Goal: Communication & Community: Answer question/provide support

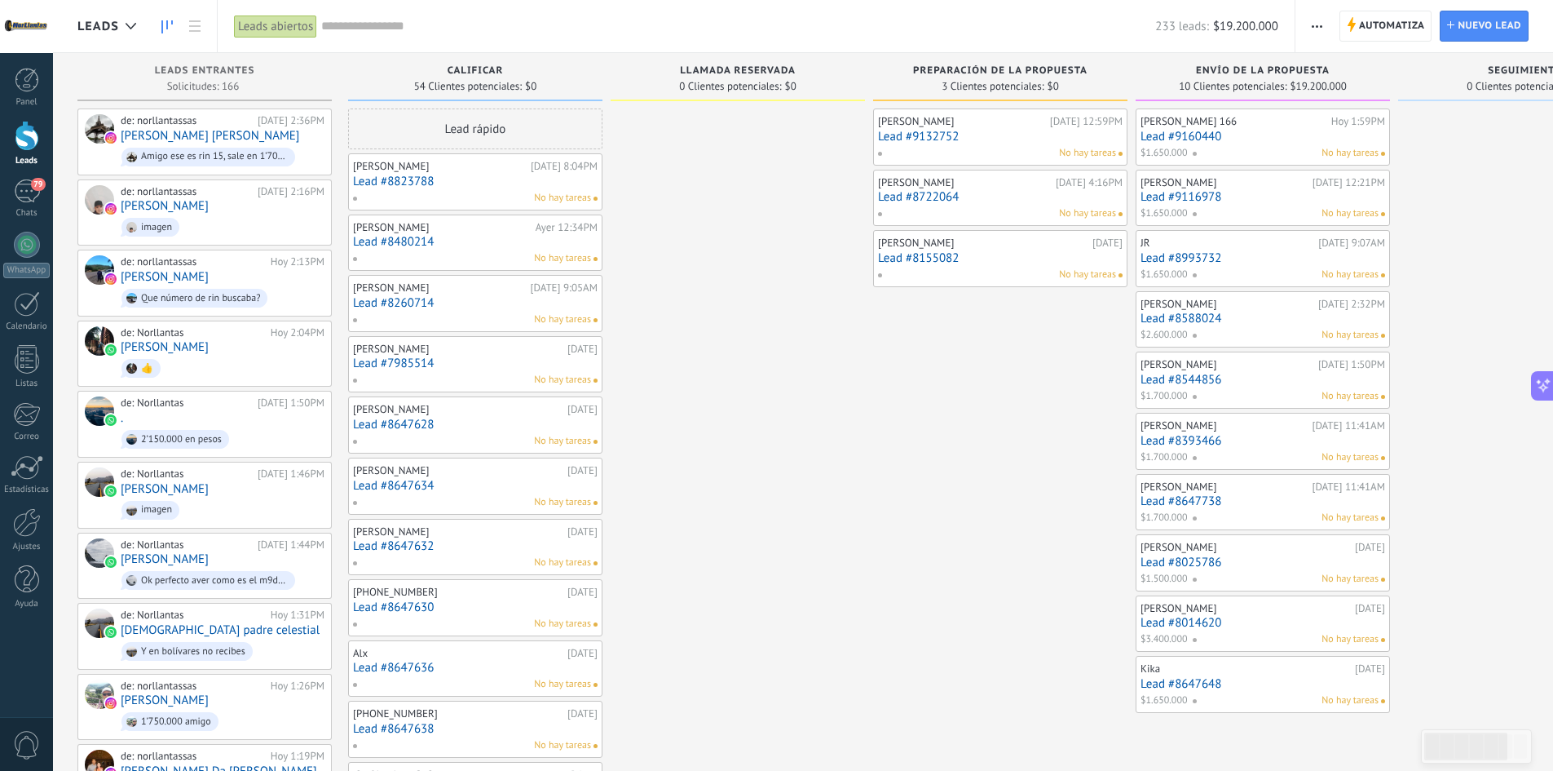
scroll to position [24, 0]
click at [24, 202] on div "79" at bounding box center [27, 191] width 26 height 24
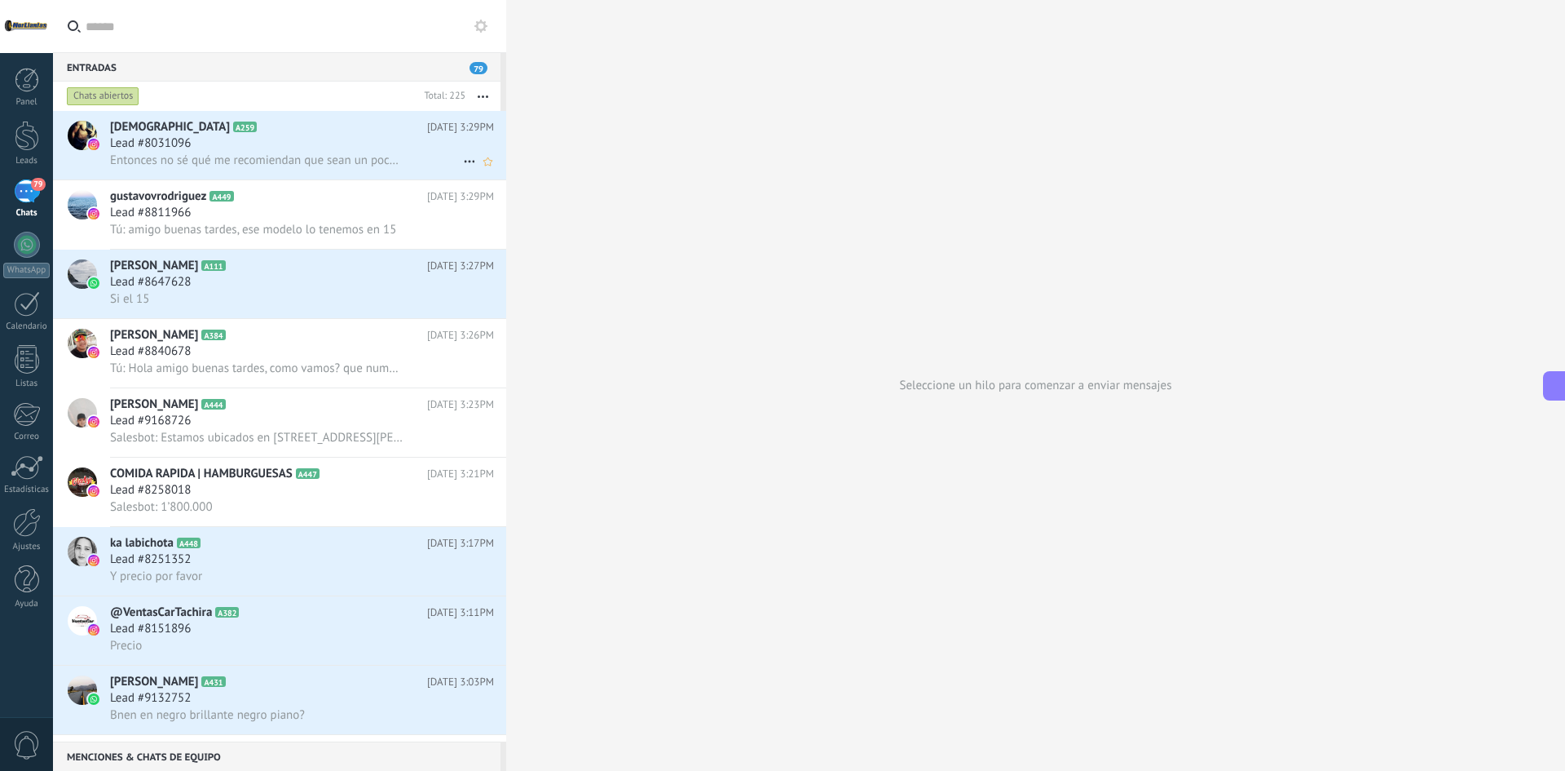
click at [213, 152] on span "Entonces no sé qué me recomiendan que sean un poco más delgados para no tener e…" at bounding box center [257, 159] width 294 height 15
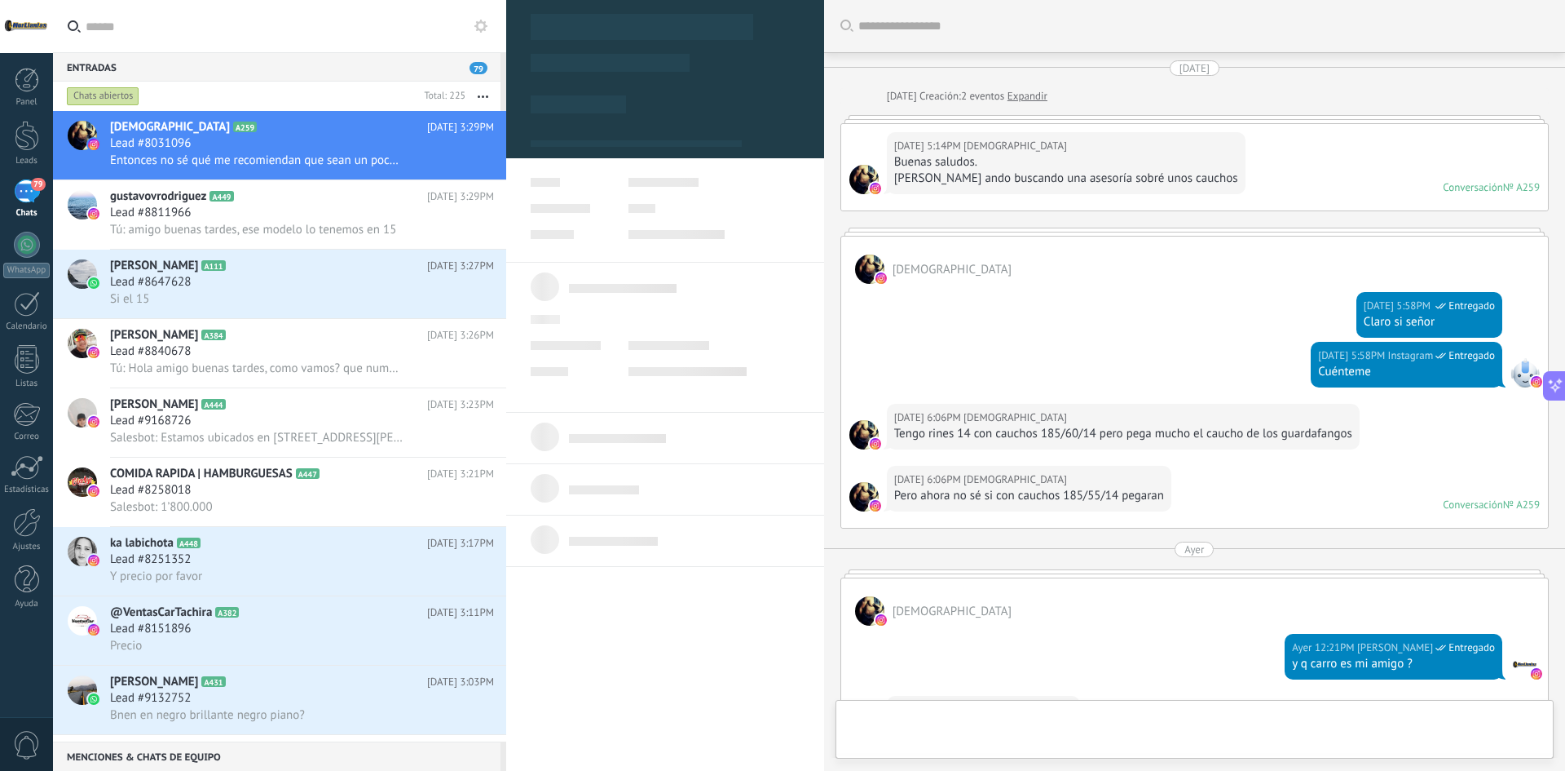
scroll to position [841, 0]
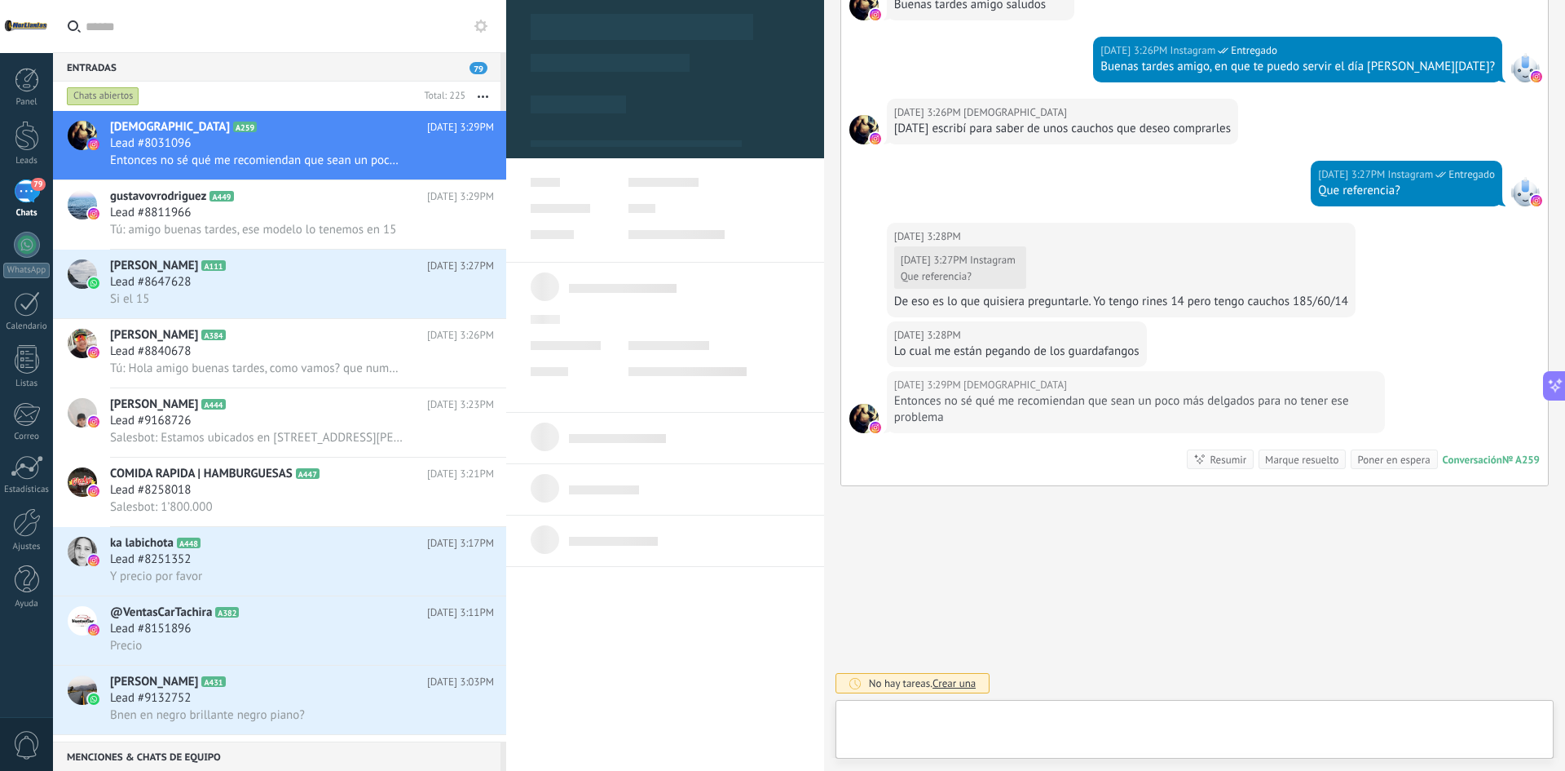
type textarea "**********"
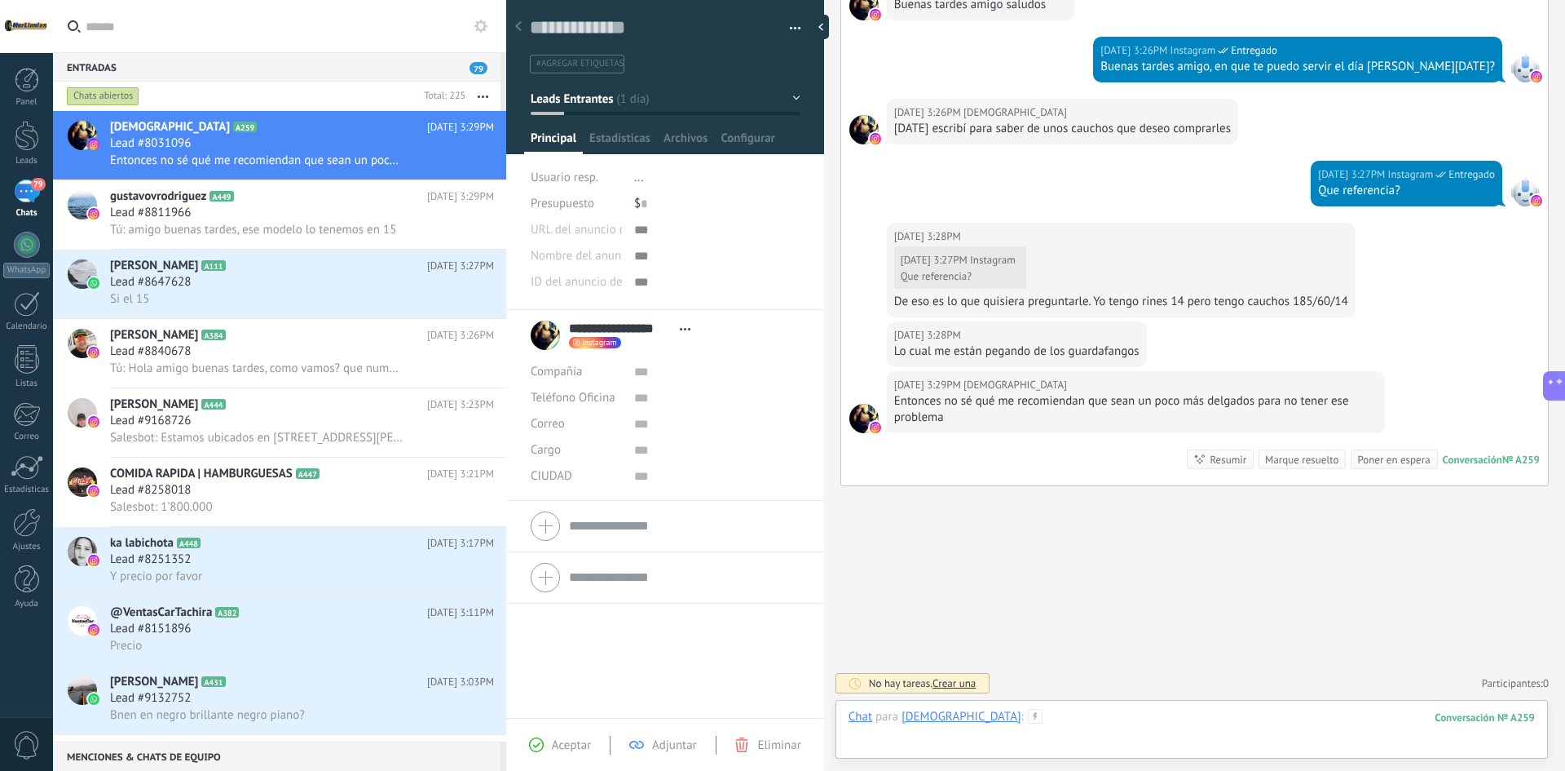
click at [1097, 720] on div at bounding box center [1192, 733] width 687 height 49
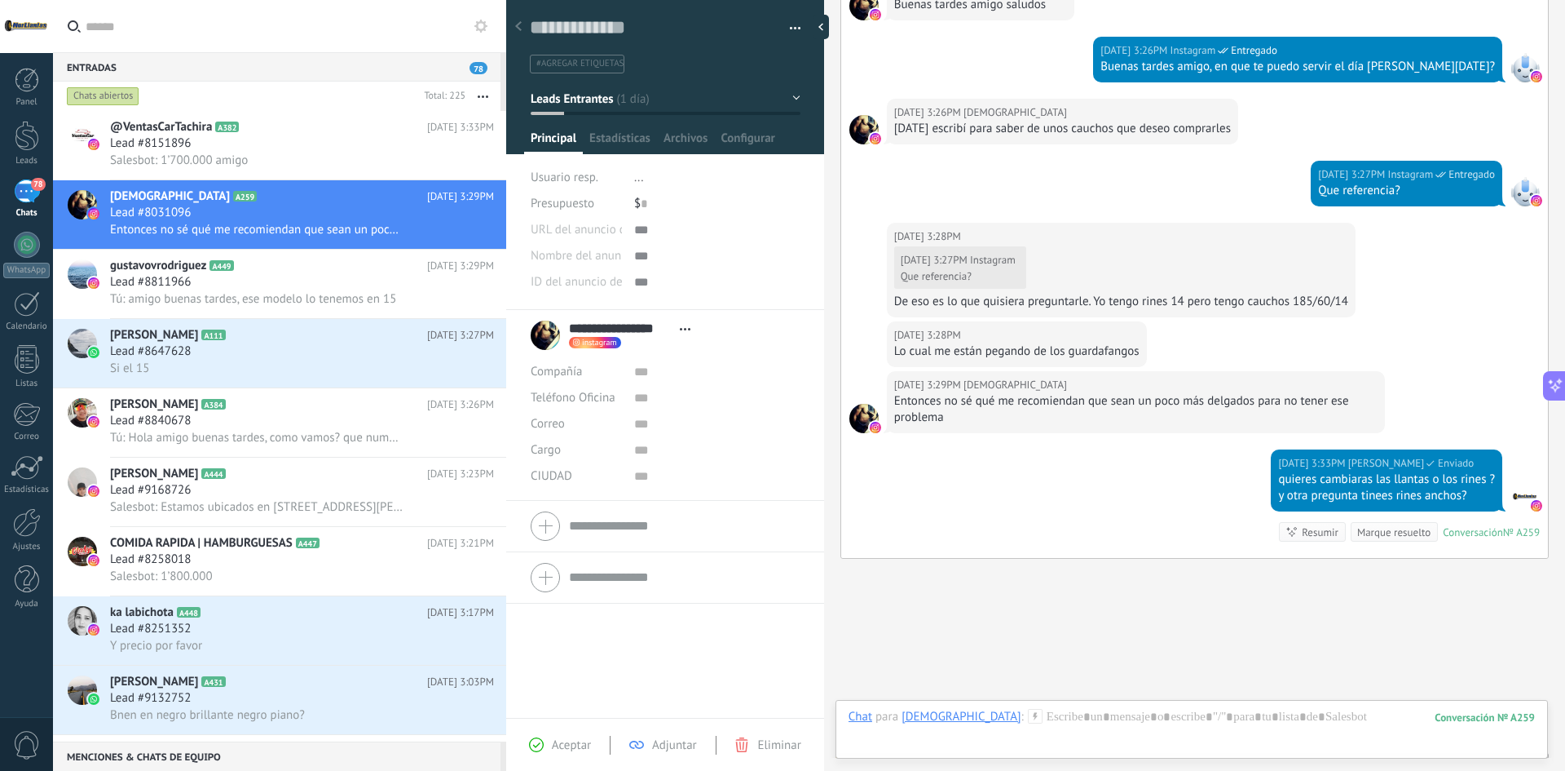
scroll to position [914, 0]
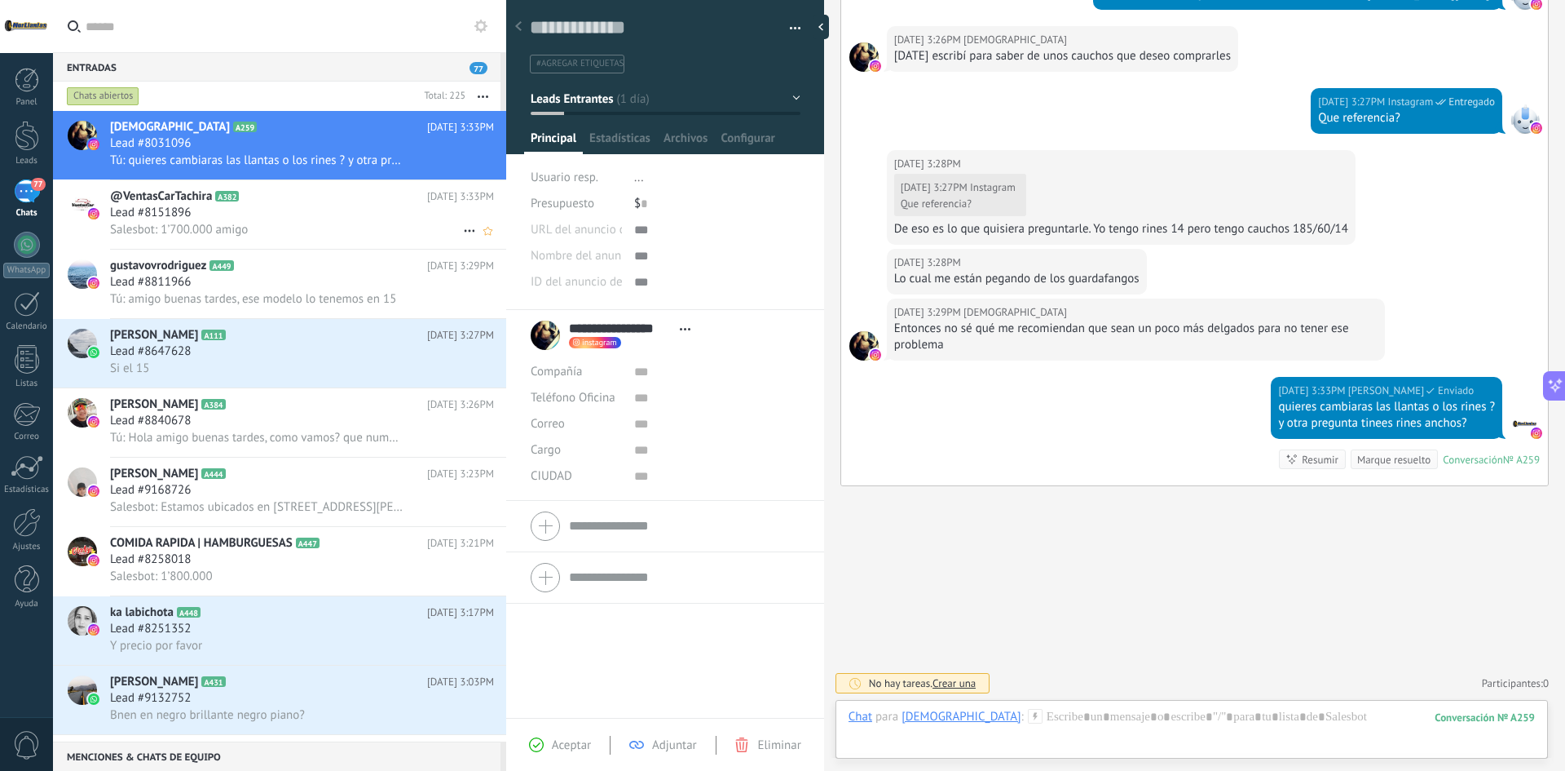
click at [151, 192] on span "@VentasCarTachira" at bounding box center [161, 196] width 102 height 16
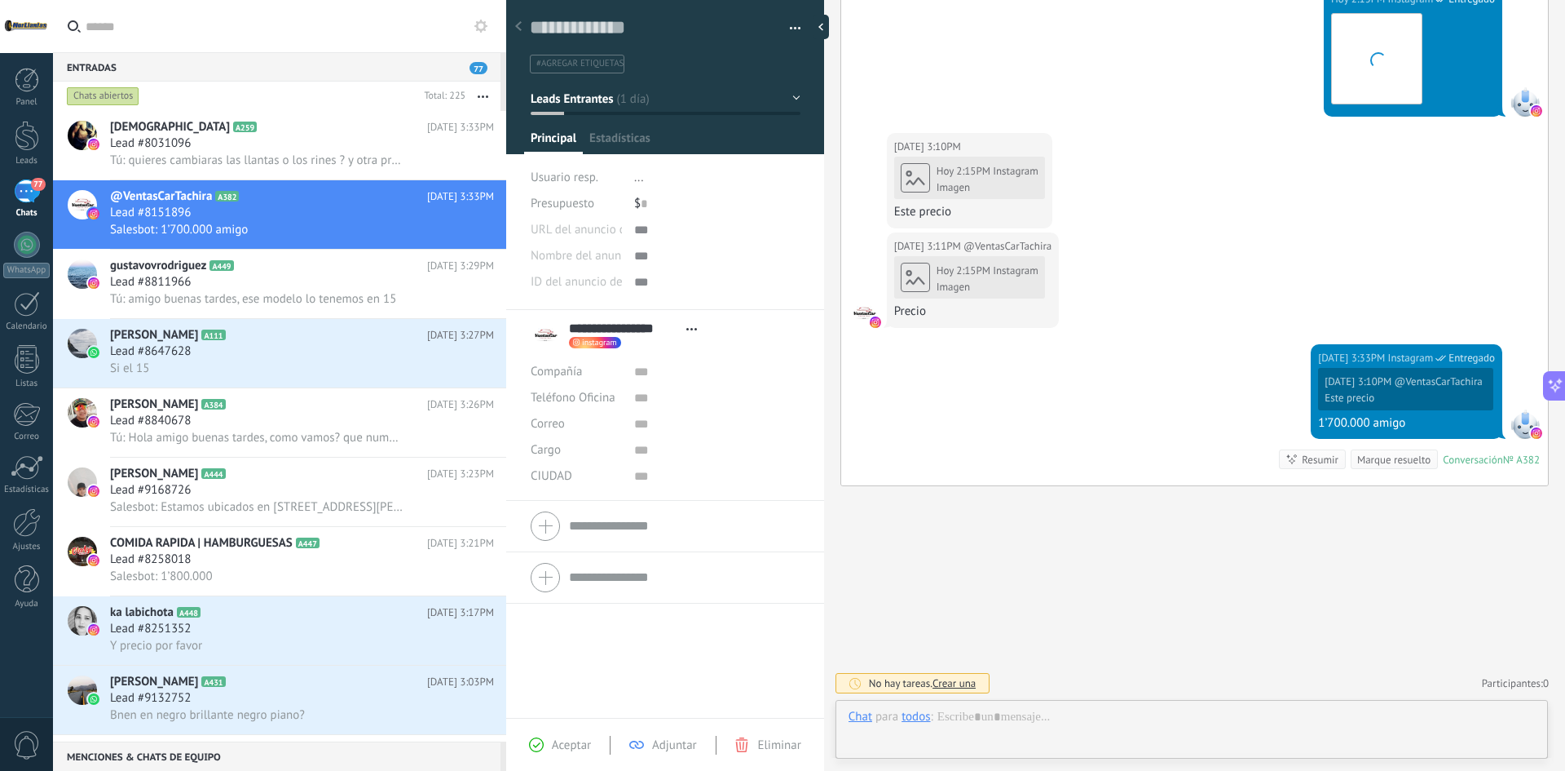
scroll to position [1000, 0]
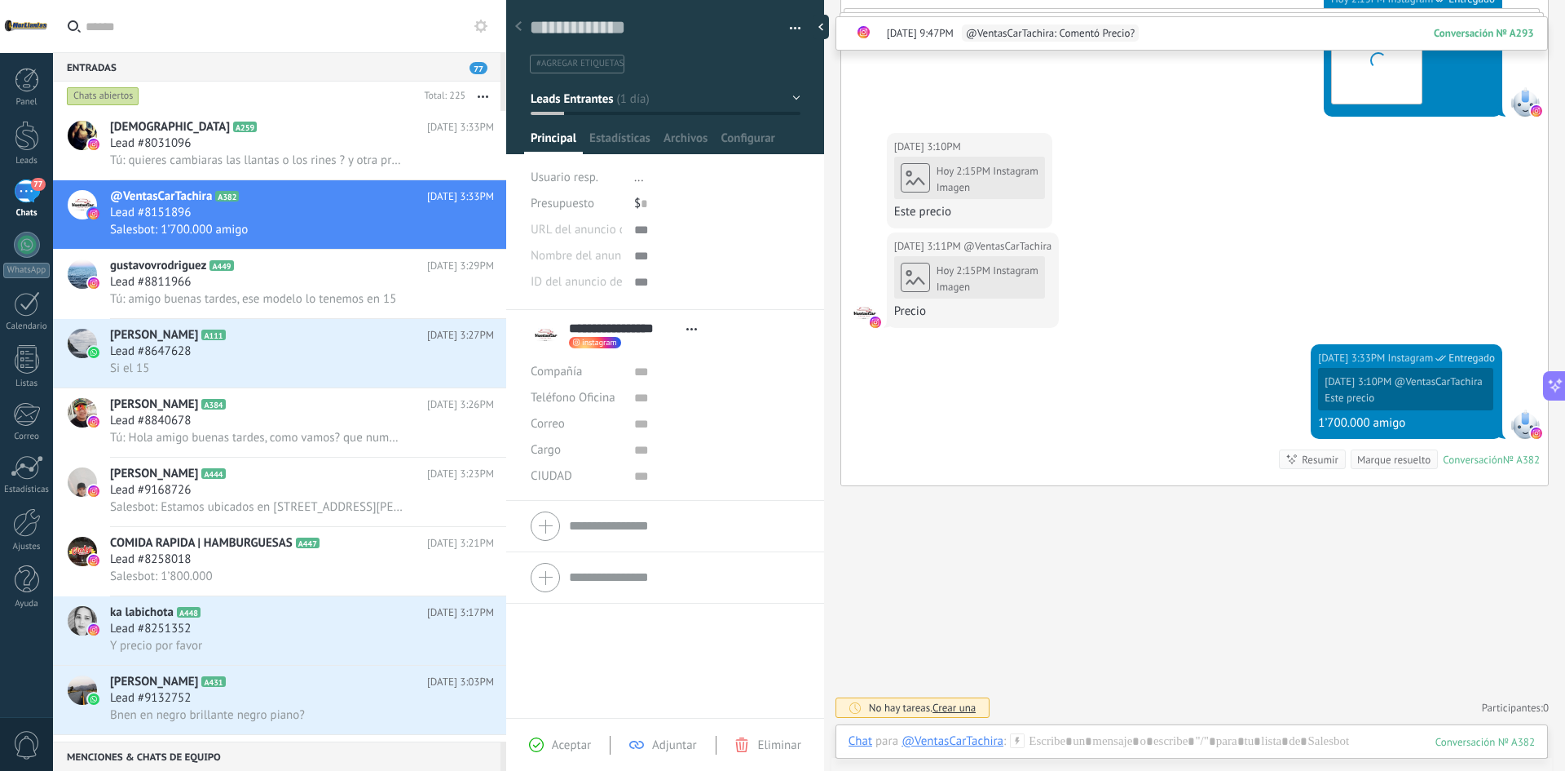
click at [1093, 384] on div "[DATE] 3:33PM Instagram Entregado [DATE] 3:10PM @VentasCarTachira Este precio 1…" at bounding box center [1194, 414] width 707 height 141
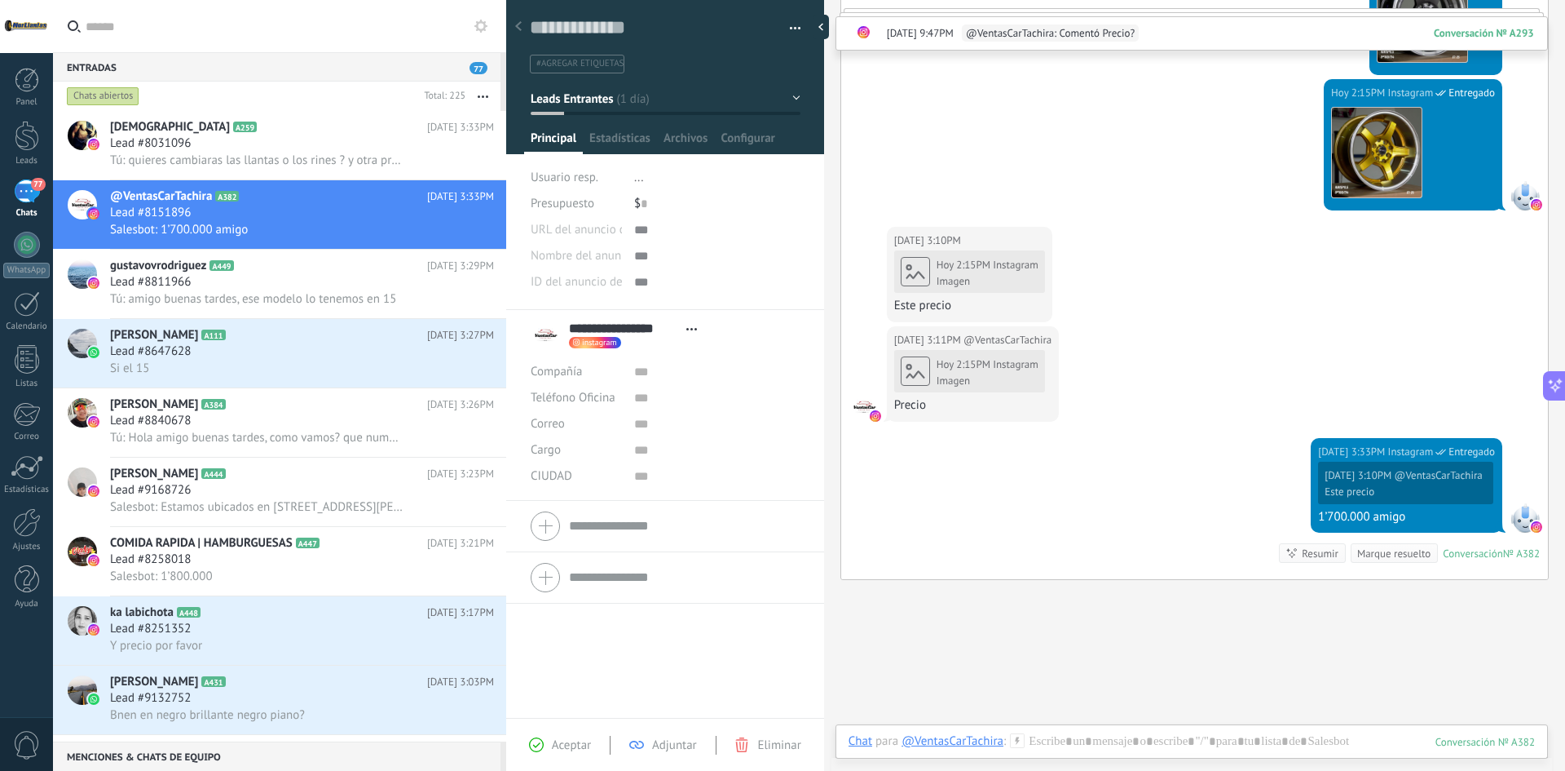
scroll to position [756, 0]
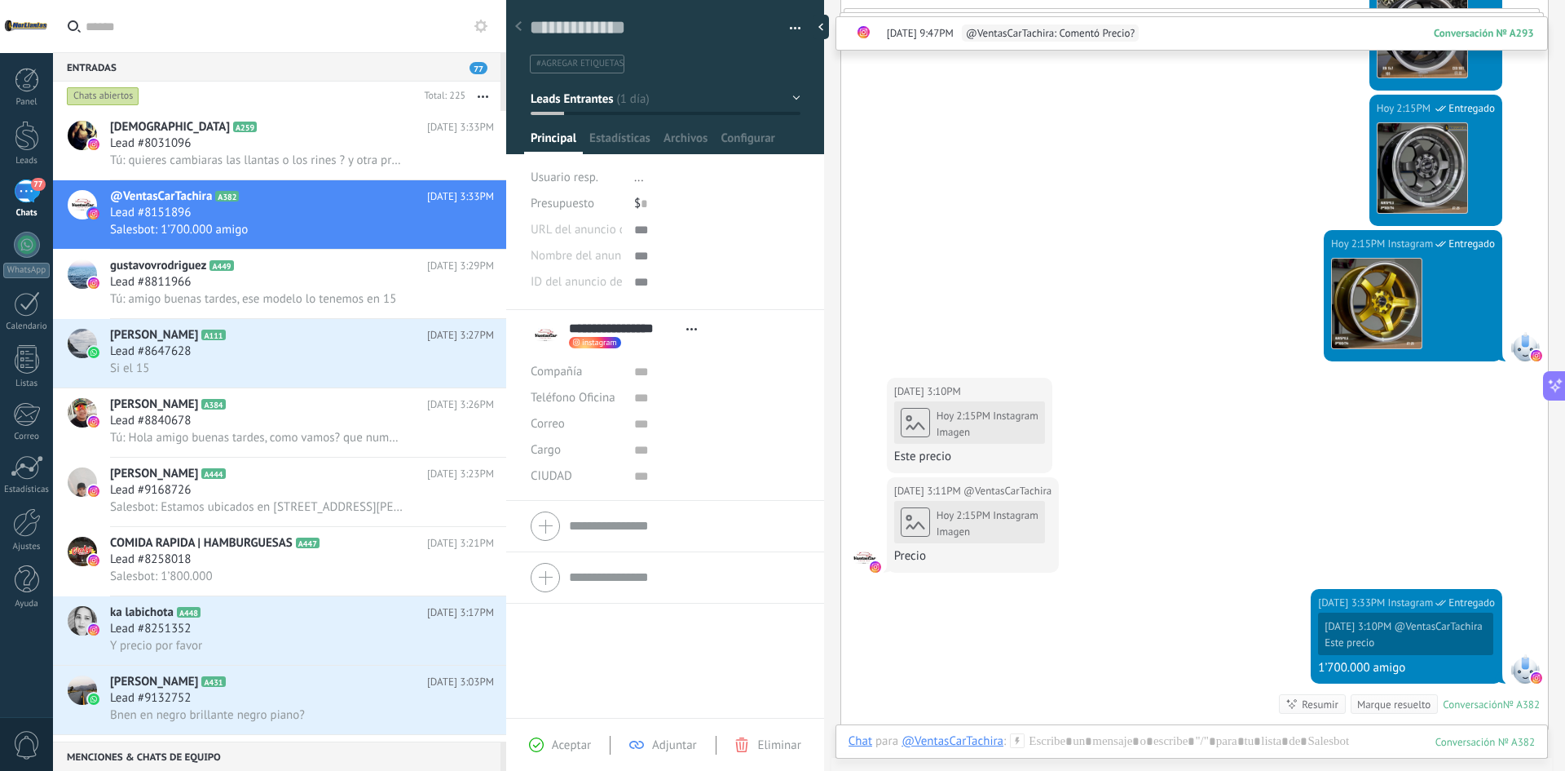
click at [1095, 384] on div "[DATE] 3:10PM @VentasCarTachira [DATE] 2:15PM Instagram Imagen Este precio" at bounding box center [1194, 427] width 707 height 99
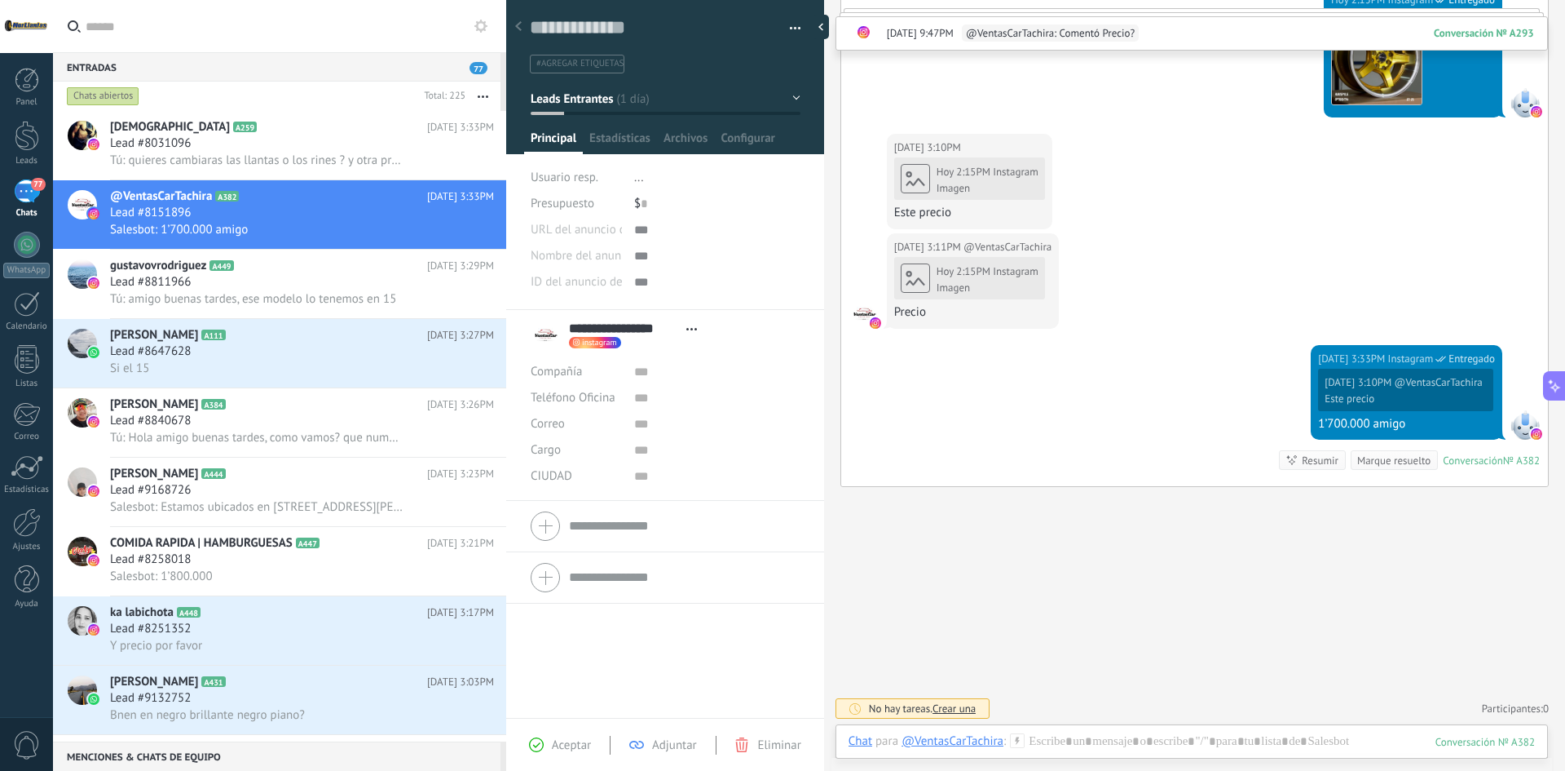
scroll to position [1000, 0]
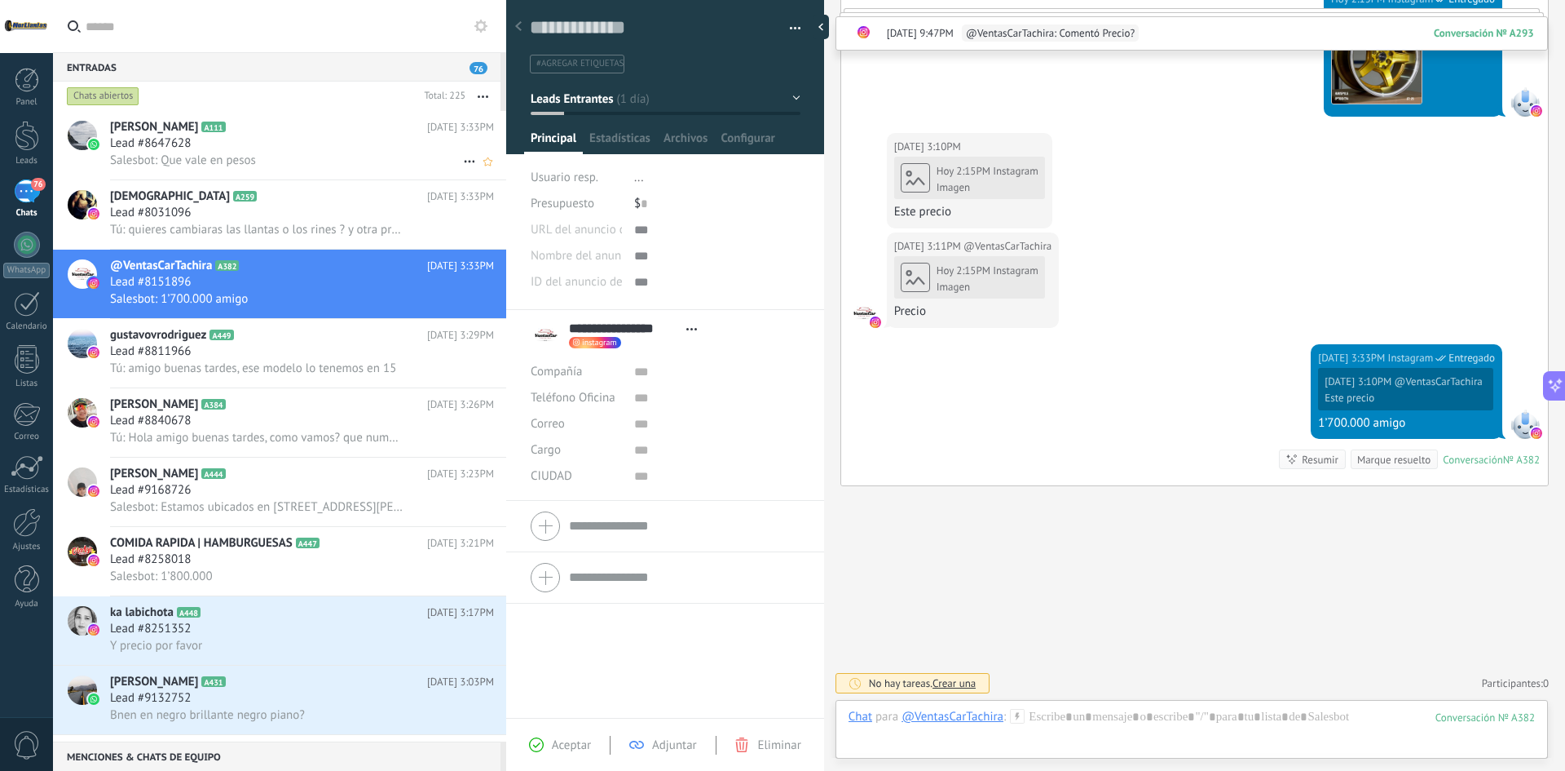
click at [266, 163] on div "Salesbot: Que vale en pesos" at bounding box center [302, 160] width 384 height 17
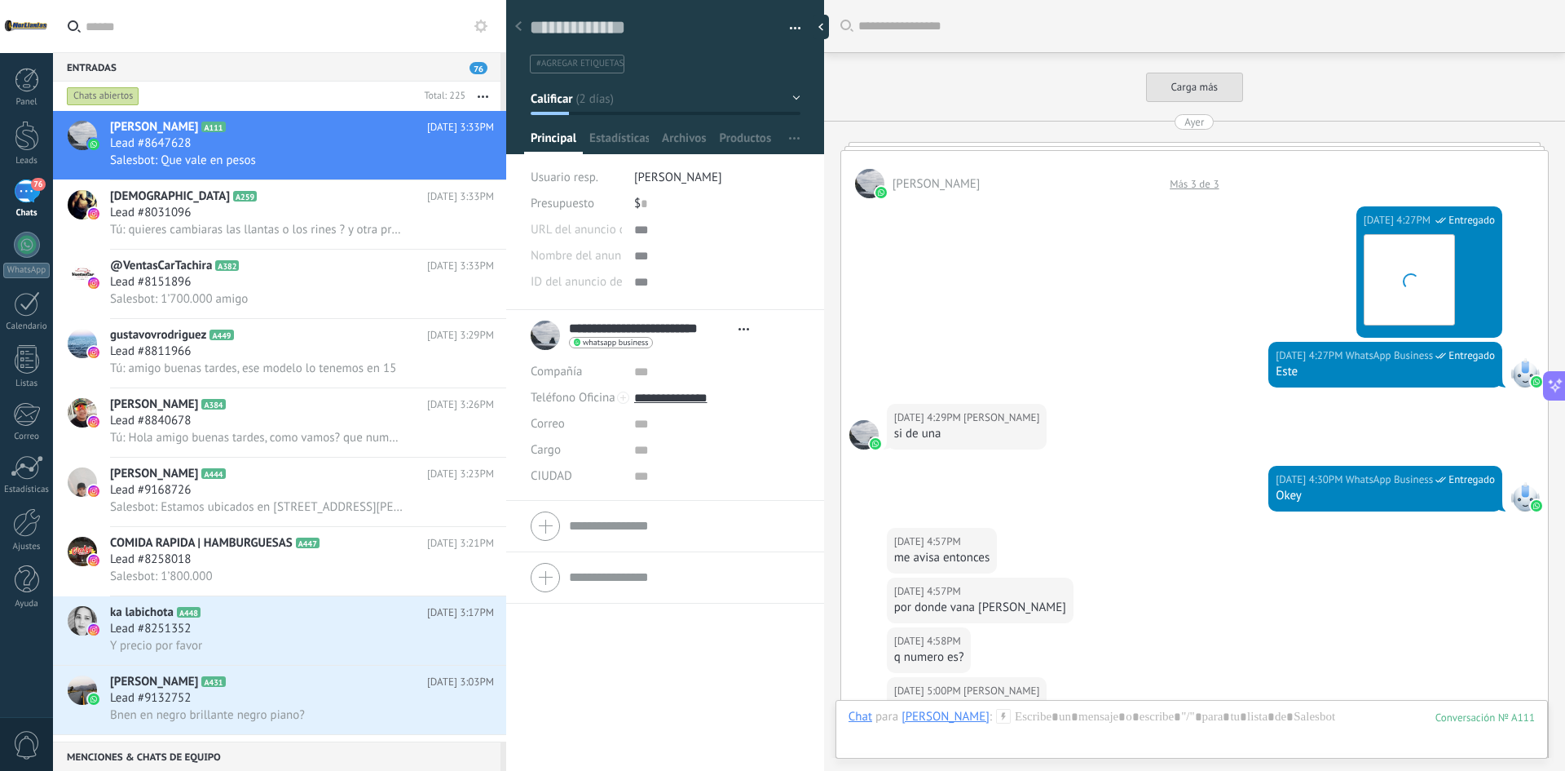
scroll to position [1178, 0]
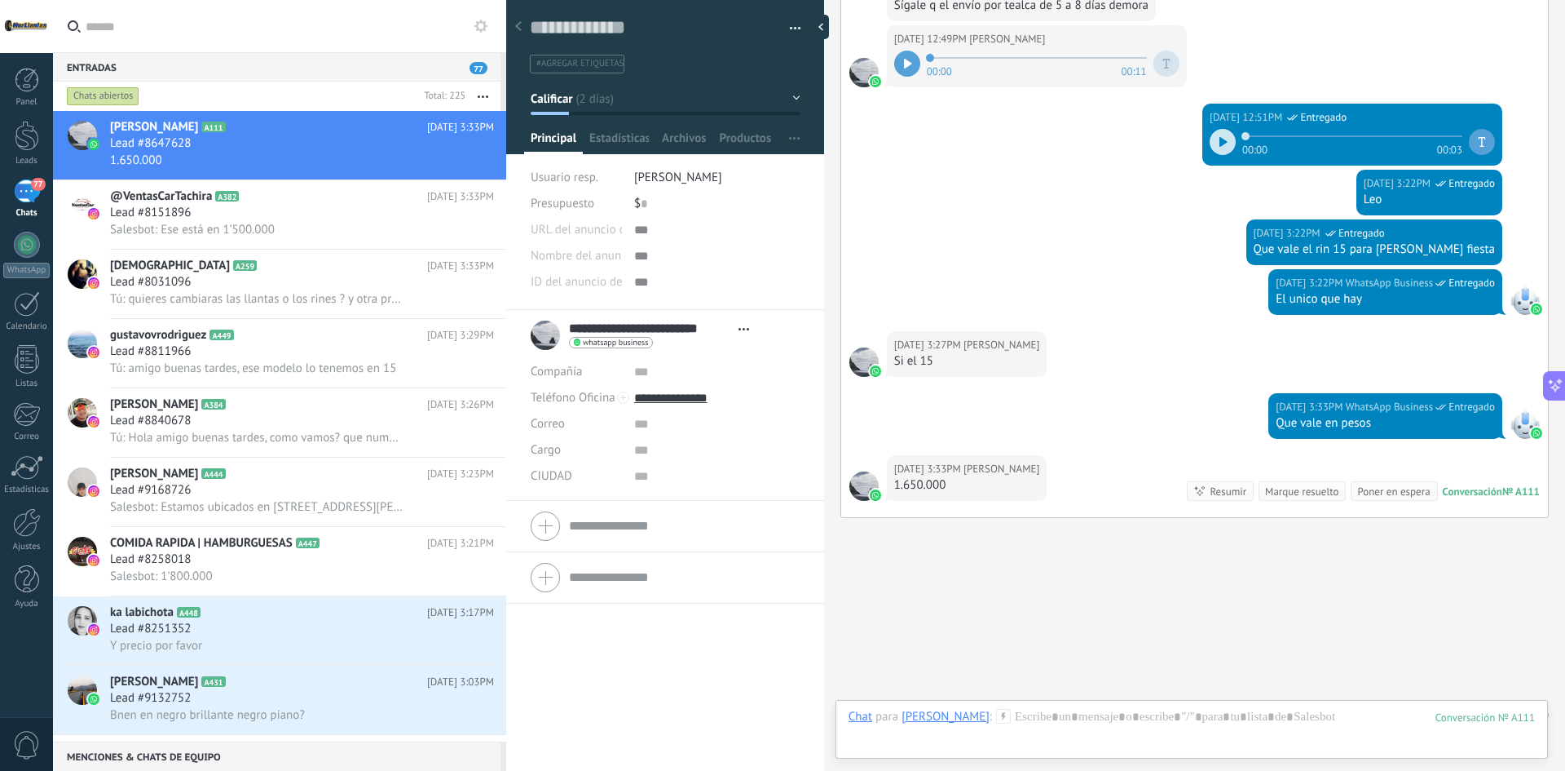
scroll to position [1210, 0]
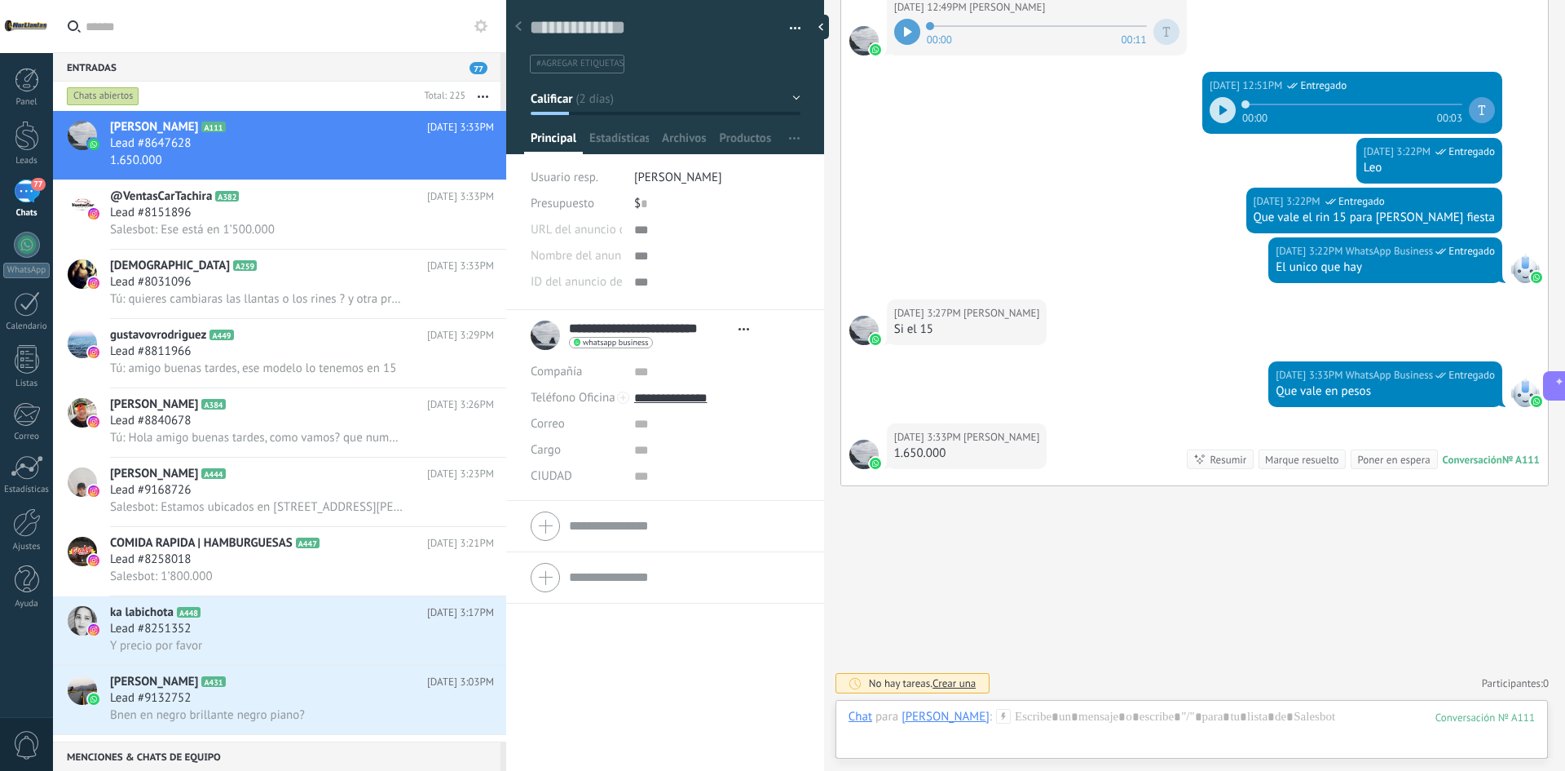
click at [238, 238] on div "@VentasCarTachira A382 [DATE] 3:33PM Lead #8151896 Salesbot: Ese está en 1’500.…" at bounding box center [308, 214] width 396 height 68
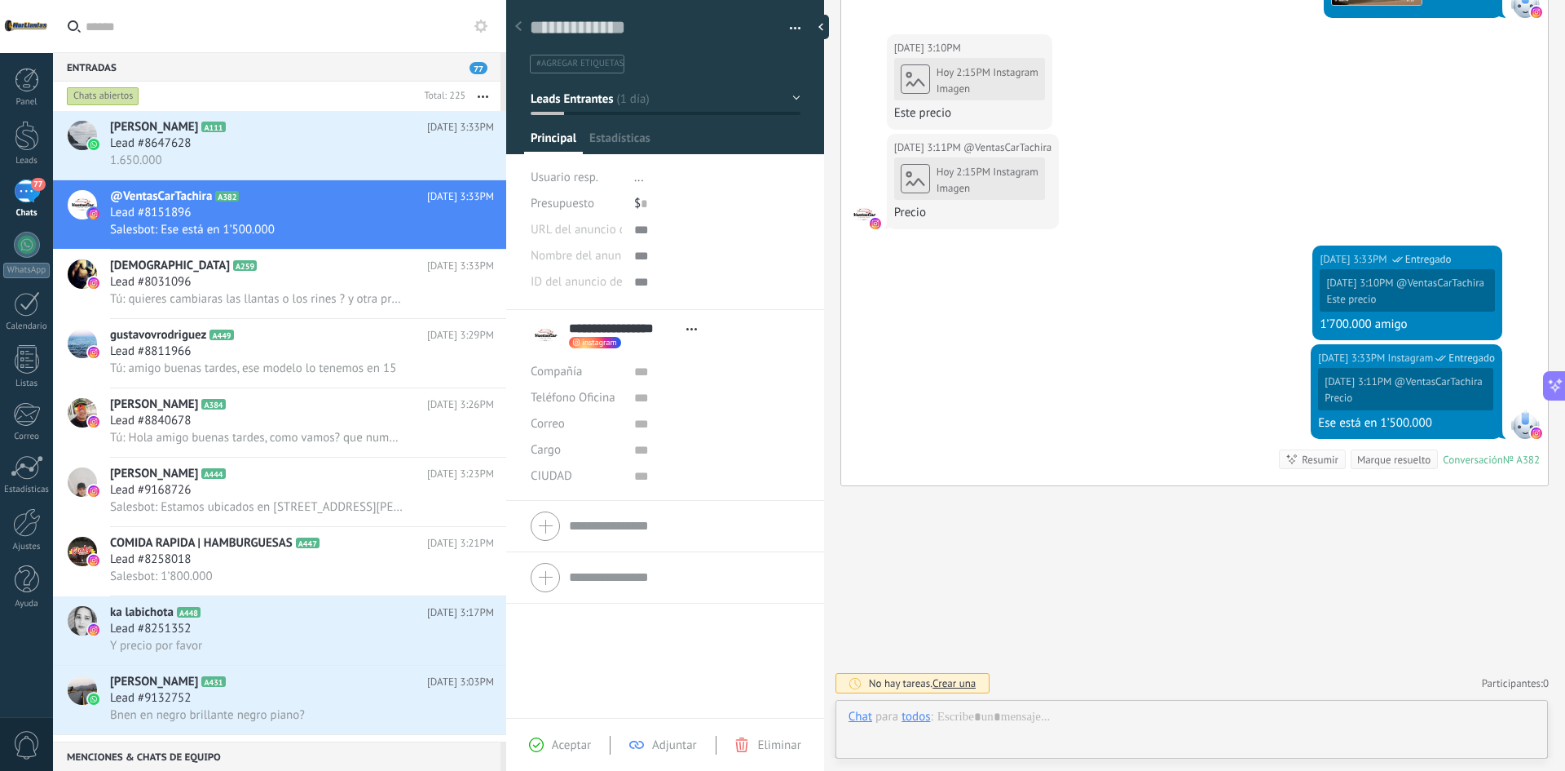
scroll to position [938, 0]
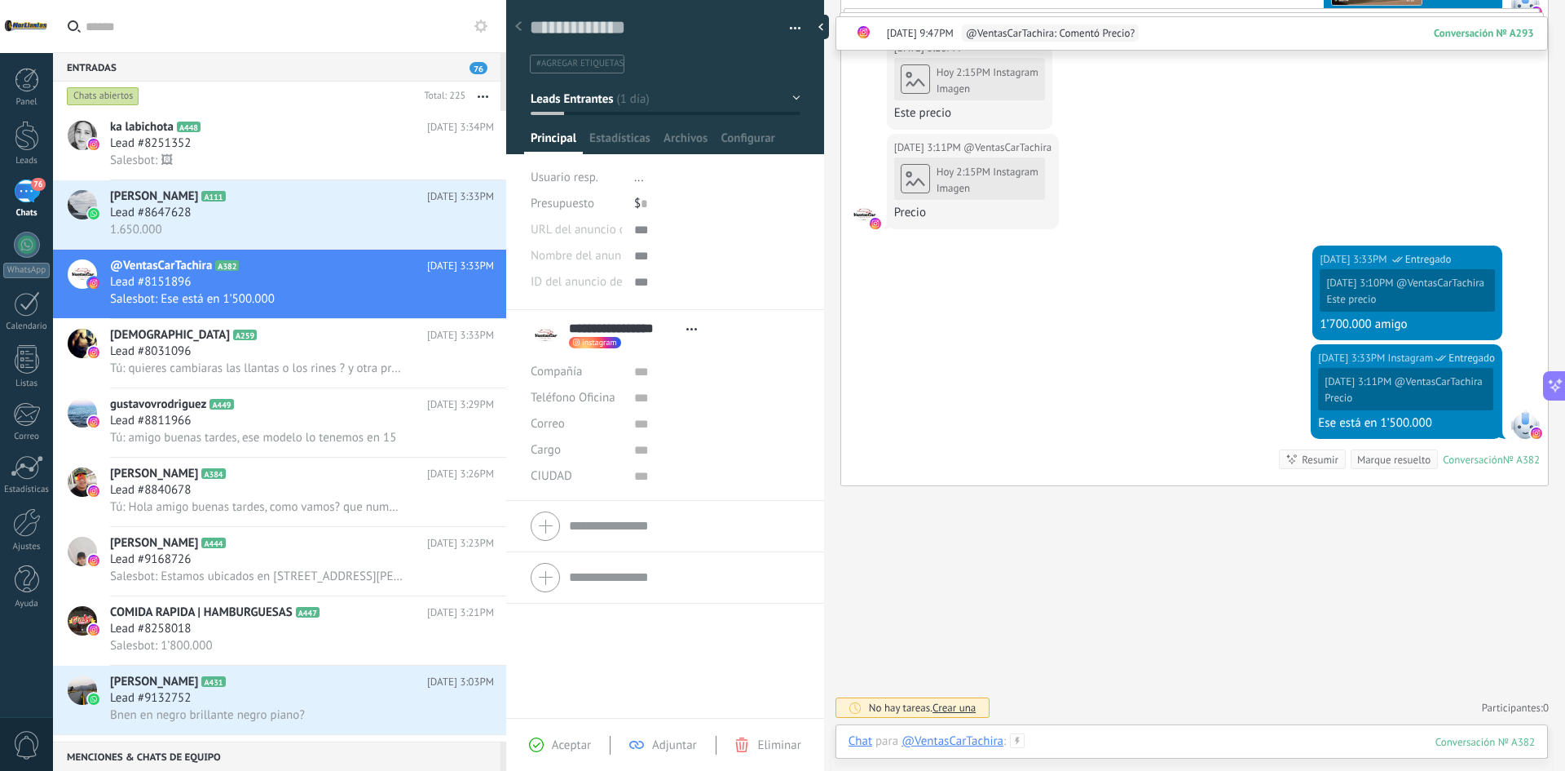
click at [1151, 744] on div at bounding box center [1192, 757] width 687 height 49
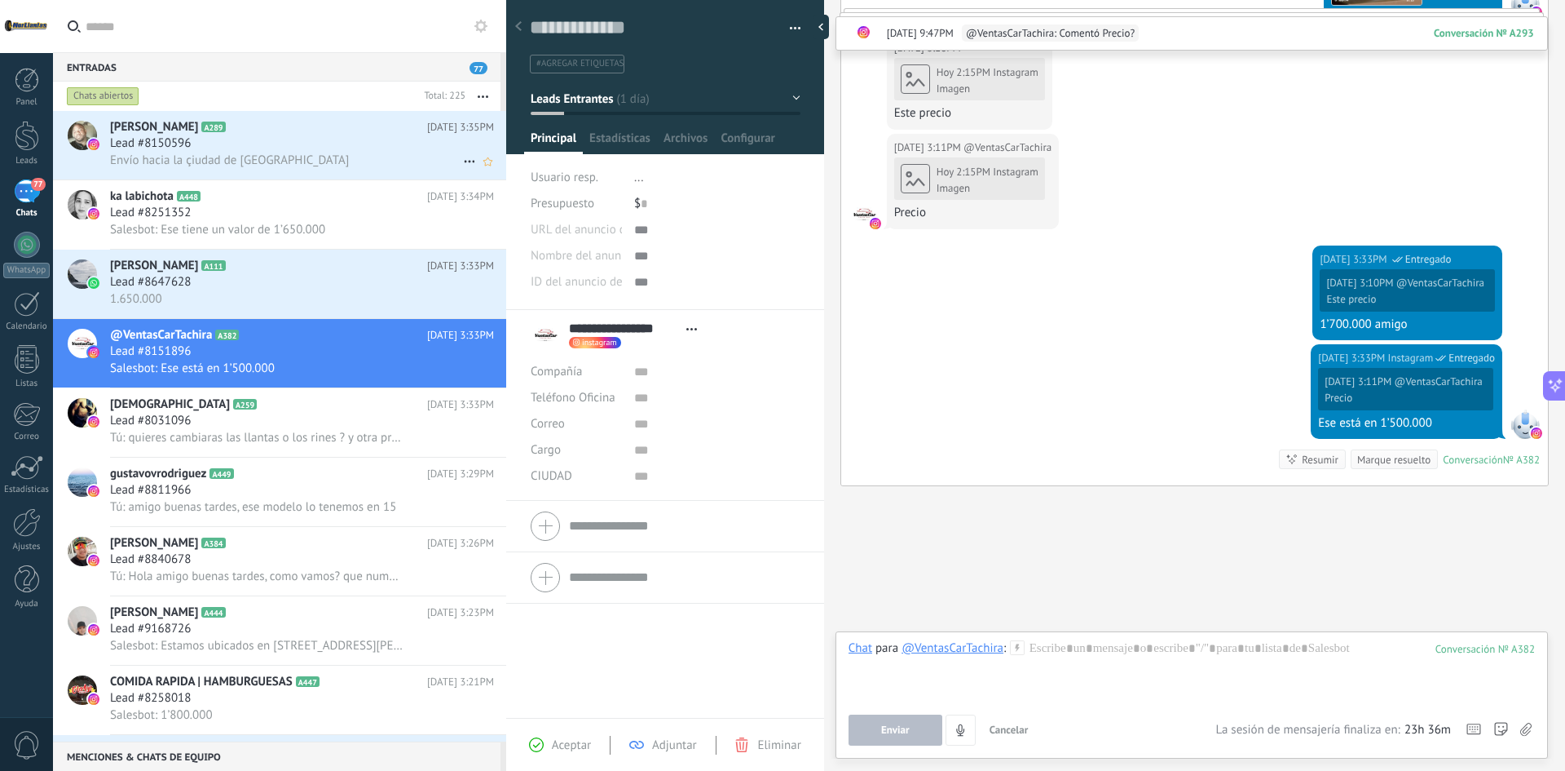
click at [236, 140] on div "Lead #8150596" at bounding box center [302, 143] width 384 height 16
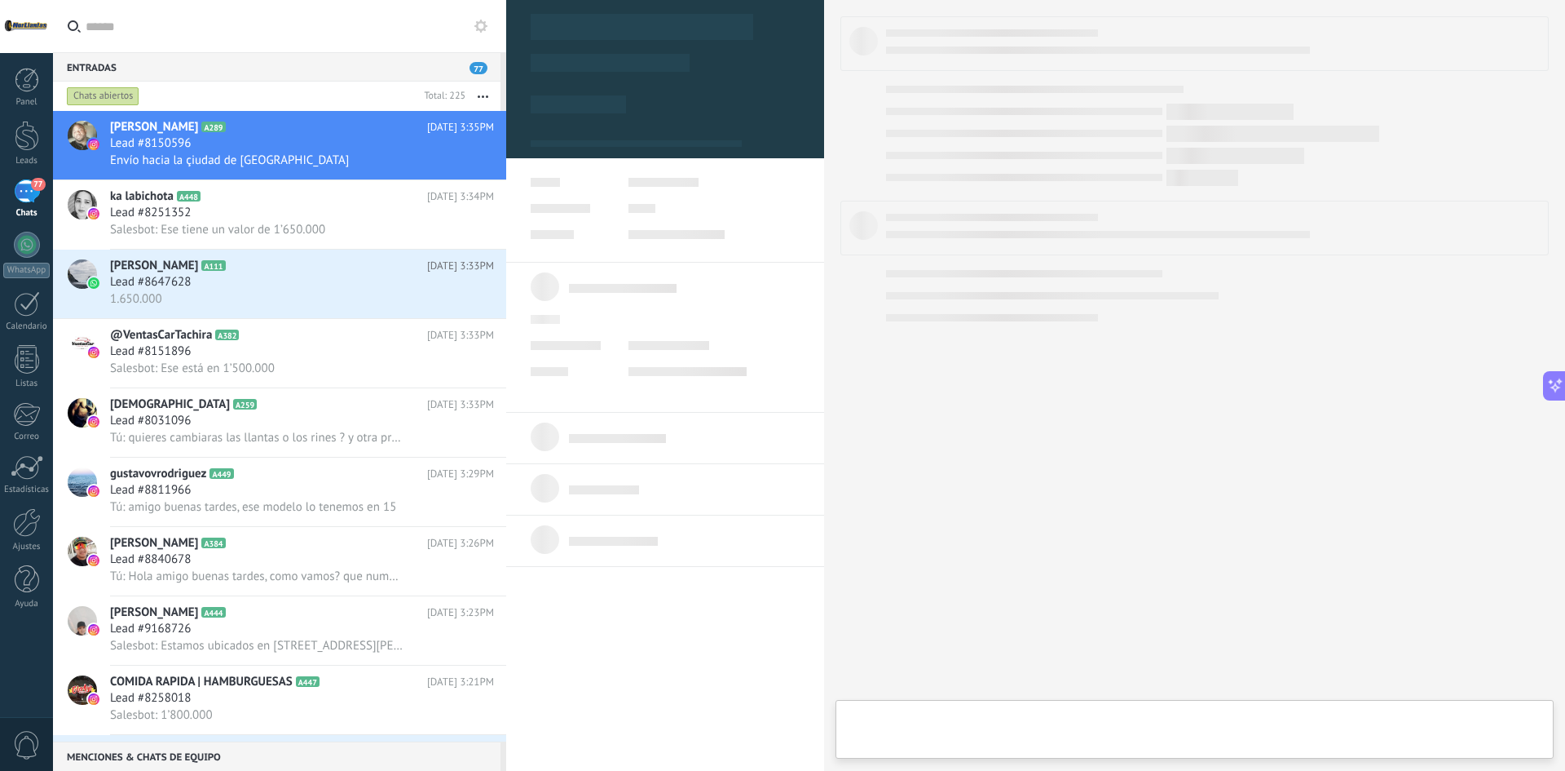
type textarea "**********"
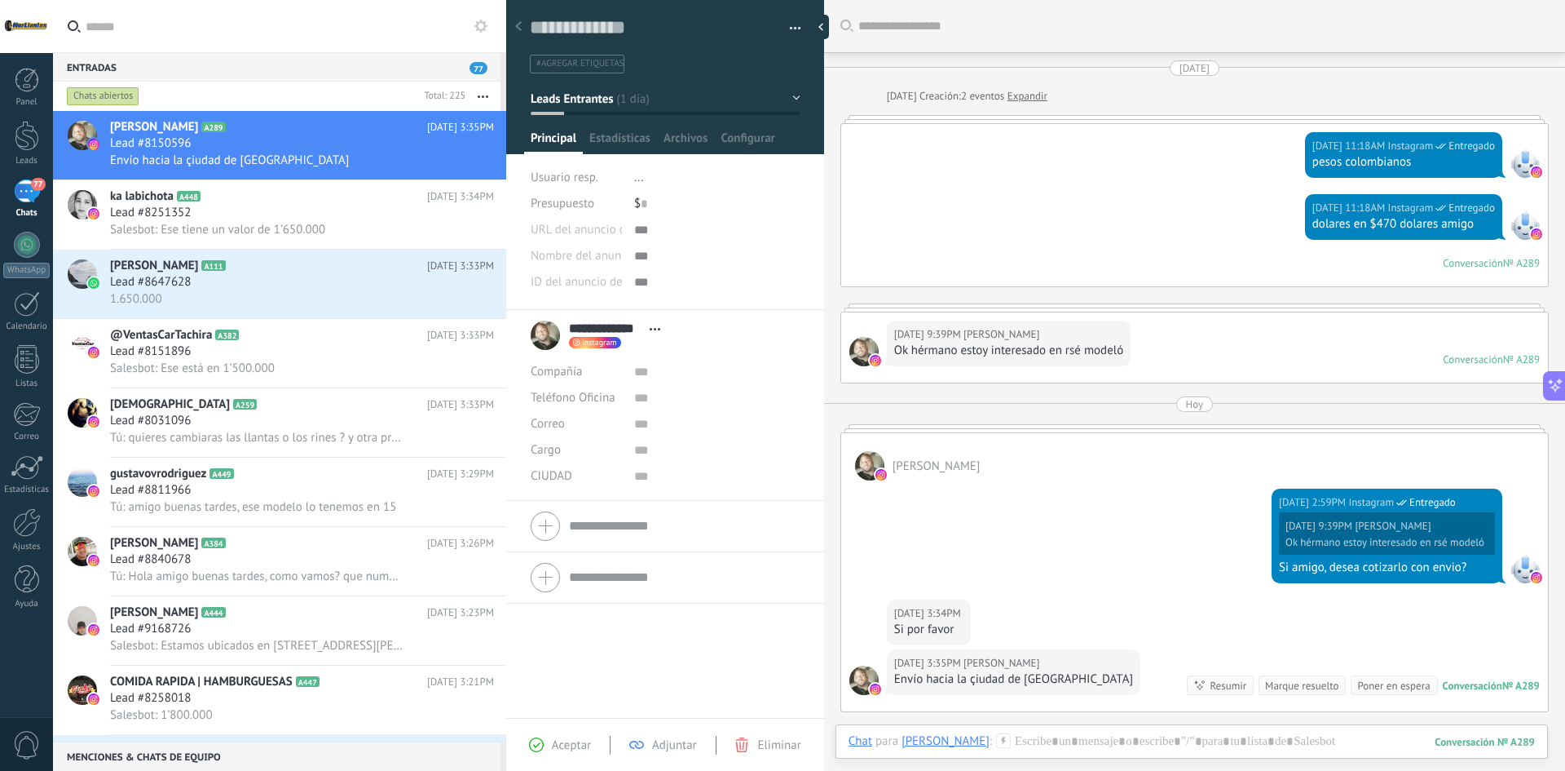
scroll to position [226, 0]
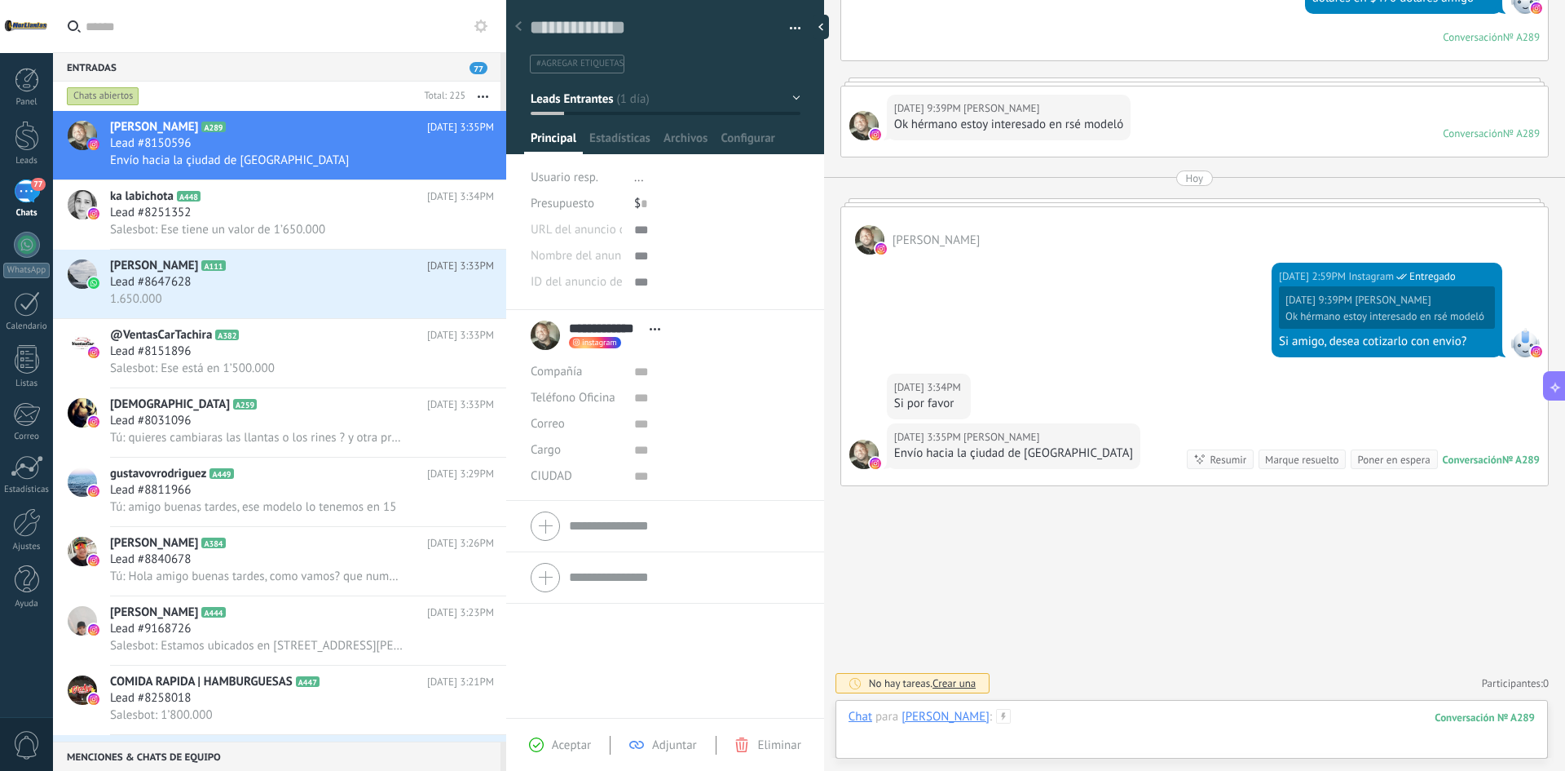
click at [1198, 711] on div at bounding box center [1192, 733] width 687 height 49
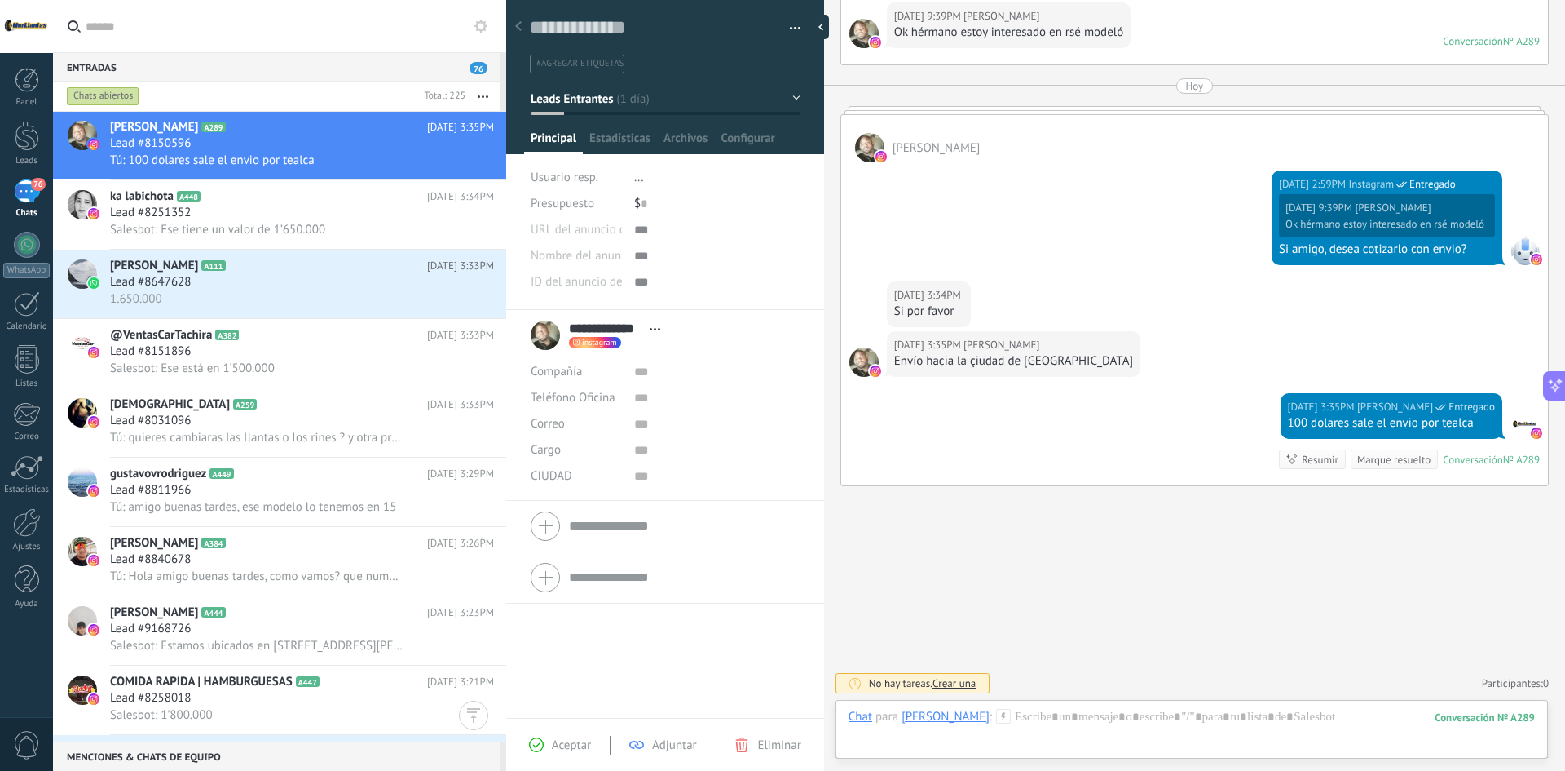
scroll to position [0, 0]
click at [772, 101] on button "Leads Entrantes" at bounding box center [666, 98] width 270 height 29
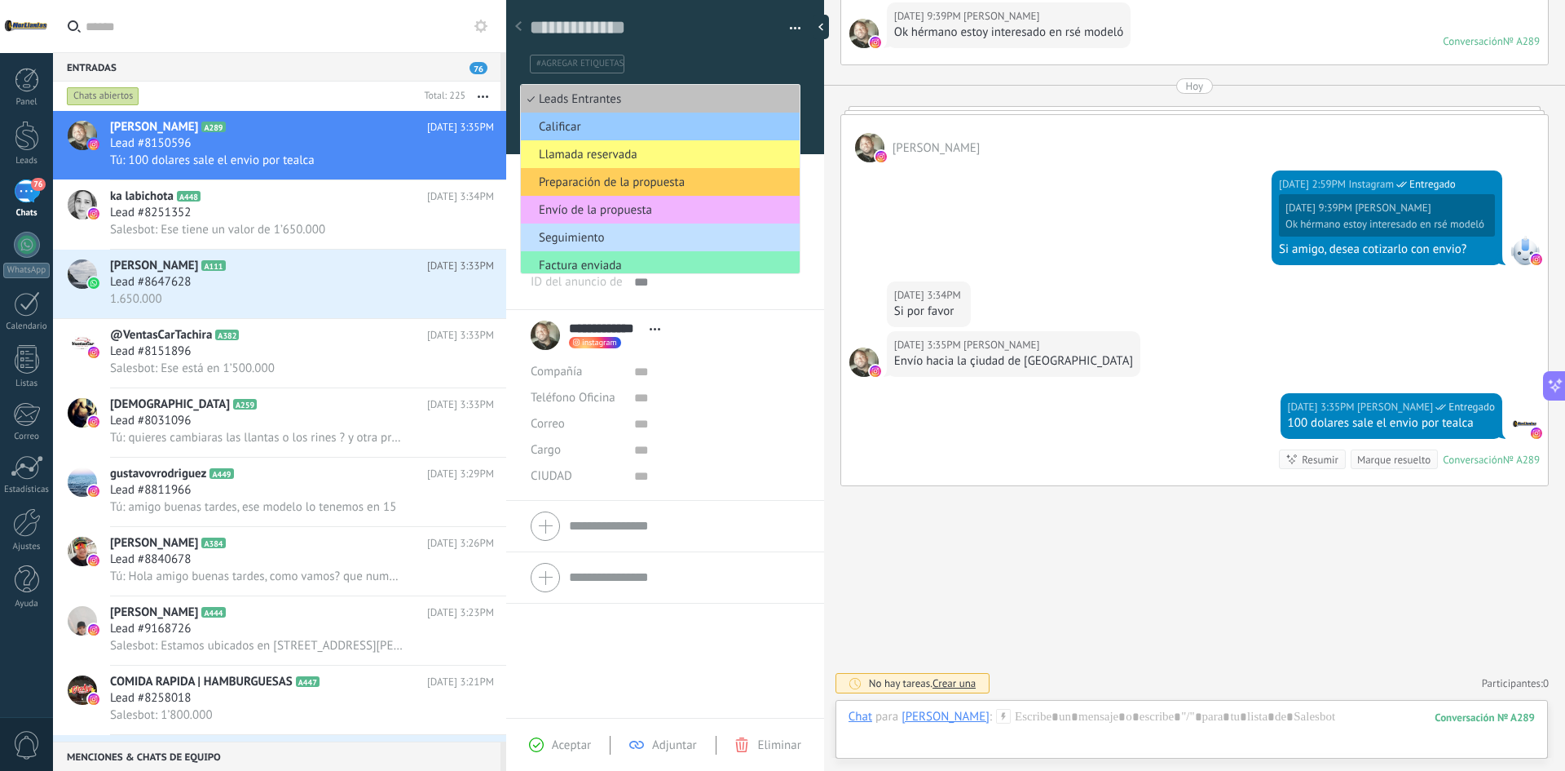
click at [628, 210] on span "Envío de la propuesta" at bounding box center [658, 209] width 274 height 15
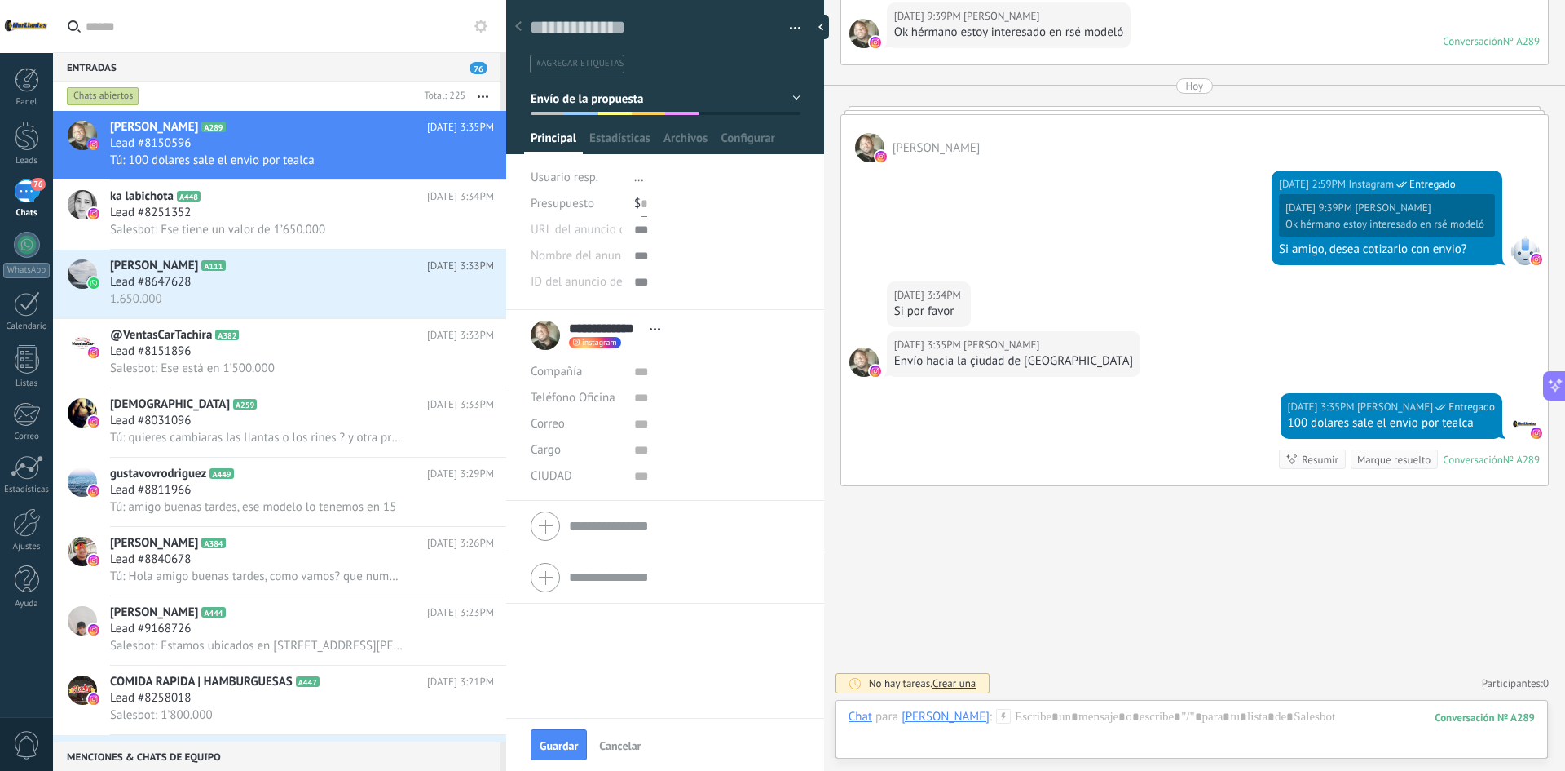
click at [645, 205] on input "text" at bounding box center [644, 204] width 7 height 26
click at [567, 727] on div "Guardar Cancelar" at bounding box center [665, 744] width 318 height 53
click at [564, 748] on span "Guardar" at bounding box center [559, 745] width 38 height 11
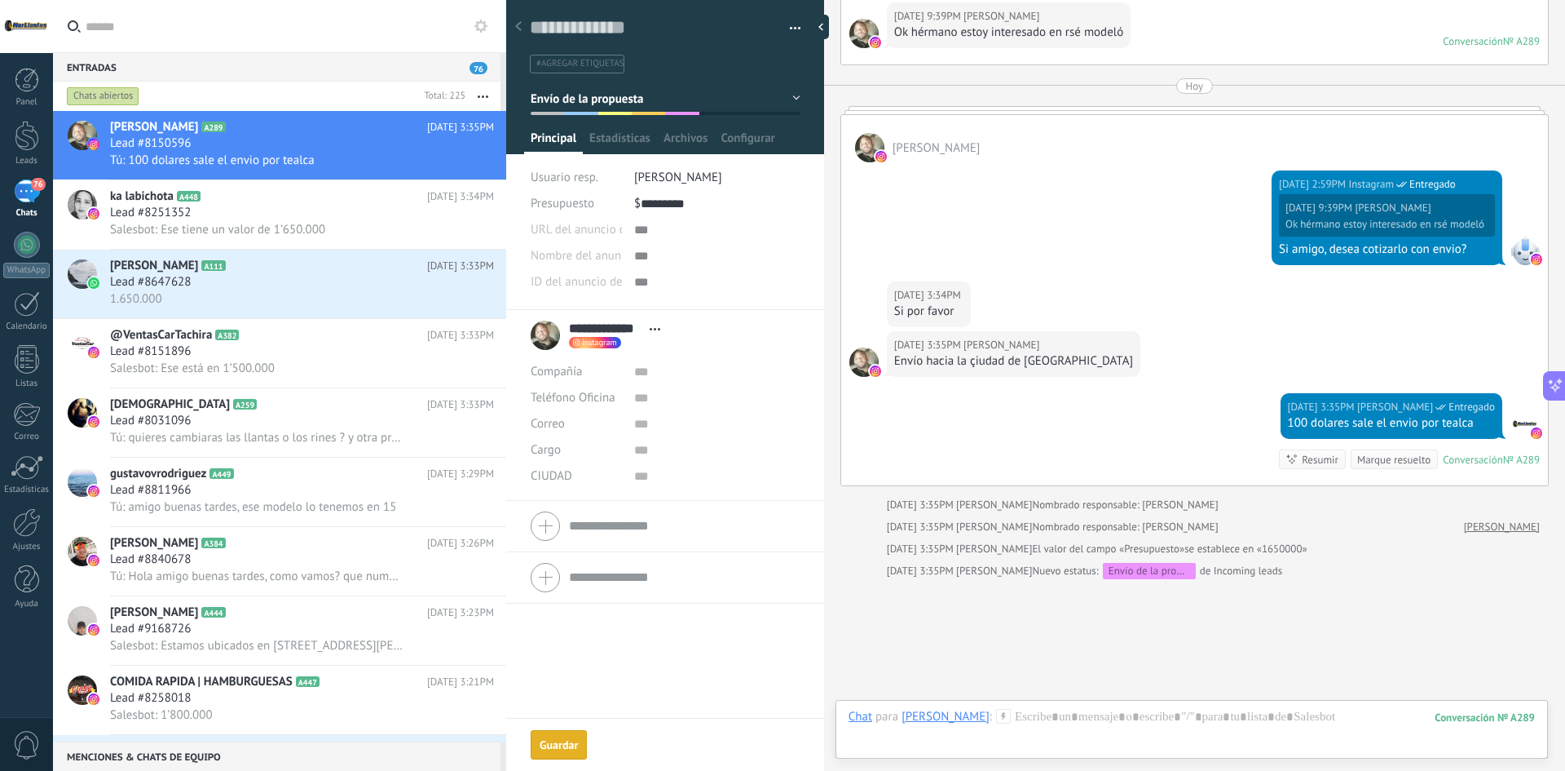
type input "*********"
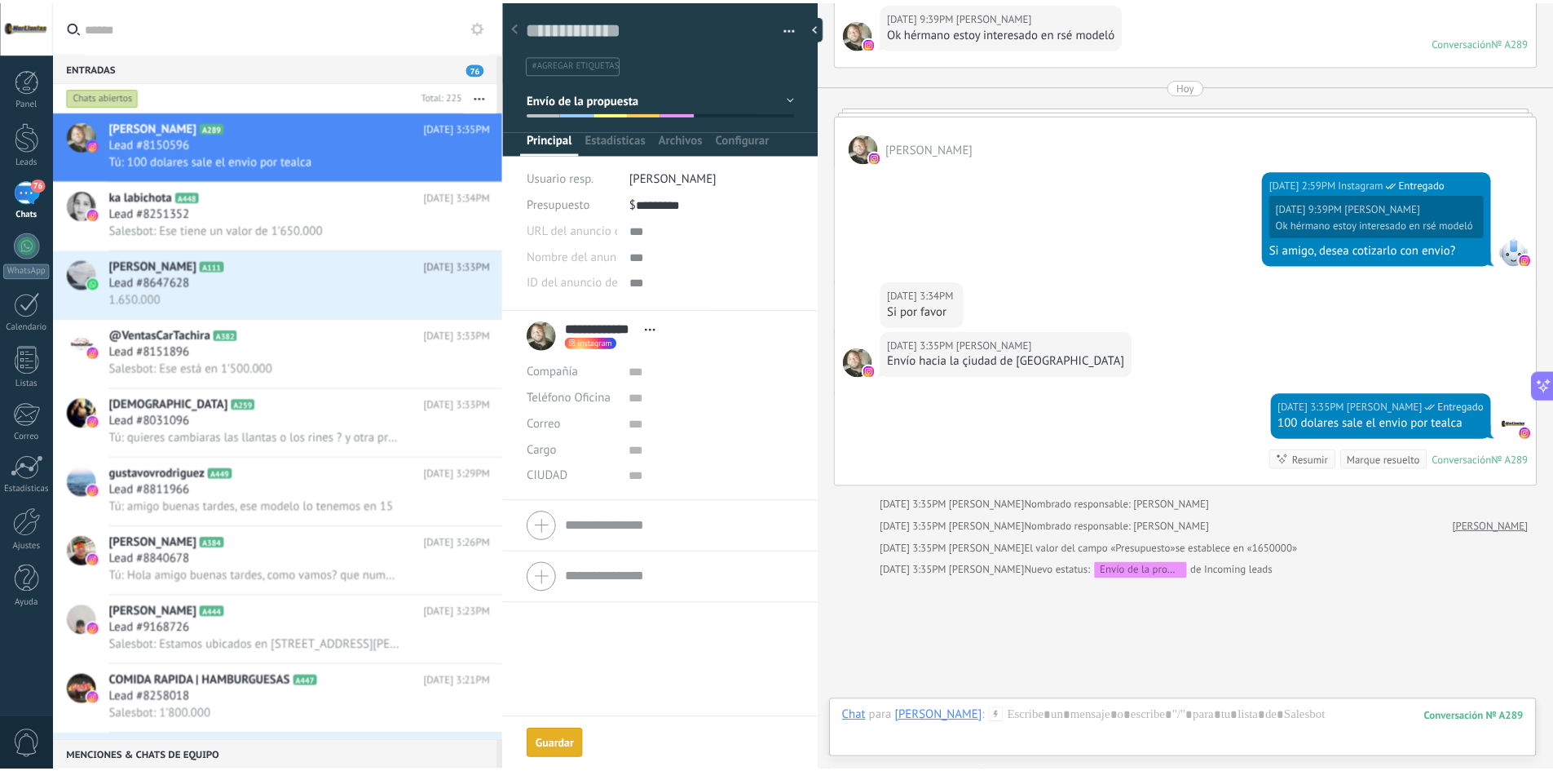
scroll to position [411, 0]
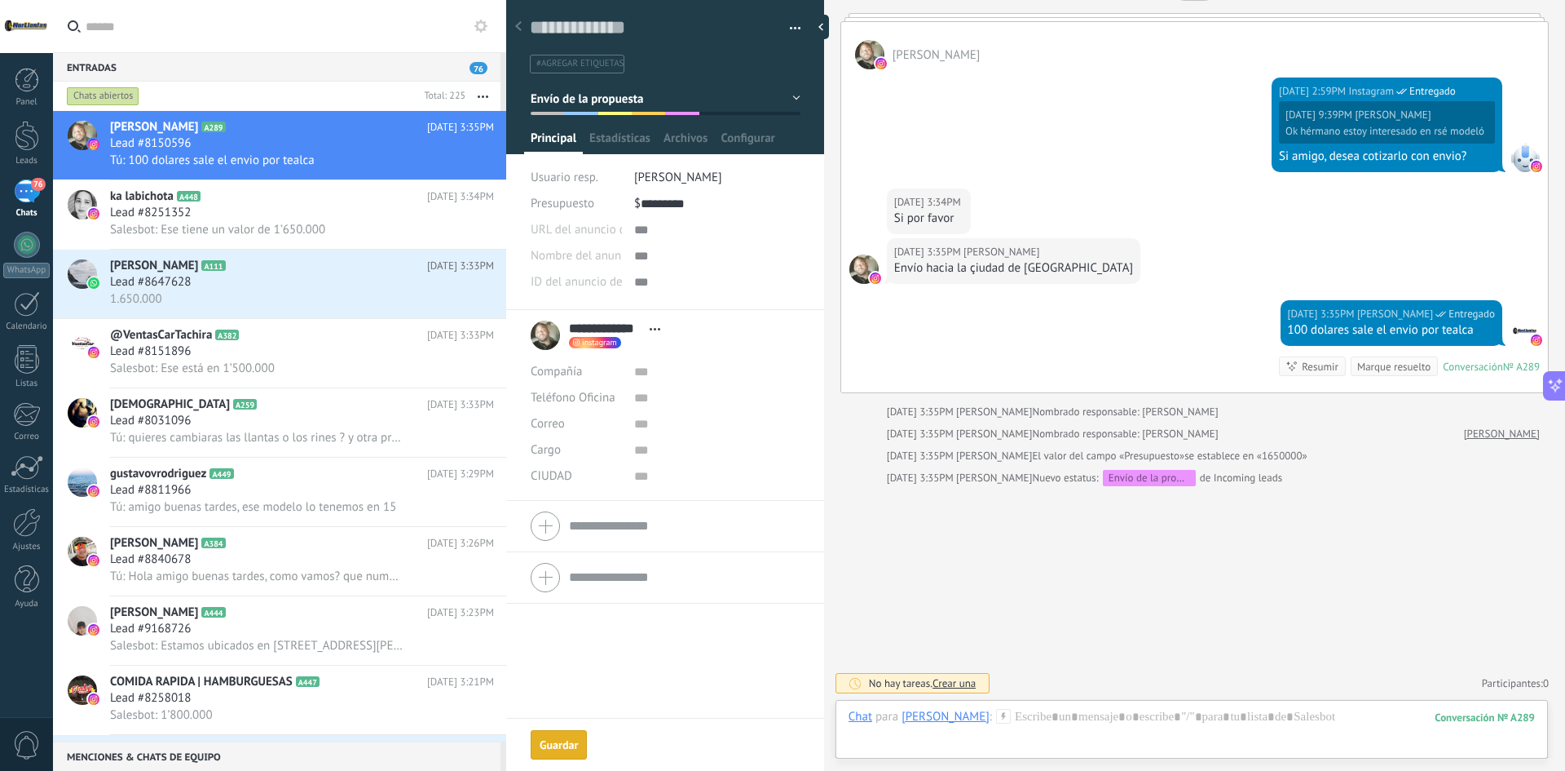
click at [564, 742] on div "Guardar y crear Imprimir Administrar etiquetas" at bounding box center [665, 385] width 318 height 771
click at [30, 186] on div "76" at bounding box center [27, 191] width 26 height 24
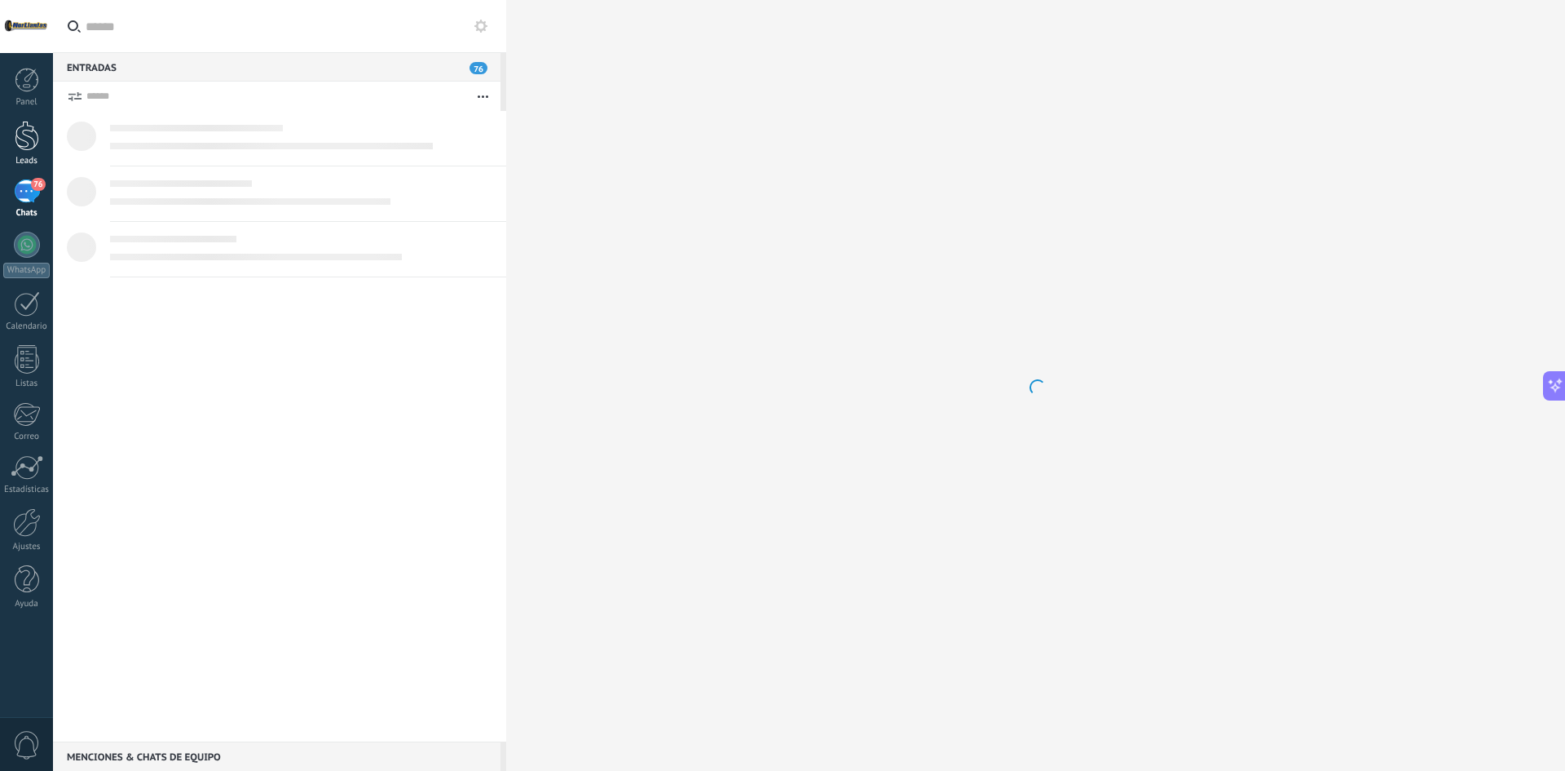
click at [25, 131] on div at bounding box center [27, 136] width 24 height 30
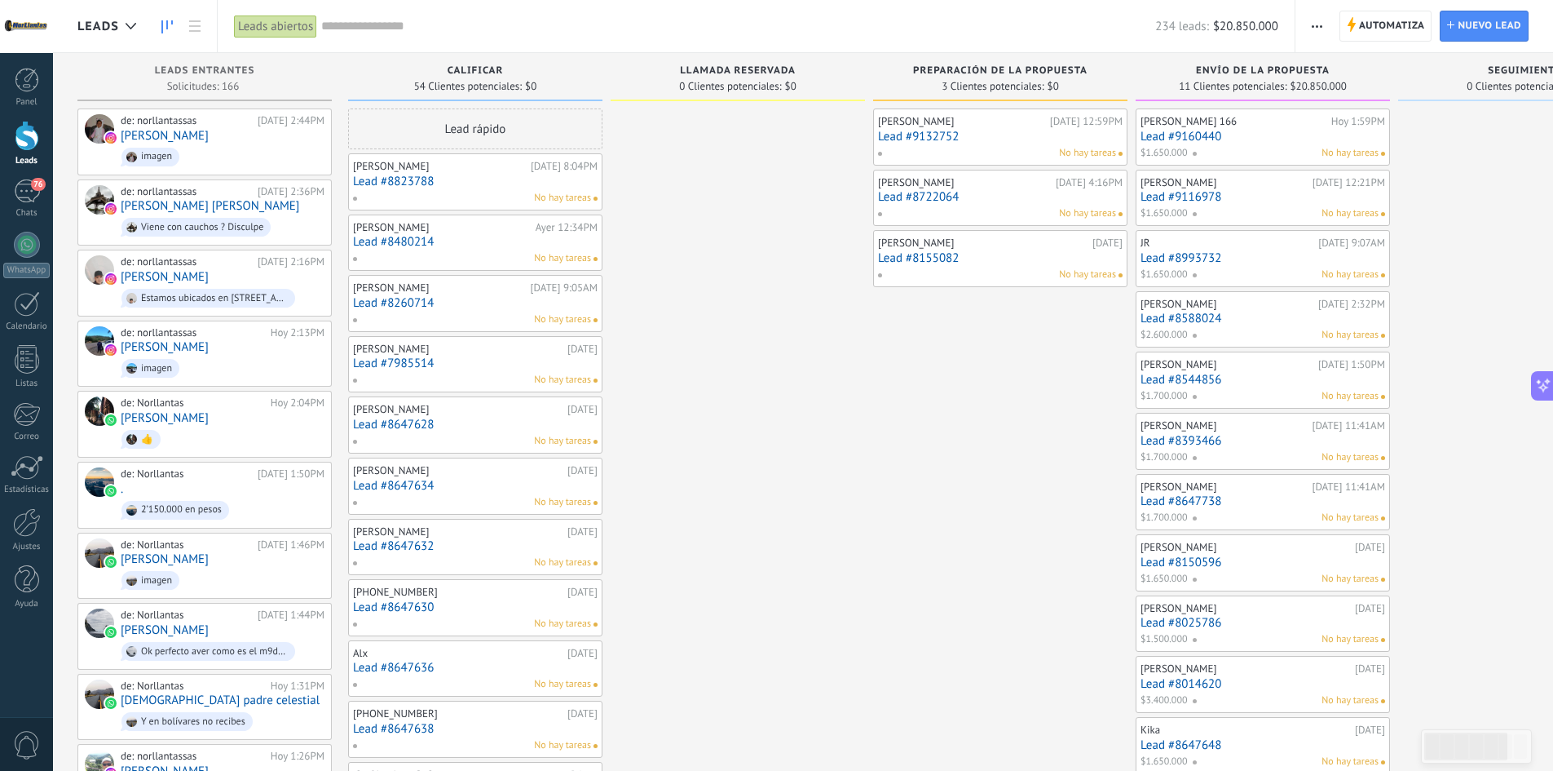
click at [1271, 73] on span "Envío de la propuesta" at bounding box center [1263, 70] width 134 height 11
click at [1314, 73] on span "Envío de la propuesta" at bounding box center [1263, 70] width 134 height 11
click at [1333, 91] on span "$20.850.000" at bounding box center [1319, 87] width 56 height 10
click at [17, 145] on div at bounding box center [27, 136] width 24 height 30
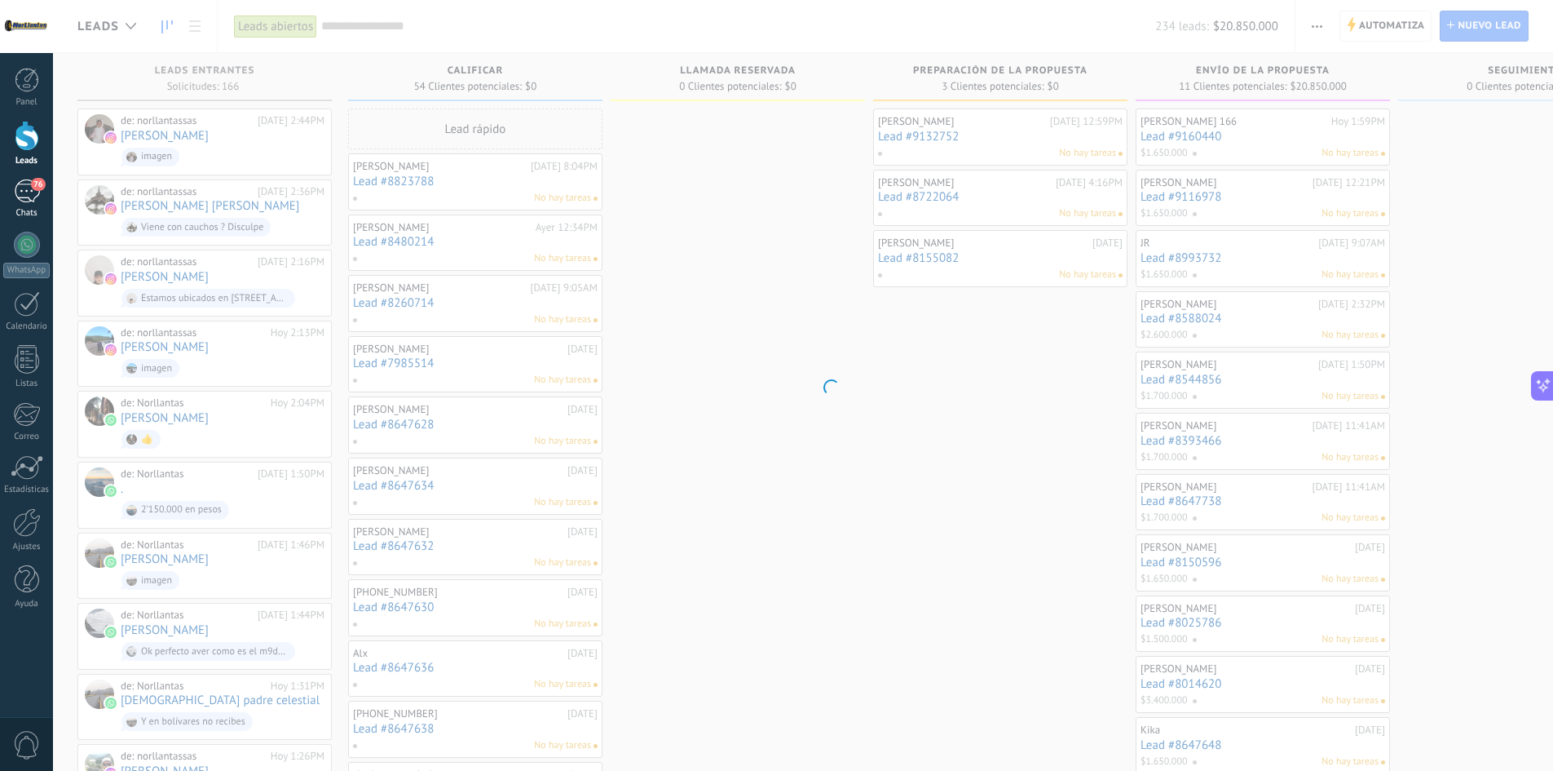
click at [26, 204] on link "76 Chats" at bounding box center [26, 198] width 53 height 39
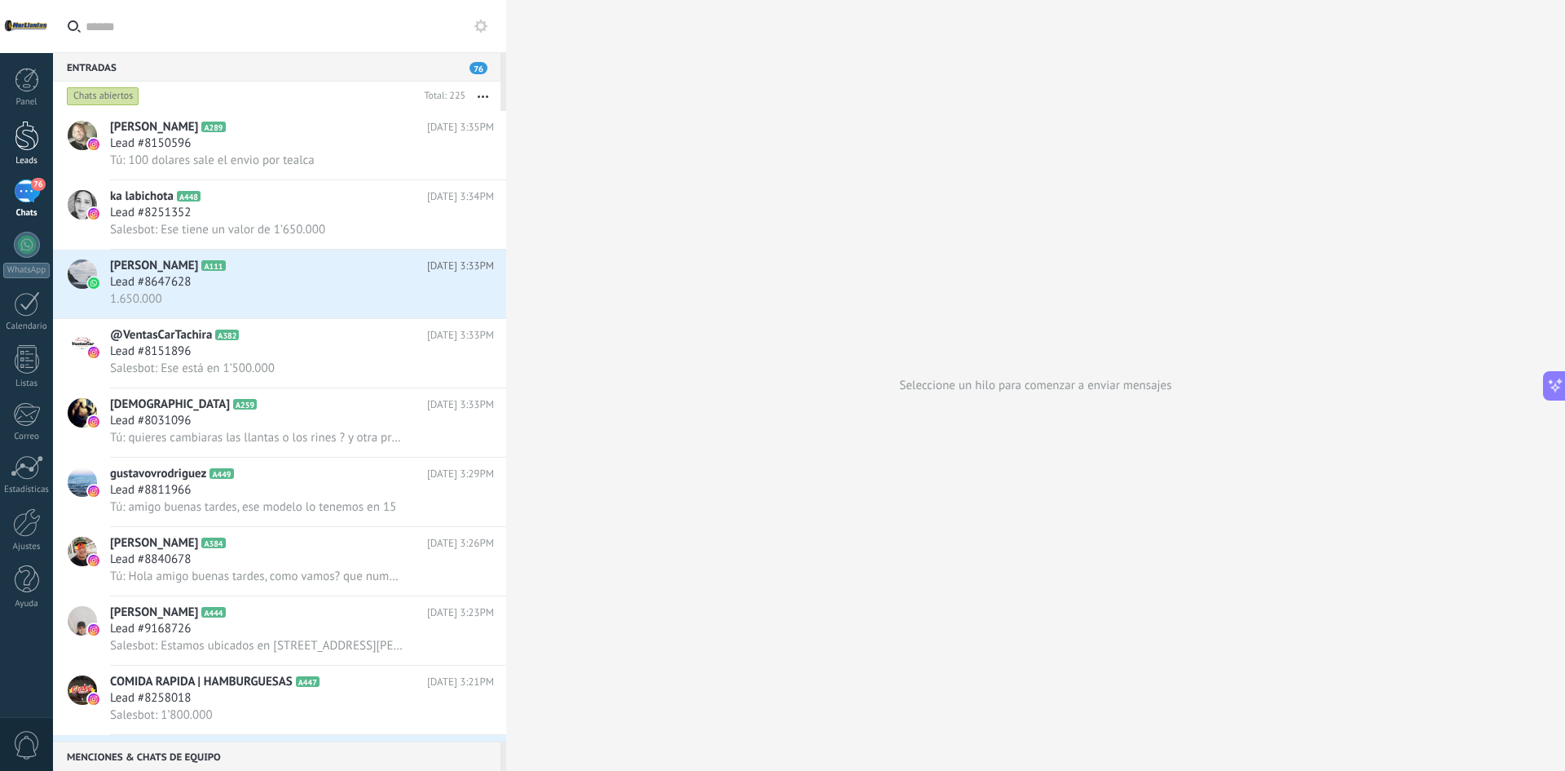
click at [35, 143] on div at bounding box center [27, 136] width 24 height 30
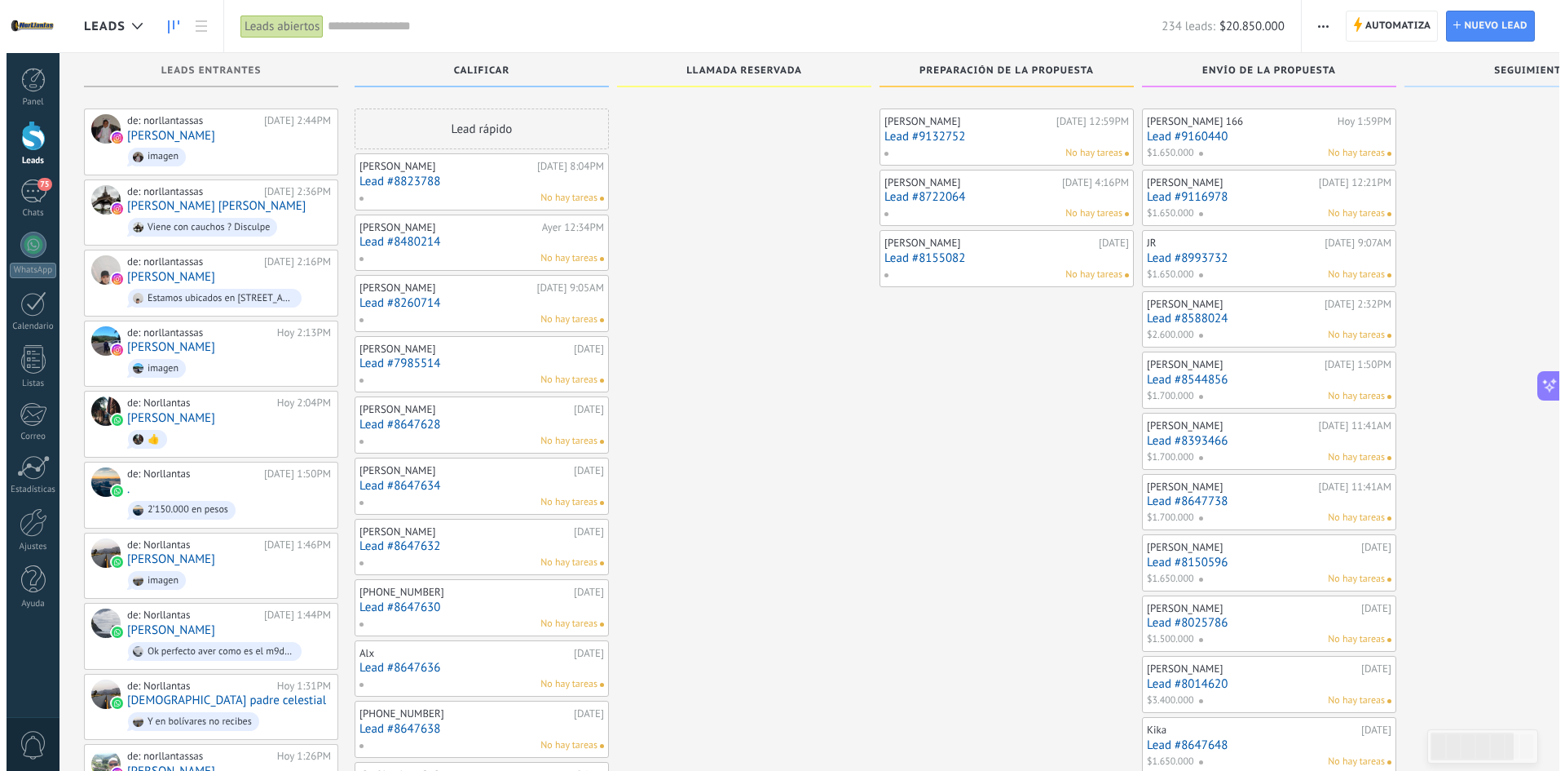
scroll to position [82, 0]
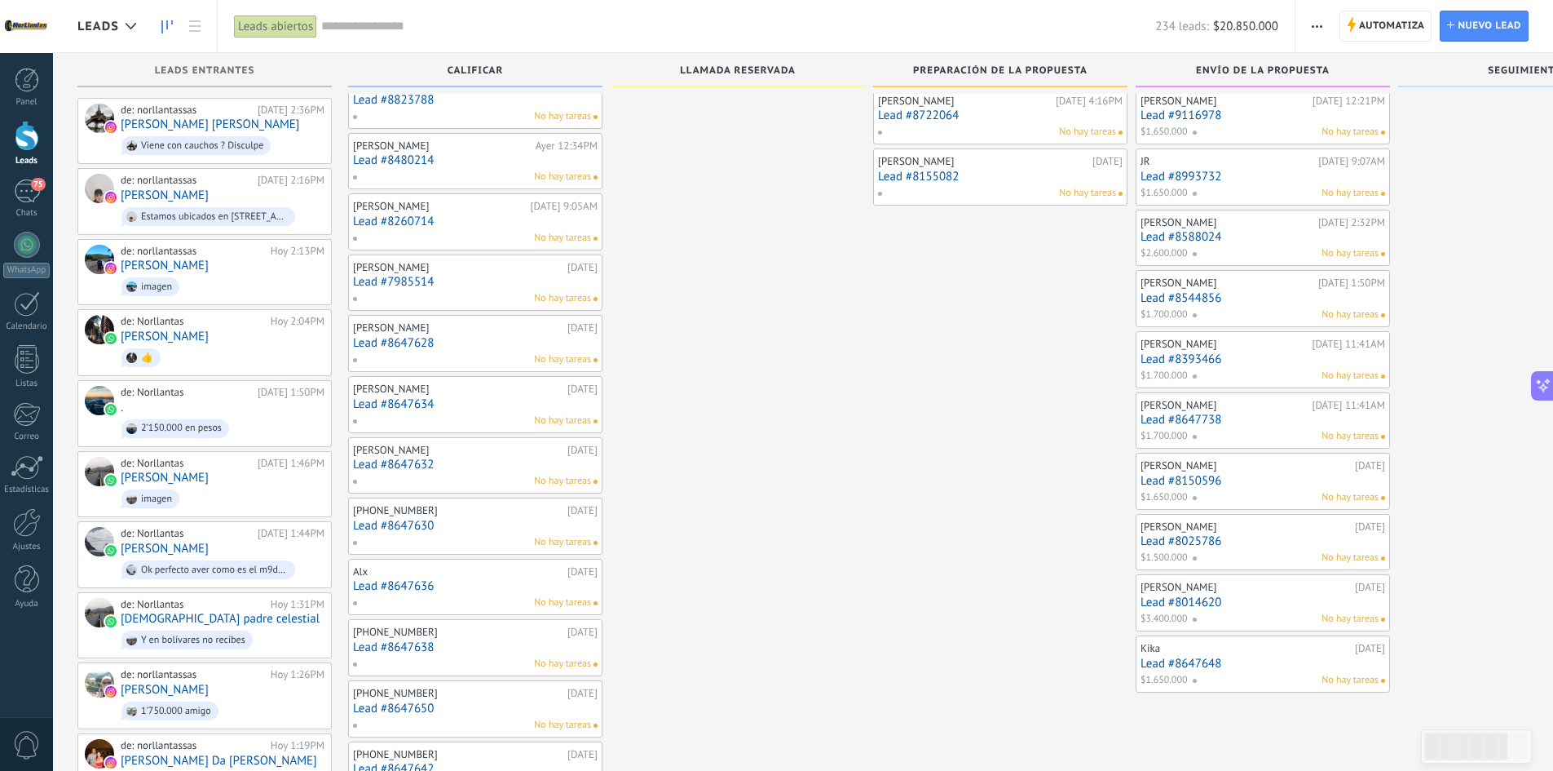
click at [1252, 475] on link "Lead #8150596" at bounding box center [1263, 481] width 245 height 14
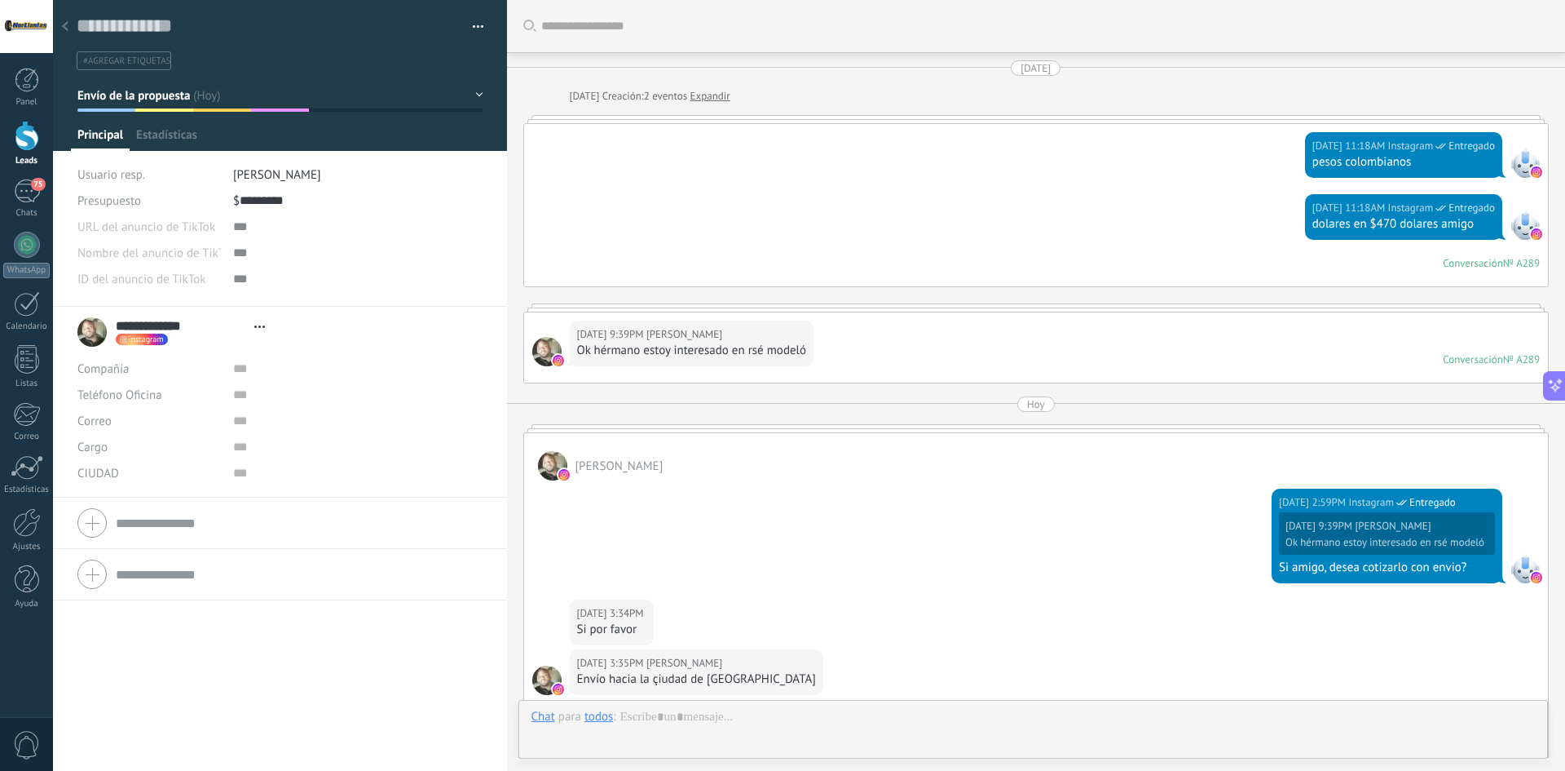
scroll to position [389, 0]
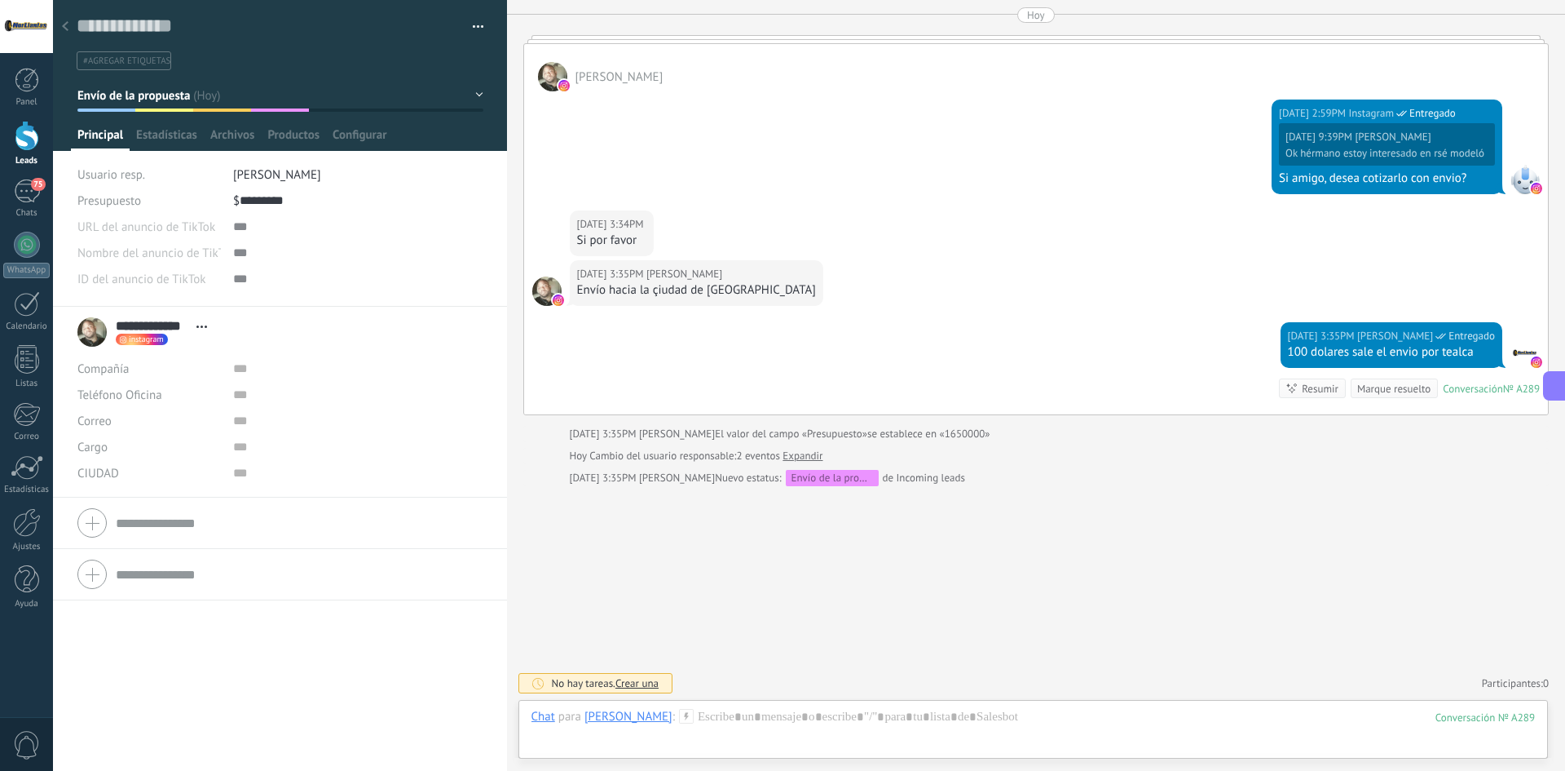
click at [72, 28] on div at bounding box center [65, 27] width 23 height 32
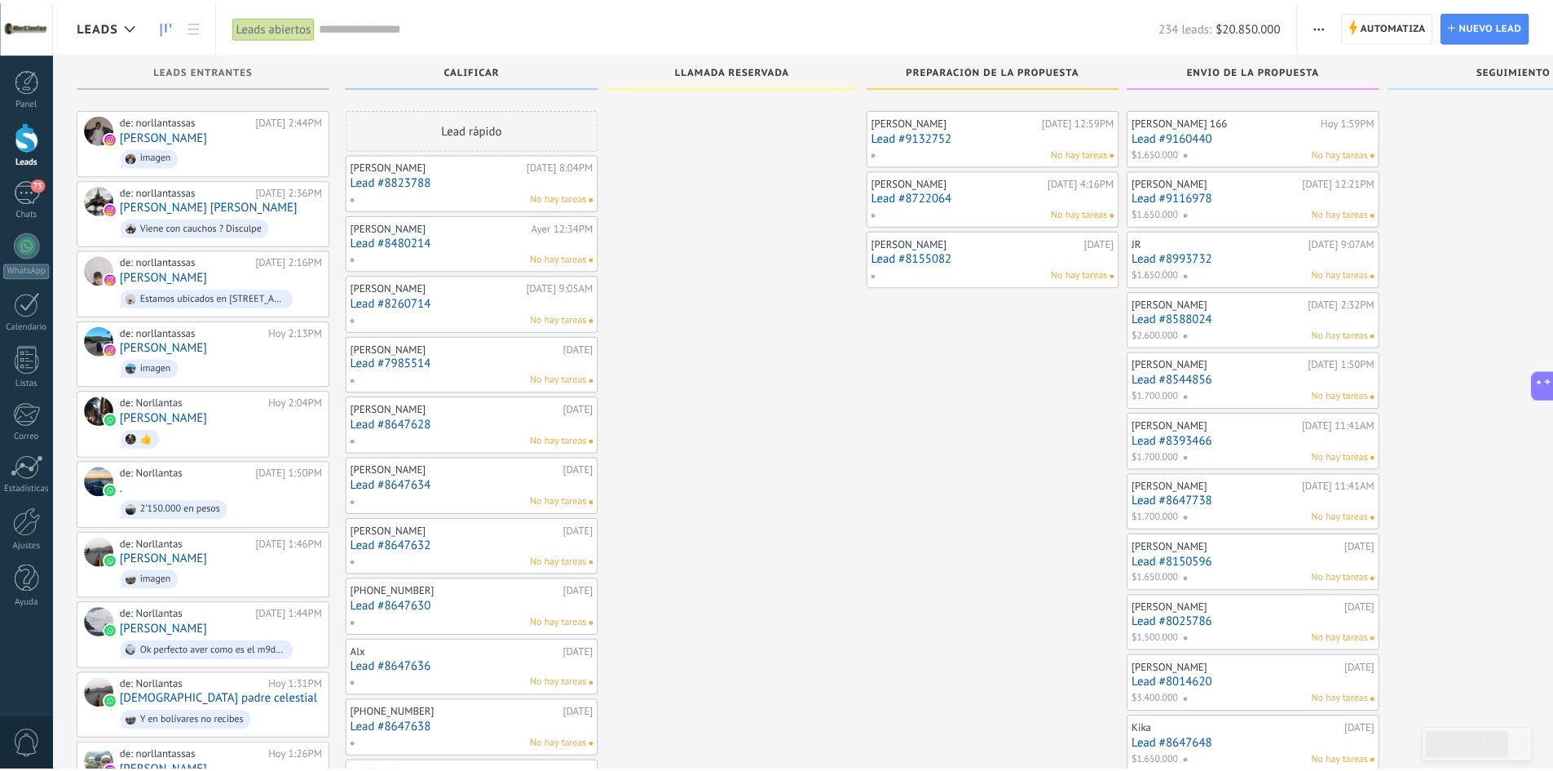
scroll to position [82, 0]
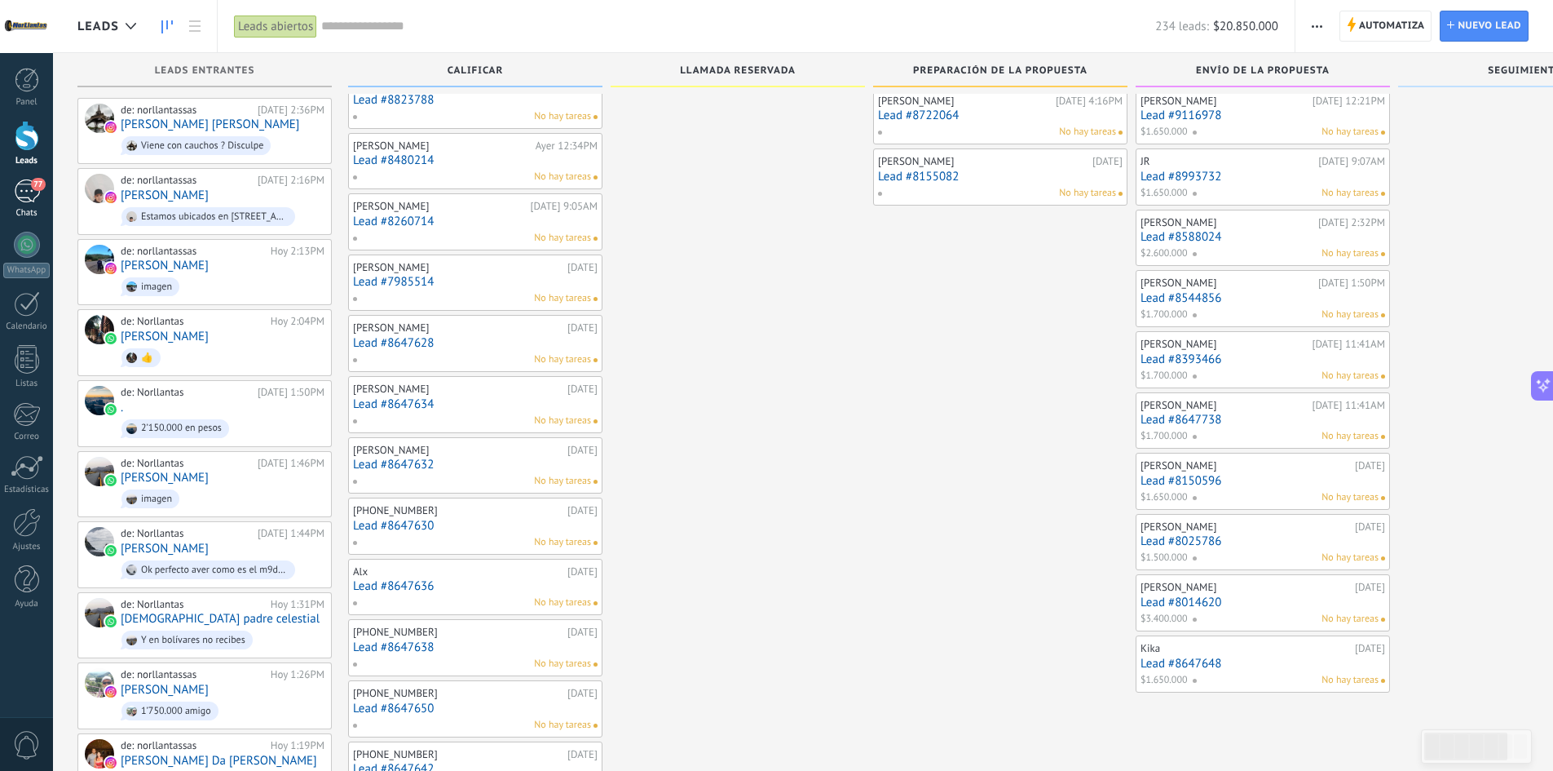
click at [21, 194] on div "77" at bounding box center [27, 191] width 26 height 24
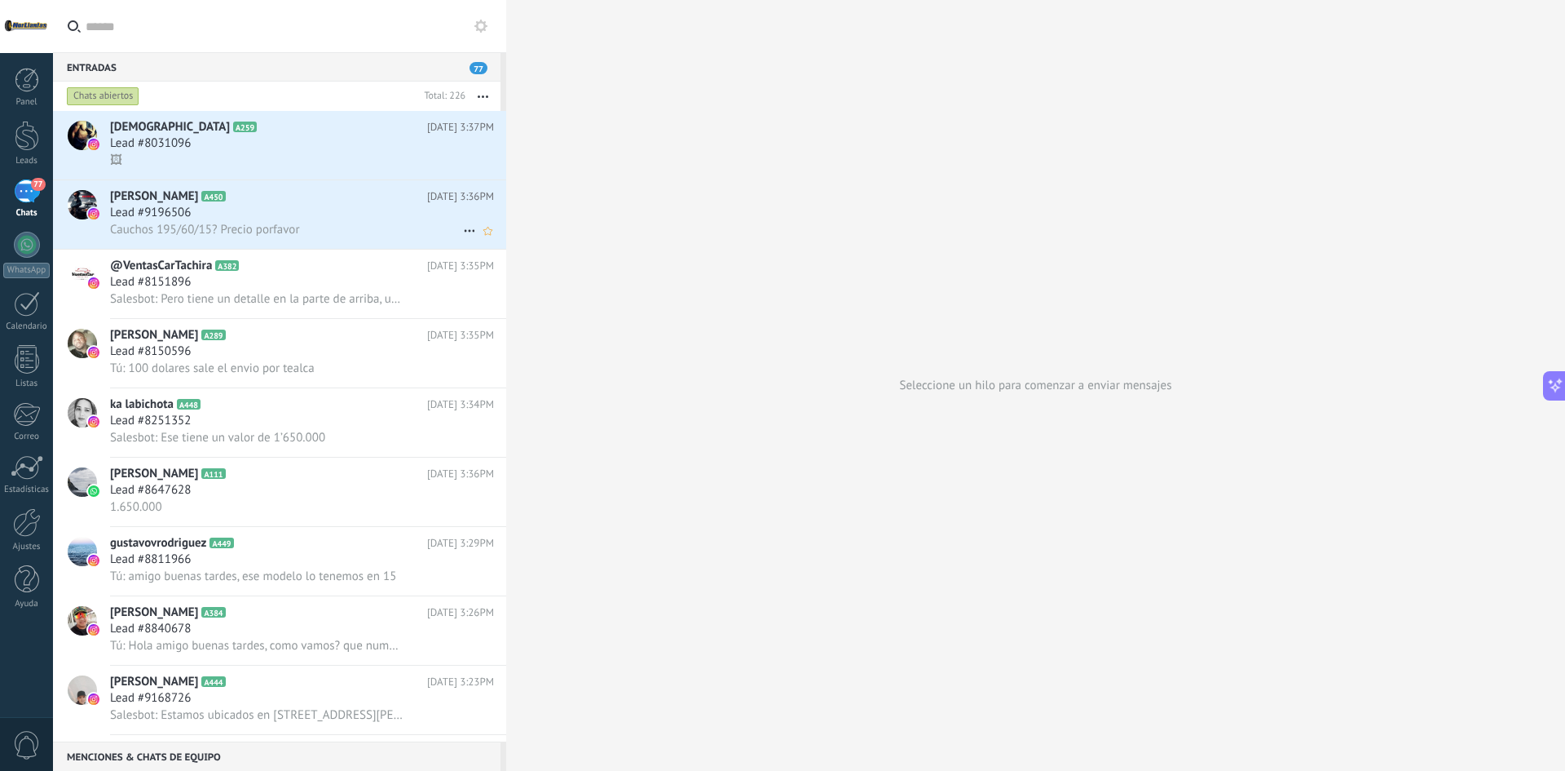
click at [271, 232] on span "Cauchos 195/60/15? Precio porfavor" at bounding box center [205, 229] width 190 height 15
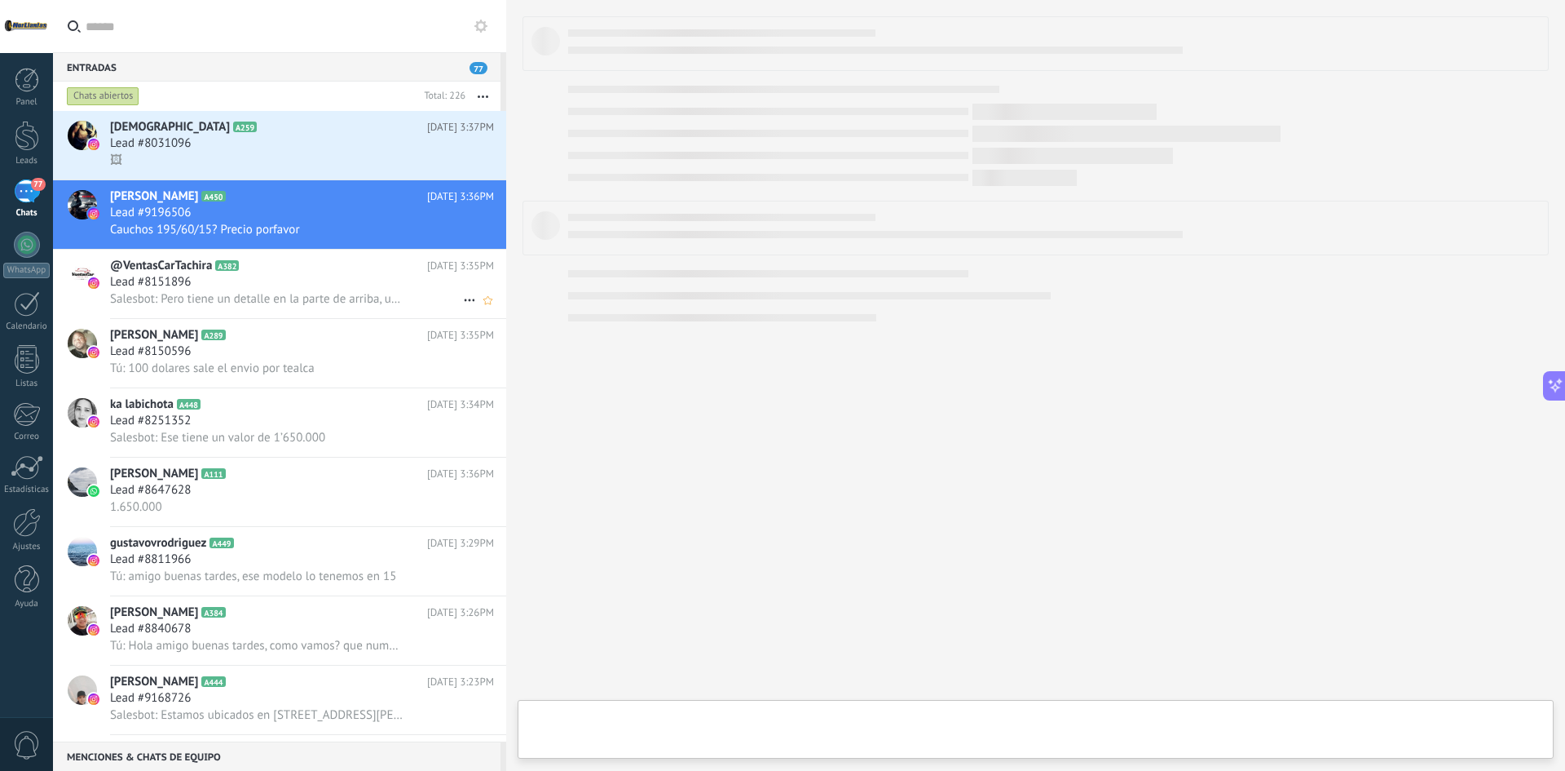
type textarea "**********"
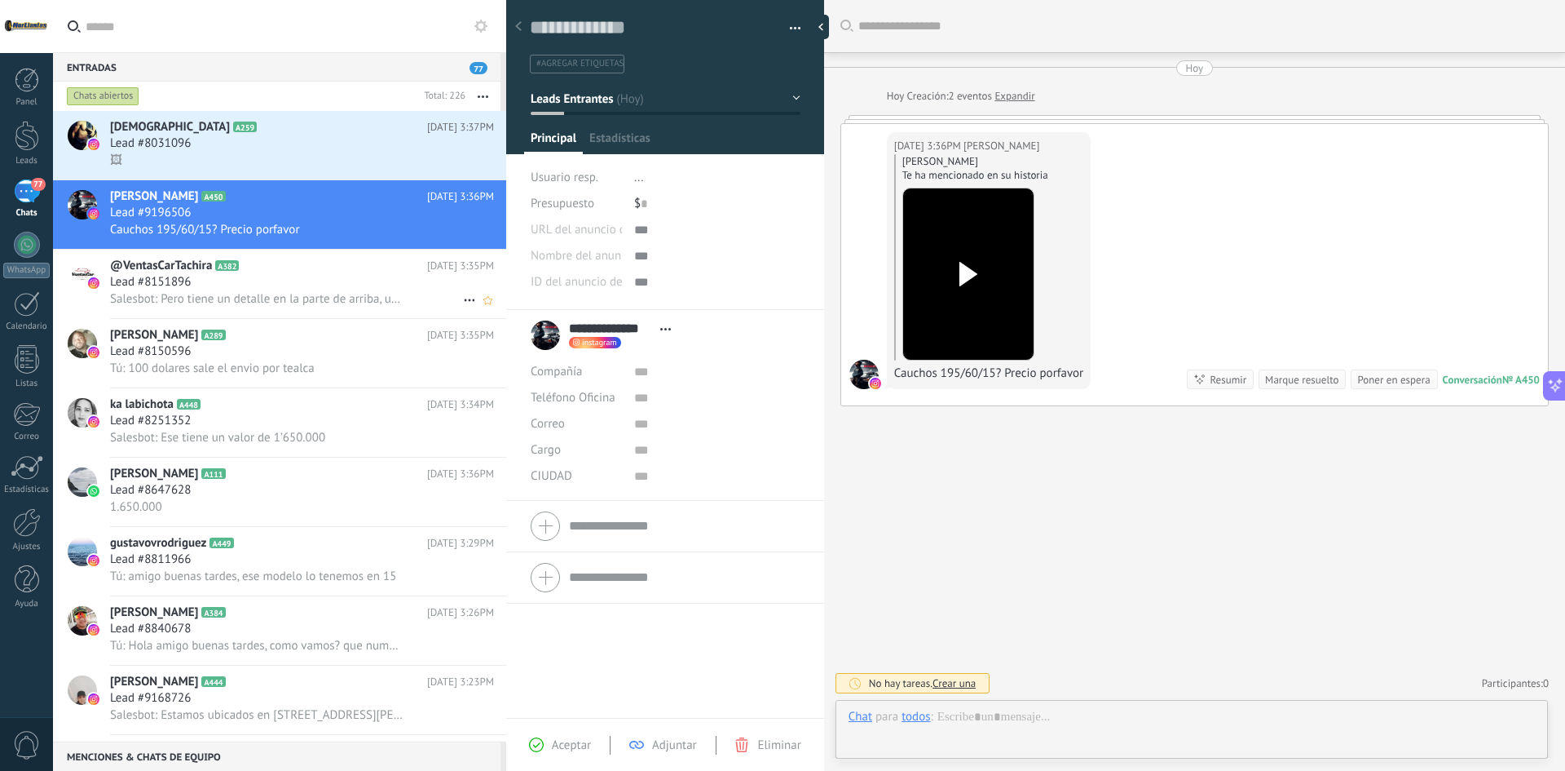
scroll to position [24, 0]
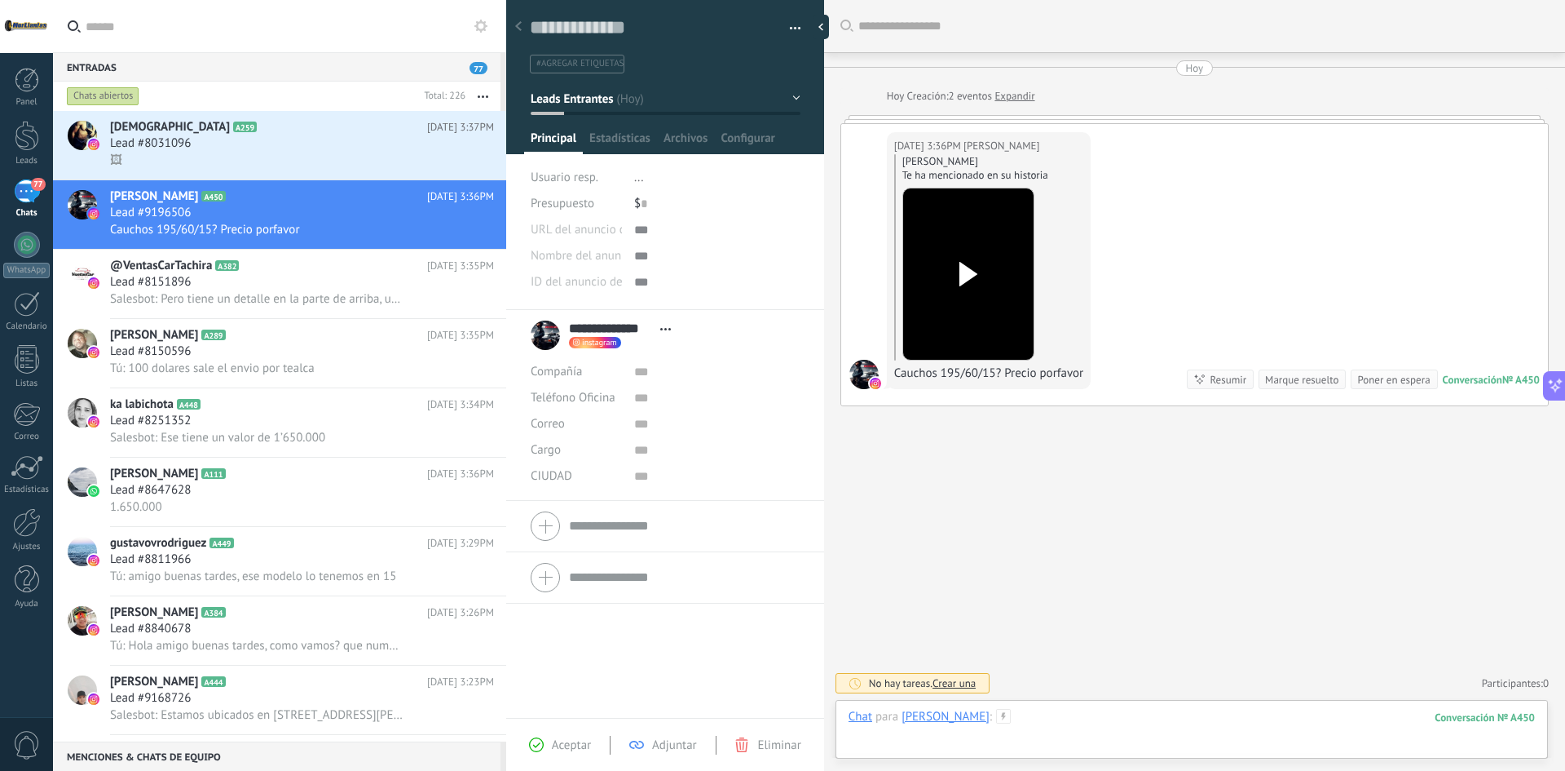
click at [1066, 722] on div at bounding box center [1192, 733] width 687 height 49
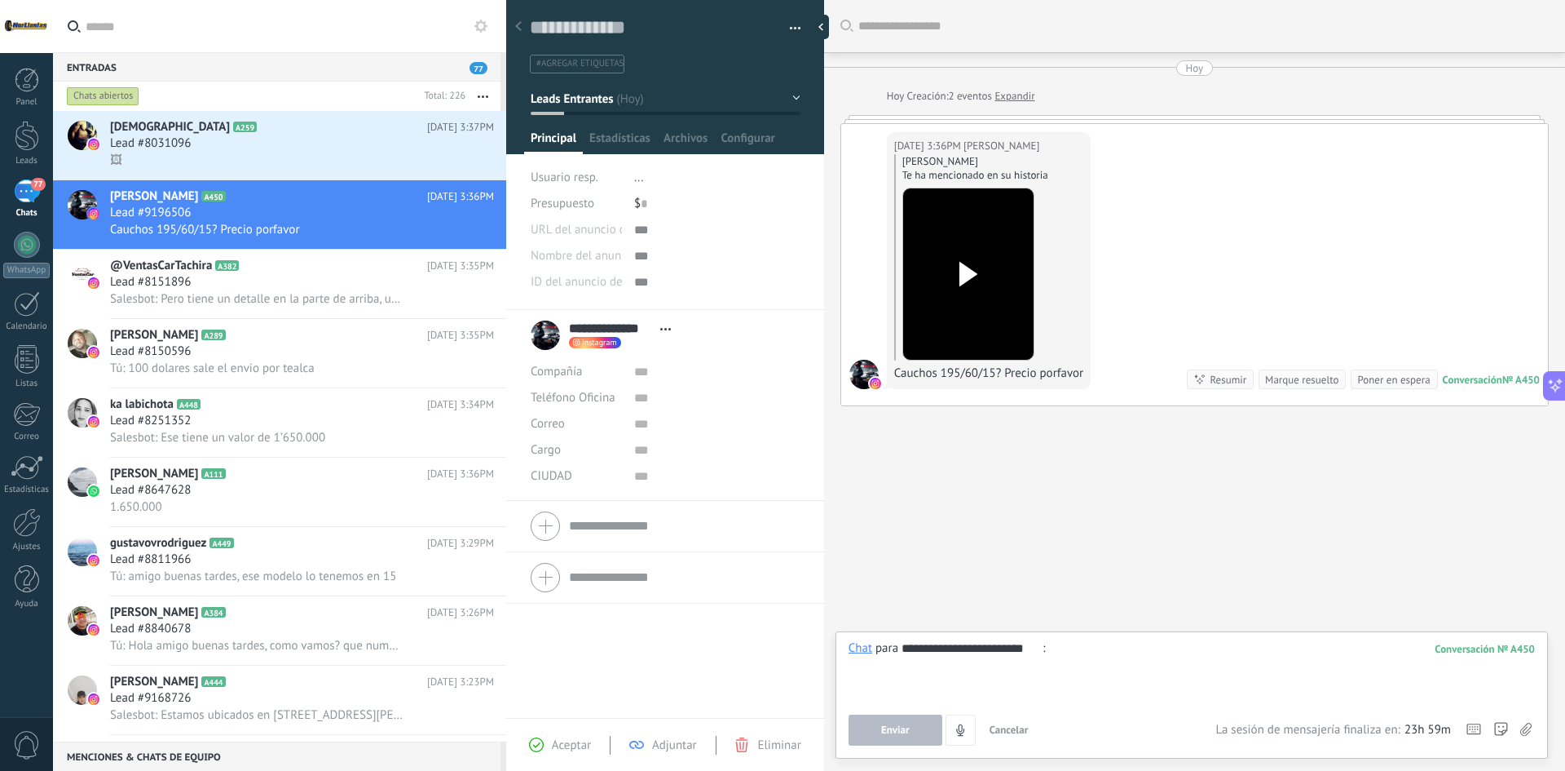
type input "**********"
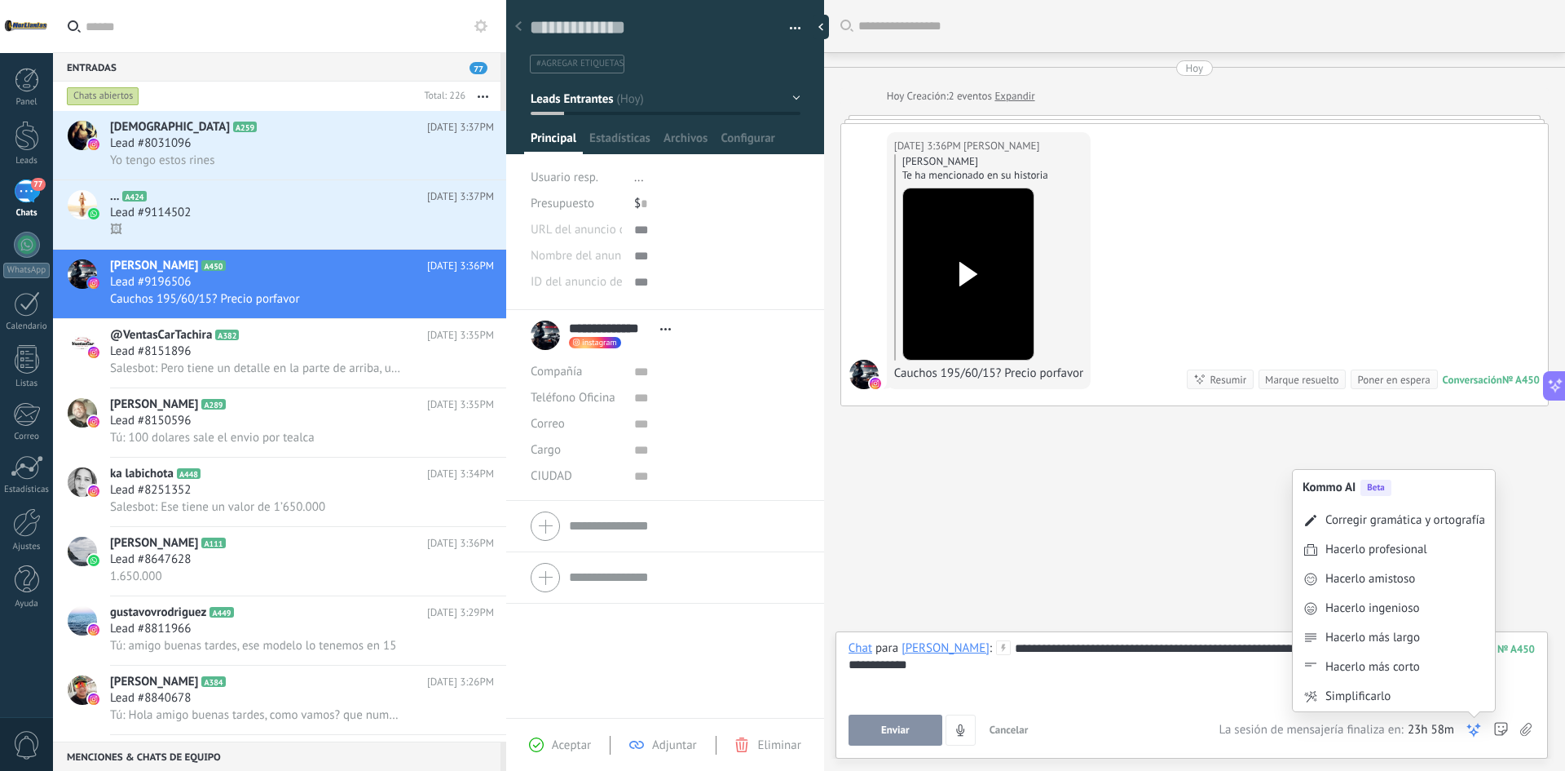
click at [1480, 726] on icon at bounding box center [1474, 730] width 16 height 16
click at [1372, 551] on div "Hacerlo profesional" at bounding box center [1377, 549] width 102 height 16
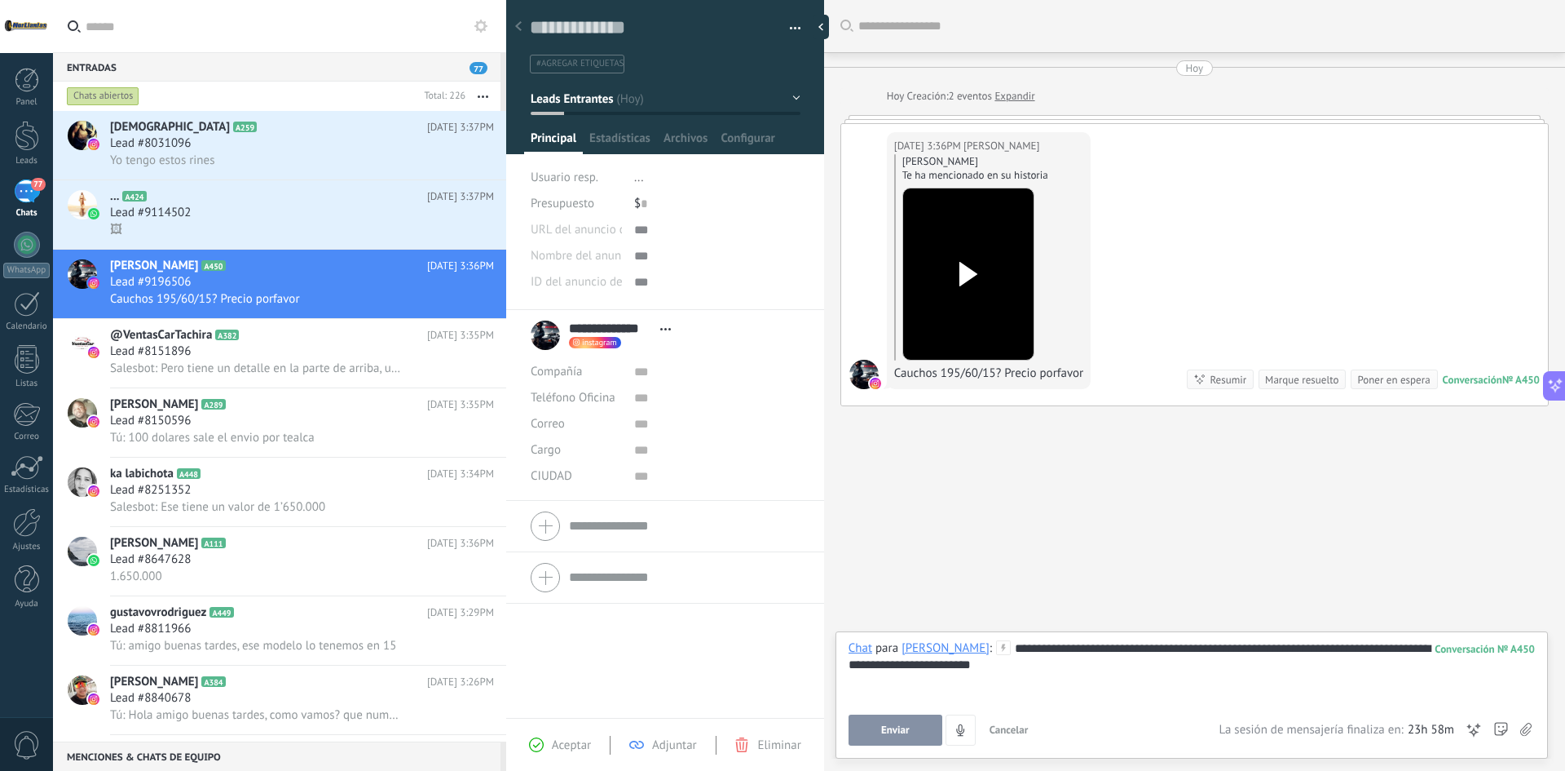
click at [1079, 648] on div "**********" at bounding box center [1192, 671] width 687 height 62
click at [895, 731] on span "Enviar" at bounding box center [895, 729] width 29 height 11
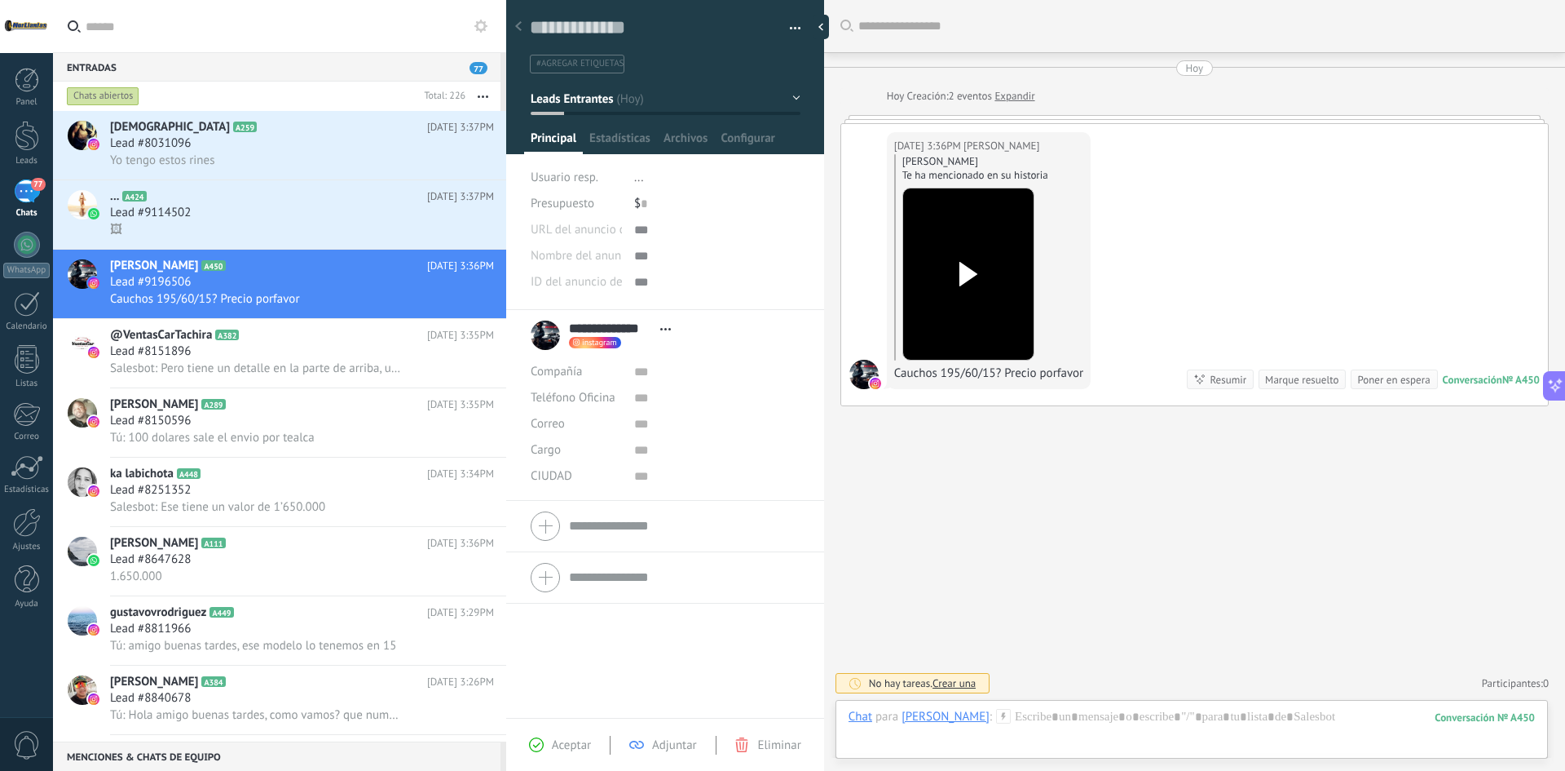
scroll to position [29, 0]
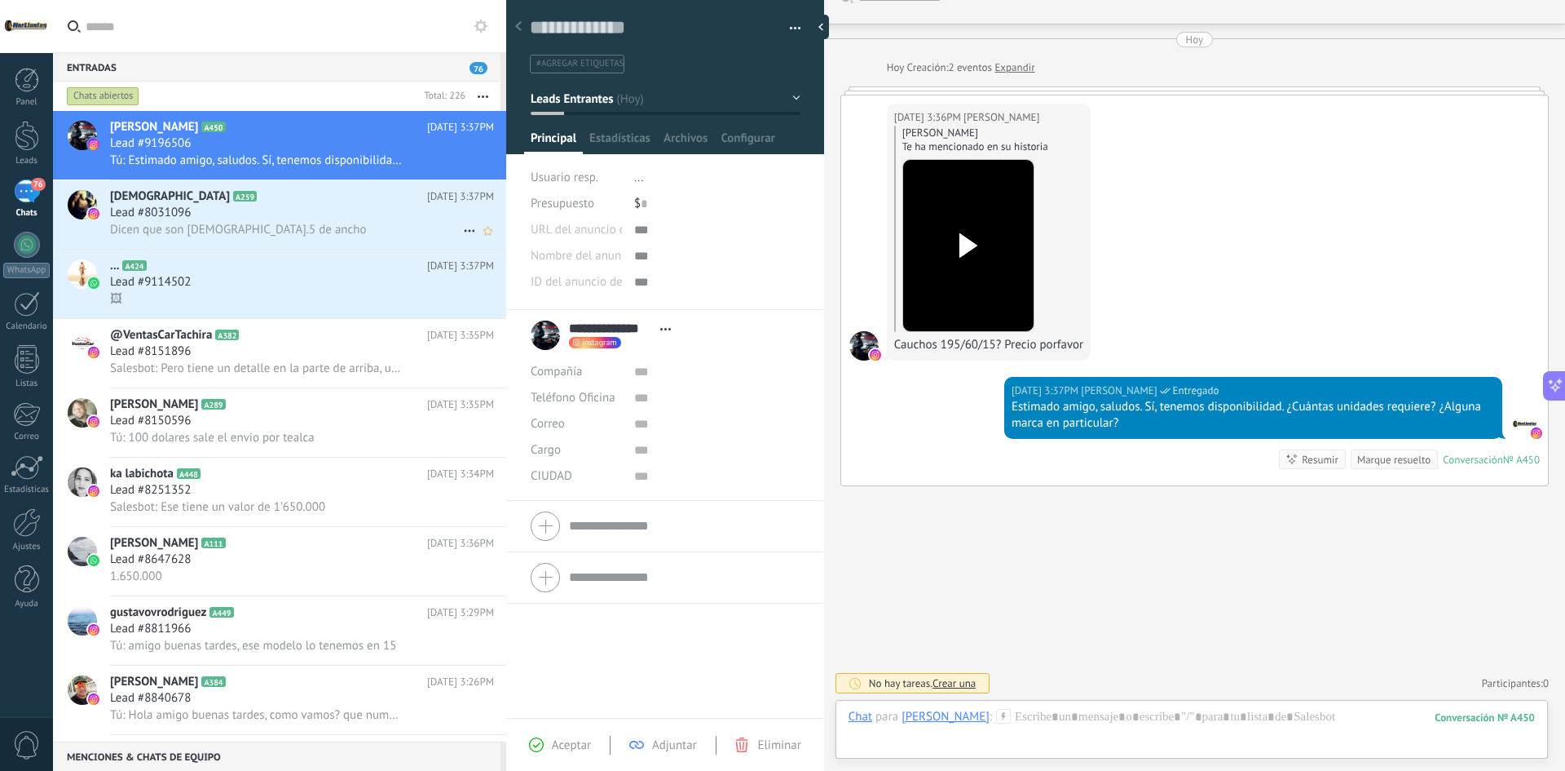
click at [268, 222] on div "Dicen que son [DEMOGRAPHIC_DATA].5 de ancho" at bounding box center [302, 229] width 384 height 17
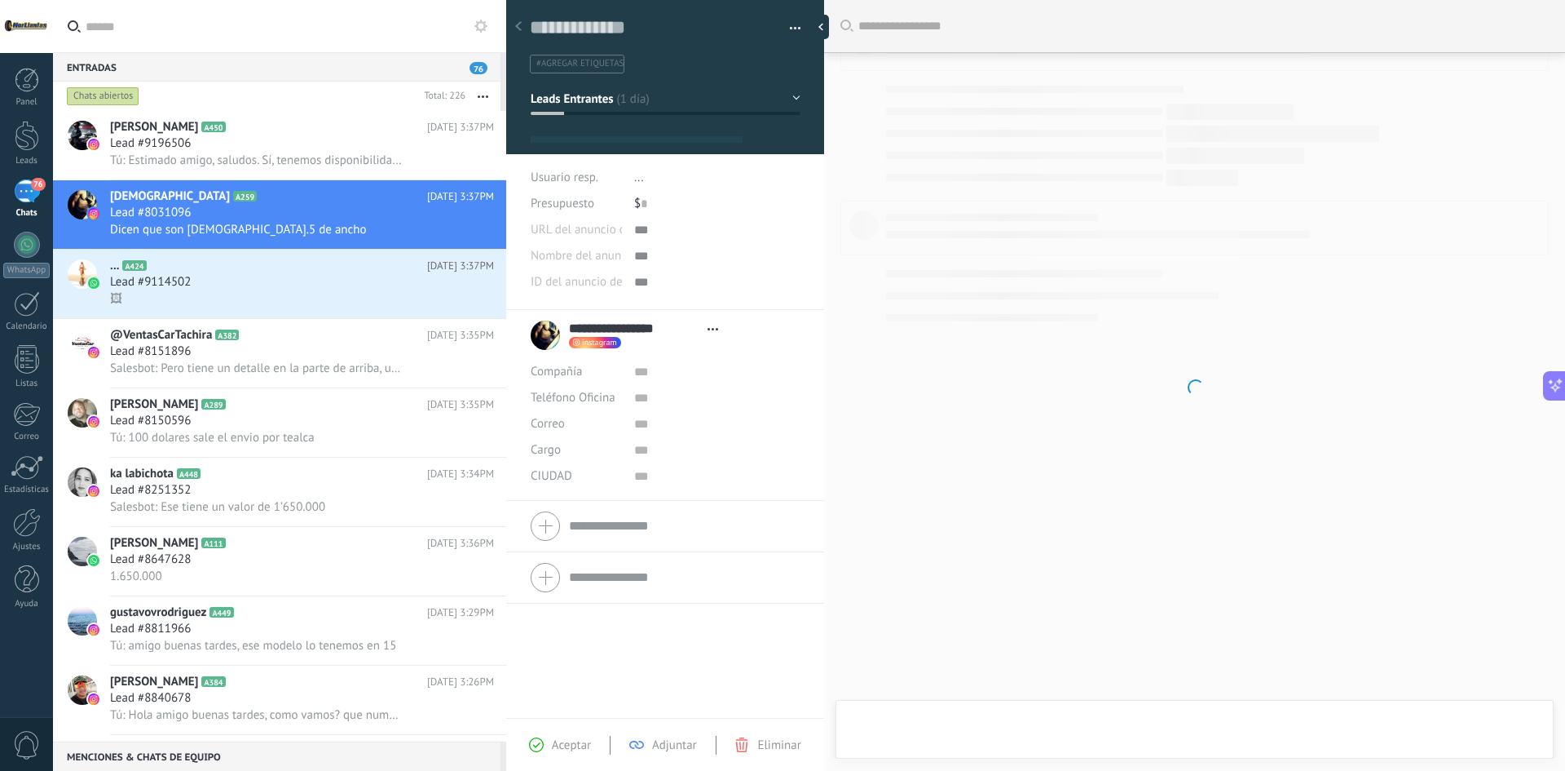
type textarea "**********"
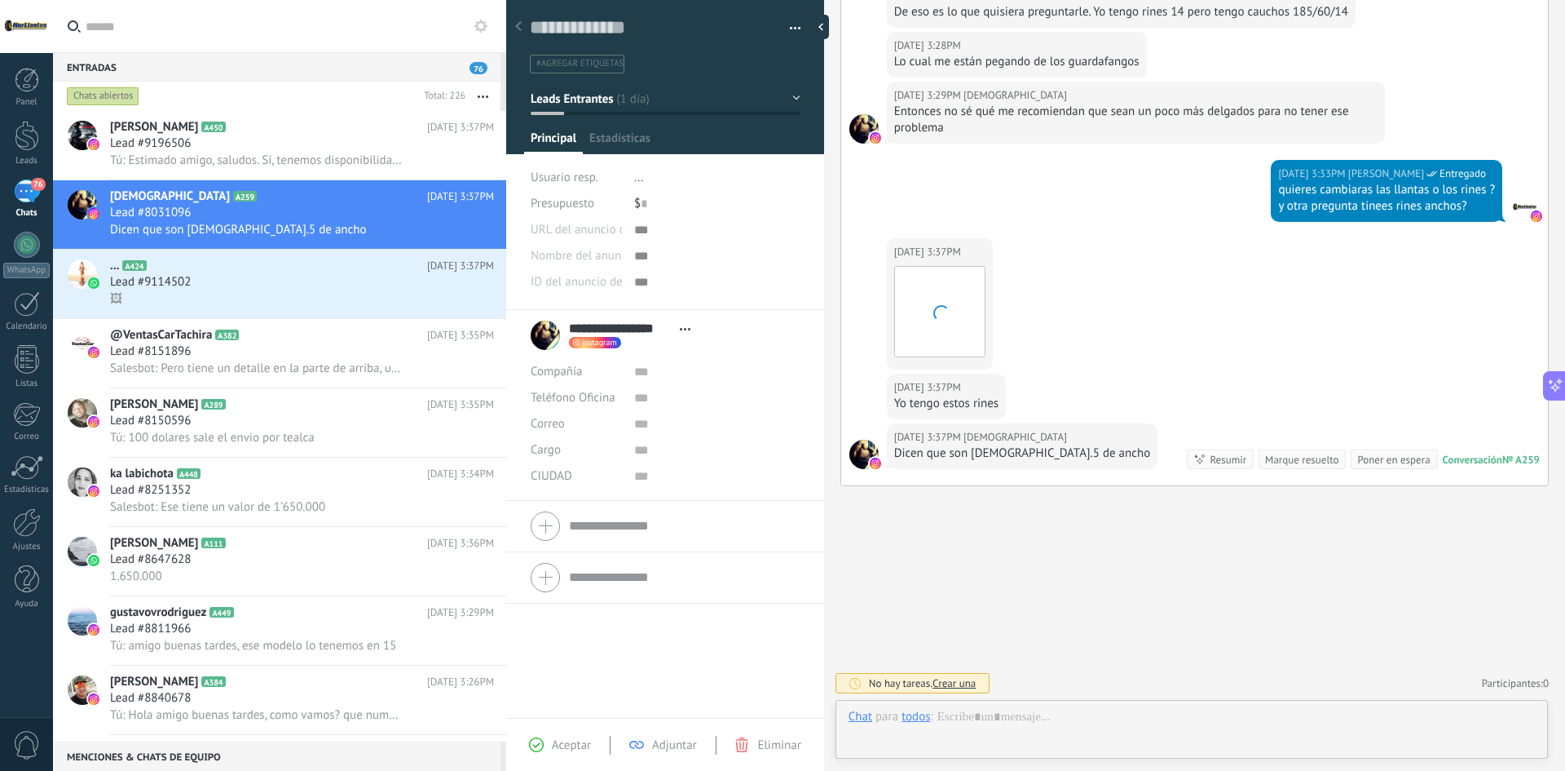
scroll to position [24, 0]
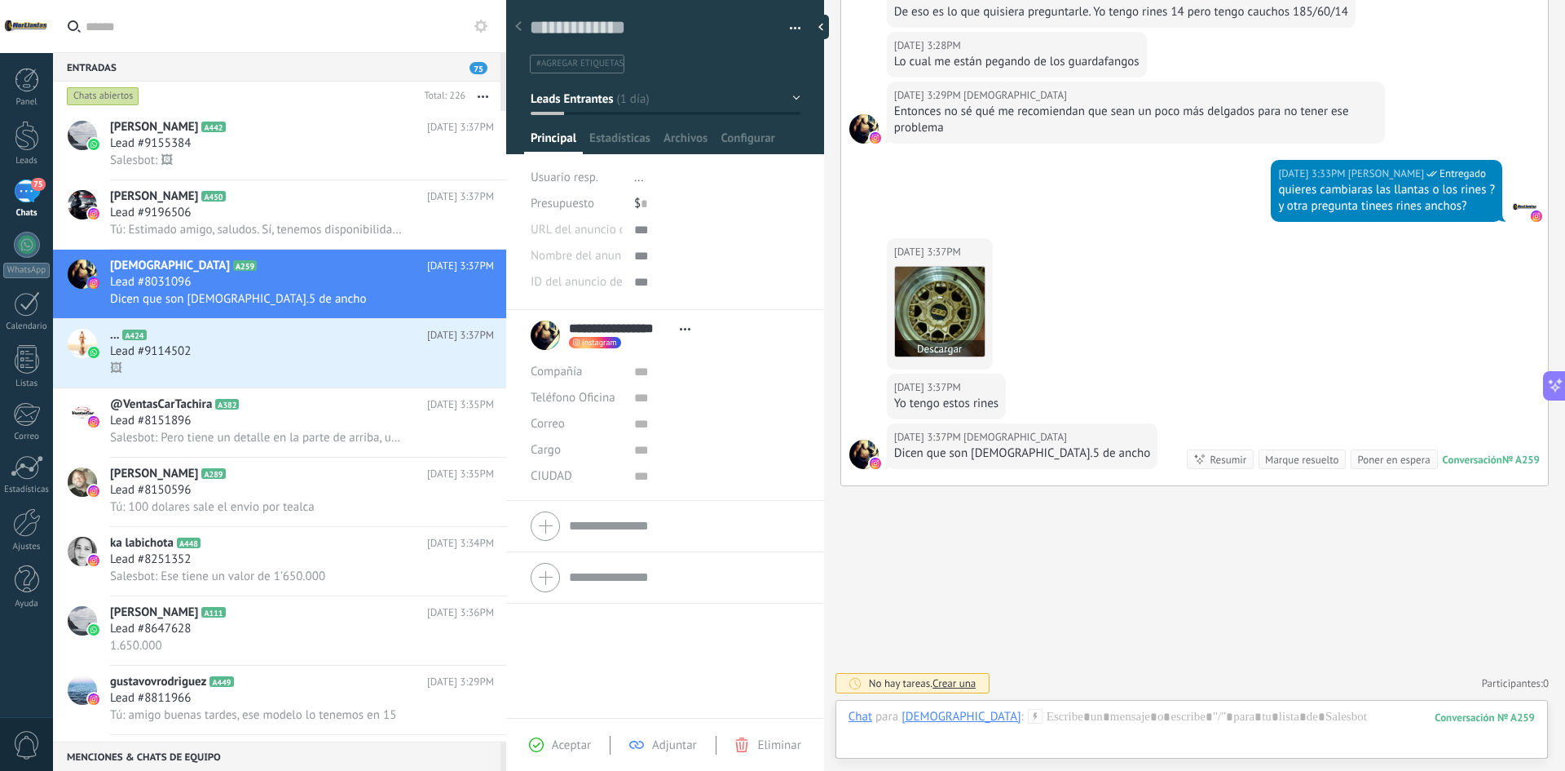
click at [948, 296] on img at bounding box center [940, 312] width 90 height 90
click at [1187, 706] on div "Chat Correo Nota Tarea Chat para Ezequielvelasquez : 259 Enviar Cancelar Rastre…" at bounding box center [1192, 729] width 713 height 59
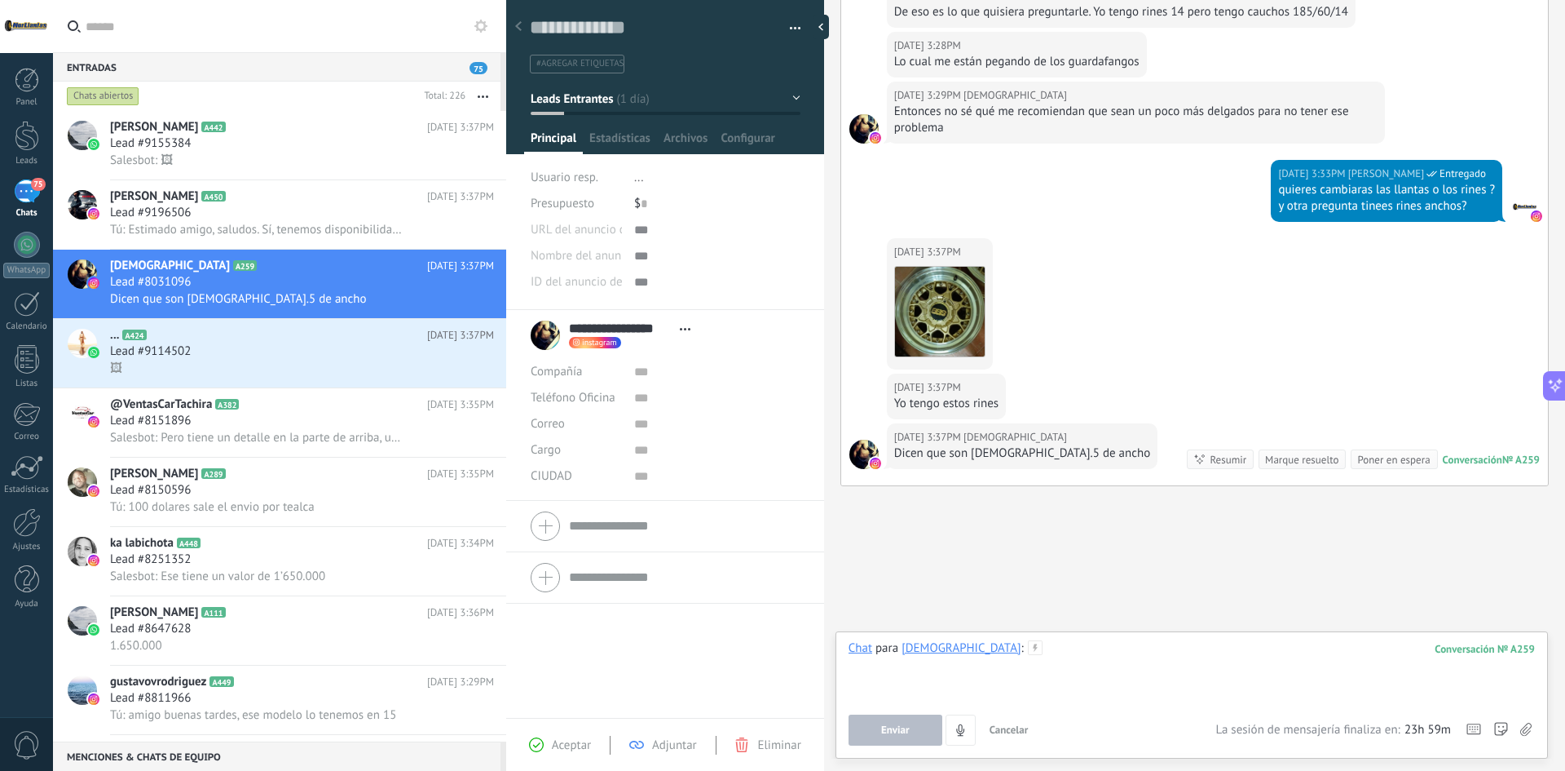
click at [1168, 694] on div at bounding box center [1192, 671] width 687 height 62
click at [1168, 669] on div at bounding box center [1192, 671] width 687 height 62
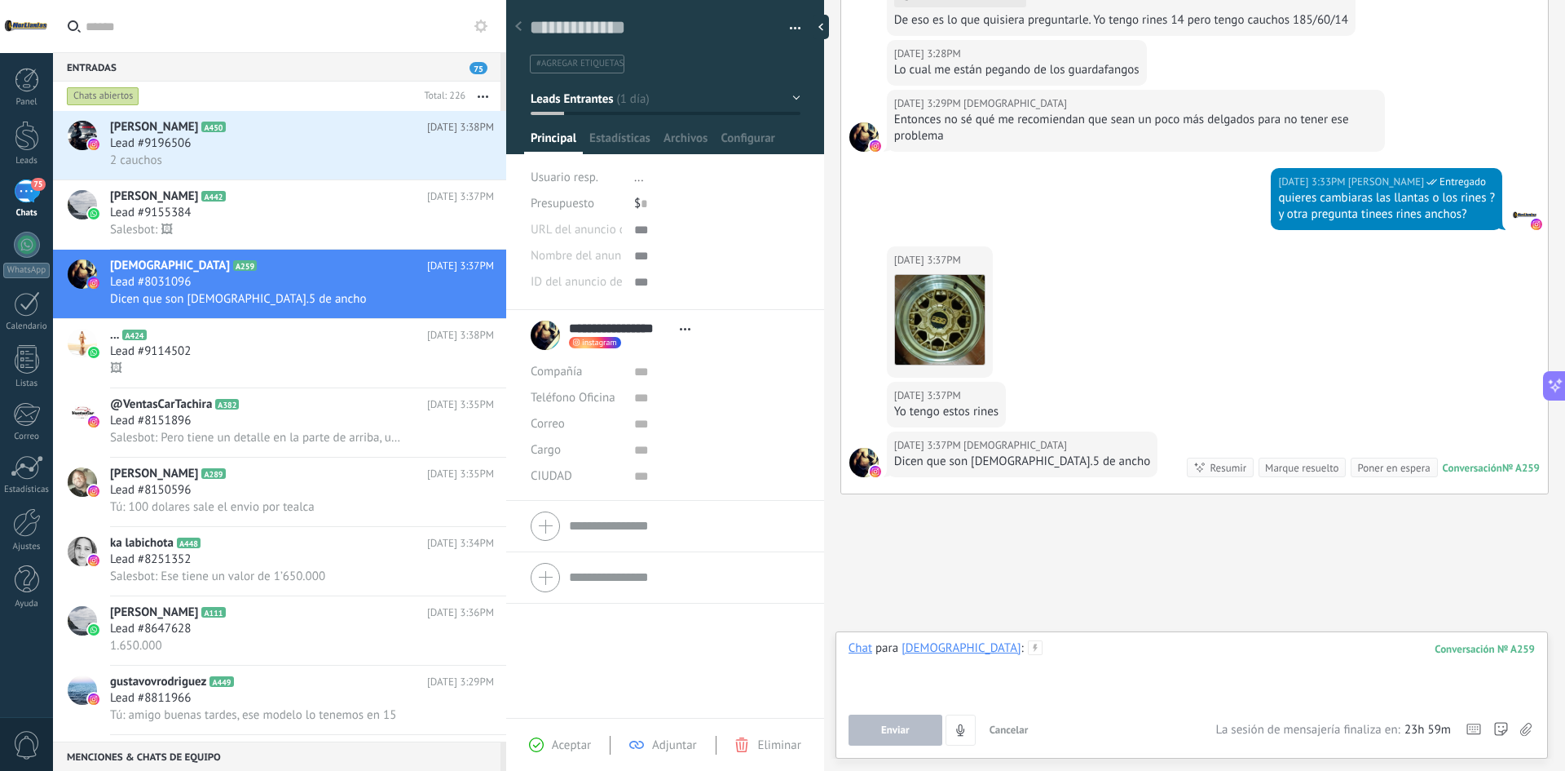
scroll to position [1091, 0]
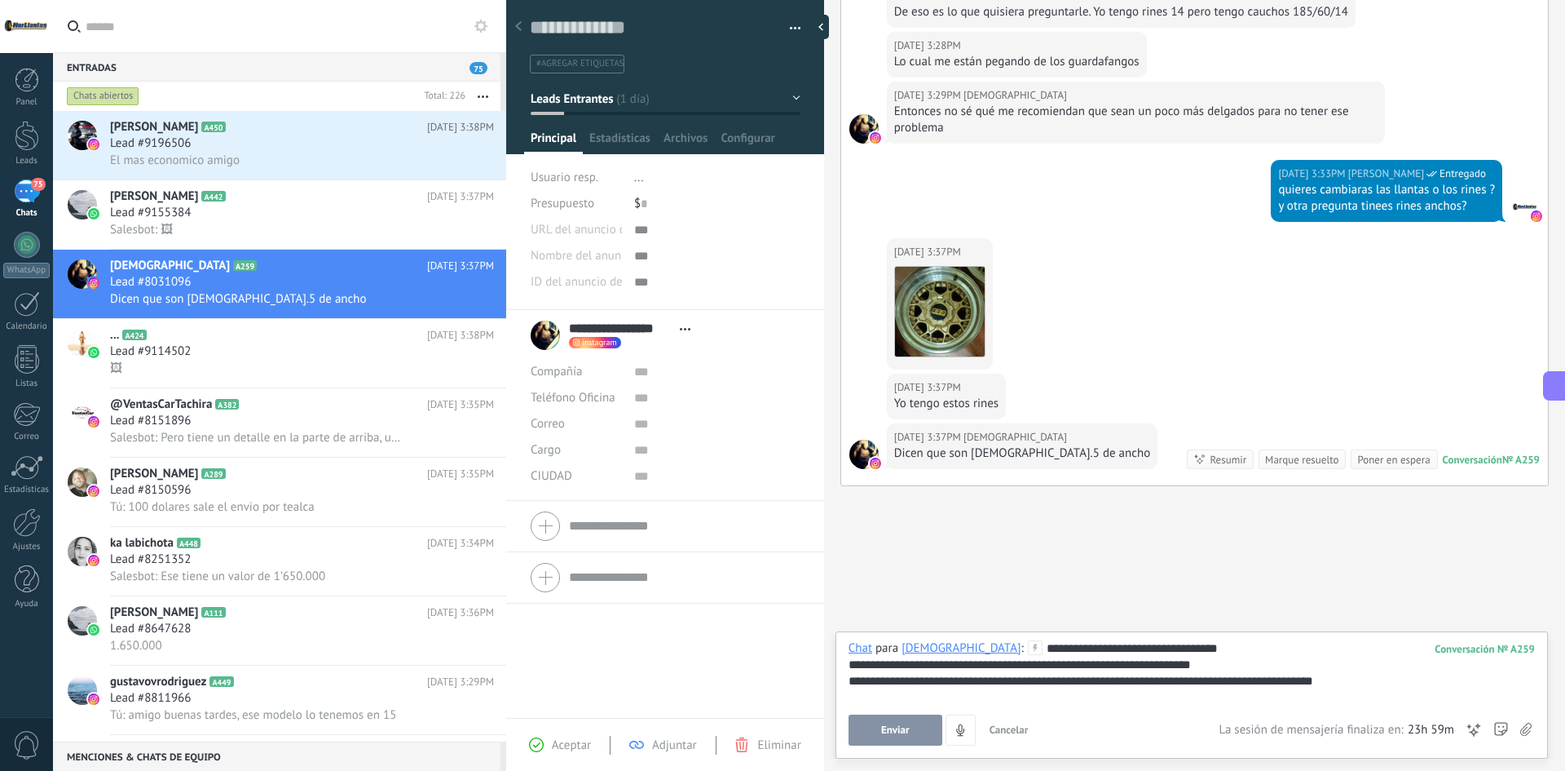
click at [972, 679] on div "**********" at bounding box center [1192, 672] width 687 height 33
click at [987, 679] on div "**********" at bounding box center [1192, 672] width 687 height 33
click at [1393, 674] on div "**********" at bounding box center [1192, 672] width 687 height 33
click at [1431, 676] on div "**********" at bounding box center [1192, 672] width 687 height 33
click at [1442, 672] on div "**********" at bounding box center [1192, 672] width 687 height 33
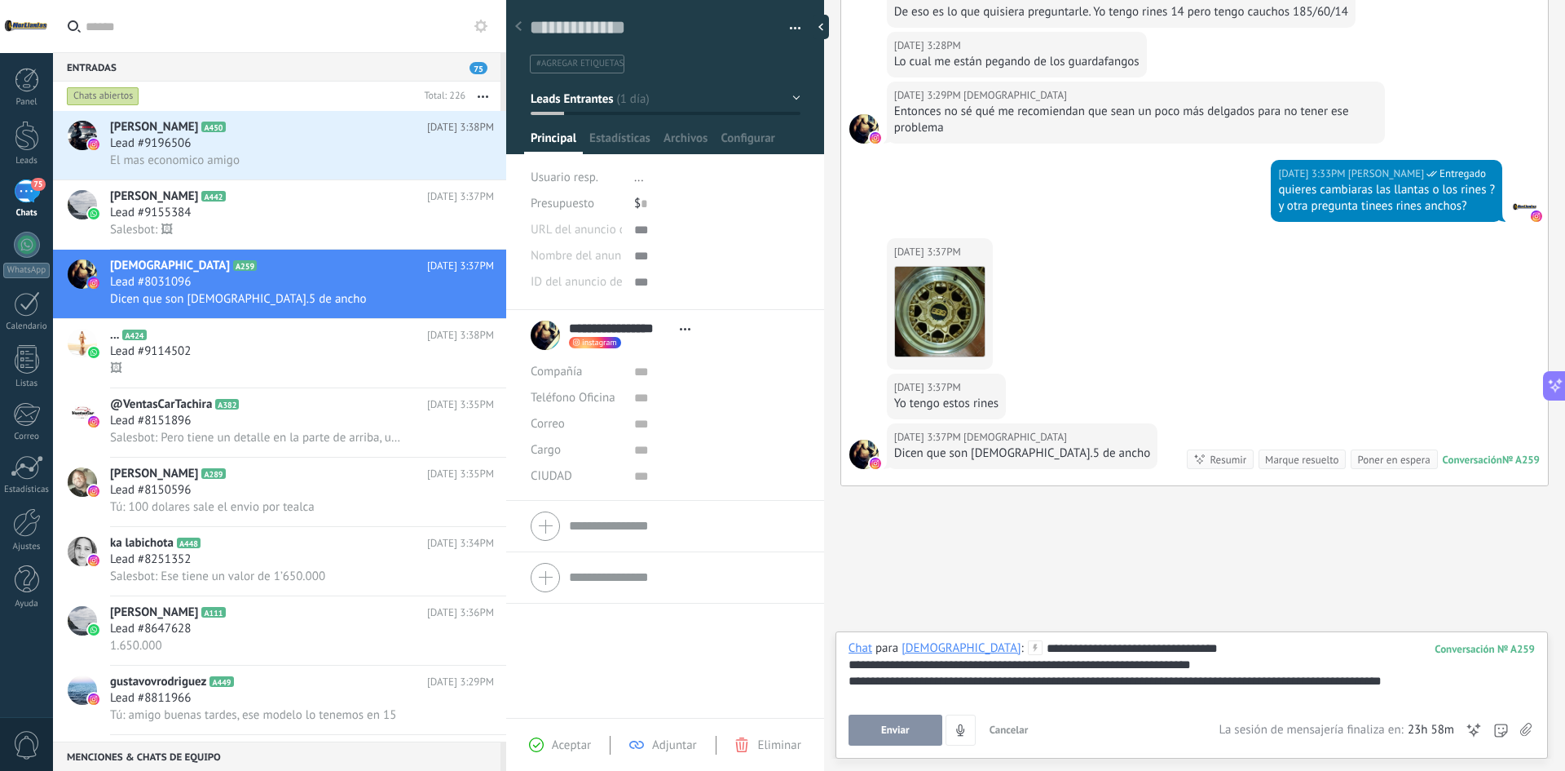
click at [1448, 686] on div "**********" at bounding box center [1192, 672] width 687 height 33
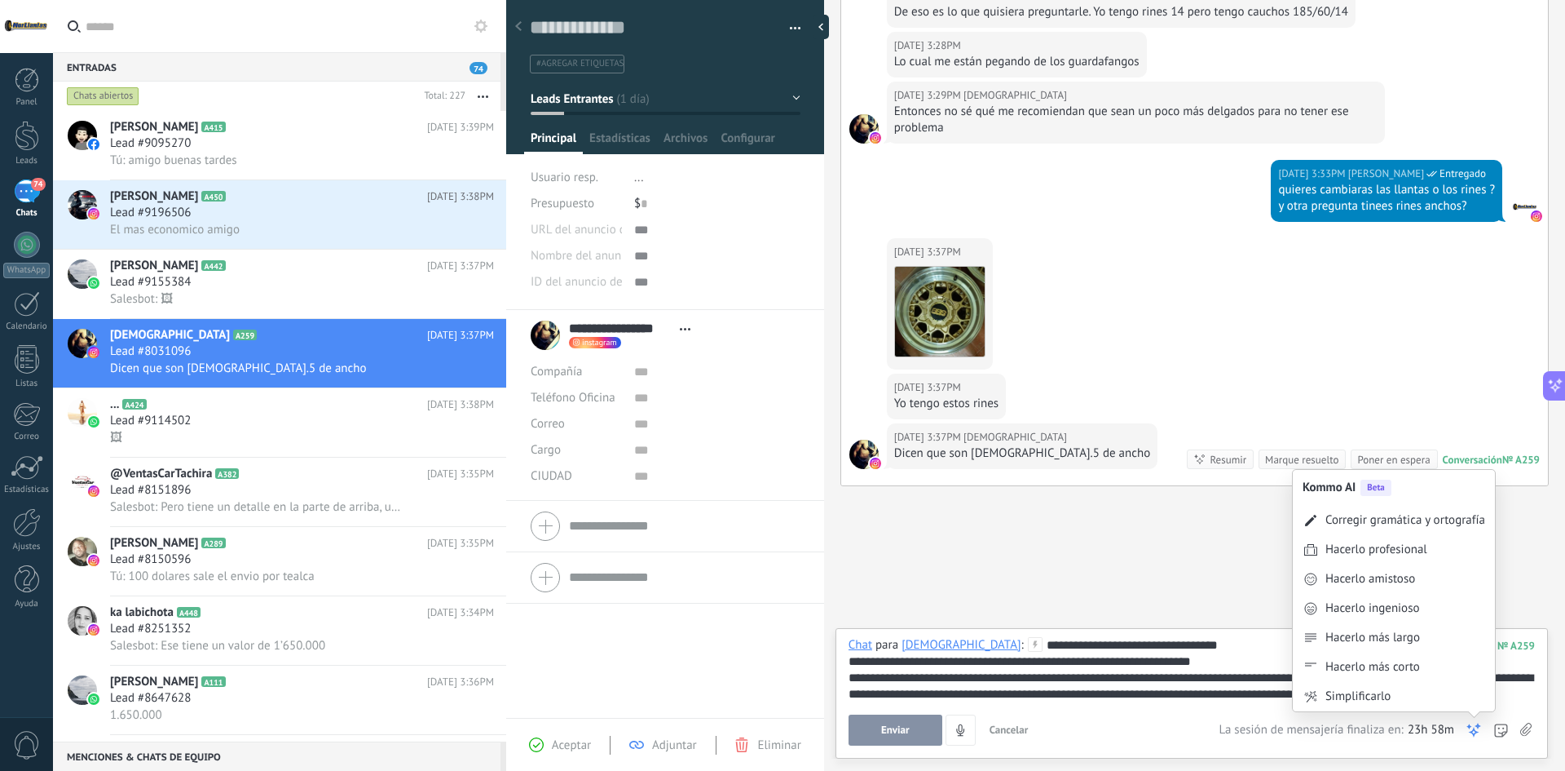
click at [1471, 728] on icon at bounding box center [1474, 730] width 16 height 16
click at [1394, 550] on div "Hacerlo profesional" at bounding box center [1377, 549] width 102 height 16
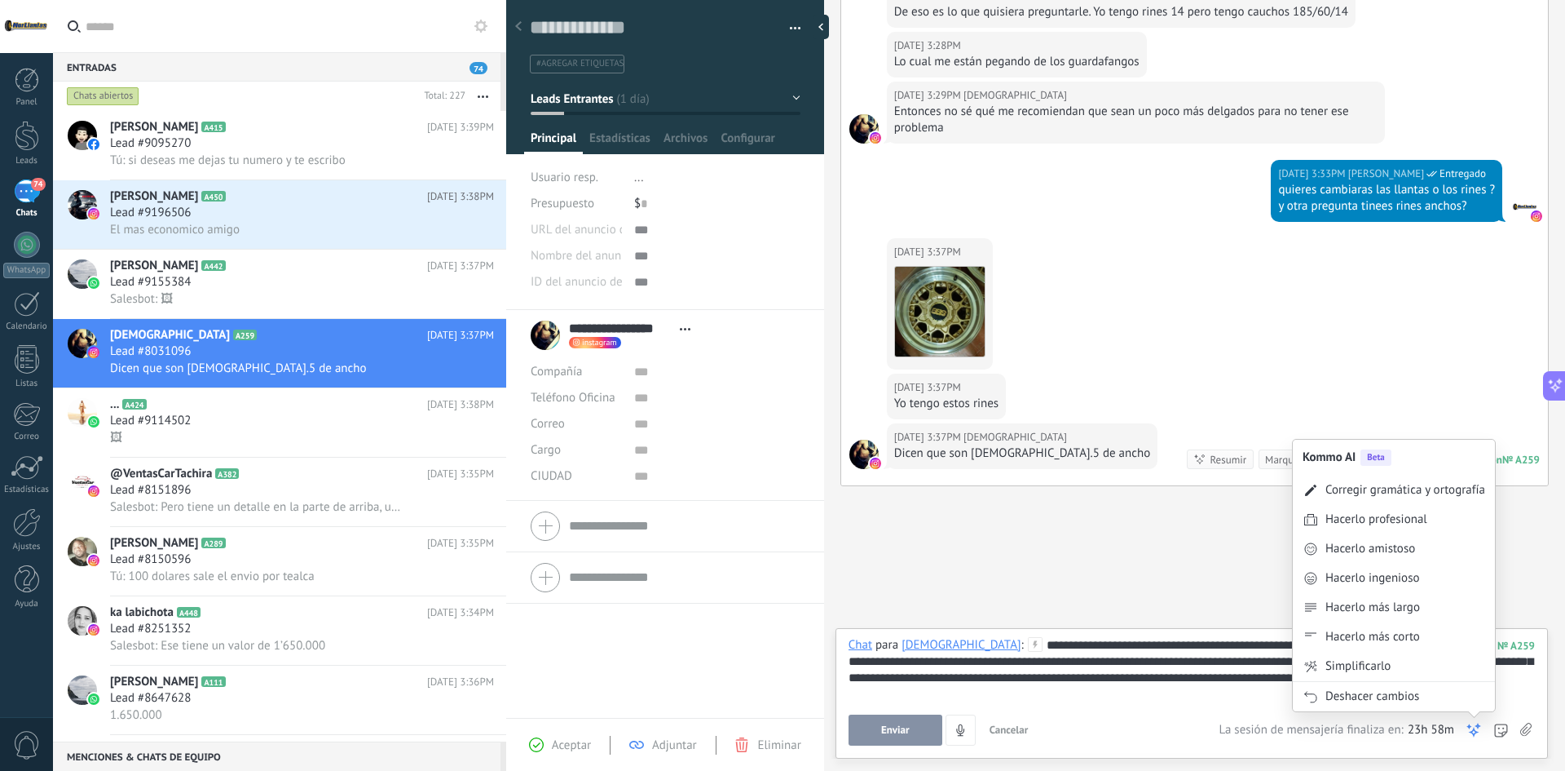
click at [1468, 734] on icon at bounding box center [1474, 730] width 16 height 16
click at [1405, 550] on div "Hacerlo amistoso" at bounding box center [1371, 549] width 90 height 16
click at [1478, 728] on use at bounding box center [1473, 729] width 11 height 11
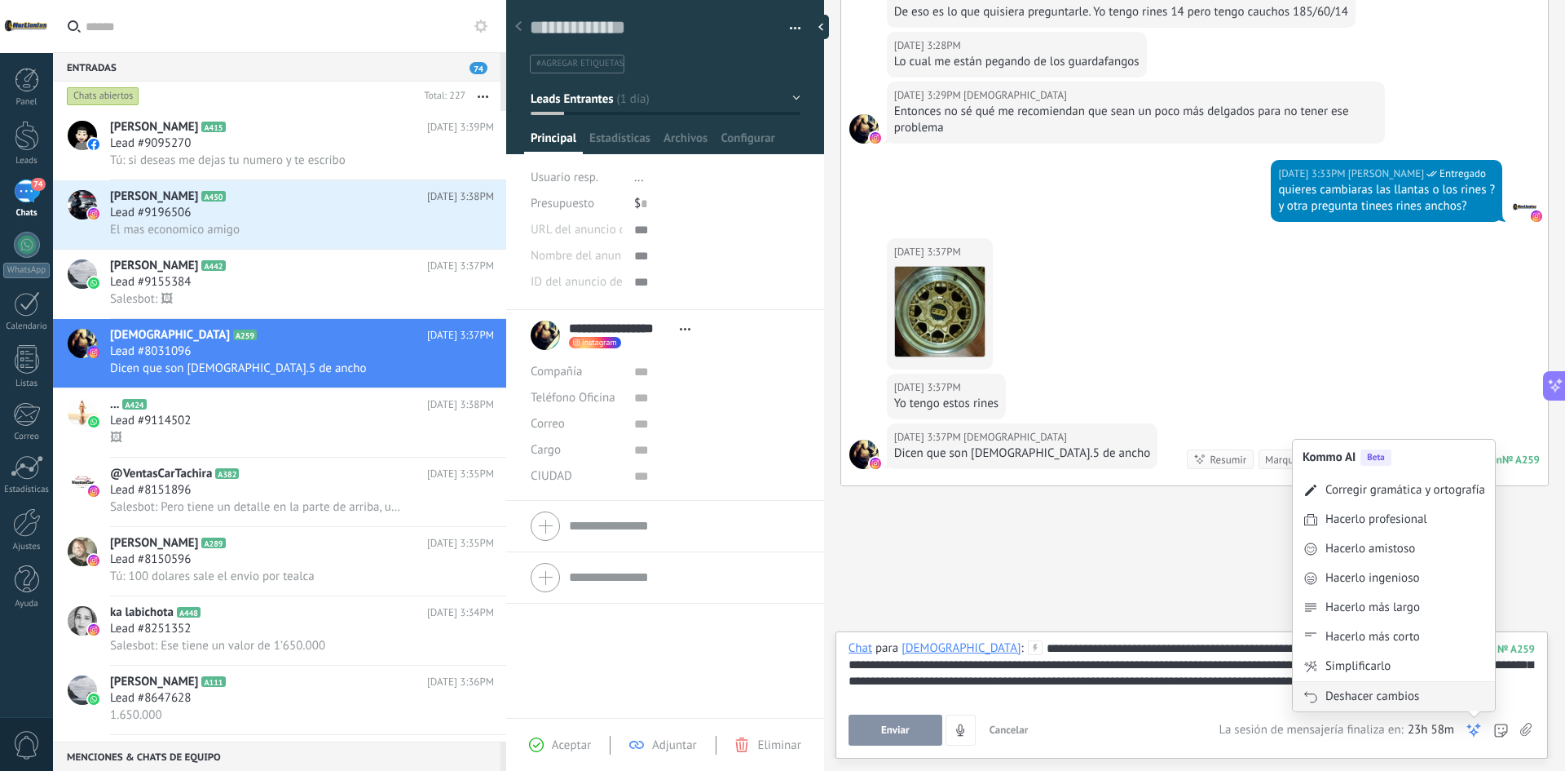
click at [1411, 702] on div "Deshacer cambios" at bounding box center [1373, 696] width 94 height 16
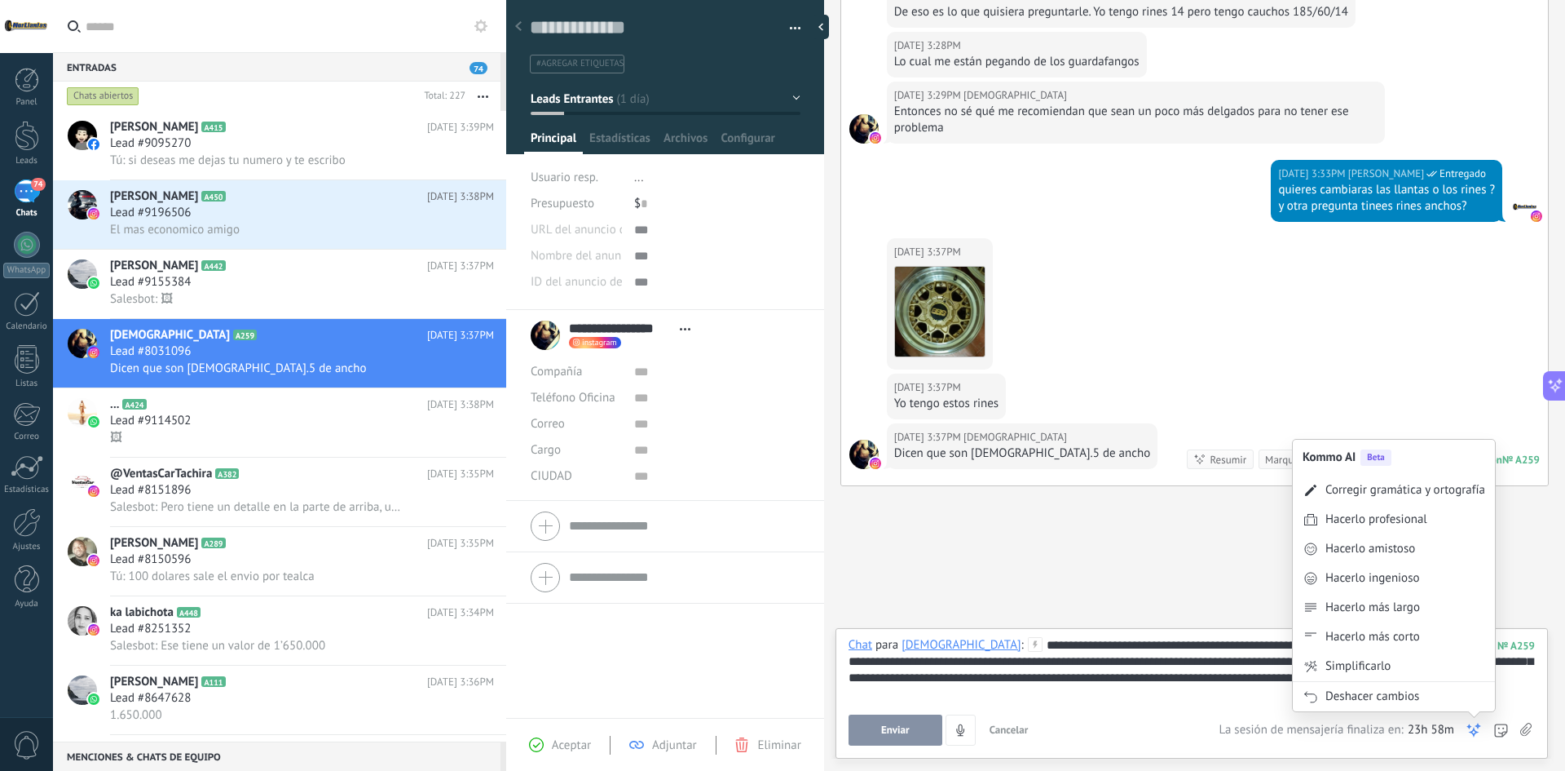
click at [1475, 728] on icon at bounding box center [1474, 730] width 16 height 16
click at [1406, 699] on div "Deshacer cambios" at bounding box center [1373, 696] width 94 height 16
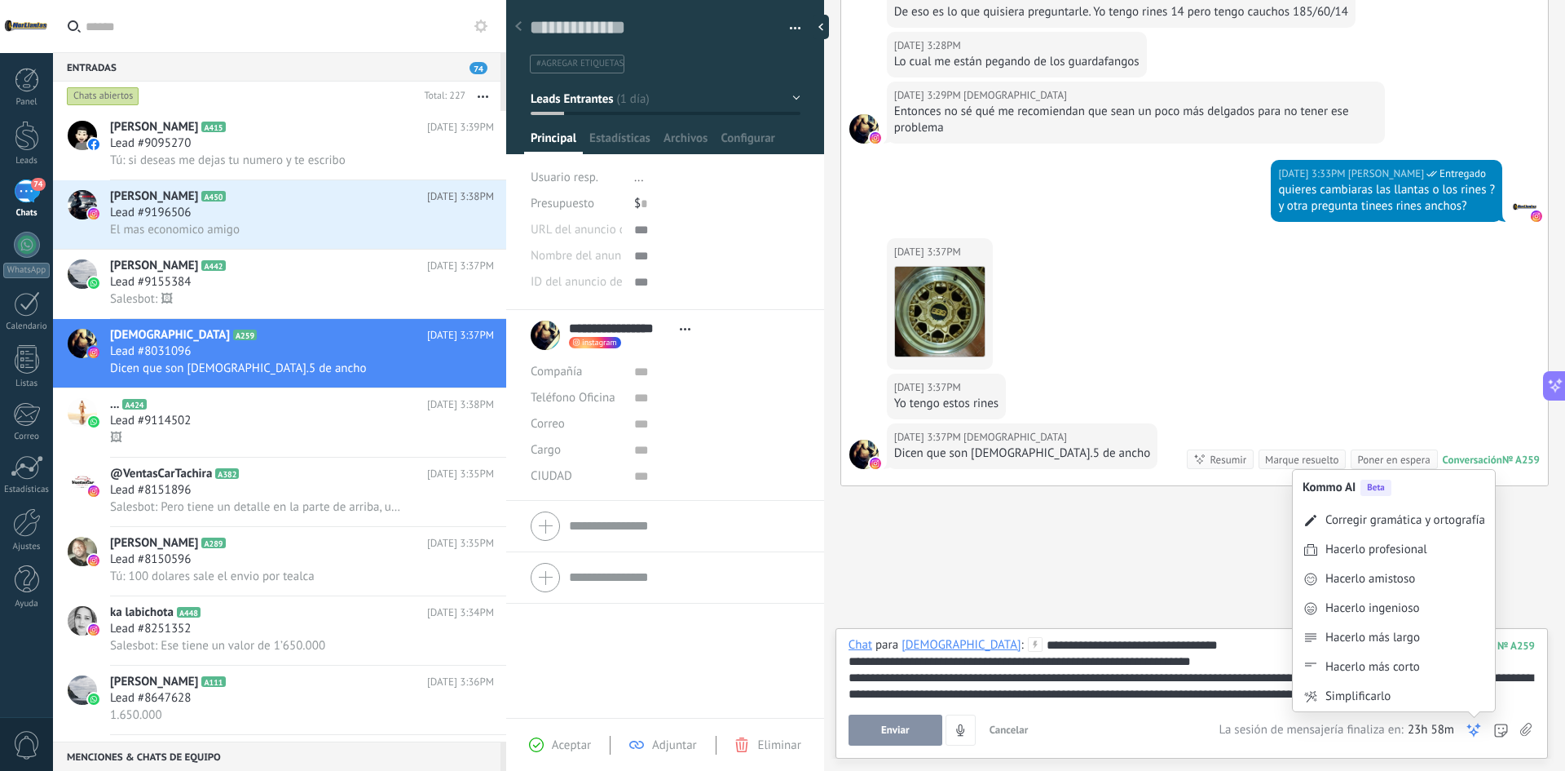
click at [1481, 729] on icon at bounding box center [1474, 730] width 16 height 16
click at [1392, 580] on div "Hacerlo amistoso" at bounding box center [1371, 579] width 90 height 16
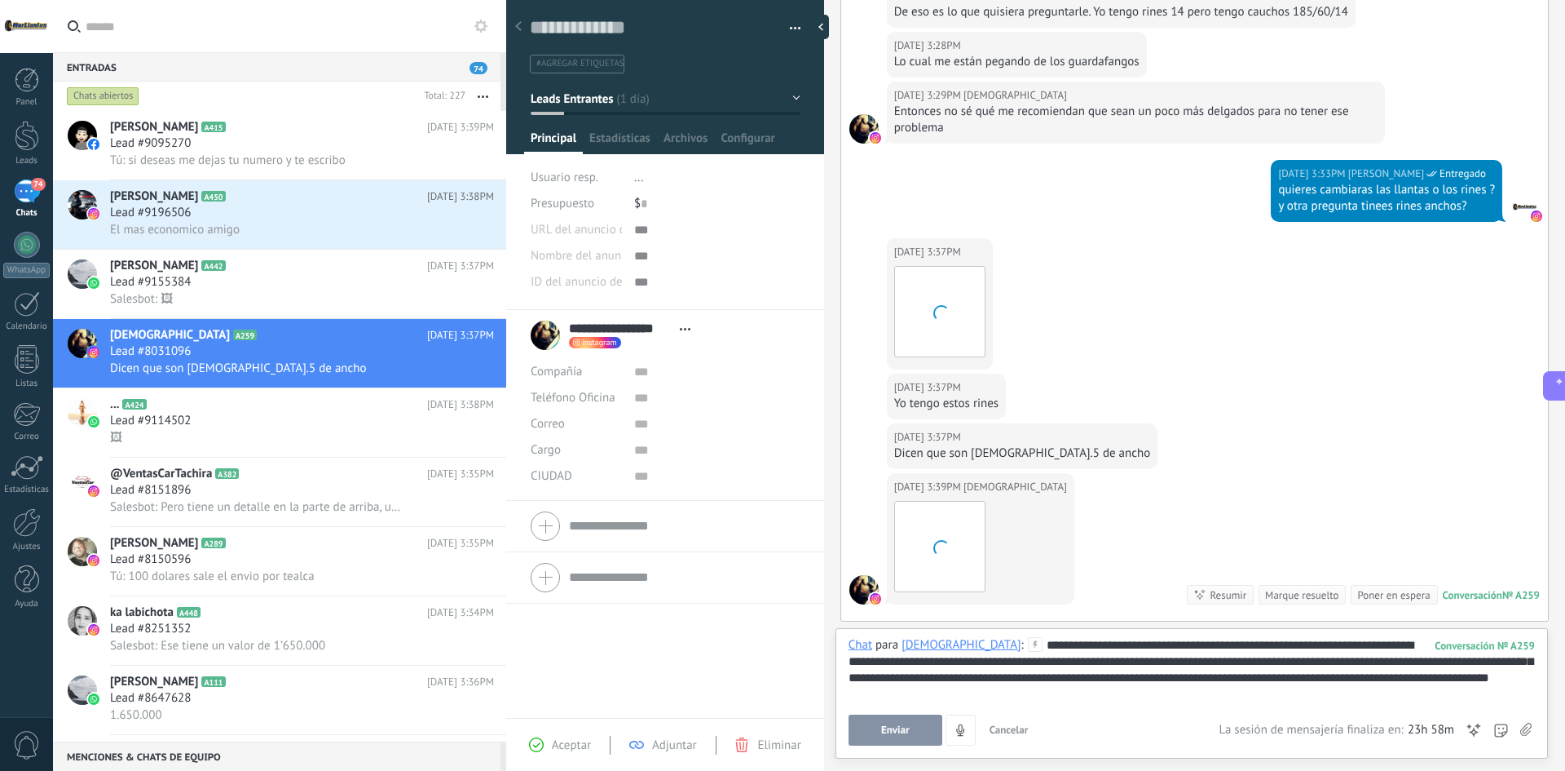
scroll to position [1226, 0]
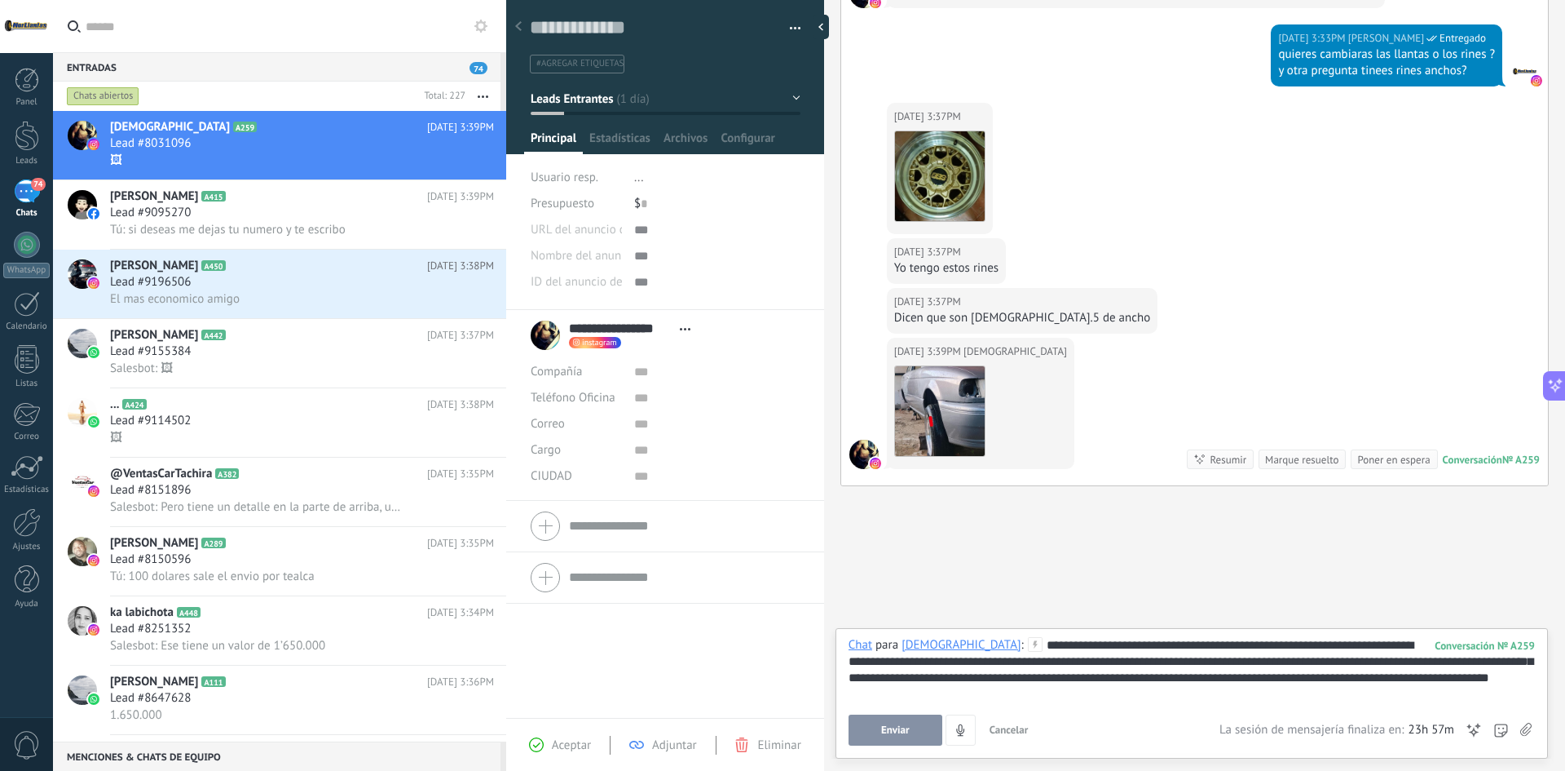
click at [885, 729] on span "Enviar" at bounding box center [895, 729] width 29 height 11
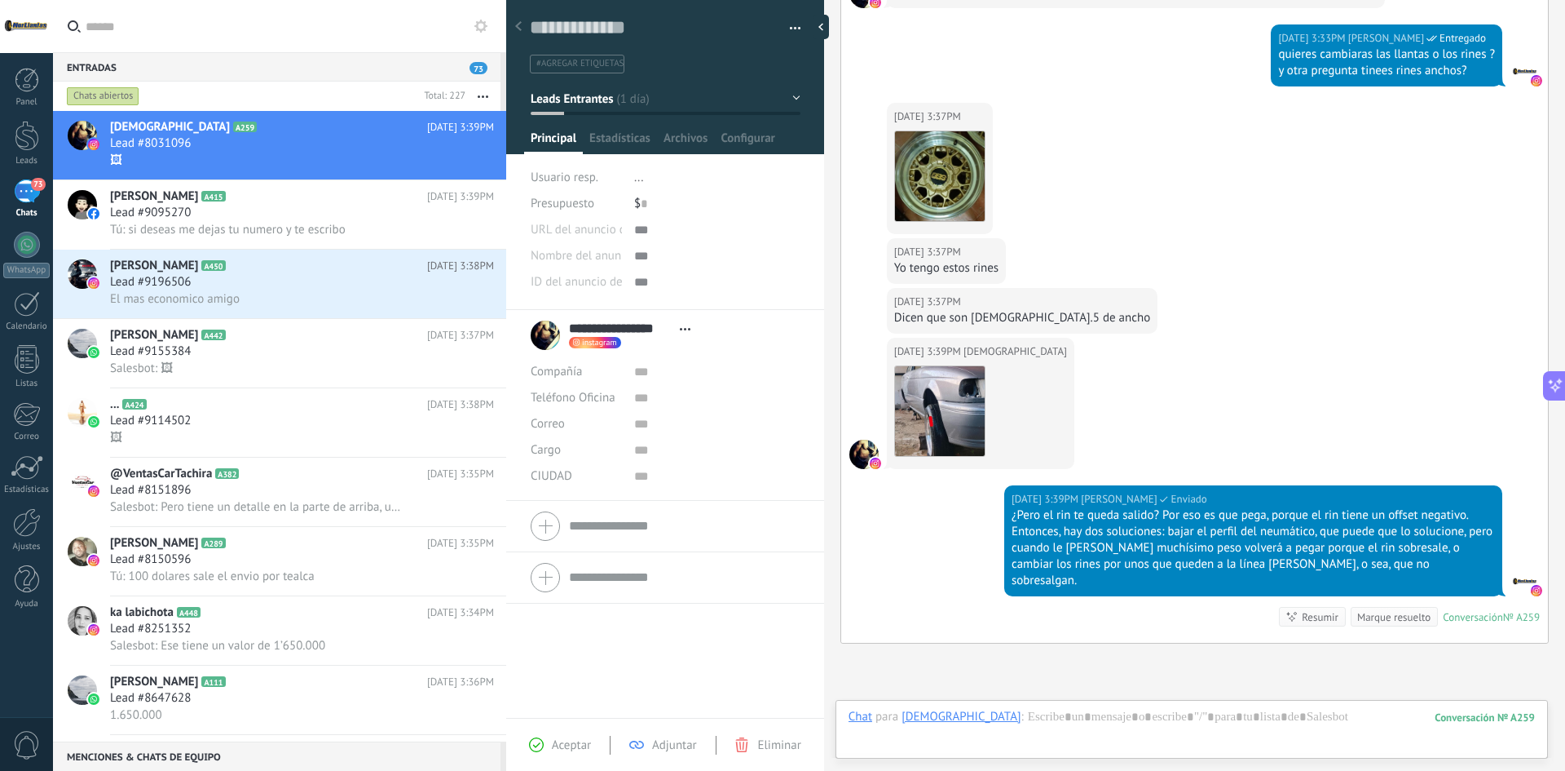
scroll to position [1367, 0]
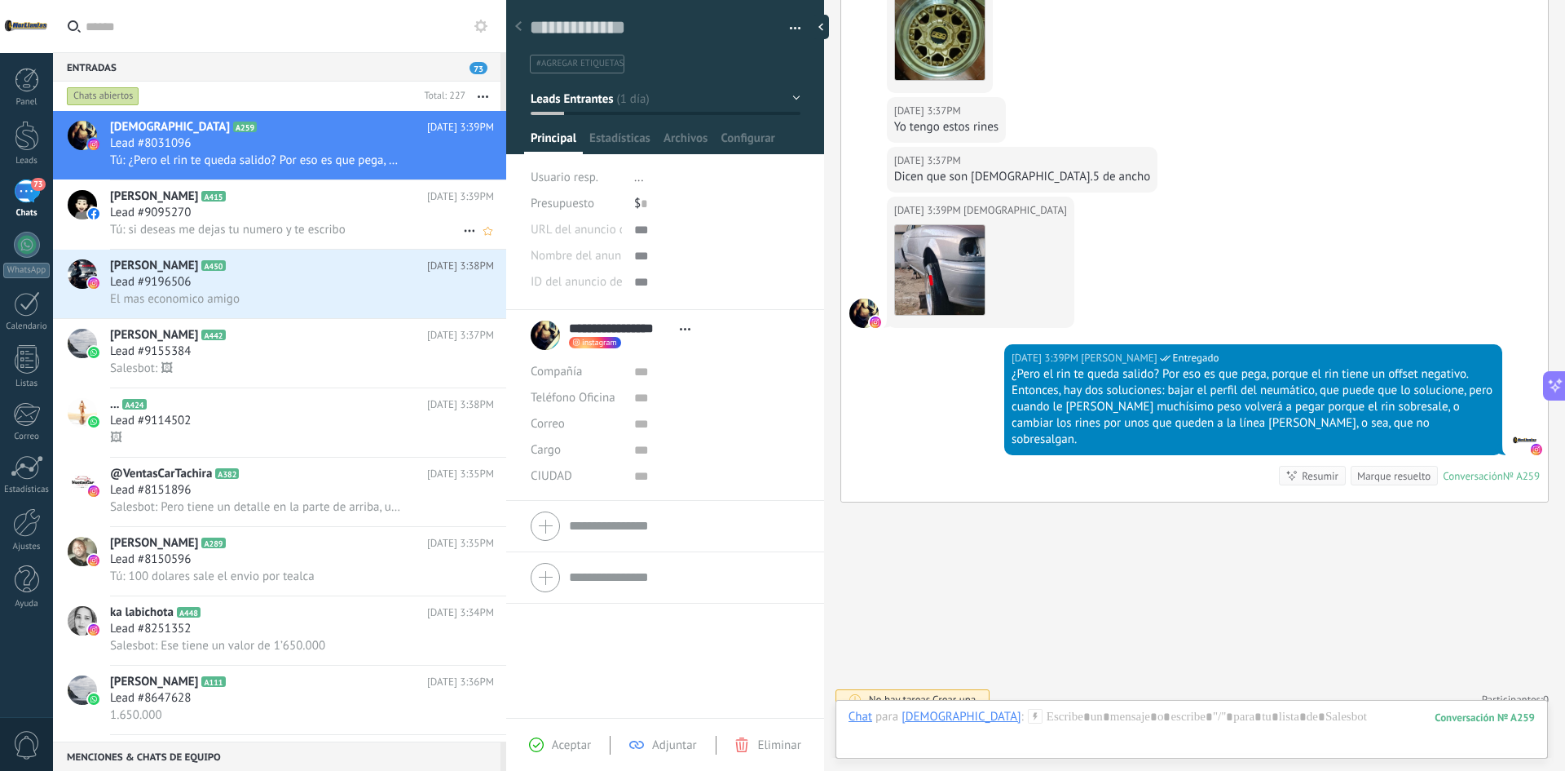
click at [370, 224] on div "Tú: si deseas me dejas tu numero y te escribo" at bounding box center [302, 229] width 384 height 17
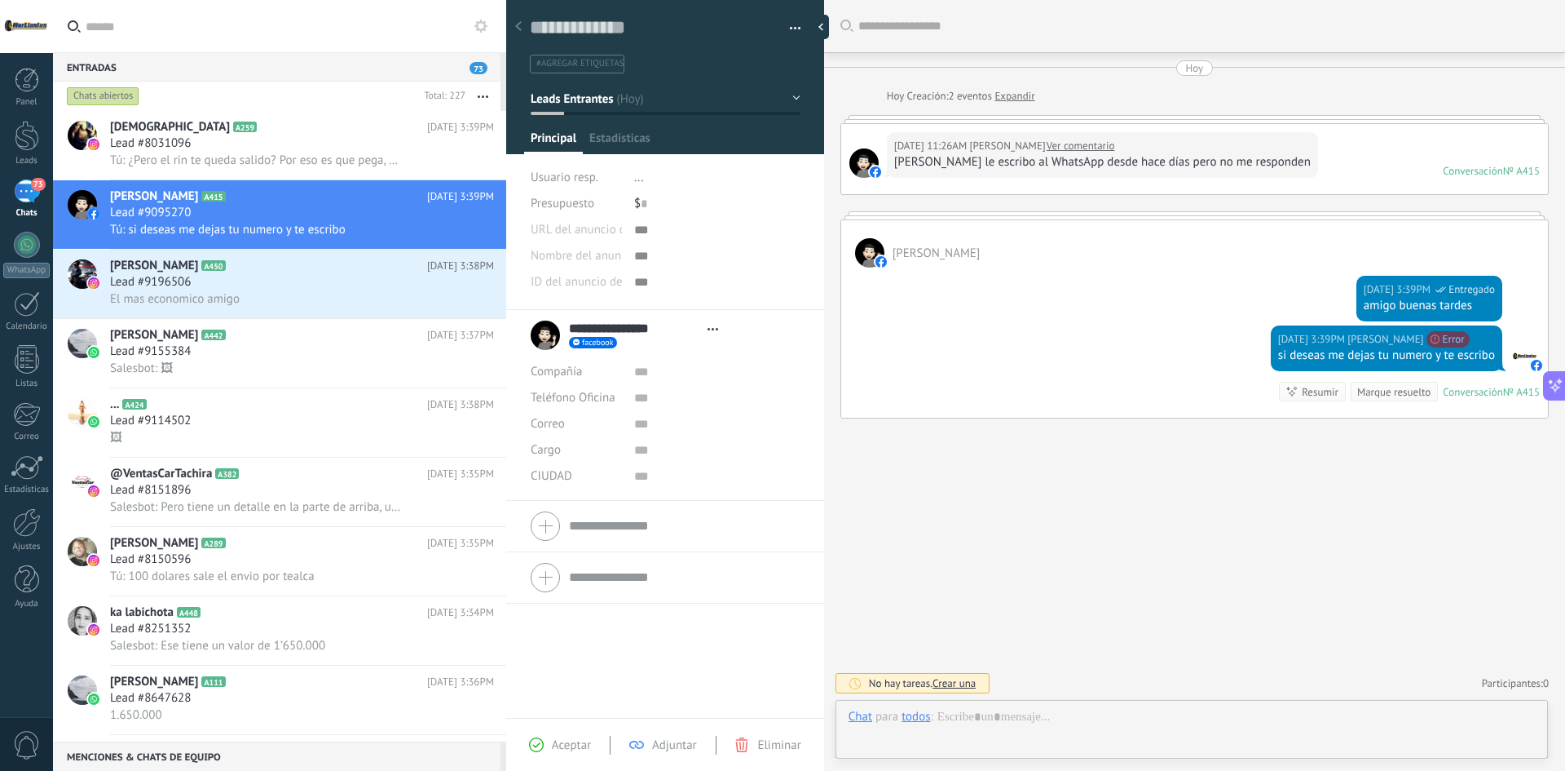
scroll to position [24, 0]
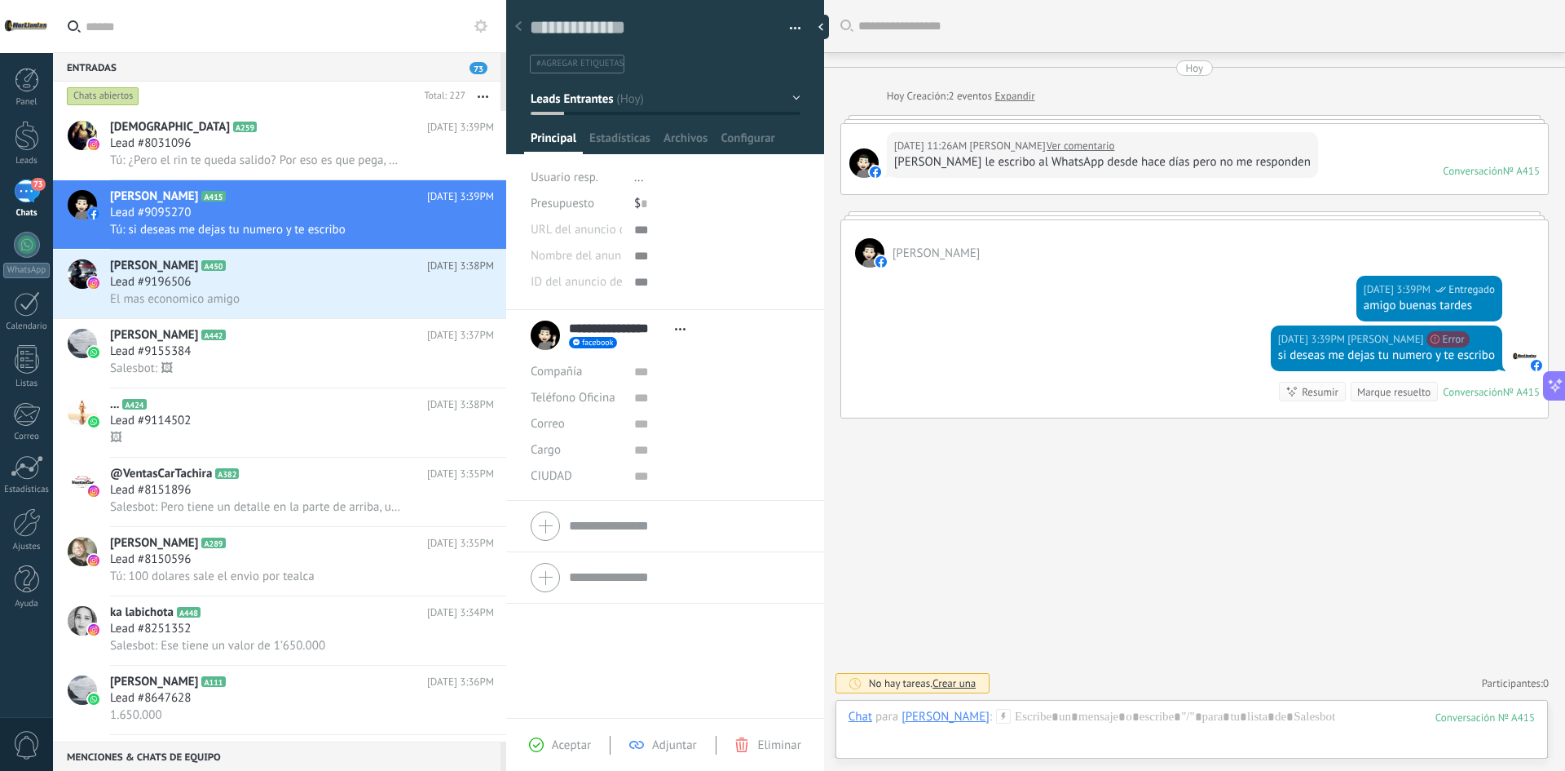
click at [1077, 508] on div "Buscar Carga más [DATE] [DATE] Creación: 2 eventos Expandir [DATE] 11:26AM [PER…" at bounding box center [1194, 385] width 741 height 771
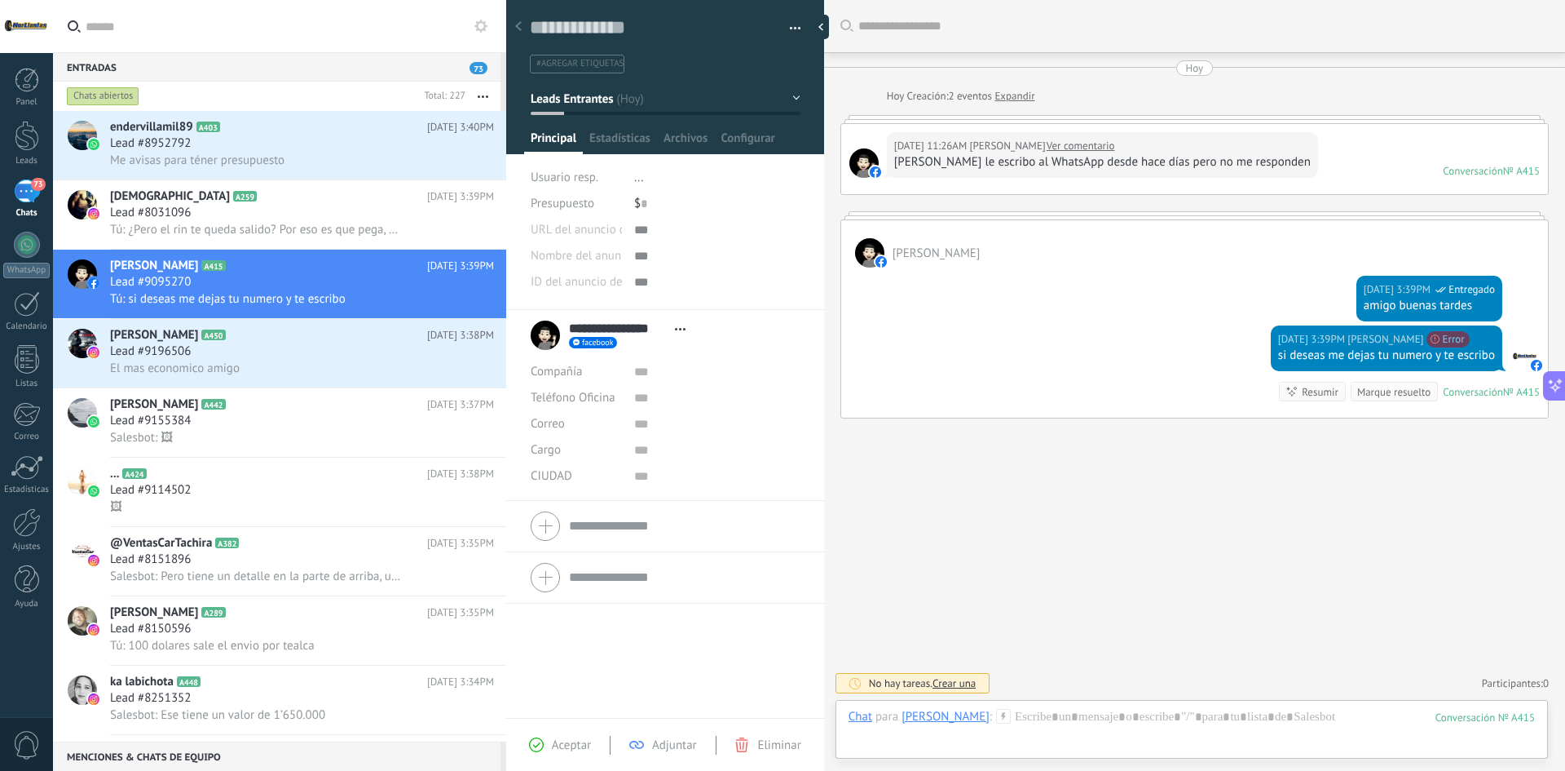
click at [1340, 521] on div "Buscar Carga más [DATE] [DATE] Creación: 2 eventos Expandir [DATE] 11:26AM [PER…" at bounding box center [1194, 385] width 741 height 771
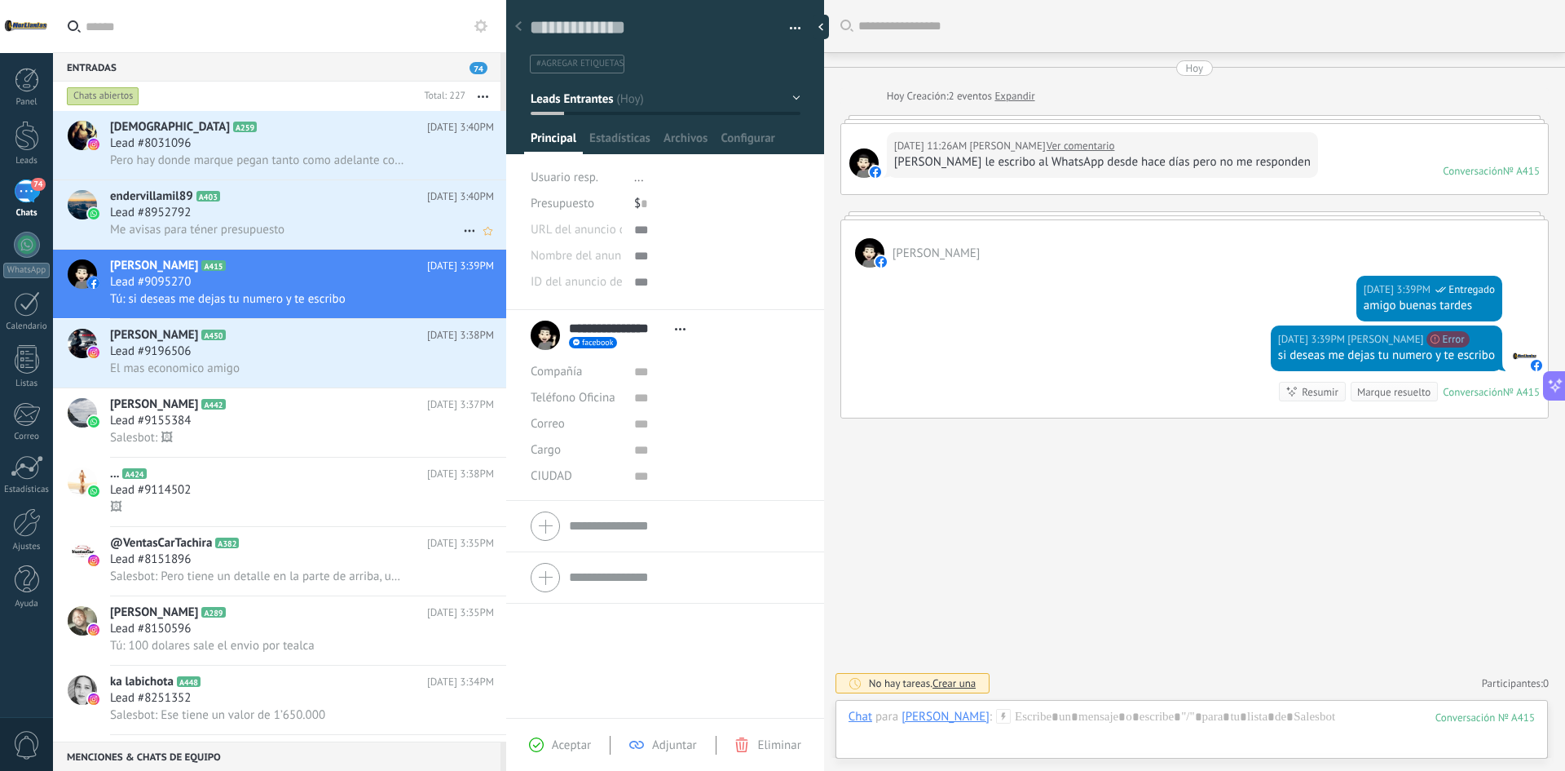
click at [307, 188] on div "endervillamil89 A403 [DATE] 3:40PM Lead #8952792 Me avisas para téner presupues…" at bounding box center [308, 214] width 396 height 68
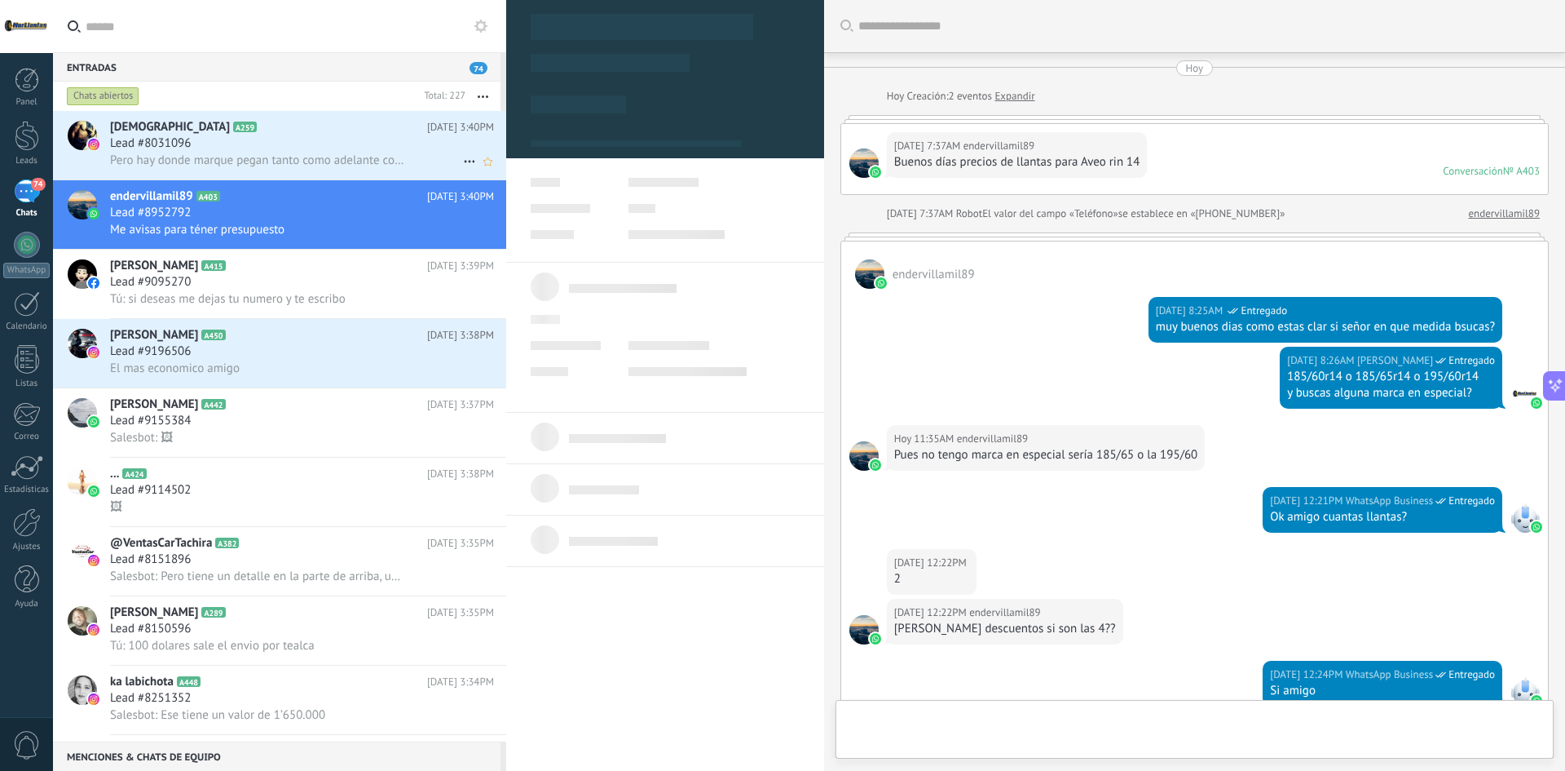
type textarea "**********"
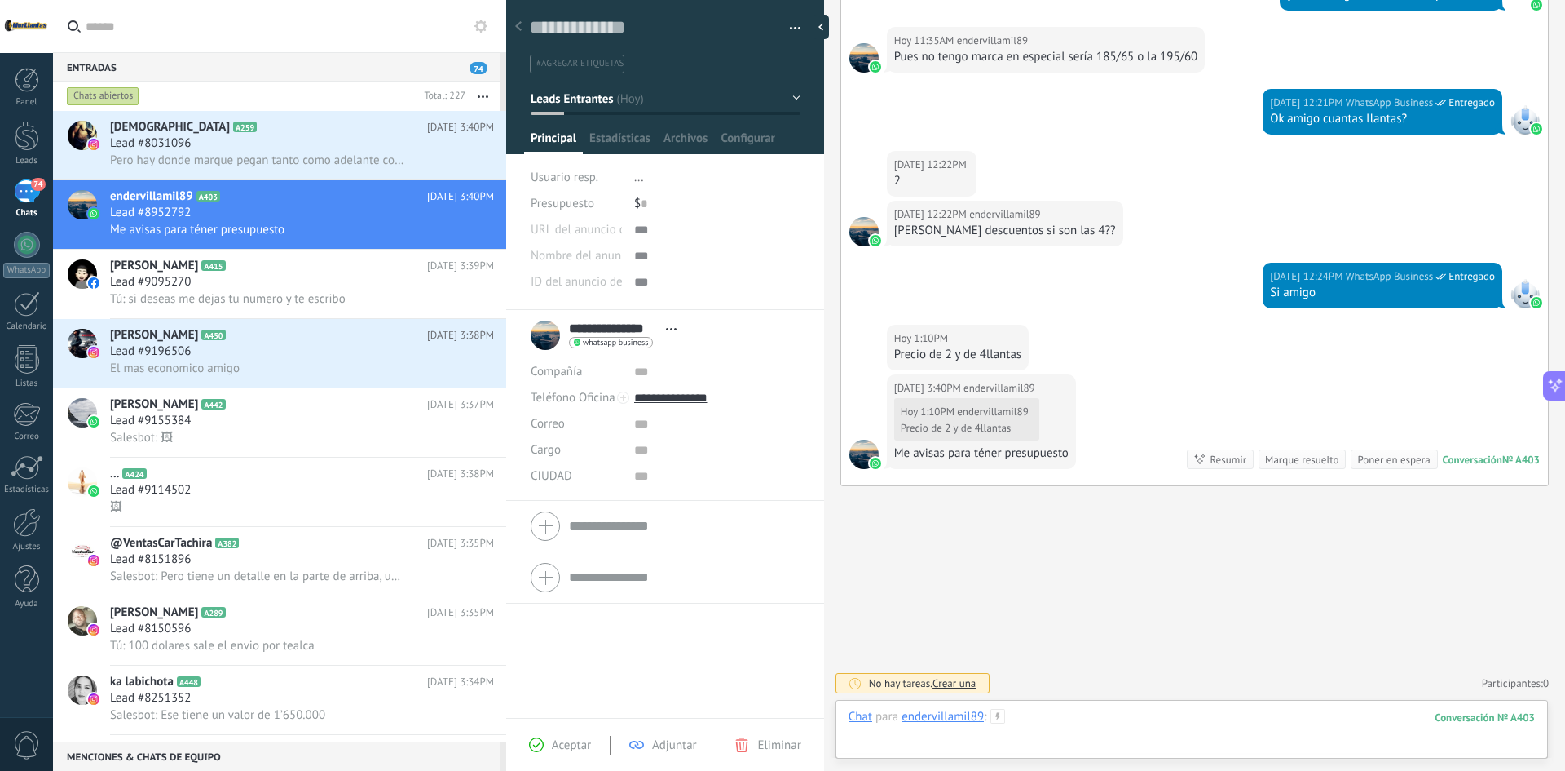
click at [1148, 713] on div at bounding box center [1192, 733] width 687 height 49
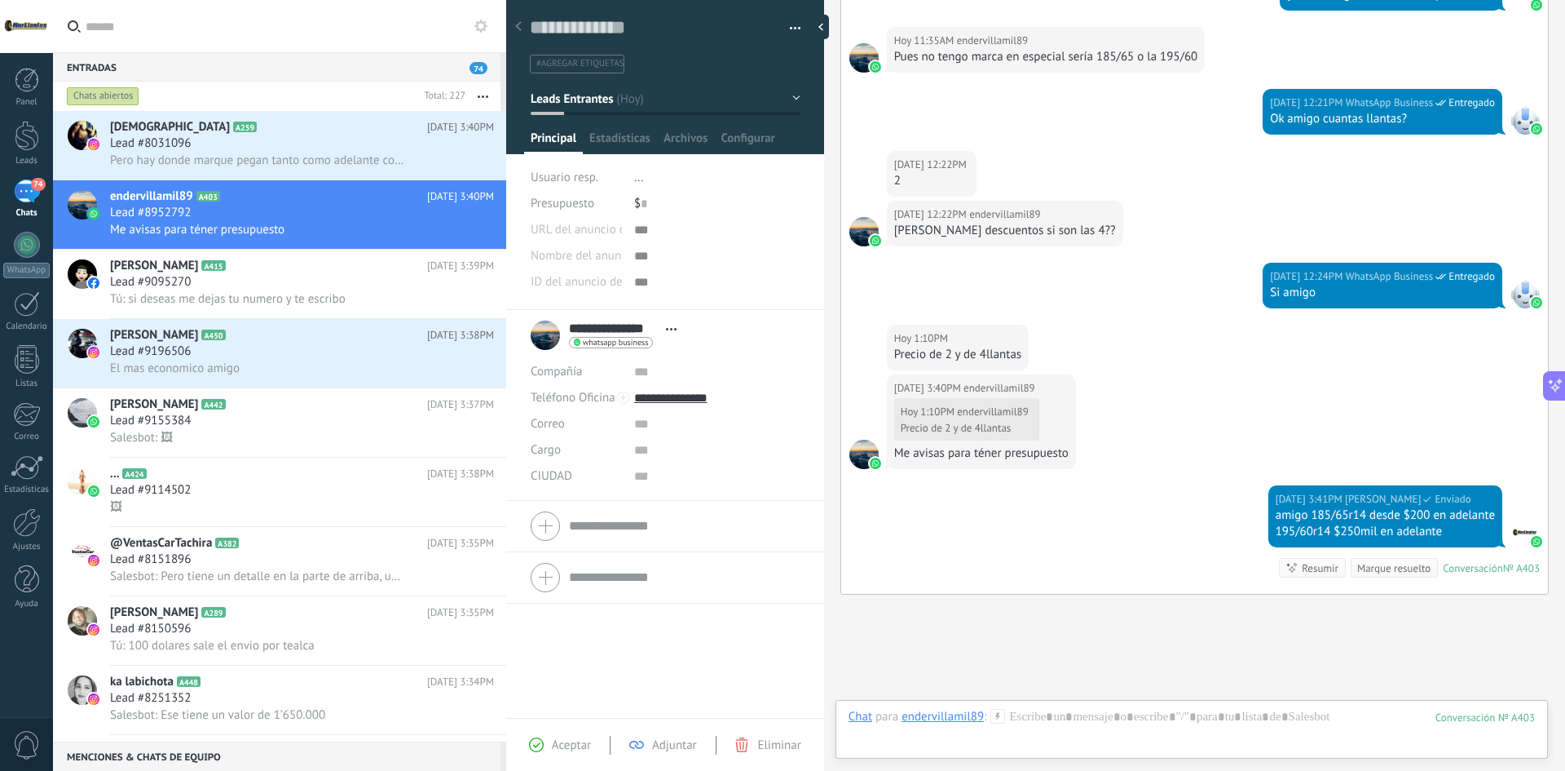
scroll to position [506, 0]
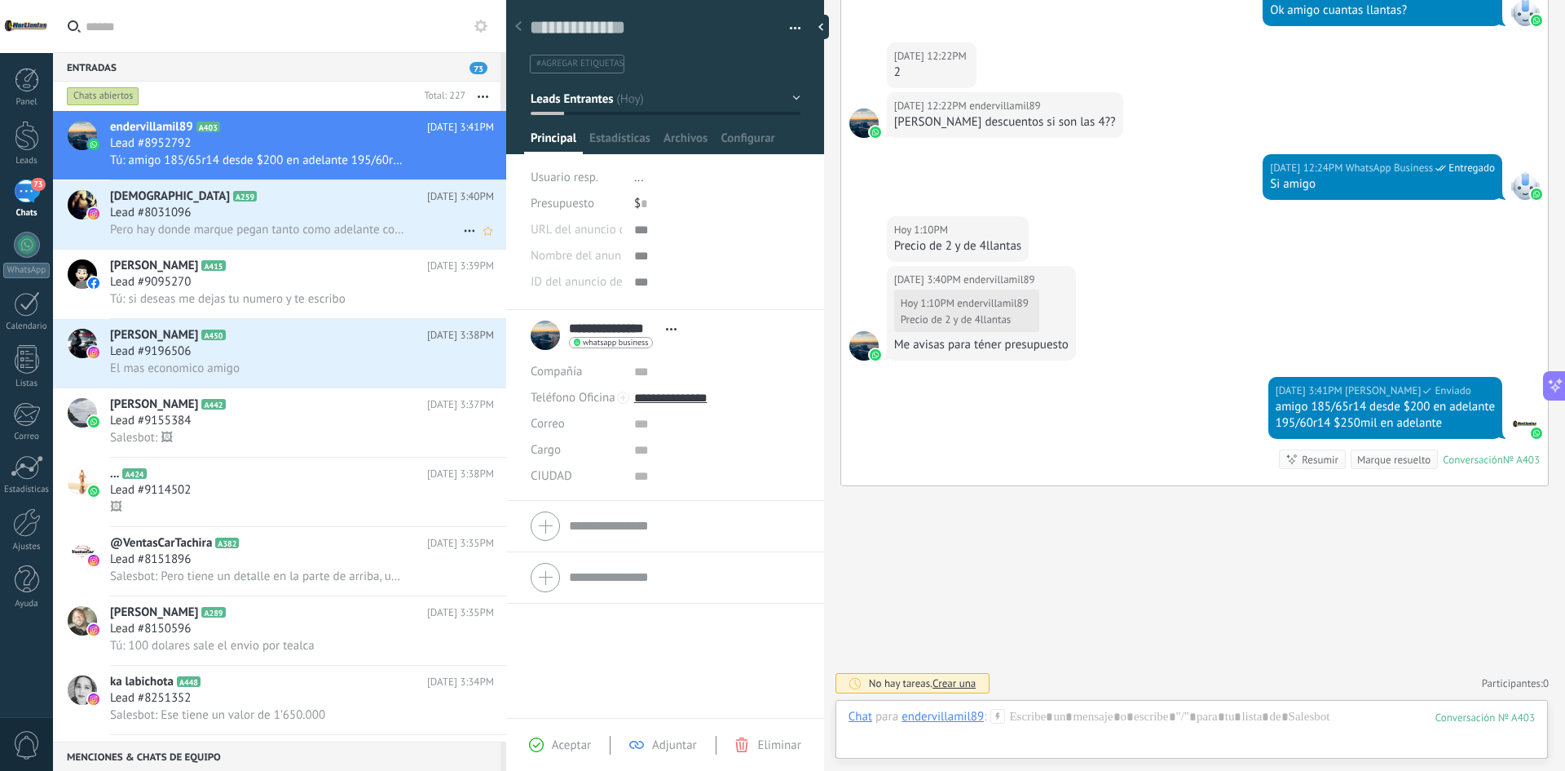
click at [263, 230] on span "Pero hay donde marque pegan tanto como adelante como atrás" at bounding box center [257, 229] width 294 height 15
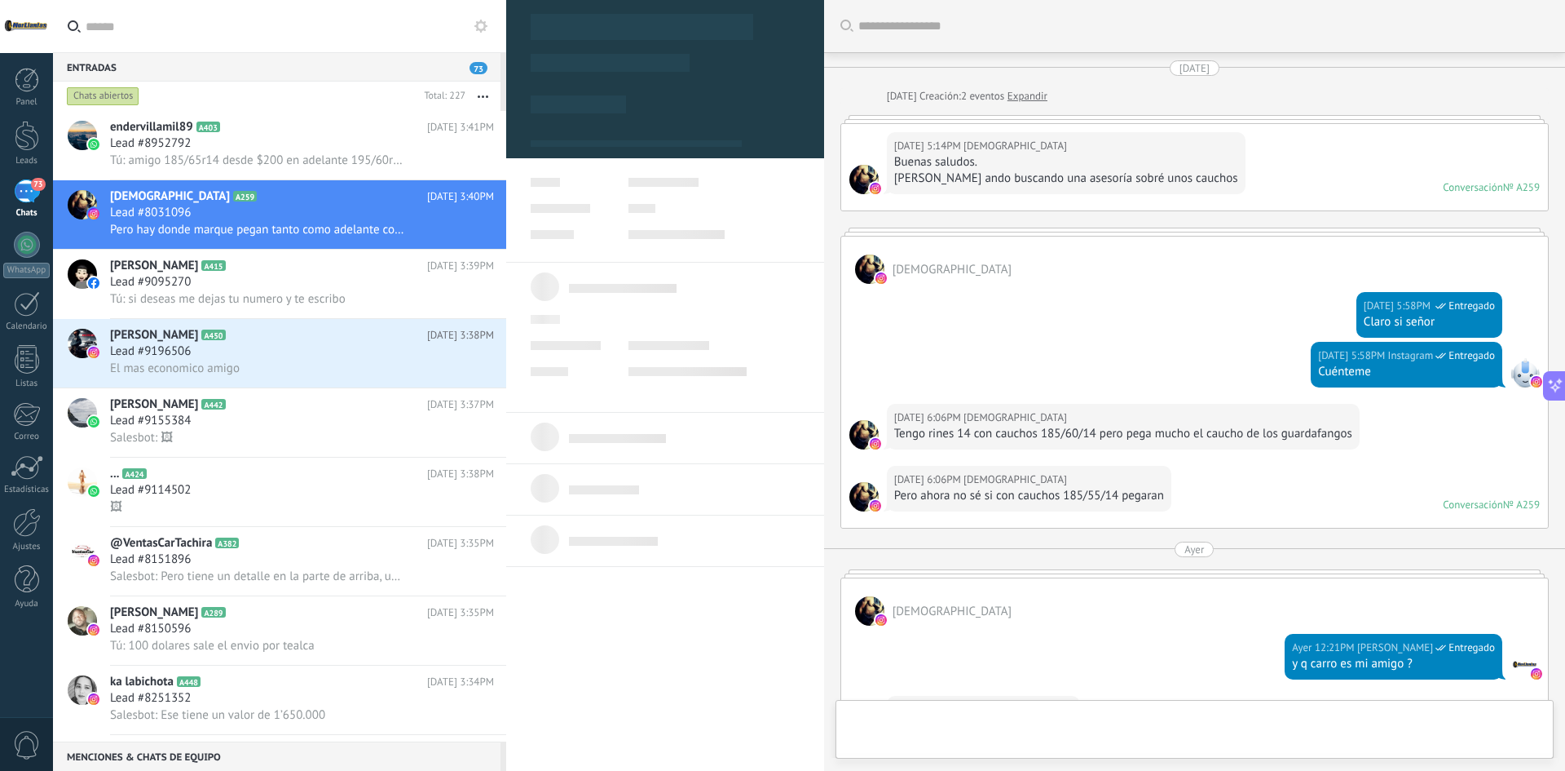
scroll to position [1249, 0]
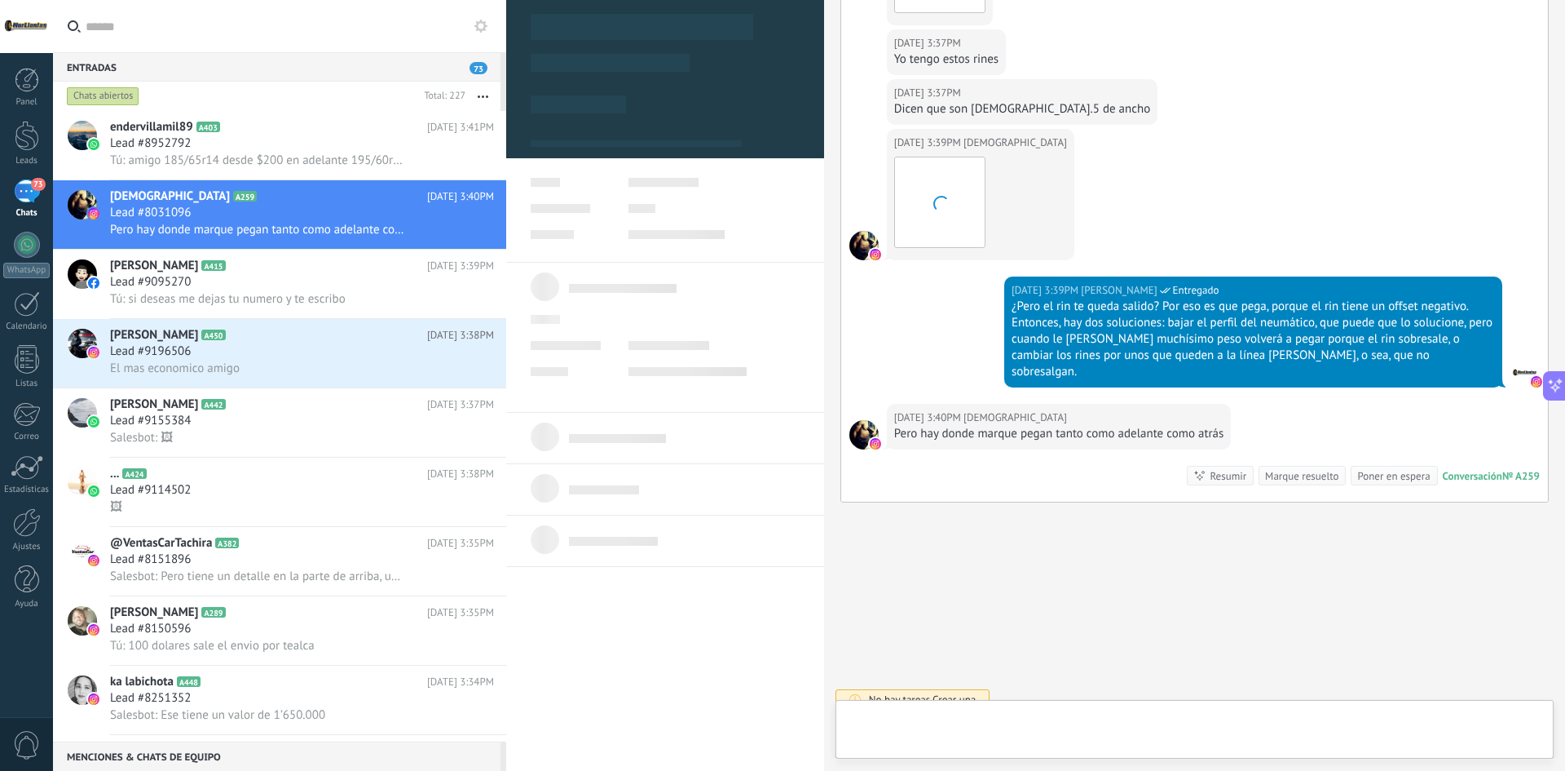
type textarea "**********"
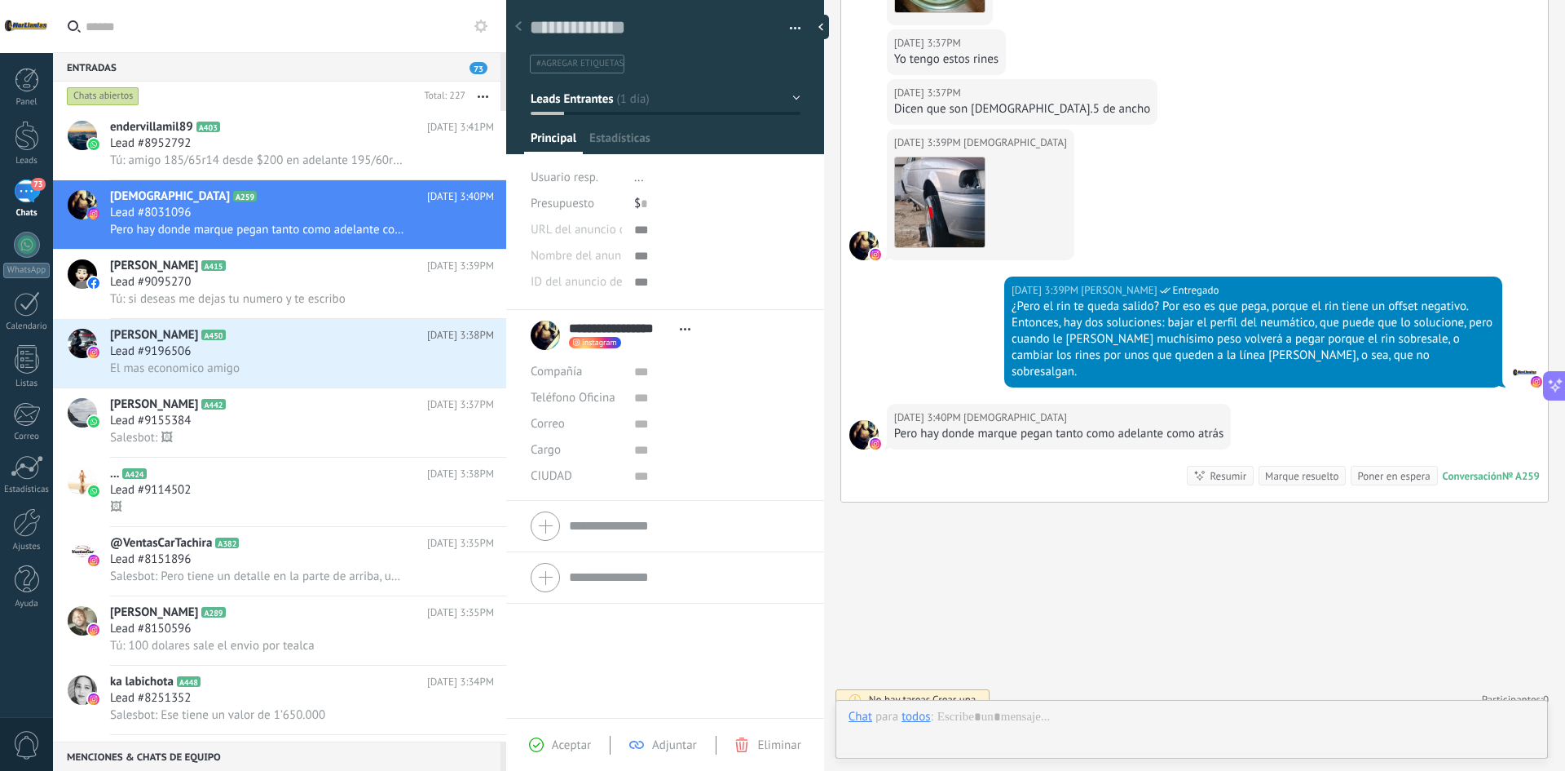
scroll to position [24, 0]
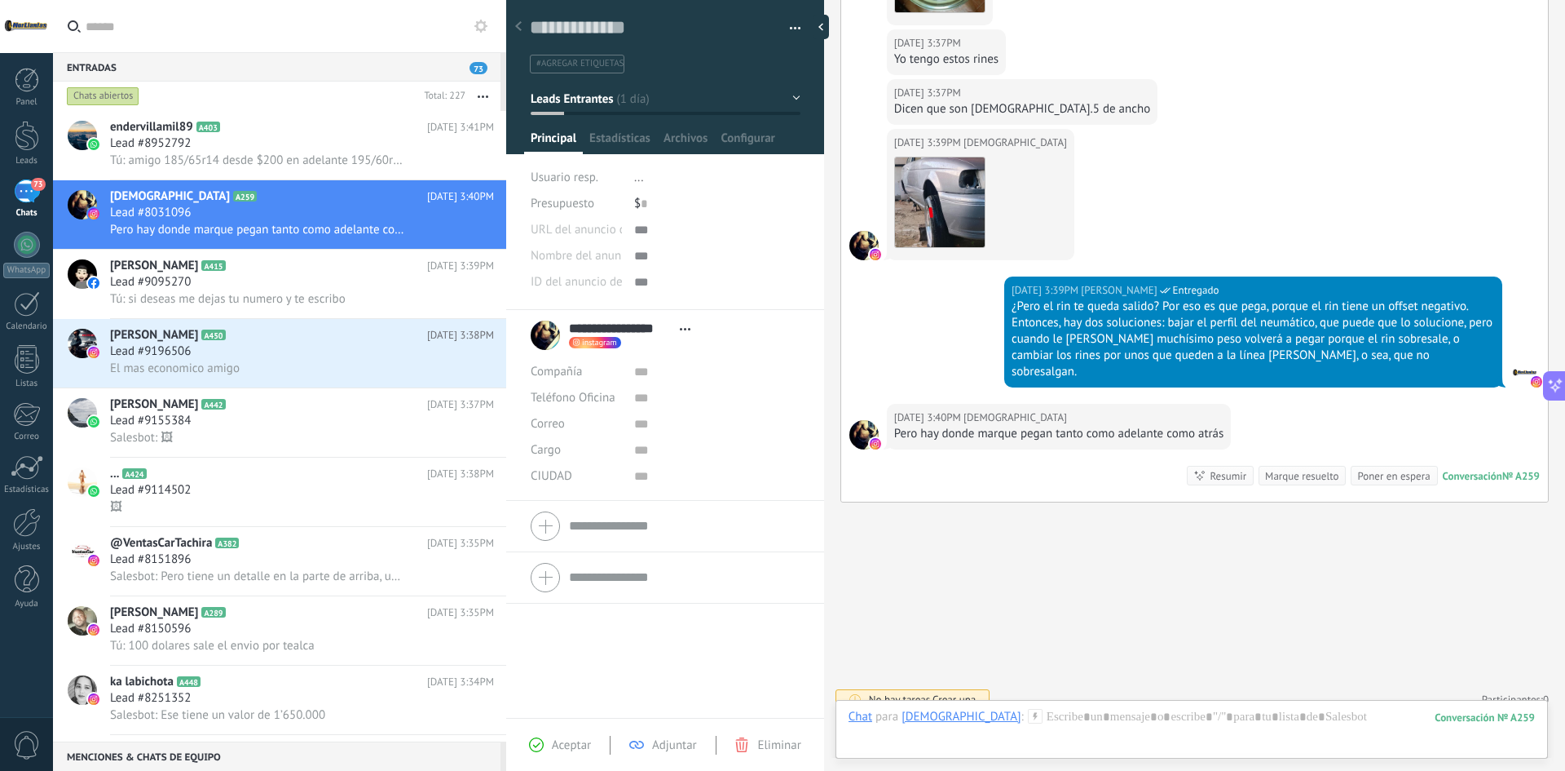
click at [1103, 704] on div "Chat Correo Nota Tarea Chat para Ezequielvelasquez : 259 Enviar Cancelar Rastre…" at bounding box center [1192, 729] width 713 height 59
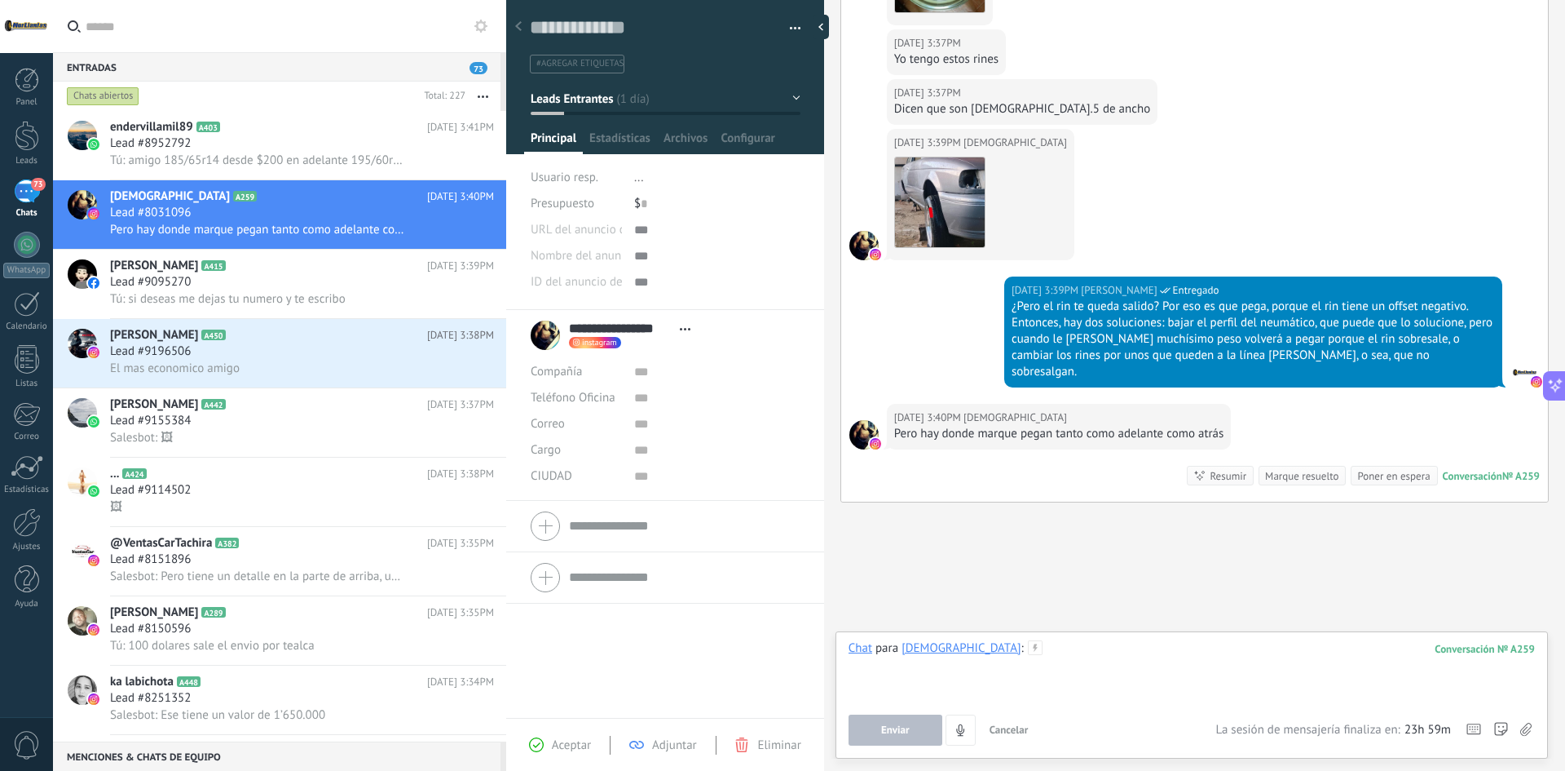
click at [1092, 676] on div at bounding box center [1192, 671] width 687 height 62
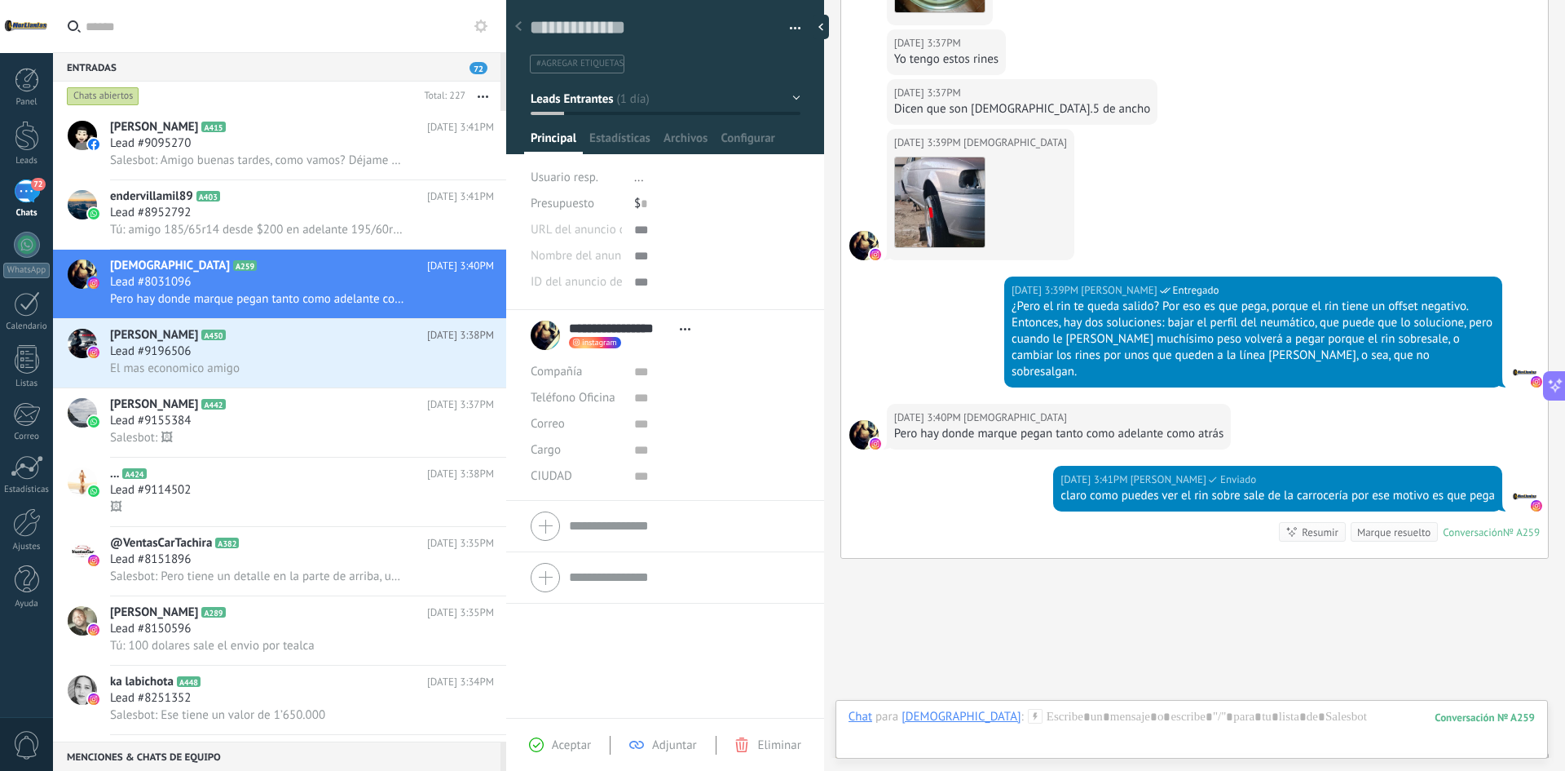
scroll to position [1305, 0]
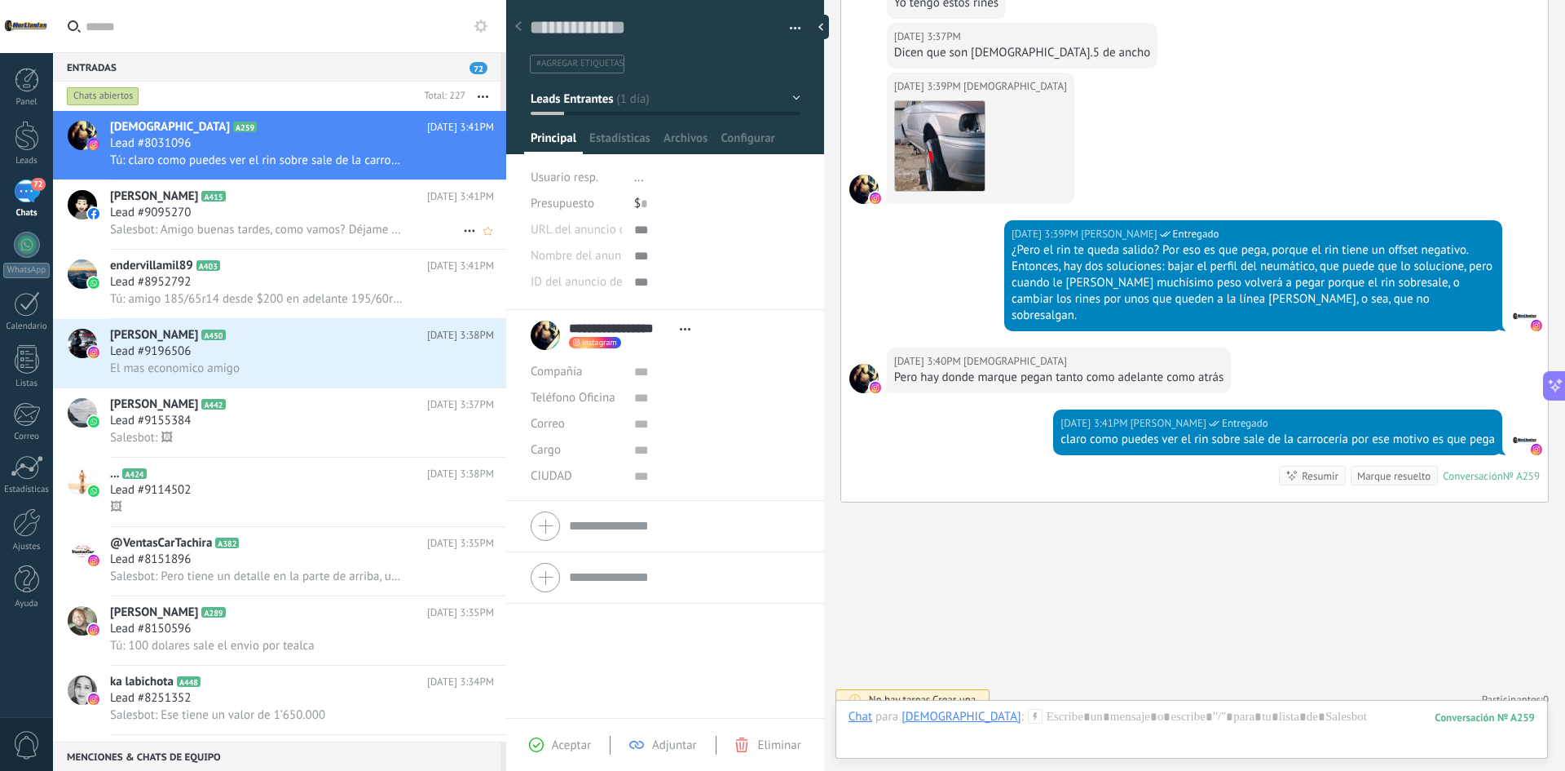
drag, startPoint x: 278, startPoint y: 206, endPoint x: 289, endPoint y: 196, distance: 15.0
click at [278, 206] on div "Lead #9095270" at bounding box center [302, 213] width 384 height 16
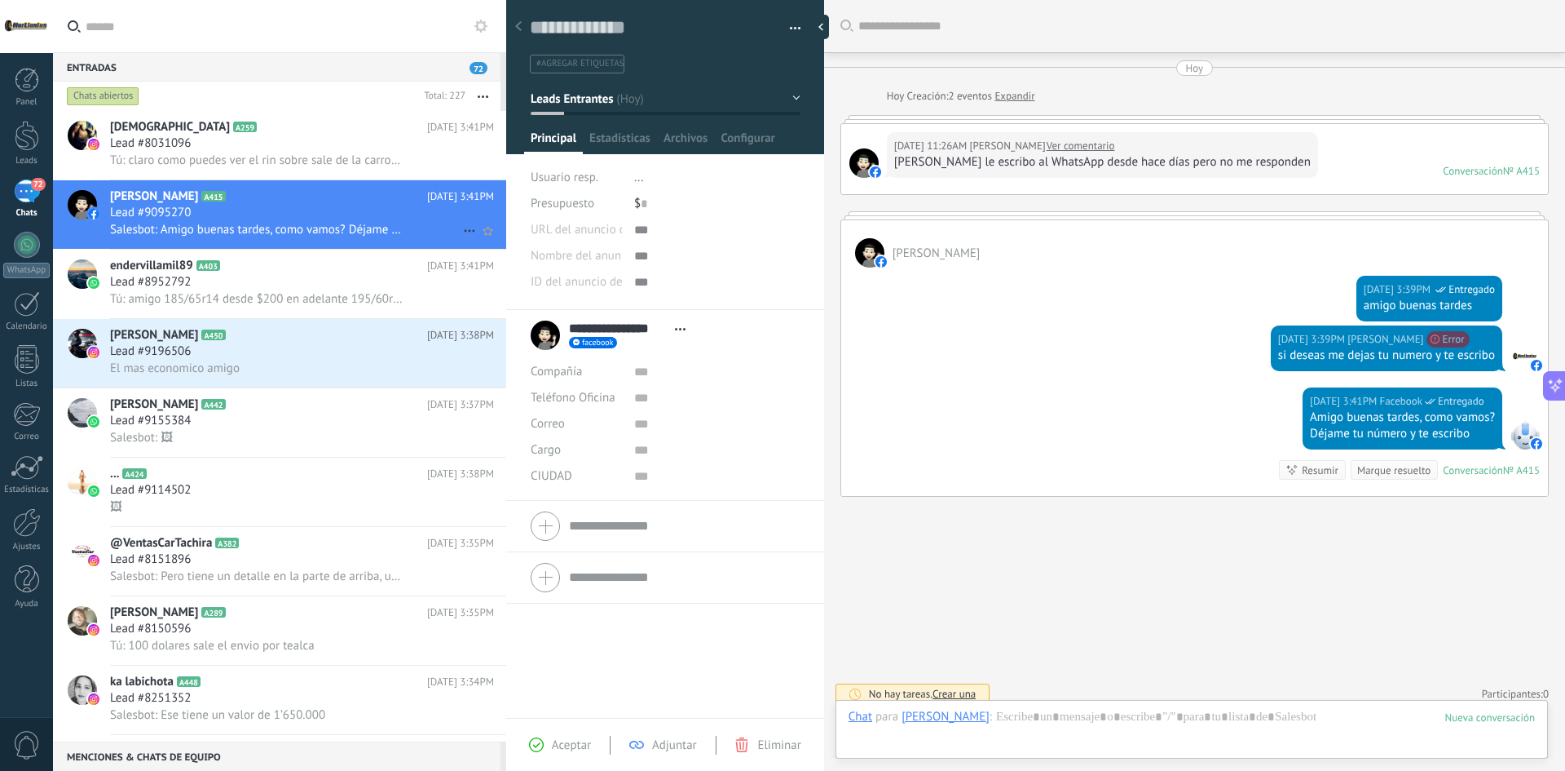
scroll to position [11, 0]
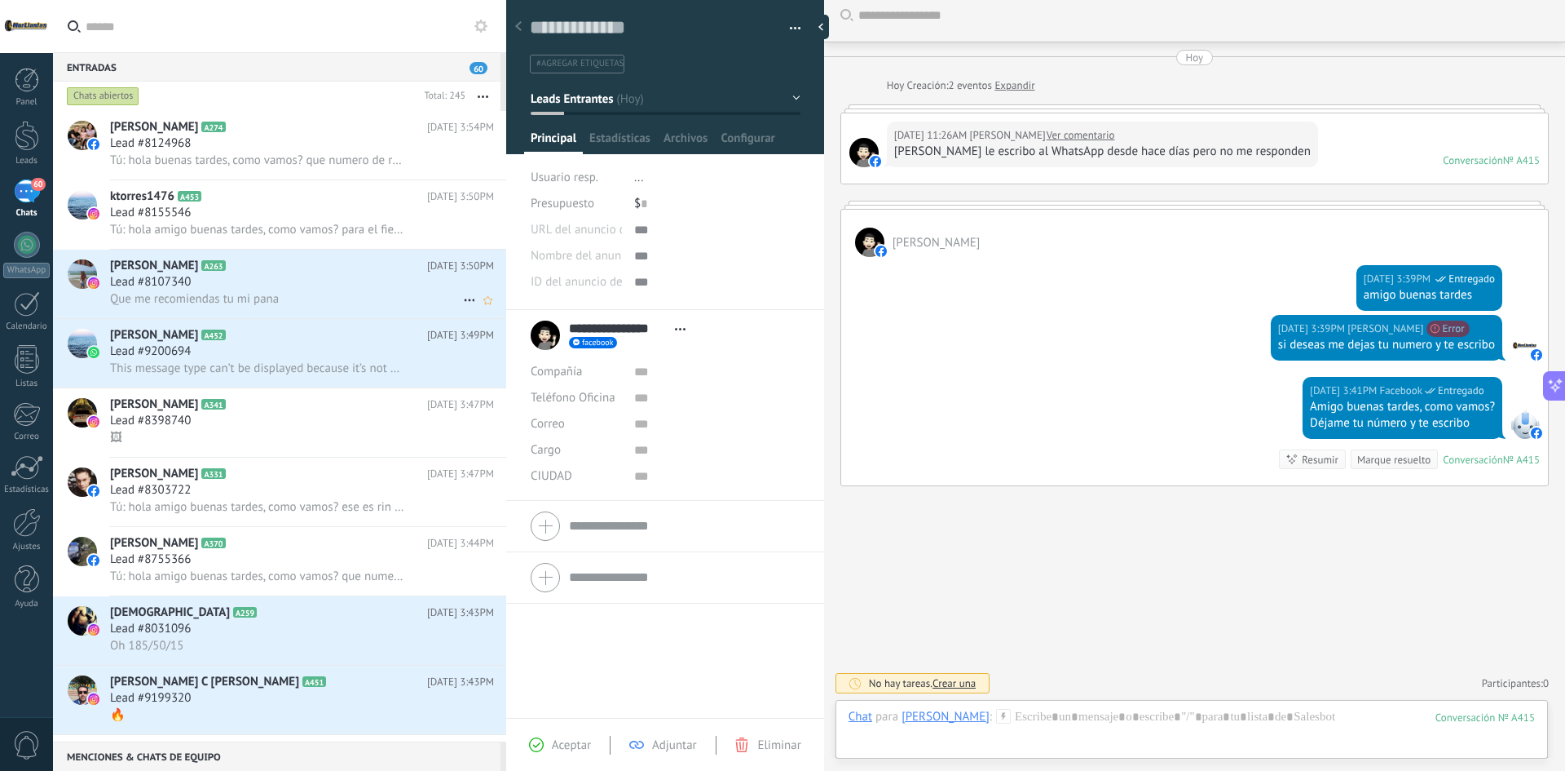
click at [333, 294] on div "Que me recomiendas tu mi pana" at bounding box center [302, 298] width 384 height 17
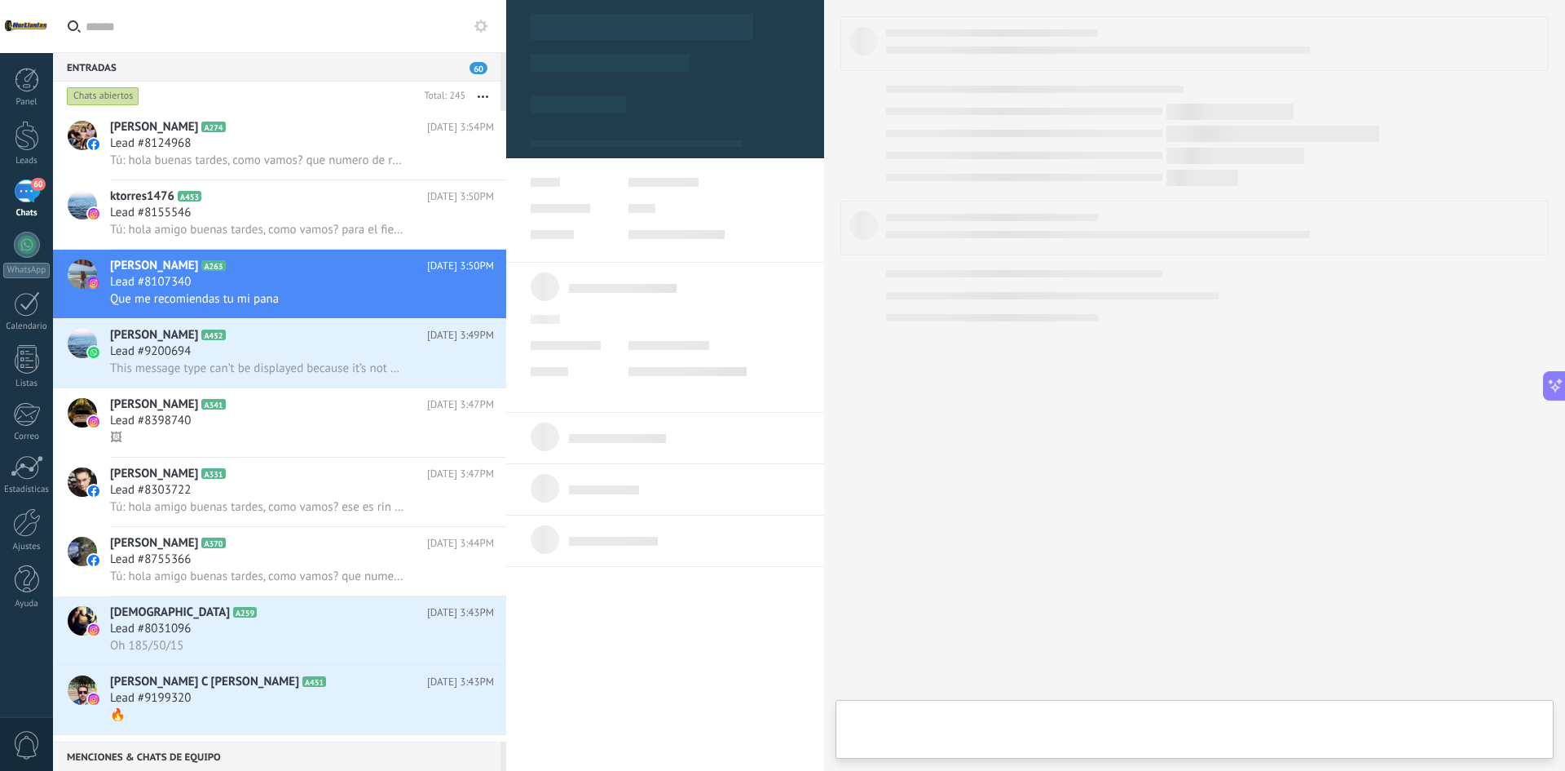
type textarea "**********"
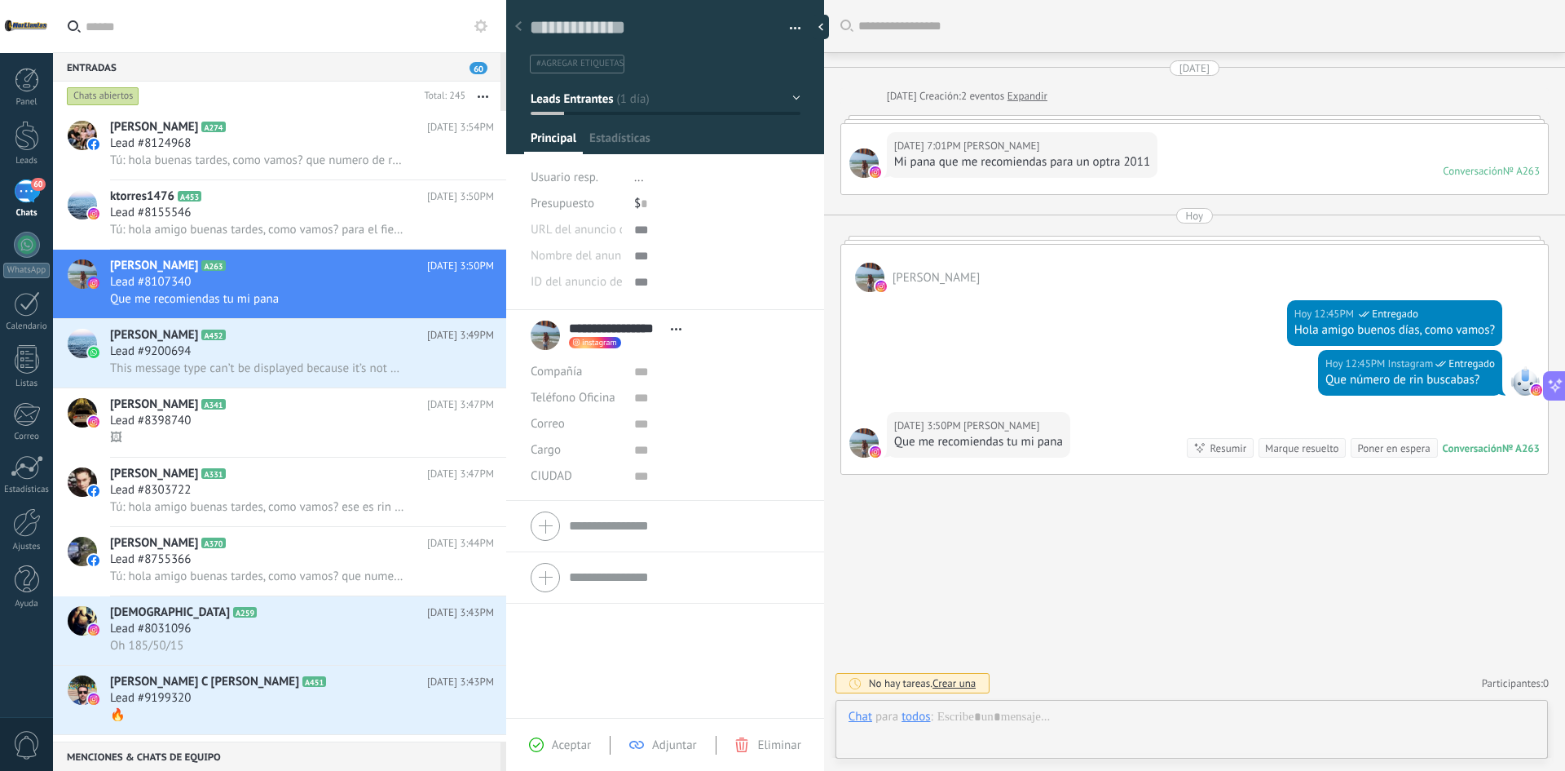
scroll to position [24, 0]
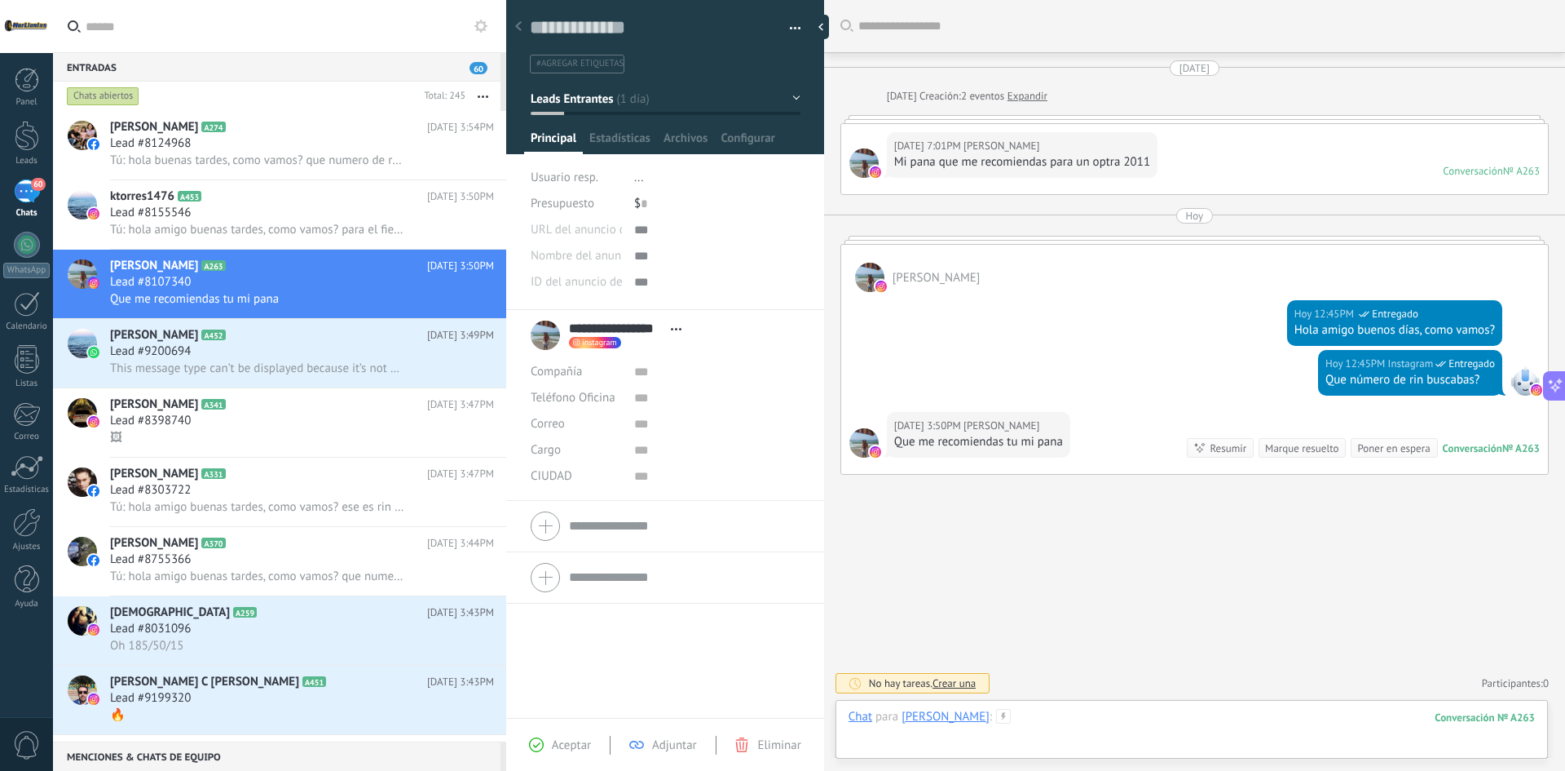
click at [1081, 719] on div at bounding box center [1192, 733] width 687 height 49
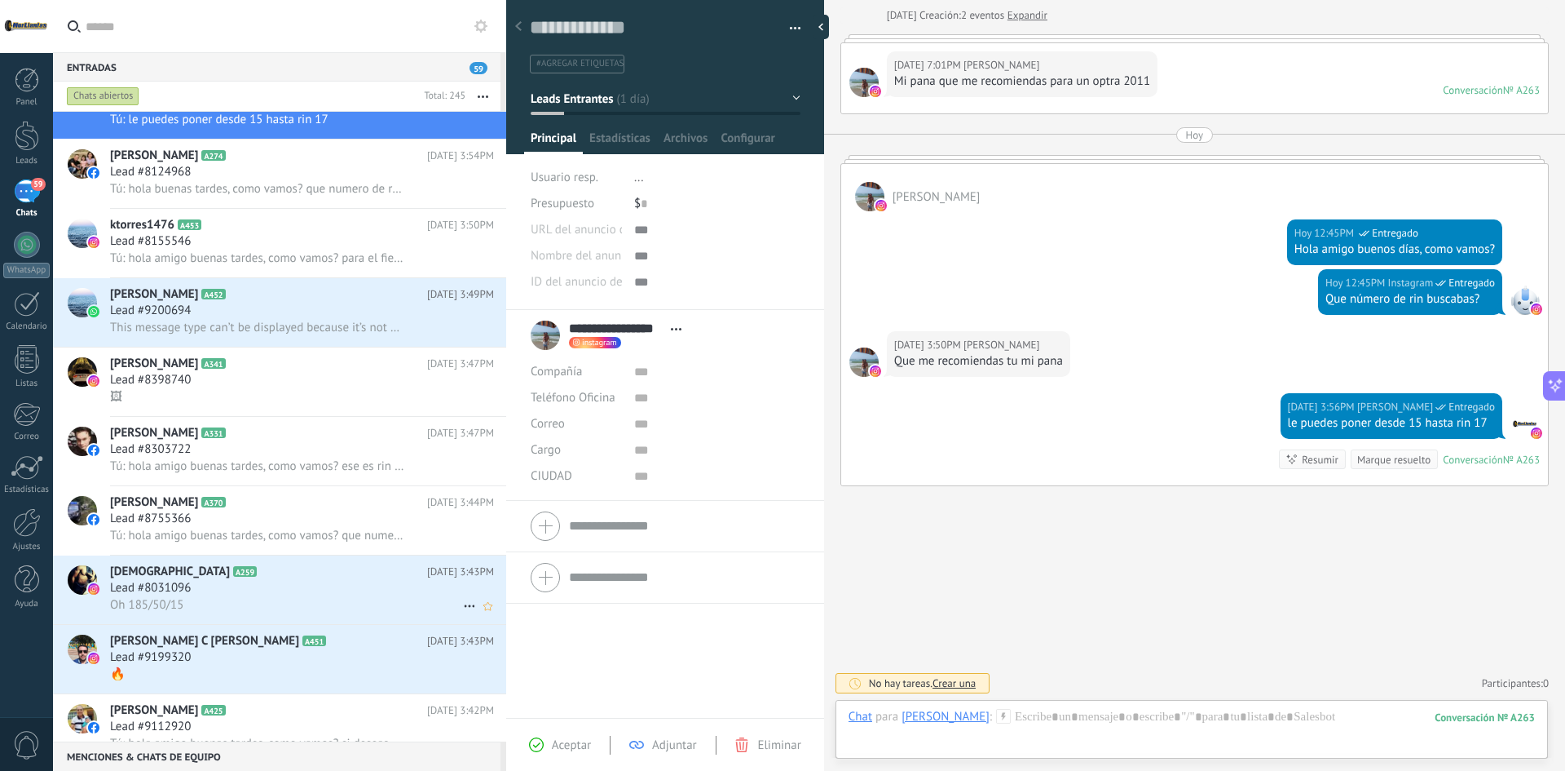
scroll to position [82, 0]
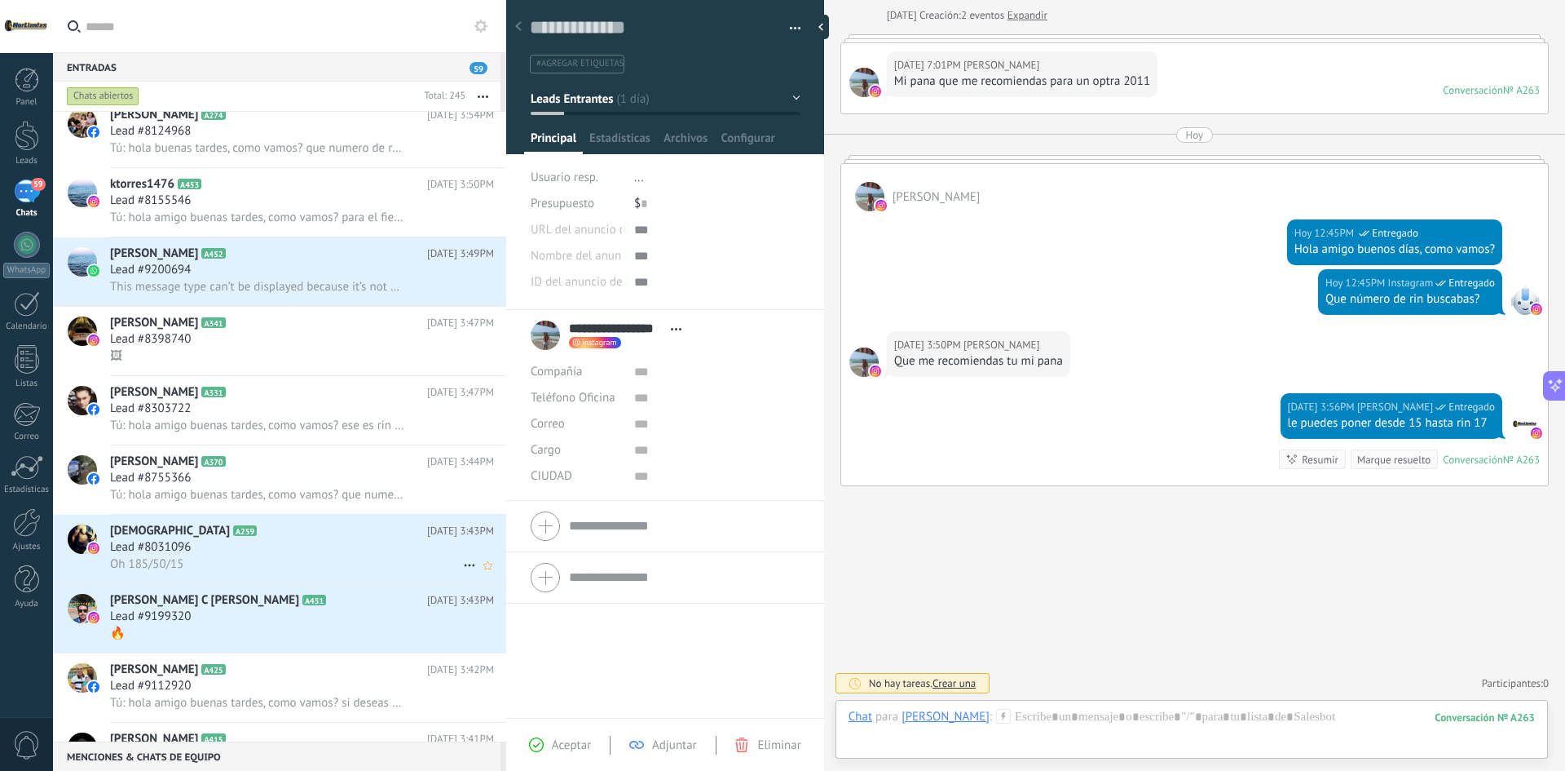
click at [287, 561] on div "Oh 185/50/15" at bounding box center [302, 563] width 384 height 17
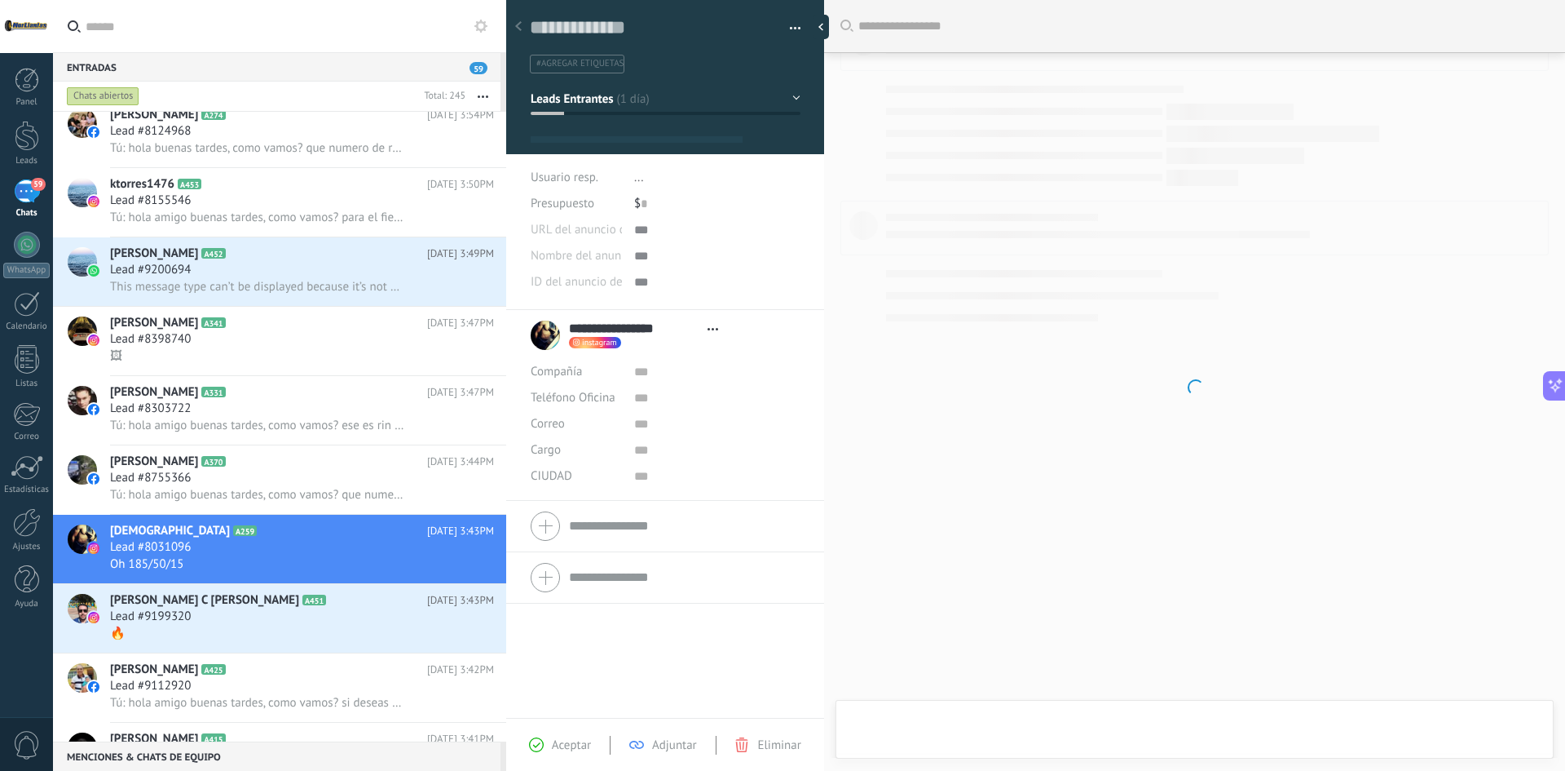
type textarea "**********"
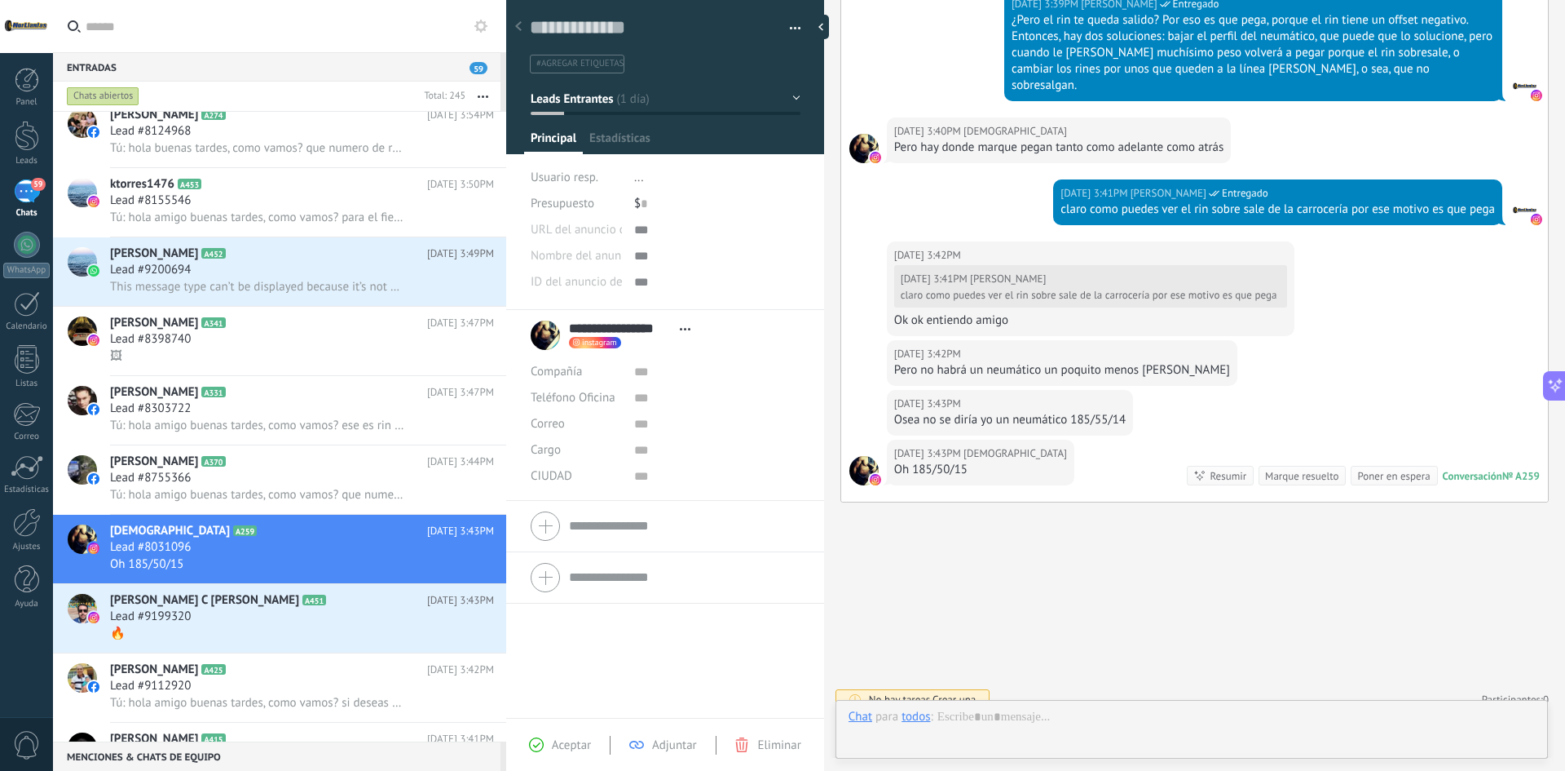
scroll to position [24, 0]
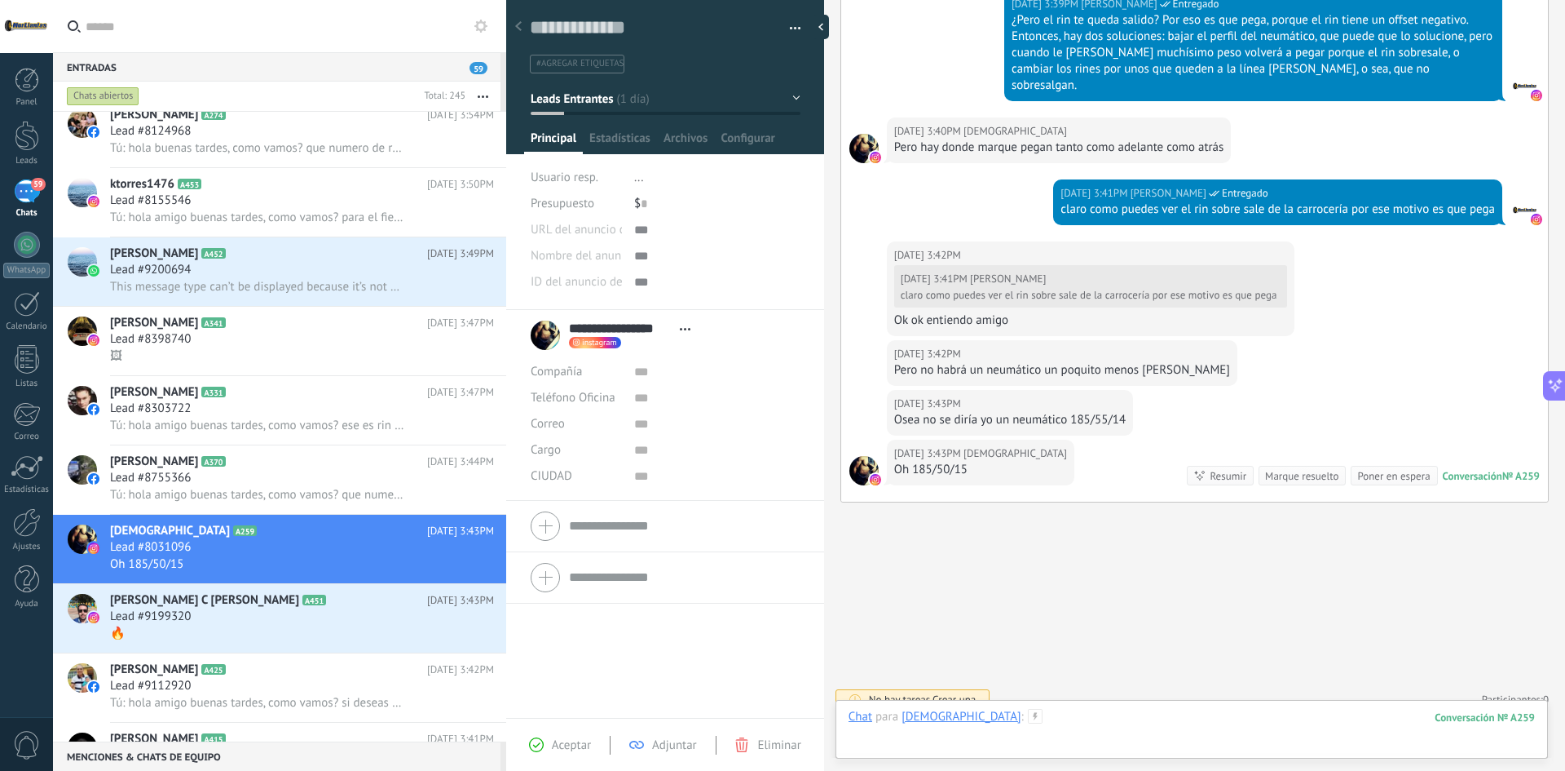
click at [1098, 720] on div at bounding box center [1192, 733] width 687 height 49
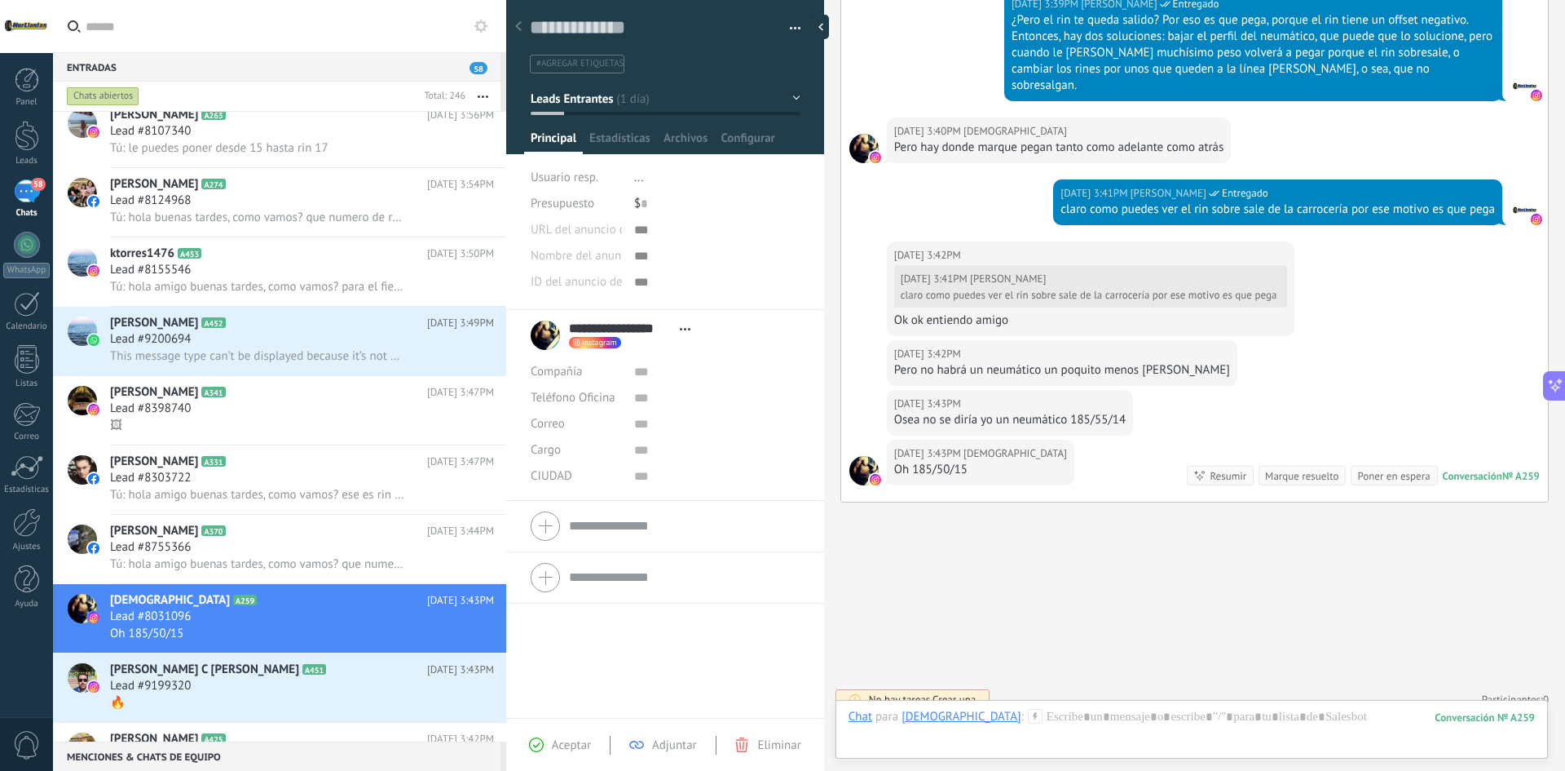
scroll to position [1187, 0]
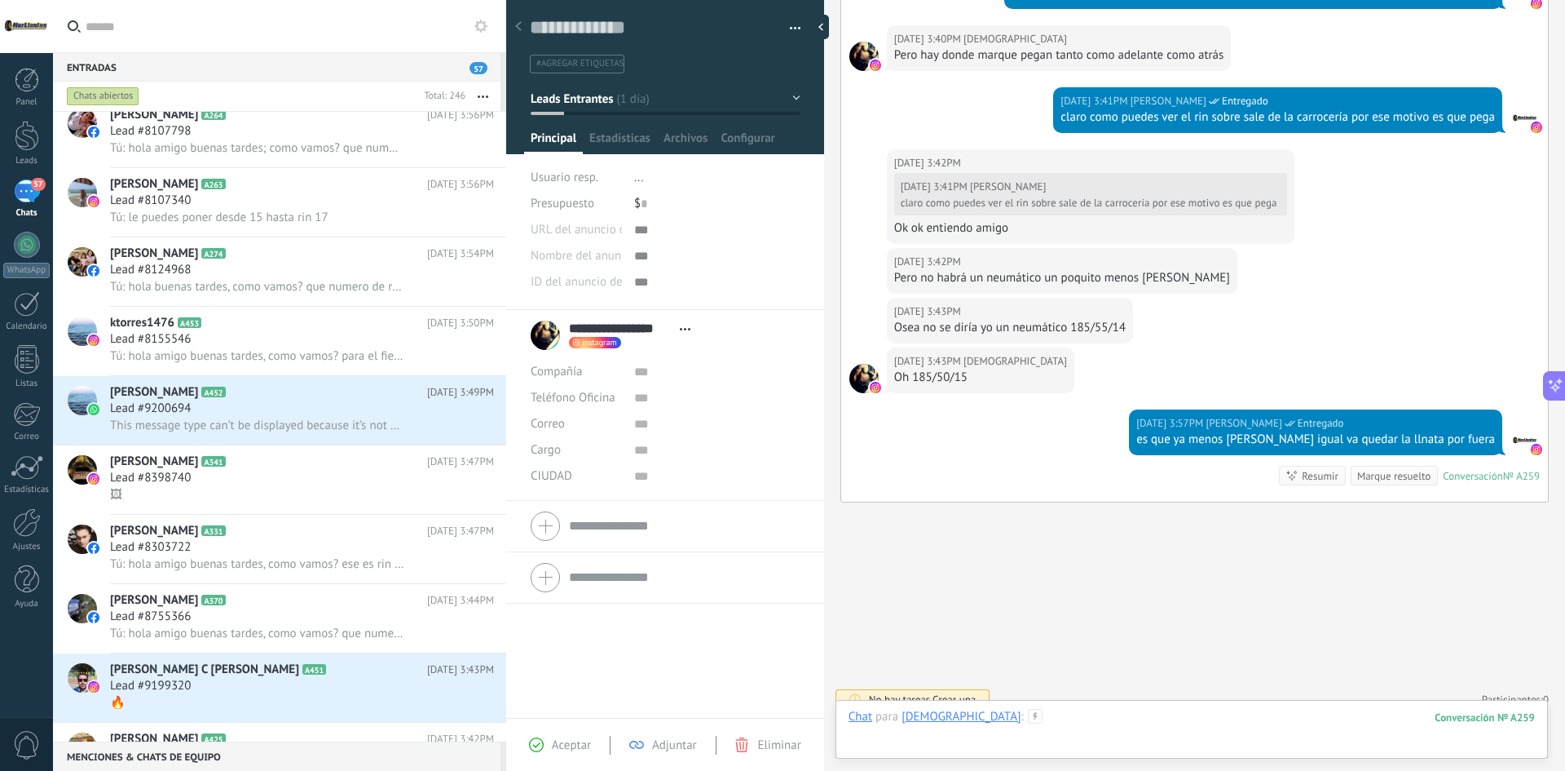
click at [1155, 726] on div at bounding box center [1192, 733] width 687 height 49
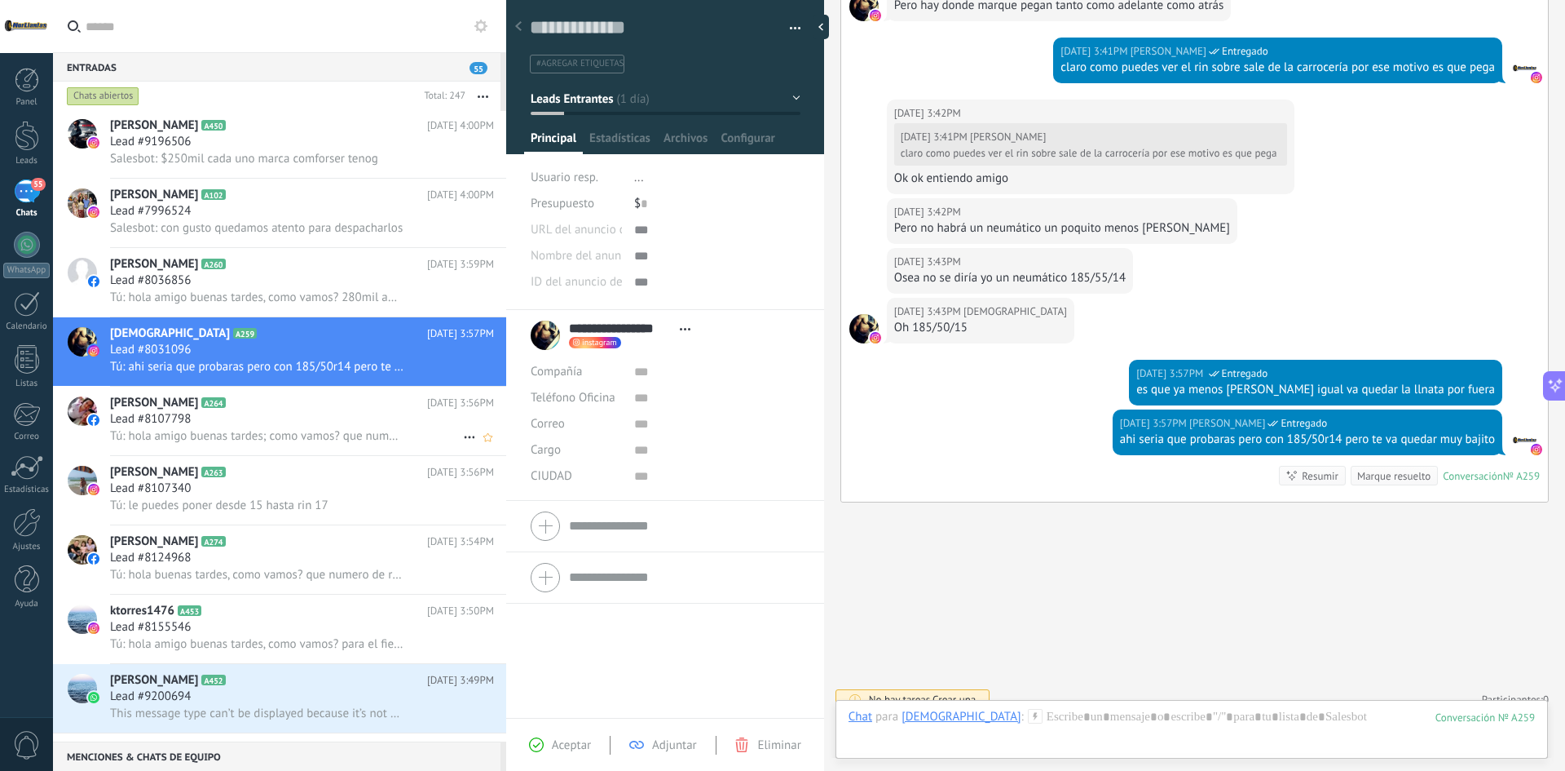
scroll to position [0, 0]
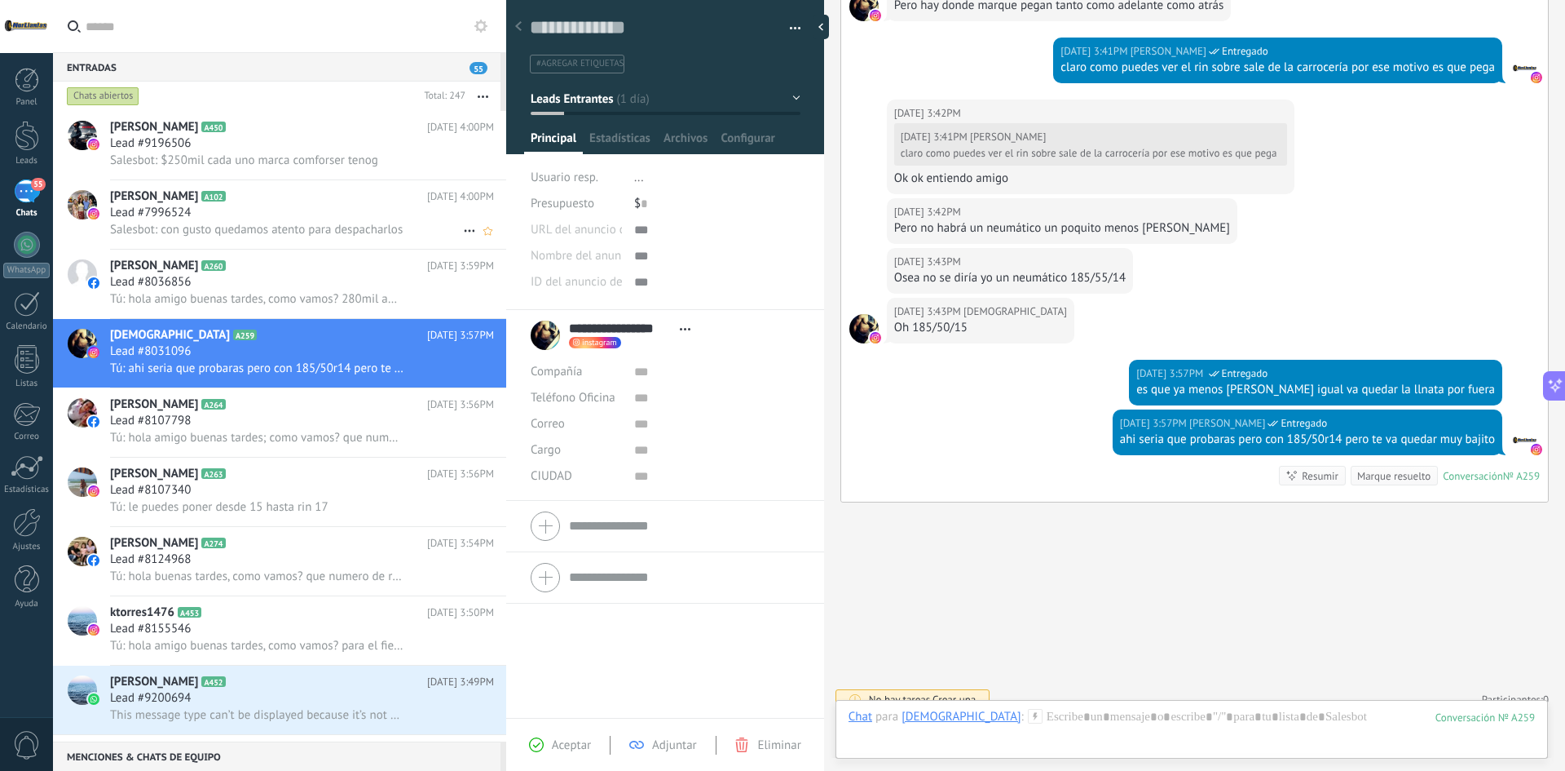
click at [287, 226] on span "Salesbot: con gusto quedamos atento para despacharlos" at bounding box center [256, 229] width 293 height 15
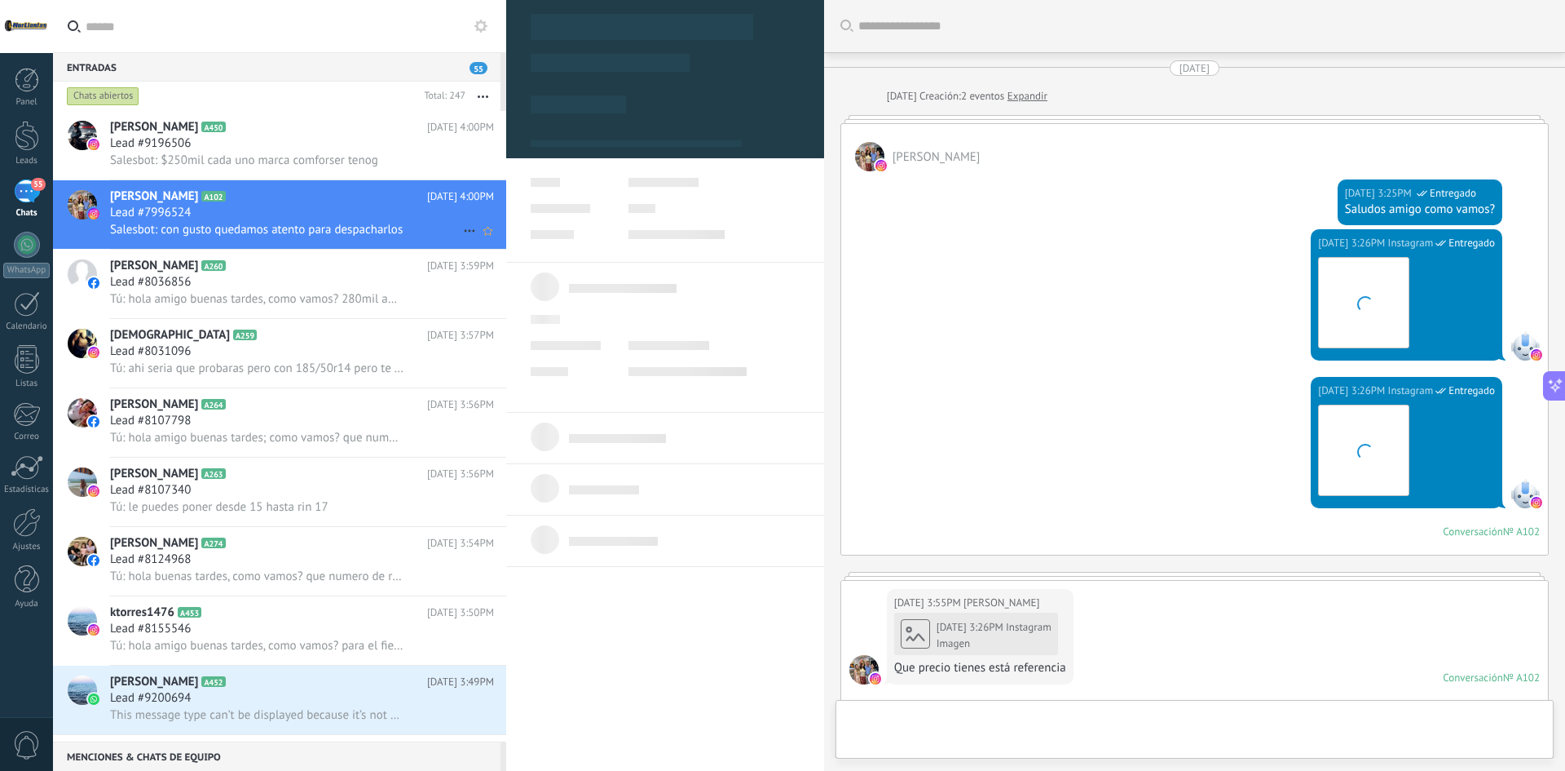
type textarea "**********"
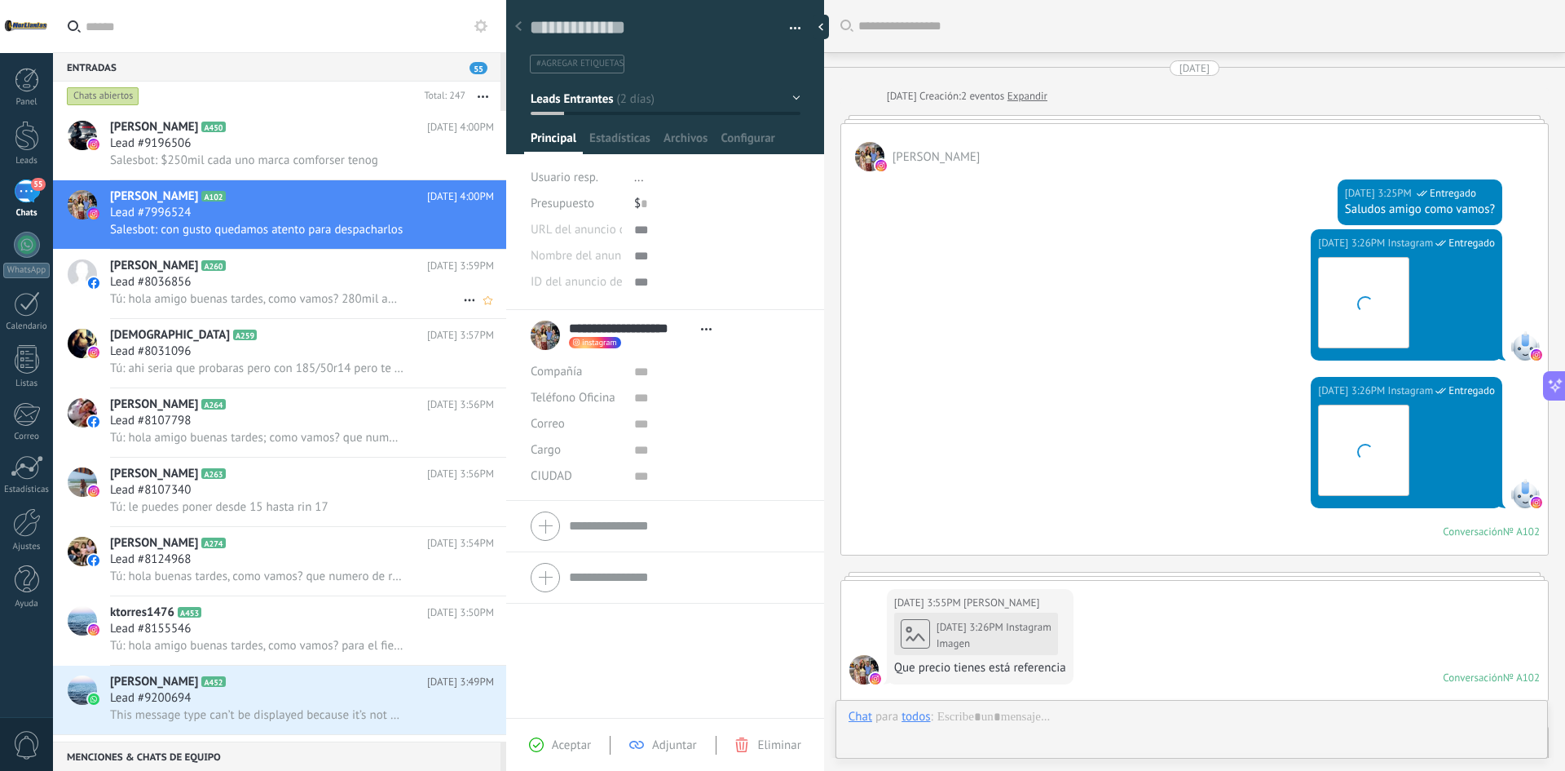
scroll to position [856, 0]
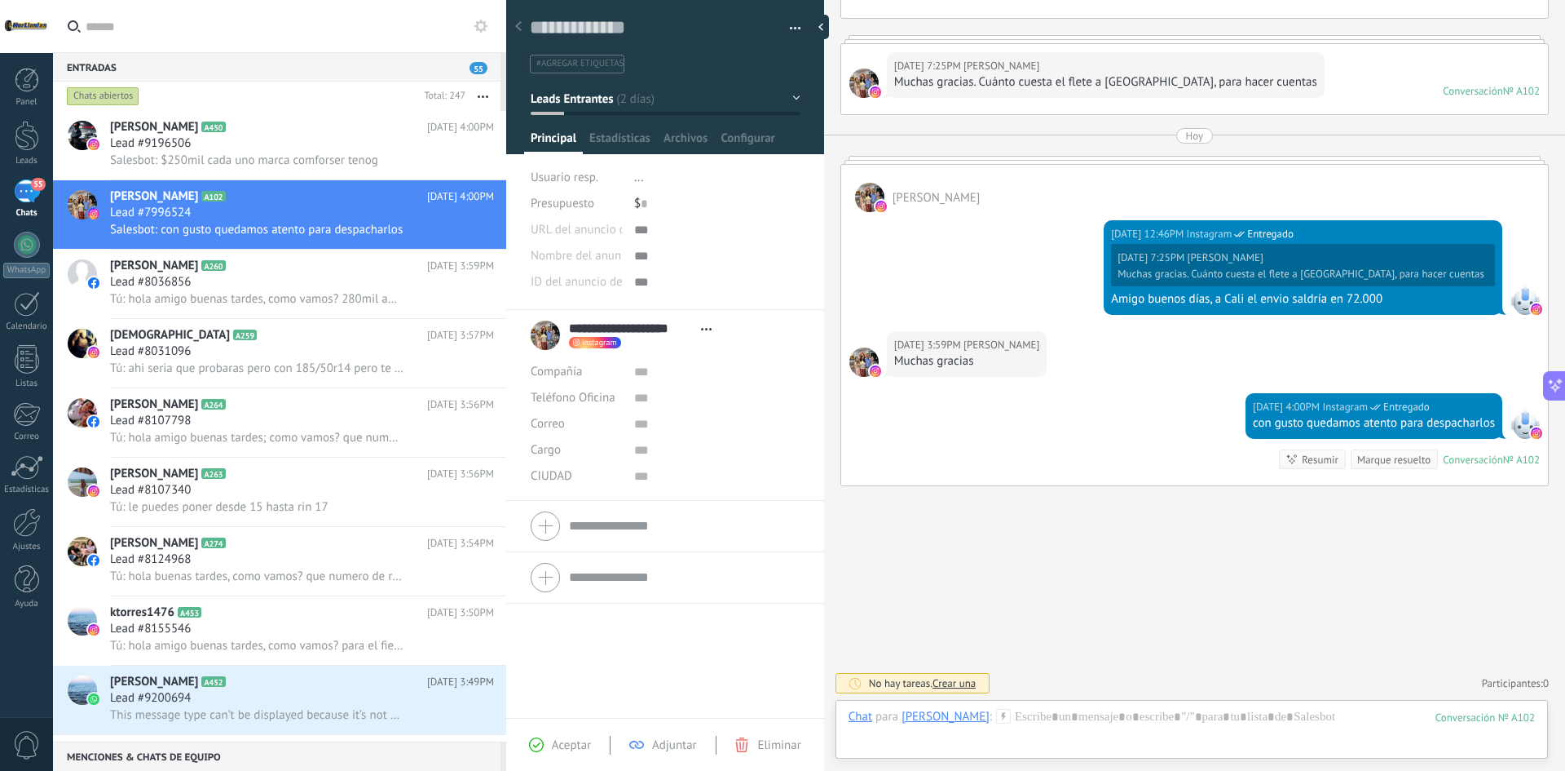
click at [695, 98] on button "Leads Entrantes" at bounding box center [666, 98] width 270 height 29
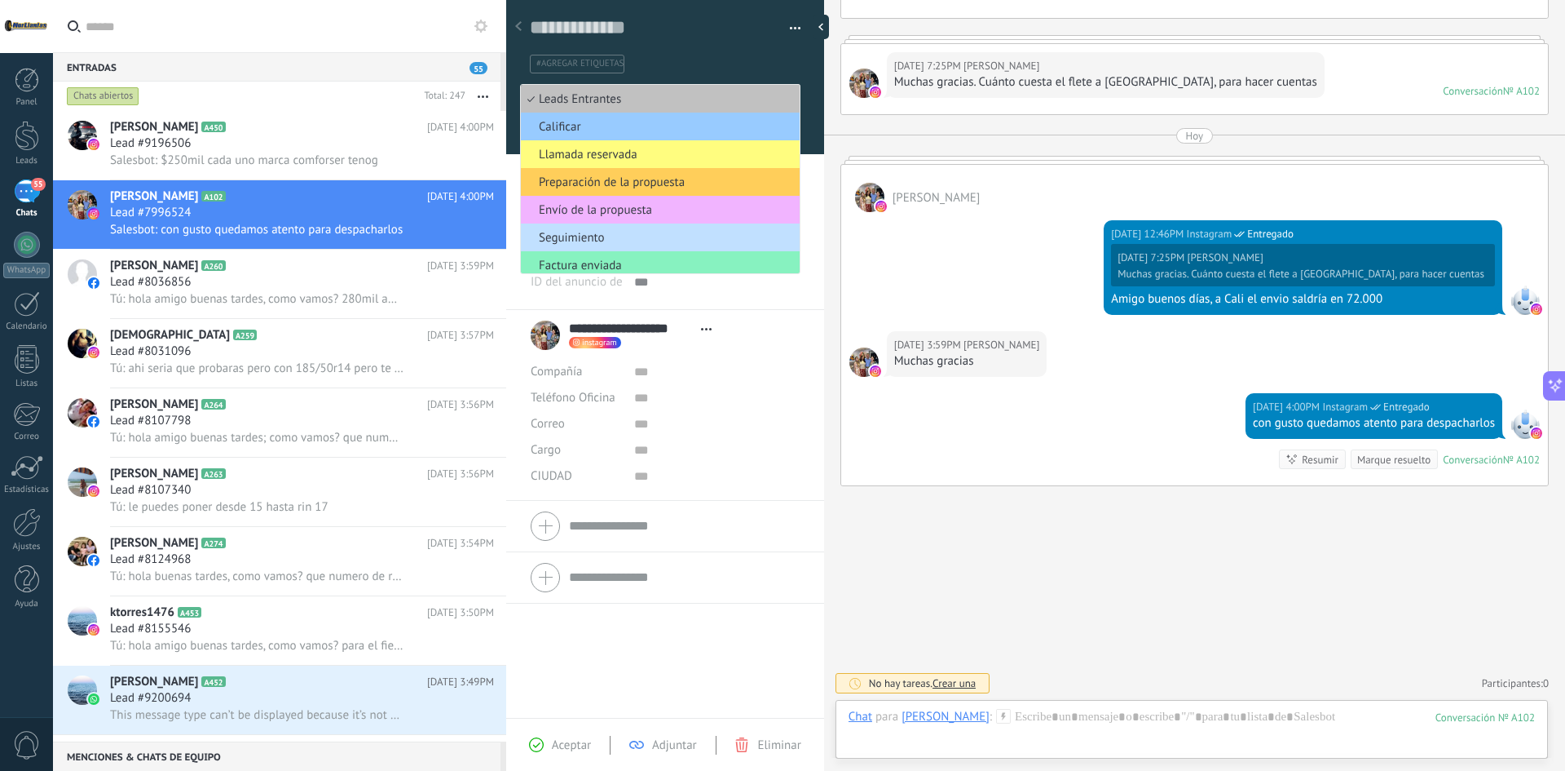
click at [634, 219] on li "Envío de la propuesta" at bounding box center [660, 210] width 279 height 28
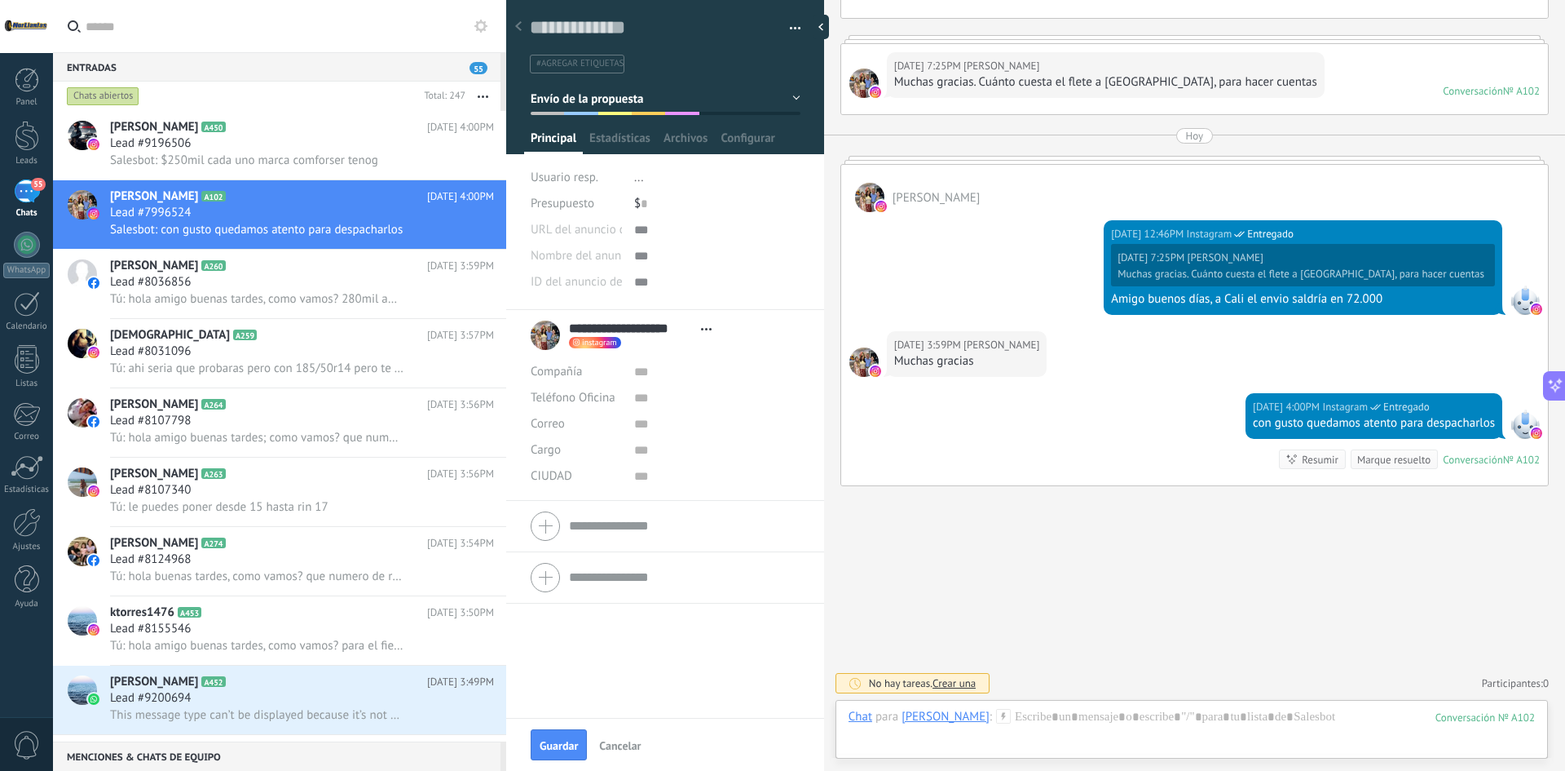
click at [637, 210] on div "$ 0" at bounding box center [717, 204] width 166 height 26
click at [566, 747] on span "Guardar" at bounding box center [559, 745] width 38 height 11
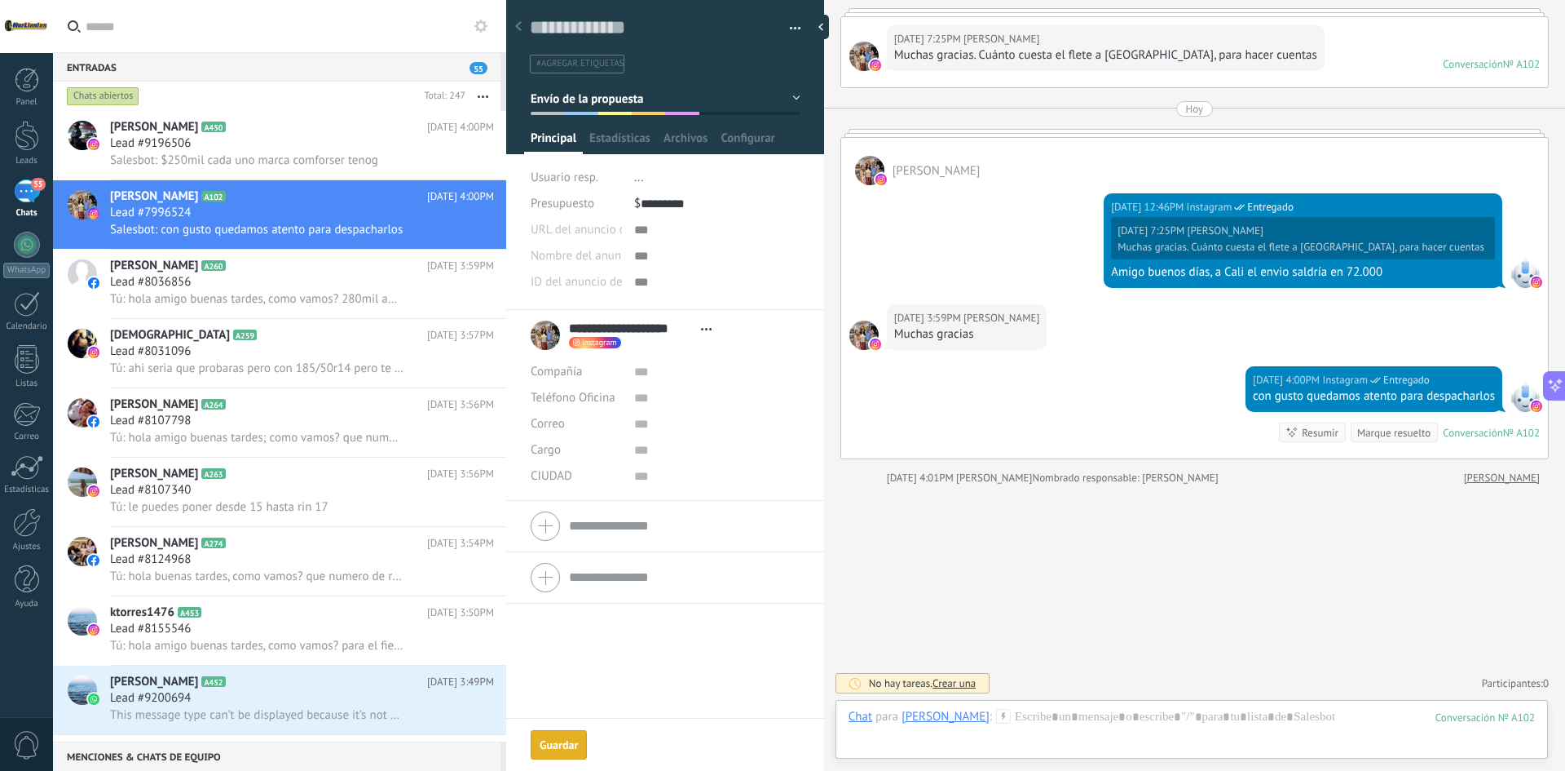
type input "*********"
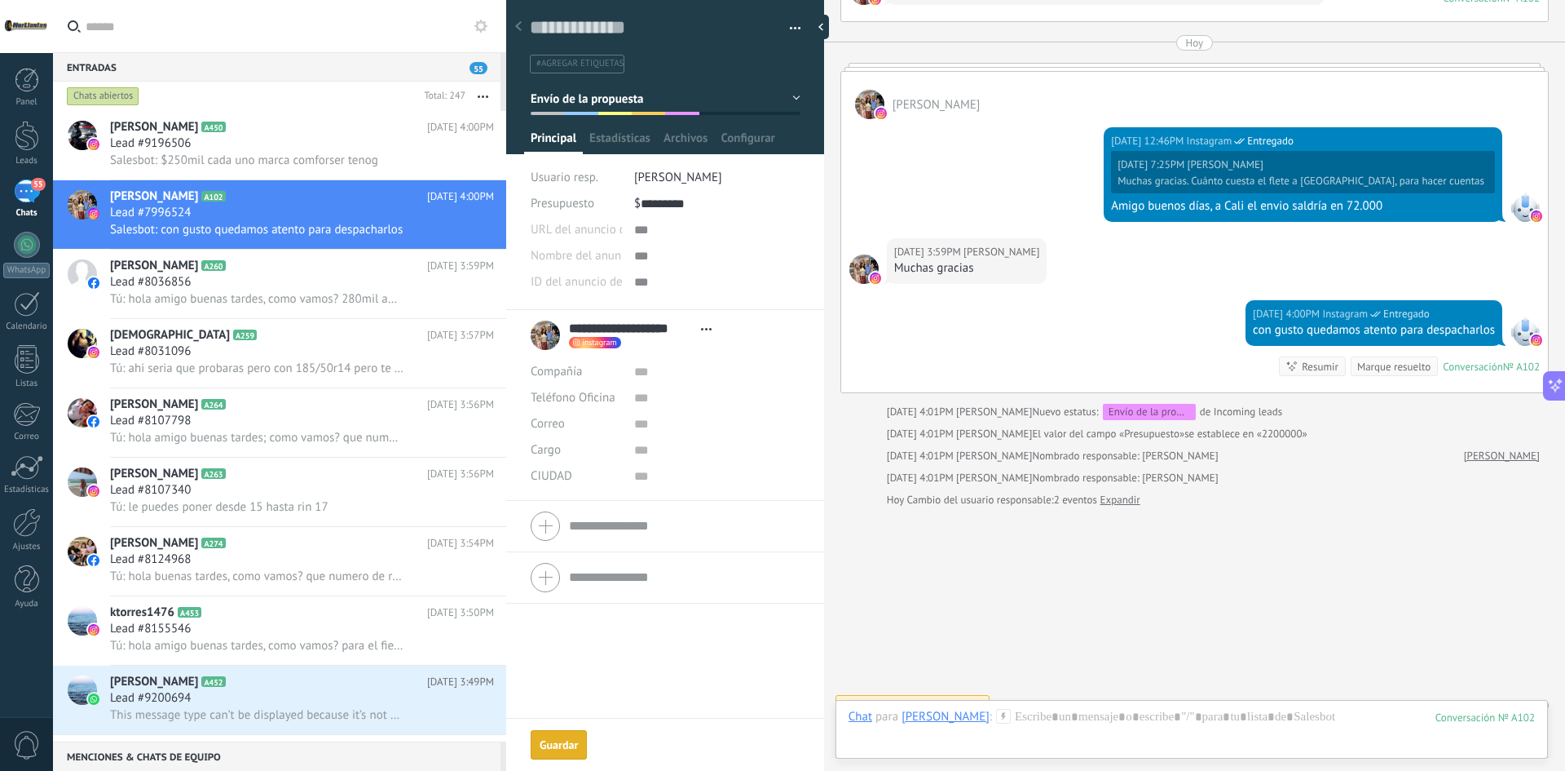
click at [566, 744] on div "Guardar" at bounding box center [559, 744] width 38 height 11
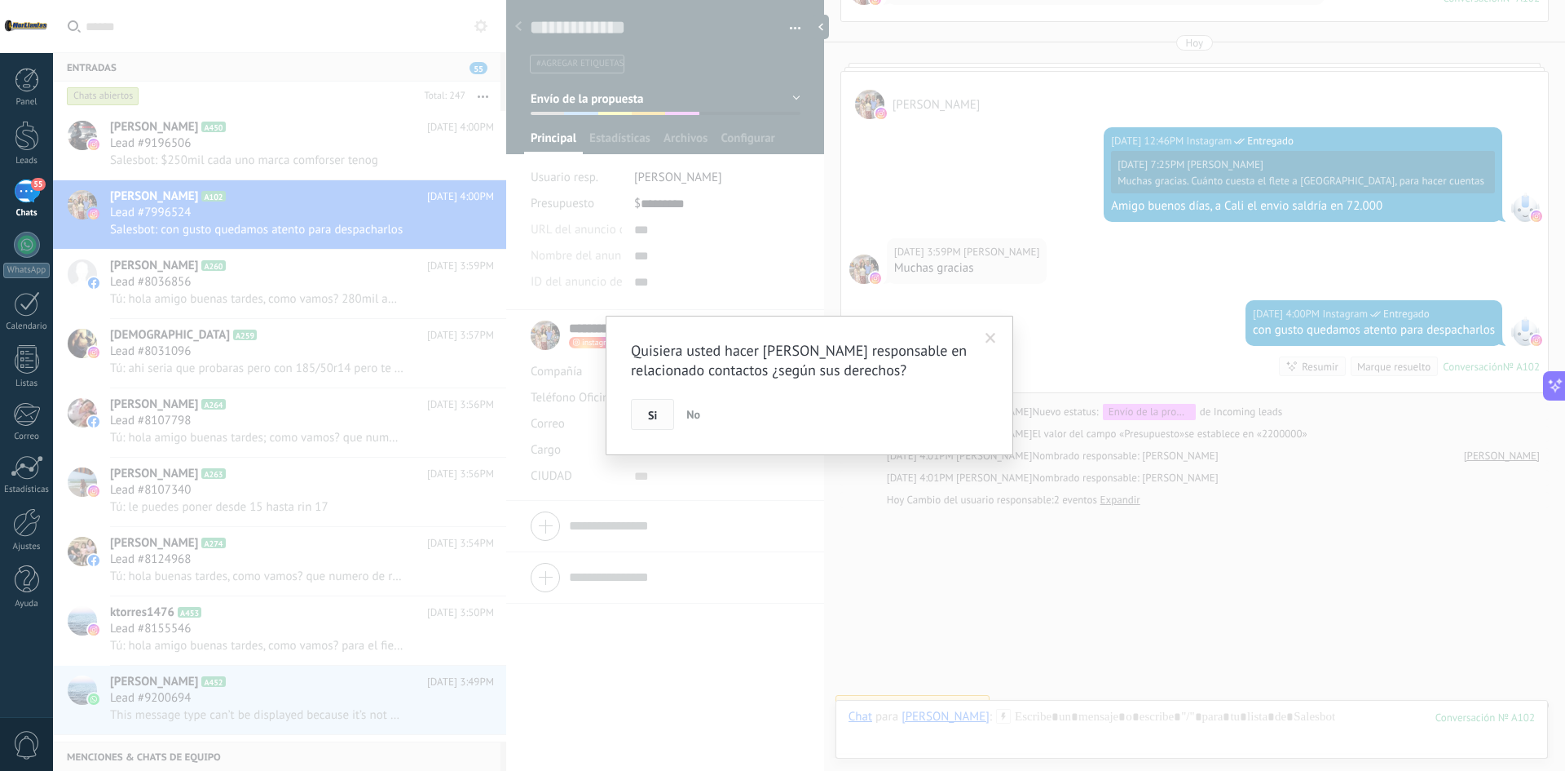
click at [651, 417] on span "Si" at bounding box center [652, 414] width 9 height 11
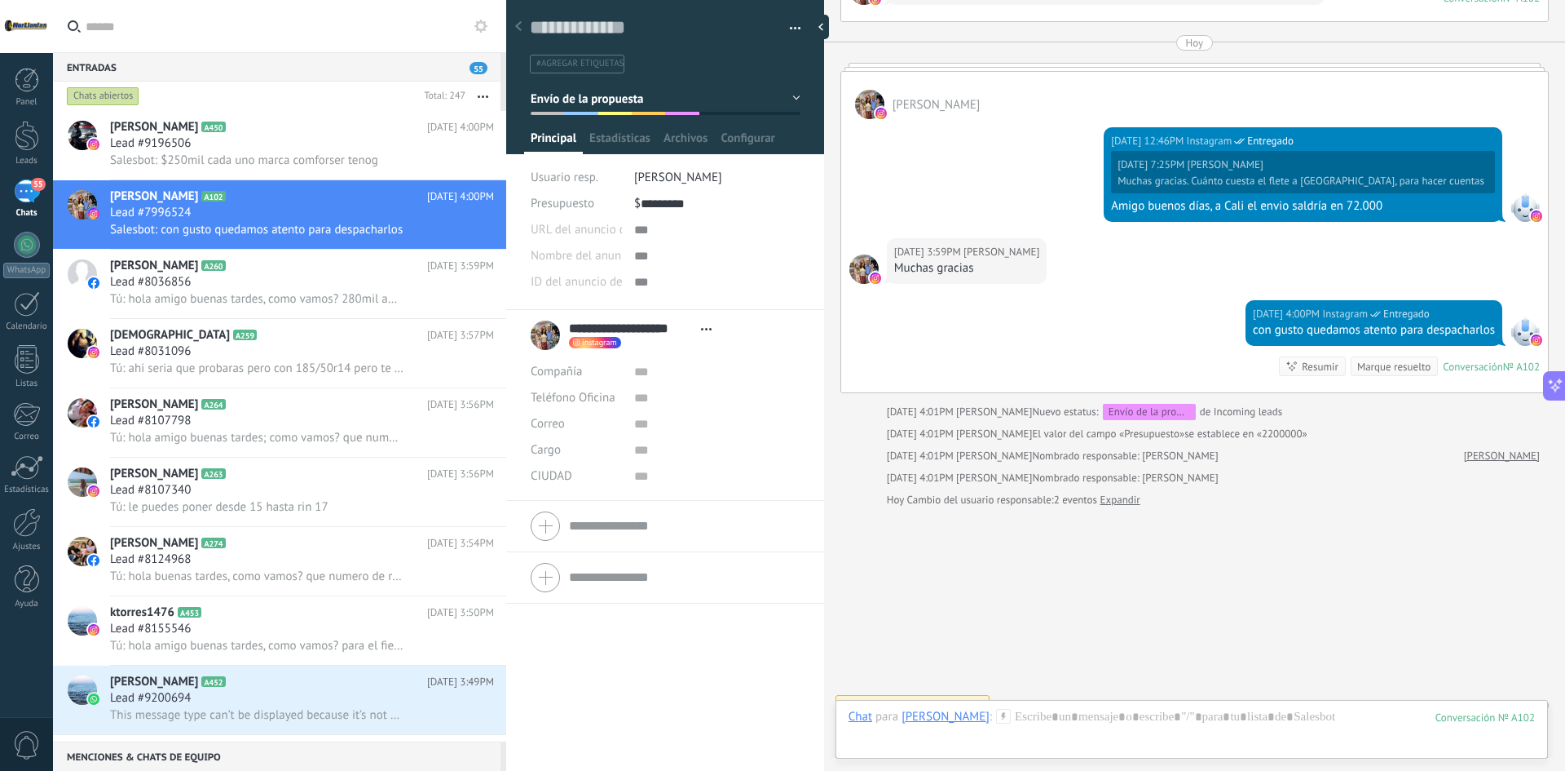
click at [519, 24] on use at bounding box center [518, 26] width 7 height 10
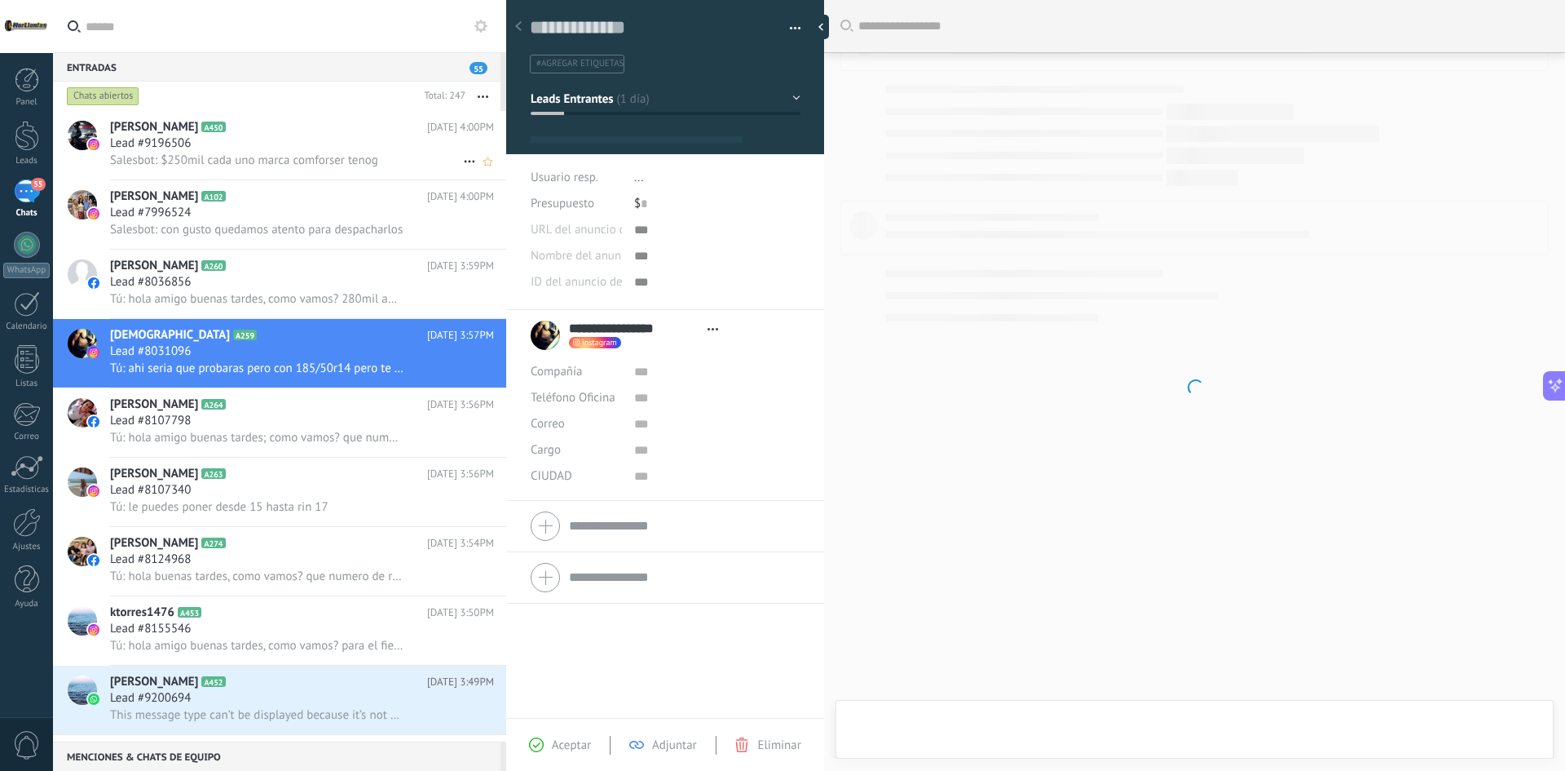
scroll to position [1137, 0]
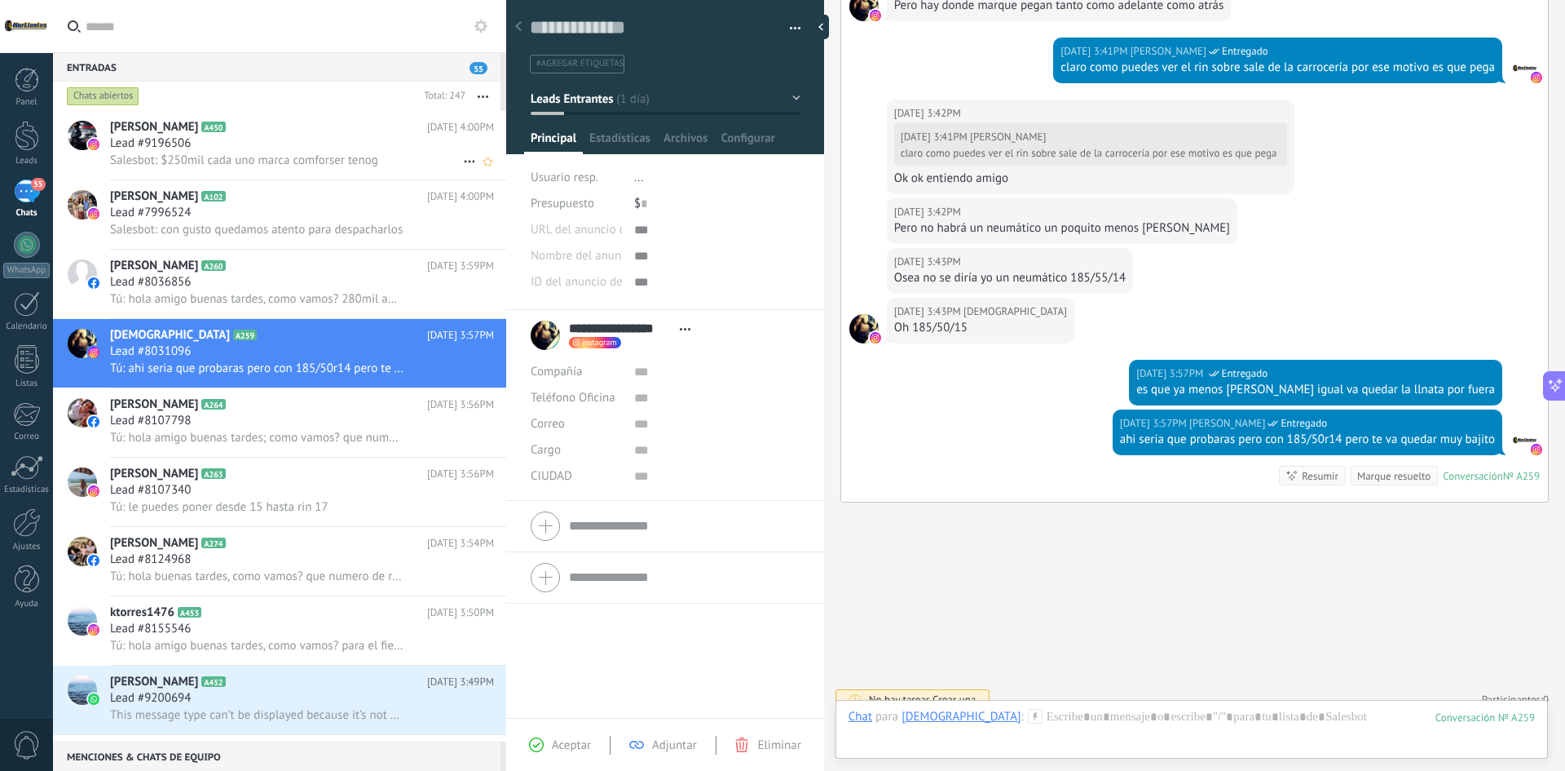
click at [286, 163] on span "Salesbot: $250mil cada uno marca comforser tenog" at bounding box center [244, 159] width 268 height 15
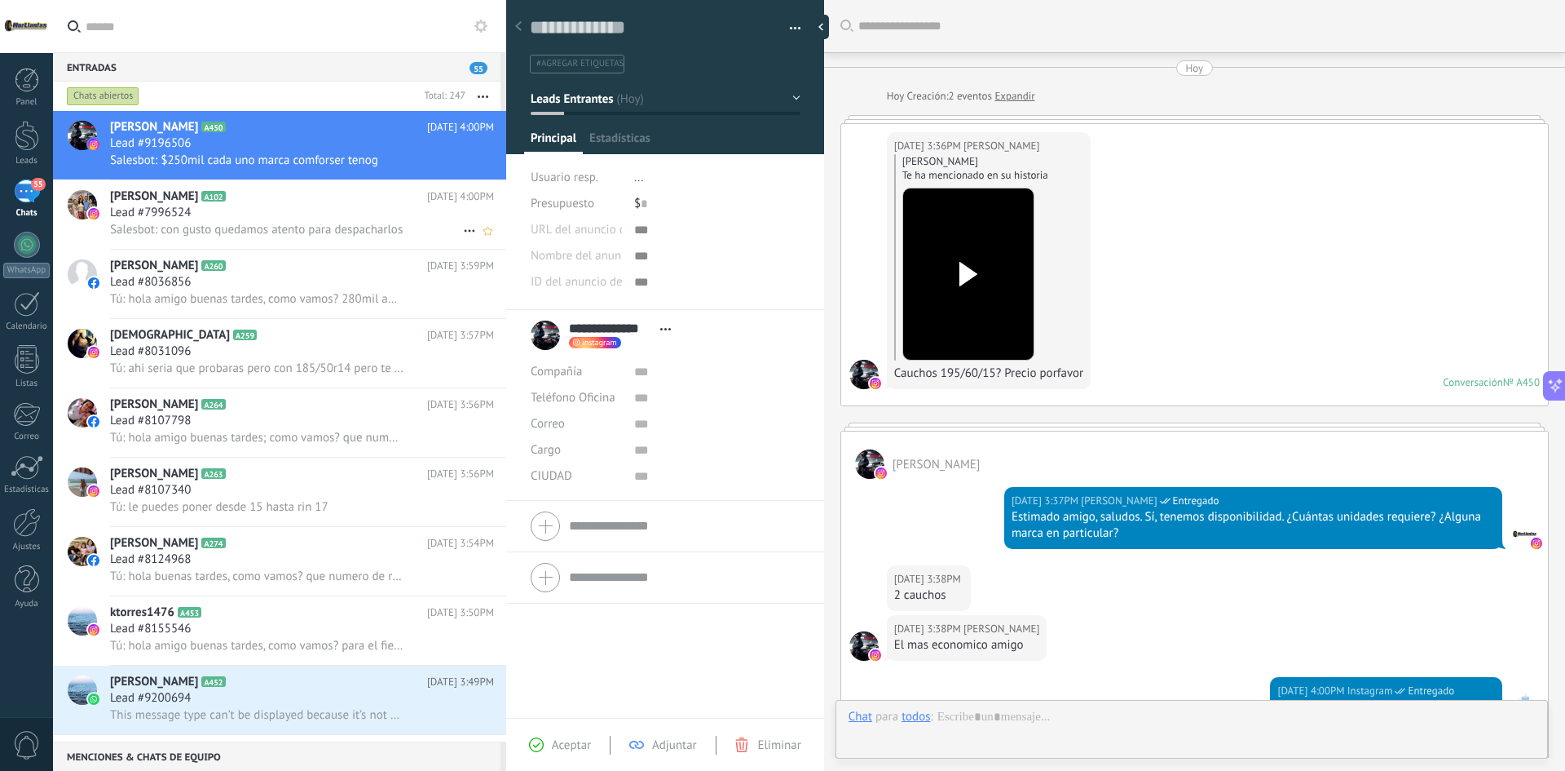
scroll to position [284, 0]
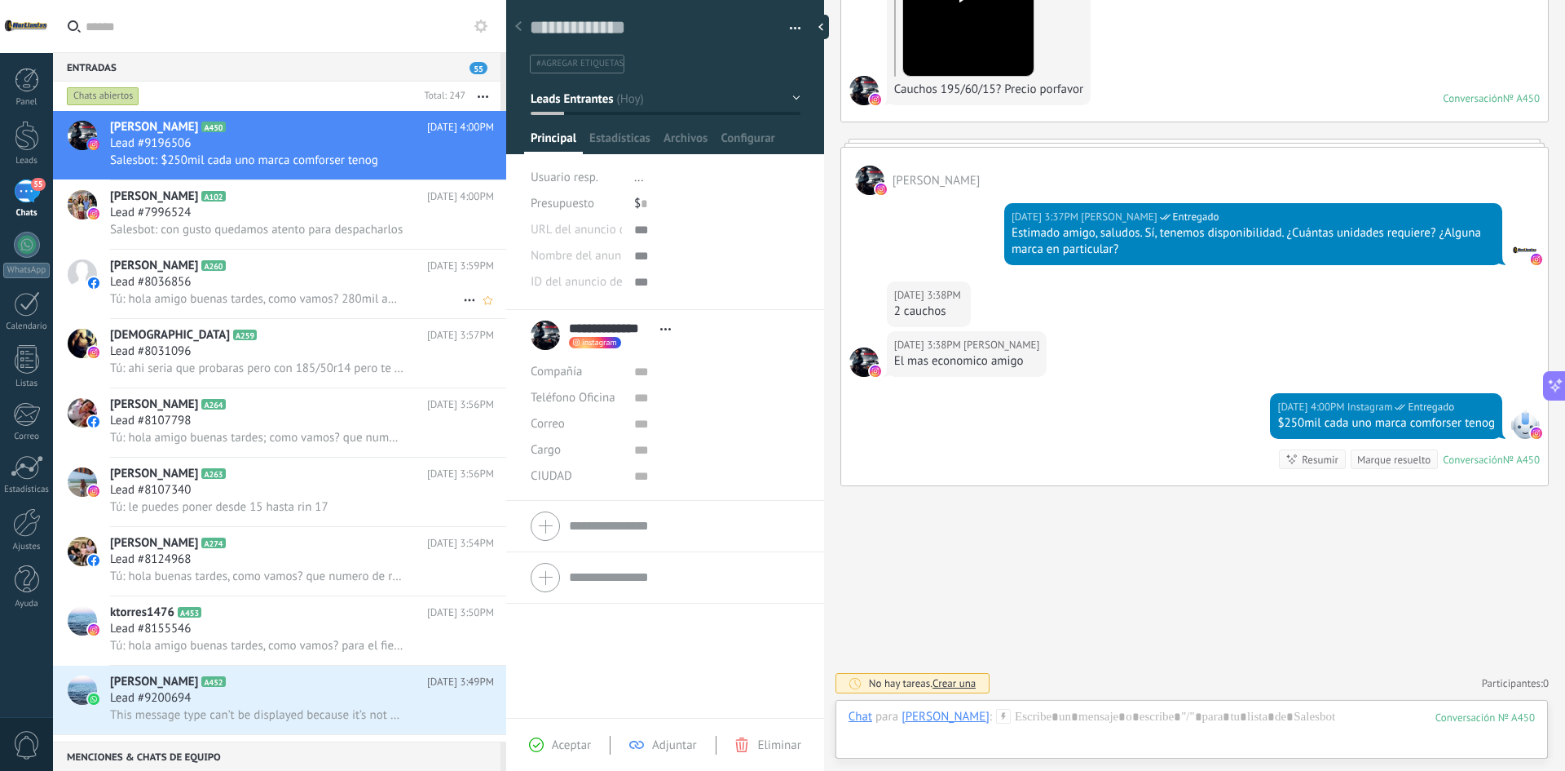
click at [259, 276] on div "Lead #8036856" at bounding box center [302, 282] width 384 height 16
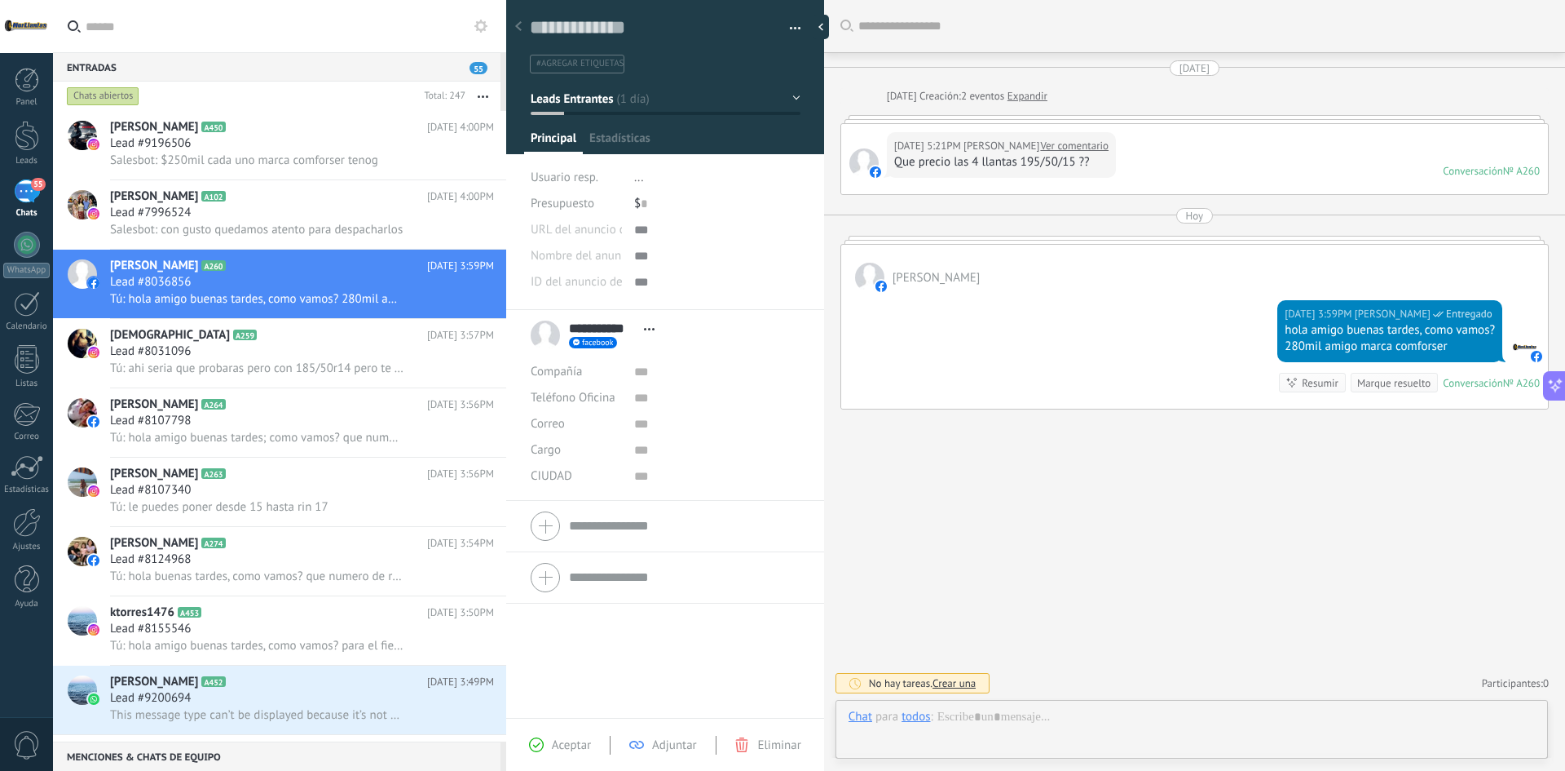
scroll to position [24, 0]
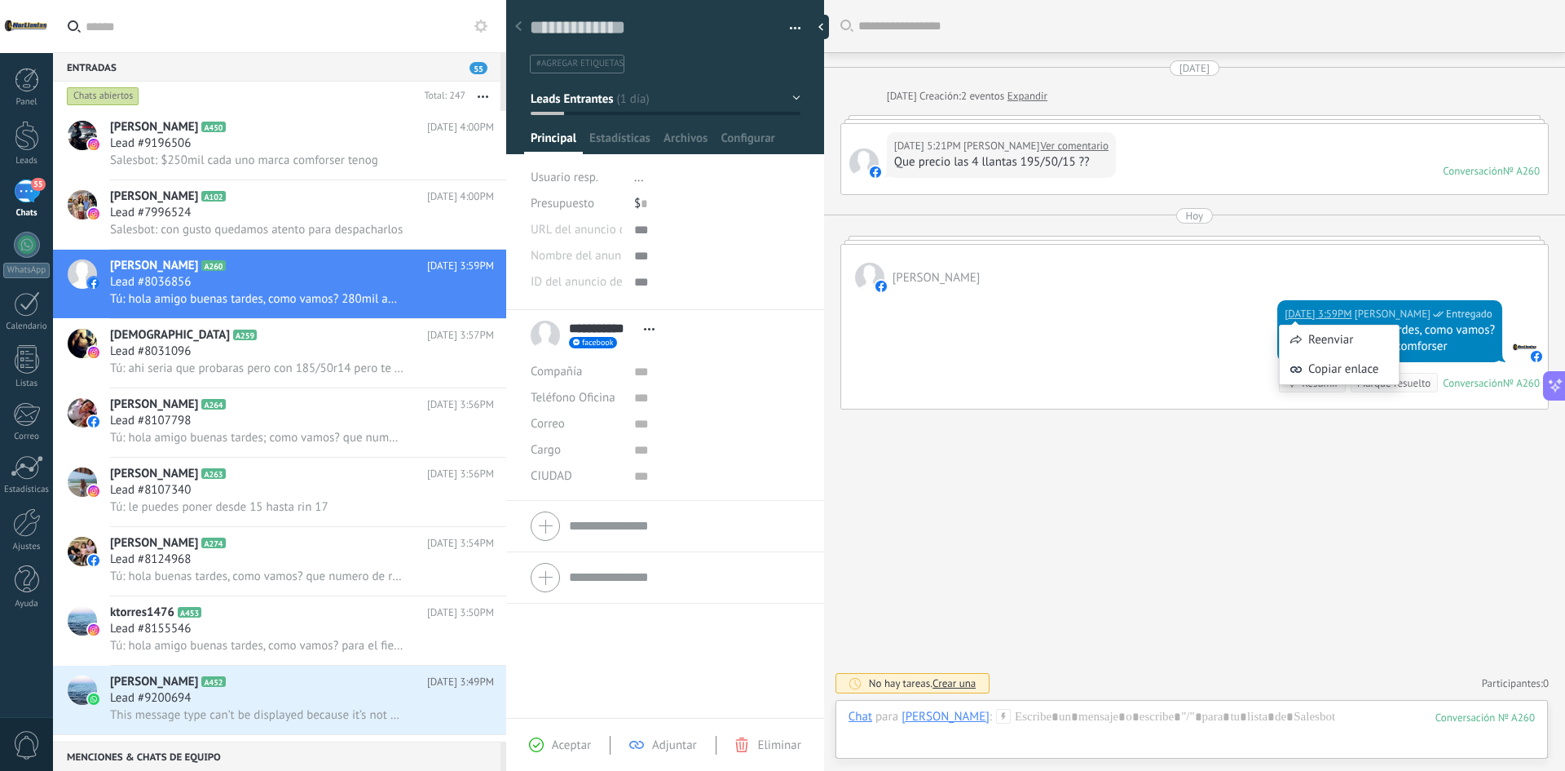
click at [1155, 329] on div "[DATE] 3:59PM [PERSON_NAME] Entregado hola amigo buenas tardes, como vamos? 280…" at bounding box center [1194, 350] width 707 height 117
drag, startPoint x: 1285, startPoint y: 347, endPoint x: 1305, endPoint y: 348, distance: 19.6
click at [1305, 348] on div "280mil amigo marca comforser" at bounding box center [1390, 346] width 210 height 16
click at [1306, 348] on div "280mil amigo marca comforser" at bounding box center [1390, 346] width 210 height 16
click at [1252, 348] on div "[DATE] 3:59PM [PERSON_NAME] Entregado hola amigo buenas tardes, como vamos? 280…" at bounding box center [1194, 350] width 707 height 117
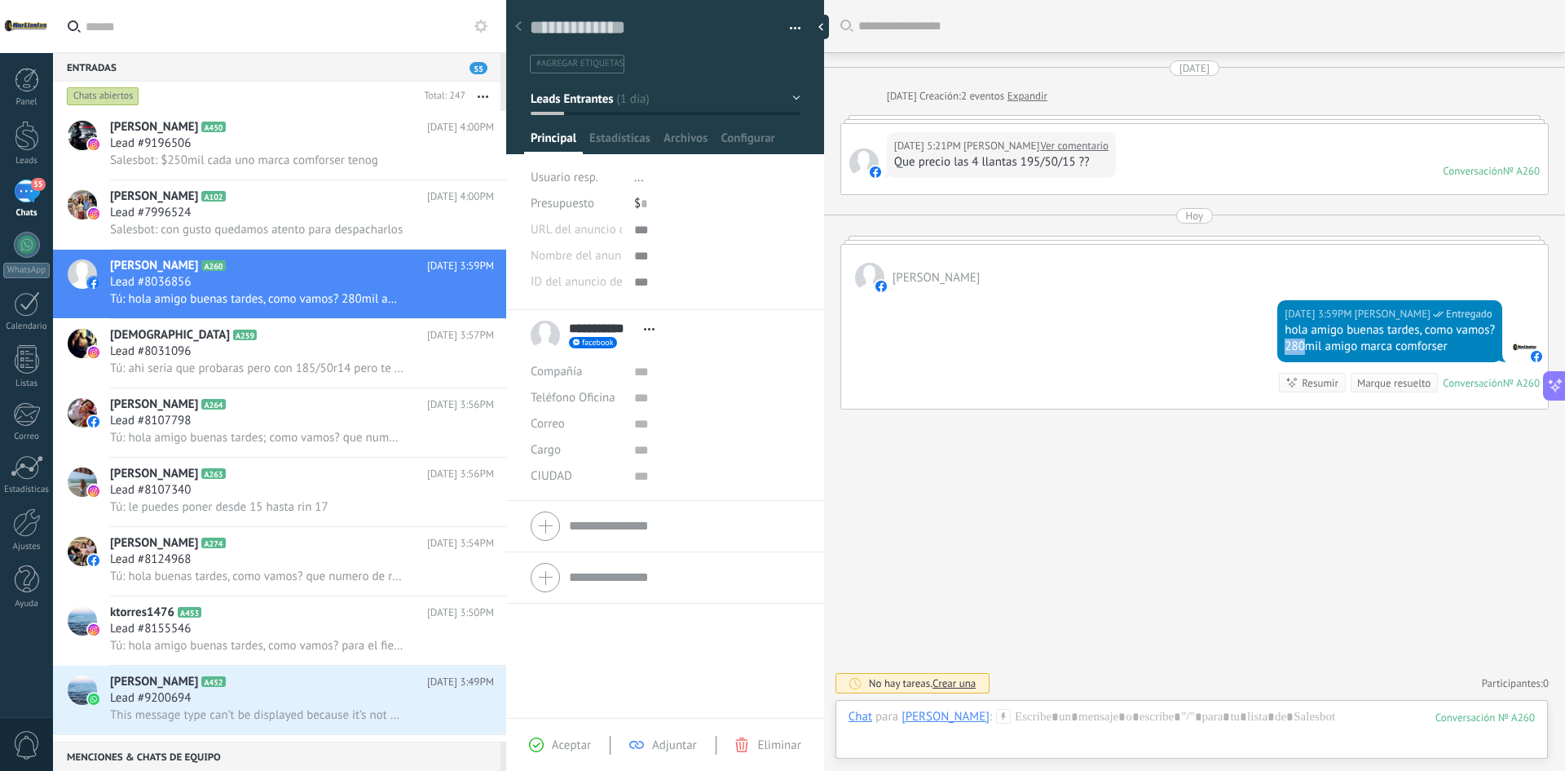
drag, startPoint x: 1292, startPoint y: 341, endPoint x: 1308, endPoint y: 340, distance: 16.3
click at [1308, 340] on div "[DATE] 3:59PM [PERSON_NAME] Entregado hola amigo buenas tardes, como vamos? 280…" at bounding box center [1194, 350] width 707 height 117
click at [1294, 342] on div "280mil amigo marca comforser" at bounding box center [1390, 346] width 210 height 16
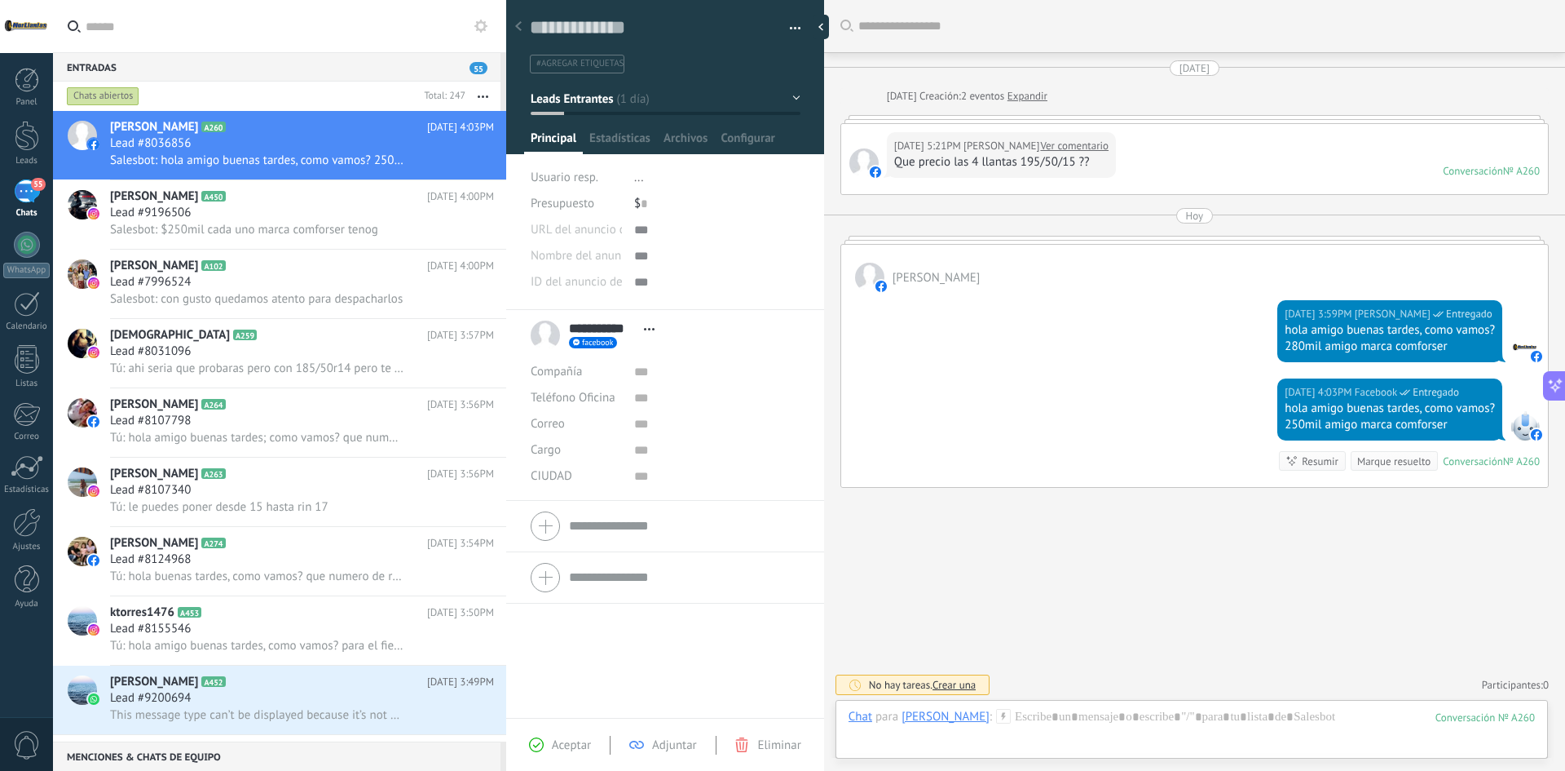
scroll to position [2, 0]
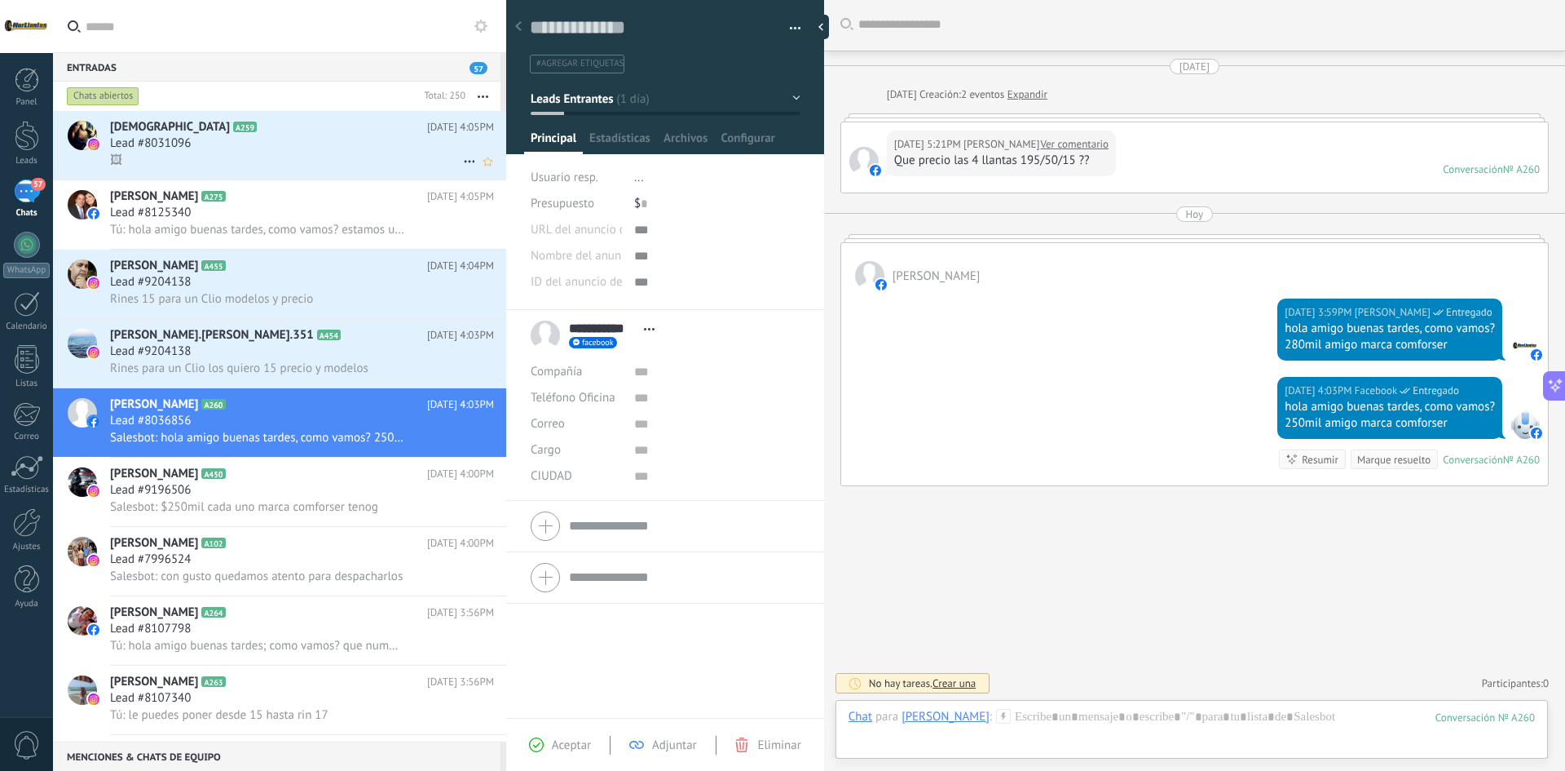
click at [265, 146] on div "Lead #8031096" at bounding box center [302, 143] width 384 height 16
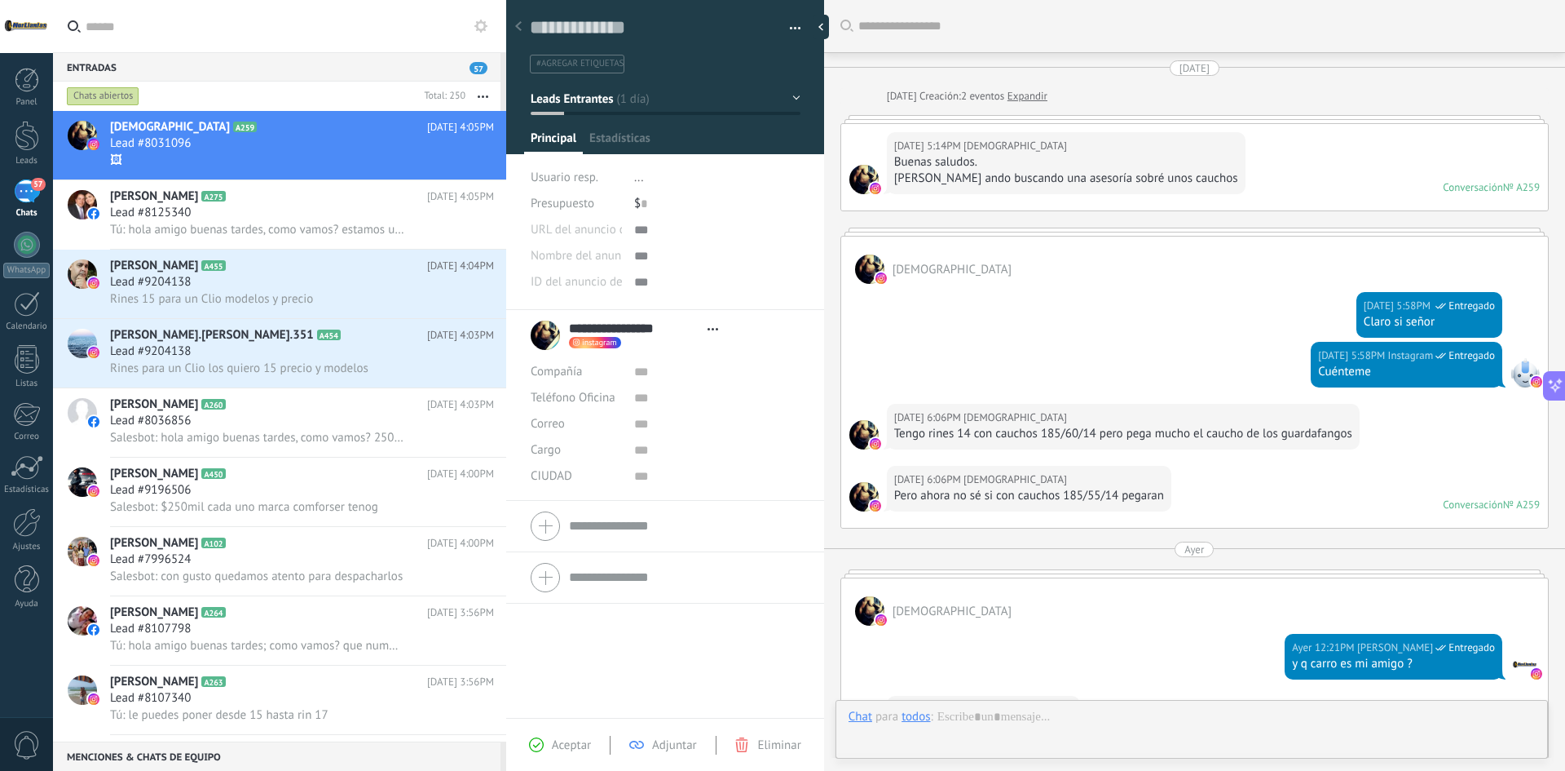
type textarea "**********"
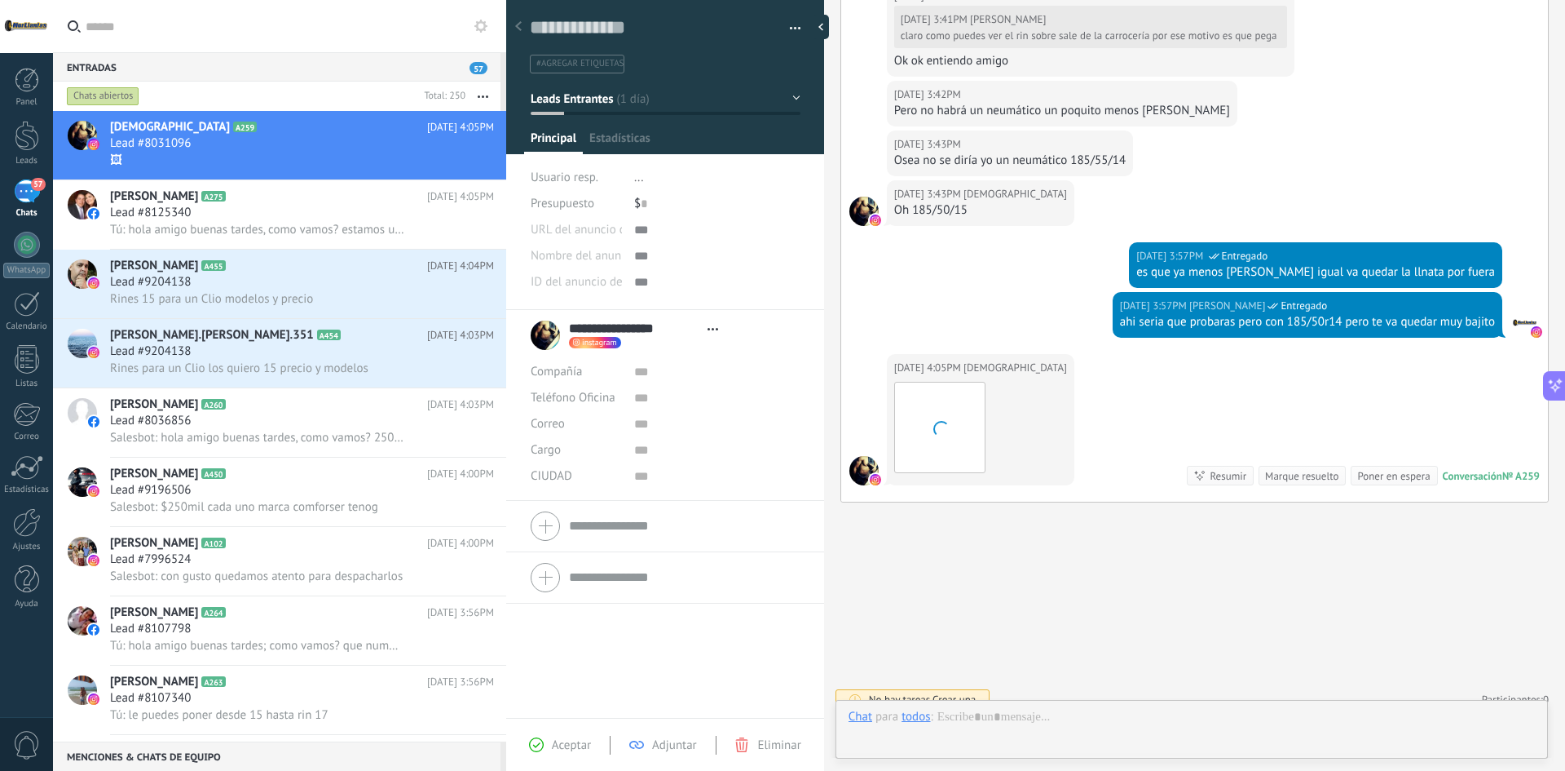
scroll to position [24, 0]
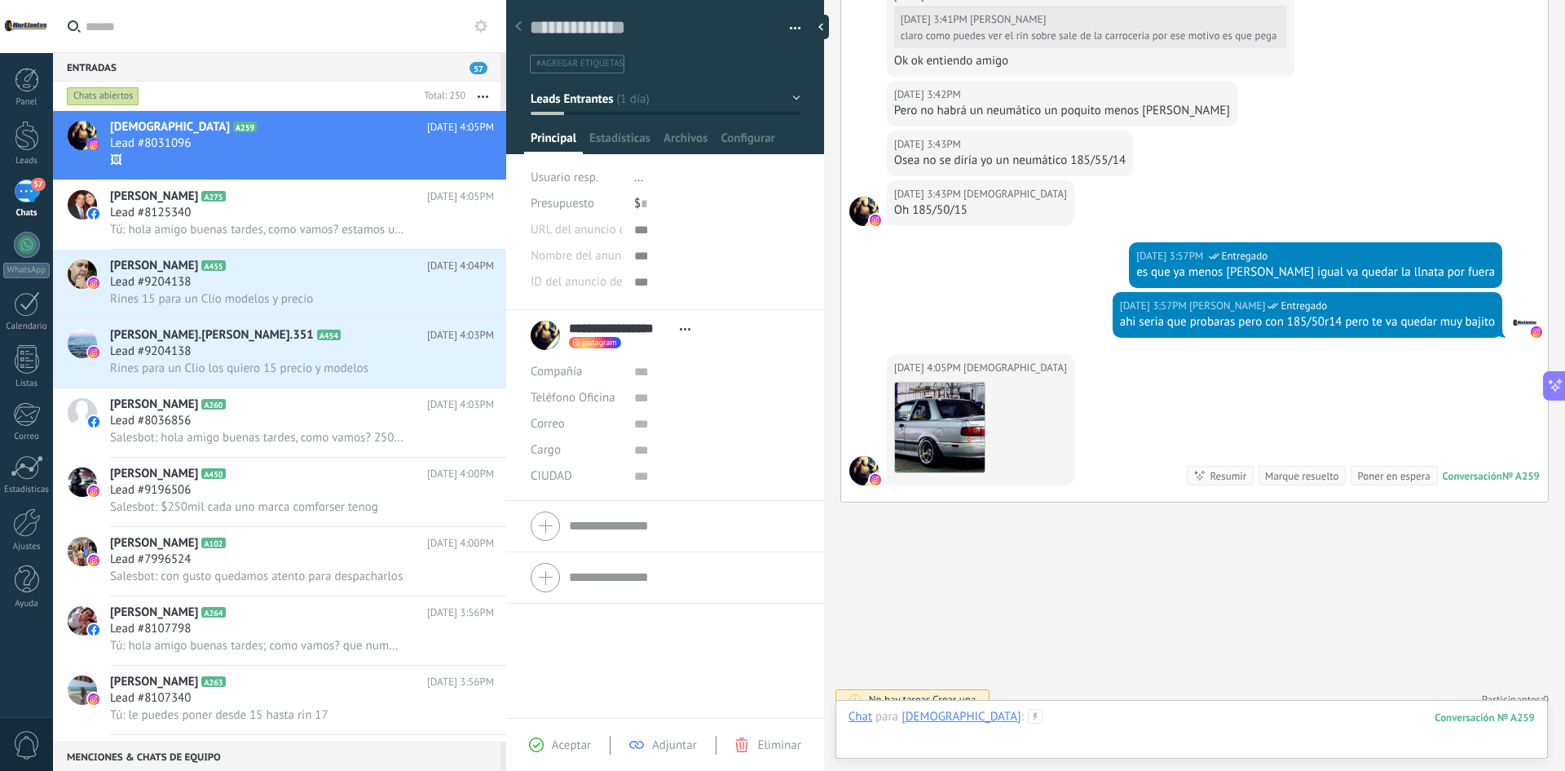
click at [1111, 710] on div at bounding box center [1192, 733] width 687 height 49
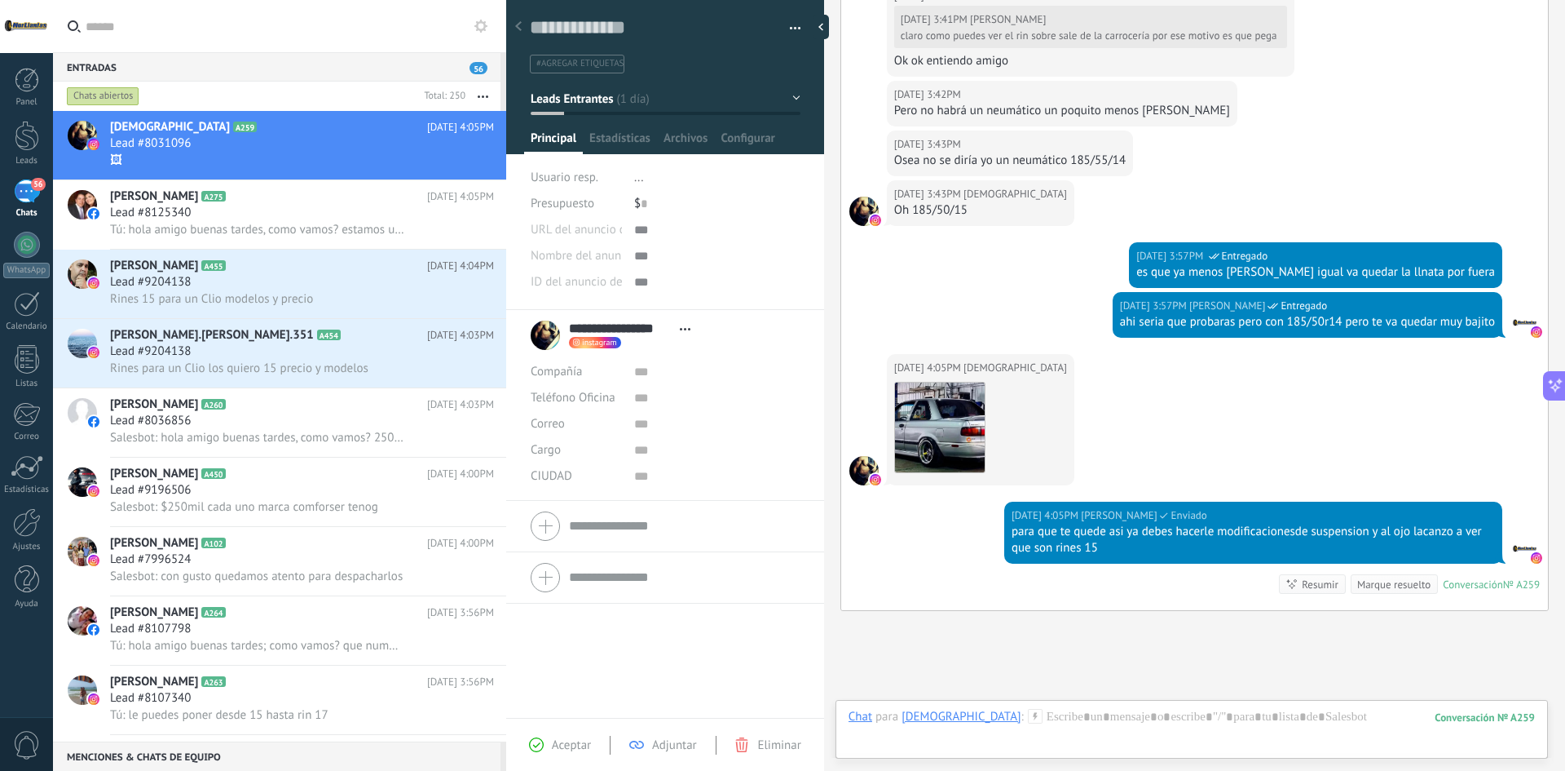
scroll to position [1216, 0]
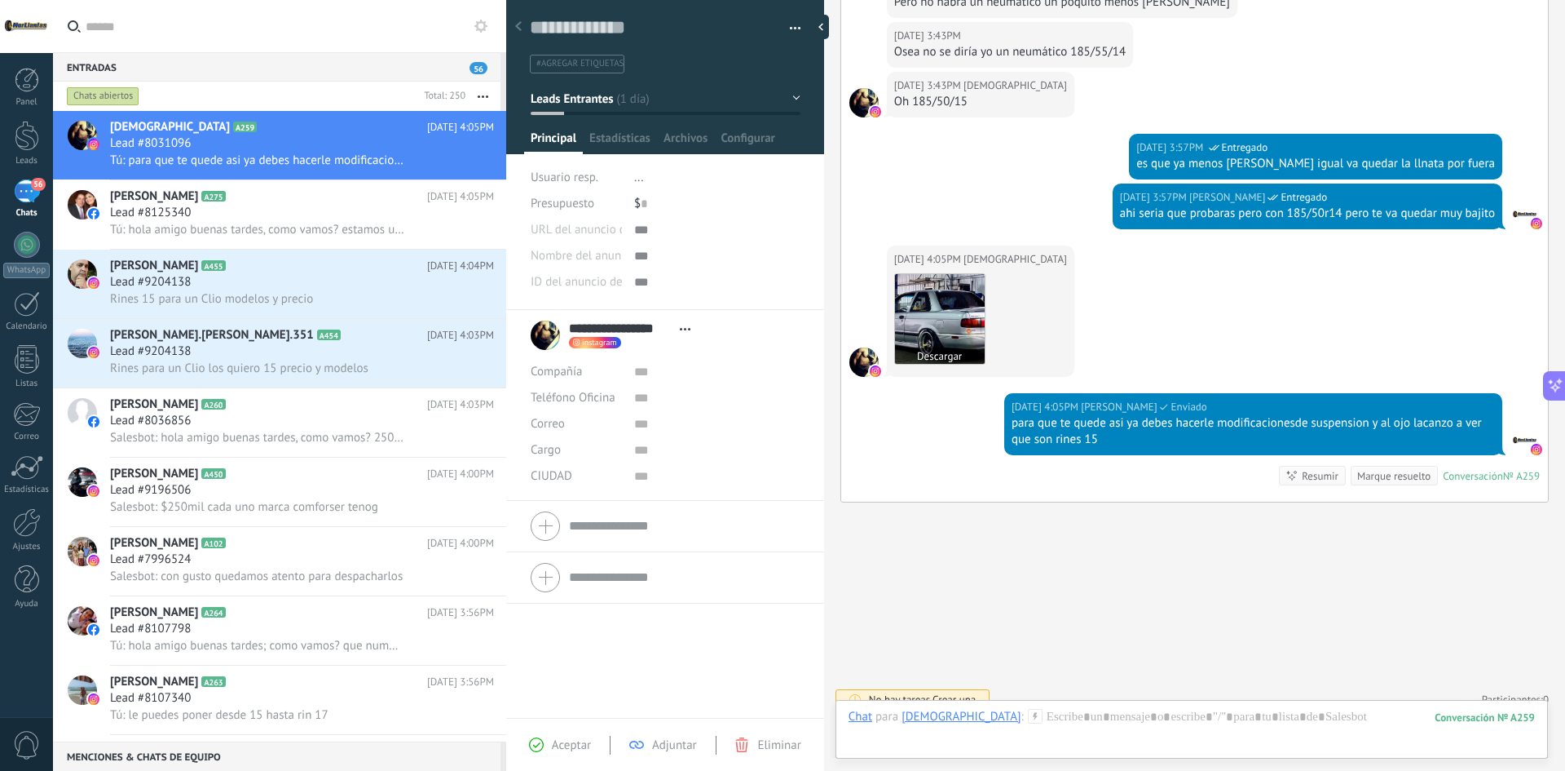
click at [942, 295] on img at bounding box center [940, 319] width 90 height 90
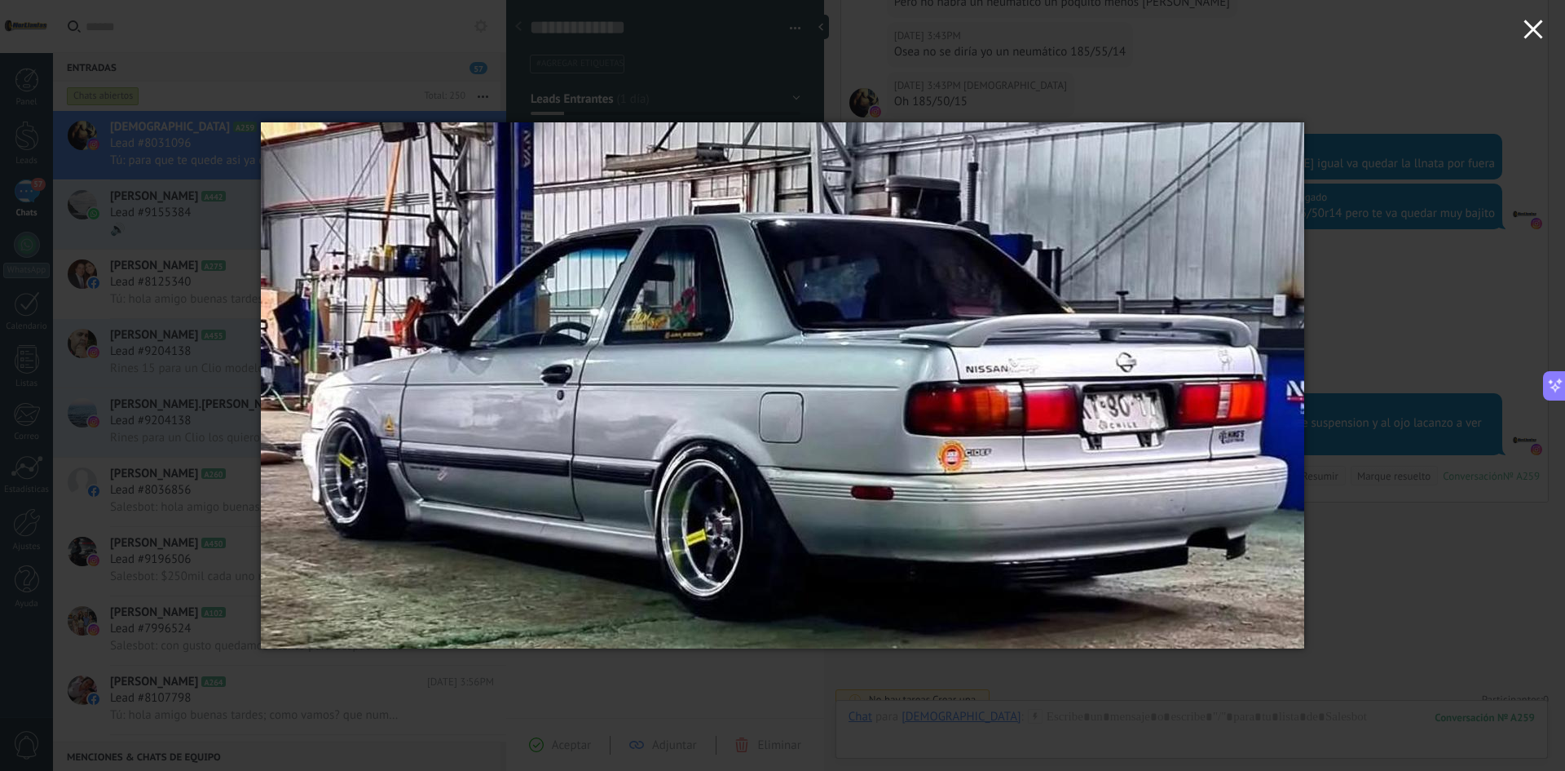
click at [1543, 24] on button "button" at bounding box center [1534, 32] width 64 height 64
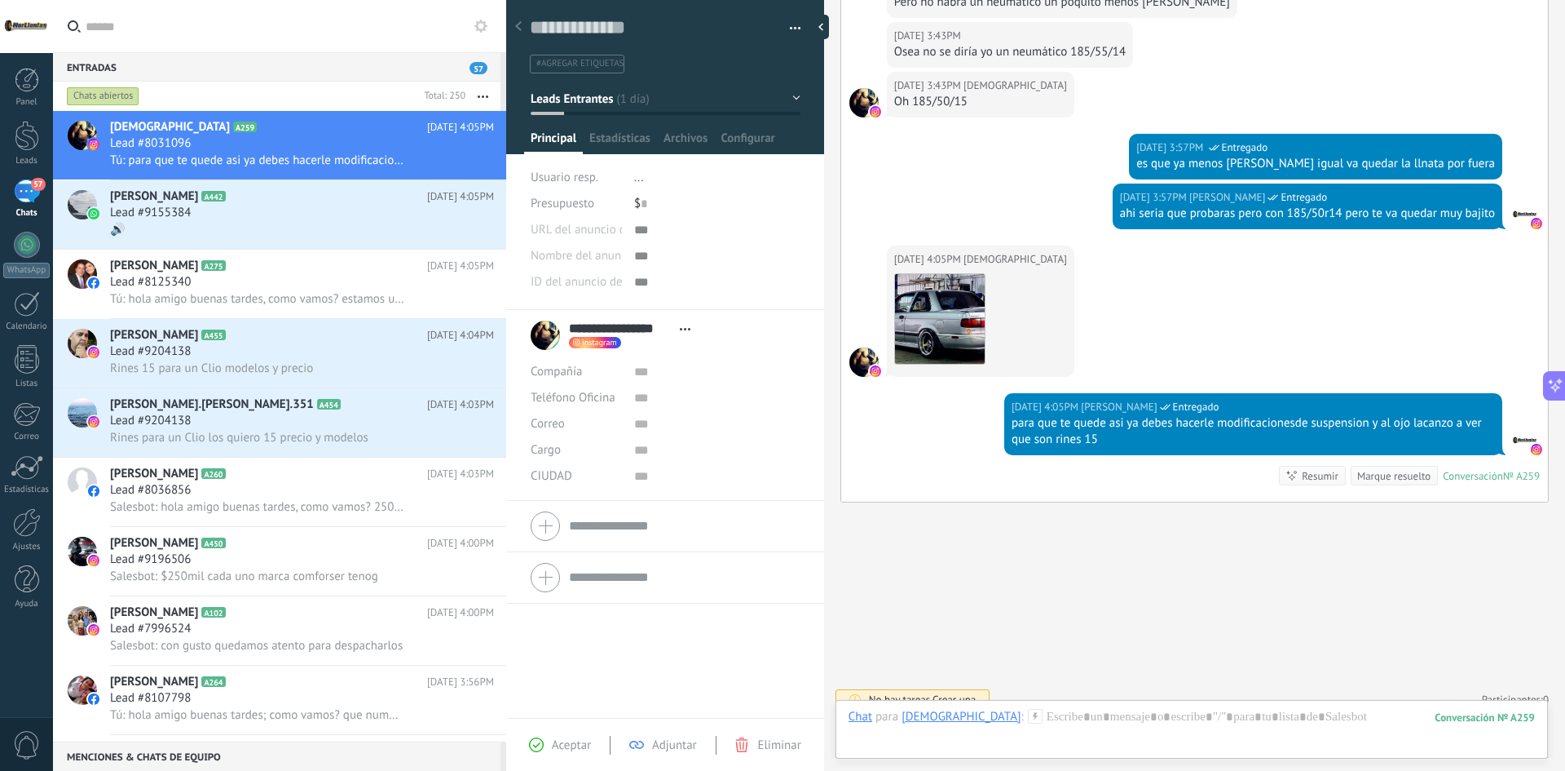
click at [1089, 709] on div "Chat Correo Nota Tarea Chat para Ezequielvelasquez : 259 Enviar Cancelar Rastre…" at bounding box center [1192, 729] width 713 height 59
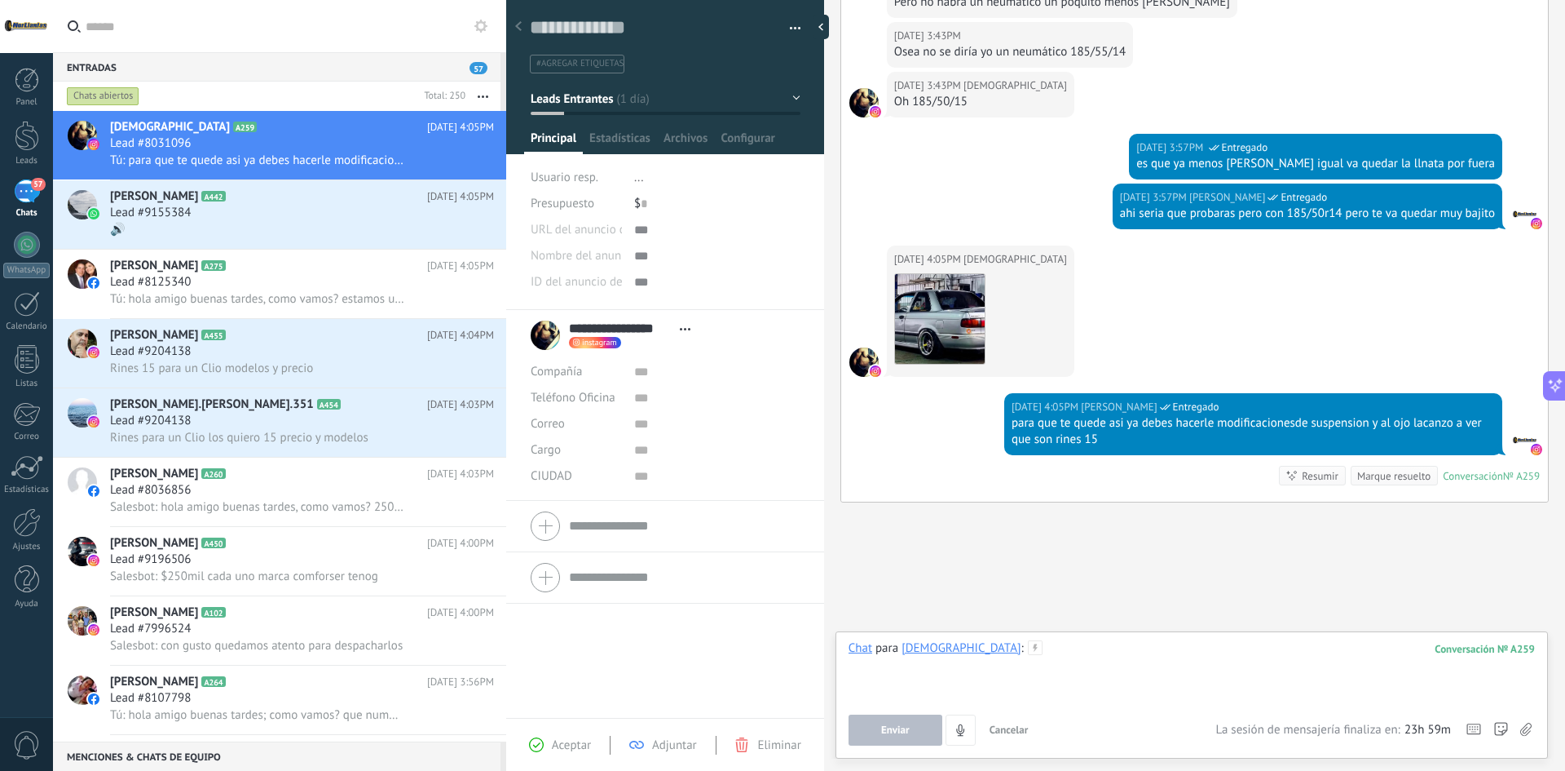
click at [1058, 647] on div at bounding box center [1192, 671] width 687 height 62
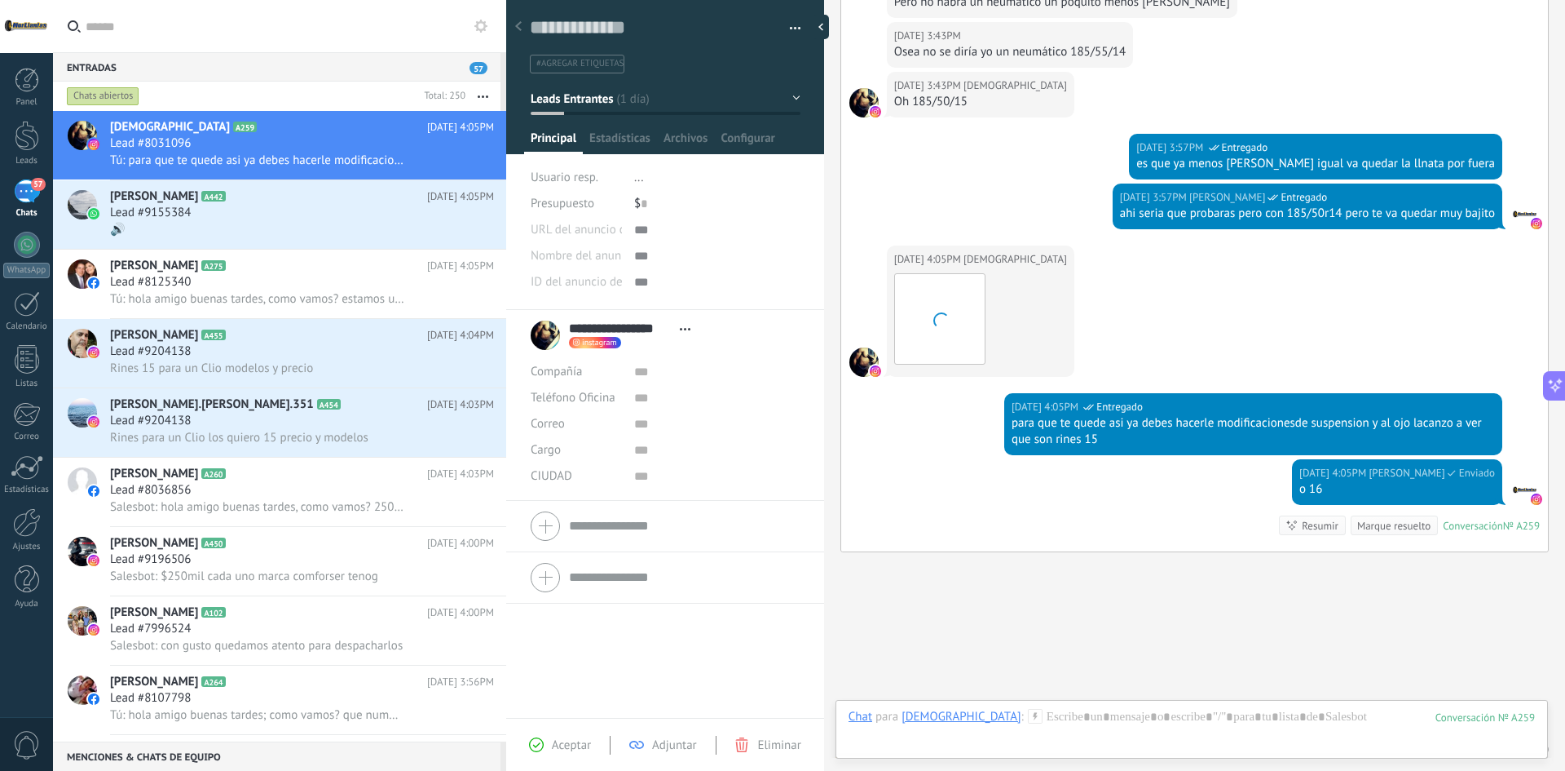
scroll to position [1265, 0]
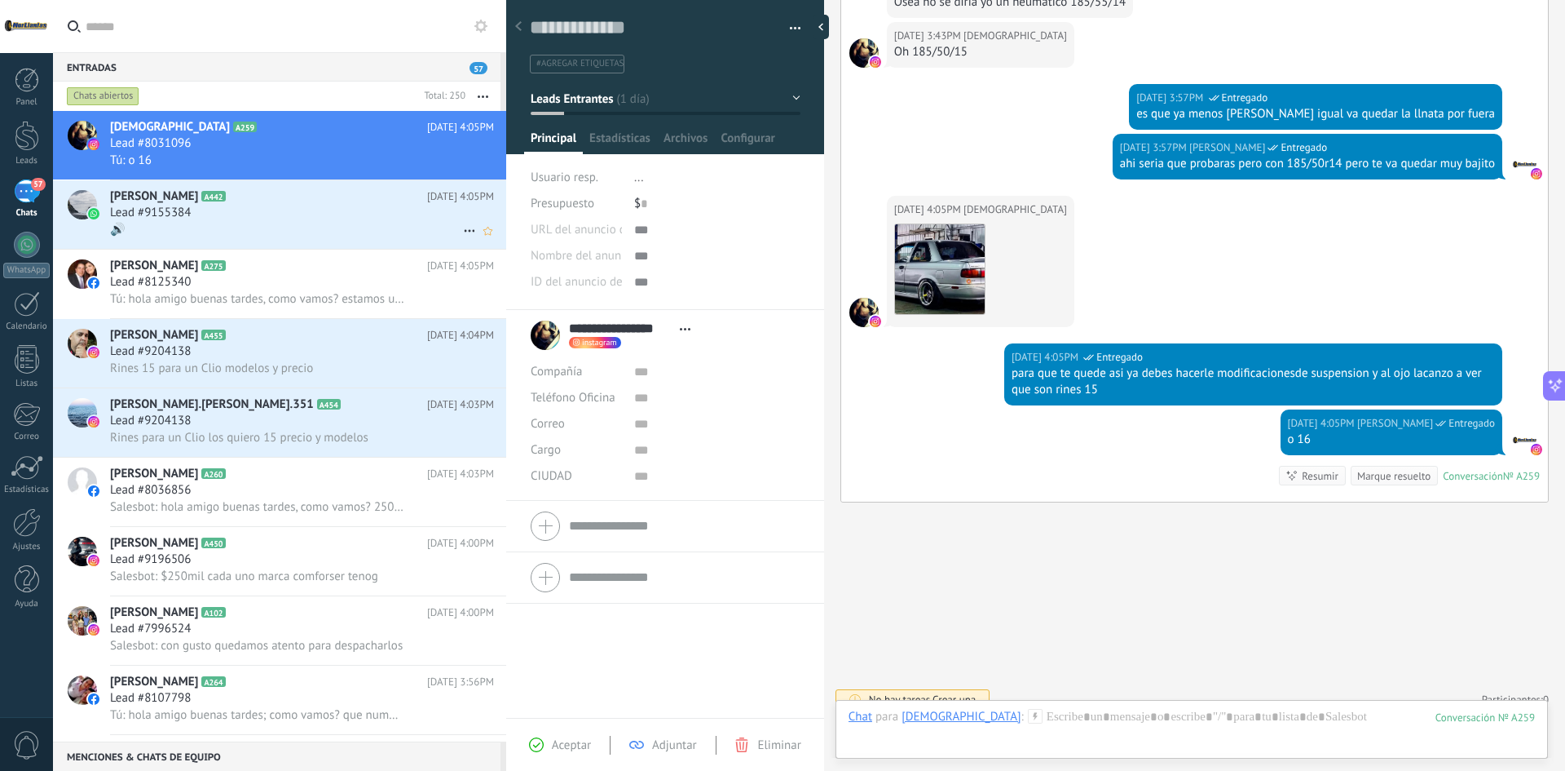
click at [311, 223] on div "🔊" at bounding box center [302, 229] width 384 height 17
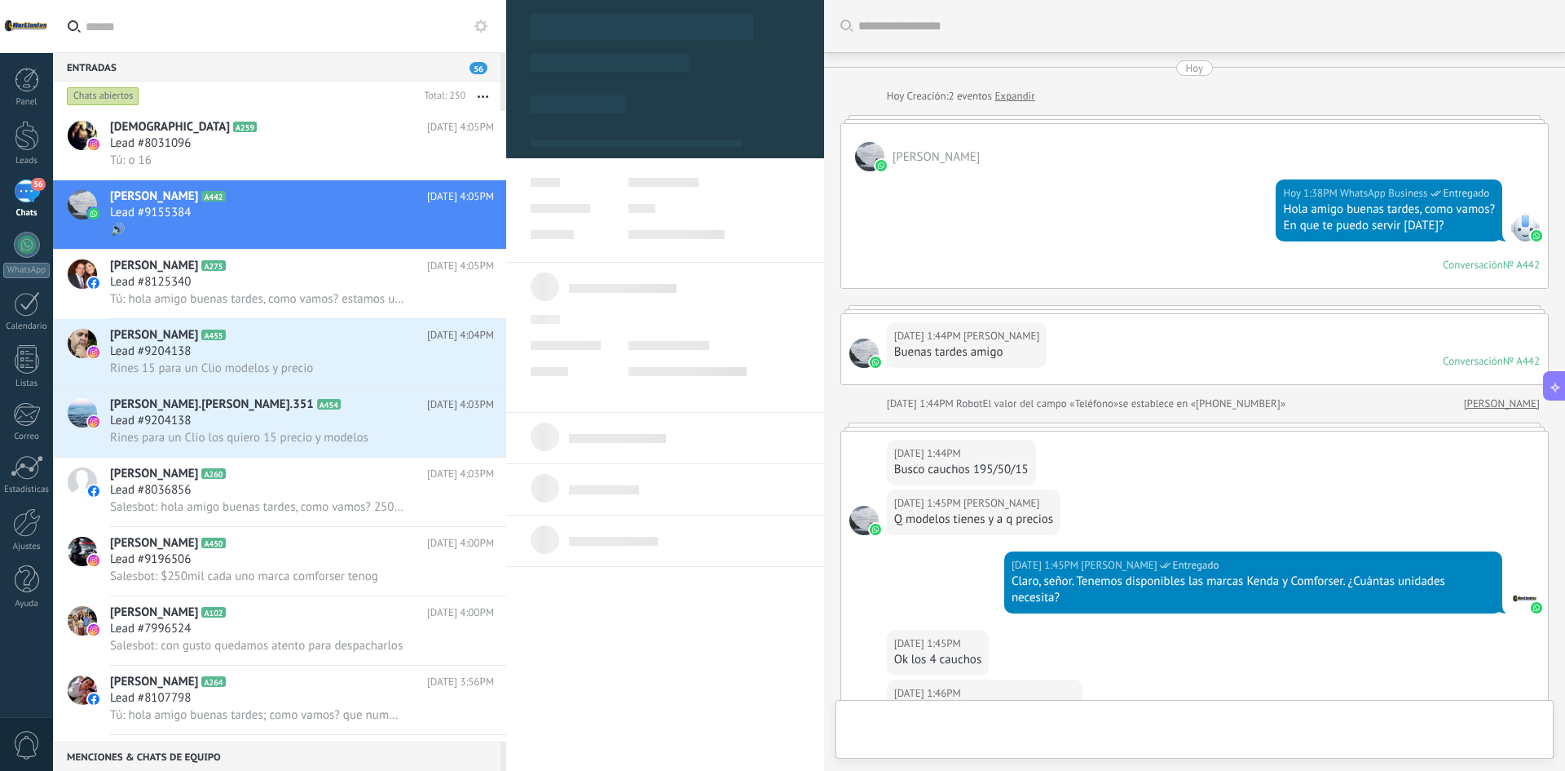
type textarea "**********"
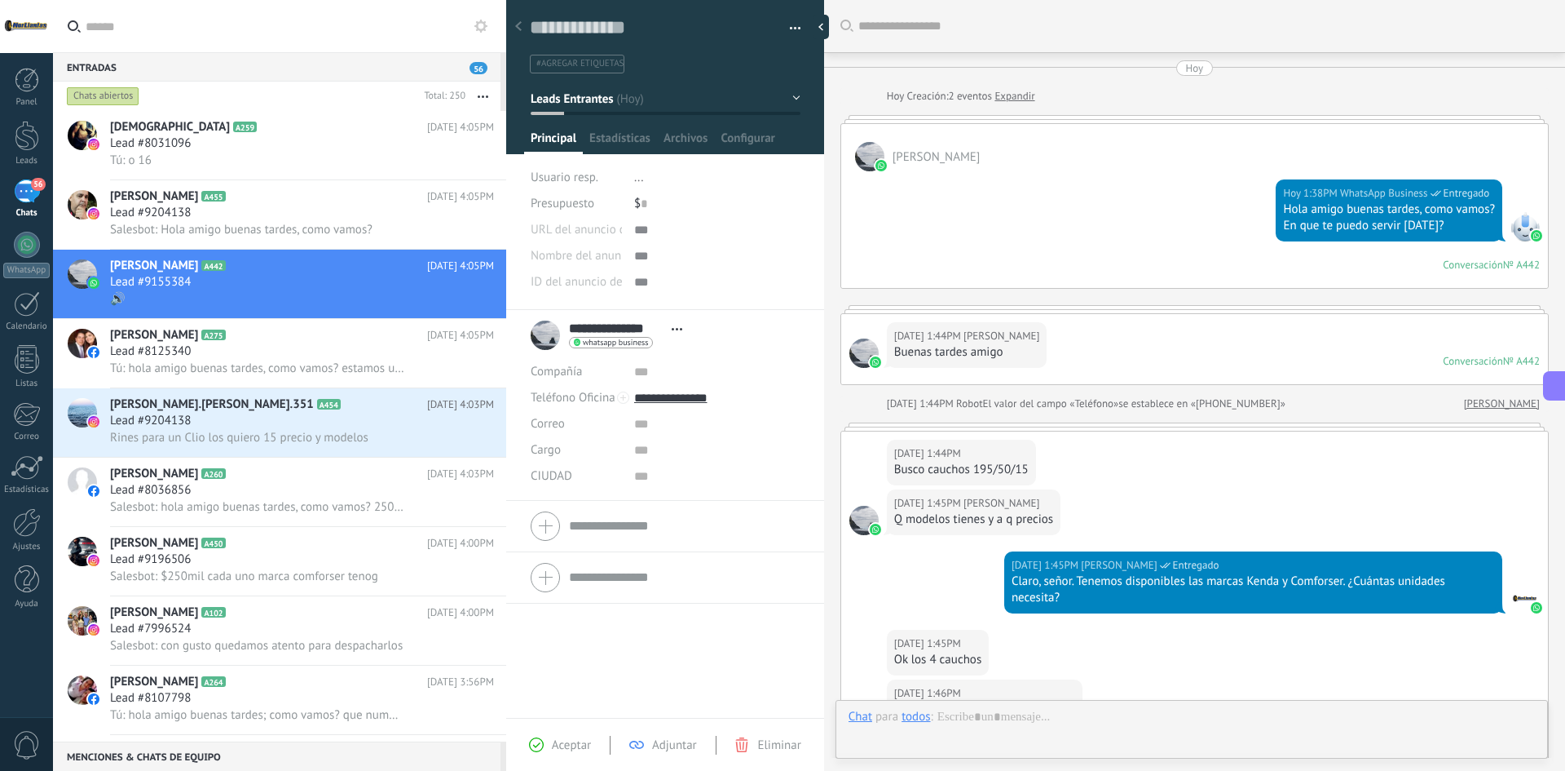
scroll to position [740, 0]
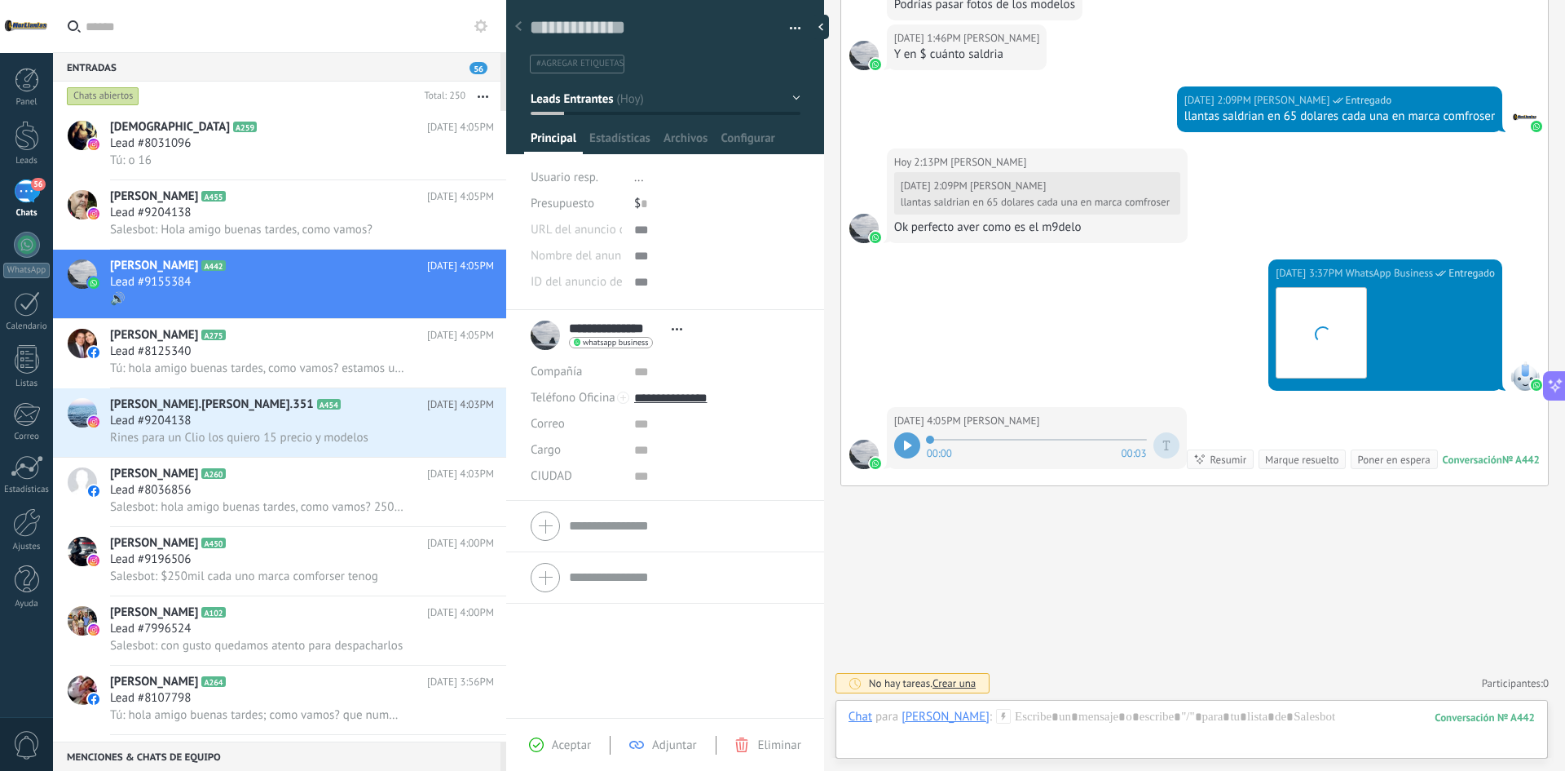
click at [903, 432] on div at bounding box center [907, 445] width 26 height 26
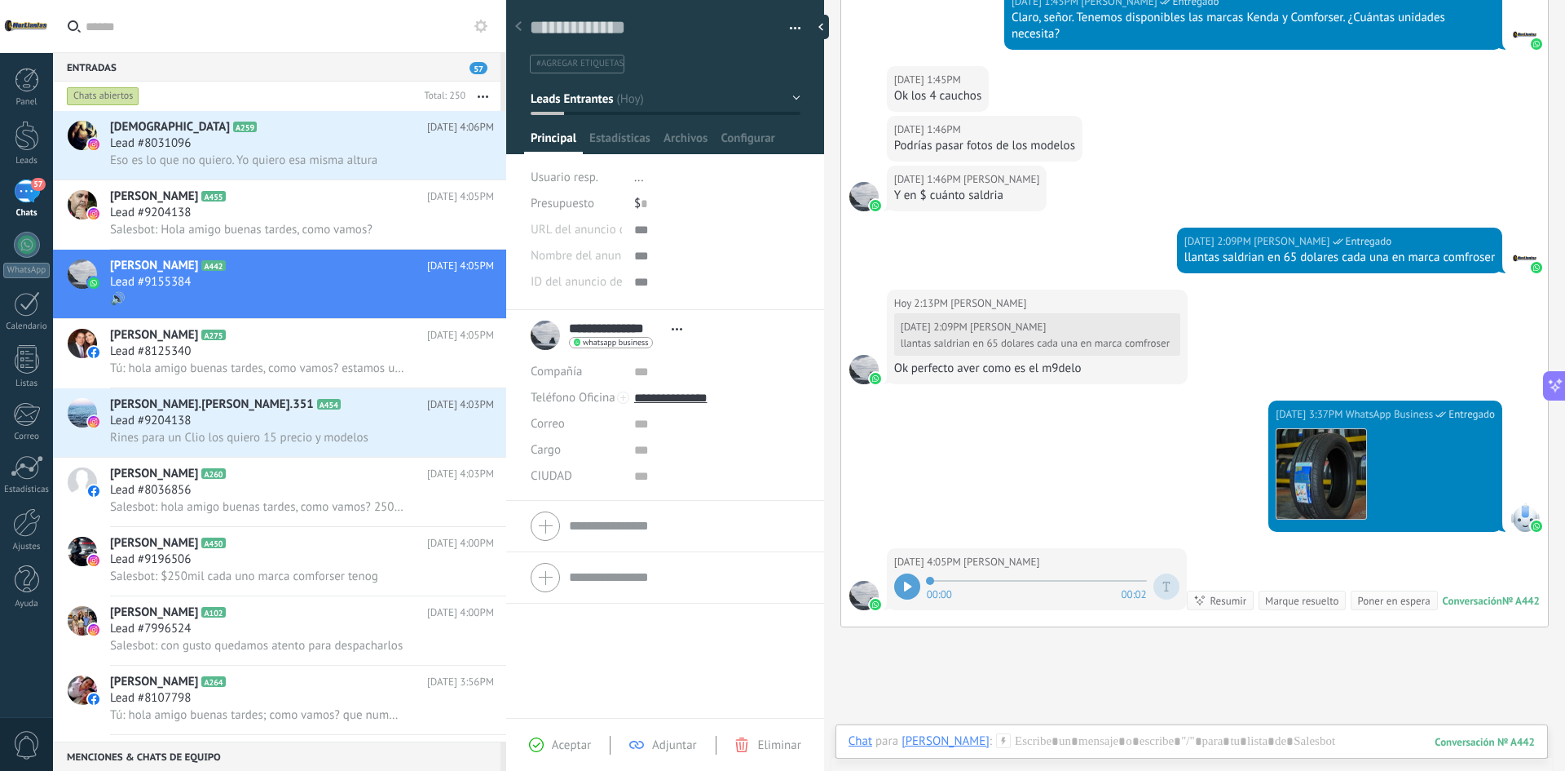
scroll to position [734, 0]
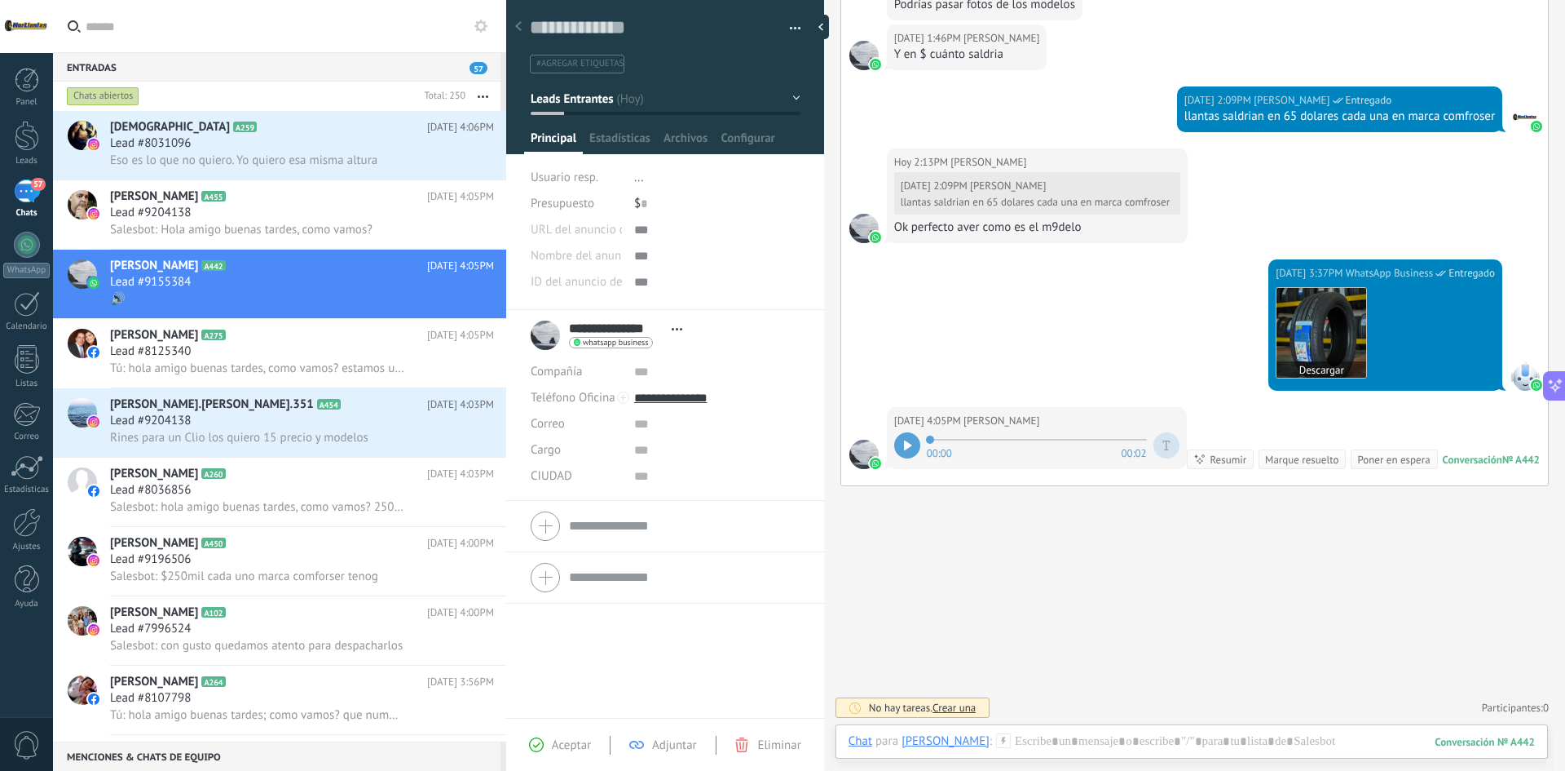
click at [1352, 295] on img at bounding box center [1322, 333] width 90 height 90
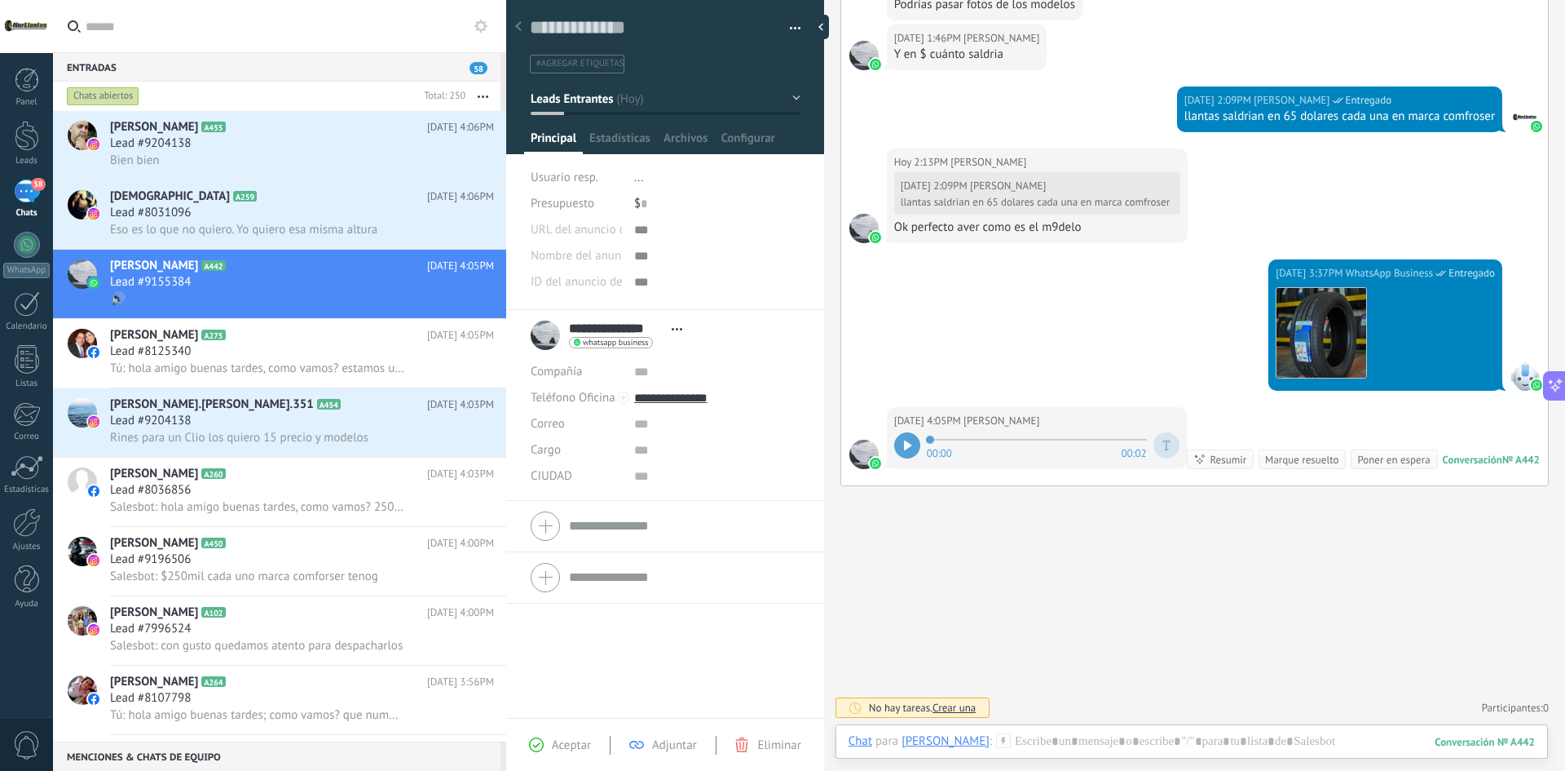
scroll to position [740, 0]
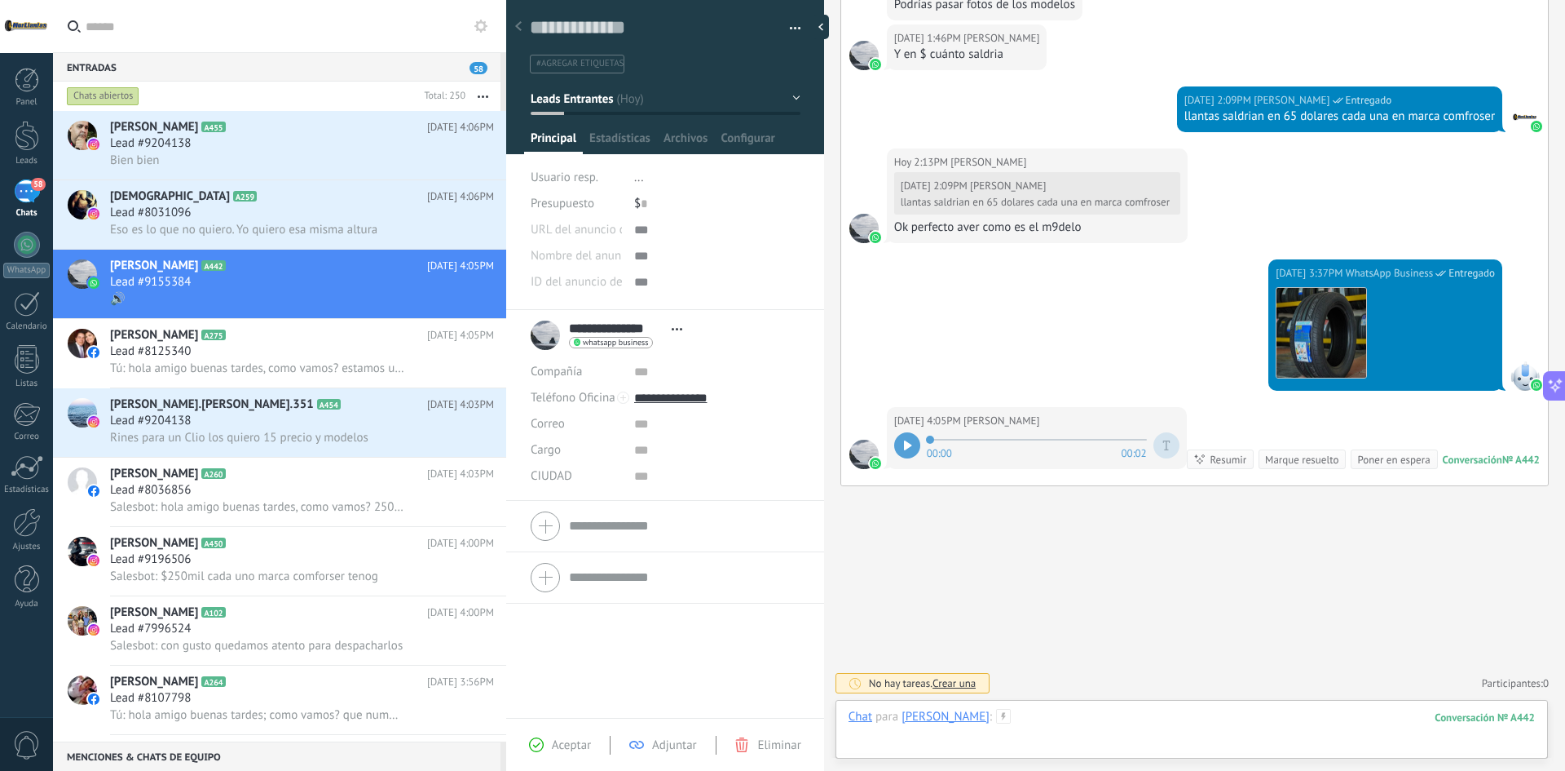
click at [1115, 726] on div at bounding box center [1192, 733] width 687 height 49
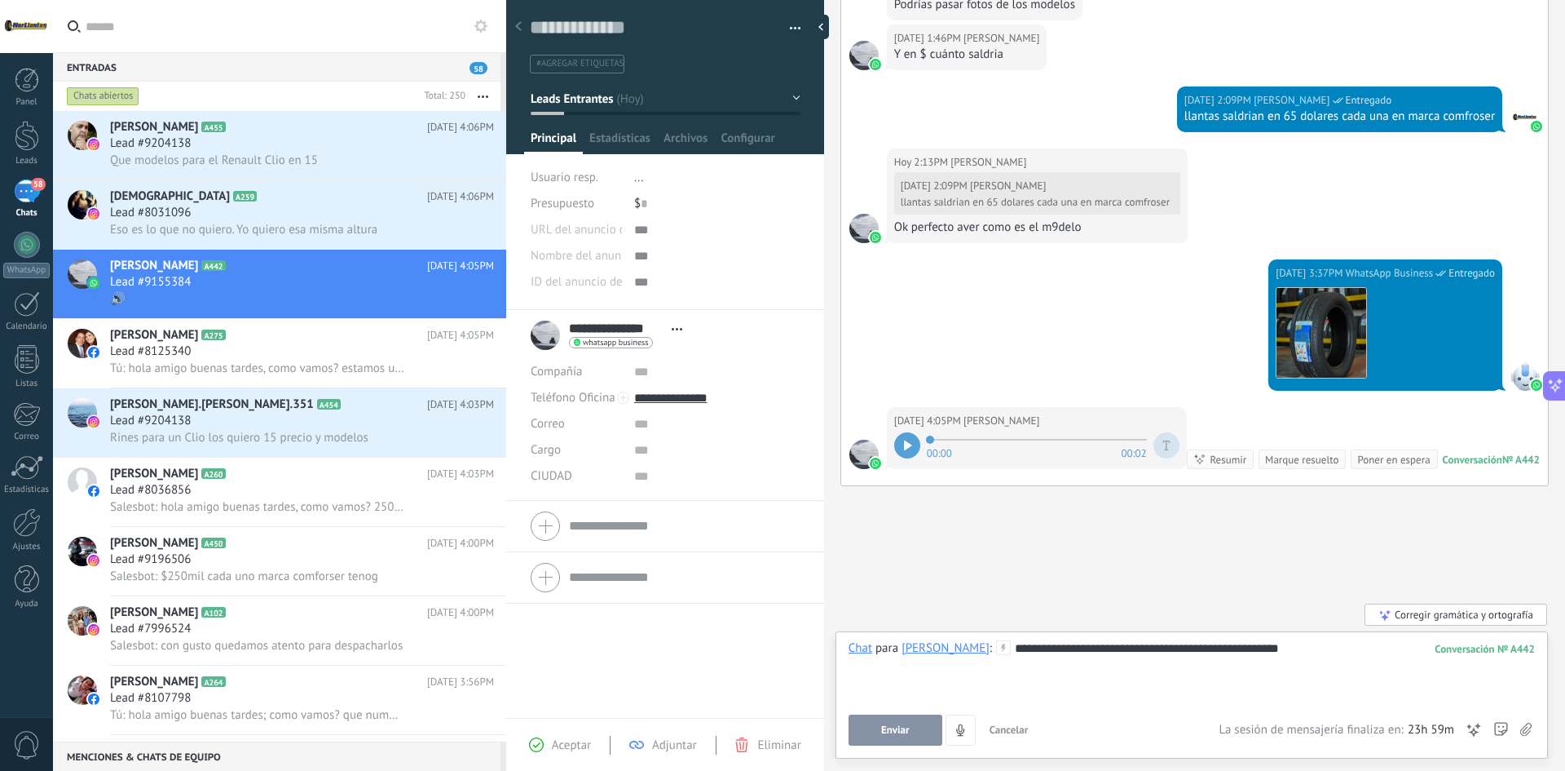
click at [1395, 666] on div "**********" at bounding box center [1192, 671] width 687 height 62
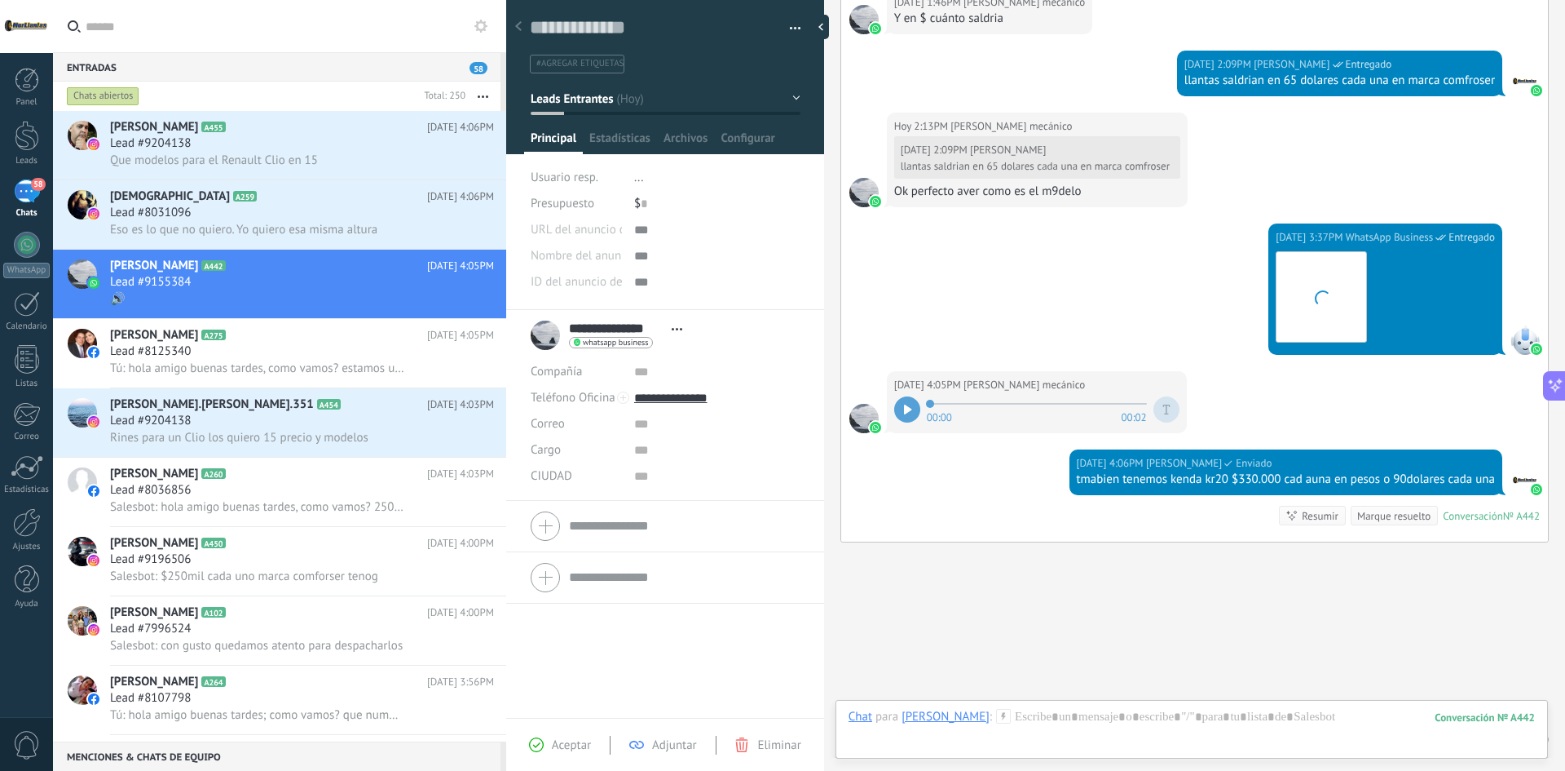
scroll to position [797, 0]
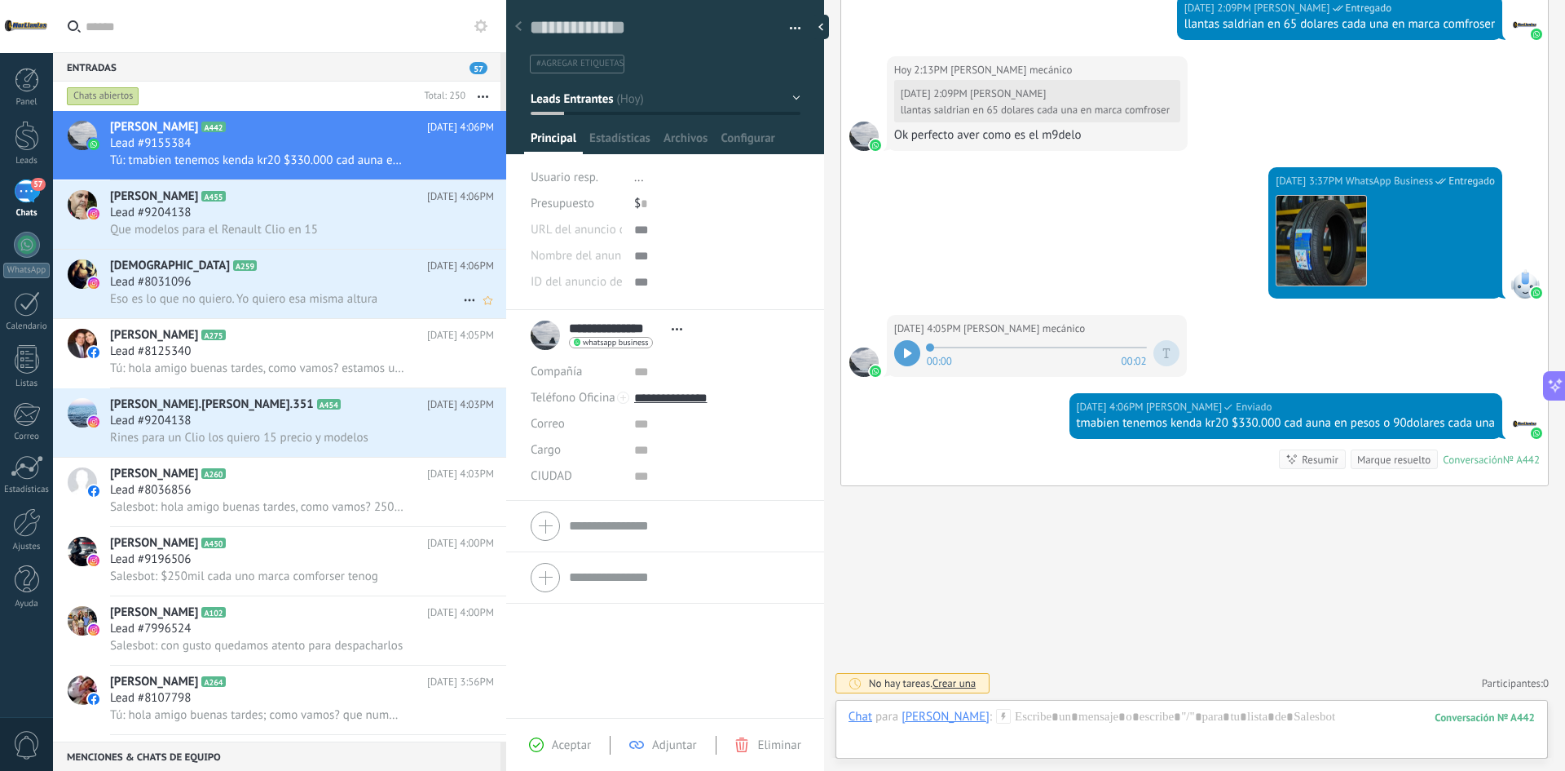
click at [321, 298] on span "Eso es lo que no quiero. Yo quiero esa misma altura" at bounding box center [243, 298] width 267 height 15
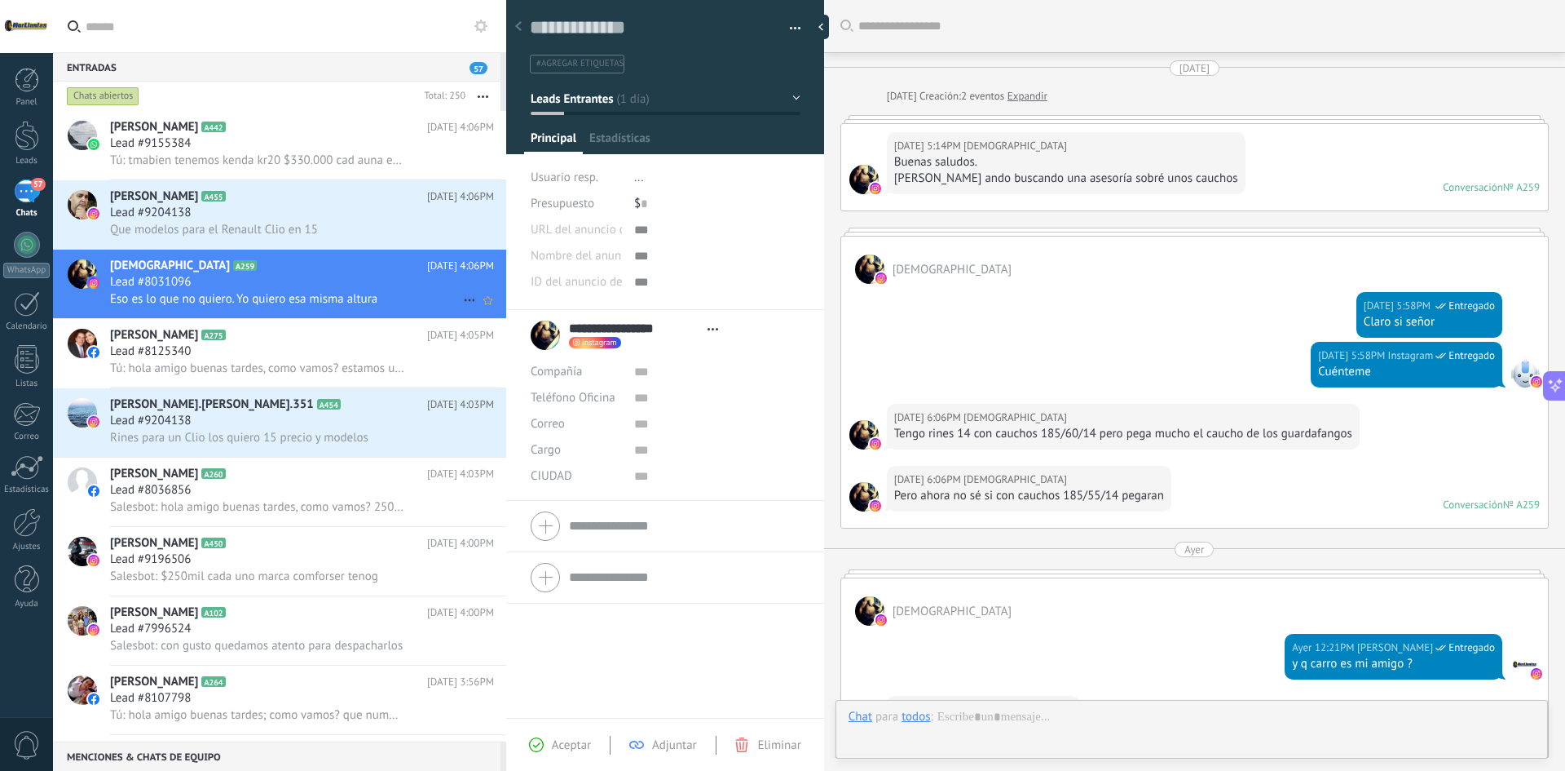
type textarea "**********"
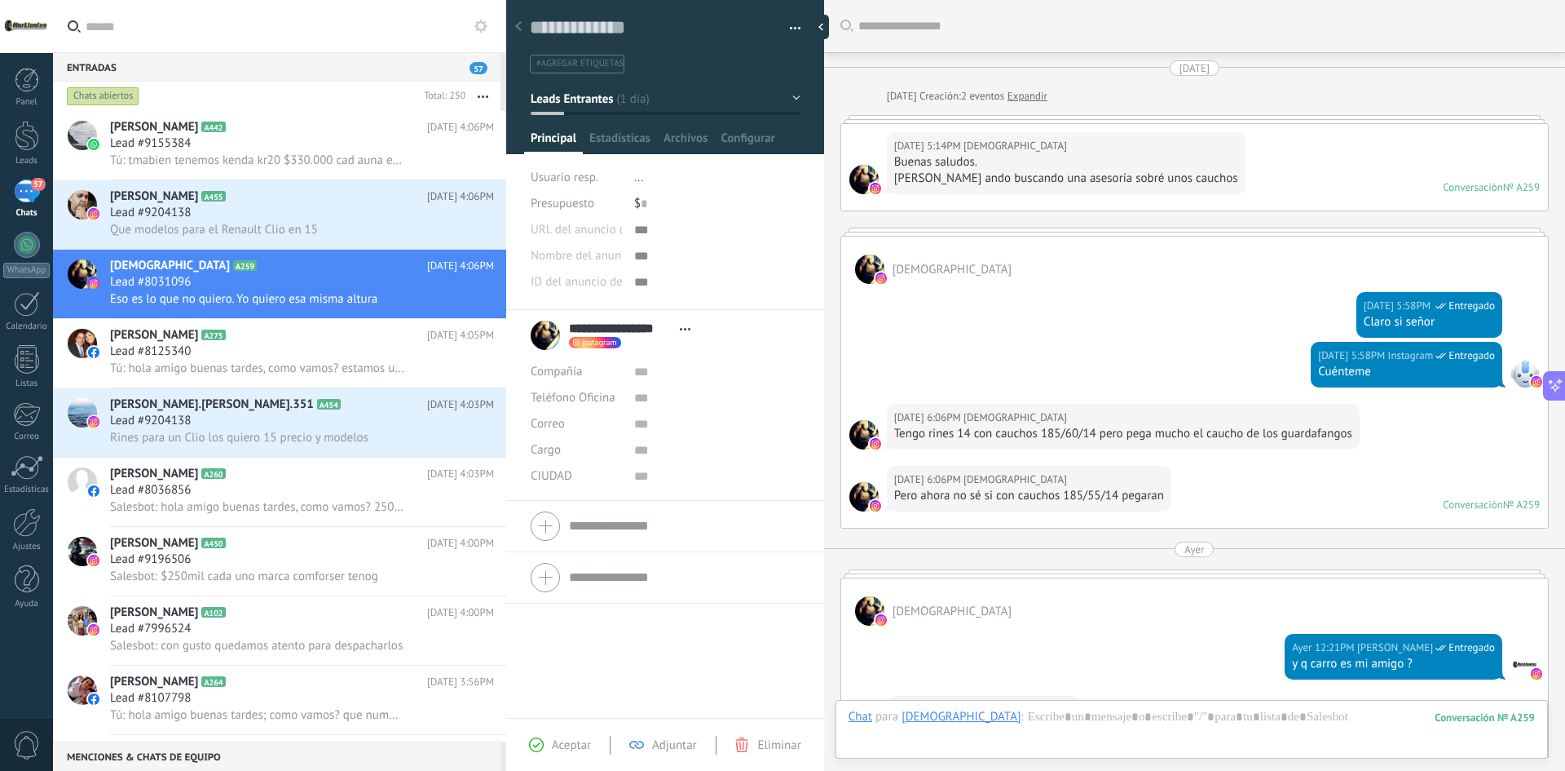
scroll to position [1062, 0]
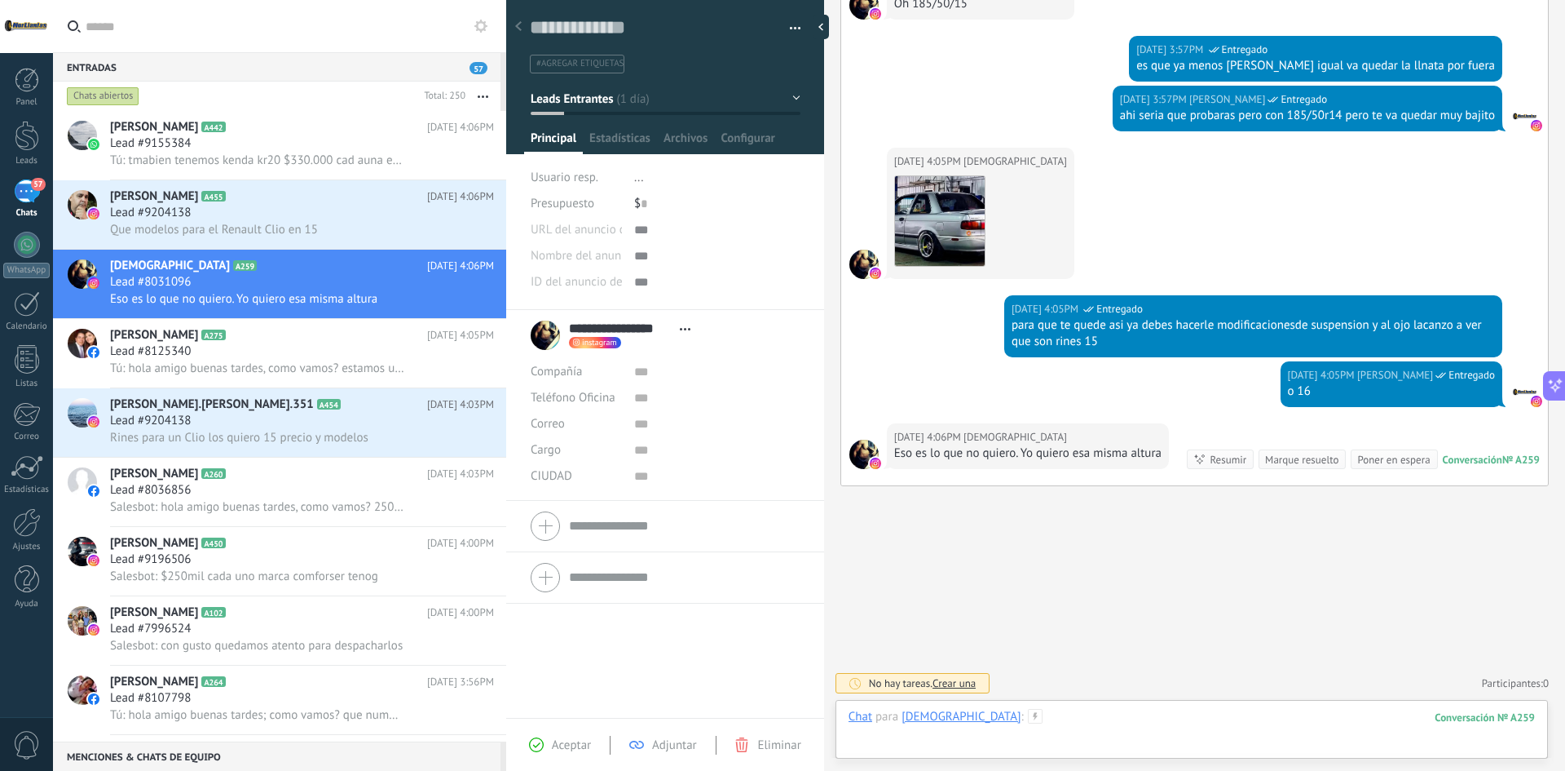
click at [1150, 724] on div at bounding box center [1192, 733] width 687 height 49
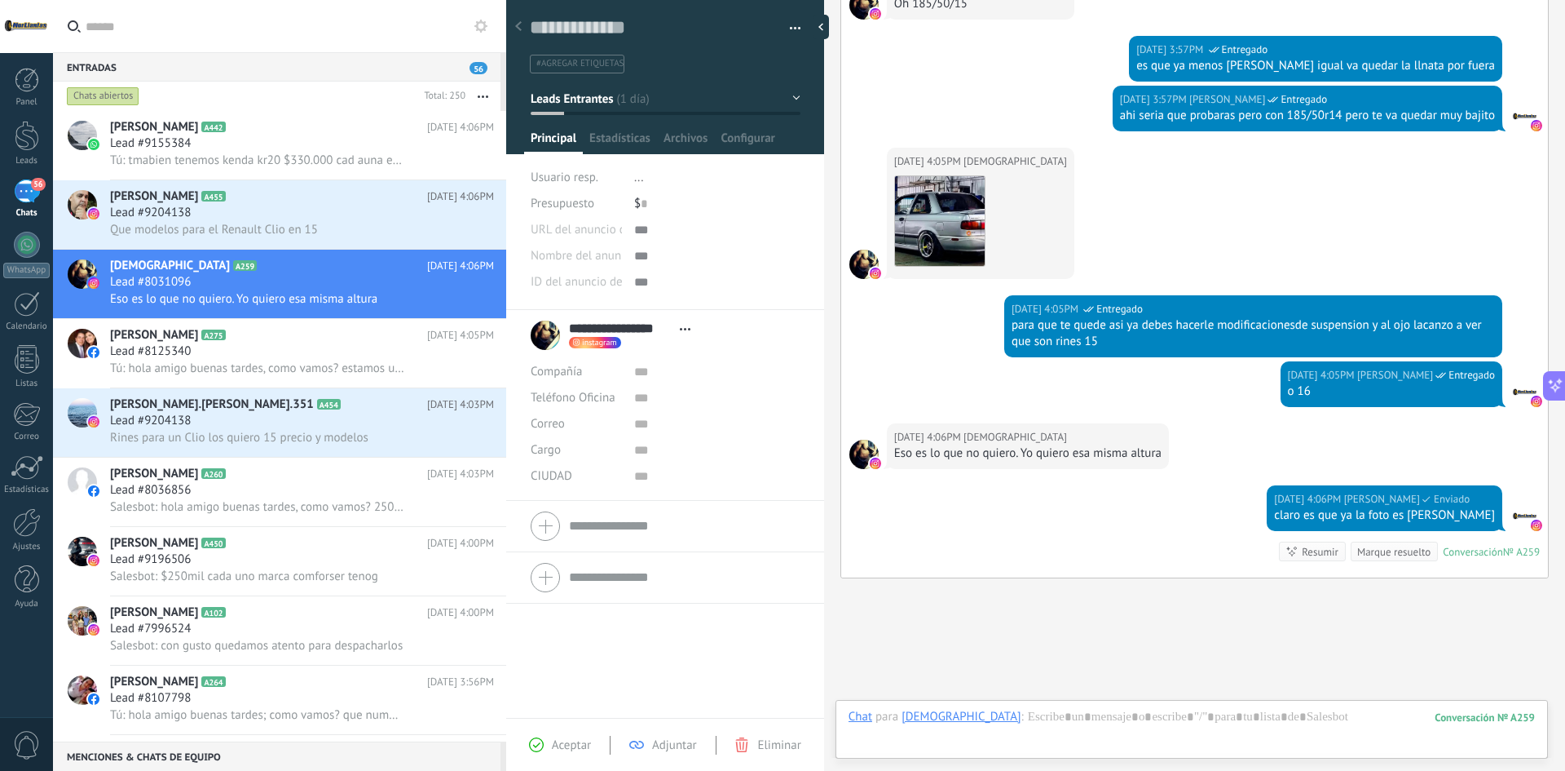
scroll to position [1155, 0]
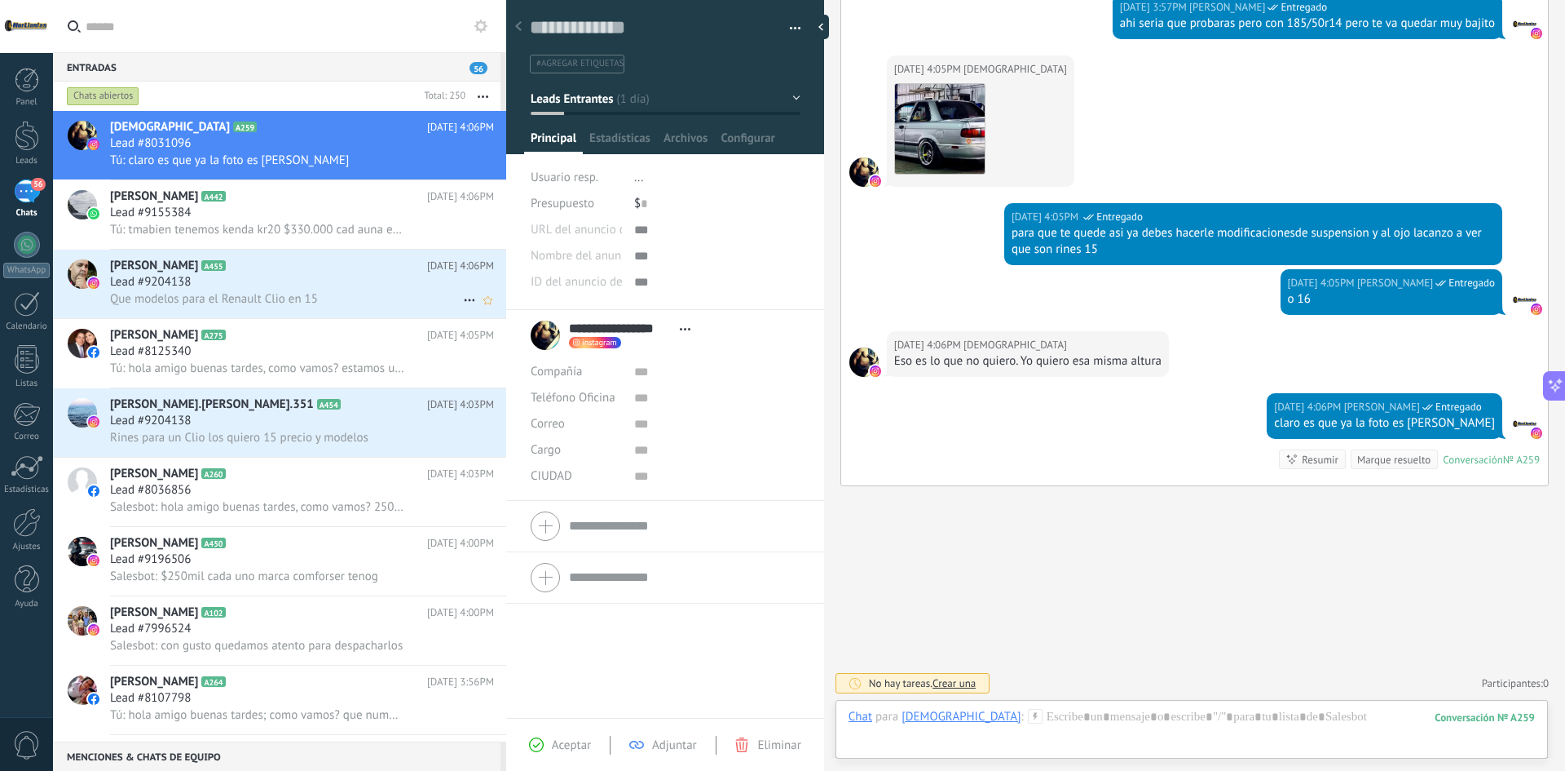
click at [288, 293] on span "Que modelos para el Renault Clio en 15" at bounding box center [214, 298] width 208 height 15
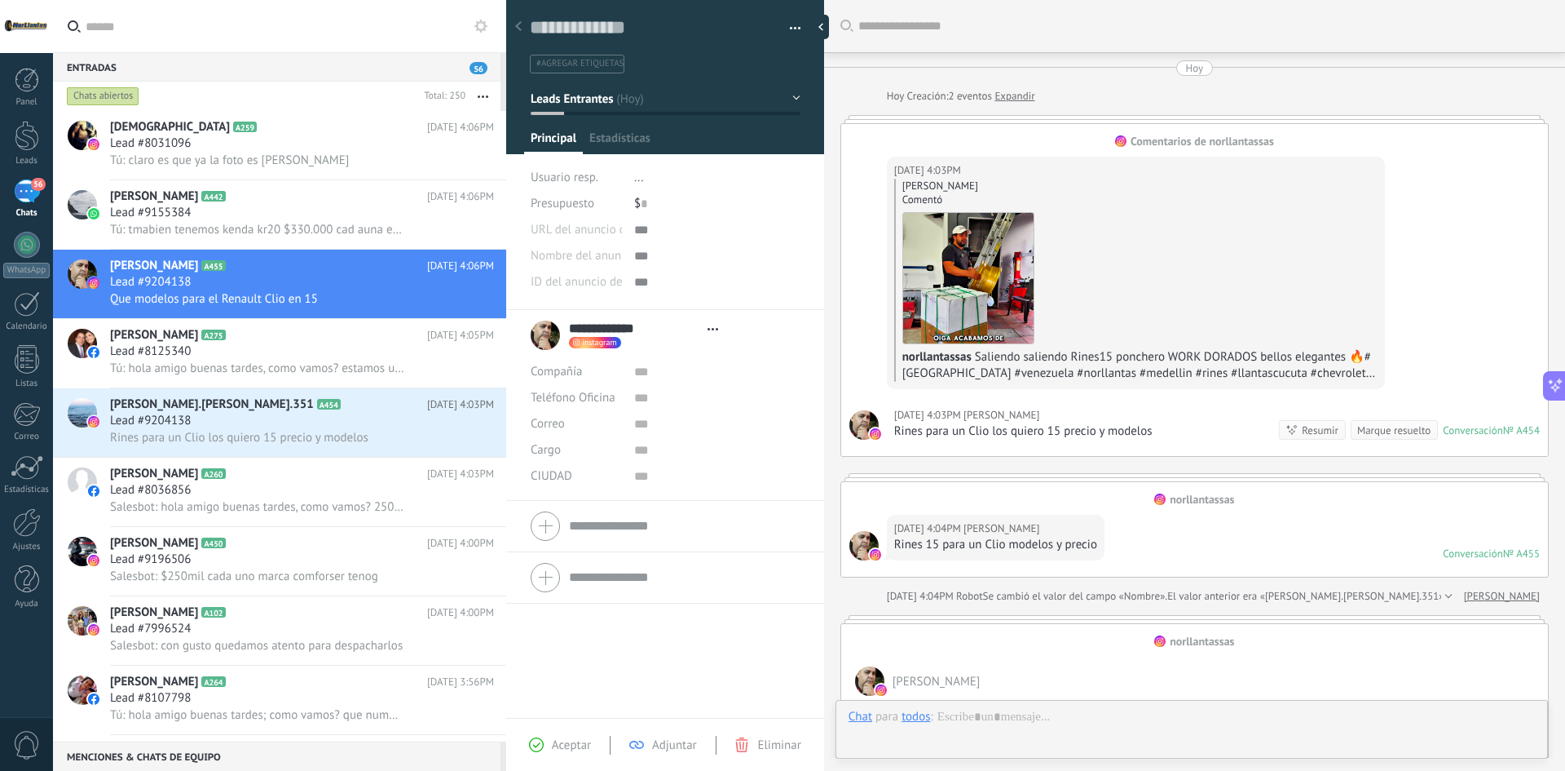
type textarea "**********"
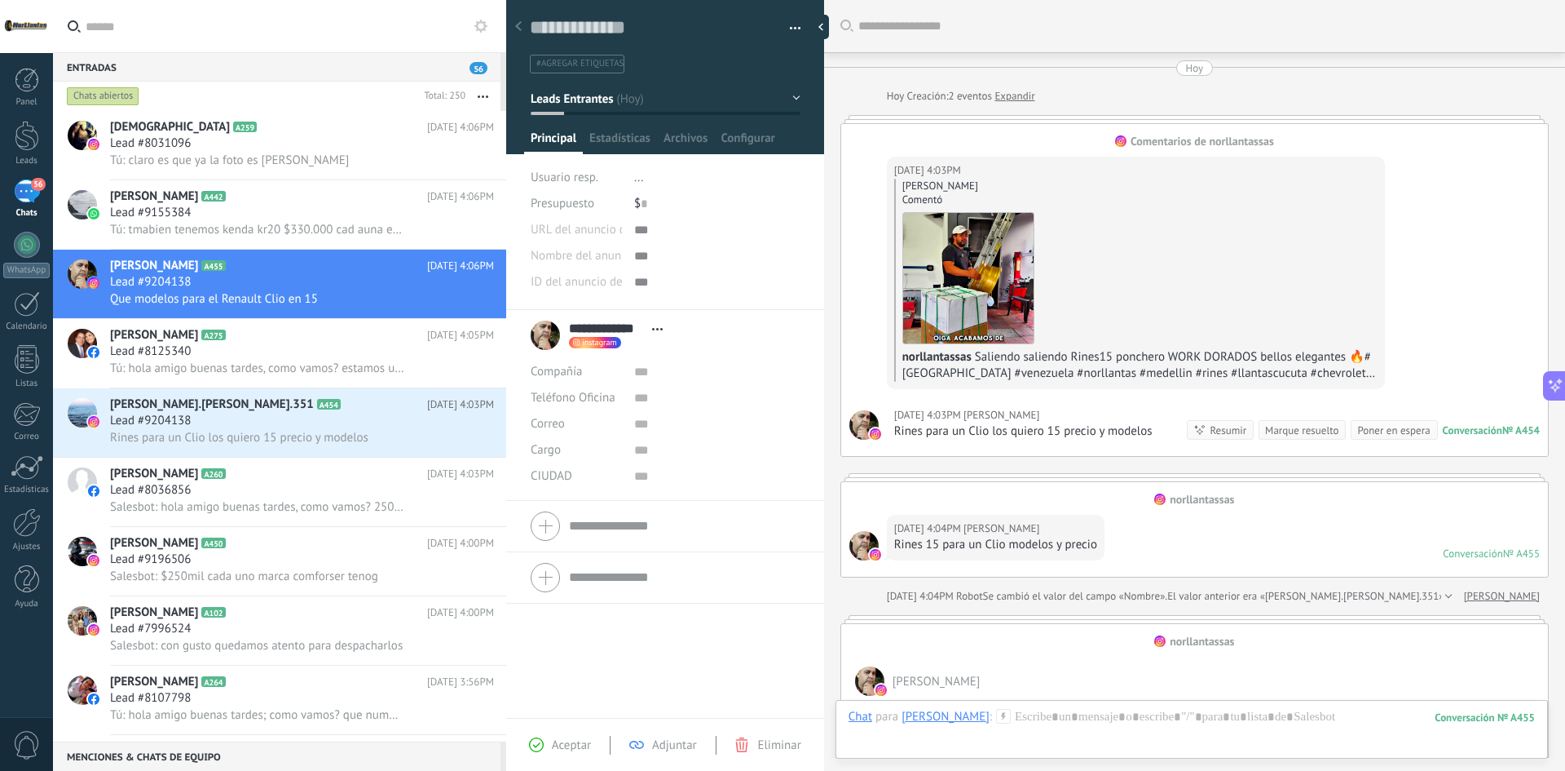
scroll to position [392, 0]
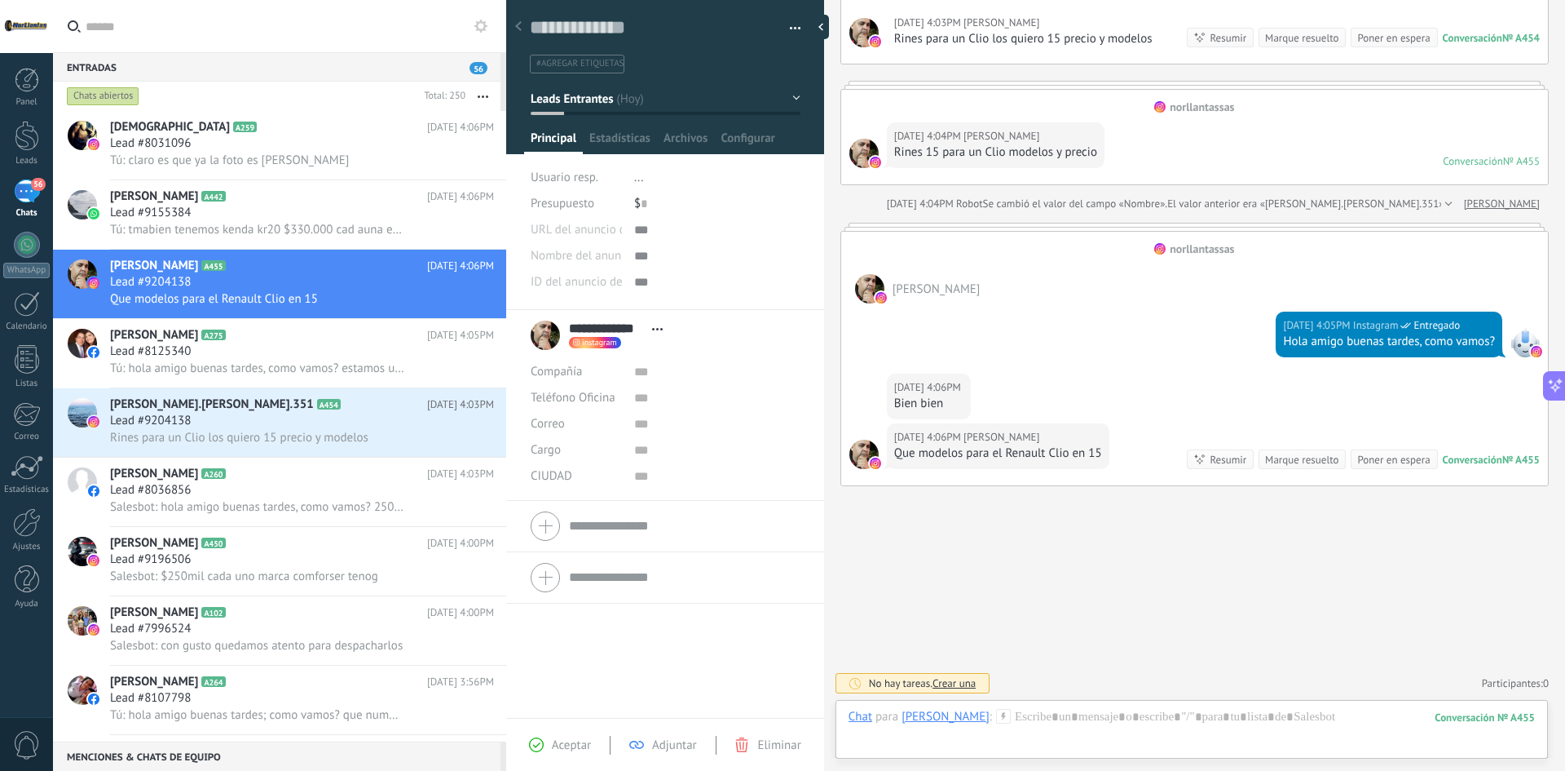
click at [1097, 514] on div "Buscar Carga más [DATE] [DATE] Creación: 2 eventos Expandir Comentarios de norl…" at bounding box center [1194, 189] width 741 height 1163
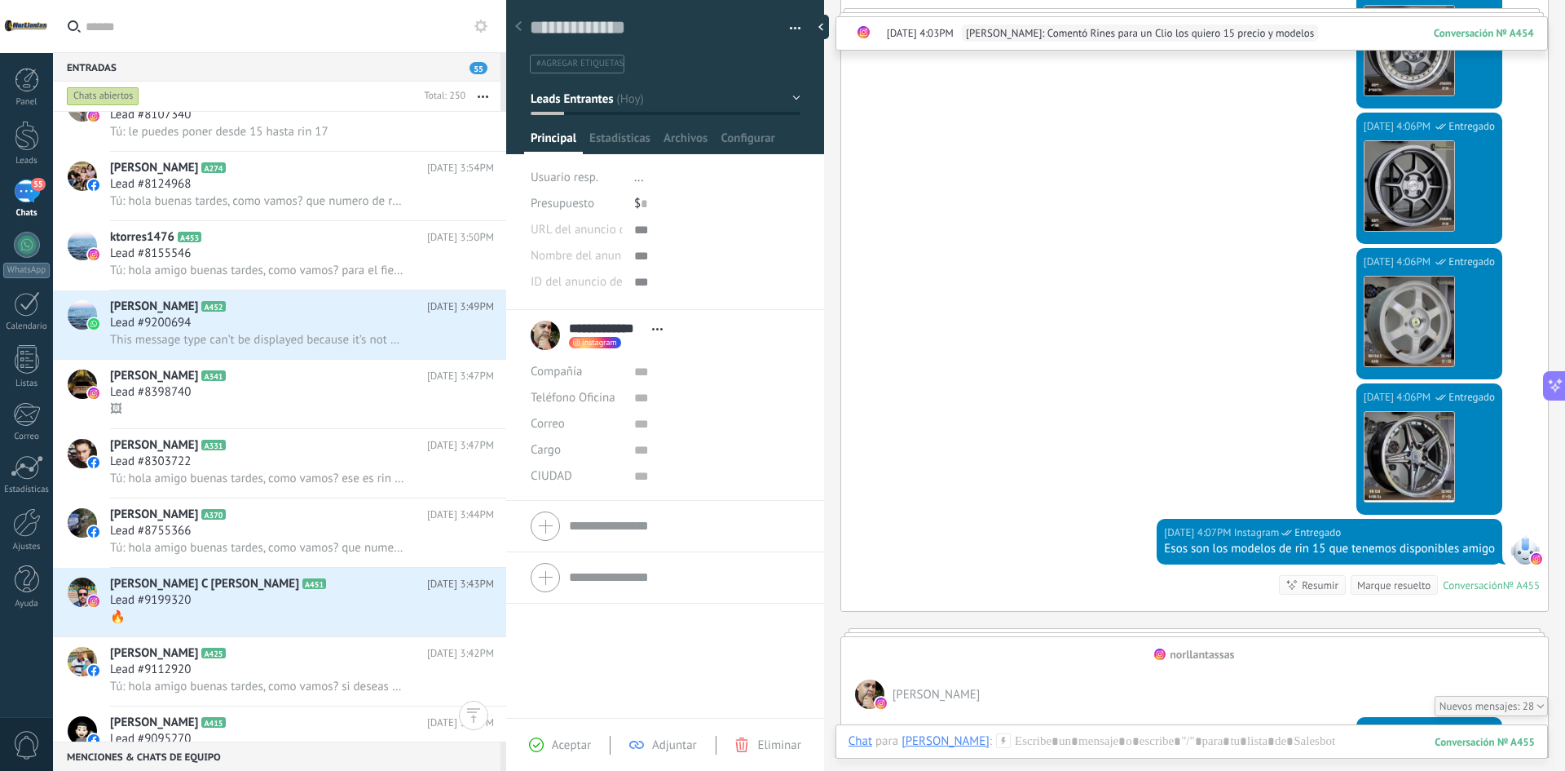
scroll to position [4592, 0]
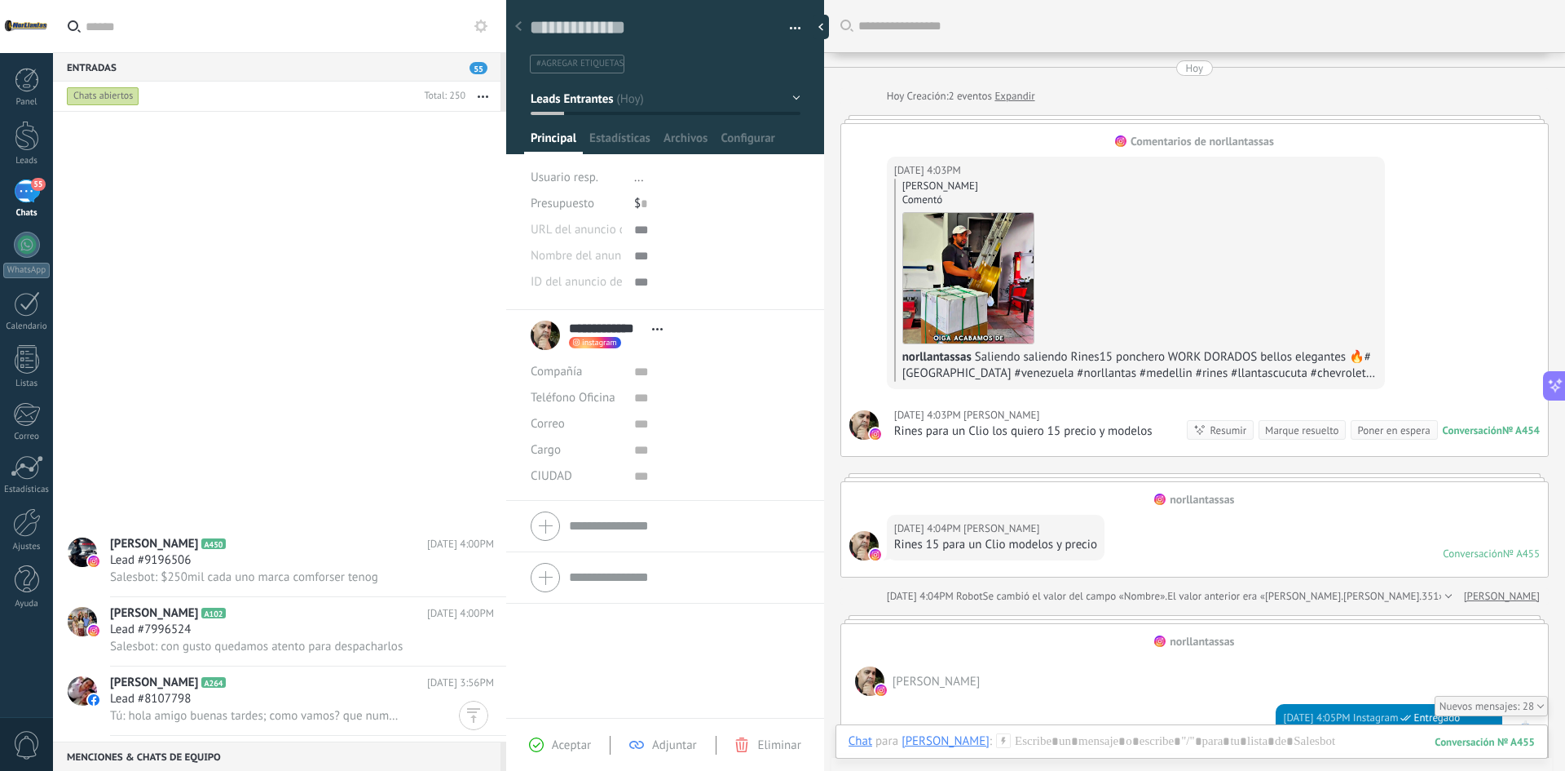
scroll to position [24, 0]
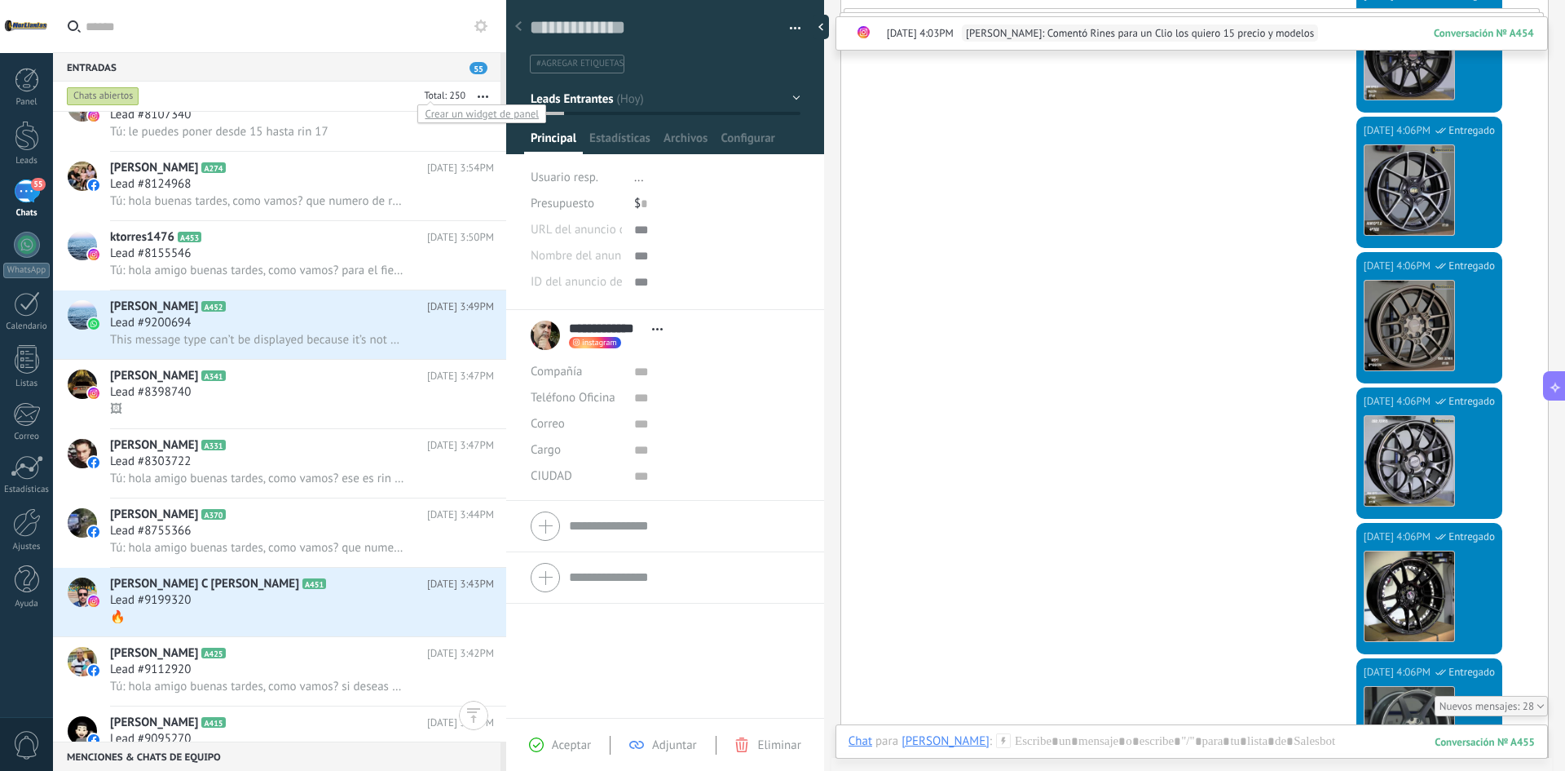
click at [454, 93] on div at bounding box center [442, 97] width 48 height 16
click at [124, 95] on div "Chats abiertos" at bounding box center [103, 96] width 73 height 20
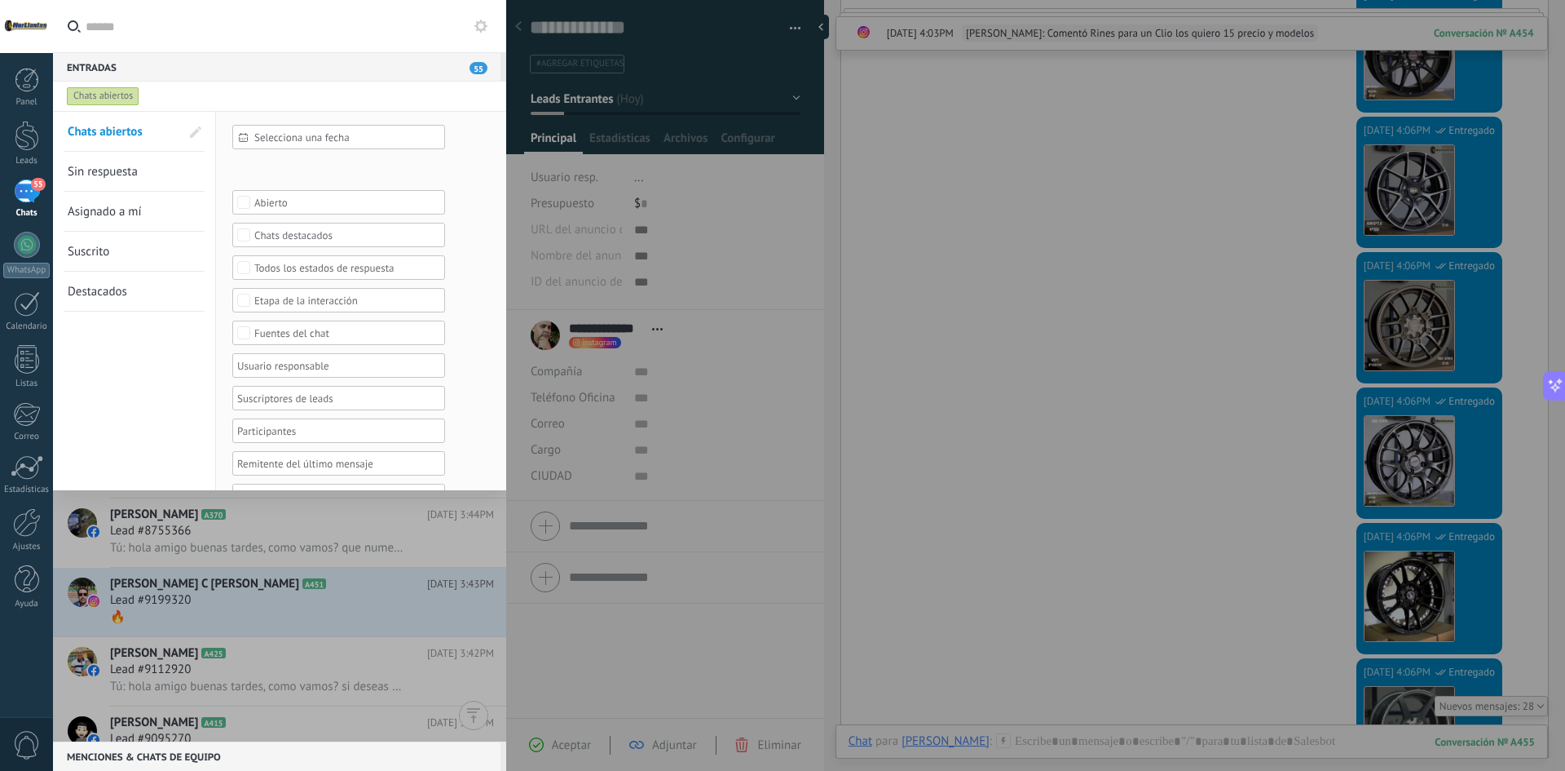
click at [119, 173] on span "Sin respuesta" at bounding box center [103, 171] width 70 height 15
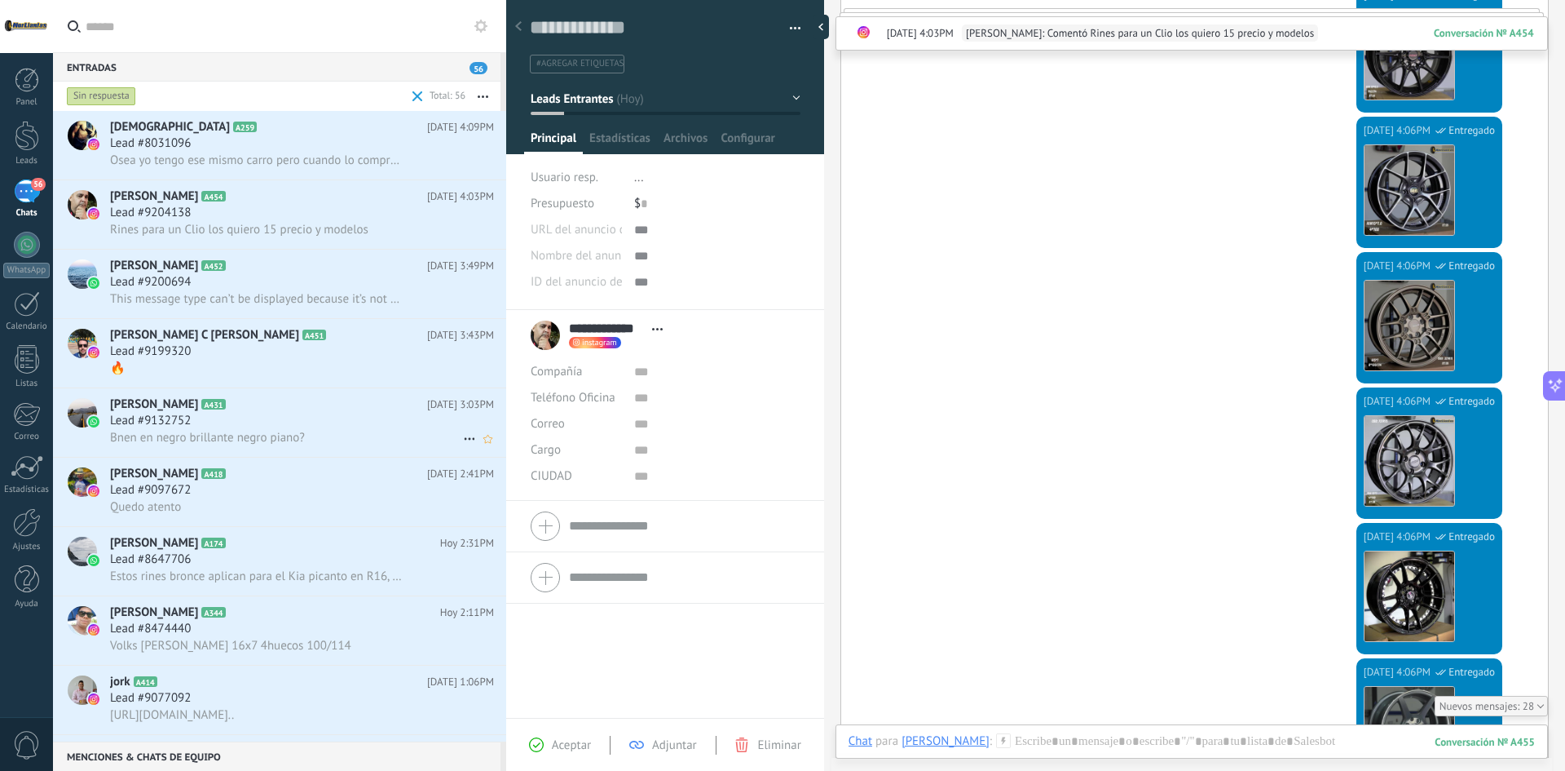
click at [294, 431] on span "Bnen en negro brillante negro piano?" at bounding box center [207, 437] width 195 height 15
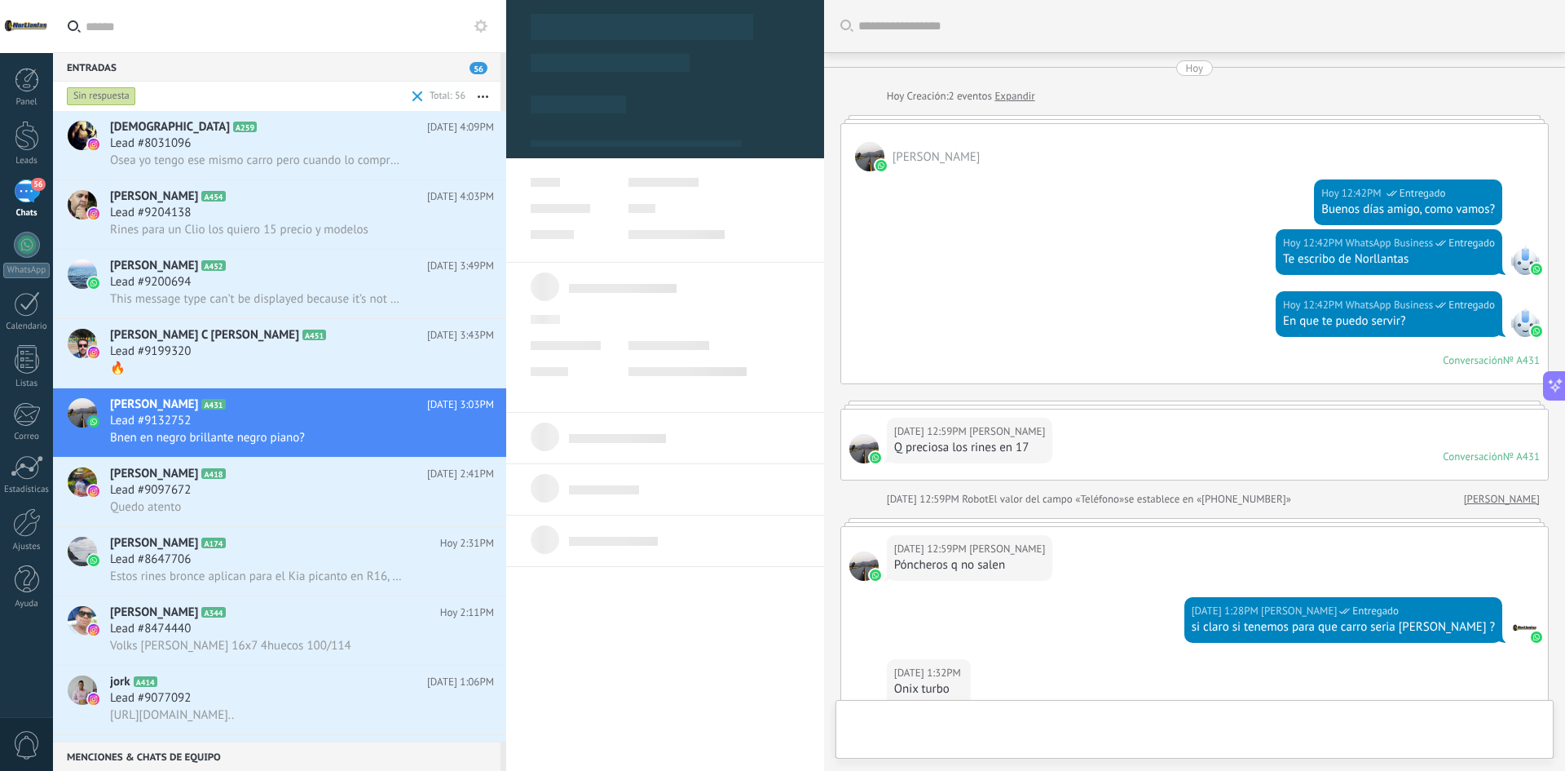
type textarea "**********"
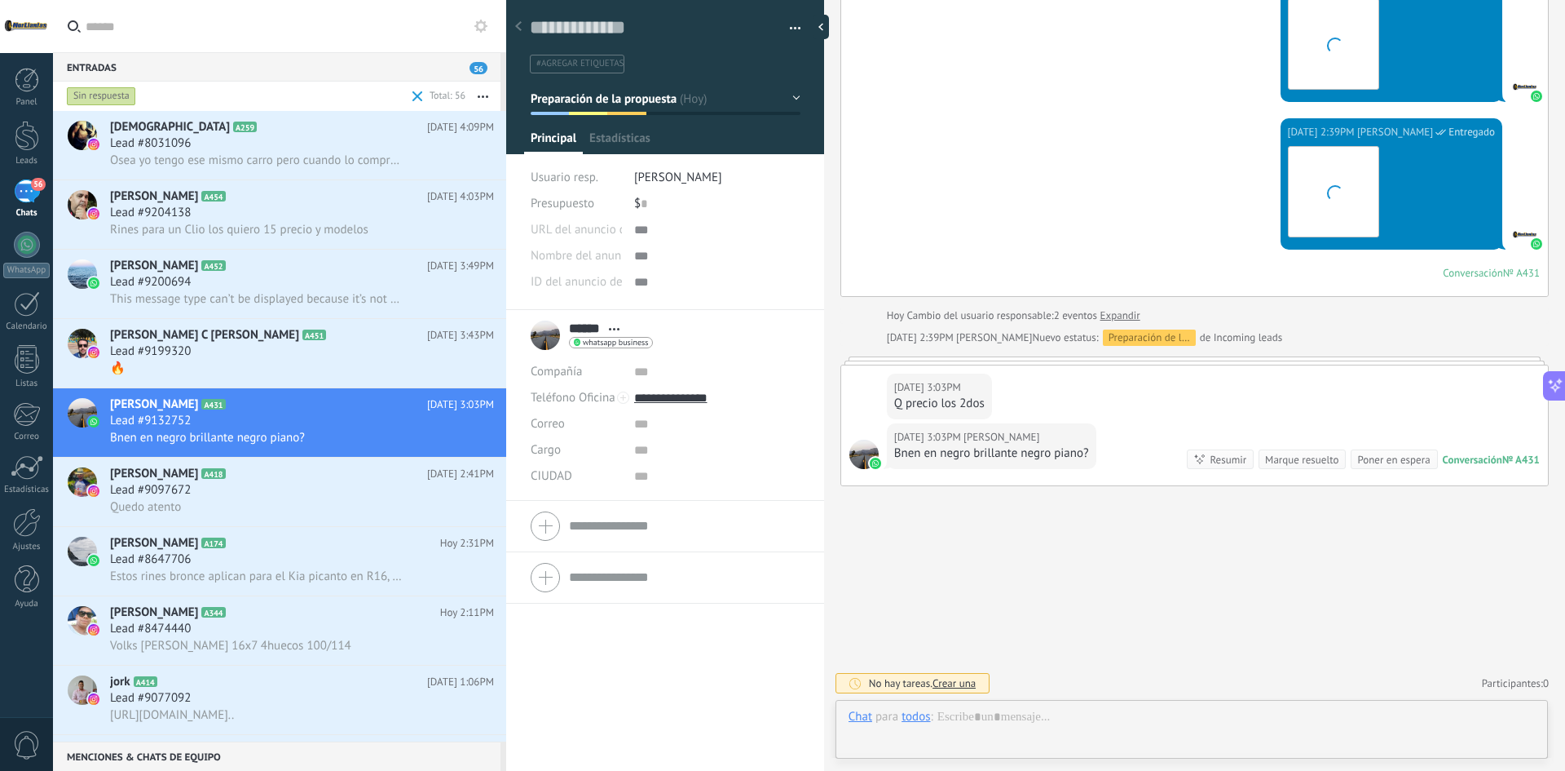
scroll to position [24, 0]
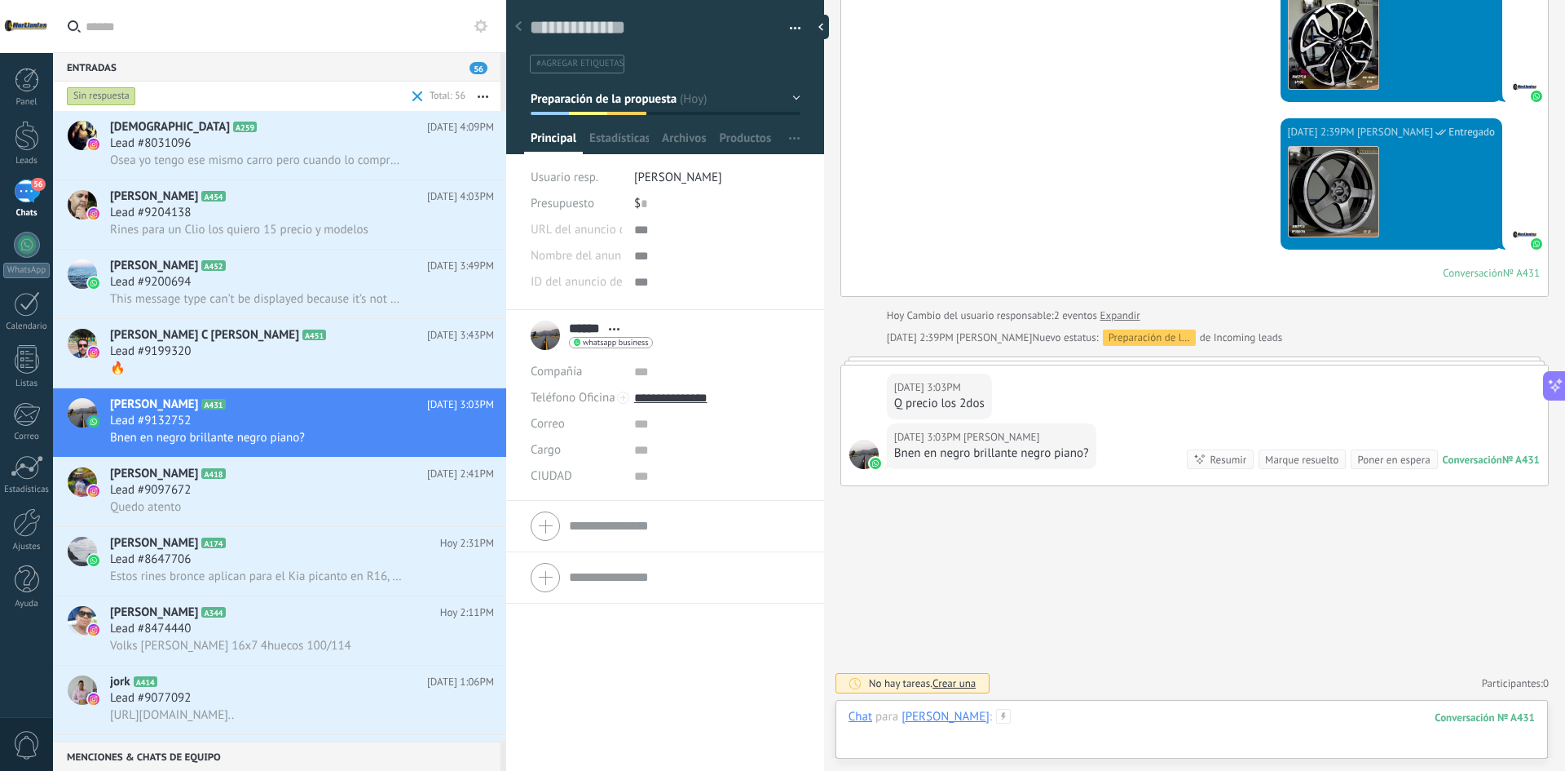
click at [1155, 723] on div at bounding box center [1192, 733] width 687 height 49
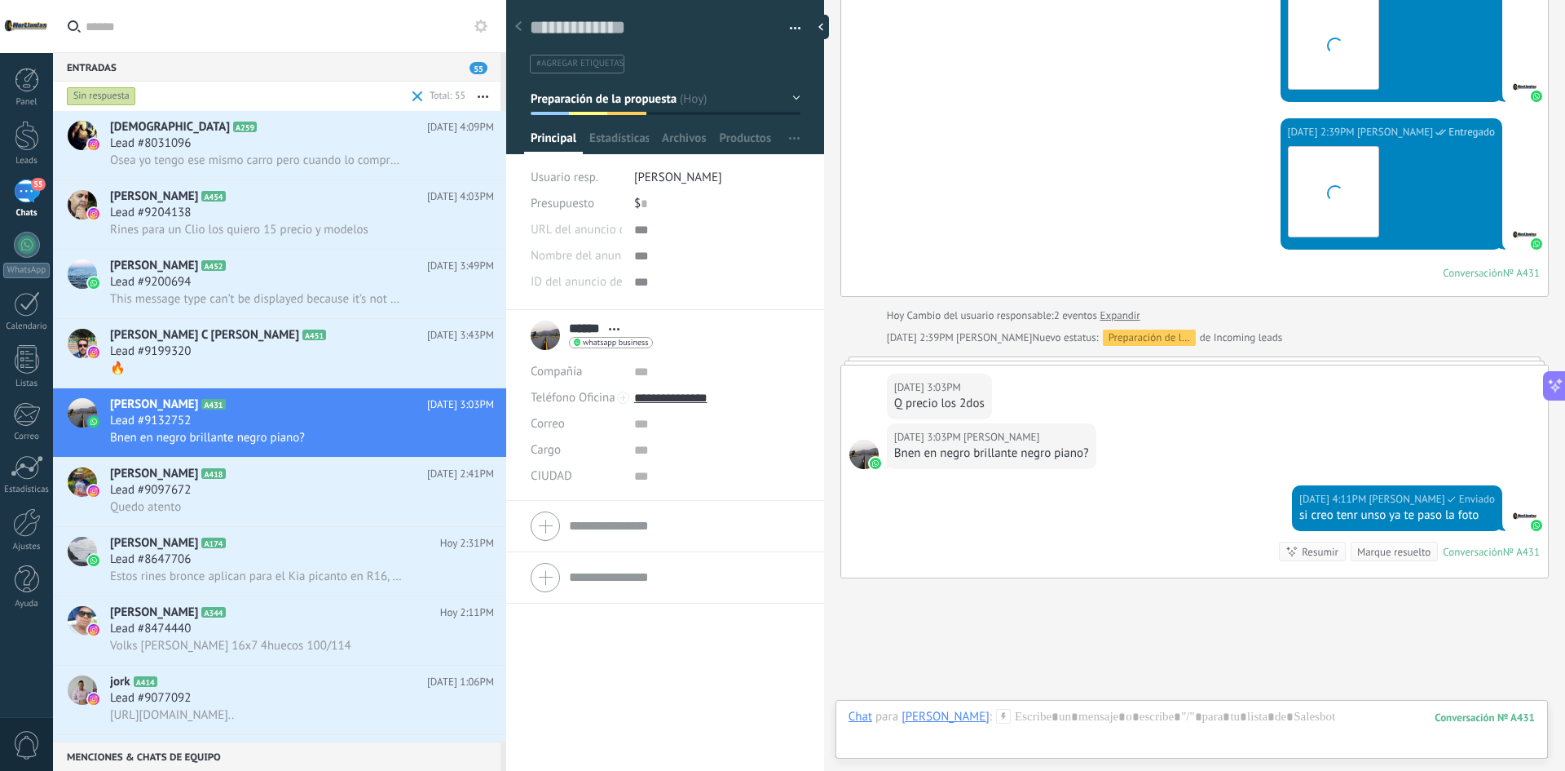
scroll to position [1082, 0]
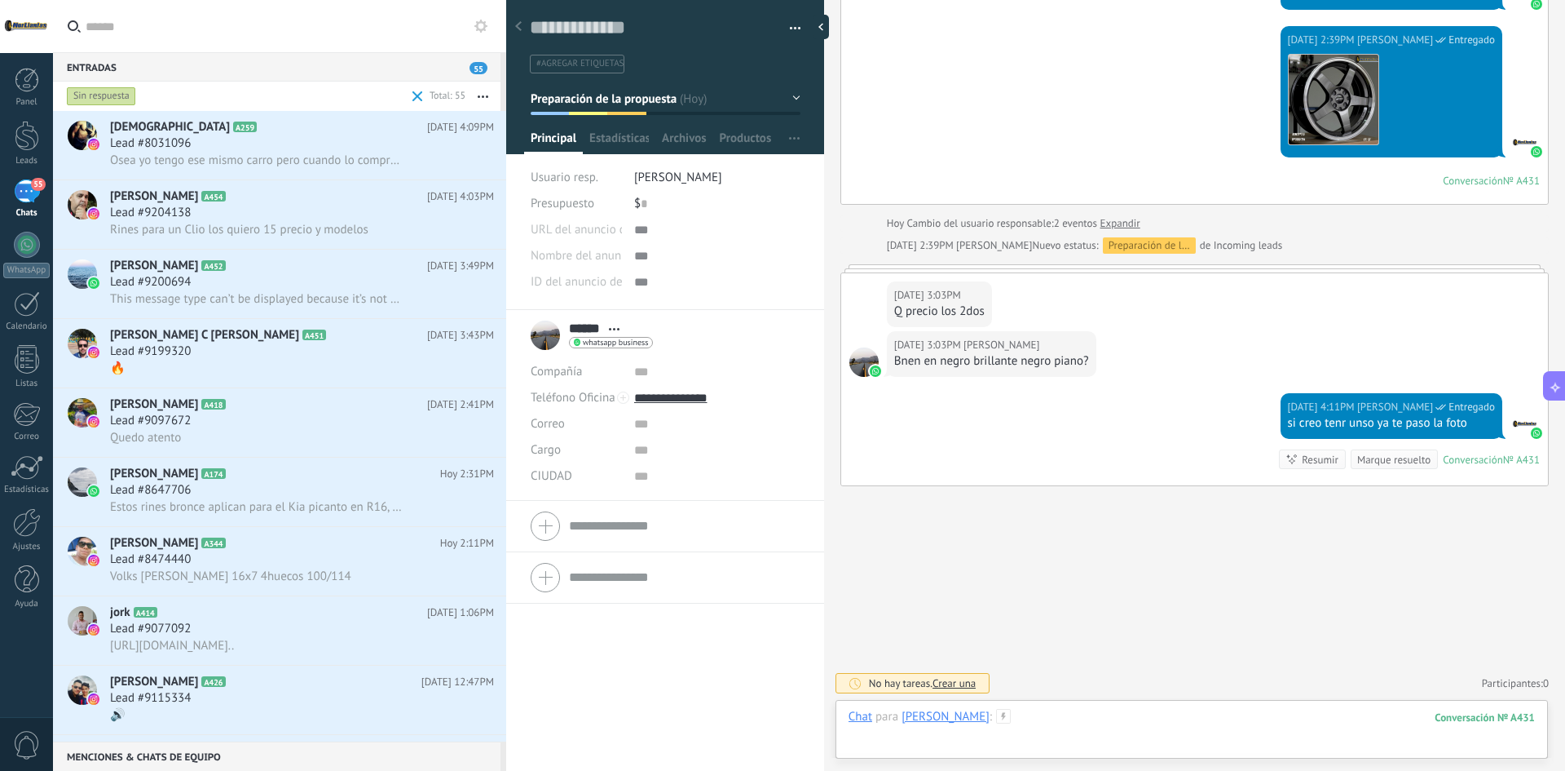
click at [1035, 712] on div at bounding box center [1192, 733] width 687 height 49
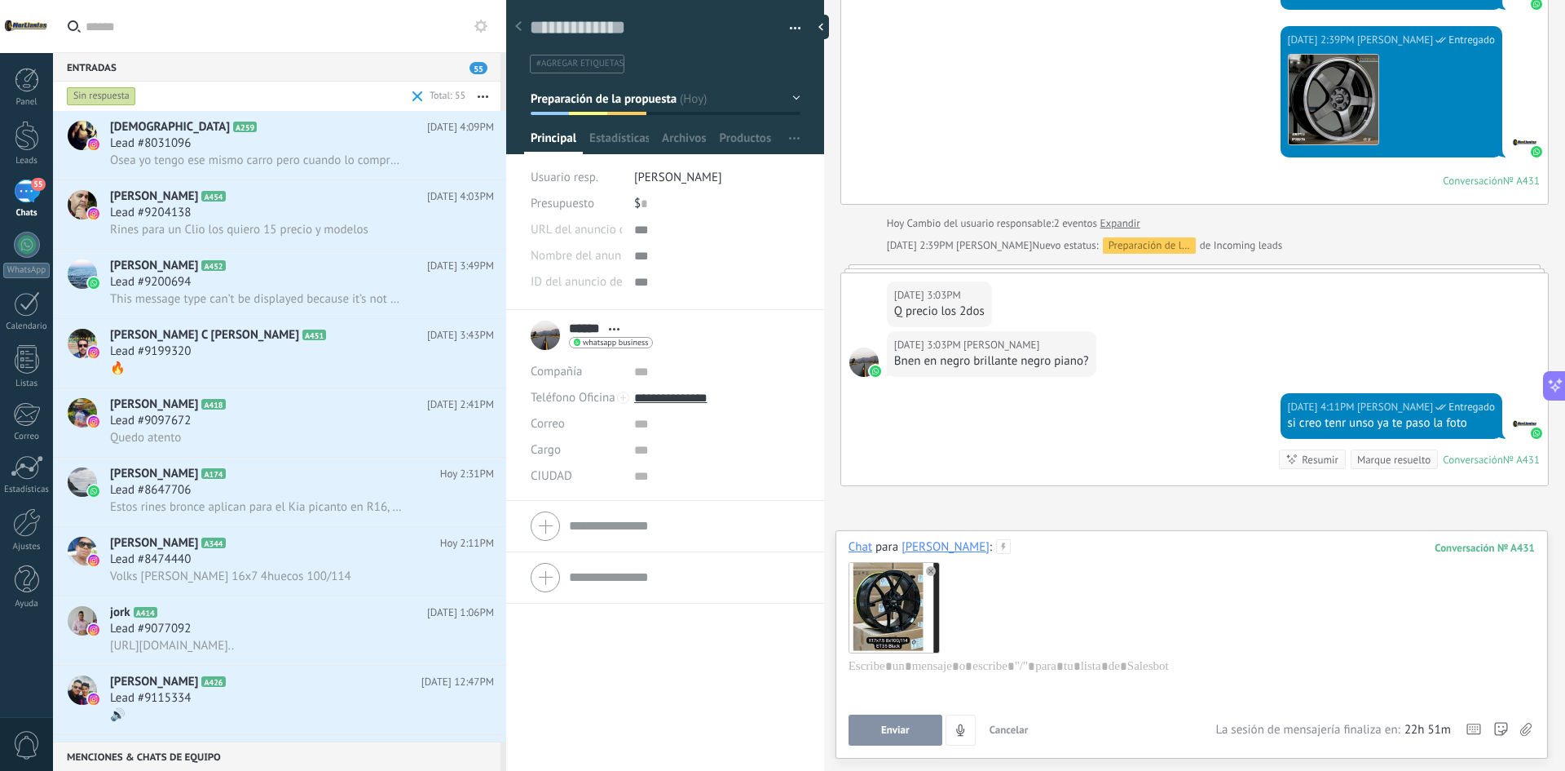
click at [909, 727] on span "Enviar" at bounding box center [895, 729] width 29 height 11
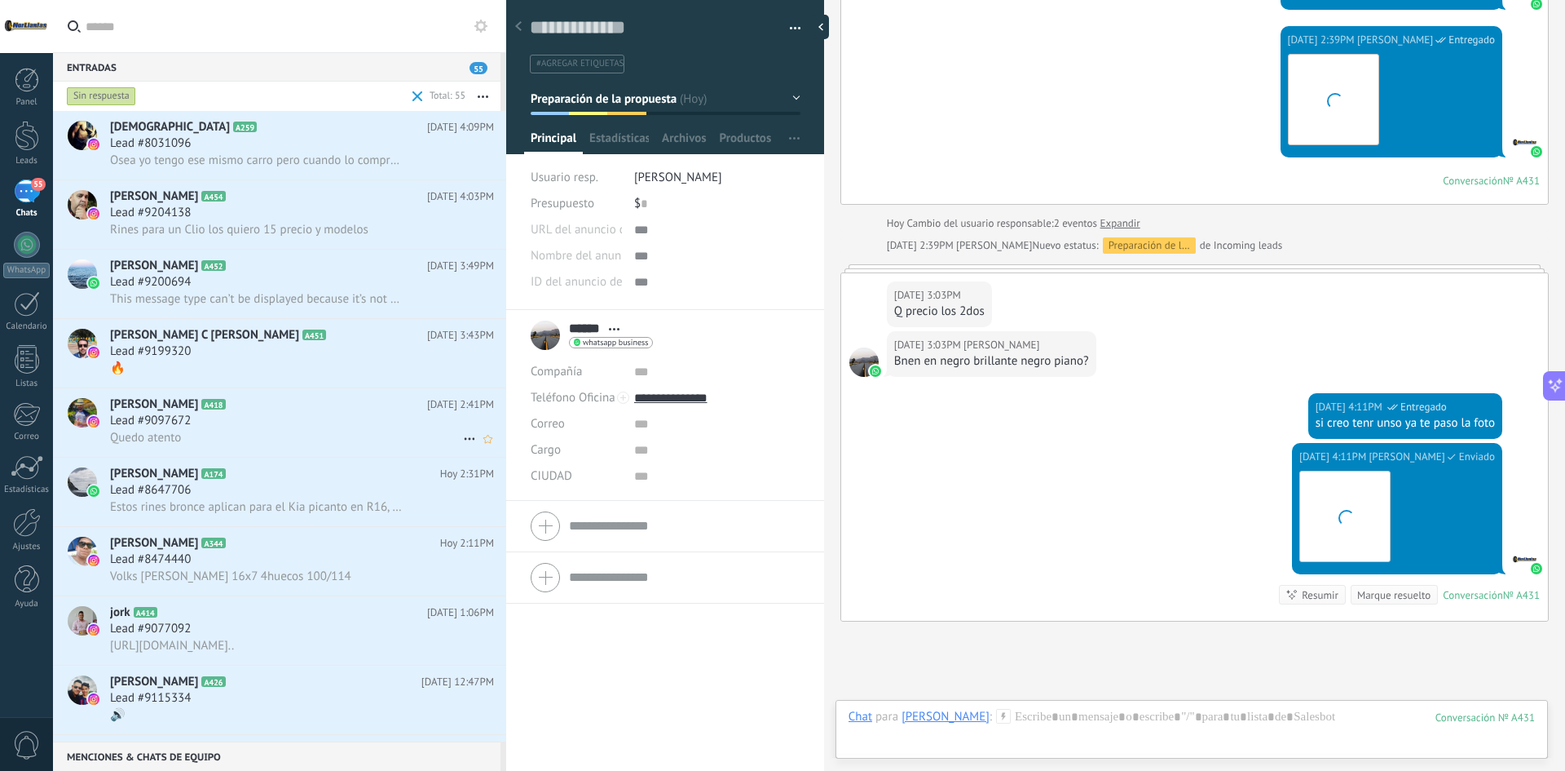
scroll to position [1217, 0]
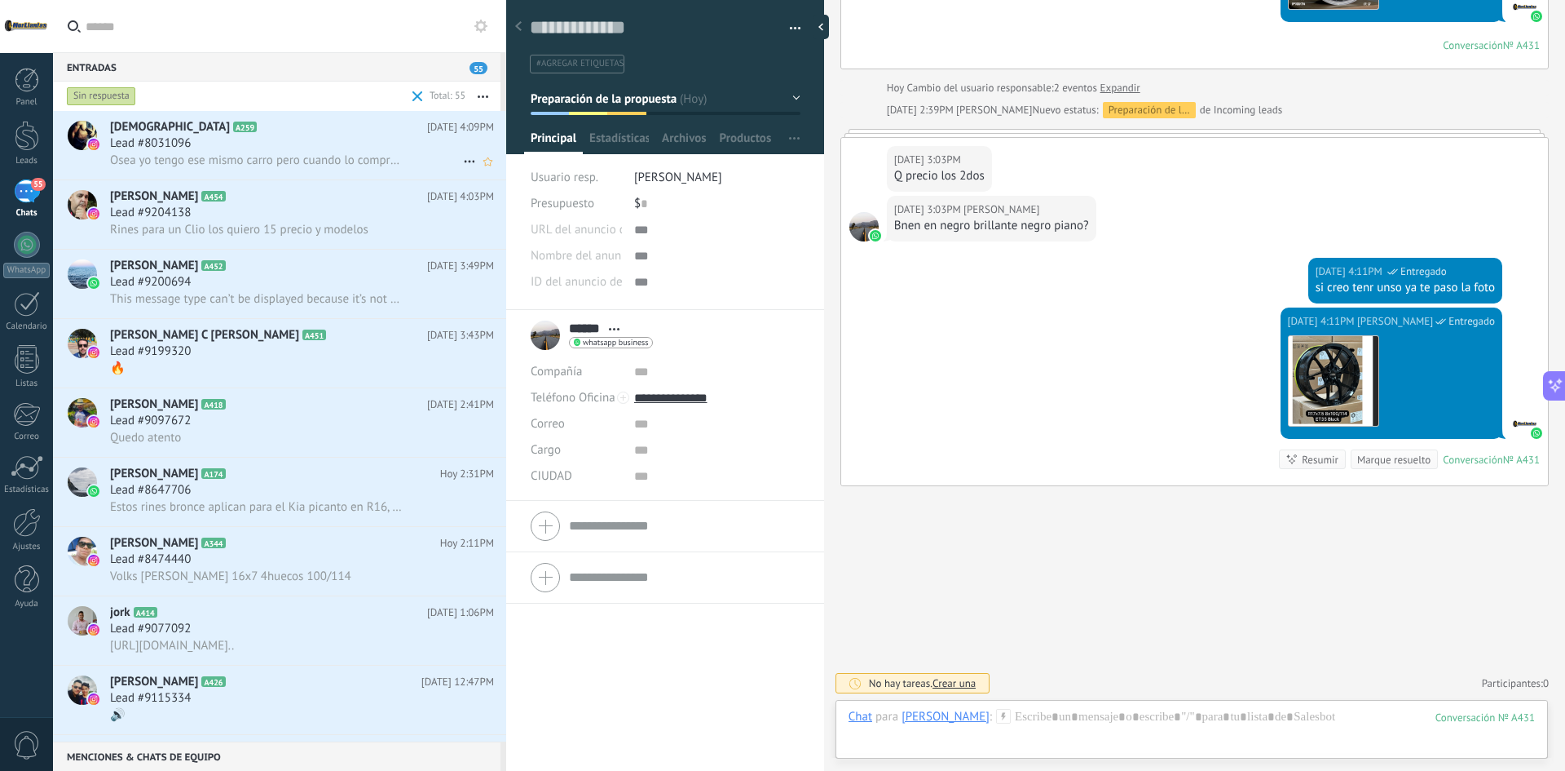
click at [304, 159] on span "Osea yo tengo ese mismo carro pero cuando lo compre ya vino con esos rines" at bounding box center [257, 159] width 294 height 15
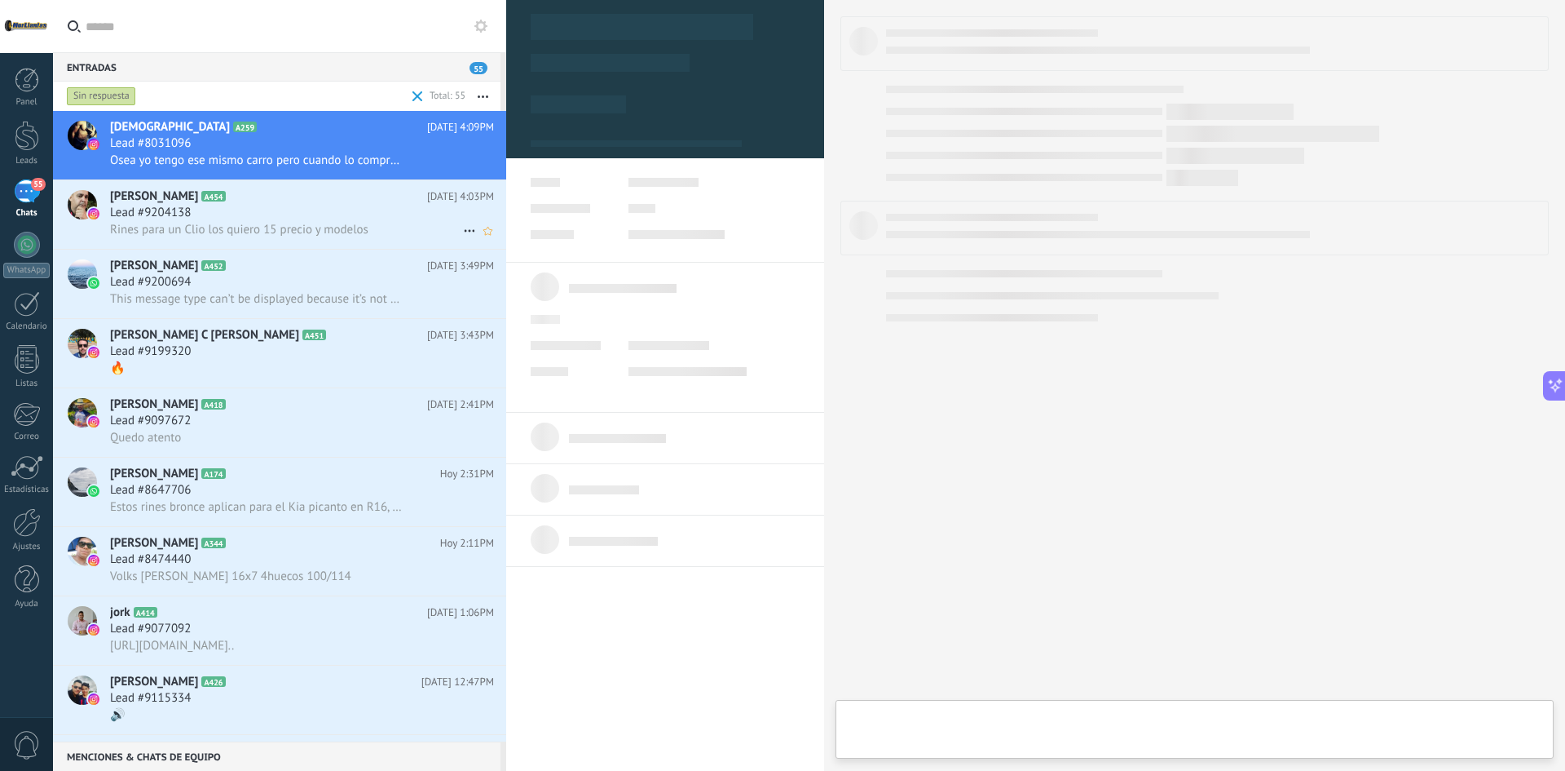
type textarea "**********"
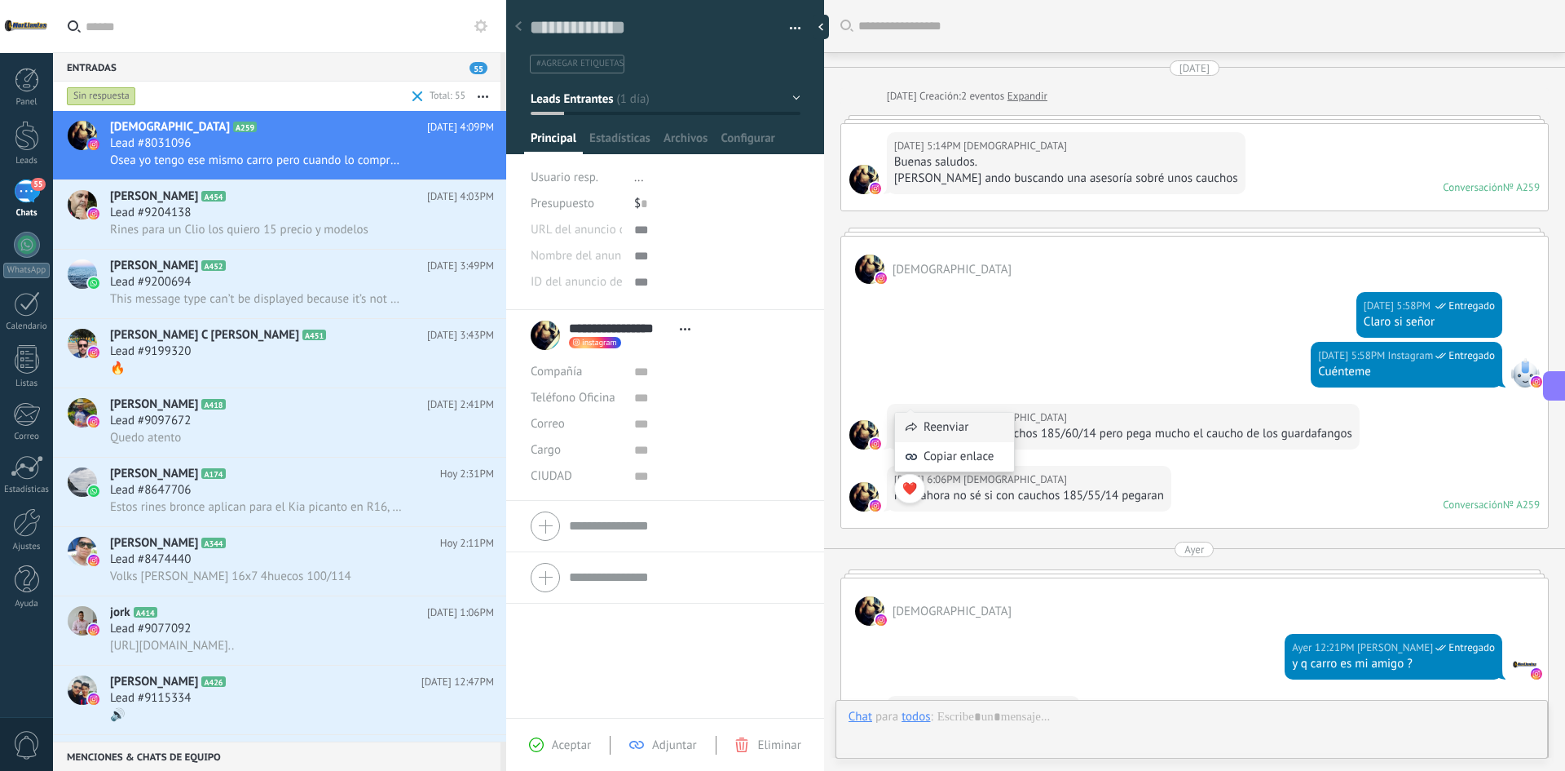
scroll to position [1074, 0]
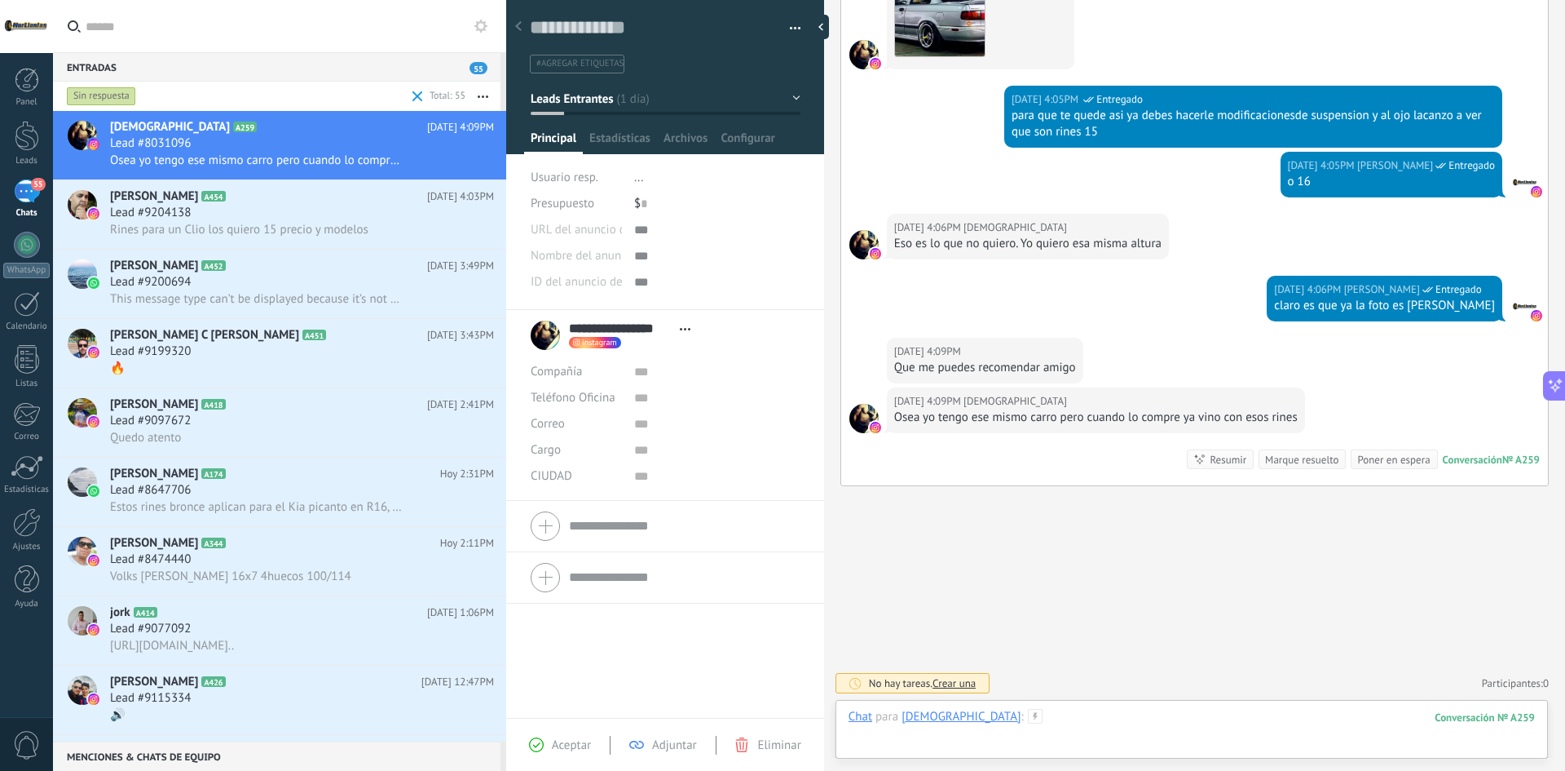
click at [1165, 710] on div at bounding box center [1192, 733] width 687 height 49
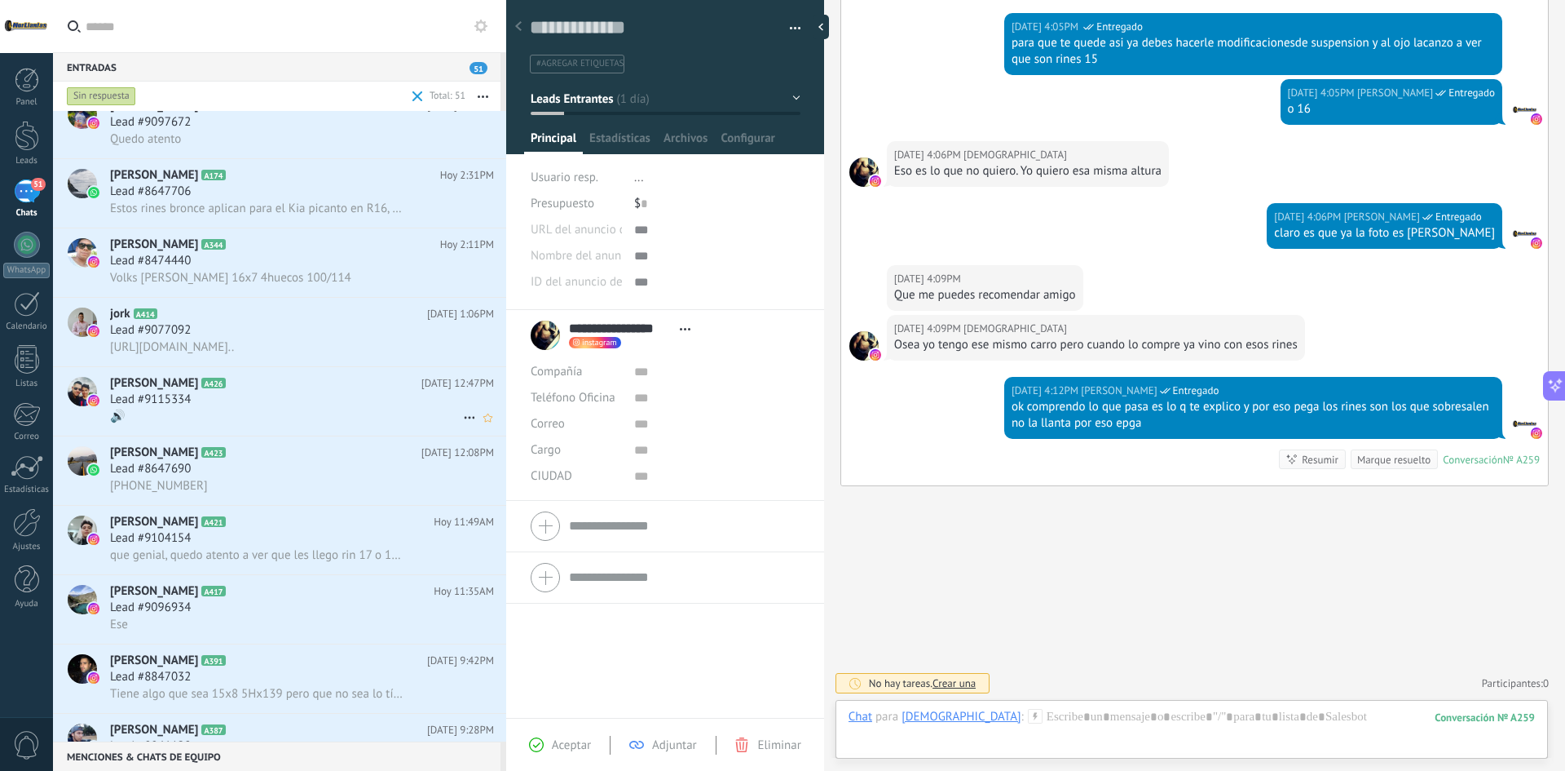
scroll to position [0, 0]
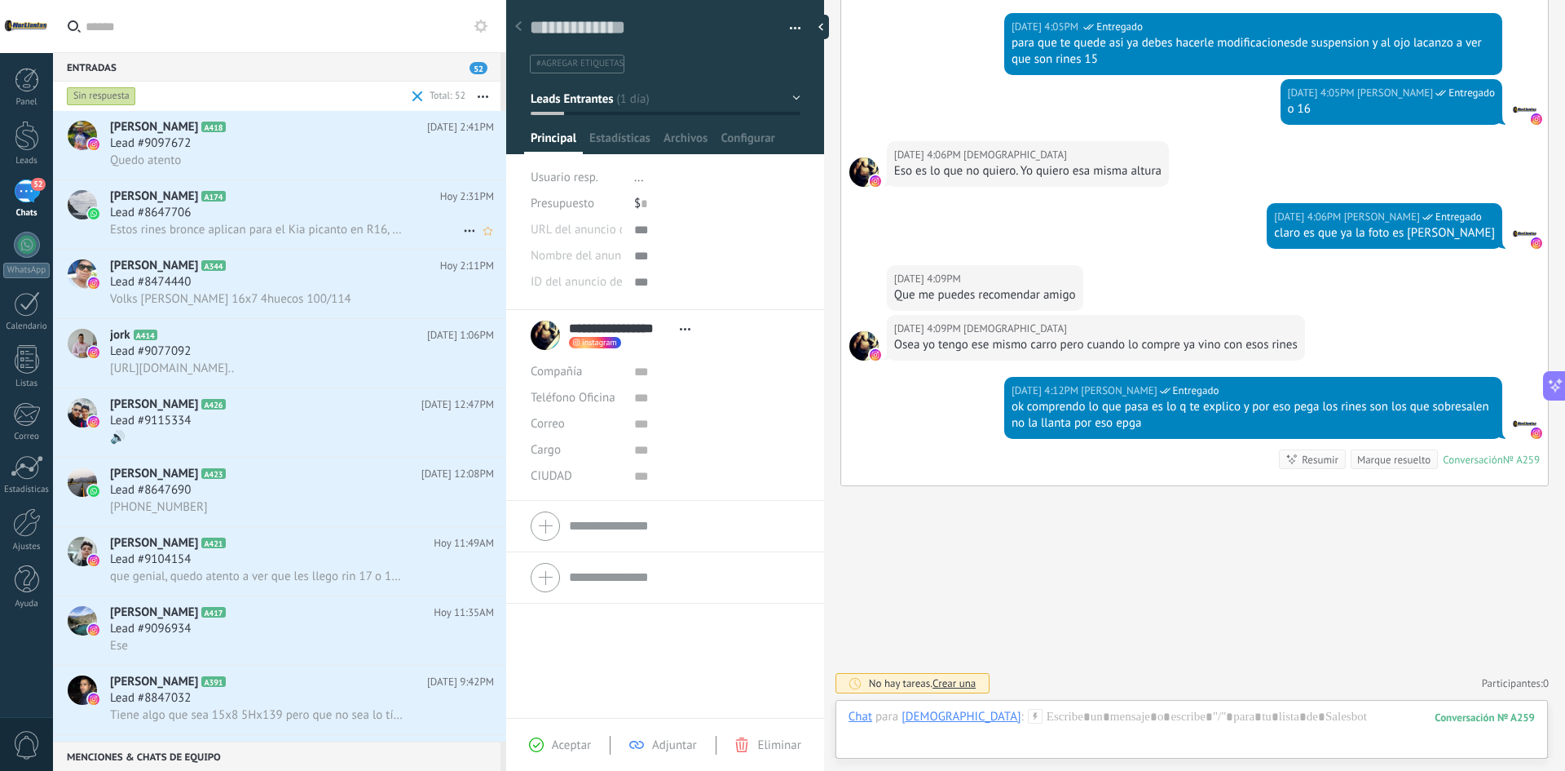
click at [257, 235] on span "Estos rines bronce aplican para el Kia picanto en R16, gracias por la atención" at bounding box center [257, 229] width 294 height 15
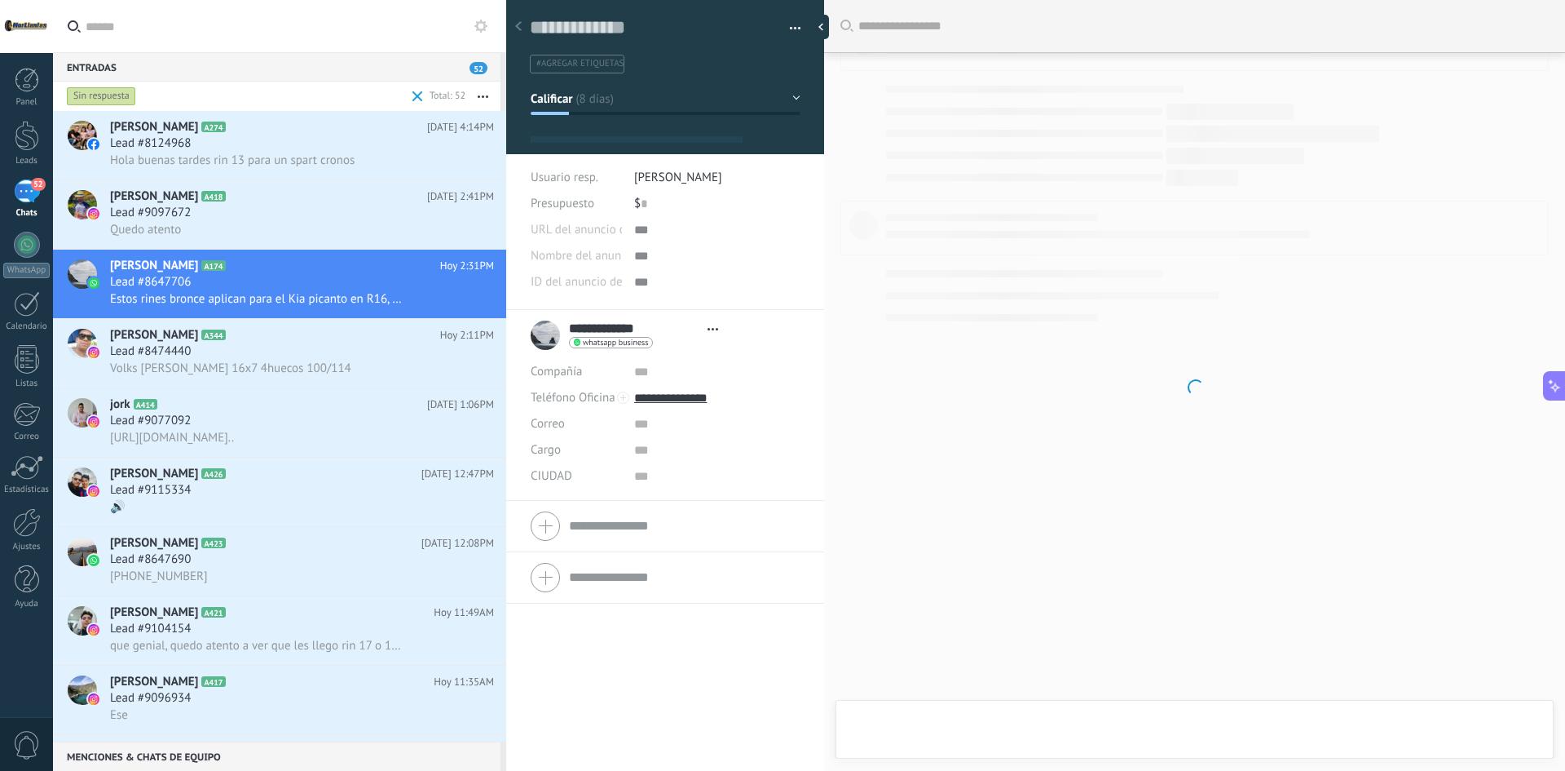
type textarea "**********"
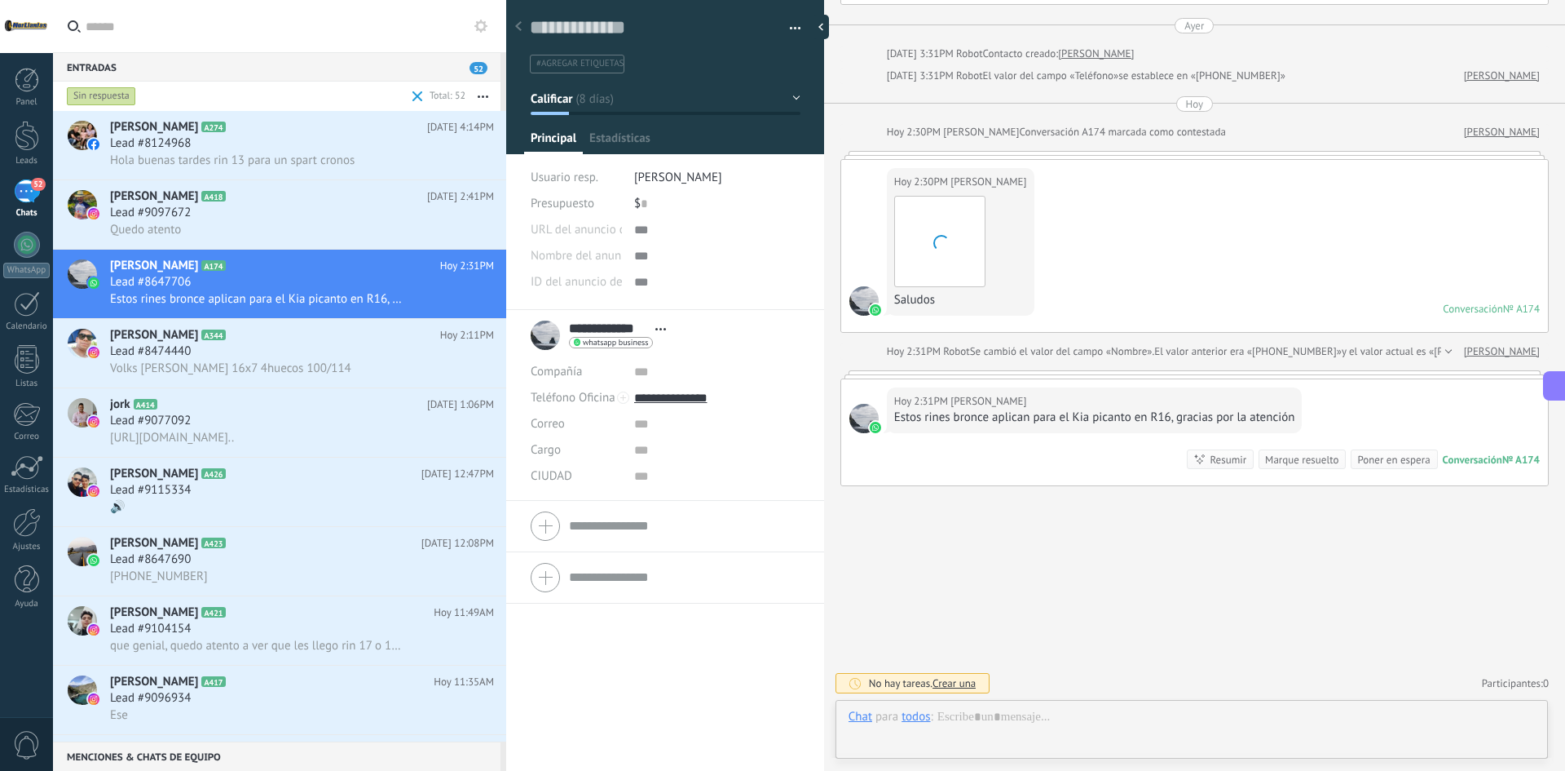
scroll to position [24, 0]
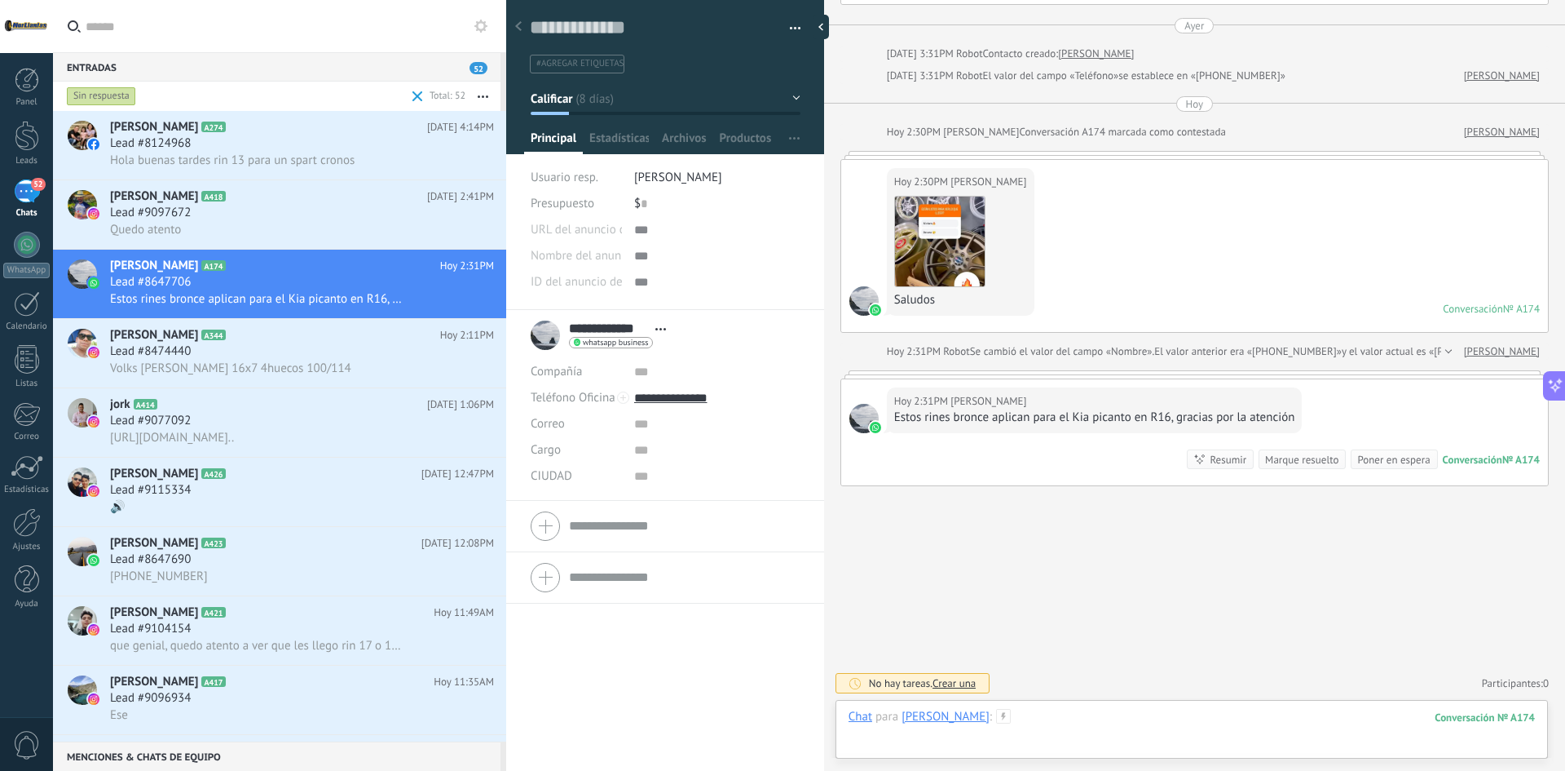
click at [1155, 709] on div at bounding box center [1192, 733] width 687 height 49
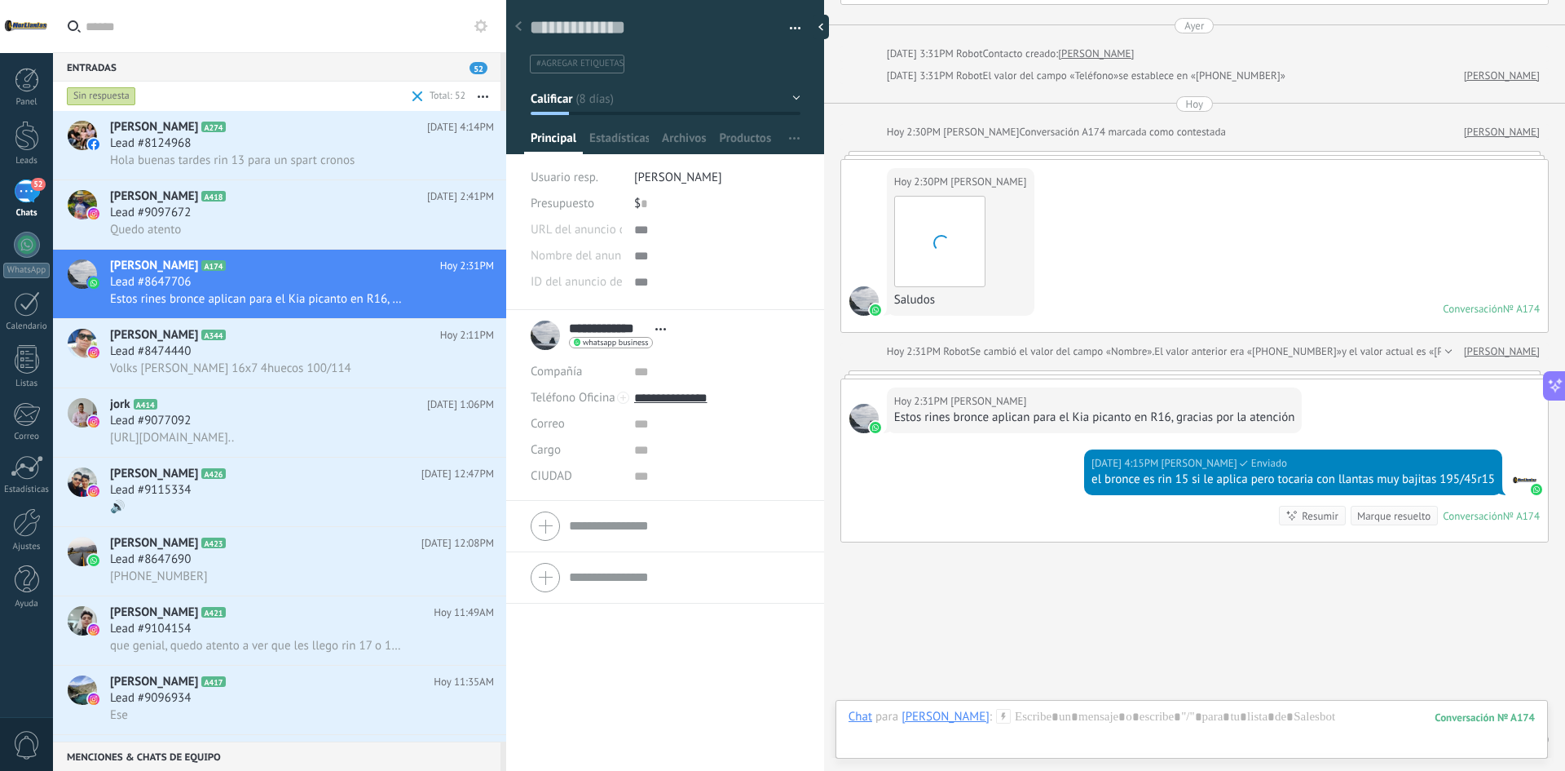
scroll to position [246, 0]
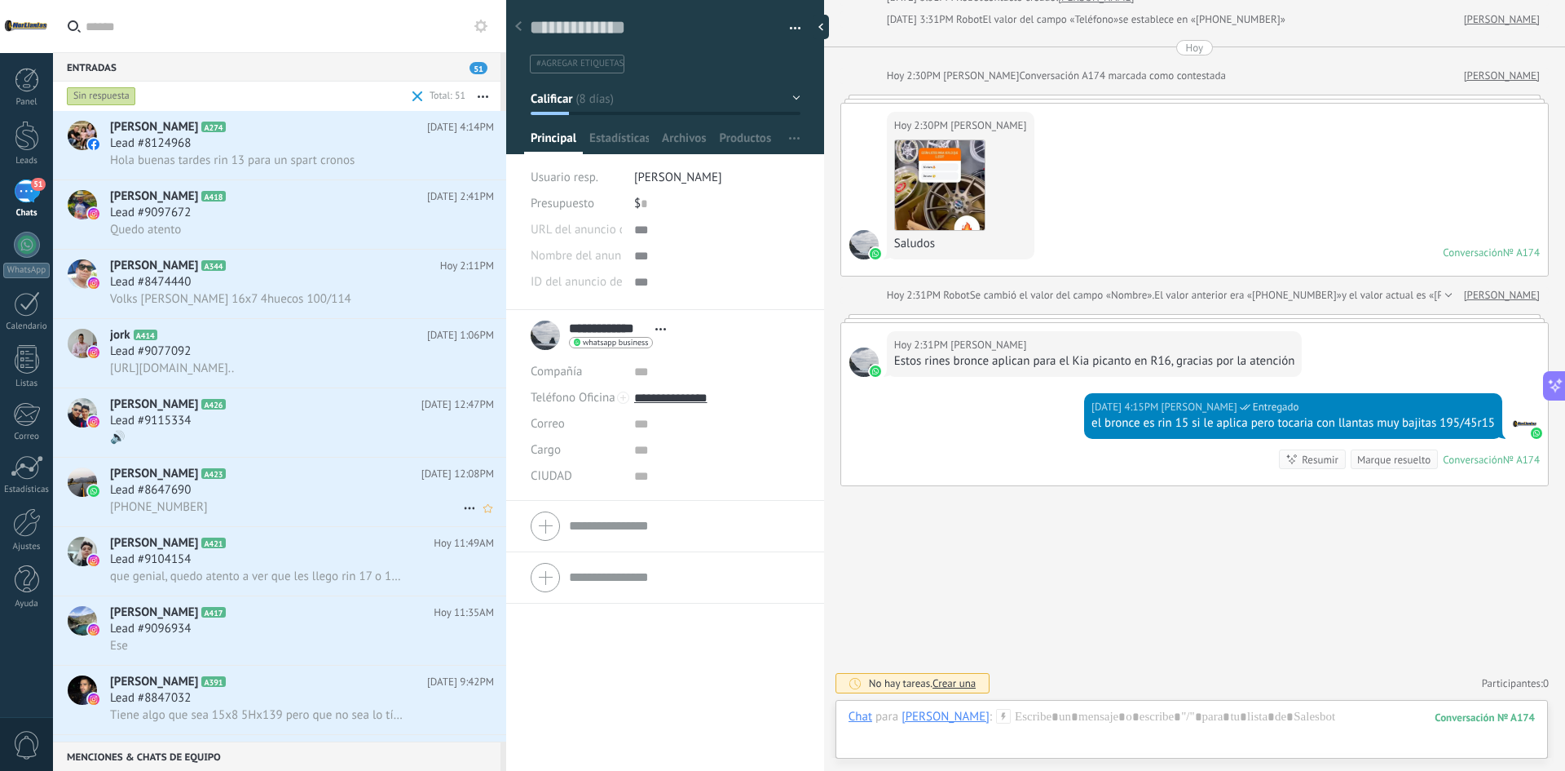
click at [245, 496] on div "Lead #8647690" at bounding box center [302, 490] width 384 height 16
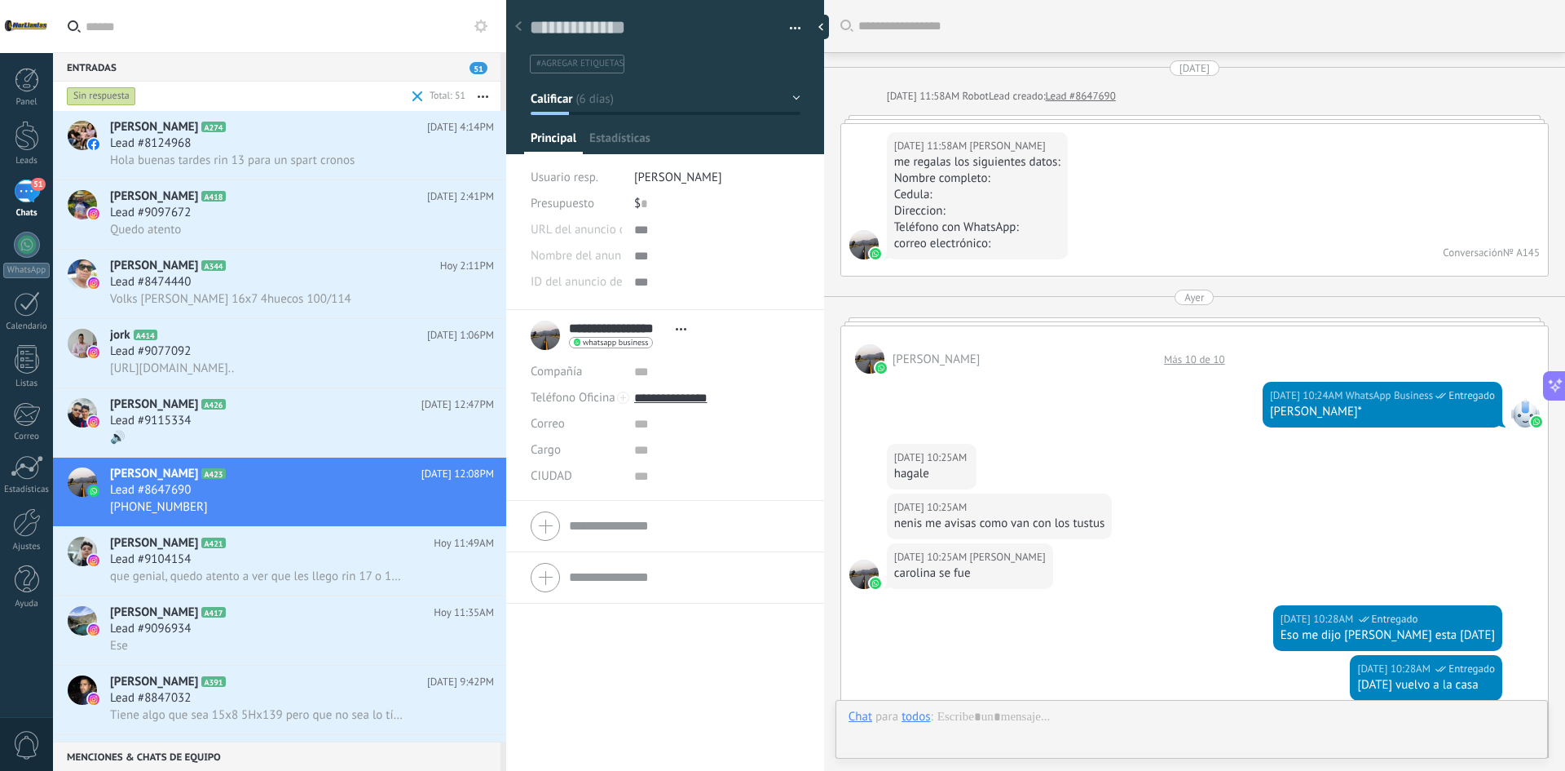
scroll to position [1920, 0]
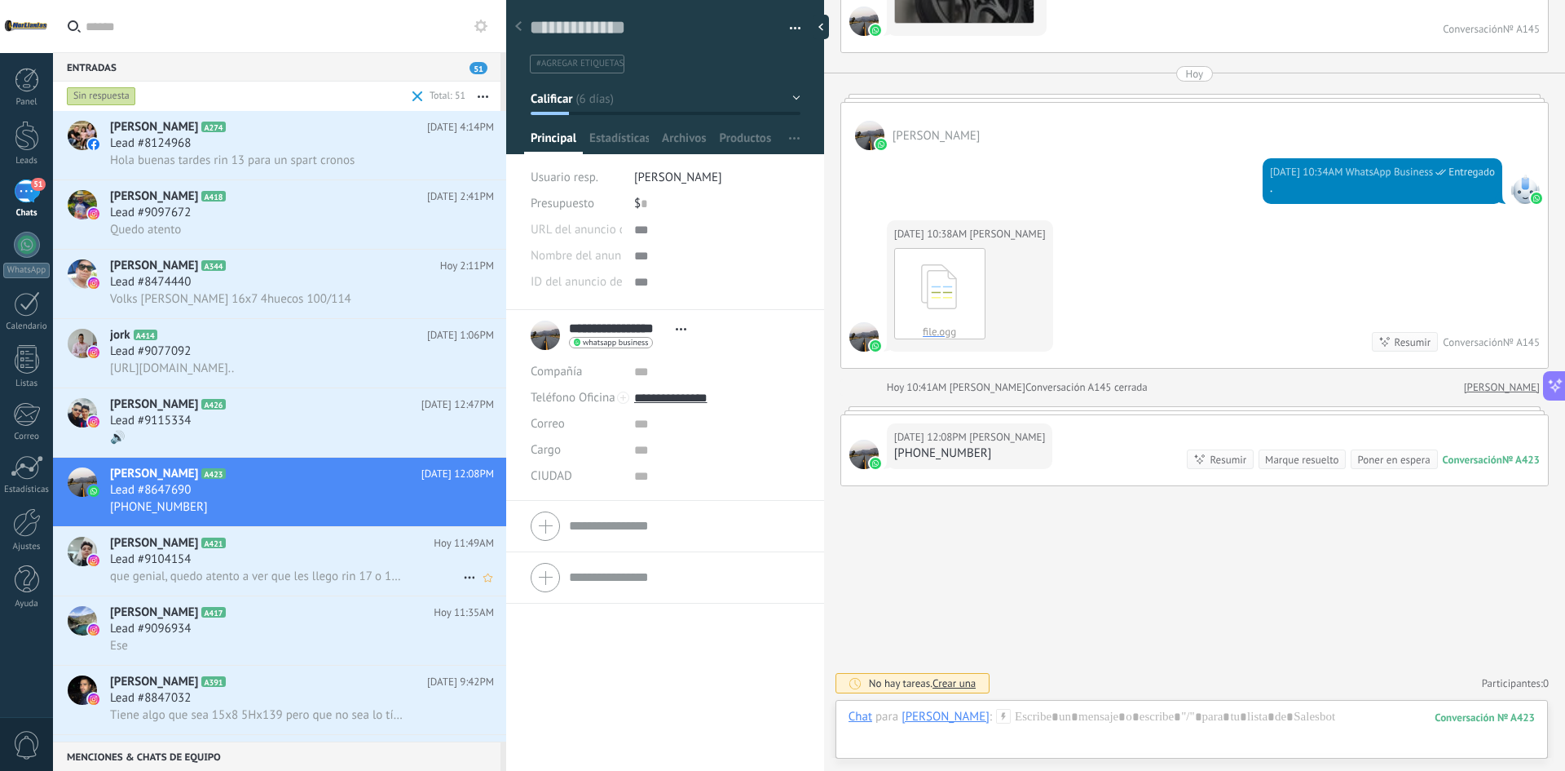
click at [328, 573] on span "que genial, quedo atento a ver que les llego rin 17 o 18 5x114" at bounding box center [257, 575] width 294 height 15
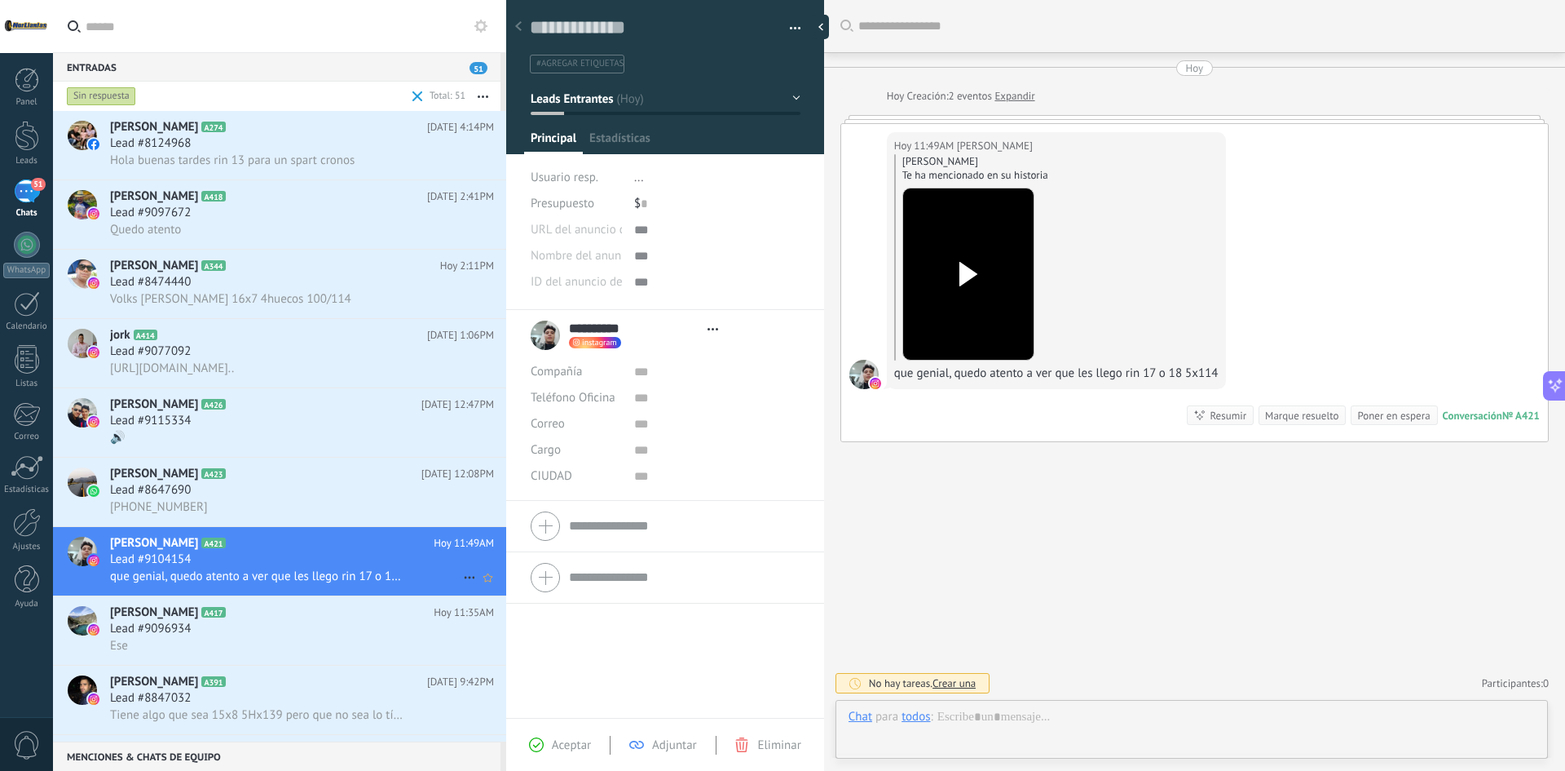
type textarea "**********"
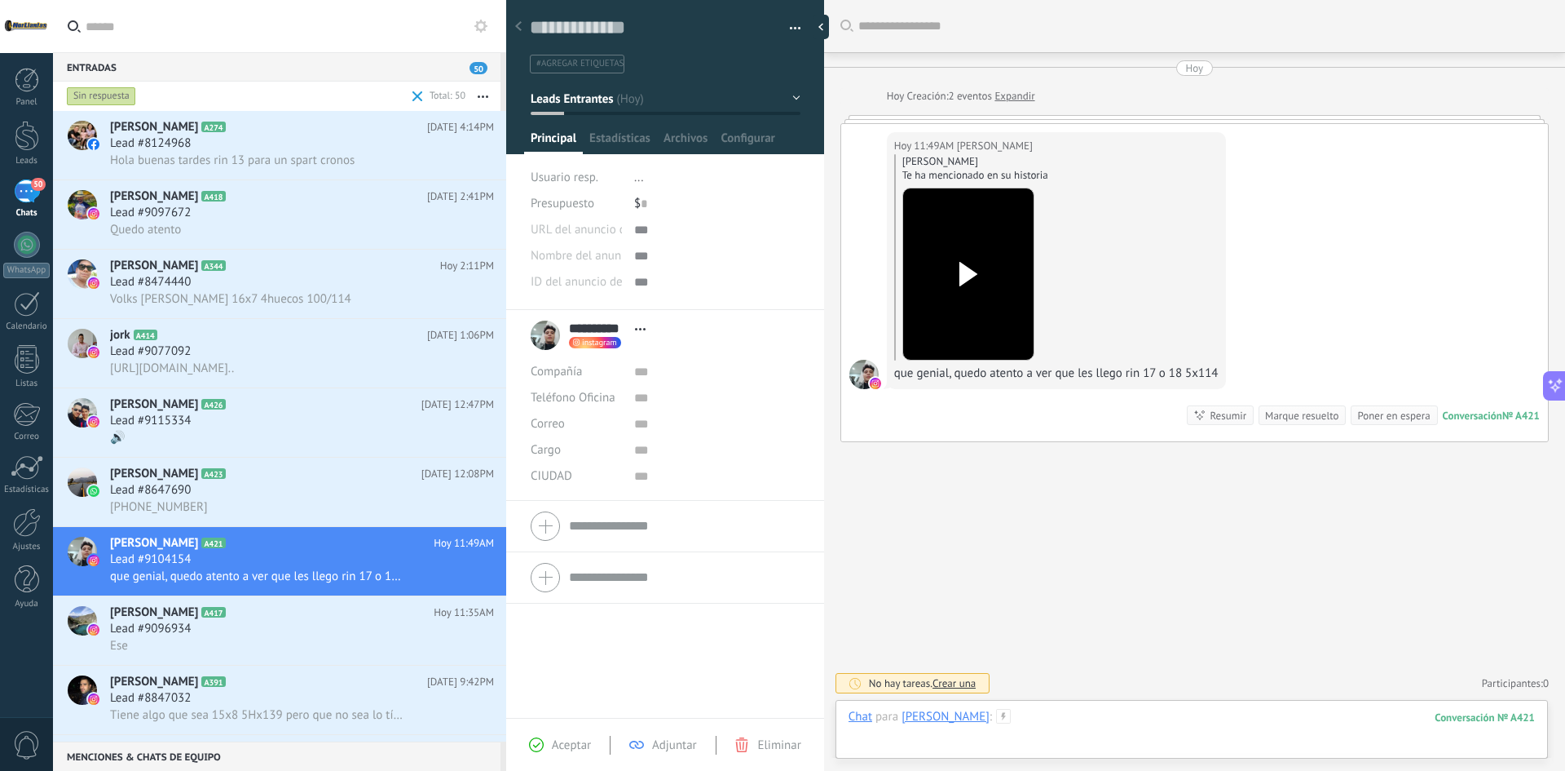
click at [1076, 712] on div at bounding box center [1192, 733] width 687 height 49
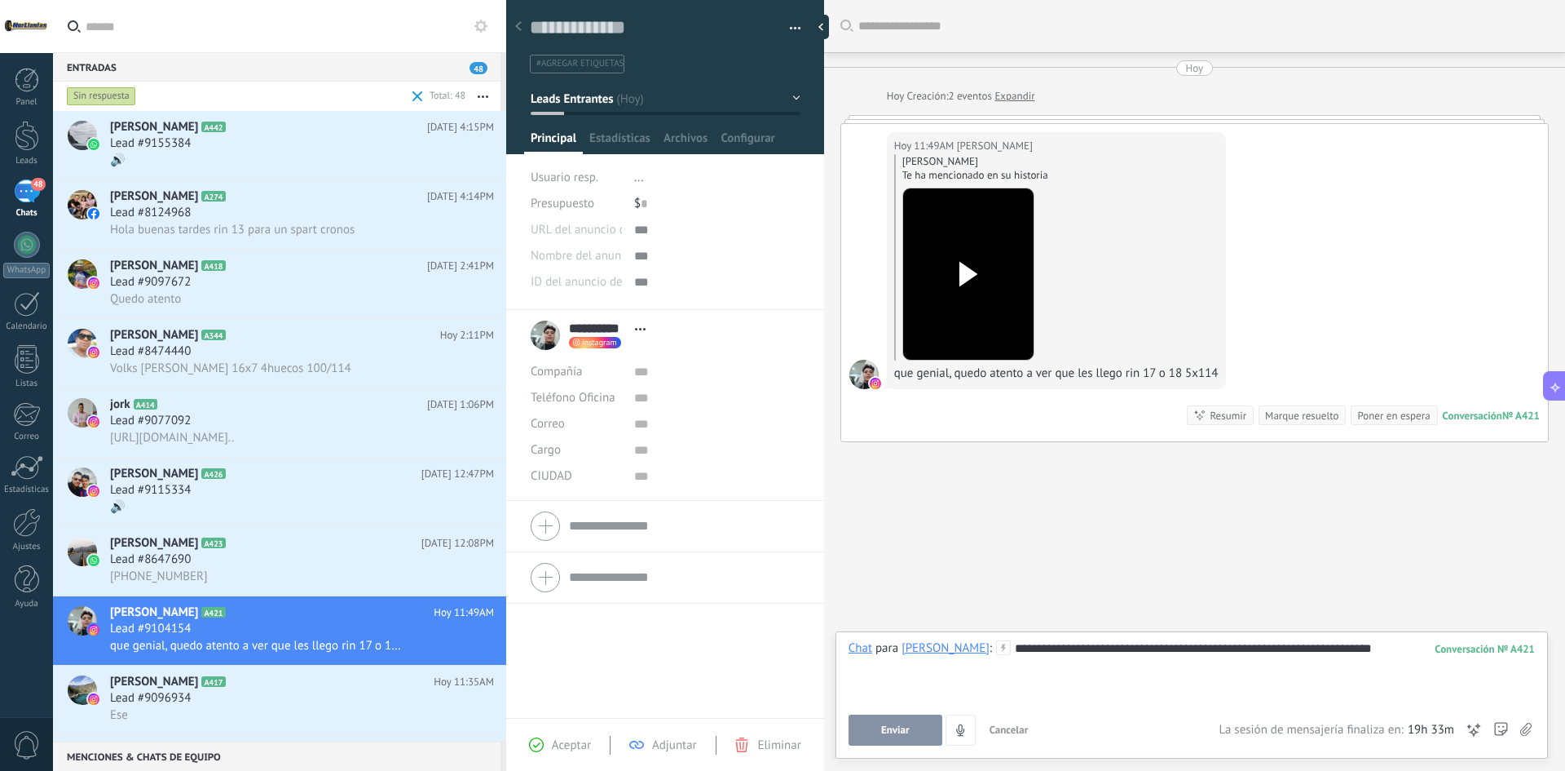
click at [1122, 649] on div "**********" at bounding box center [1192, 671] width 687 height 62
click at [1039, 647] on div "**********" at bounding box center [1192, 671] width 687 height 62
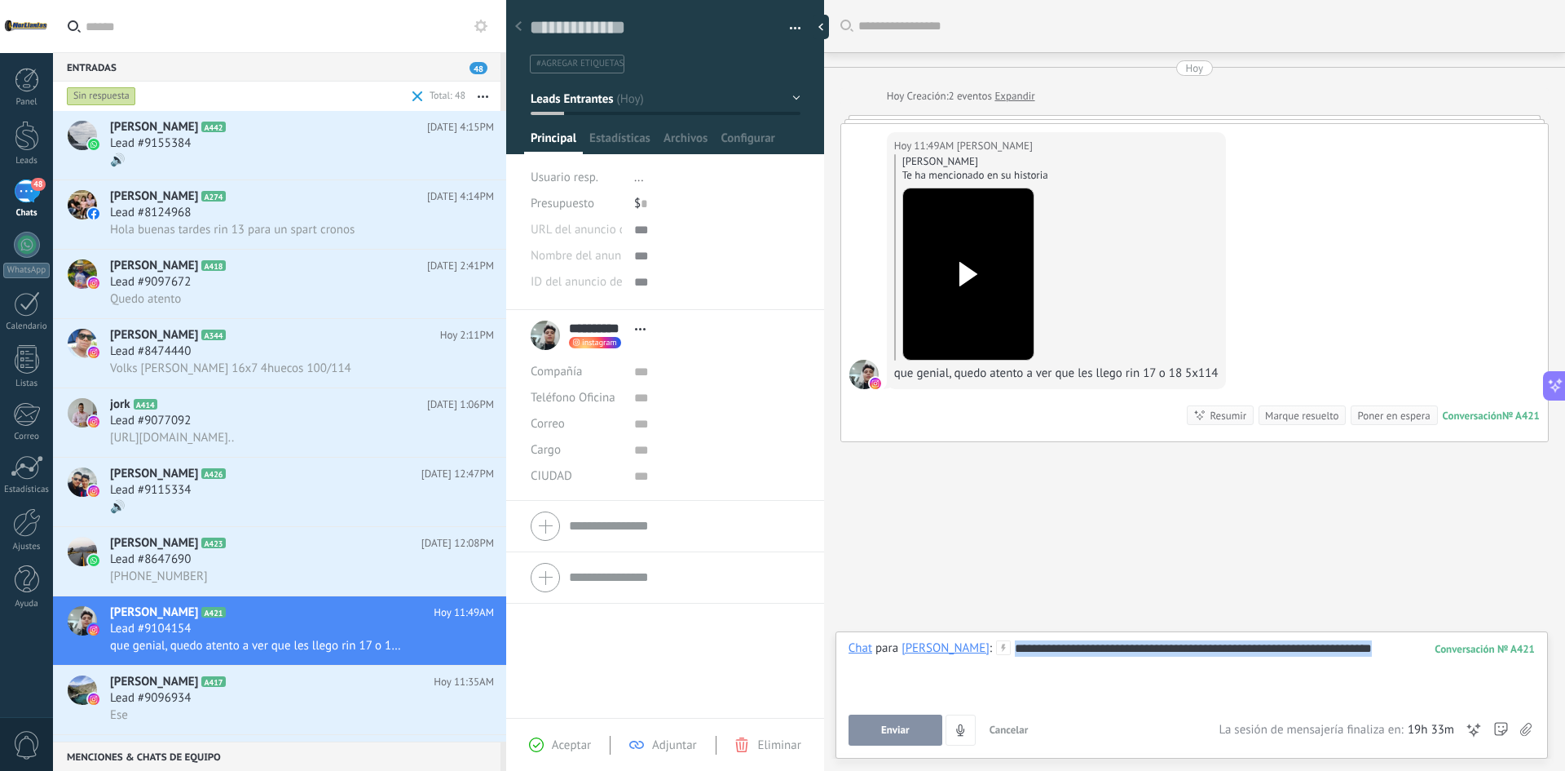
click at [1039, 647] on div "**********" at bounding box center [1192, 671] width 687 height 62
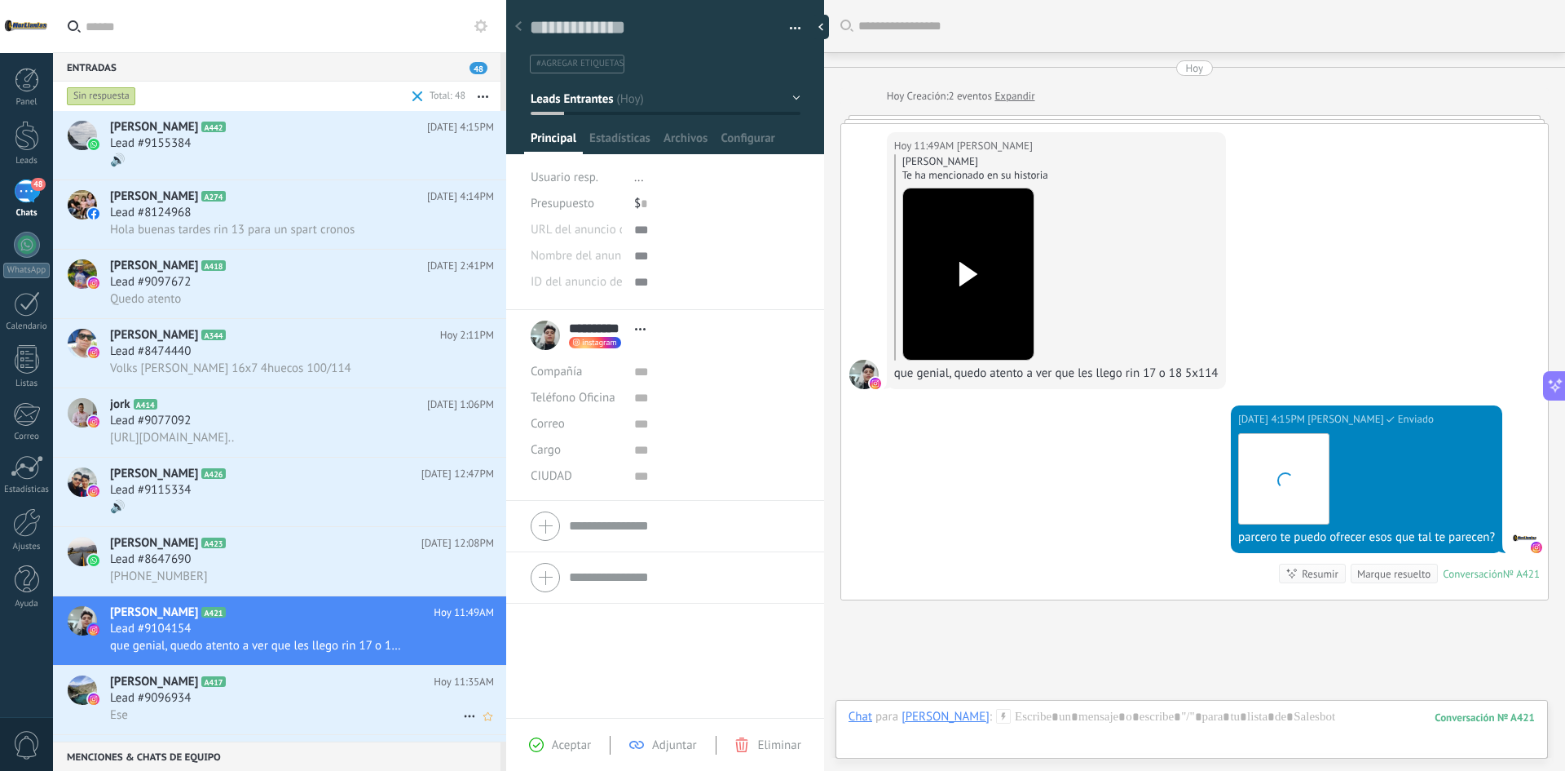
scroll to position [114, 0]
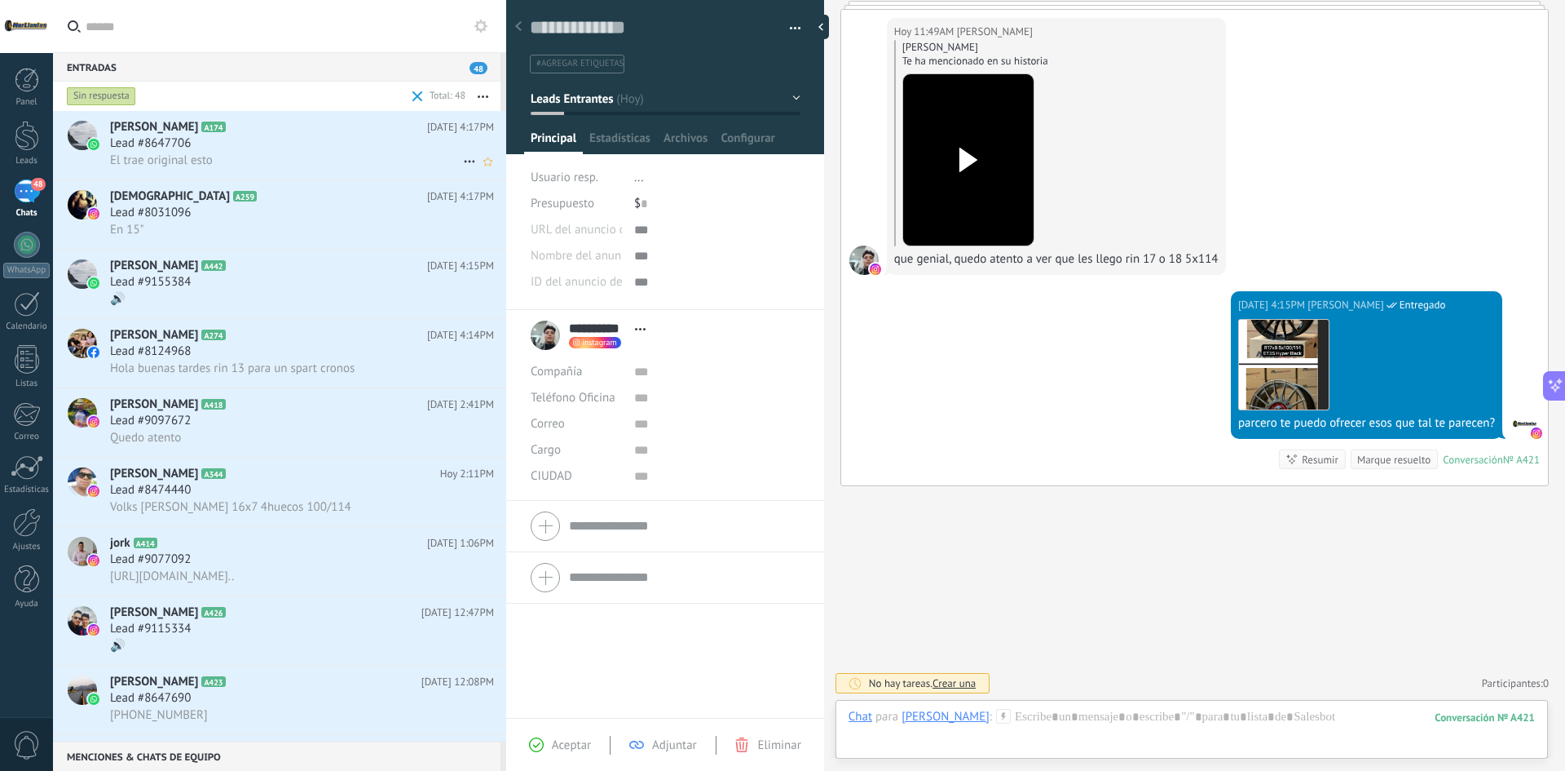
click at [225, 138] on div "Lead #8647706" at bounding box center [302, 143] width 384 height 16
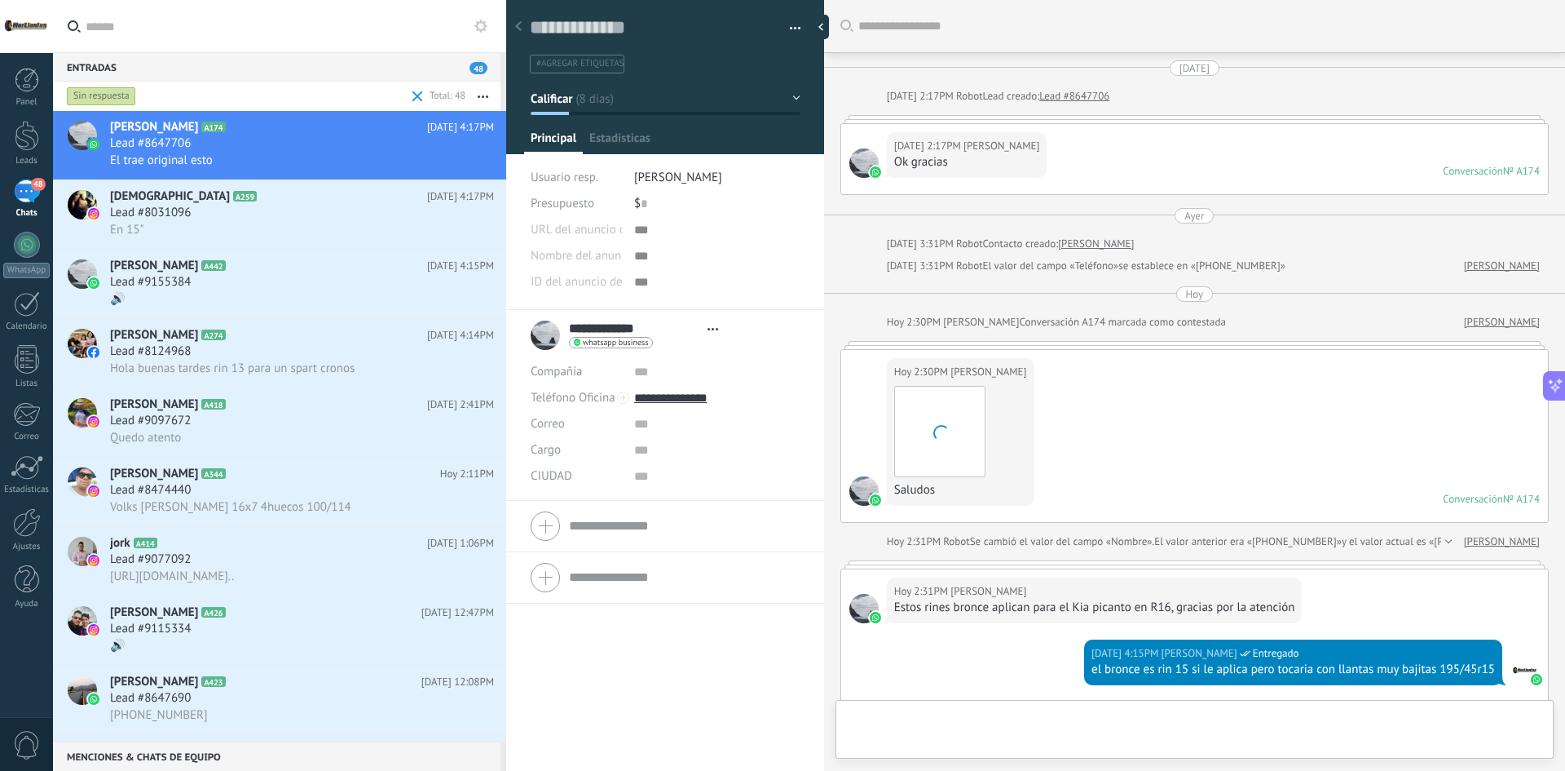
type textarea "**********"
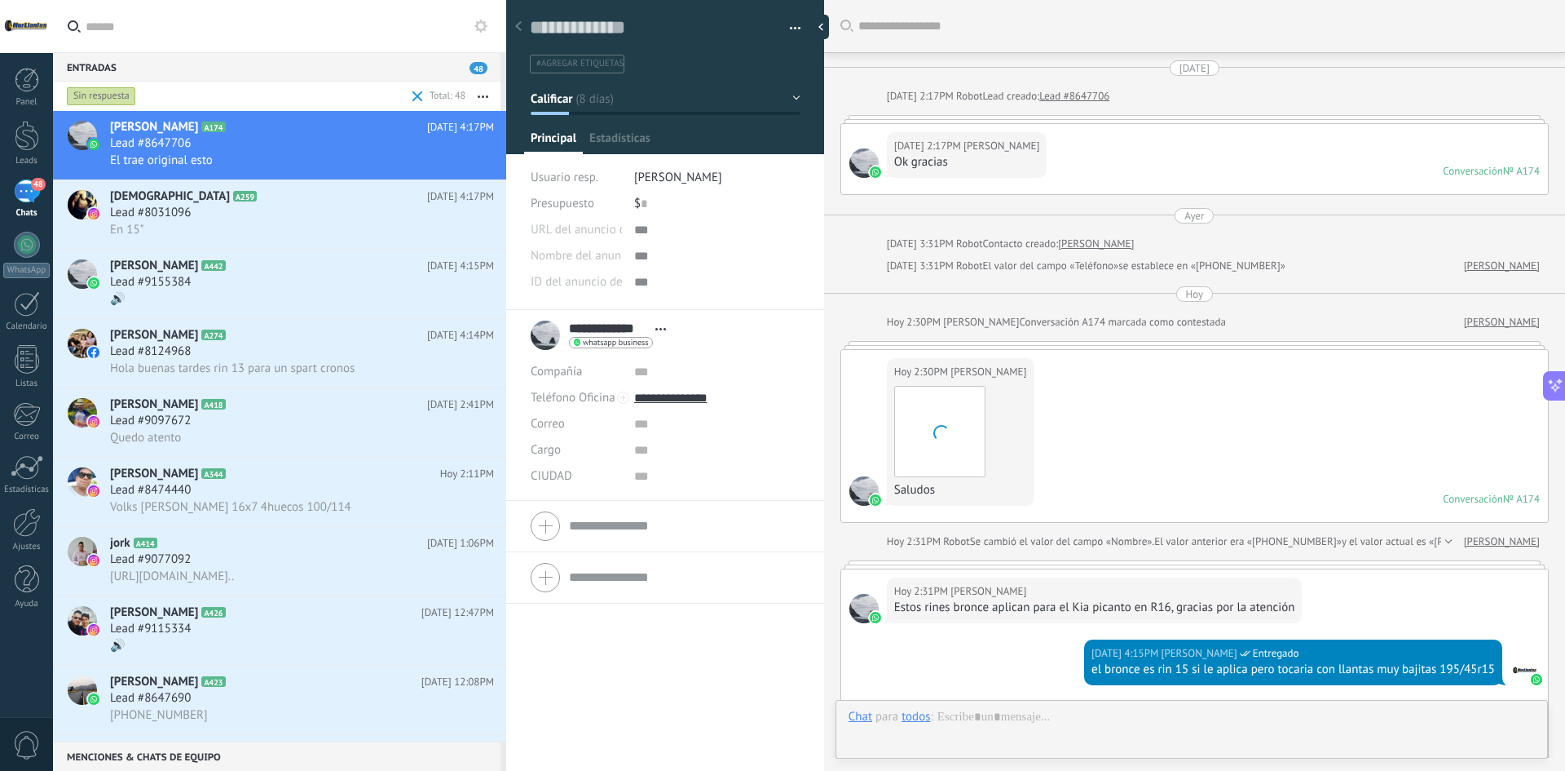
scroll to position [413, 0]
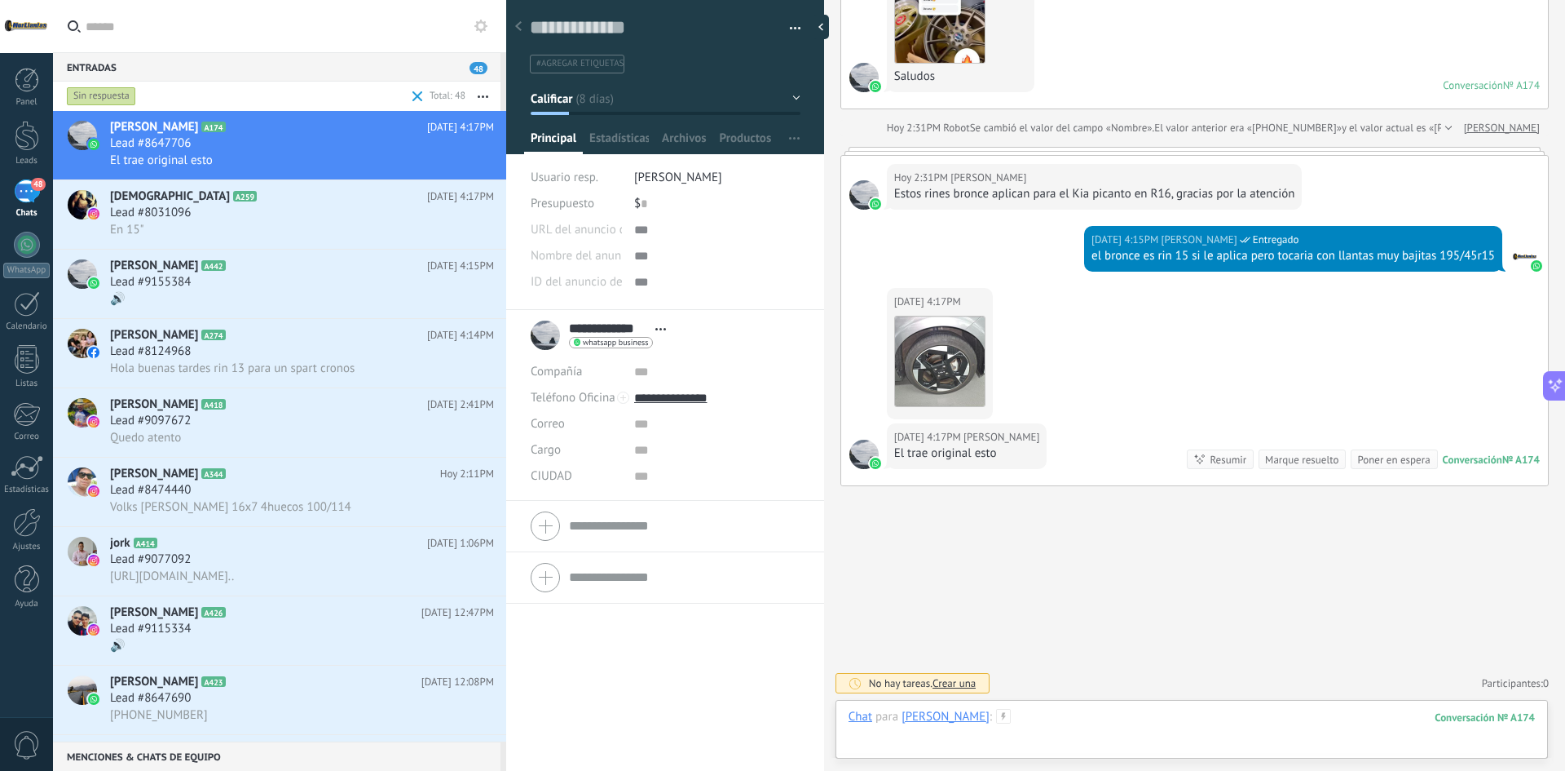
click at [1133, 714] on div at bounding box center [1192, 733] width 687 height 49
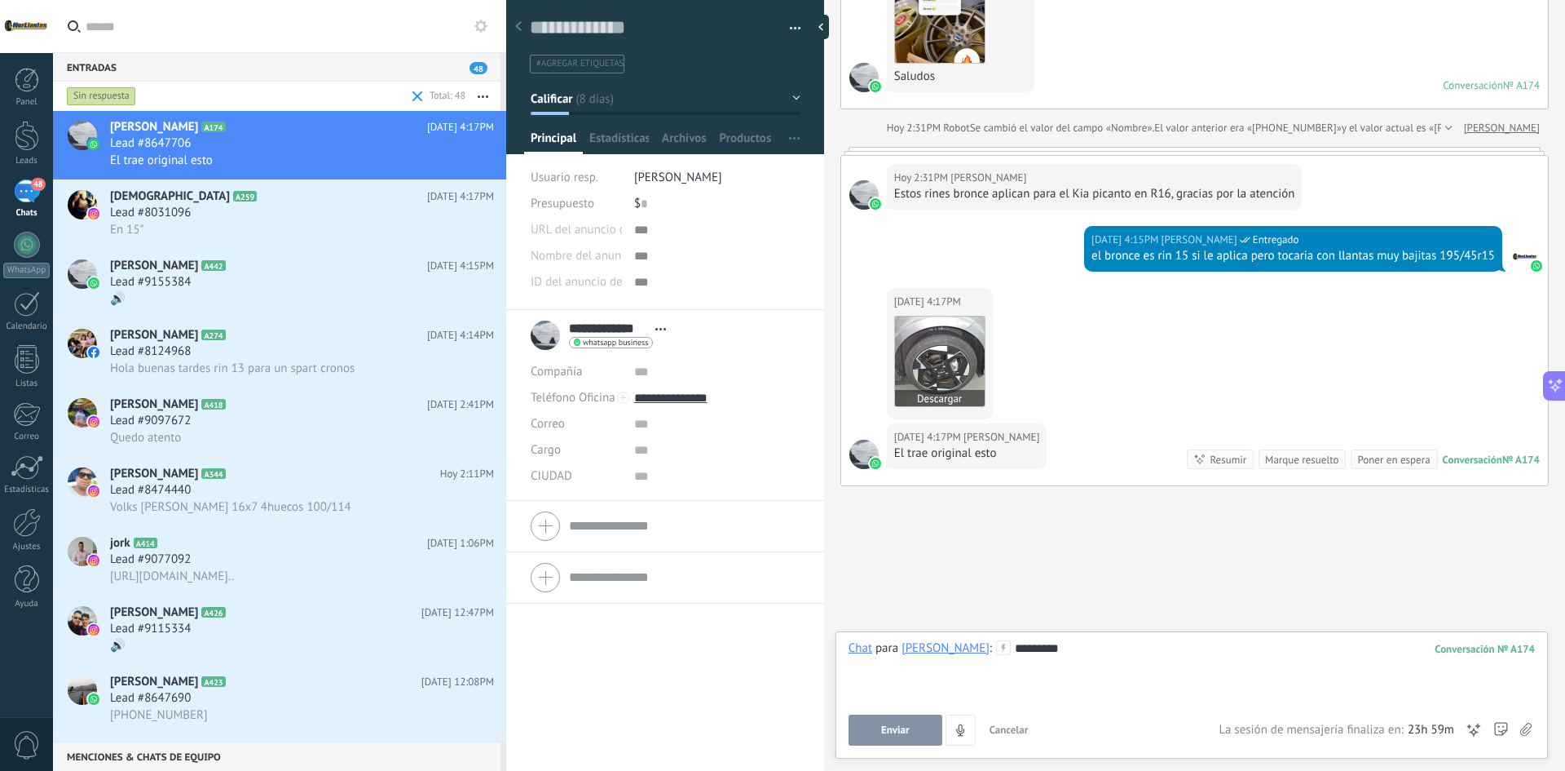
click at [916, 326] on img at bounding box center [940, 361] width 90 height 90
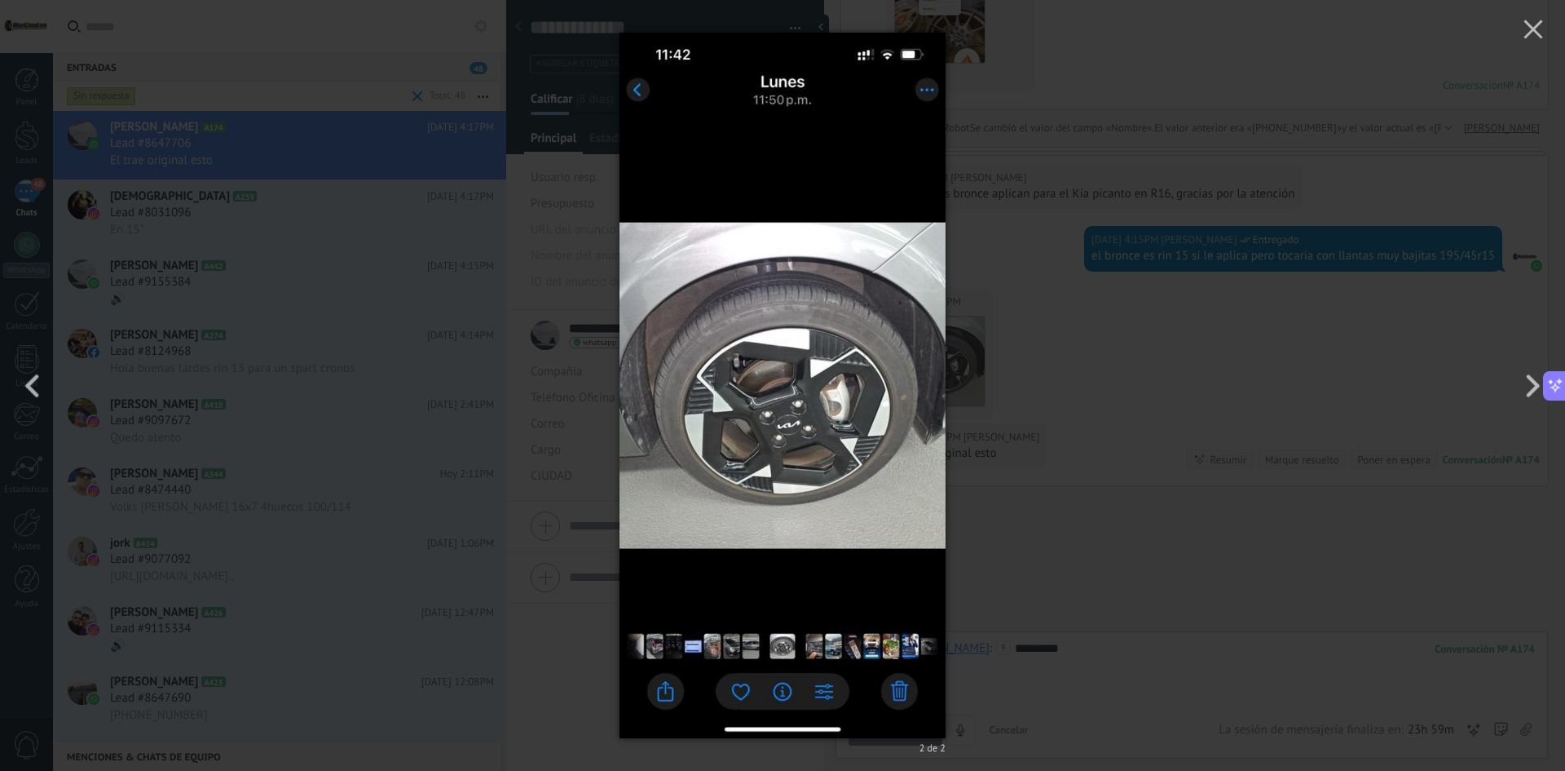
click at [874, 325] on img at bounding box center [783, 385] width 326 height 771
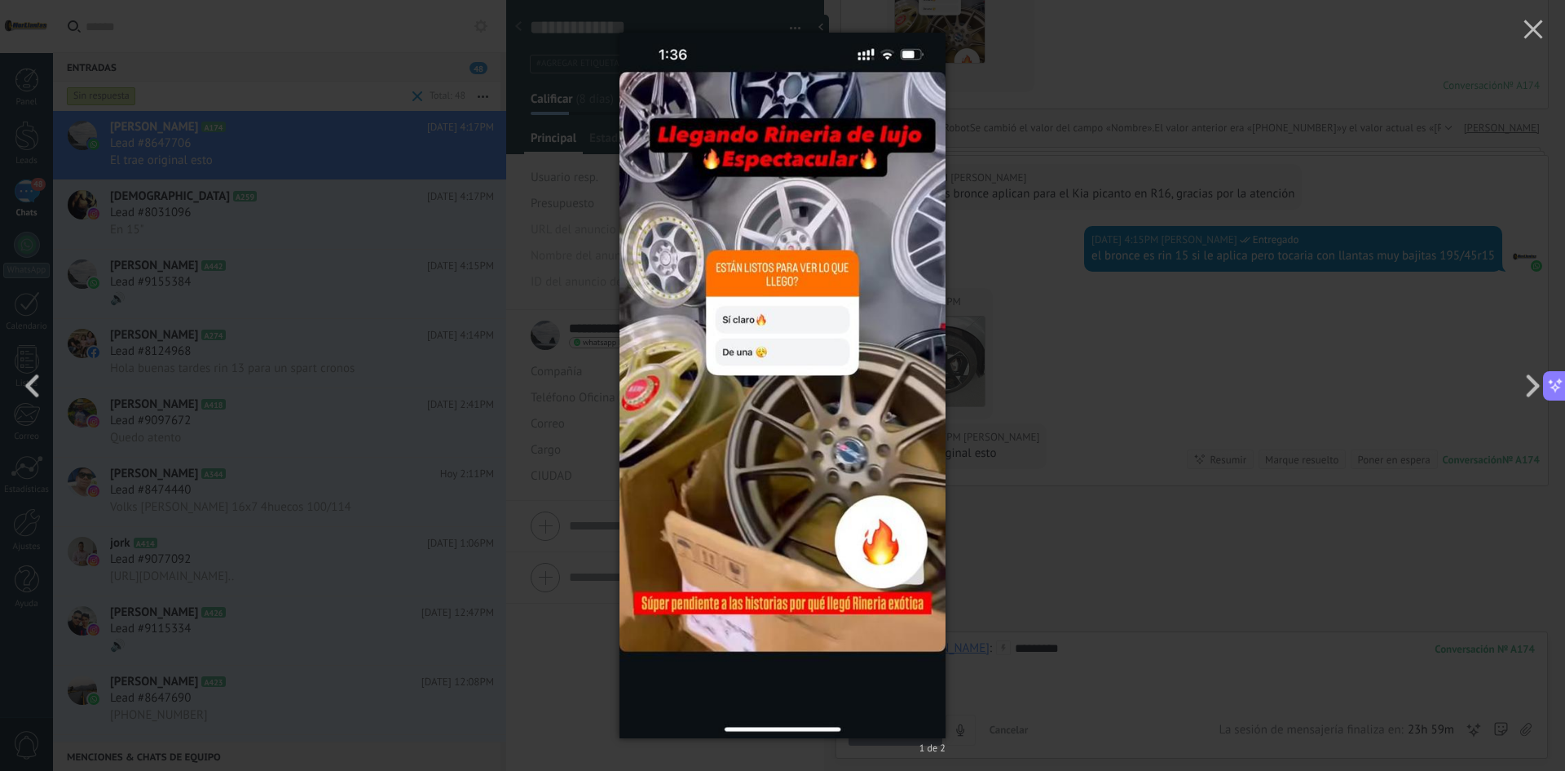
click at [1100, 371] on div "1 de 2" at bounding box center [782, 385] width 1565 height 771
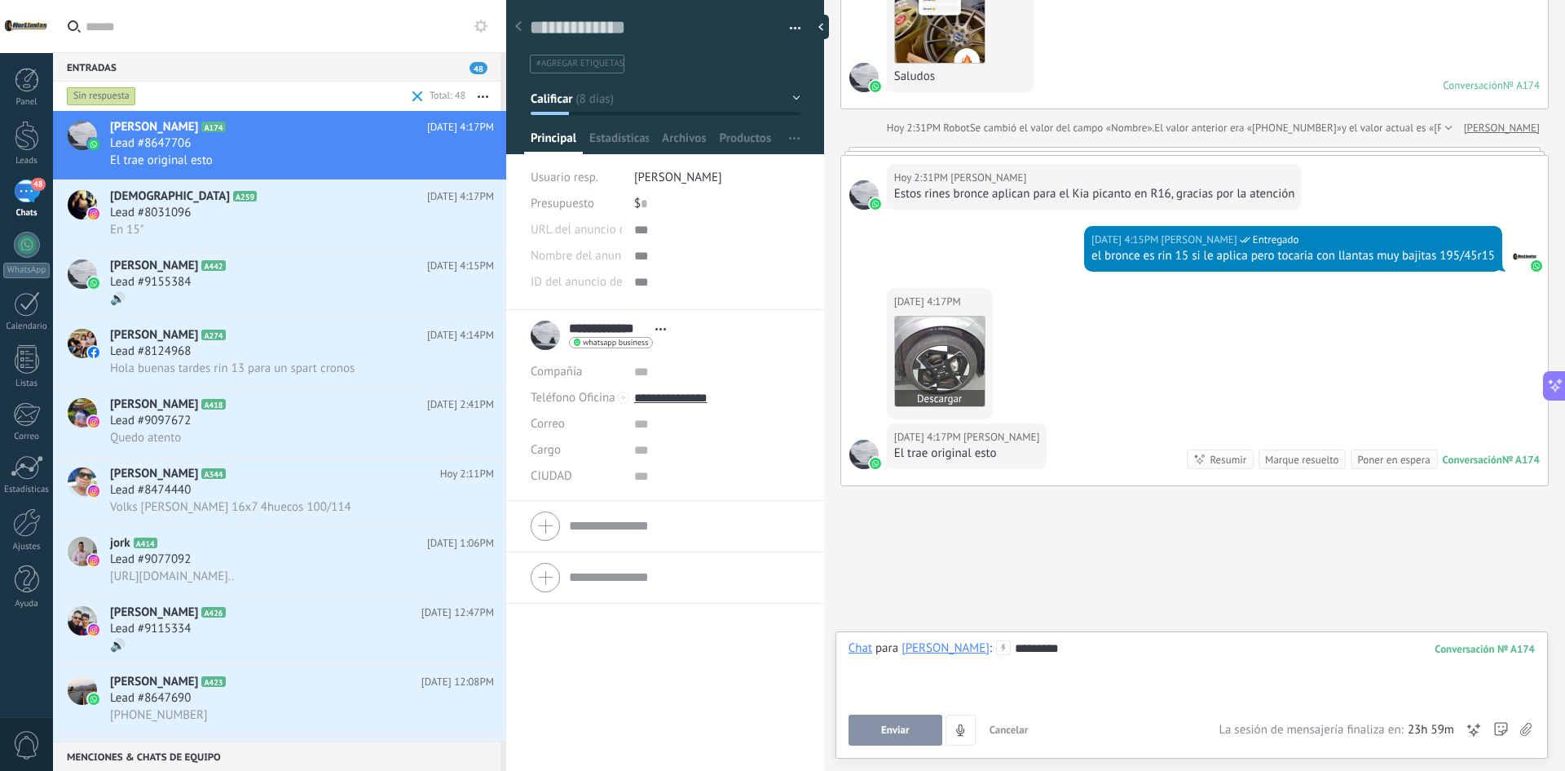
click at [950, 347] on img at bounding box center [940, 361] width 90 height 90
click at [1071, 657] on div "********" at bounding box center [1192, 671] width 687 height 62
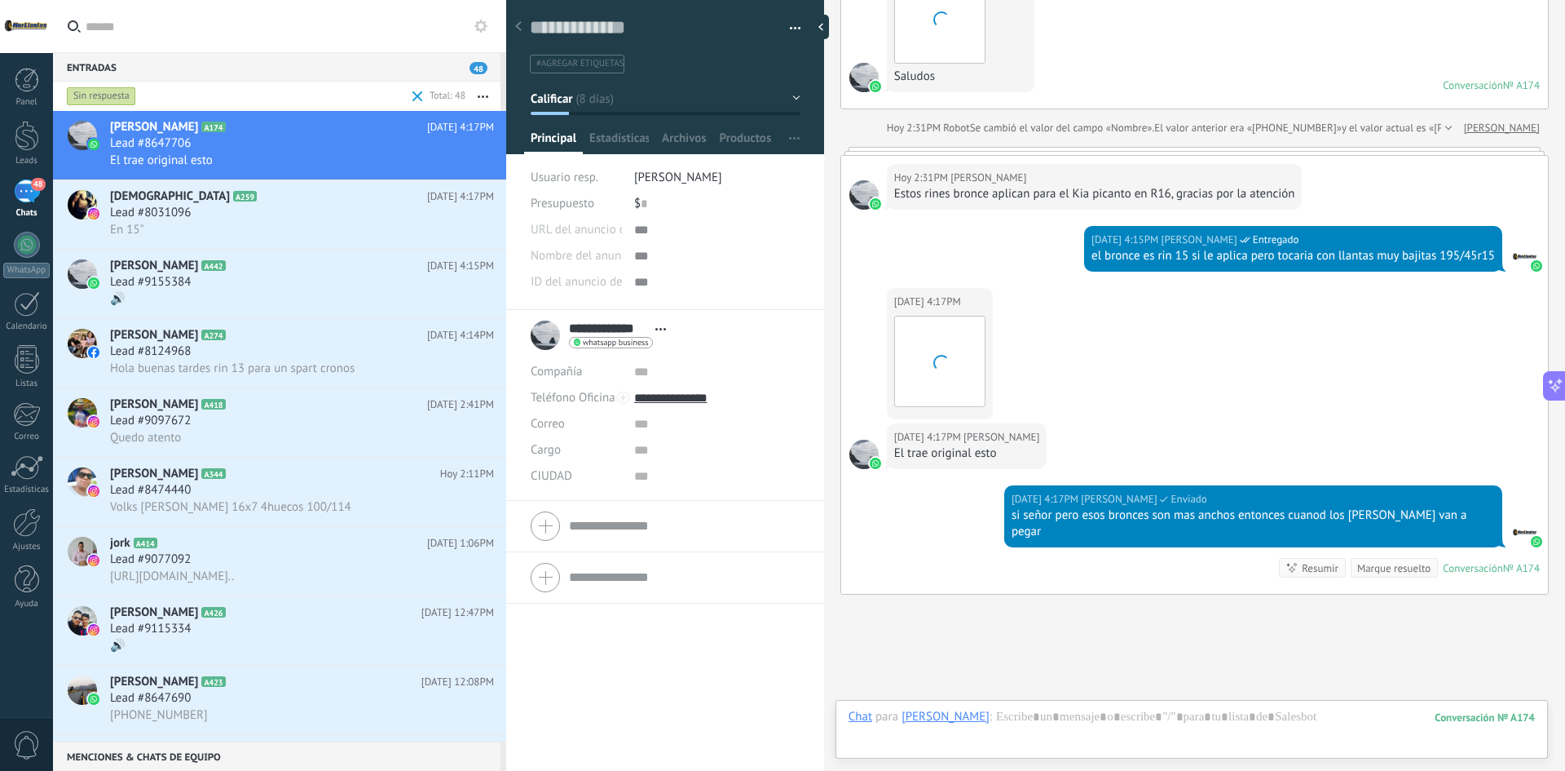
scroll to position [506, 0]
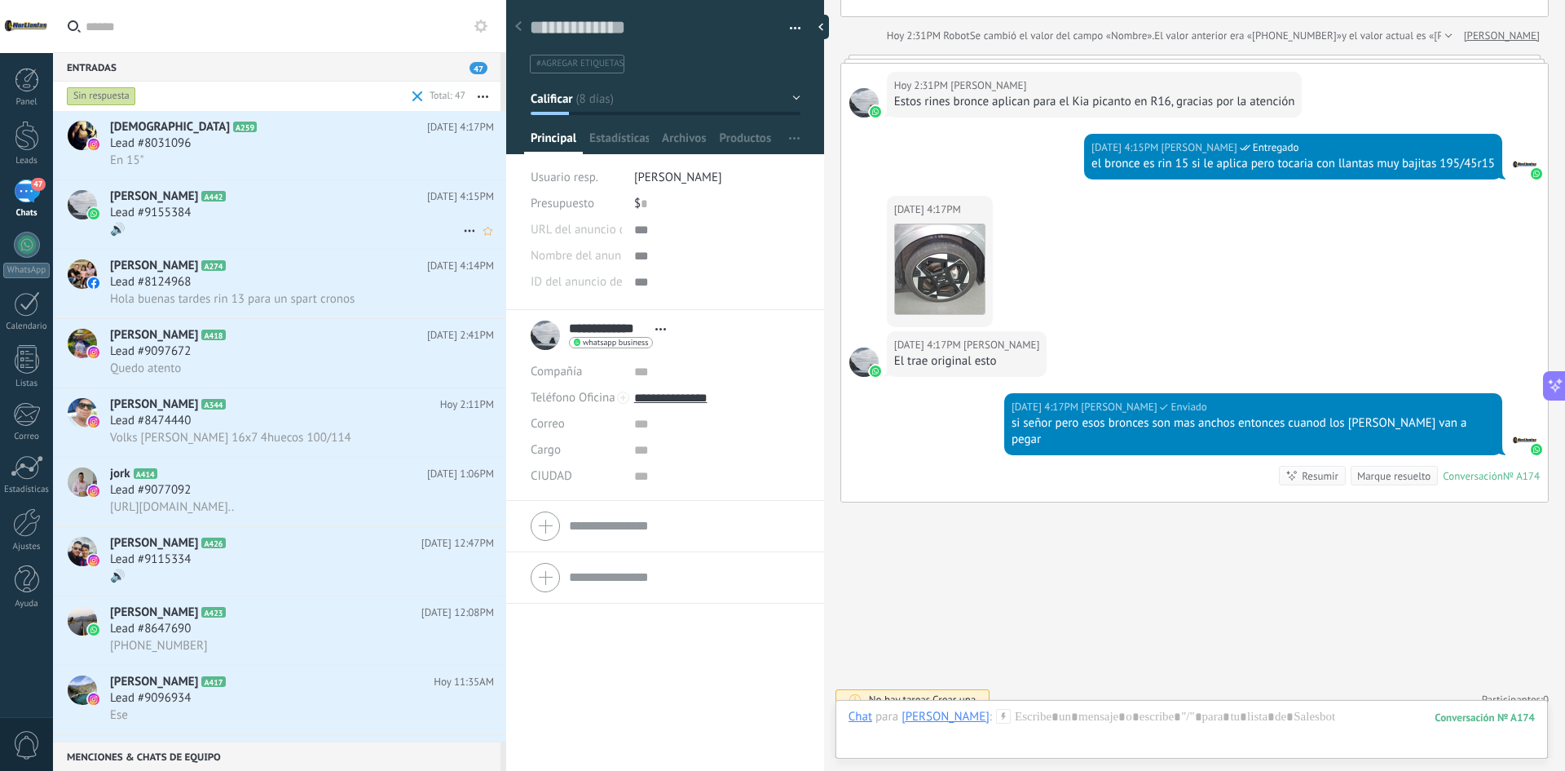
click at [199, 209] on h3 "Lead #9155384" at bounding box center [154, 213] width 89 height 16
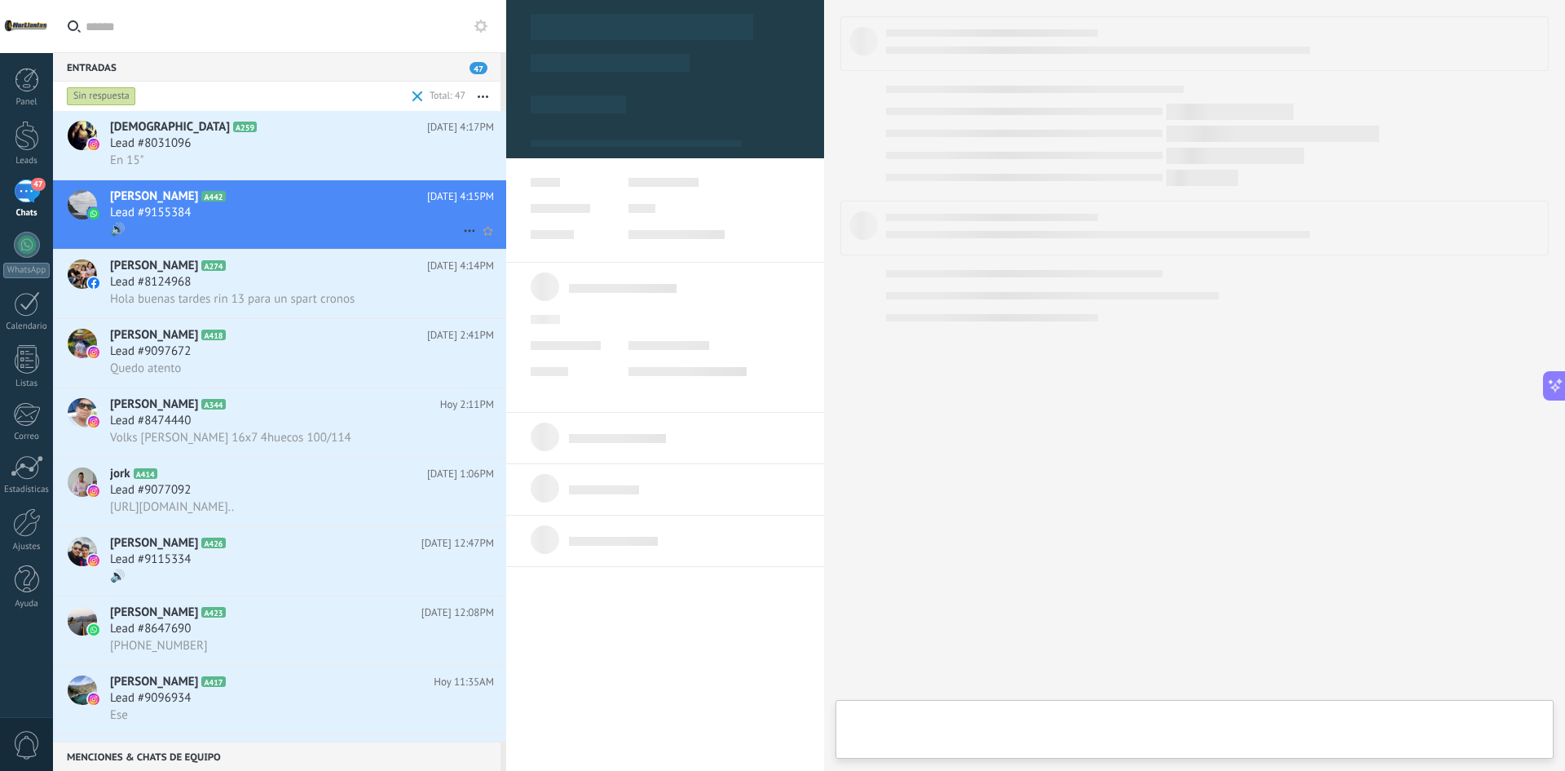
type textarea "**********"
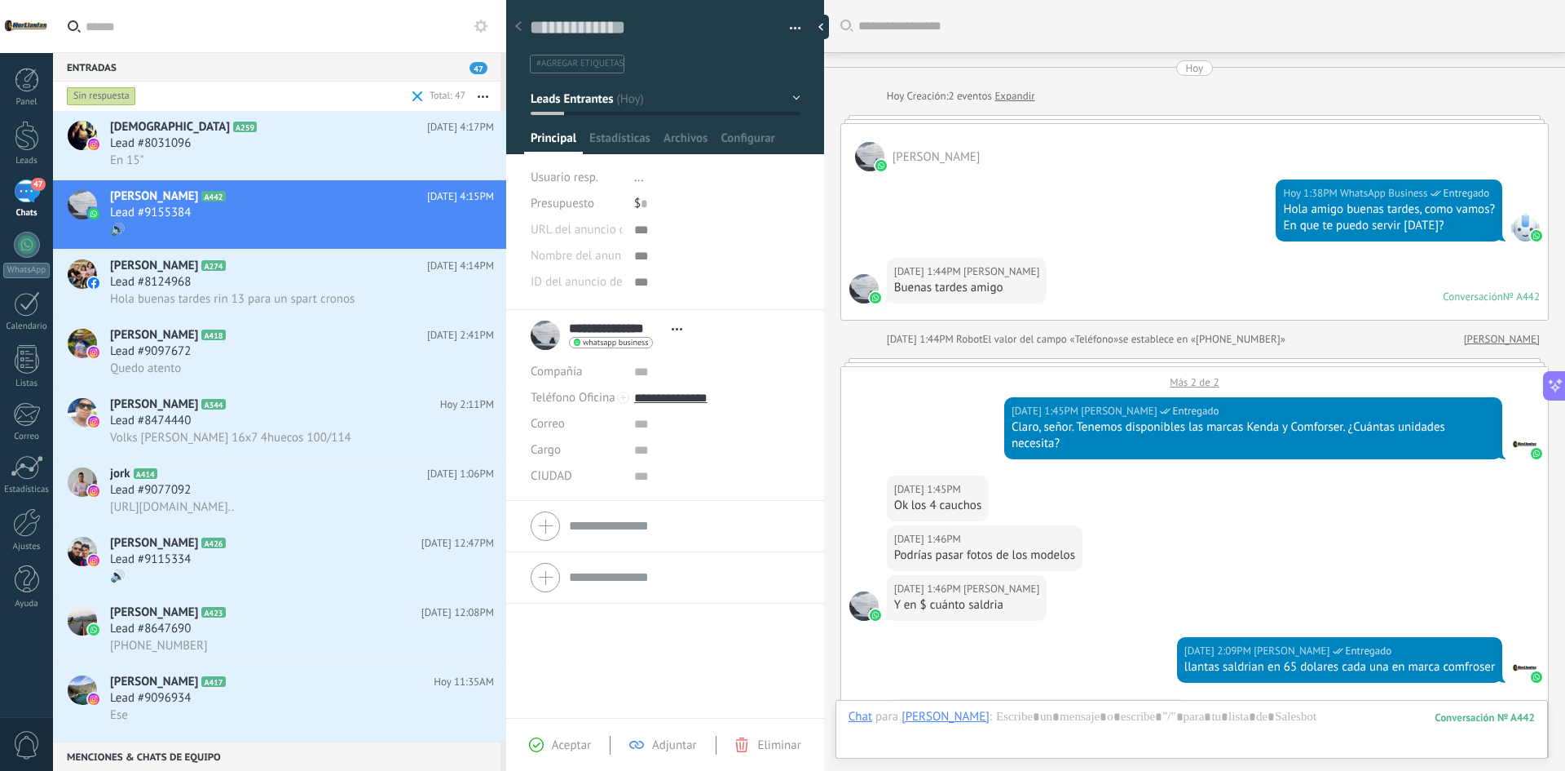
scroll to position [726, 0]
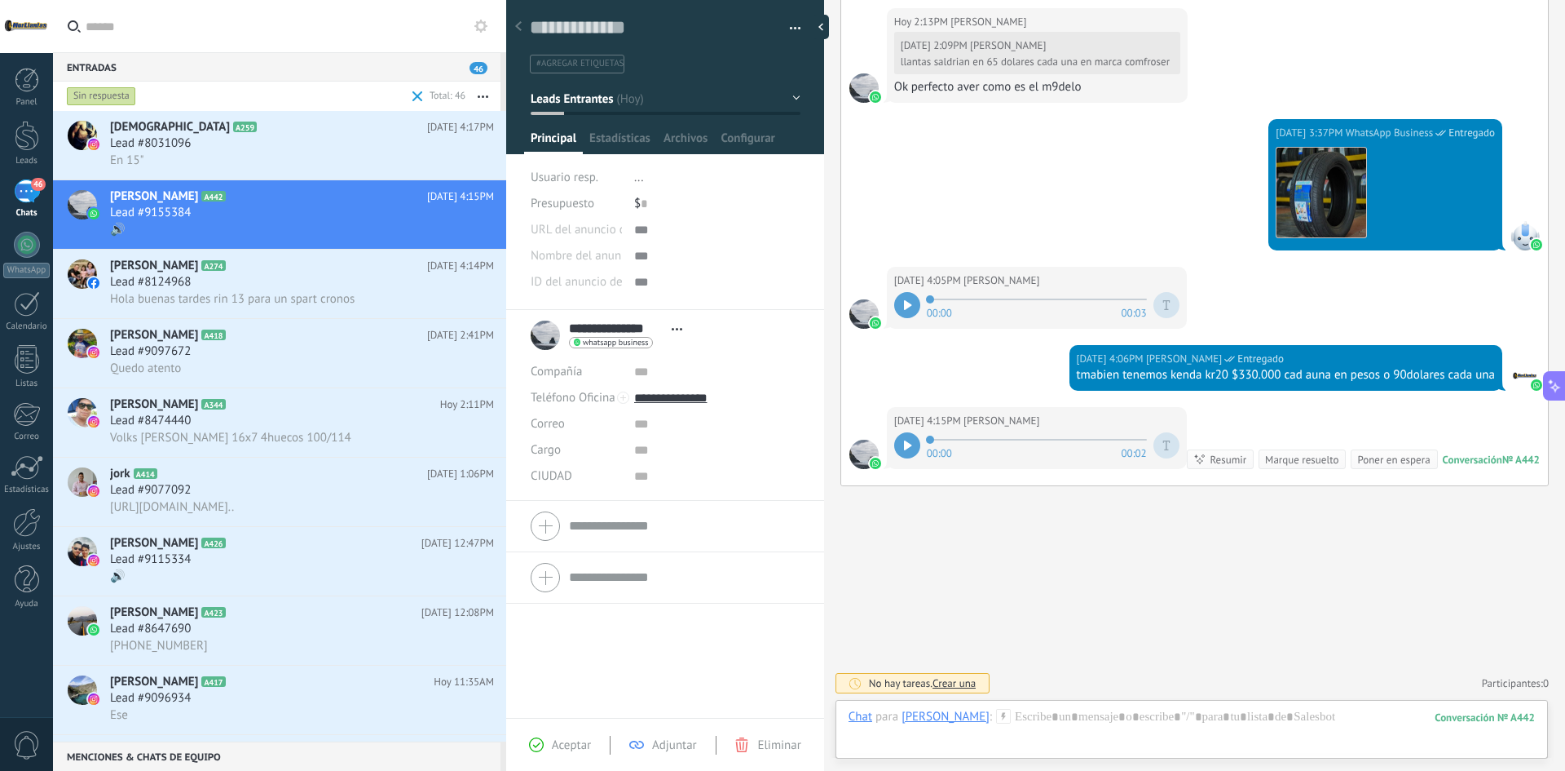
click at [912, 432] on div at bounding box center [907, 445] width 26 height 26
click at [1056, 722] on div at bounding box center [1192, 733] width 687 height 49
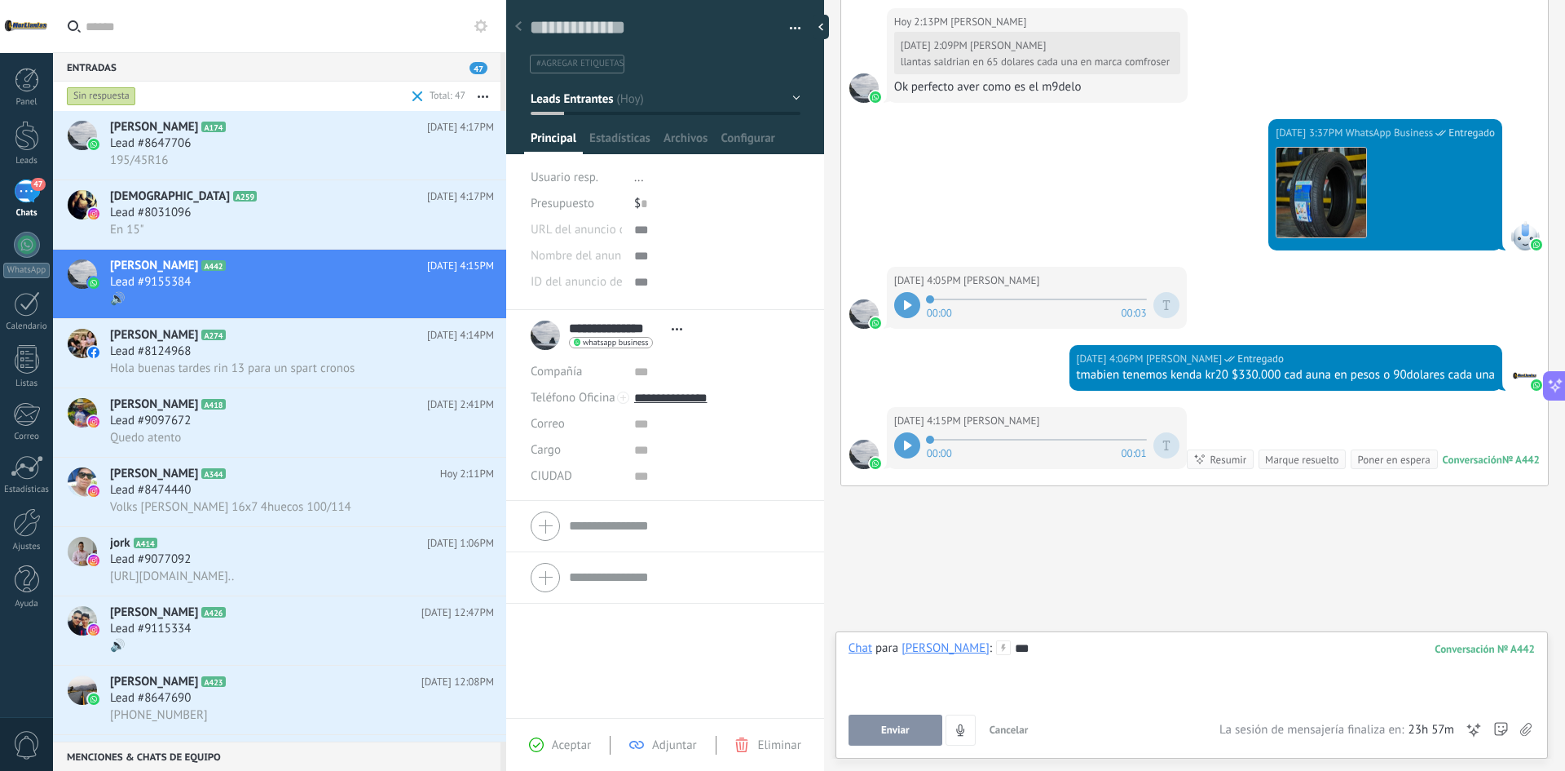
click at [889, 722] on button "Enviar" at bounding box center [896, 729] width 94 height 31
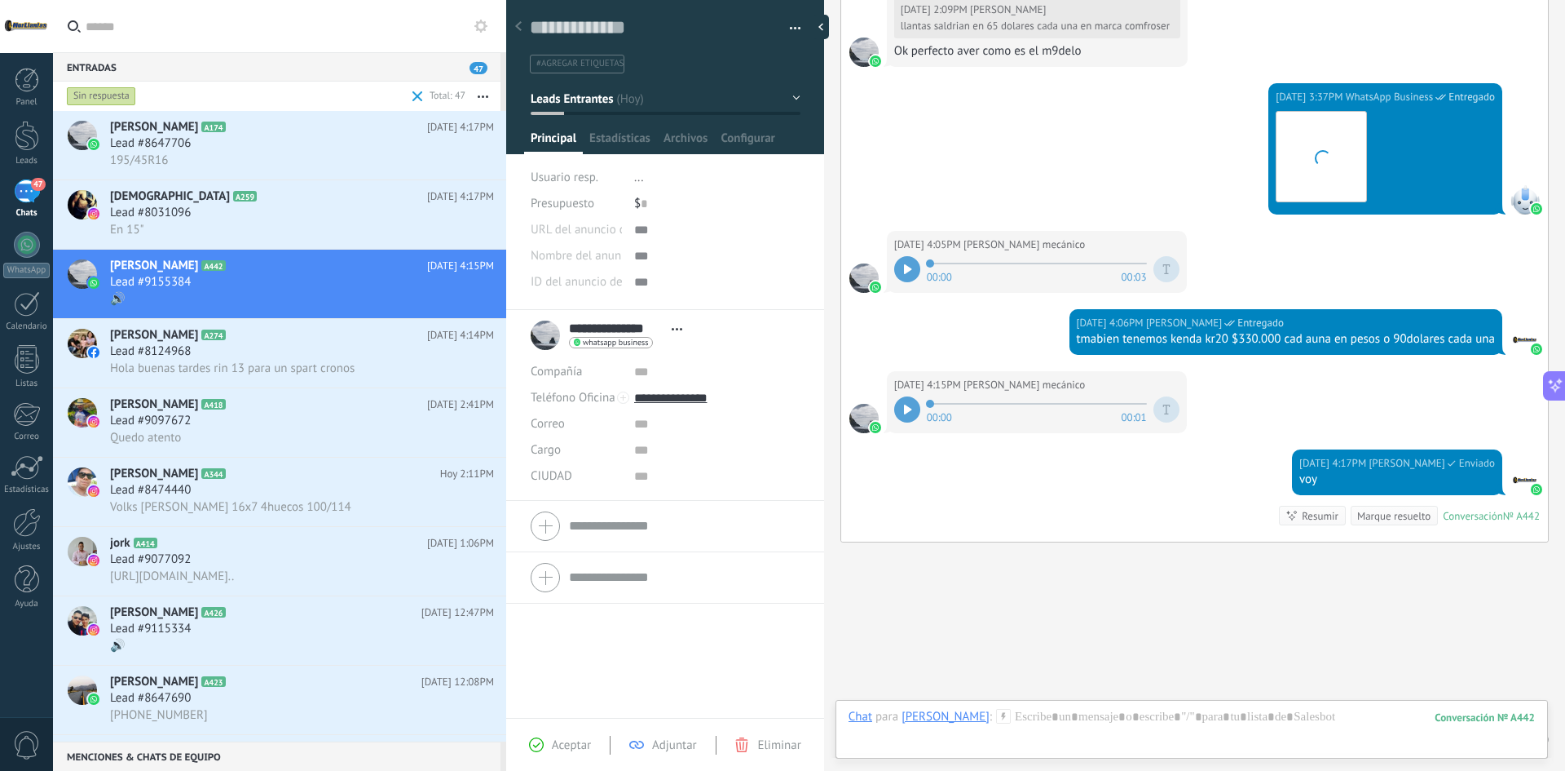
scroll to position [783, 0]
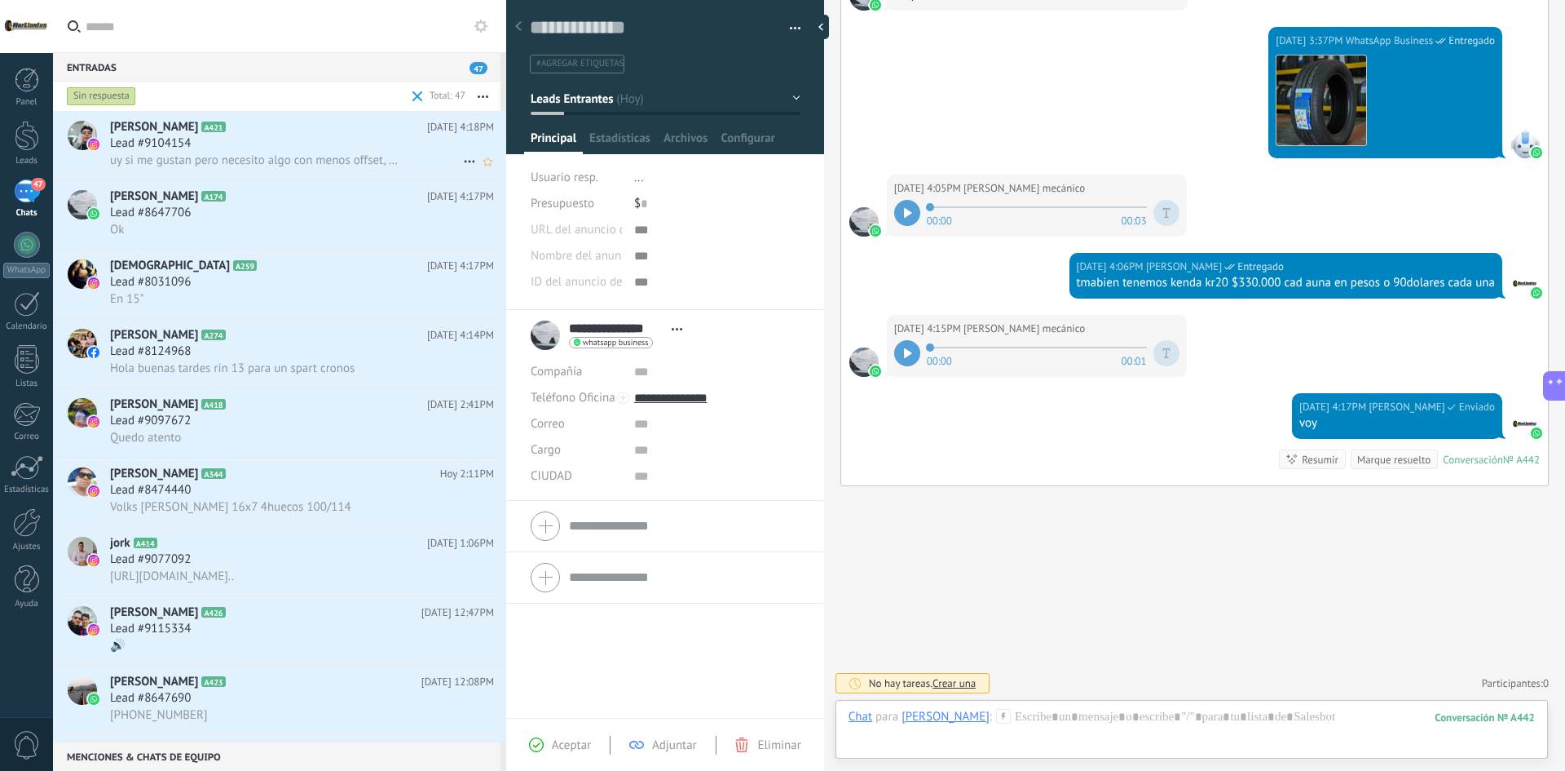
click at [287, 161] on span "uy si me gustan pero necesito algo con menos offset, poncheros creo que le llam…" at bounding box center [257, 159] width 294 height 15
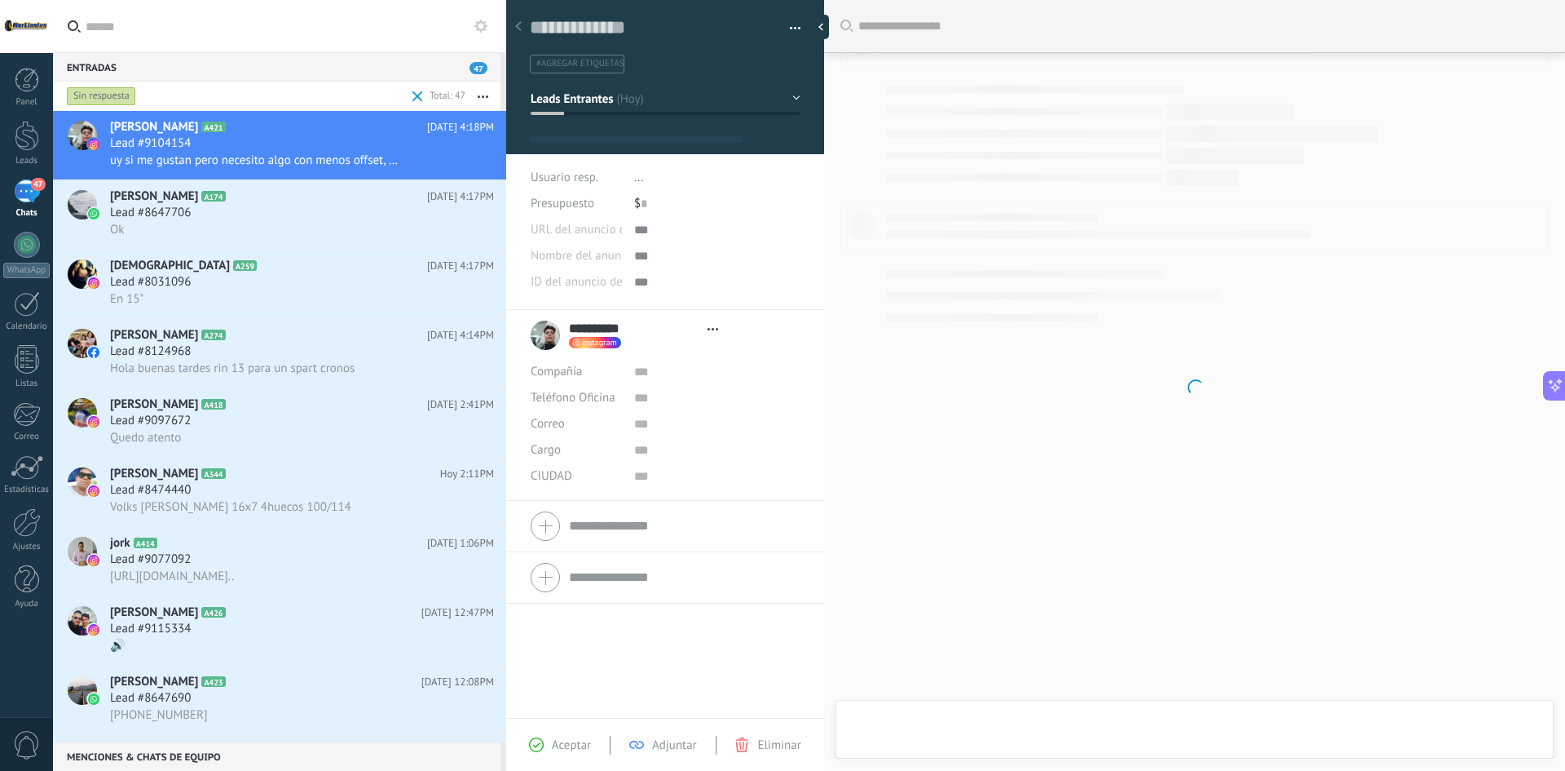
type textarea "**********"
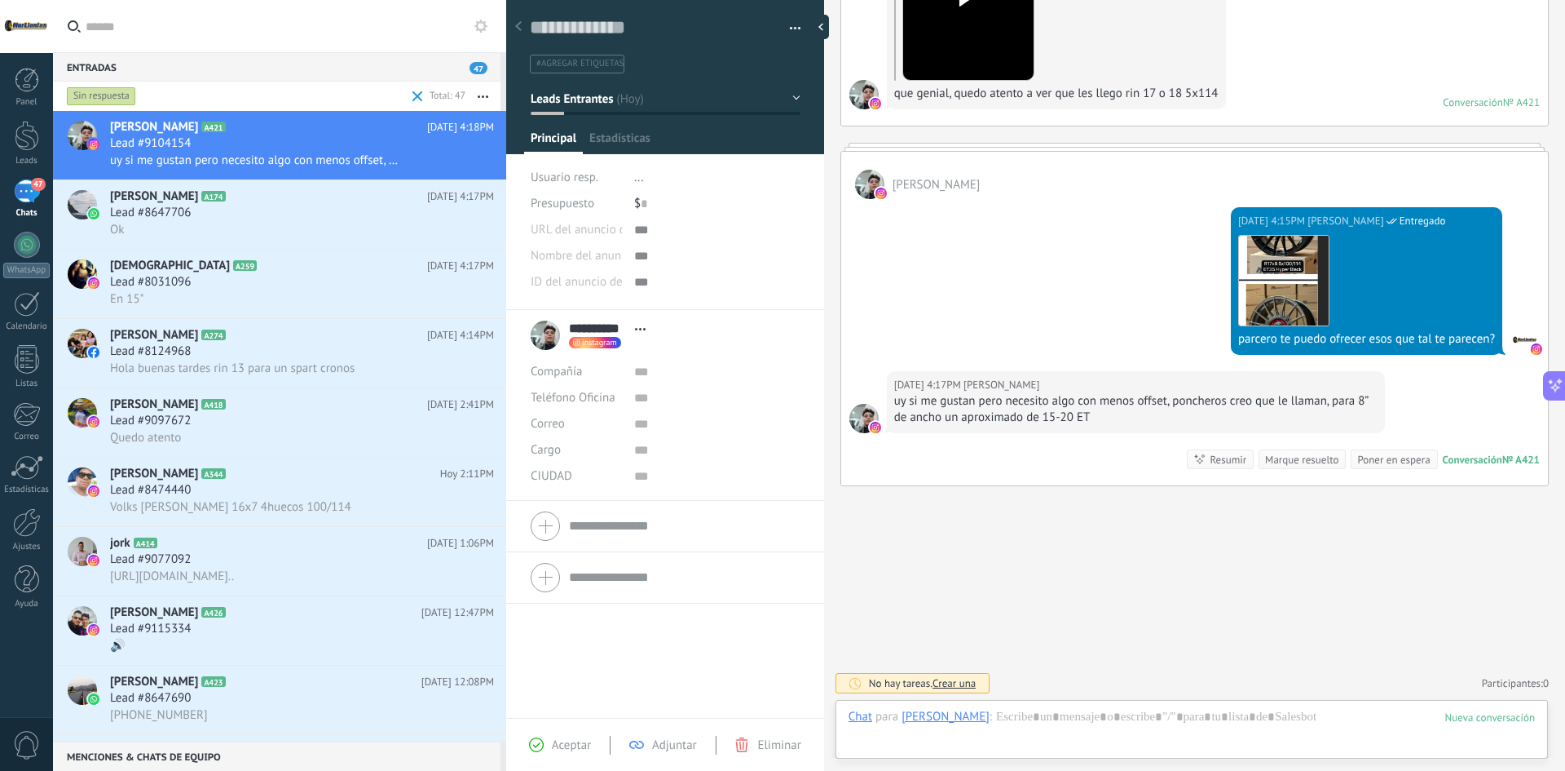
scroll to position [24, 0]
click at [1152, 719] on div at bounding box center [1192, 733] width 687 height 49
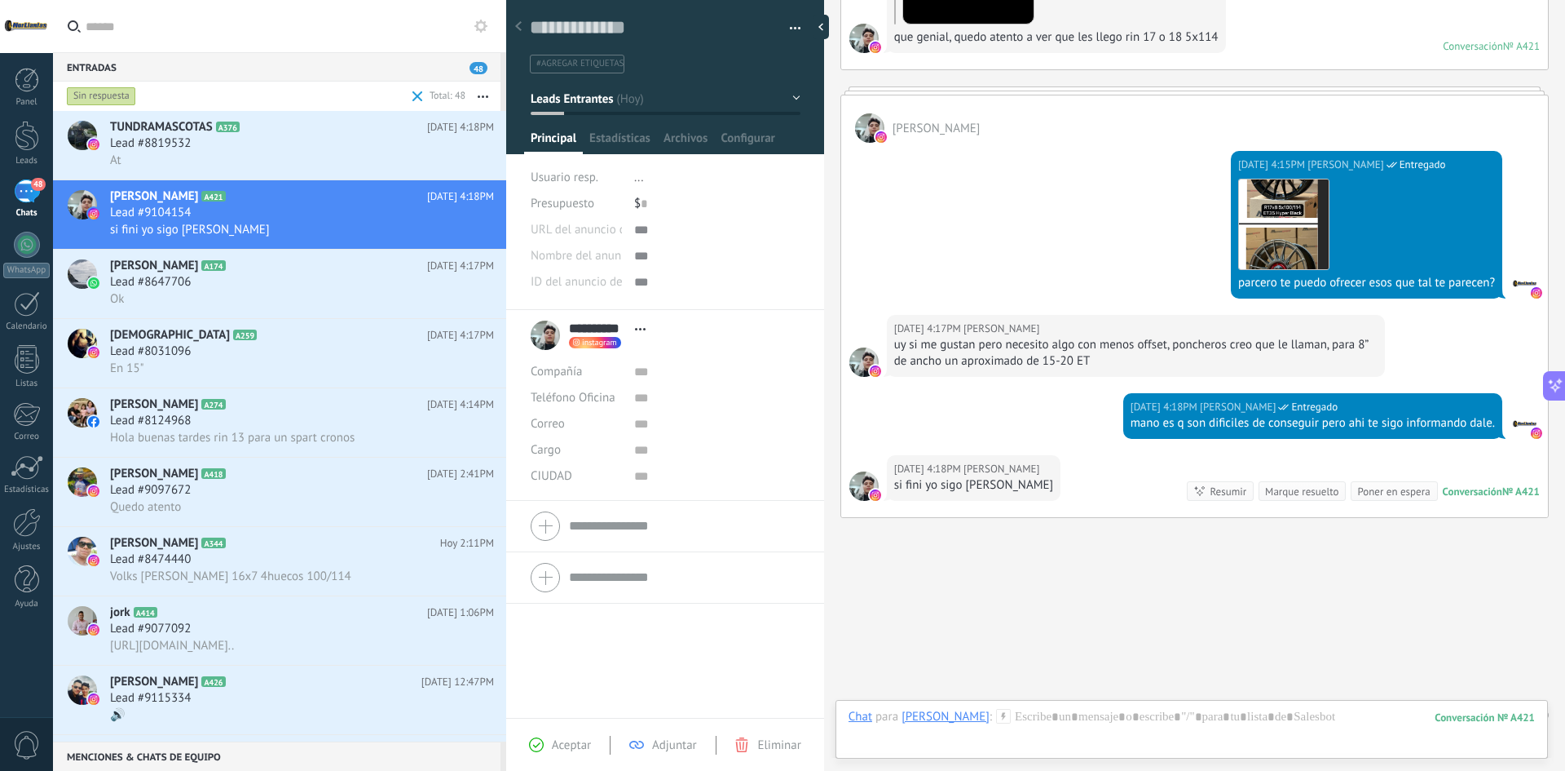
scroll to position [368, 0]
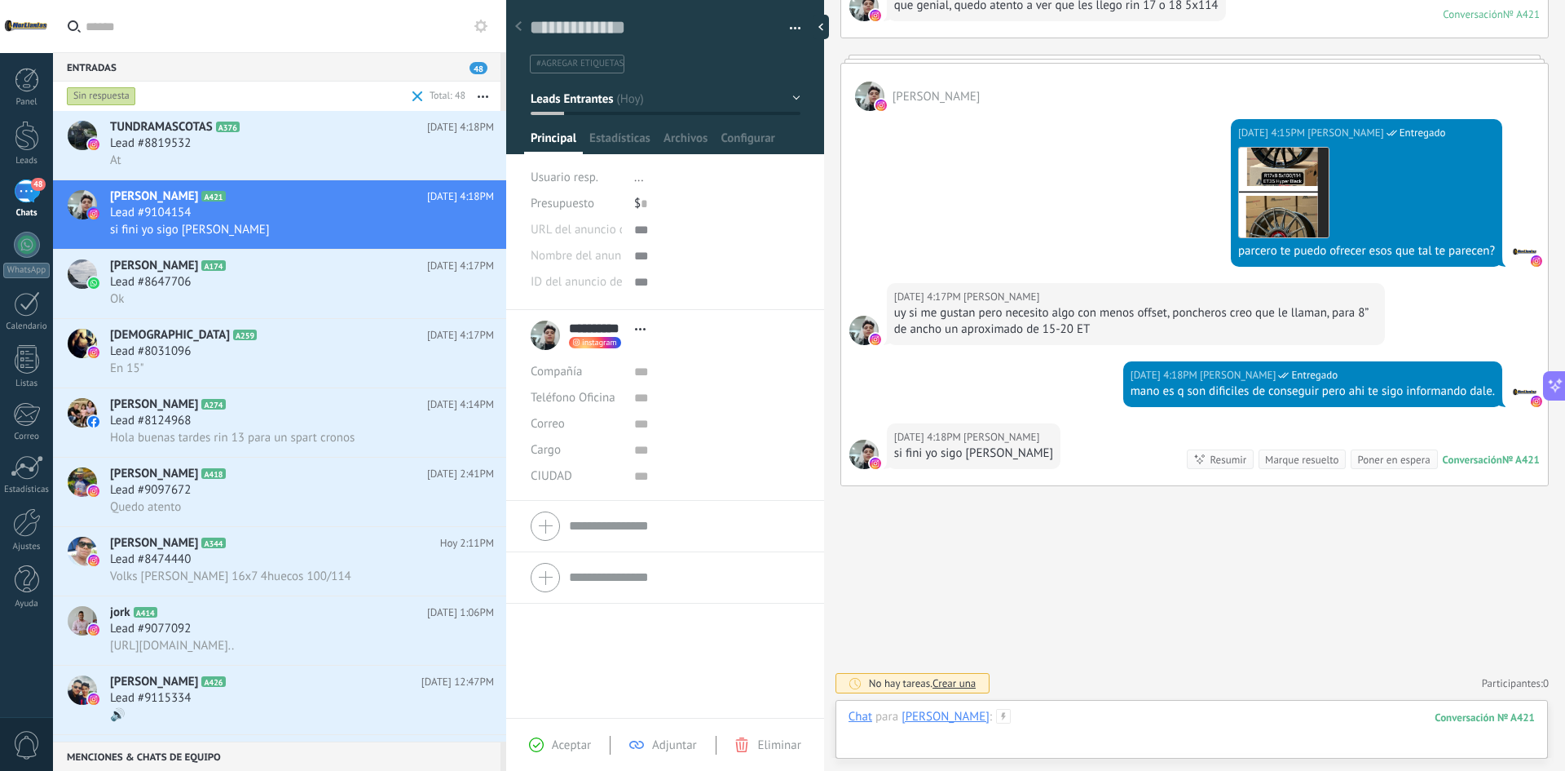
click at [1043, 727] on div at bounding box center [1192, 733] width 687 height 49
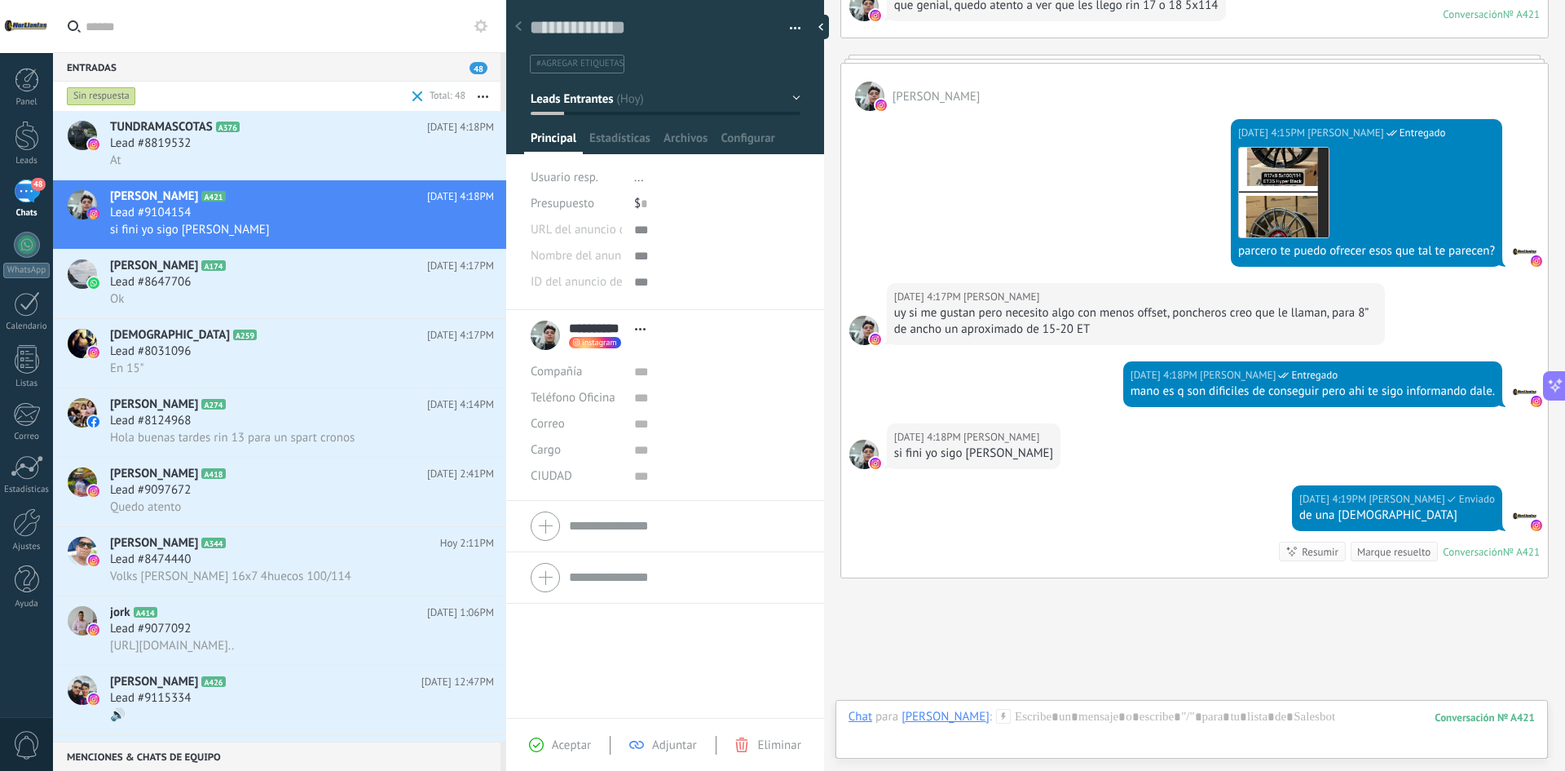
scroll to position [460, 0]
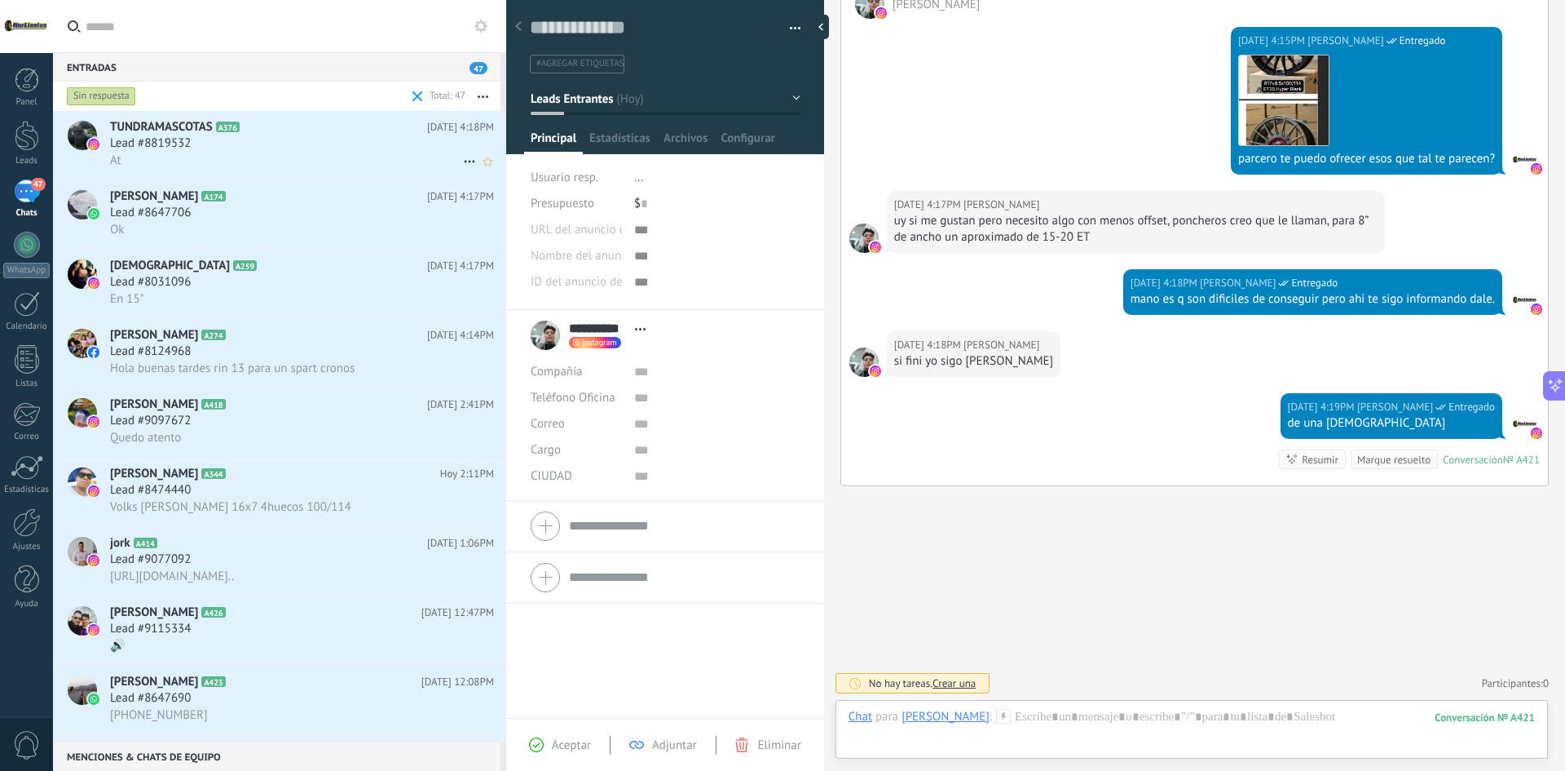
click at [229, 155] on div "At" at bounding box center [302, 160] width 384 height 17
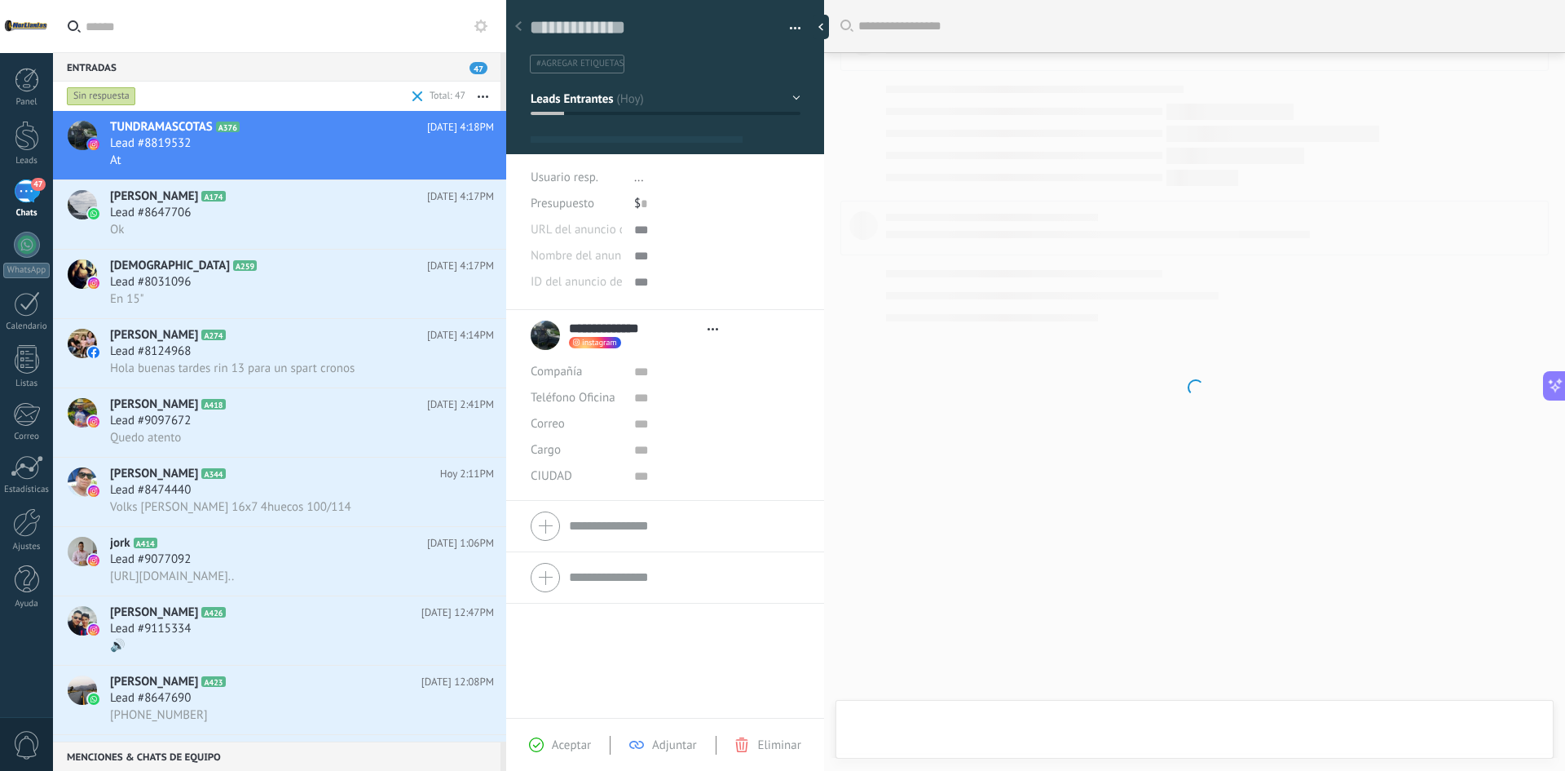
type textarea "**********"
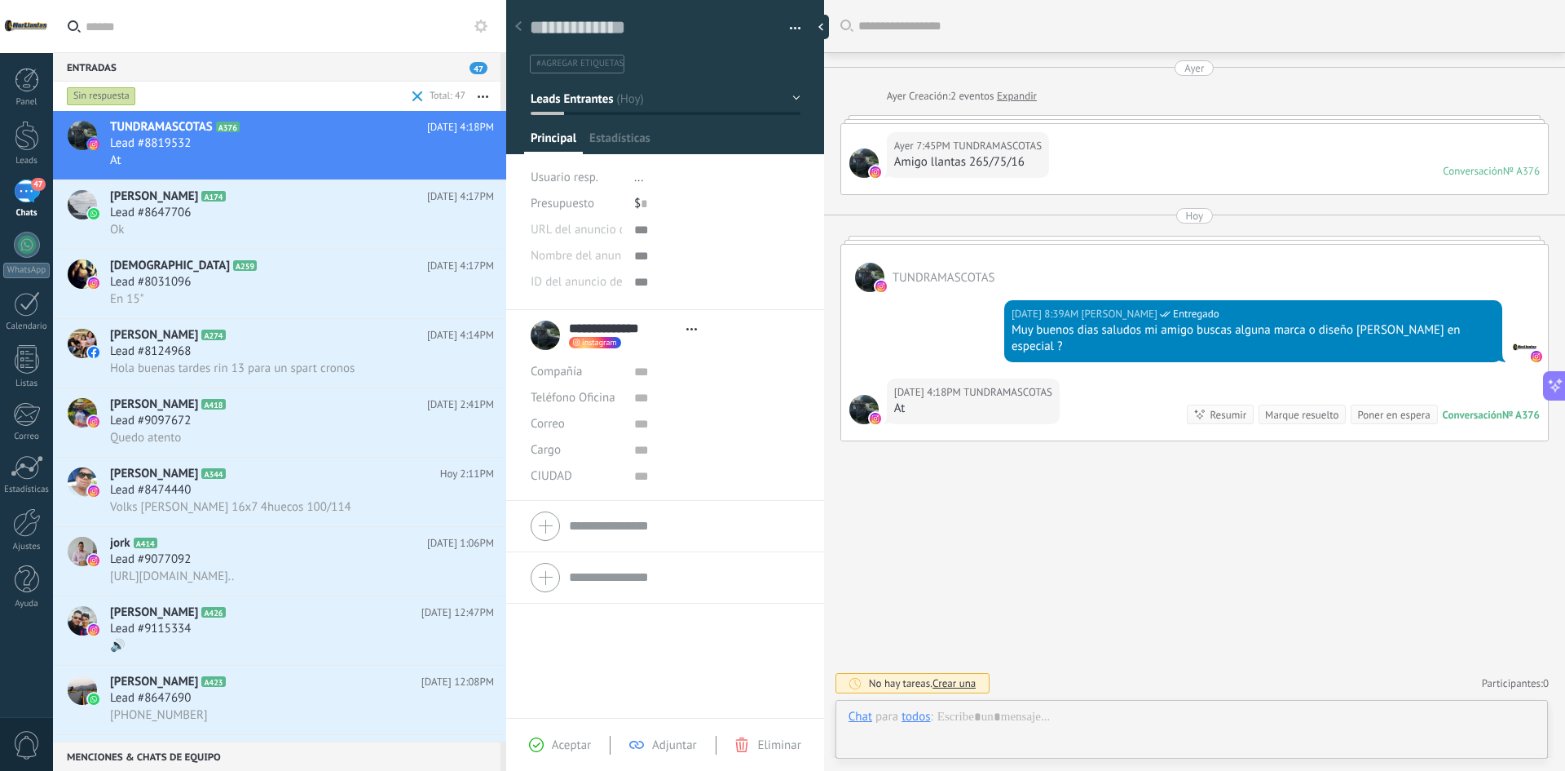
scroll to position [24, 0]
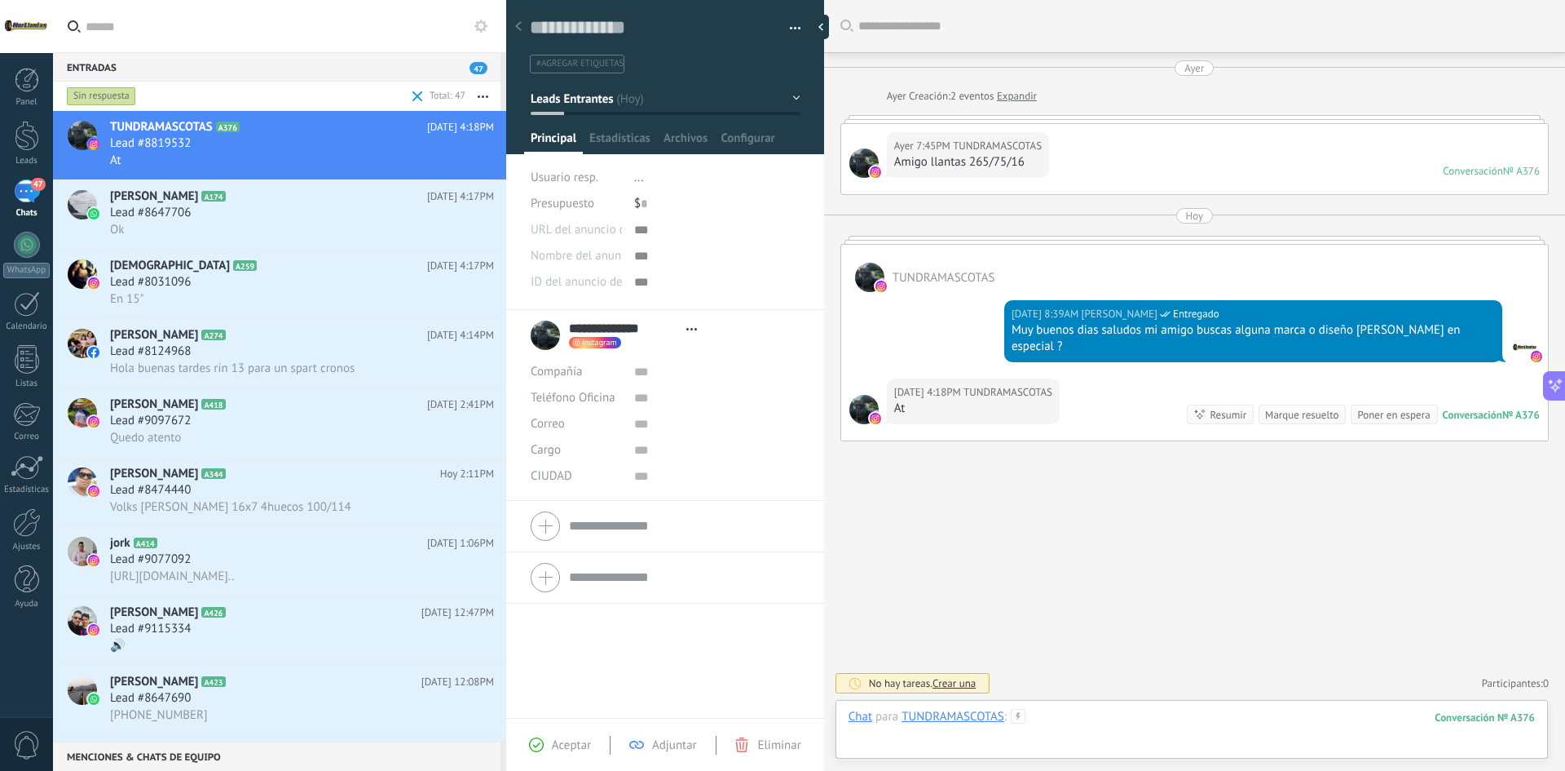
click at [1095, 715] on div at bounding box center [1192, 733] width 687 height 49
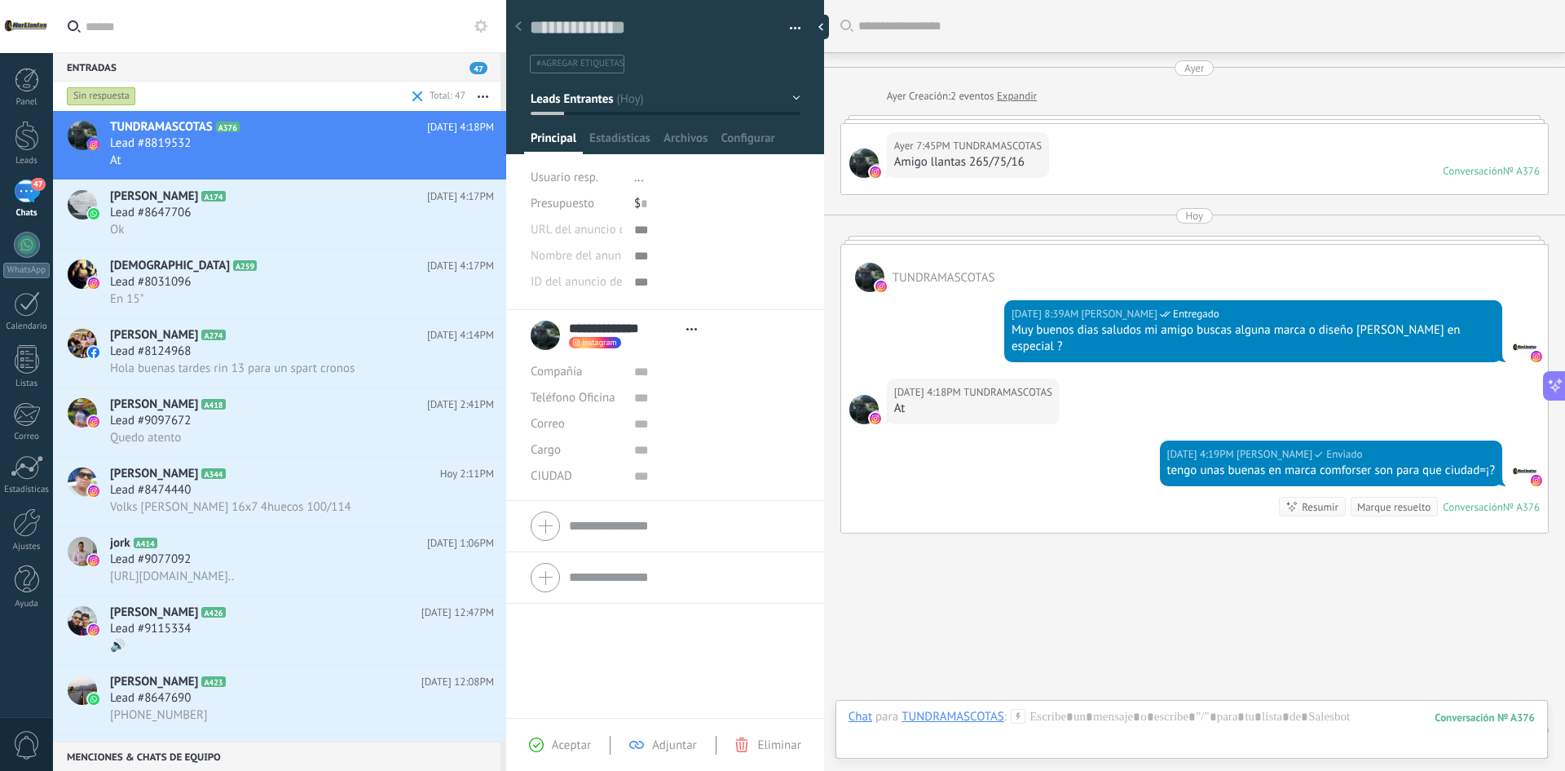
scroll to position [31, 0]
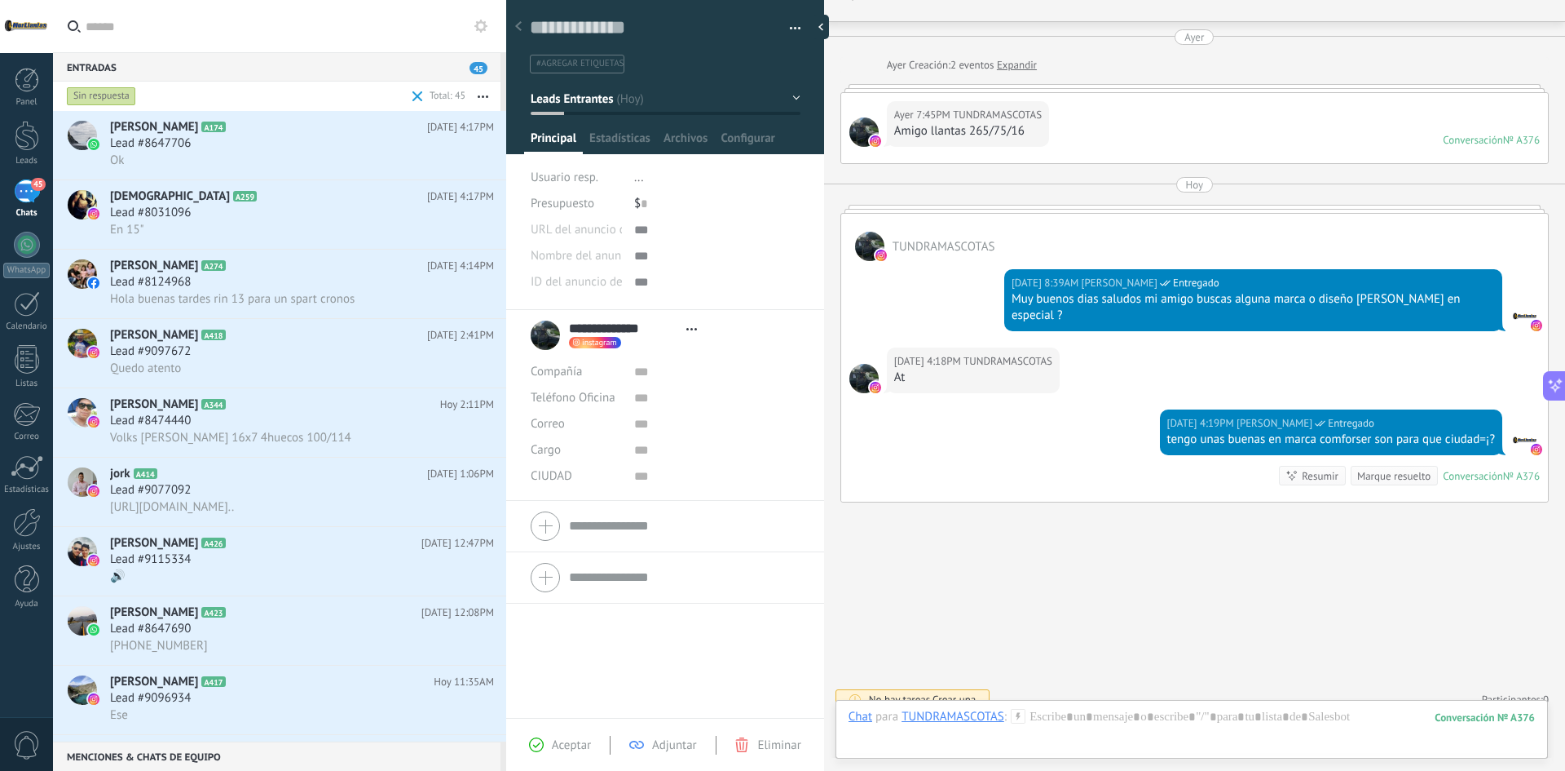
click at [1068, 700] on div "Chat Correo Nota Tarea Chat para TUNDRAMASCOTAS : 376 Enviar Cancelar Rastrear …" at bounding box center [1192, 729] width 713 height 59
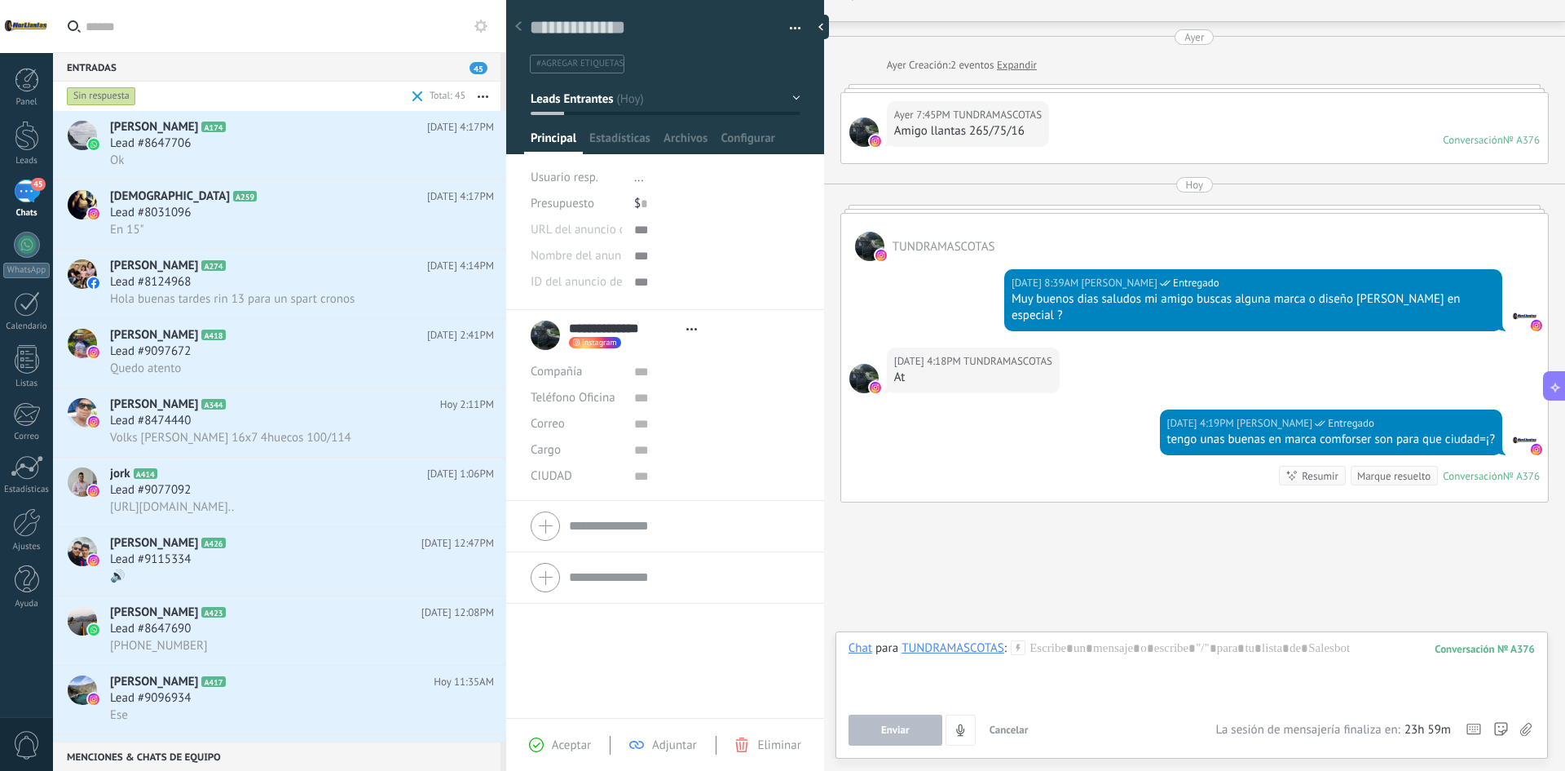
click at [1093, 706] on div "Chat para TUNDRAMASCOTAS : 376 Enviar Cancelar Rastrear clics en links ? Reduci…" at bounding box center [1192, 692] width 687 height 105
click at [1103, 684] on div at bounding box center [1192, 671] width 687 height 62
click at [1117, 661] on div at bounding box center [1192, 671] width 687 height 62
paste div
drag, startPoint x: 1327, startPoint y: 649, endPoint x: 1367, endPoint y: 643, distance: 41.2
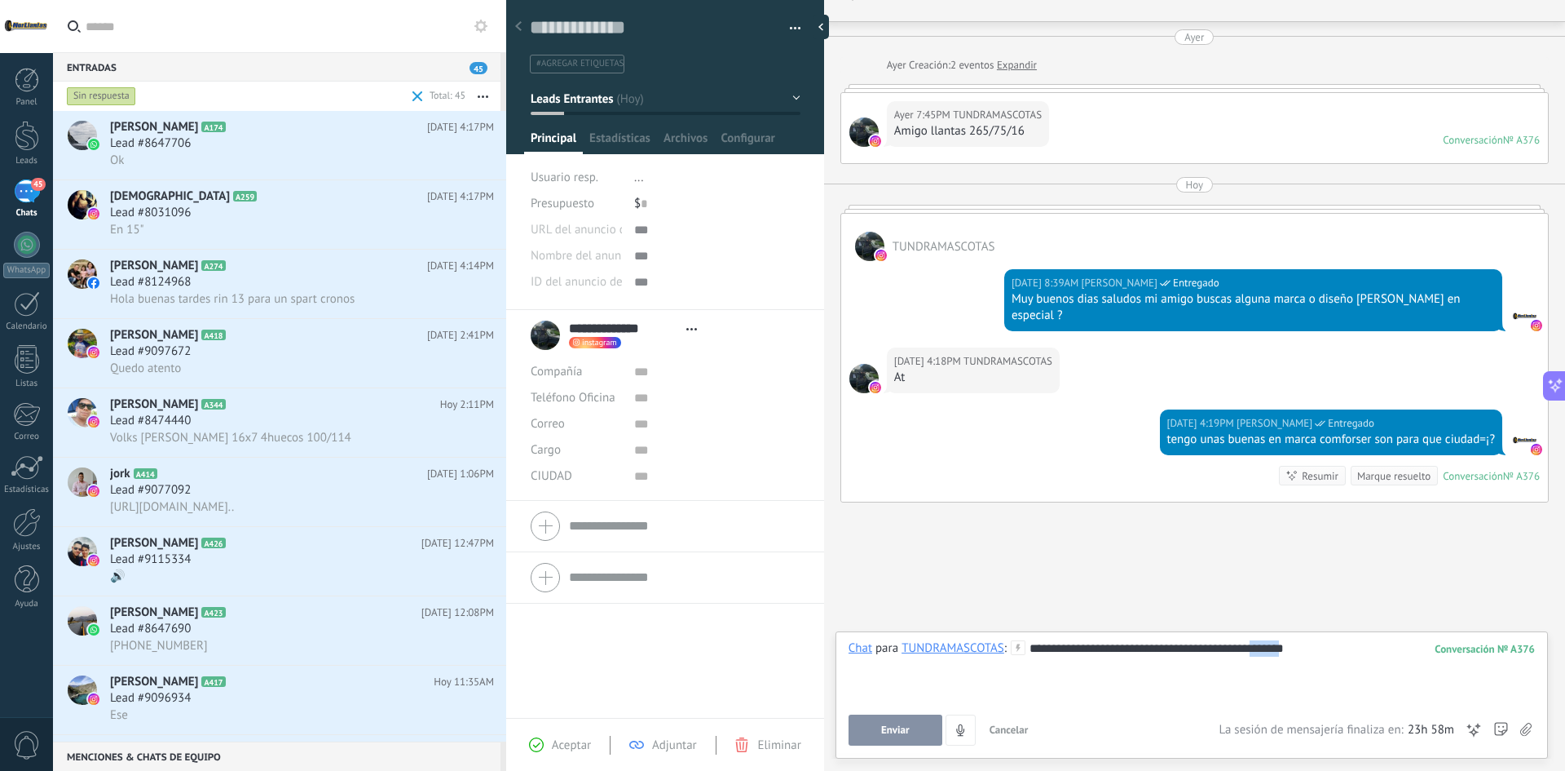
click at [1367, 644] on div "**********" at bounding box center [1192, 671] width 687 height 62
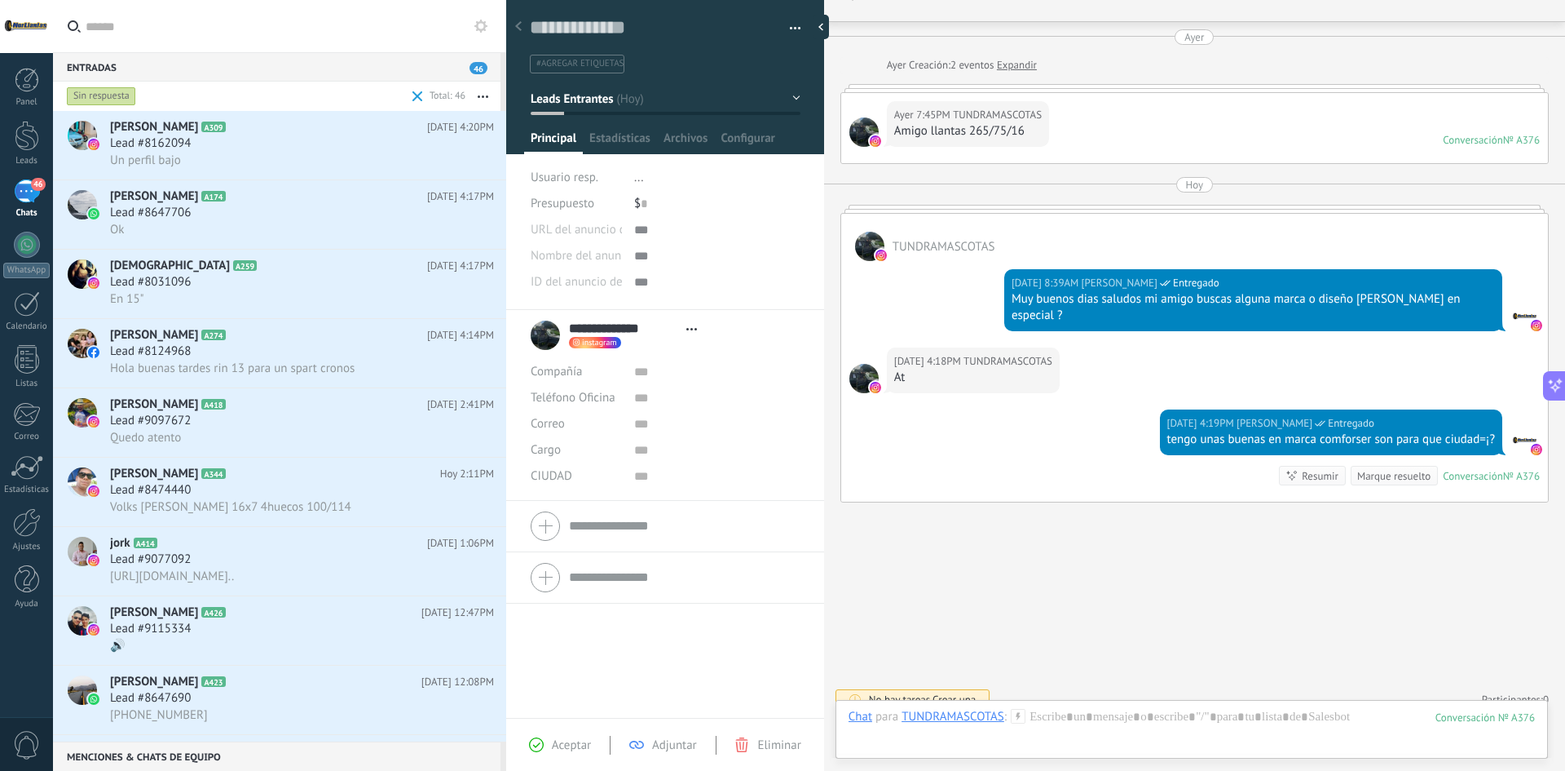
scroll to position [81, 0]
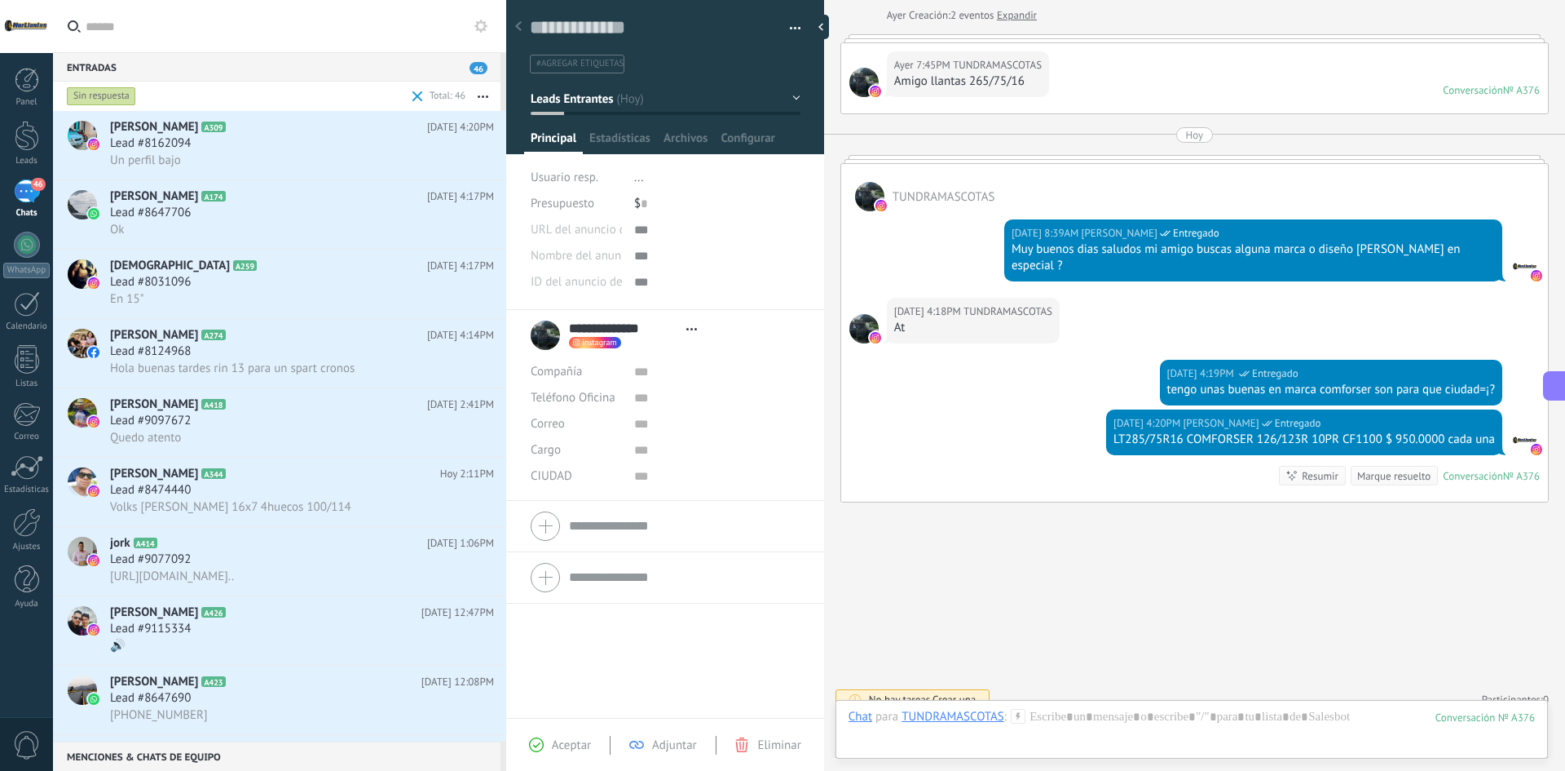
click at [1085, 686] on div "No hay tareas. Crear una Participantes: 0 Agregar usuario Bots: 0" at bounding box center [1195, 699] width 709 height 27
click at [1085, 700] on div "Chat Correo Nota Tarea Chat para TUNDRAMASCOTAS : 376 Enviar Cancelar Rastrear …" at bounding box center [1192, 729] width 713 height 59
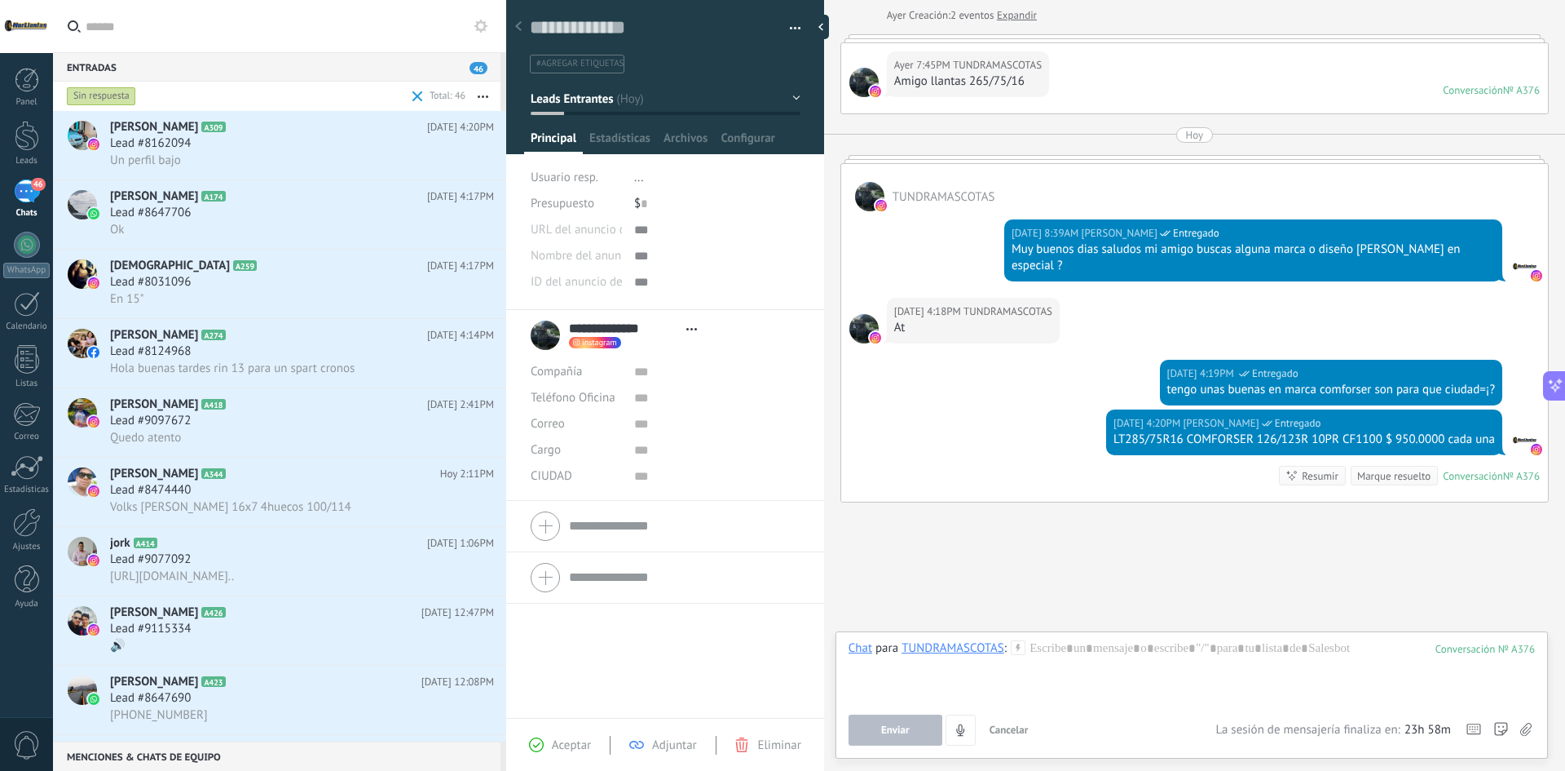
click at [1085, 707] on div "Chat para TUNDRAMASCOTAS : 376 Enviar Cancelar Rastrear clics en links ? Reduci…" at bounding box center [1192, 692] width 687 height 105
click at [1087, 669] on div at bounding box center [1192, 671] width 687 height 62
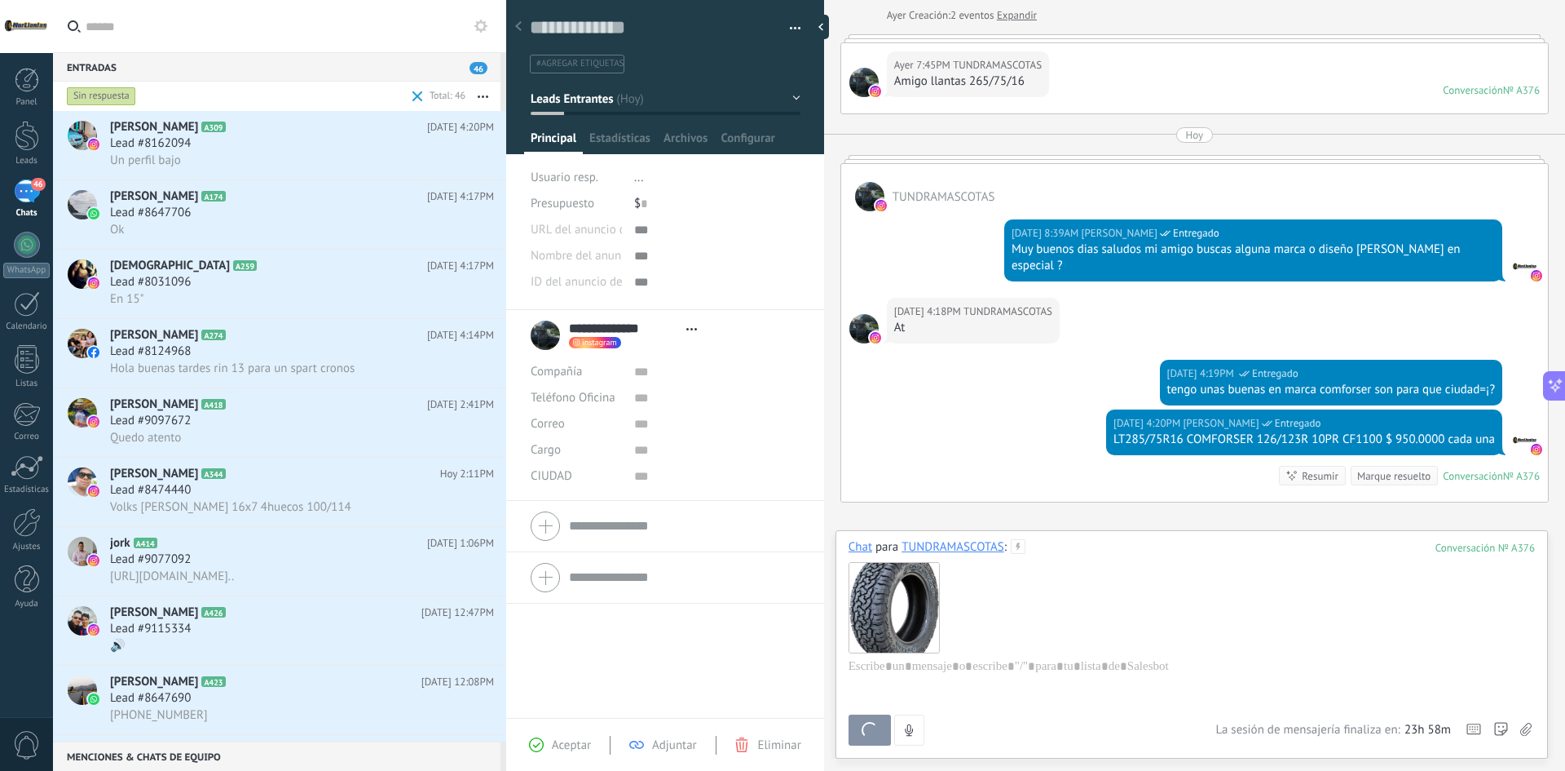
scroll to position [216, 0]
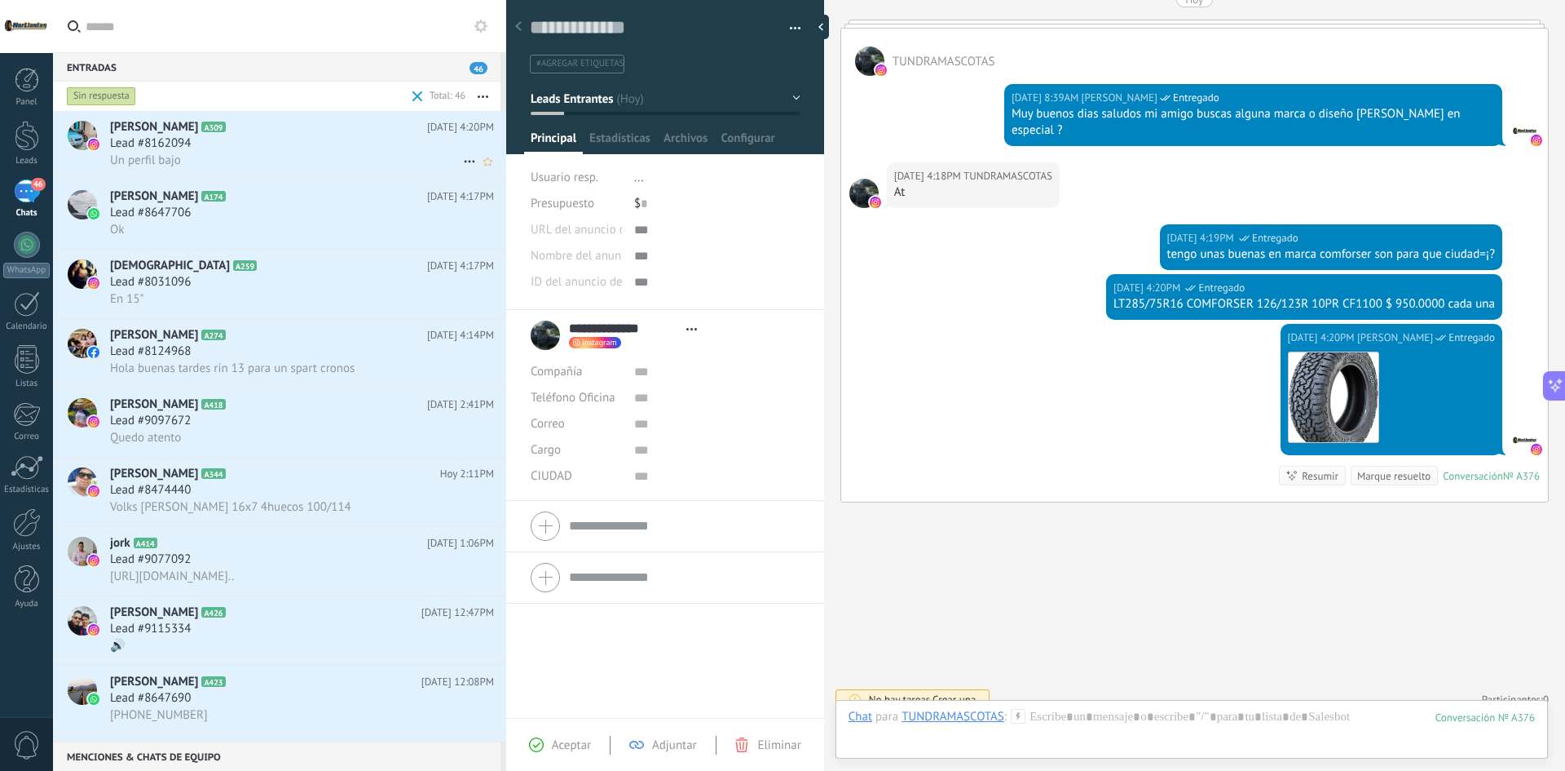
click at [227, 145] on div "Lead #8162094" at bounding box center [302, 143] width 384 height 16
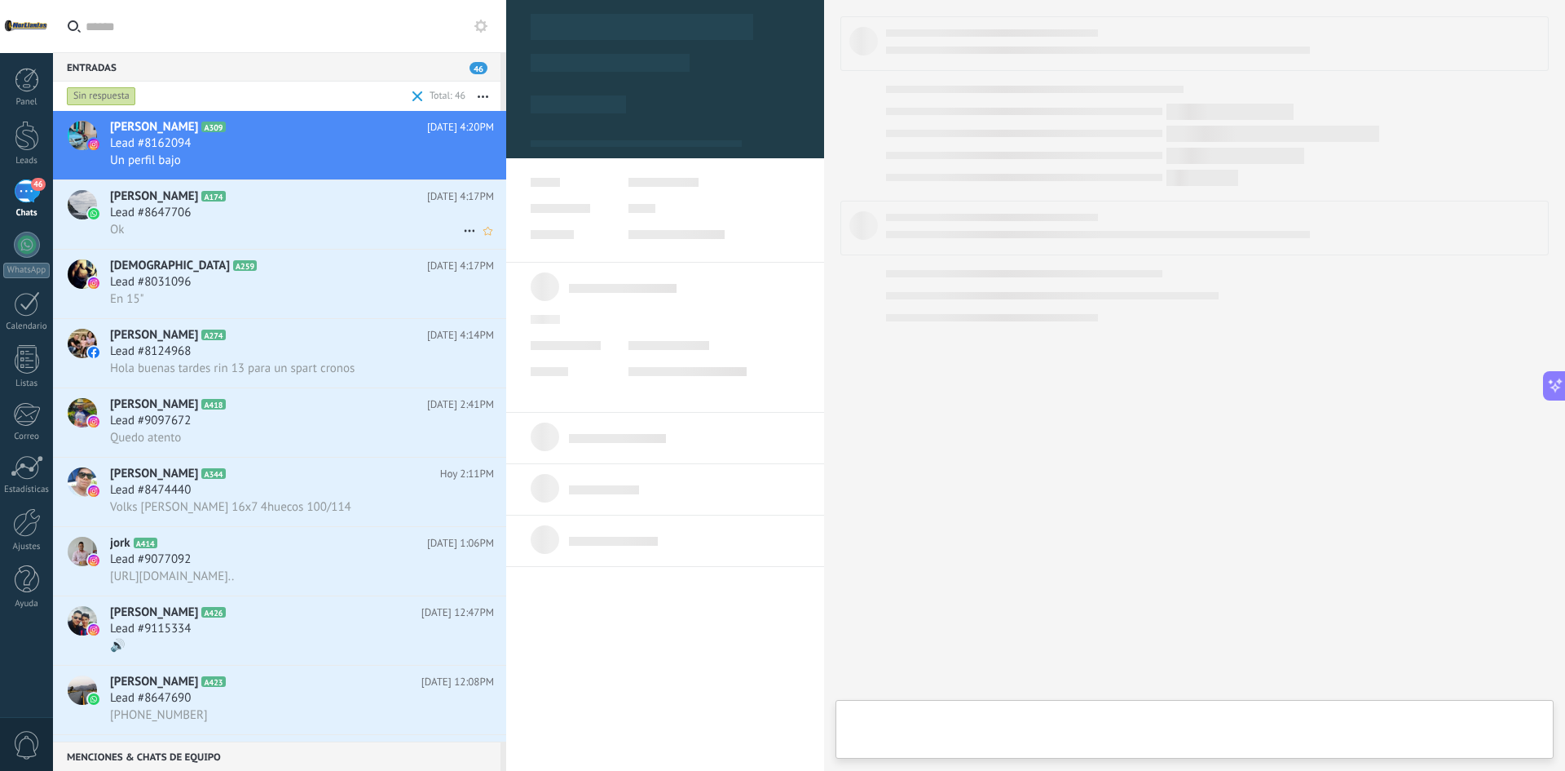
type textarea "**********"
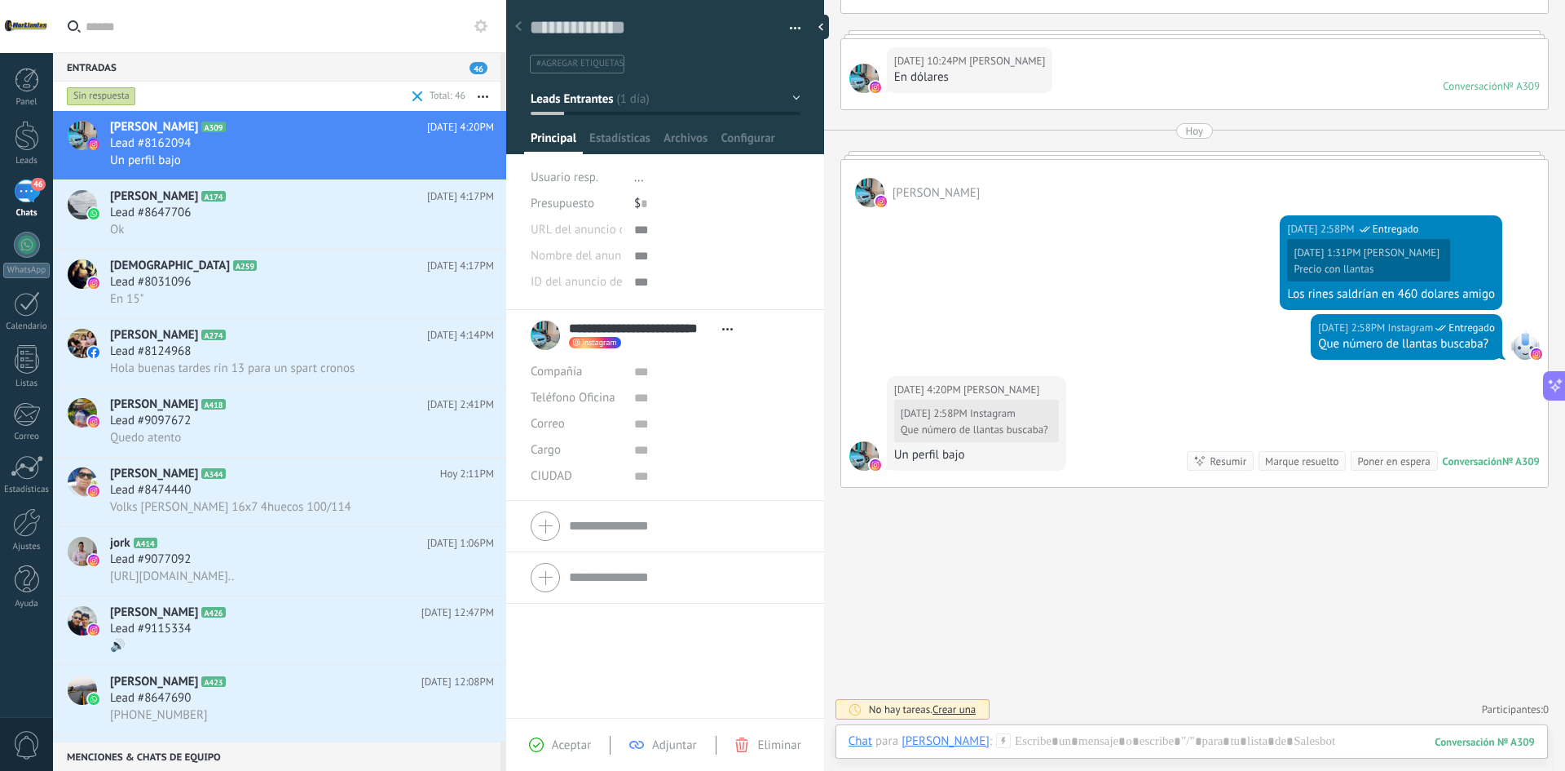
scroll to position [371, 0]
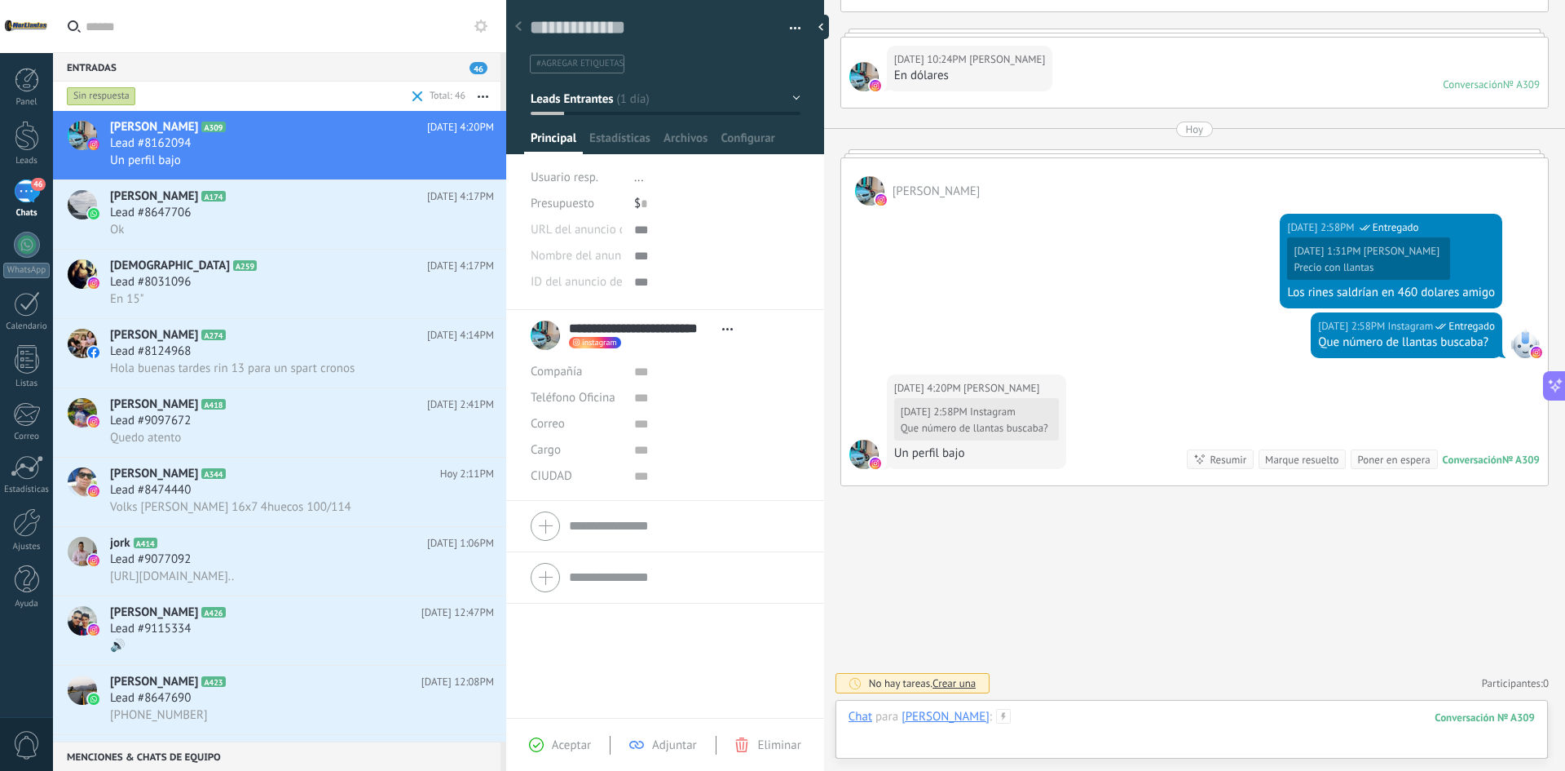
click at [1118, 717] on div at bounding box center [1192, 733] width 687 height 49
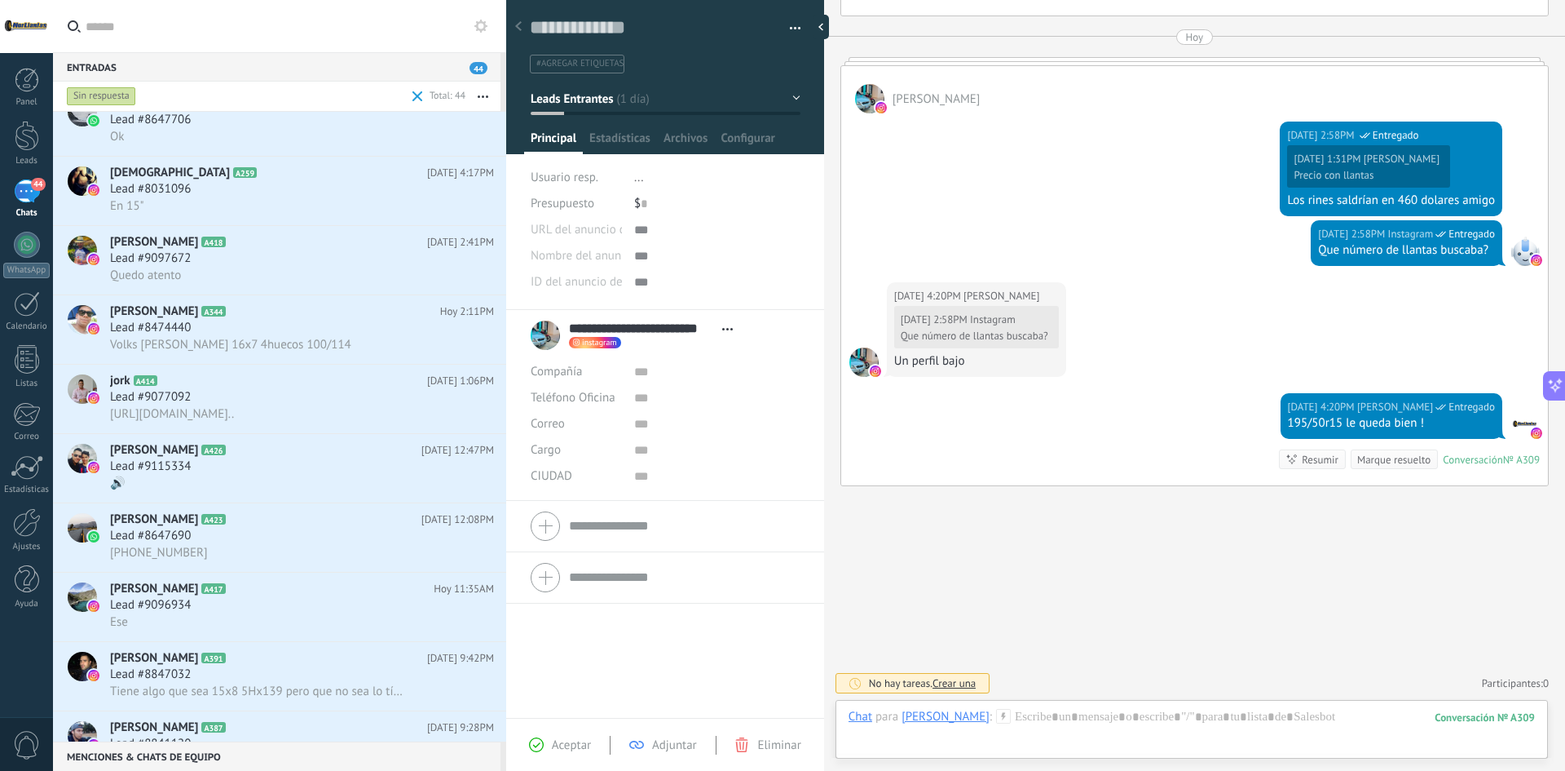
scroll to position [0, 0]
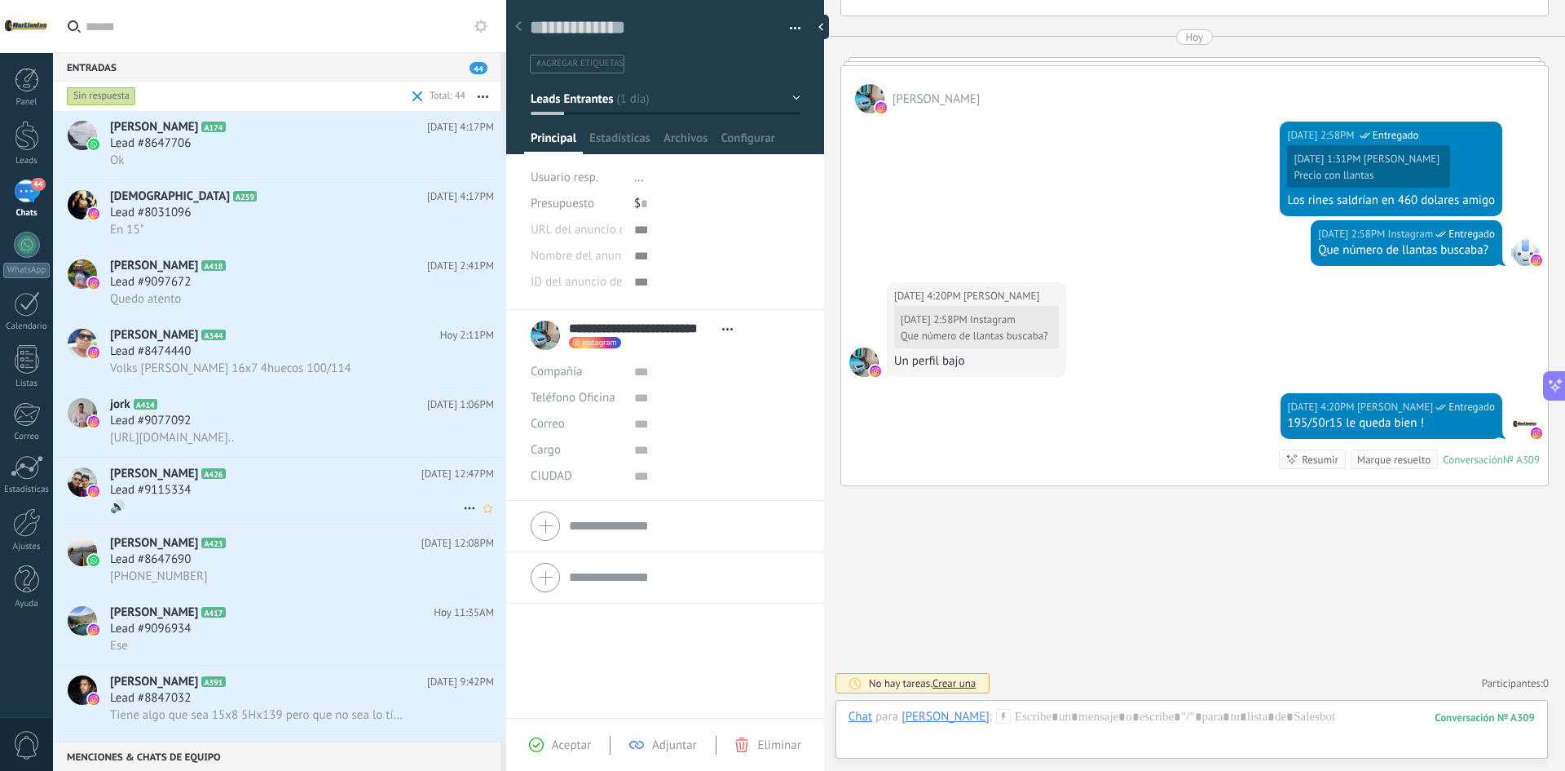
click at [243, 487] on div "Lead #9115334" at bounding box center [302, 490] width 384 height 16
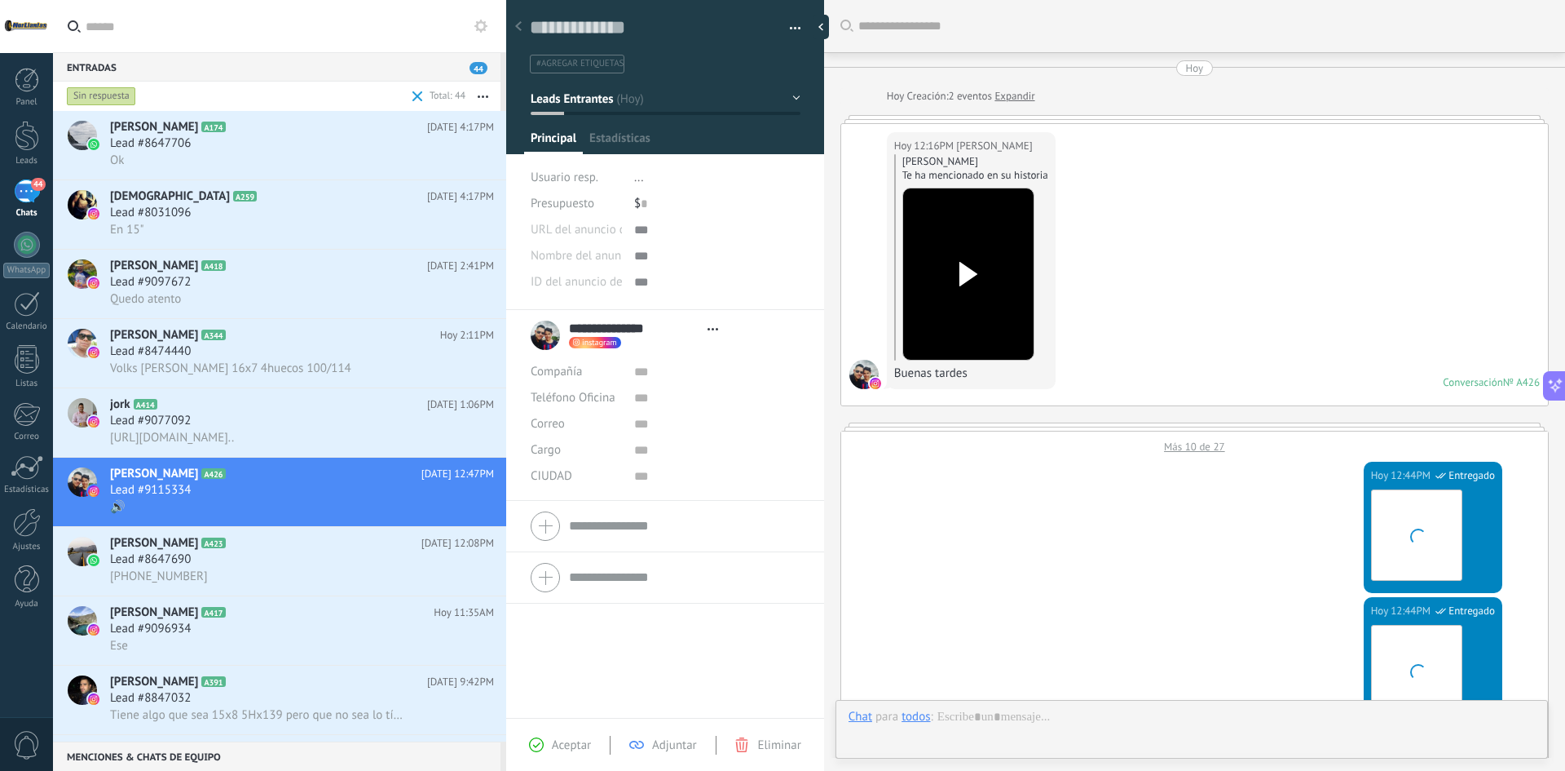
type textarea "**********"
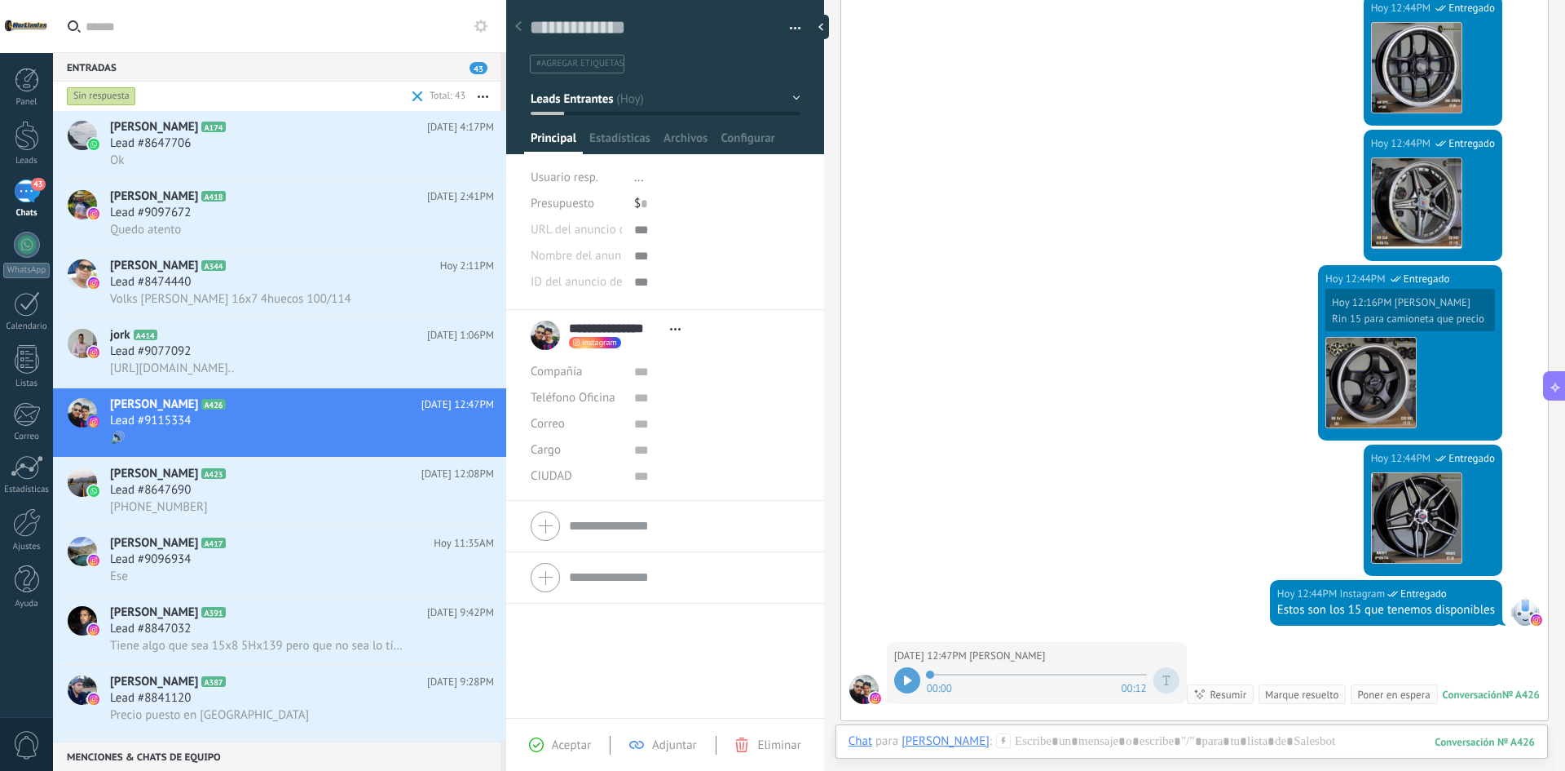
scroll to position [1279, 0]
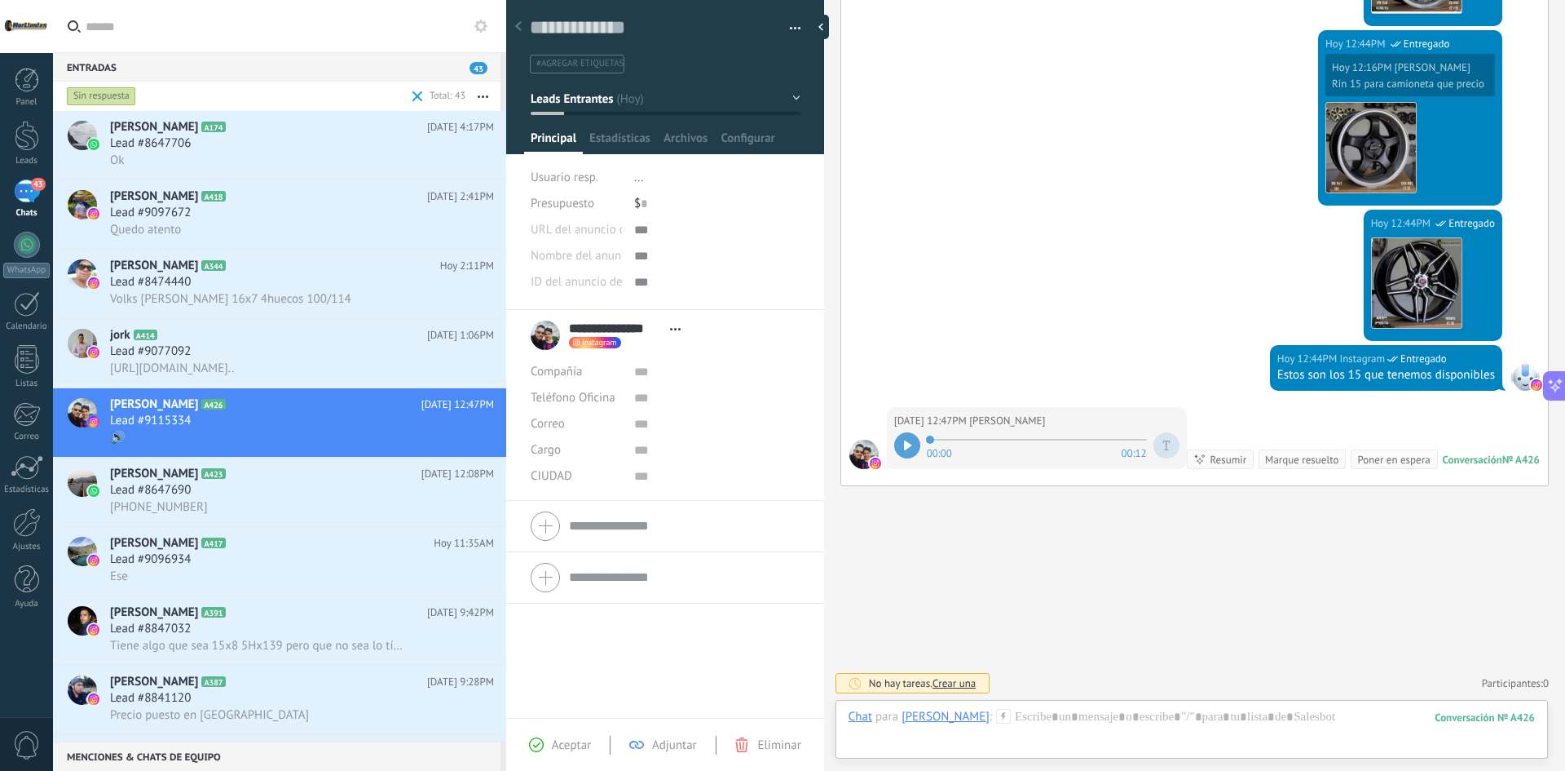
click at [896, 432] on div at bounding box center [907, 445] width 26 height 26
click at [1143, 700] on div "Chat Correo Nota Tarea Chat para Diego Castañeda : 426 Enviar Cancelar Rastrear…" at bounding box center [1192, 729] width 713 height 59
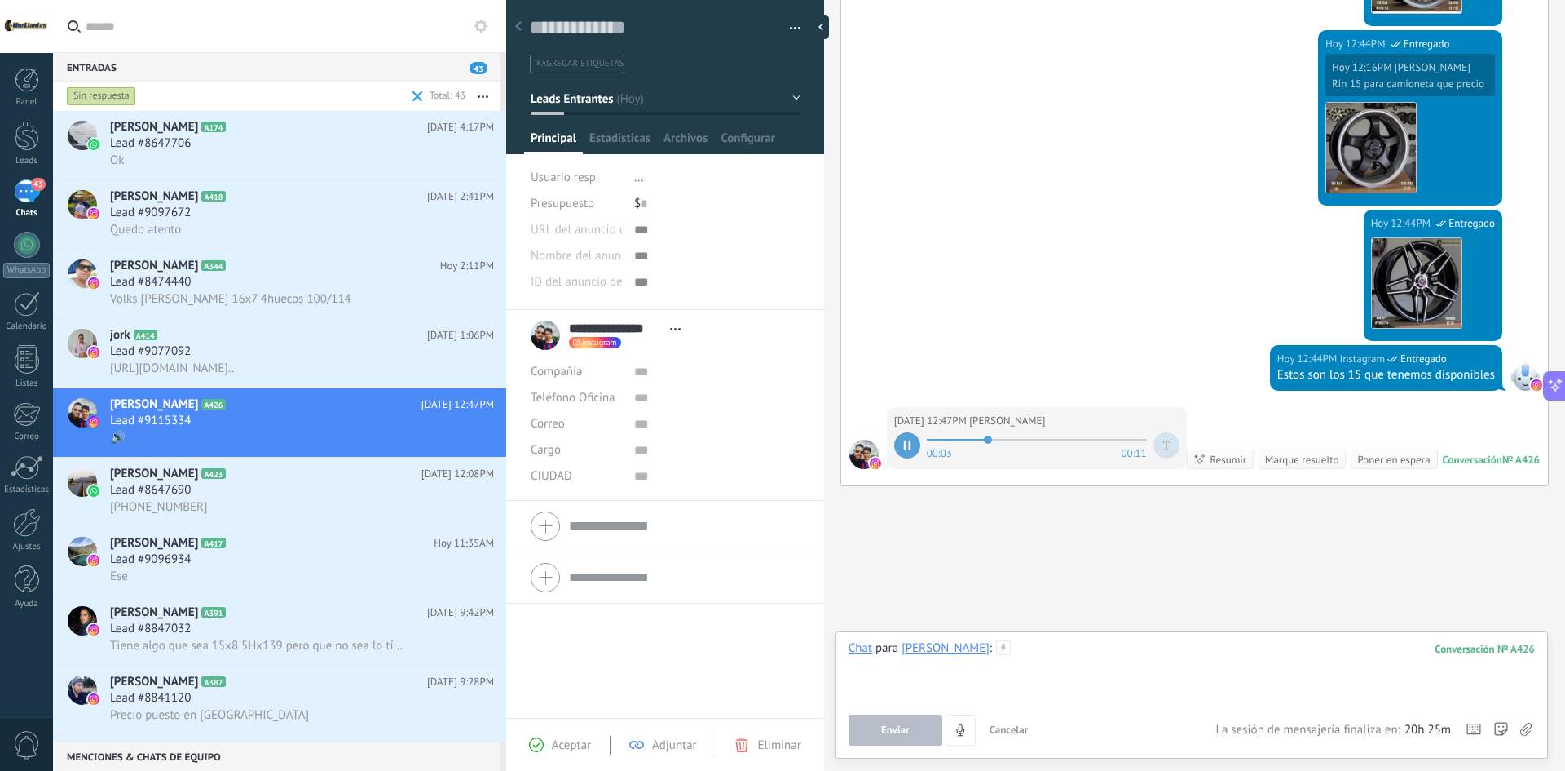
click at [1140, 664] on div at bounding box center [1192, 671] width 687 height 62
click at [1048, 656] on div at bounding box center [1192, 671] width 687 height 62
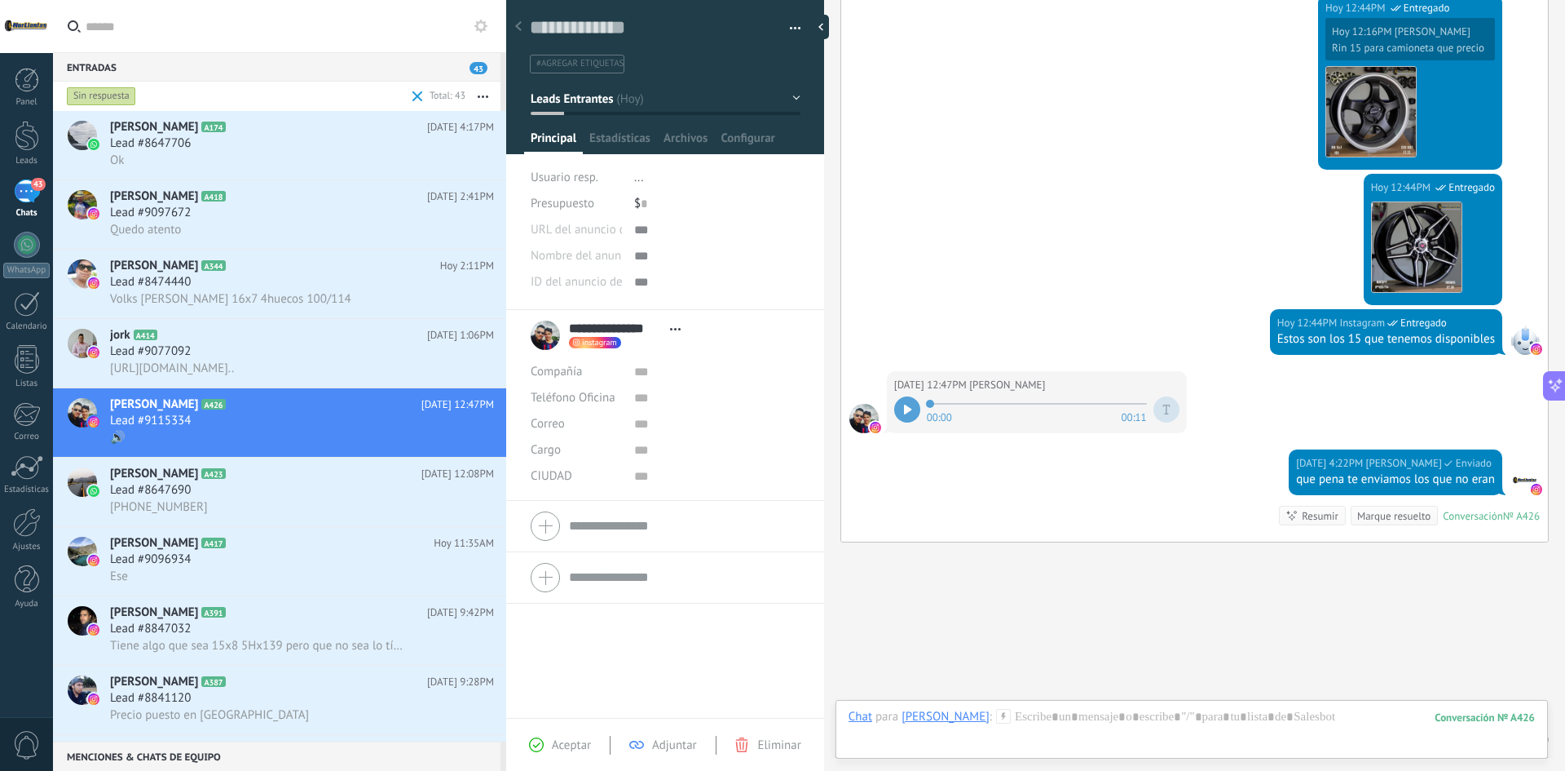
scroll to position [1336, 0]
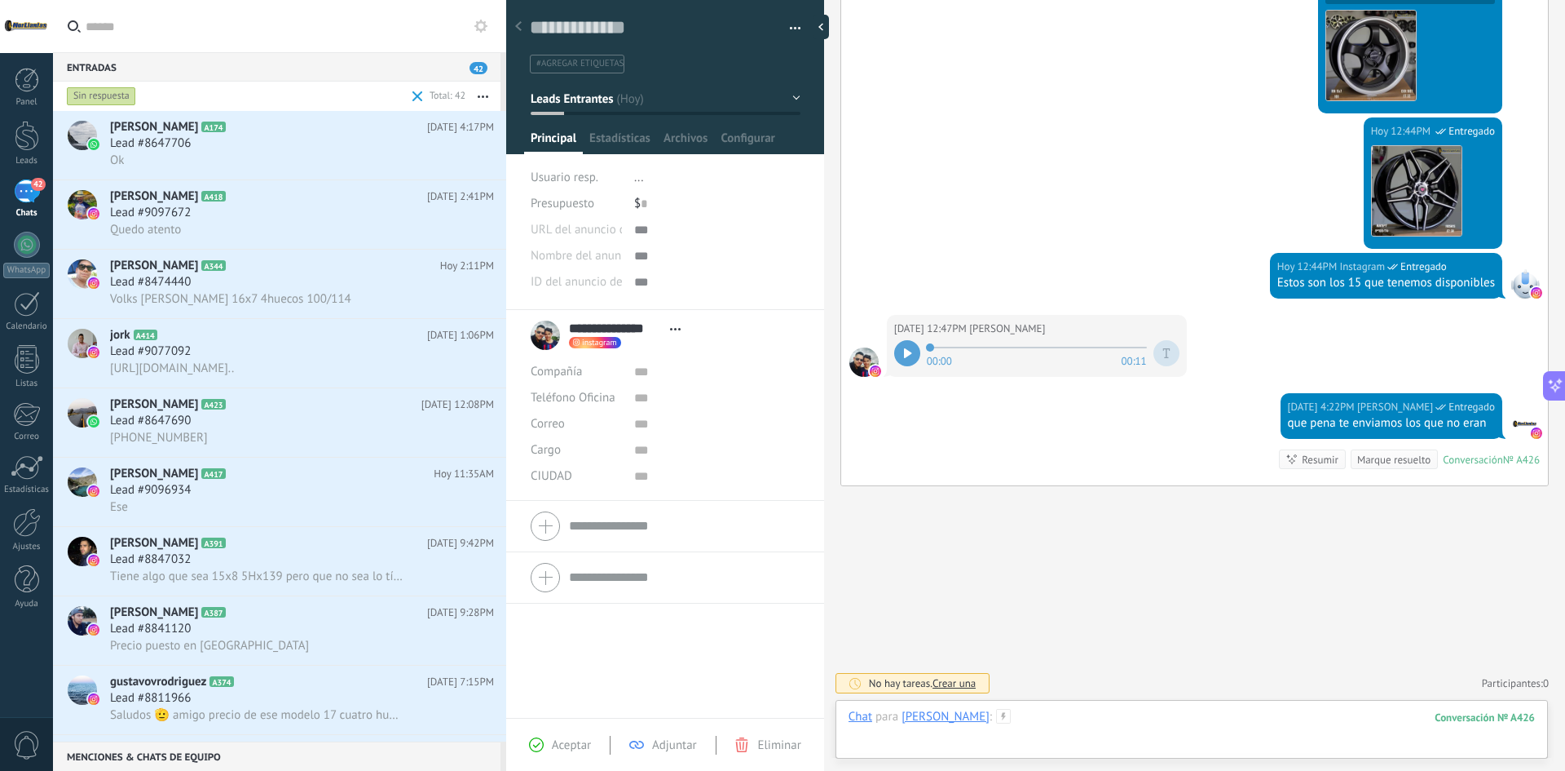
click at [1085, 721] on div at bounding box center [1192, 733] width 687 height 49
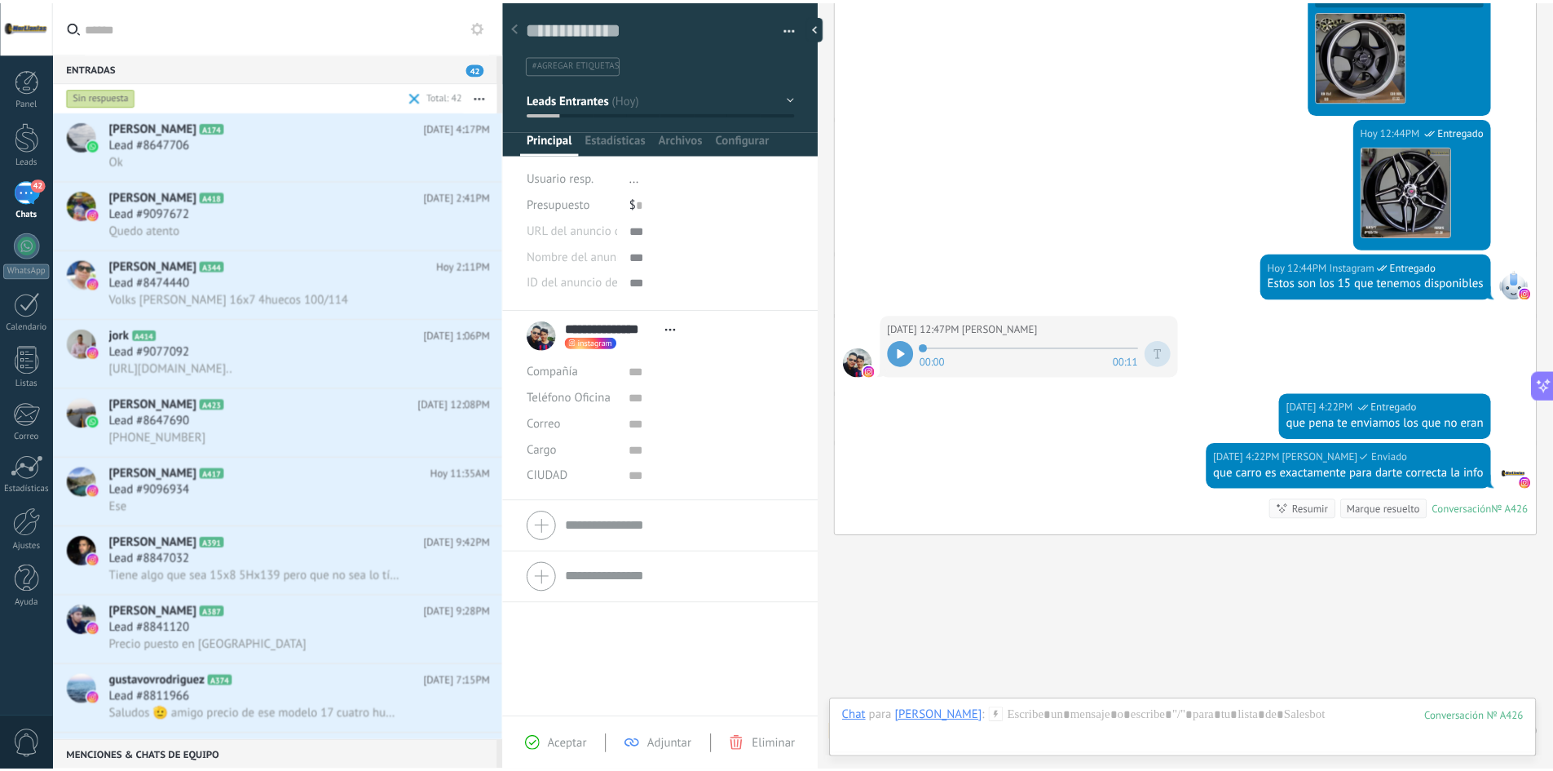
scroll to position [1385, 0]
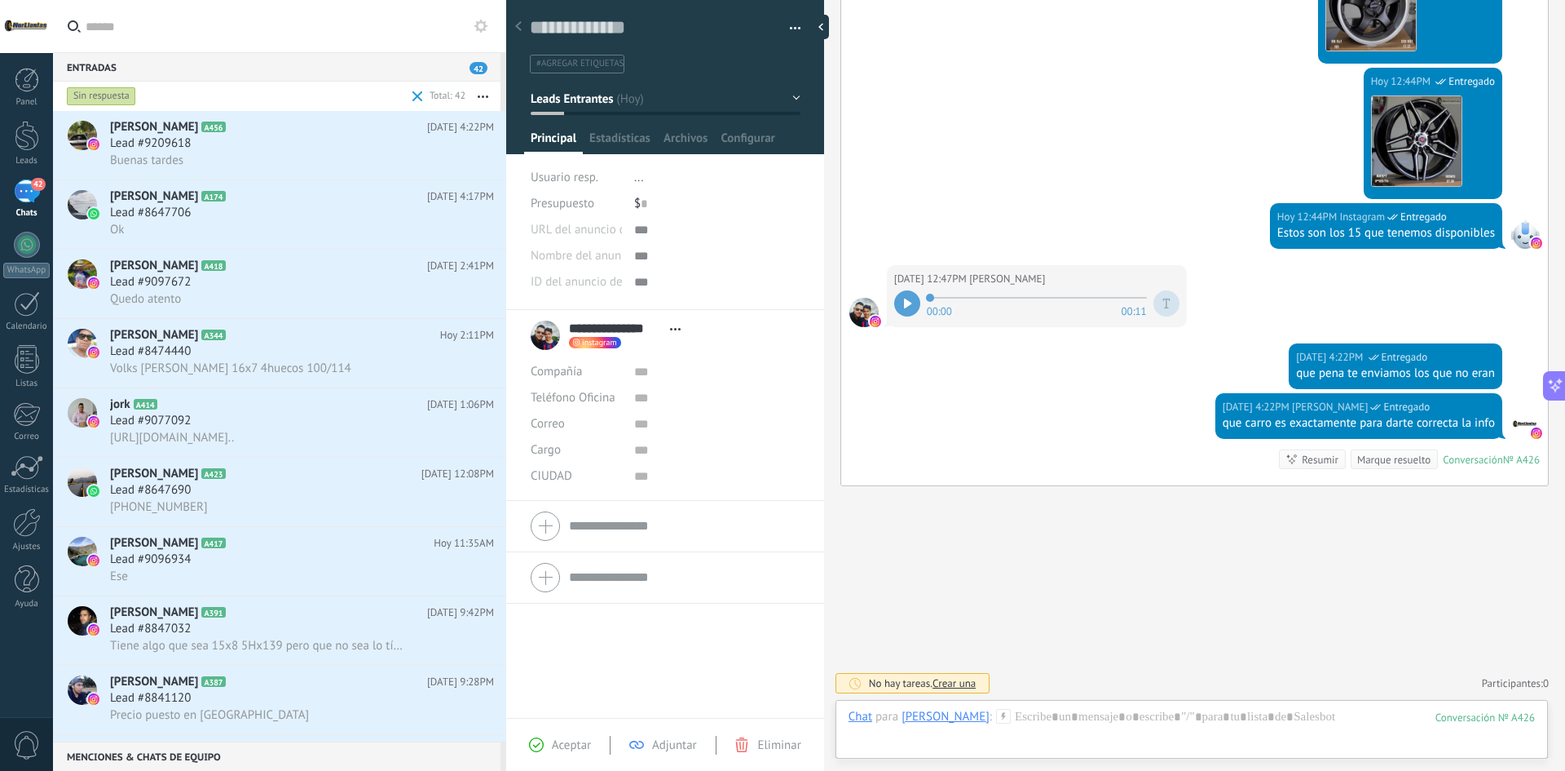
click at [110, 74] on div "Entradas 42" at bounding box center [277, 66] width 448 height 29
click at [110, 88] on div "Sin respuesta" at bounding box center [101, 96] width 69 height 20
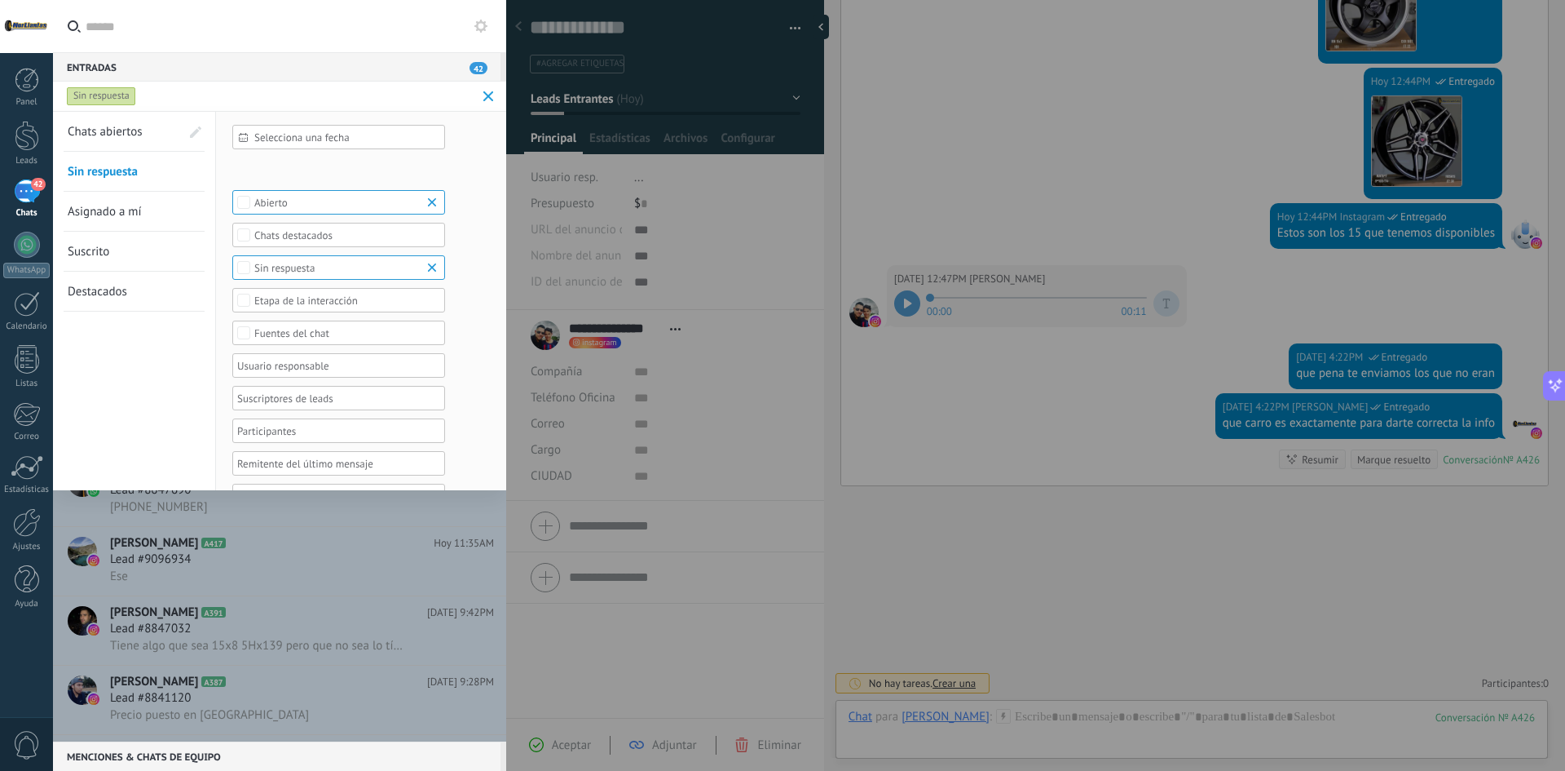
click at [198, 49] on input "text" at bounding box center [290, 26] width 408 height 52
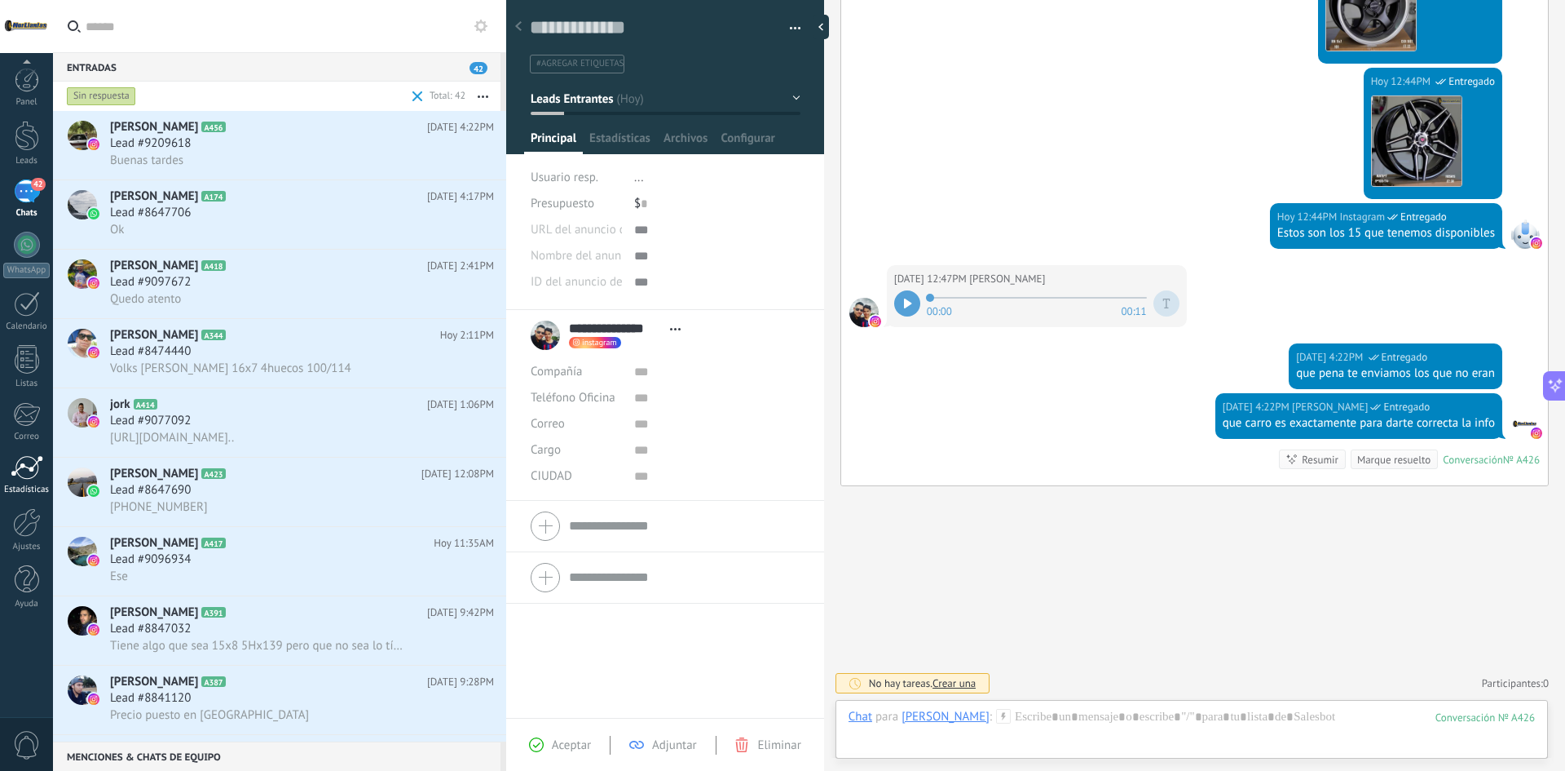
click at [30, 466] on div at bounding box center [27, 467] width 33 height 24
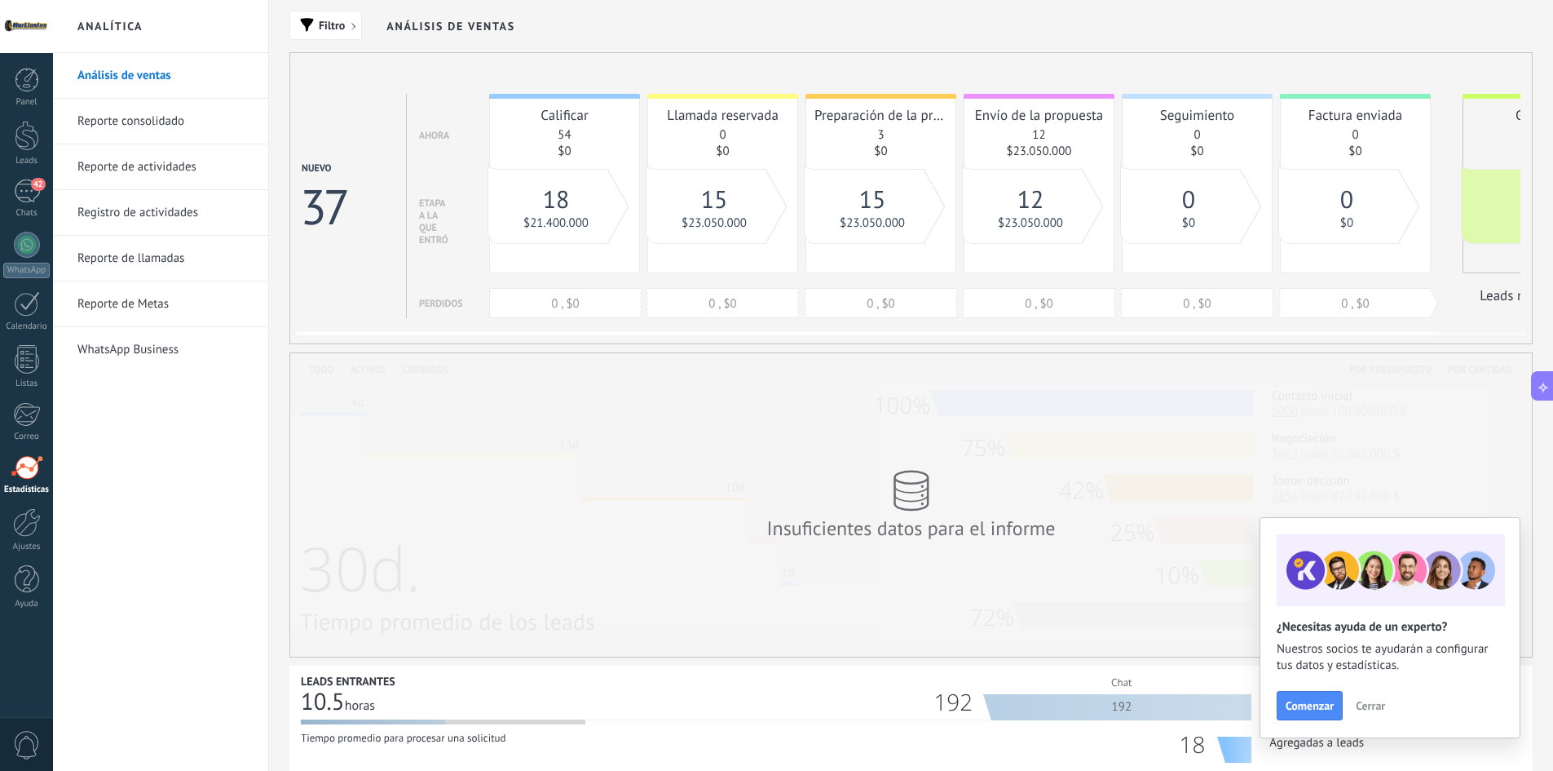
click at [305, 184] on div "37" at bounding box center [323, 206] width 46 height 64
click at [1365, 706] on span "Cerrar" at bounding box center [1370, 705] width 29 height 11
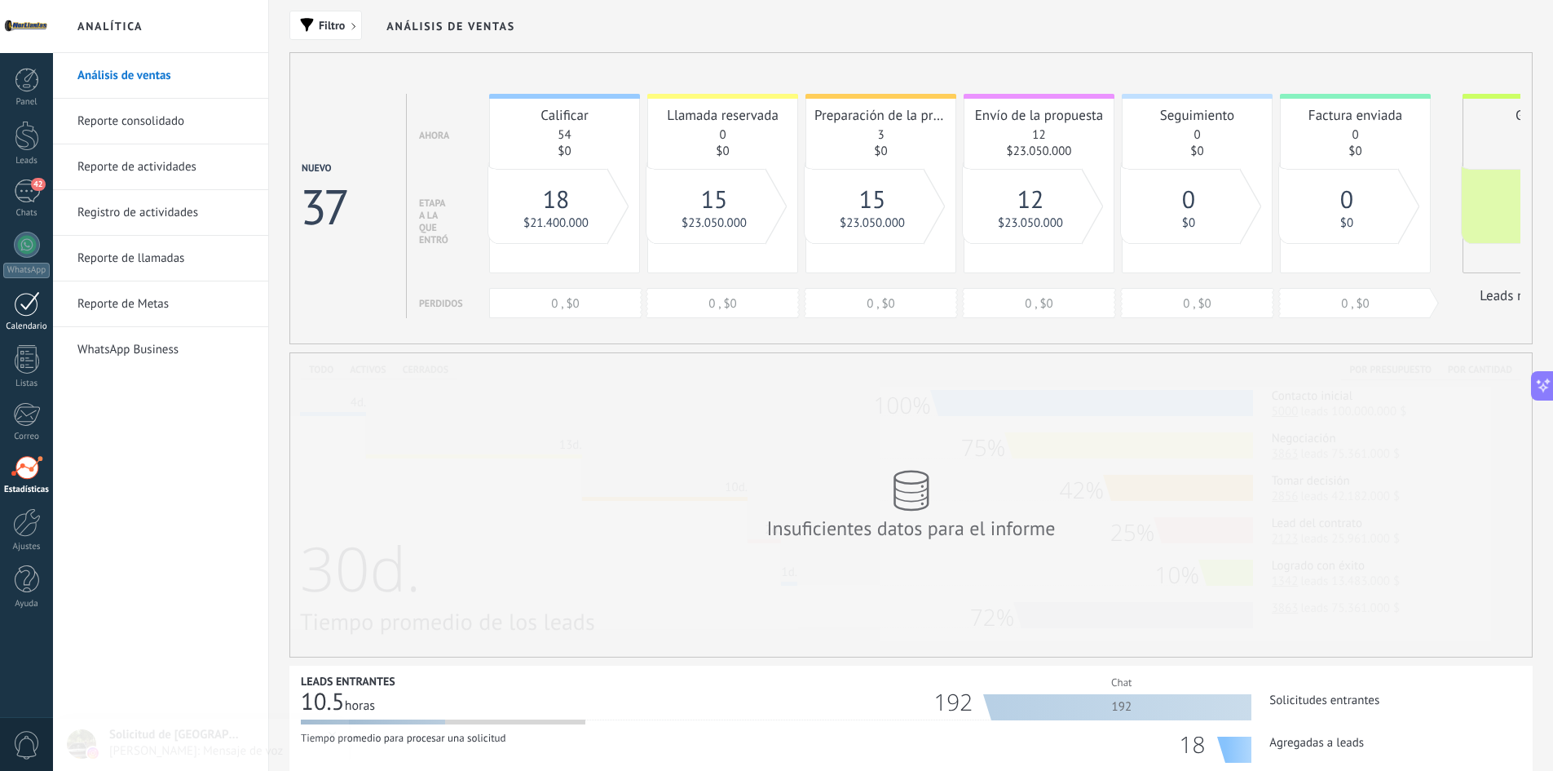
click at [24, 315] on div at bounding box center [27, 303] width 26 height 25
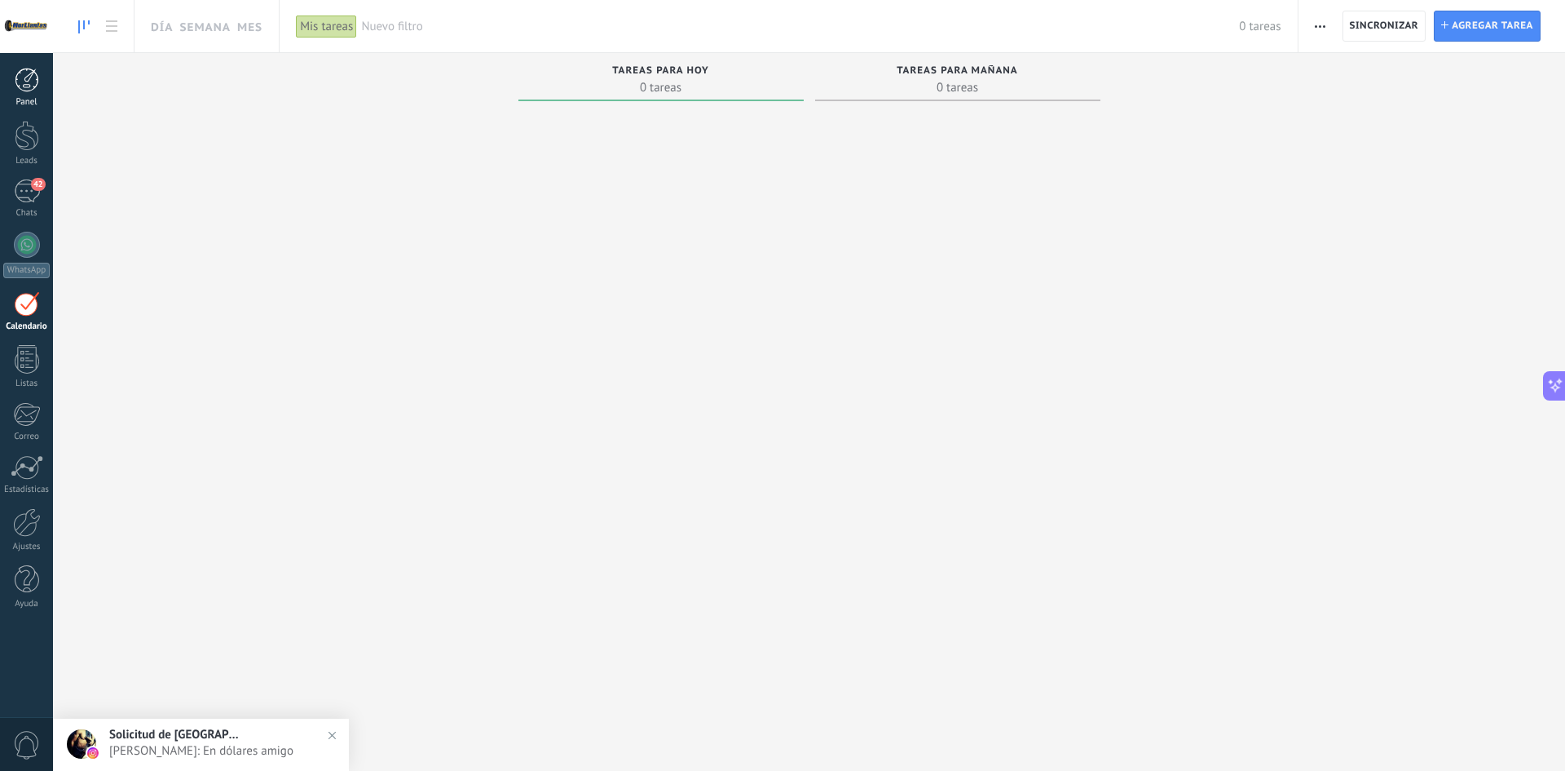
click at [28, 91] on div at bounding box center [27, 80] width 24 height 24
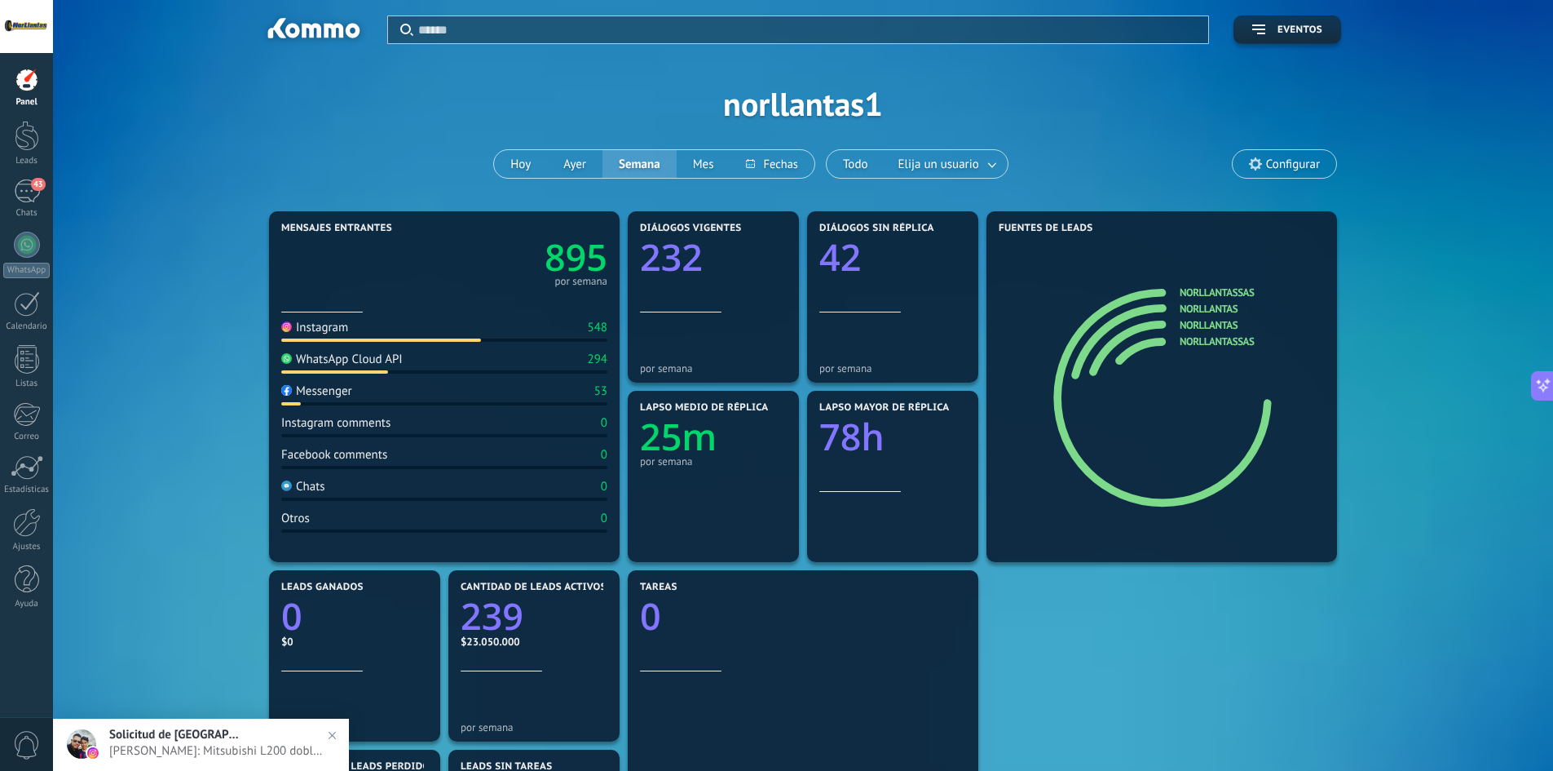
click at [580, 263] on text "895" at bounding box center [576, 257] width 63 height 50
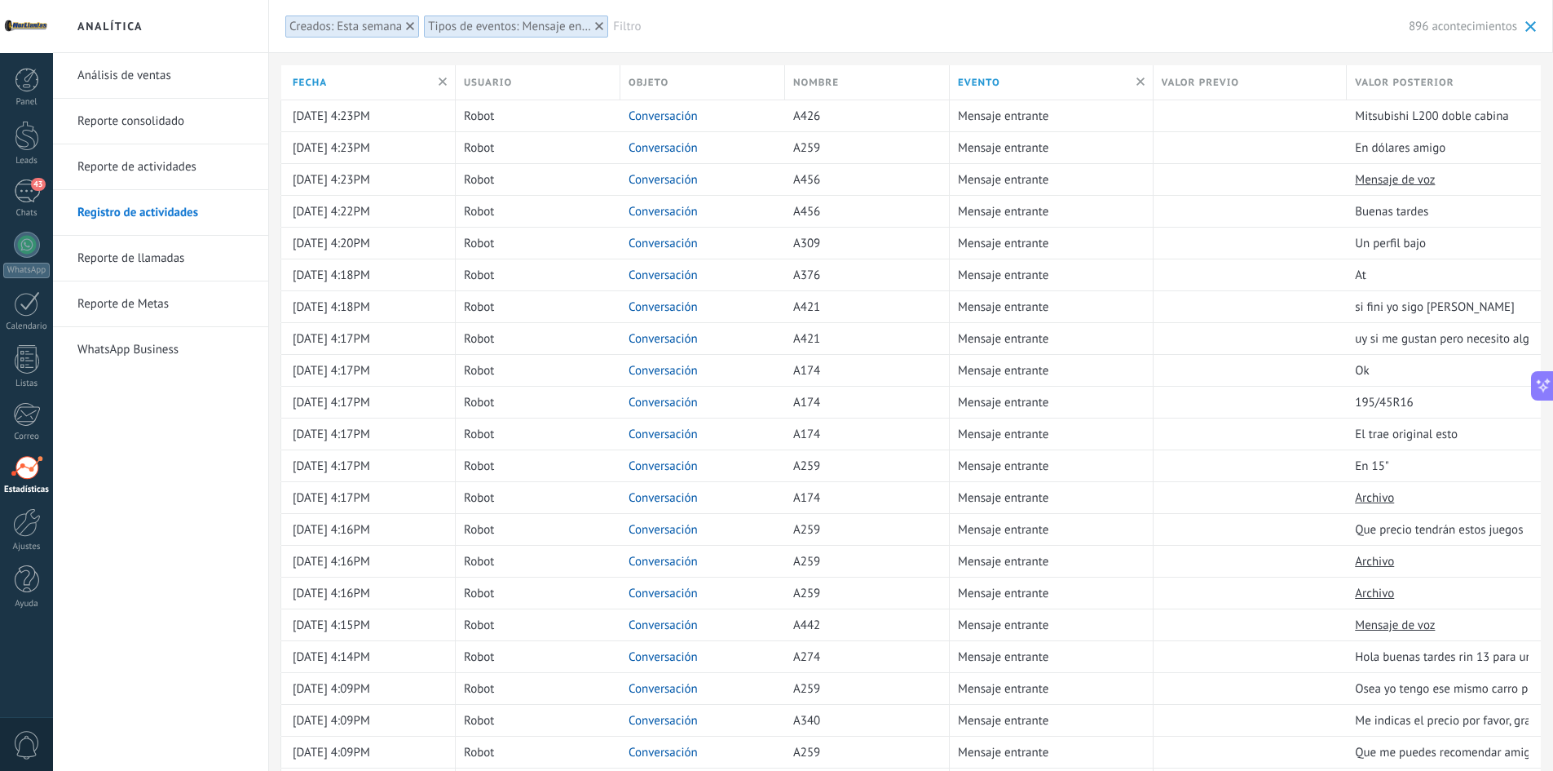
click at [1526, 29] on span at bounding box center [1531, 26] width 11 height 11
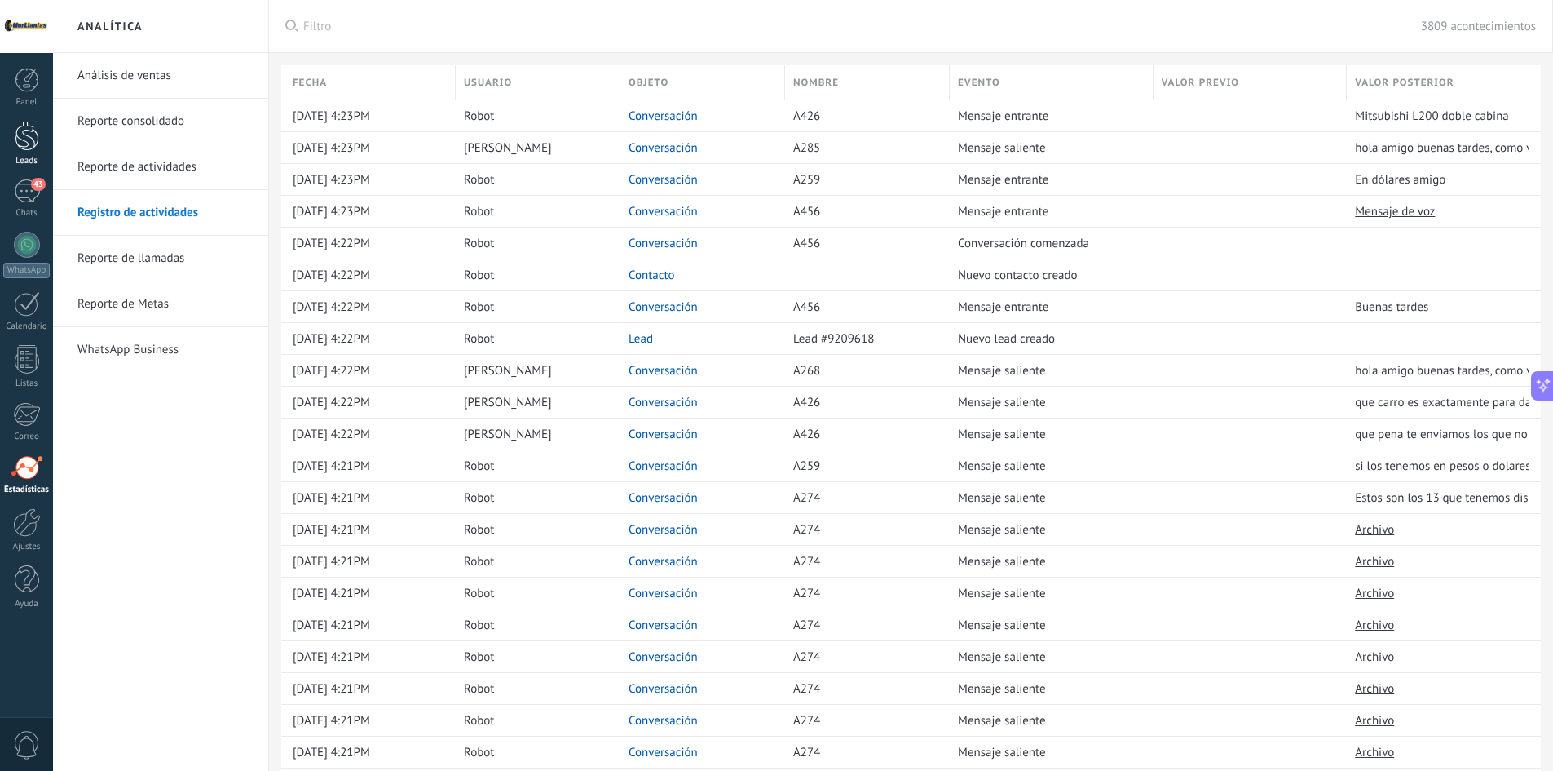
click at [33, 143] on div at bounding box center [27, 136] width 24 height 30
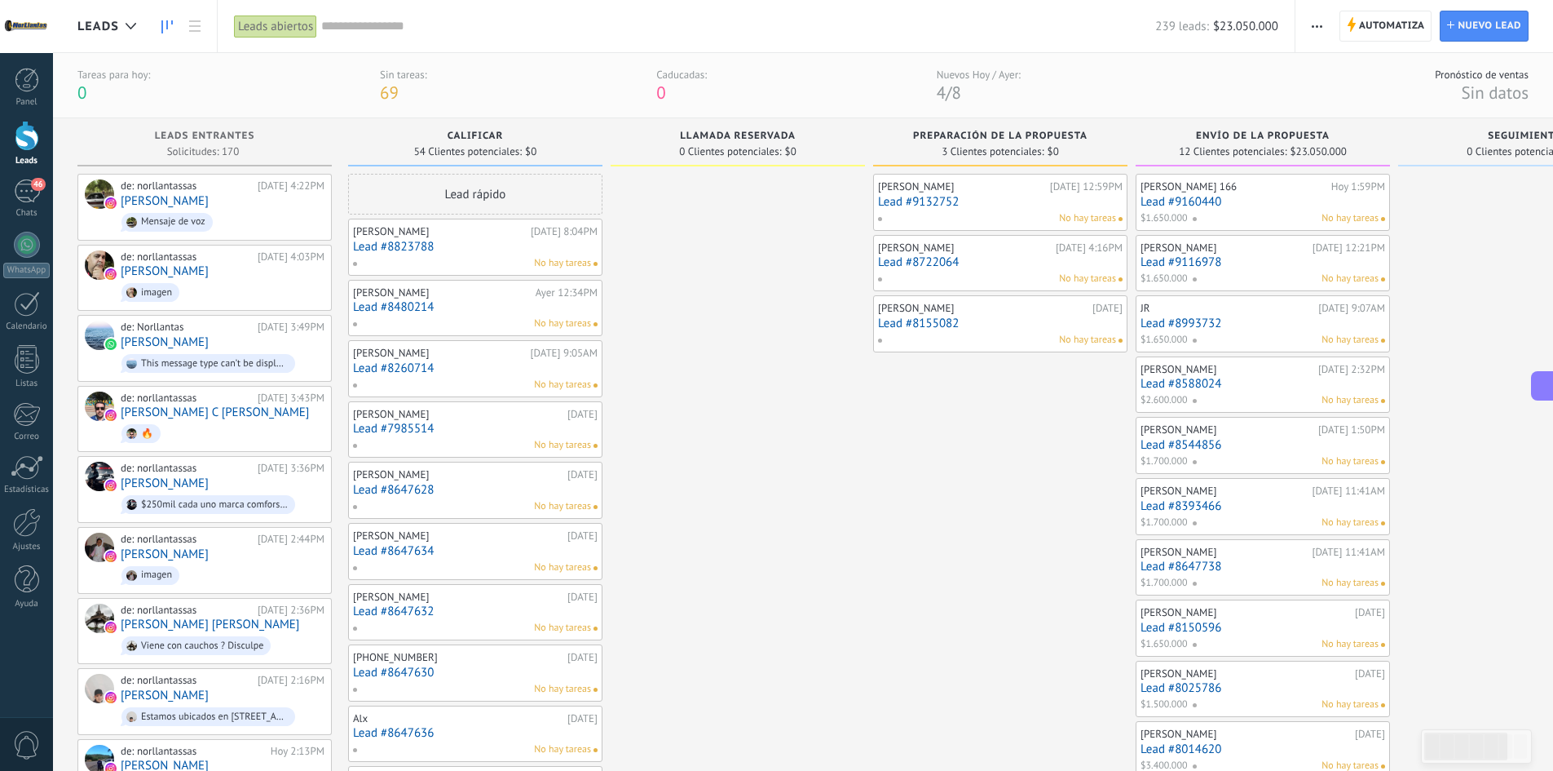
click at [24, 176] on div "Panel Leads 46 Chats WhatsApp Clientes" at bounding box center [26, 347] width 53 height 558
click at [25, 189] on div "46" at bounding box center [27, 191] width 26 height 24
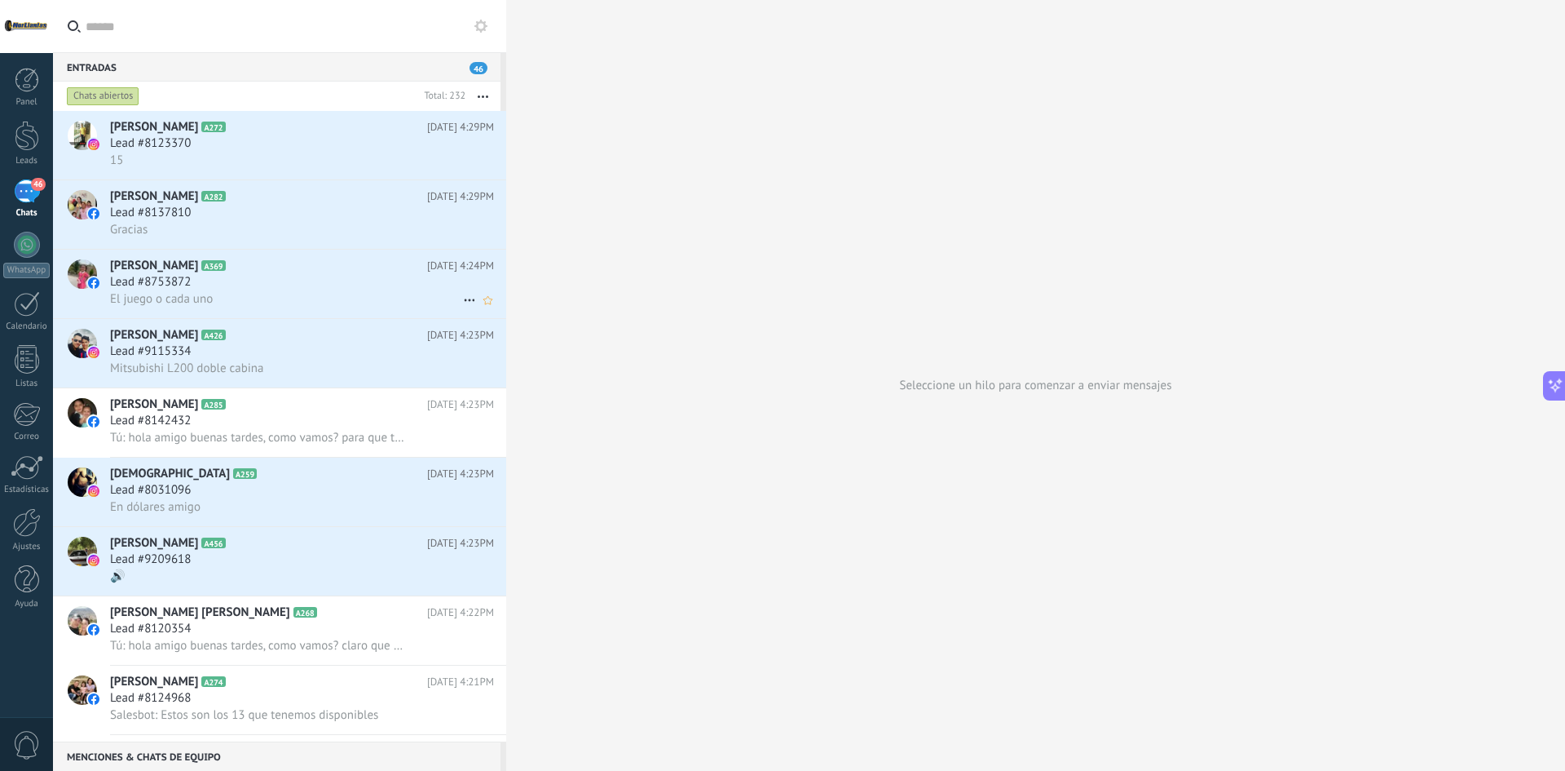
click at [242, 283] on div "Lead #8753872" at bounding box center [302, 282] width 384 height 16
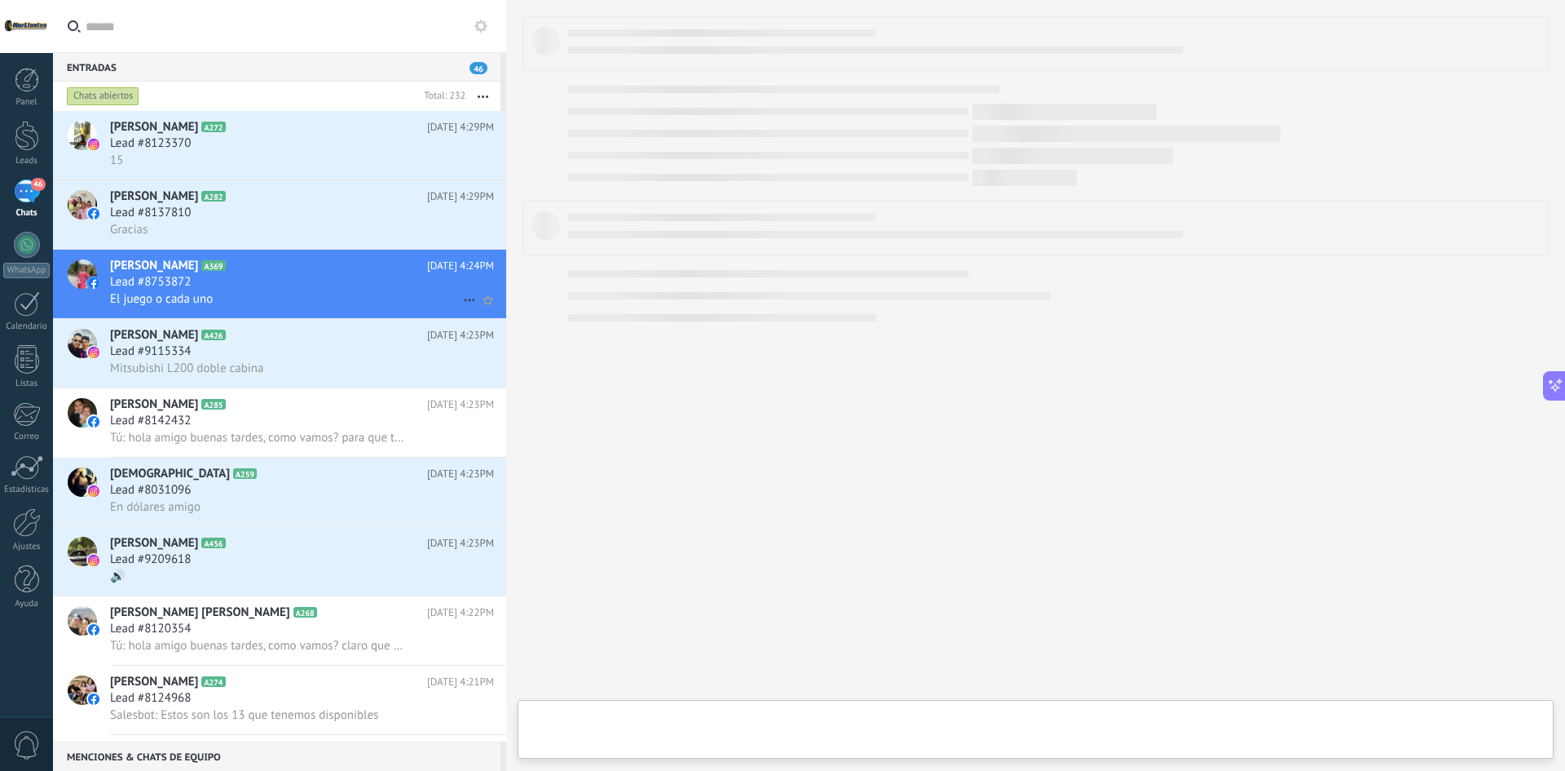
type textarea "**********"
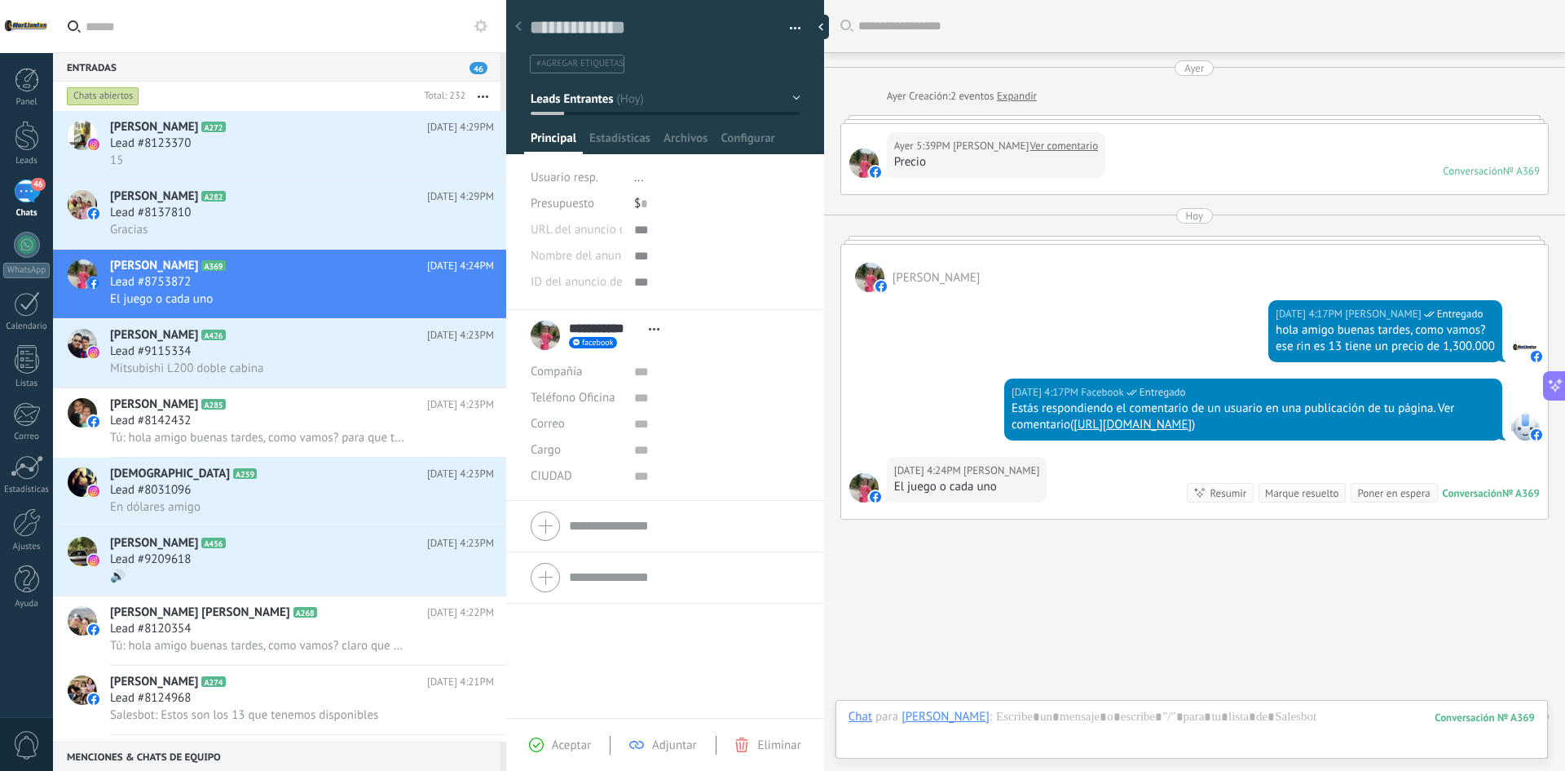
scroll to position [50, 0]
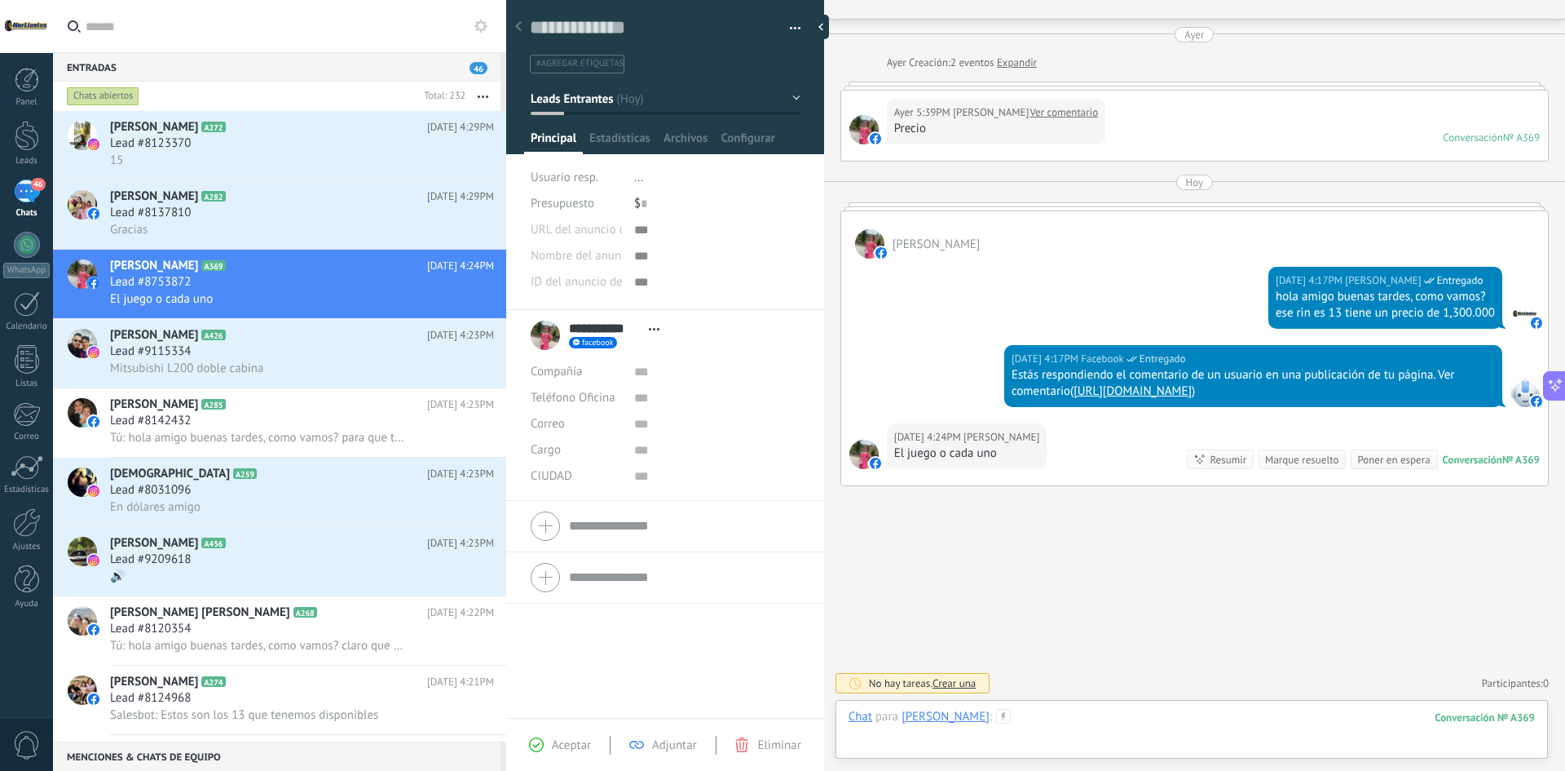
click at [1066, 725] on div at bounding box center [1192, 733] width 687 height 49
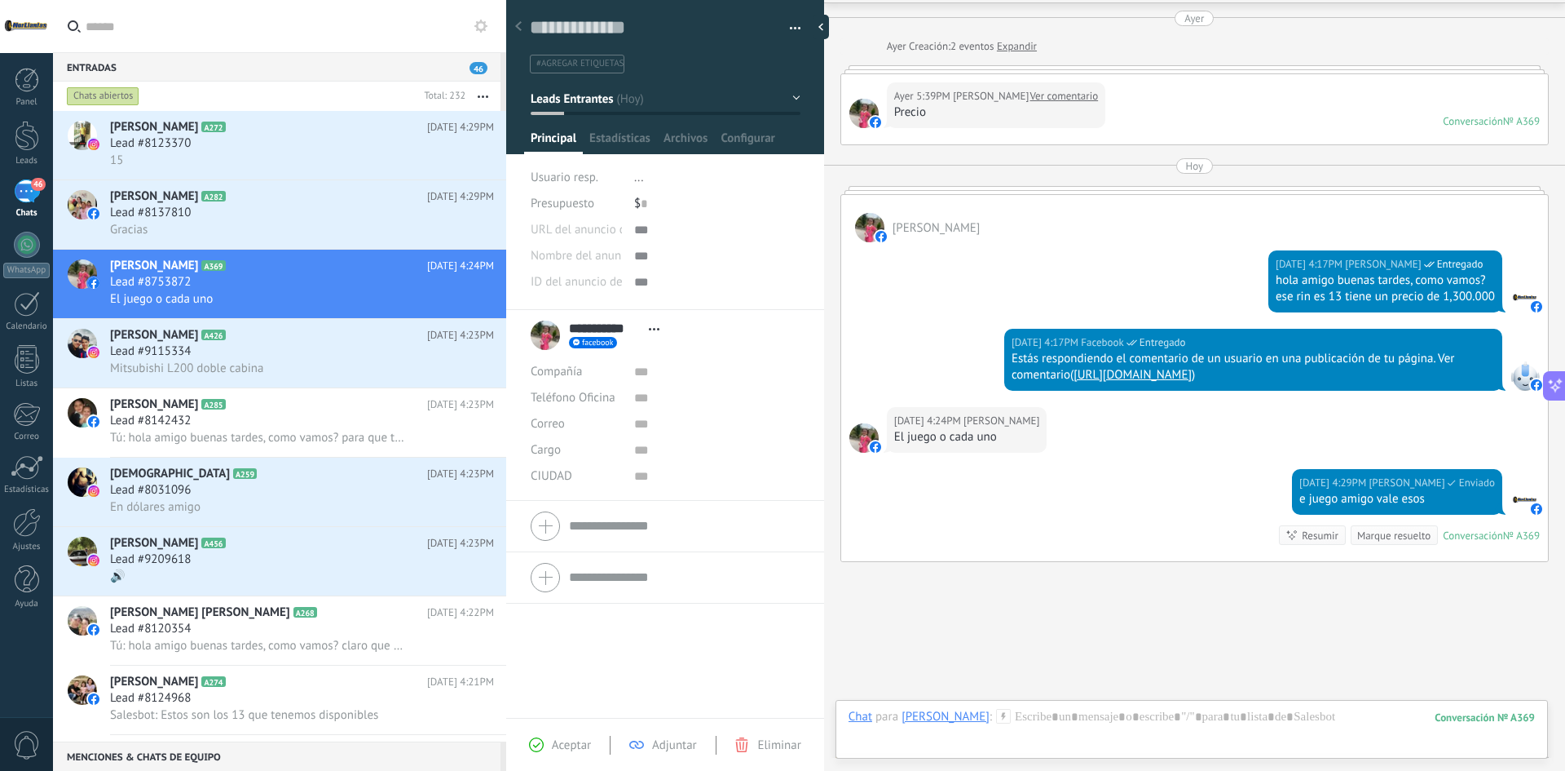
scroll to position [142, 0]
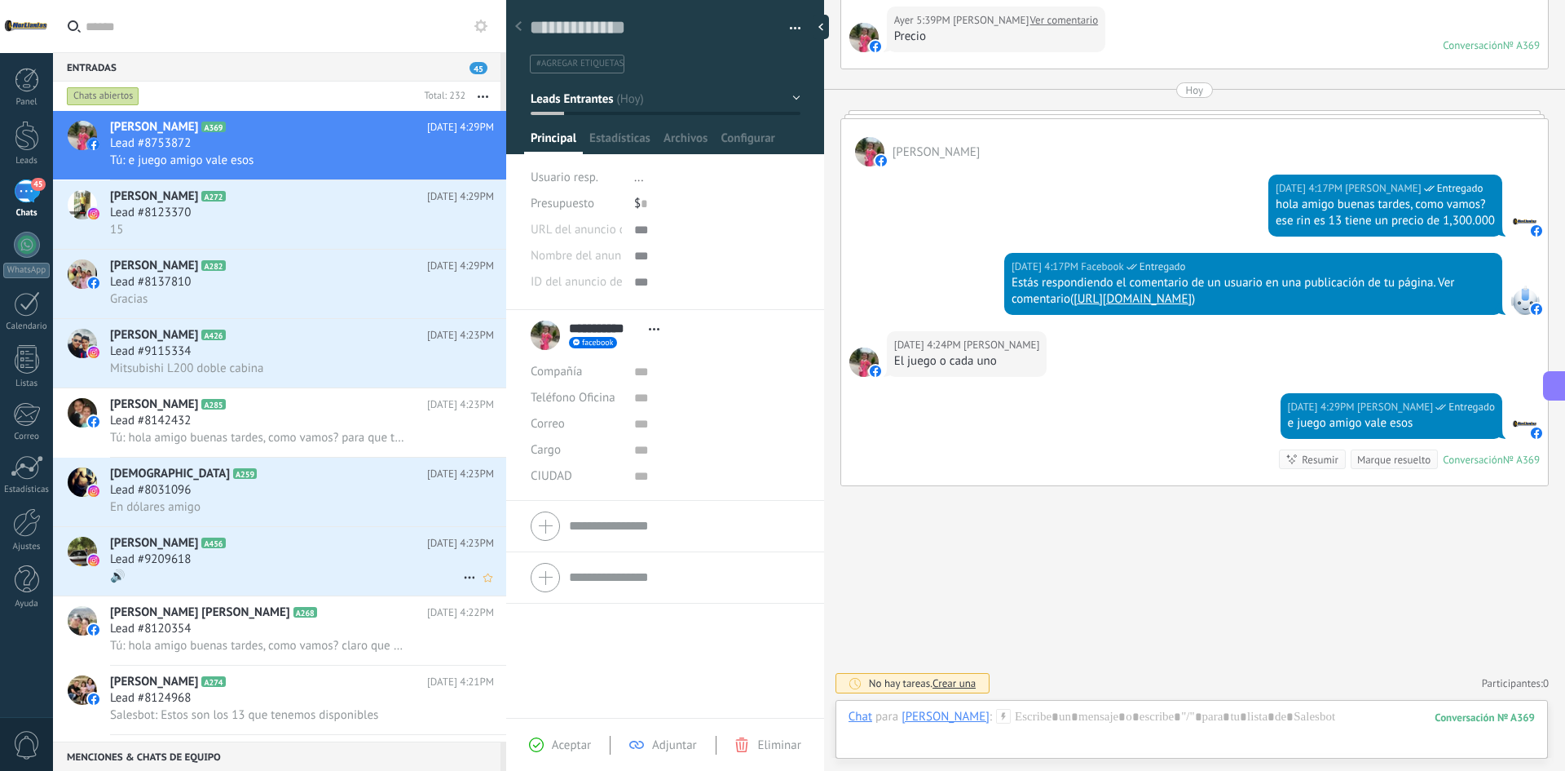
click at [267, 534] on div "Andres Carlos A456 Hoy 4:23PM Lead #9209618 🔊" at bounding box center [308, 561] width 396 height 68
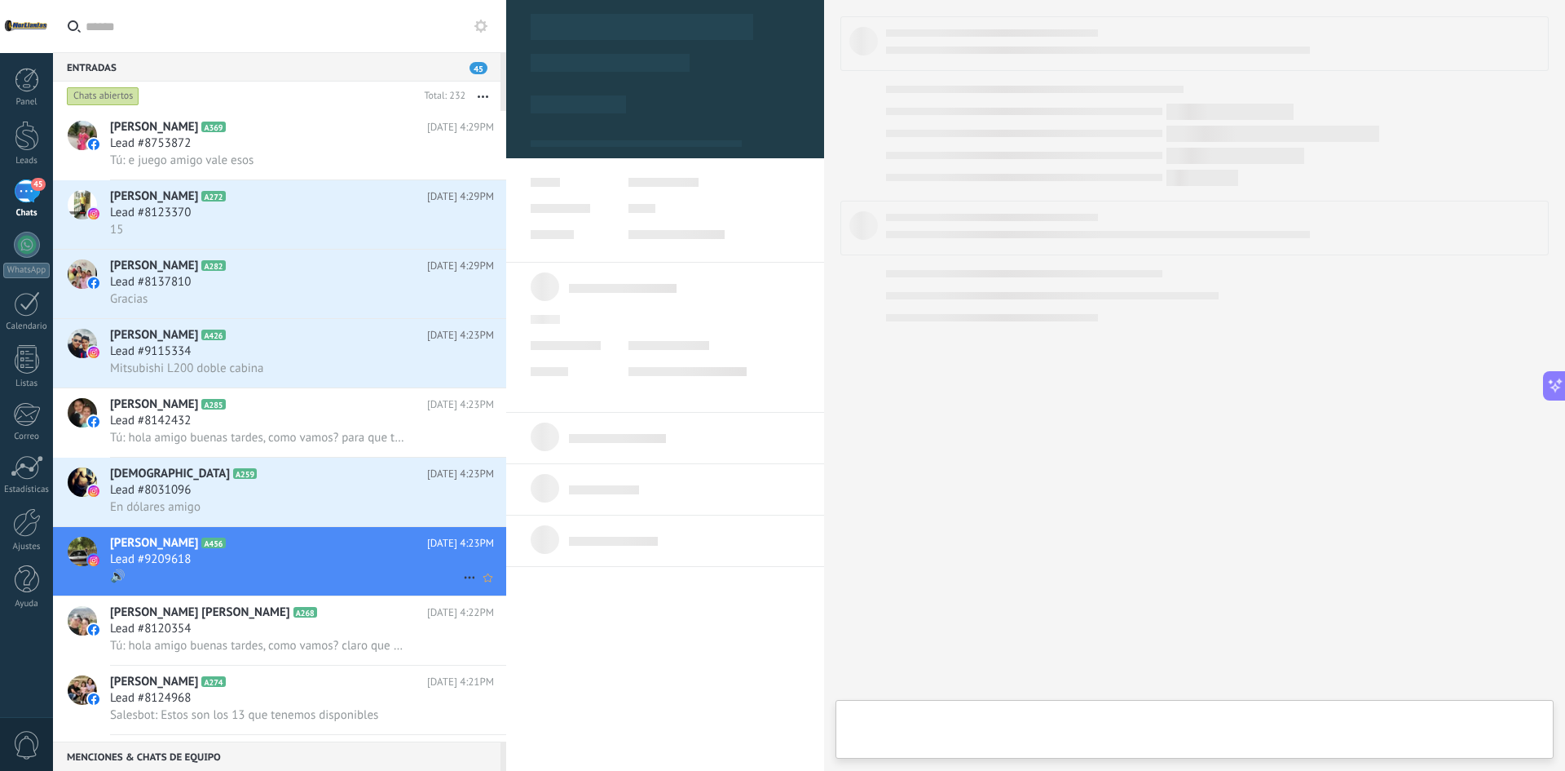
type textarea "**********"
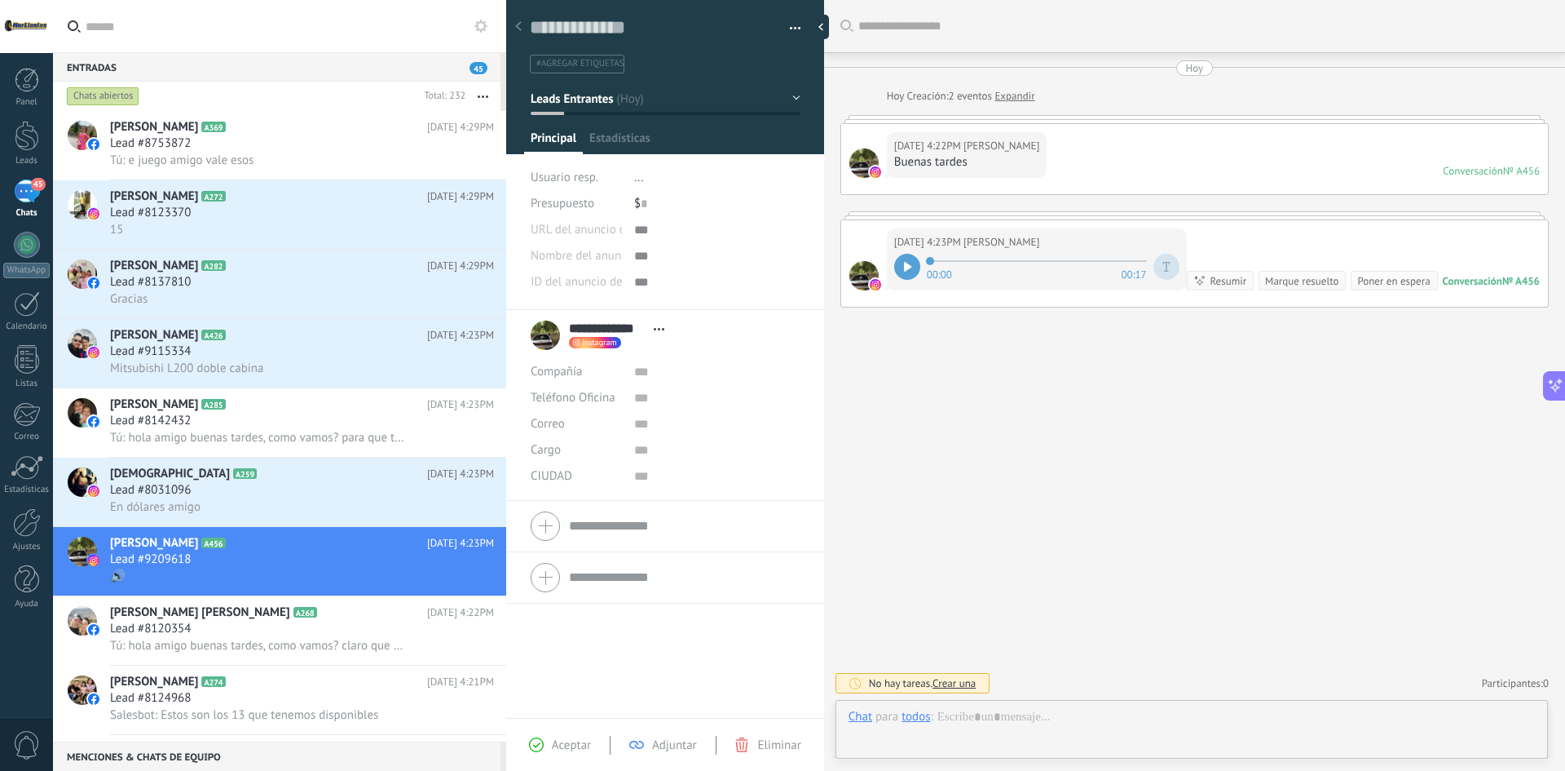
scroll to position [24, 0]
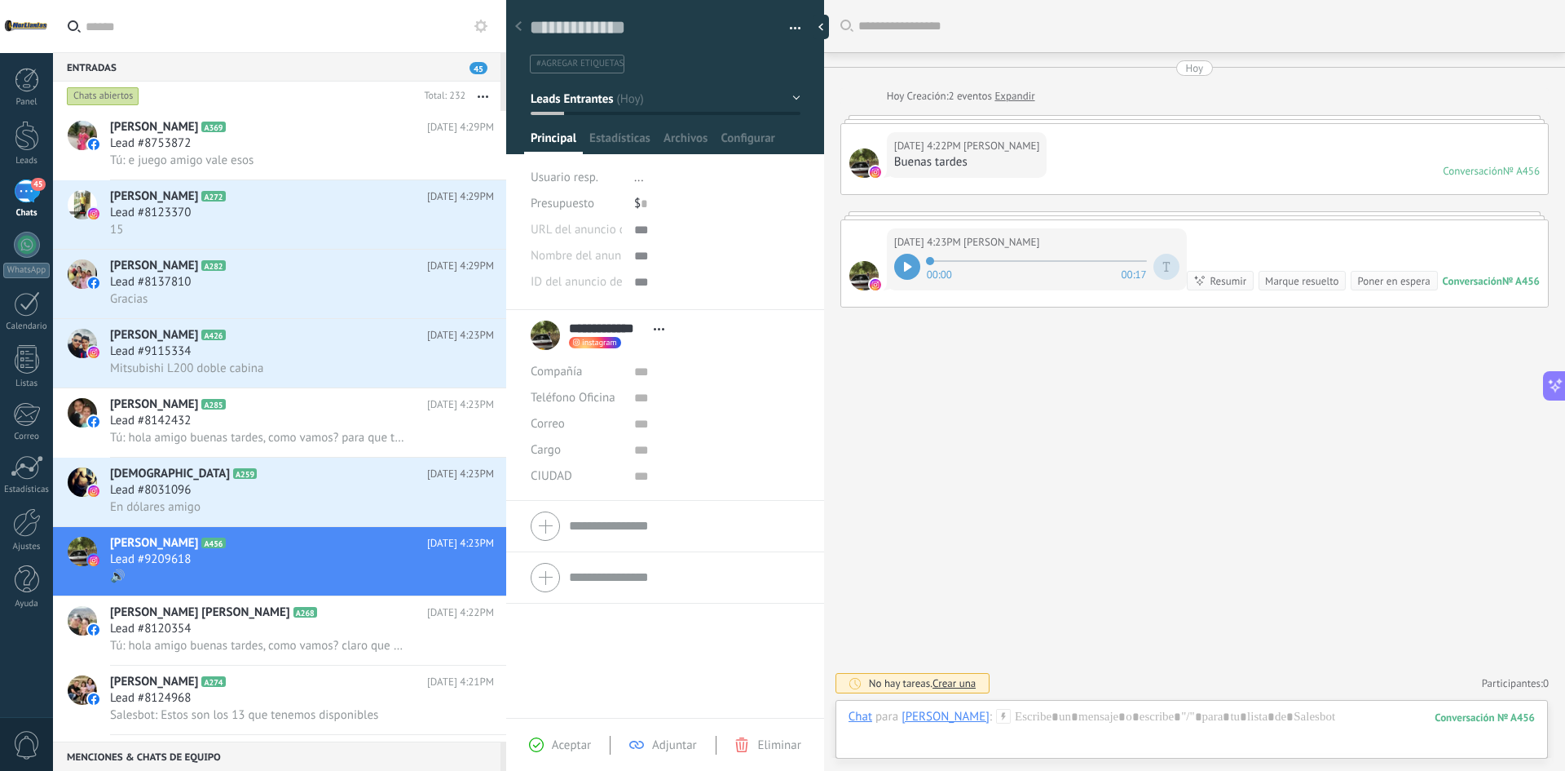
click at [908, 268] on icon at bounding box center [907, 267] width 7 height 10
click at [1072, 722] on div at bounding box center [1192, 733] width 687 height 49
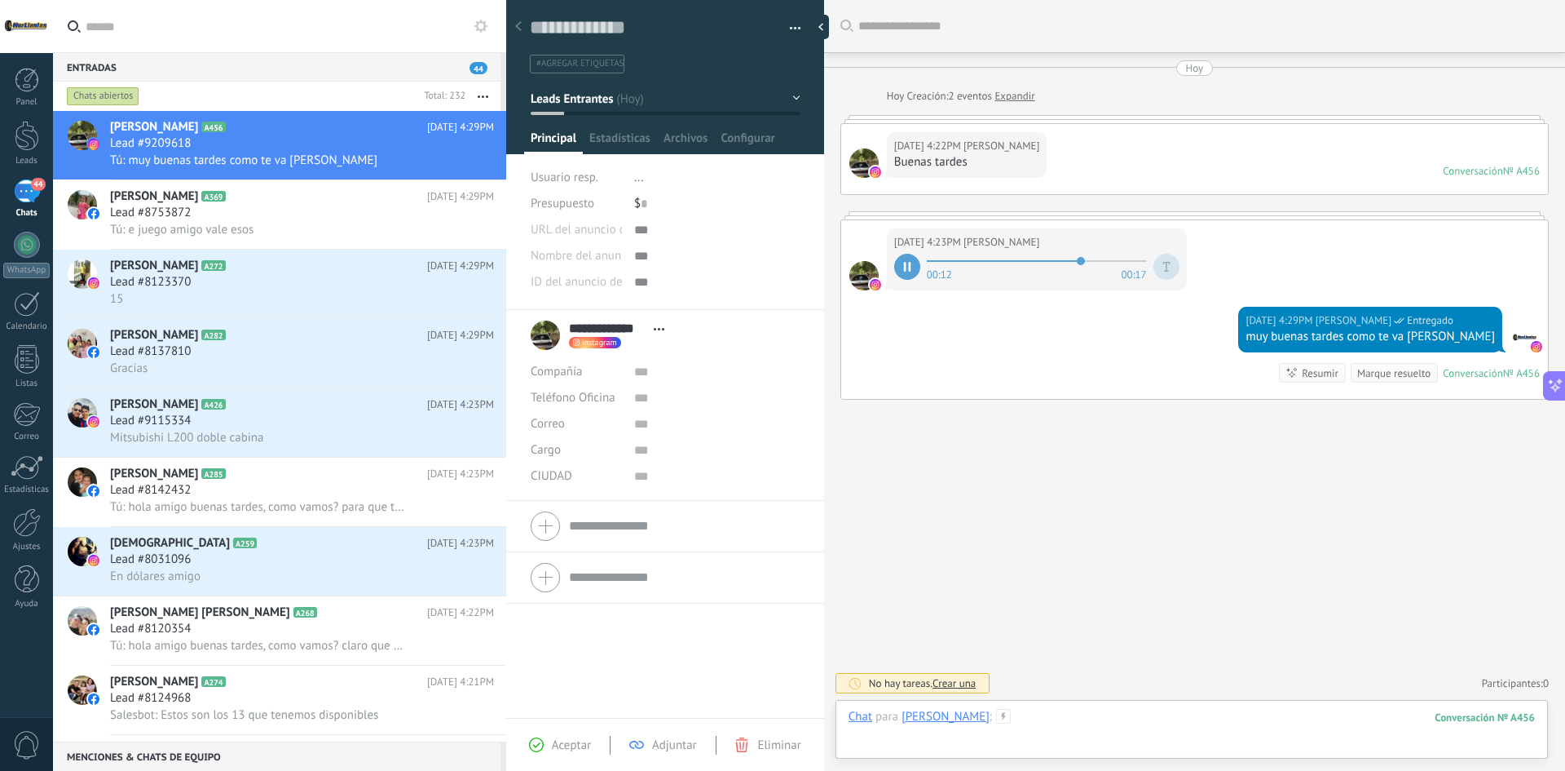
click at [1119, 728] on div at bounding box center [1192, 733] width 687 height 49
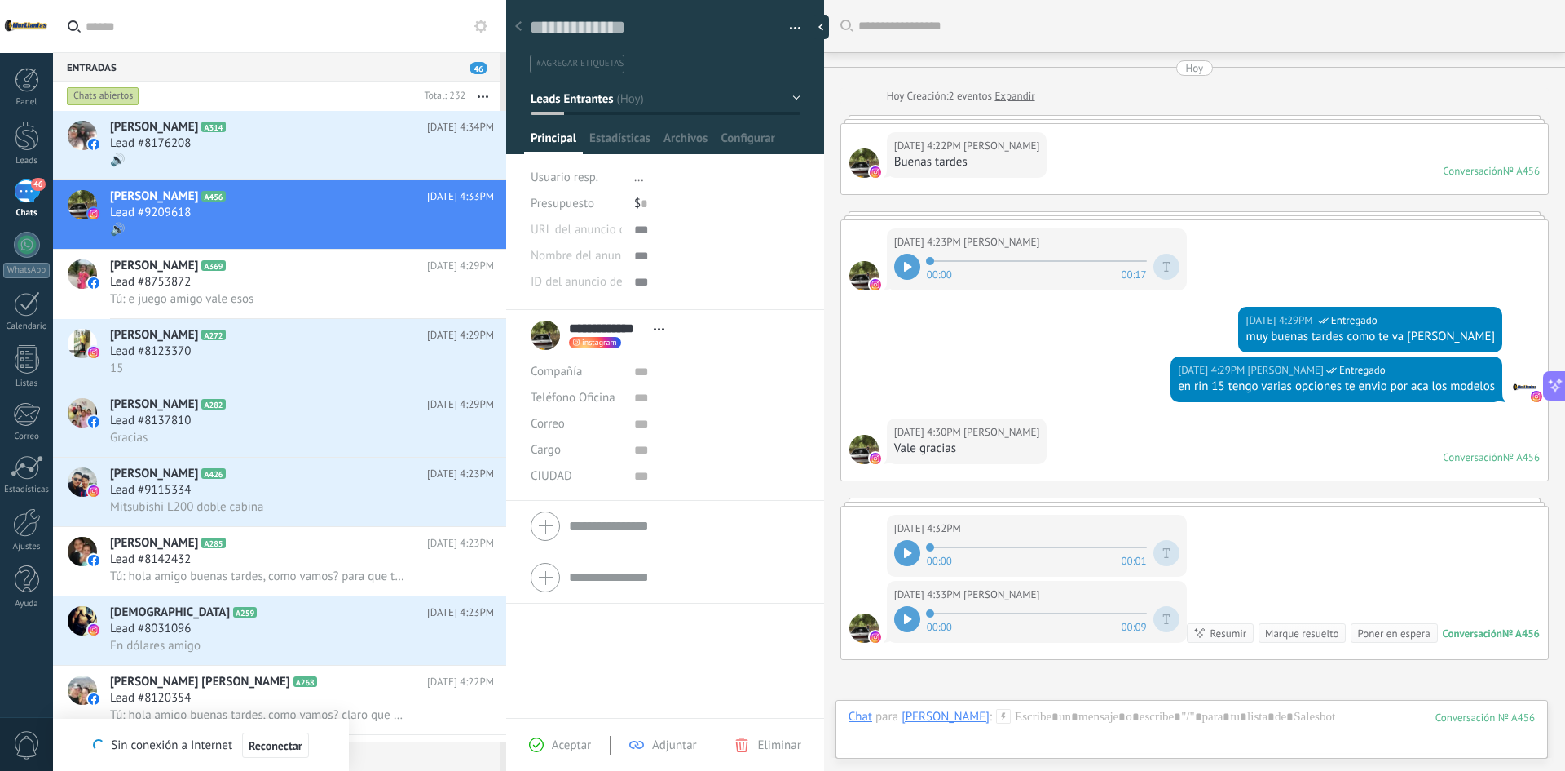
type textarea "**********"
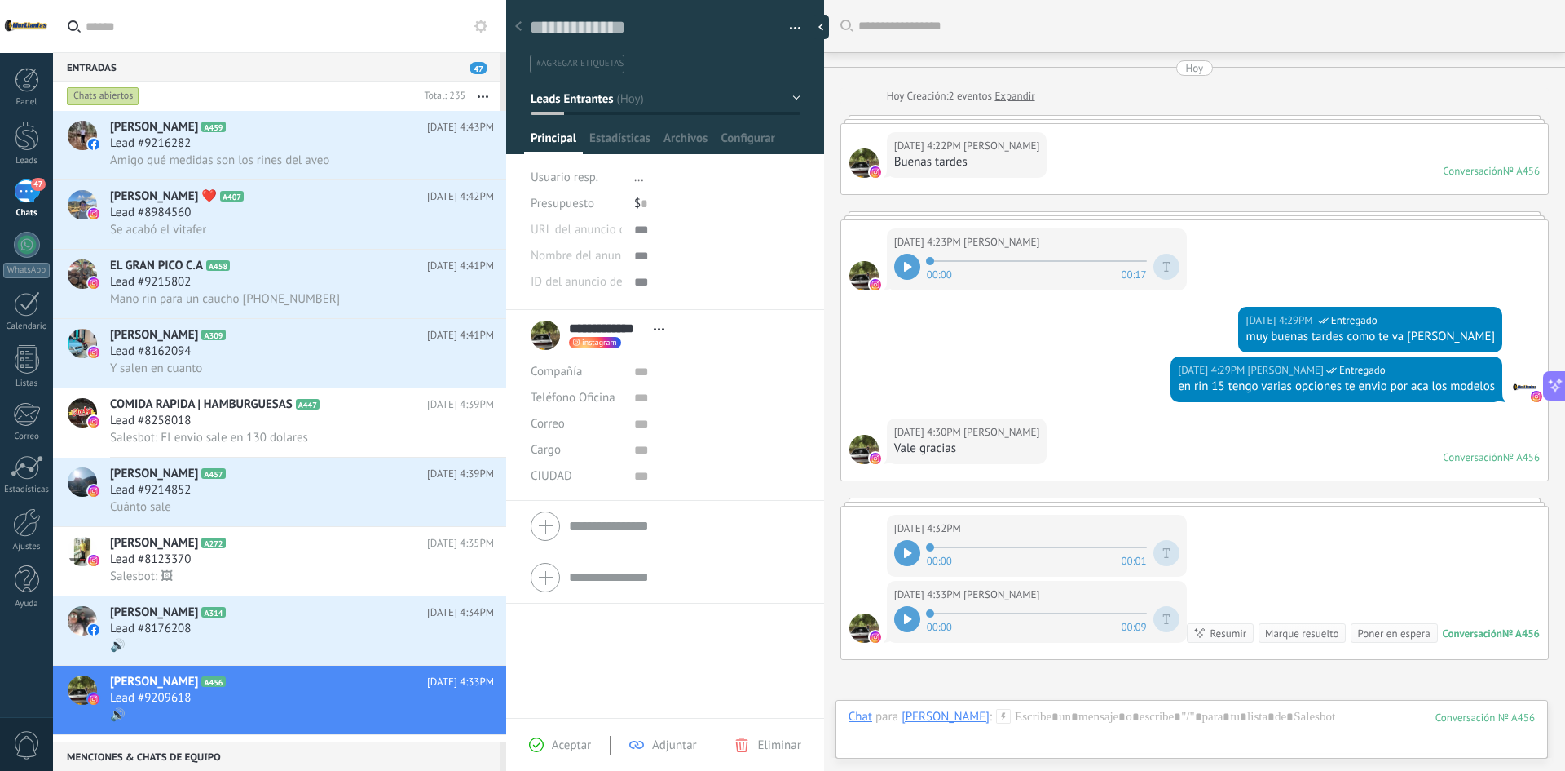
click at [911, 554] on icon at bounding box center [907, 553] width 7 height 10
click at [907, 625] on div at bounding box center [907, 619] width 26 height 26
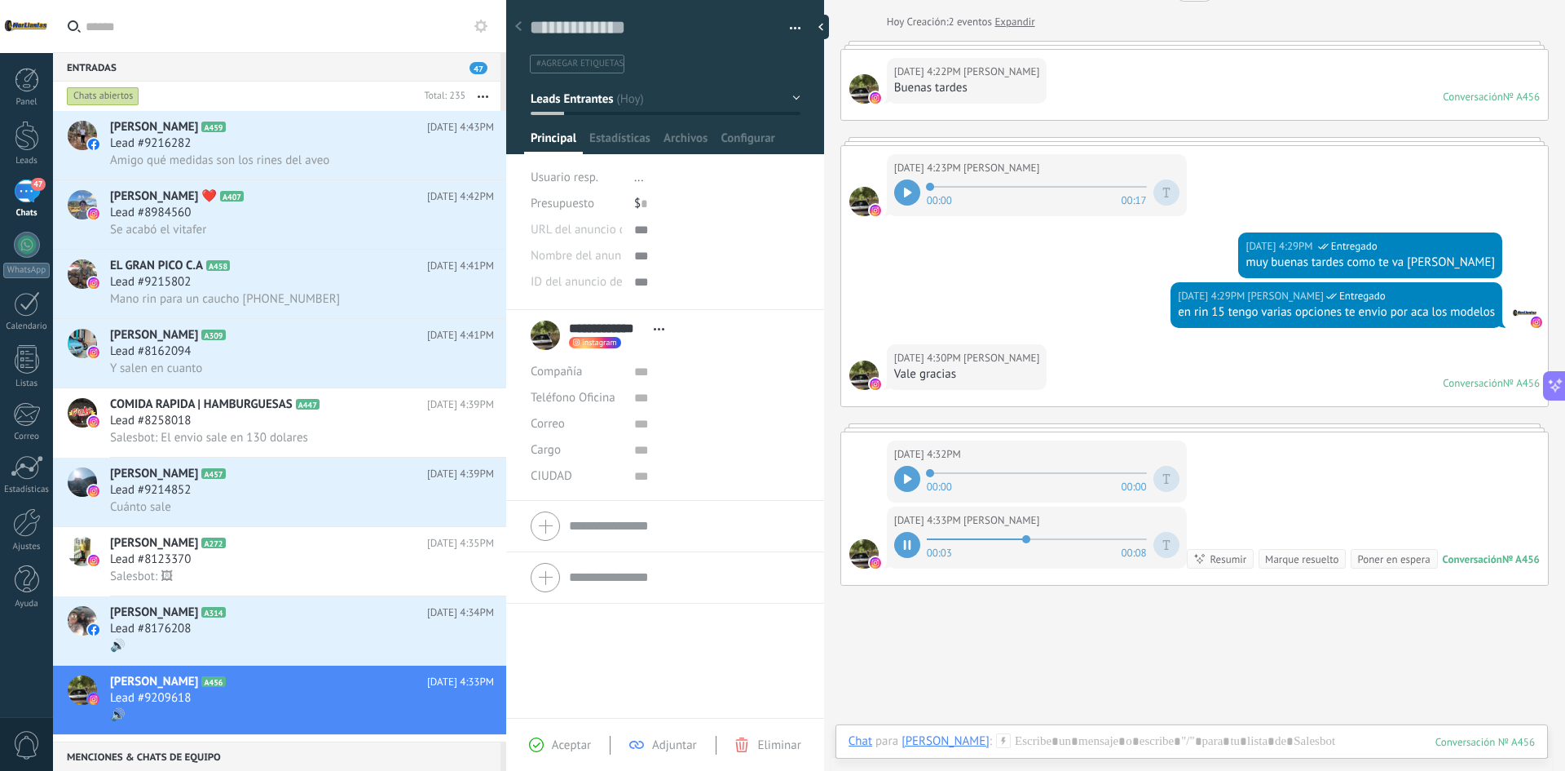
scroll to position [210, 0]
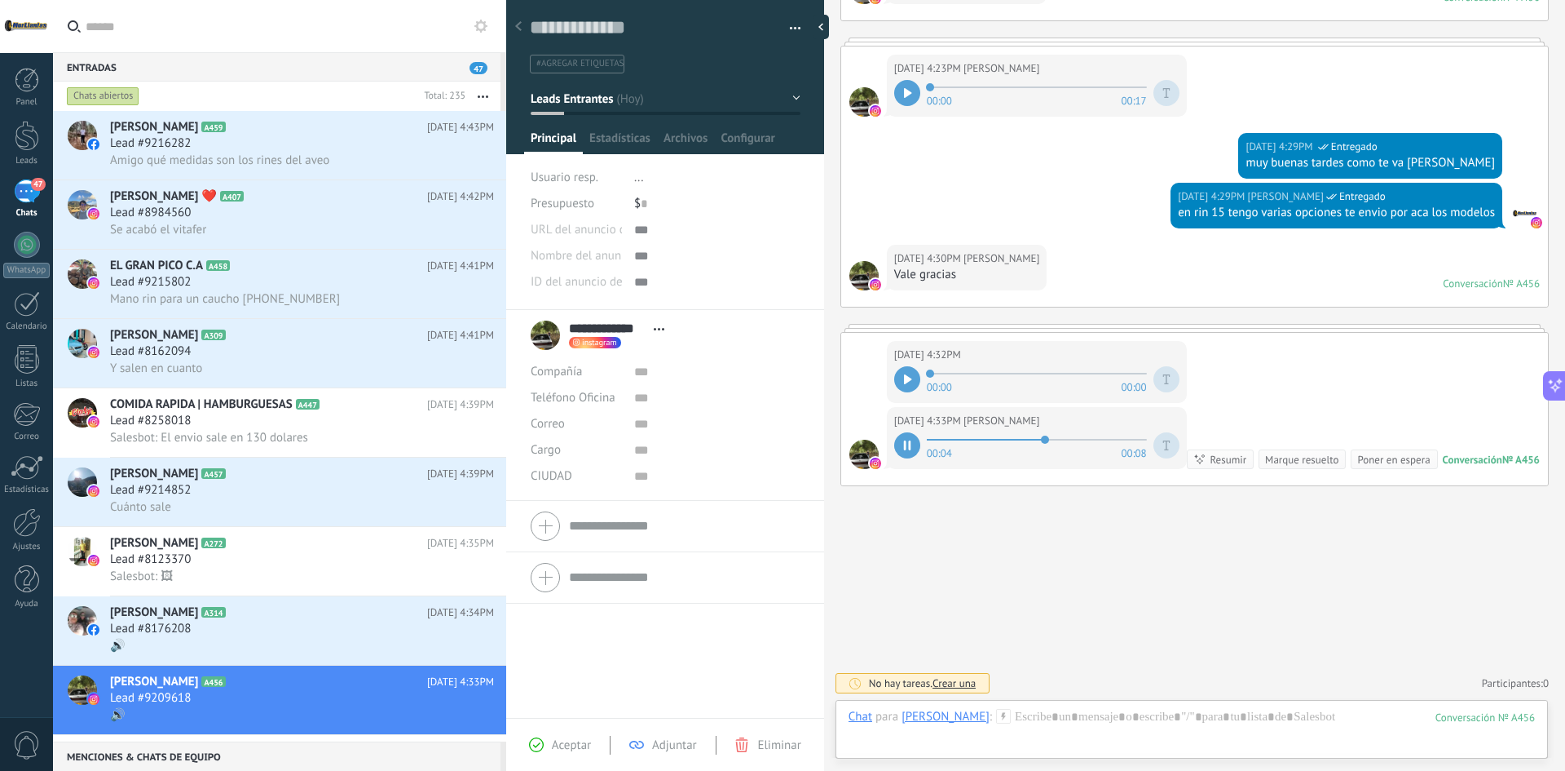
click at [1071, 700] on div "Chat Correo Nota Tarea Chat para Andres Carlos : 456 Enviar Cancelar Rastrear c…" at bounding box center [1192, 729] width 713 height 59
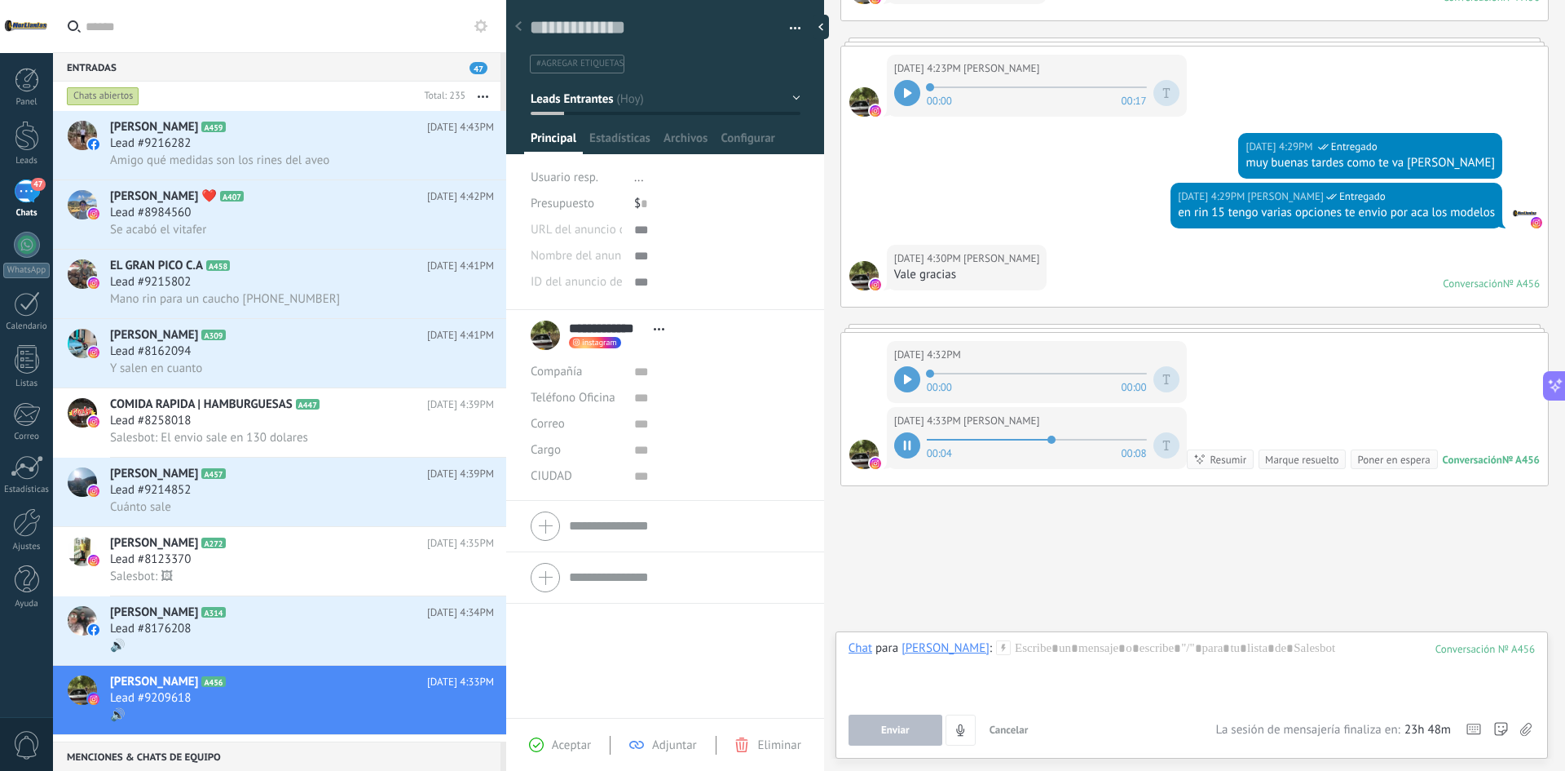
click at [1090, 712] on div "Chat para Andres Carlos : 456 Enviar Cancelar Rastrear clics en links ? Reducir…" at bounding box center [1192, 692] width 687 height 105
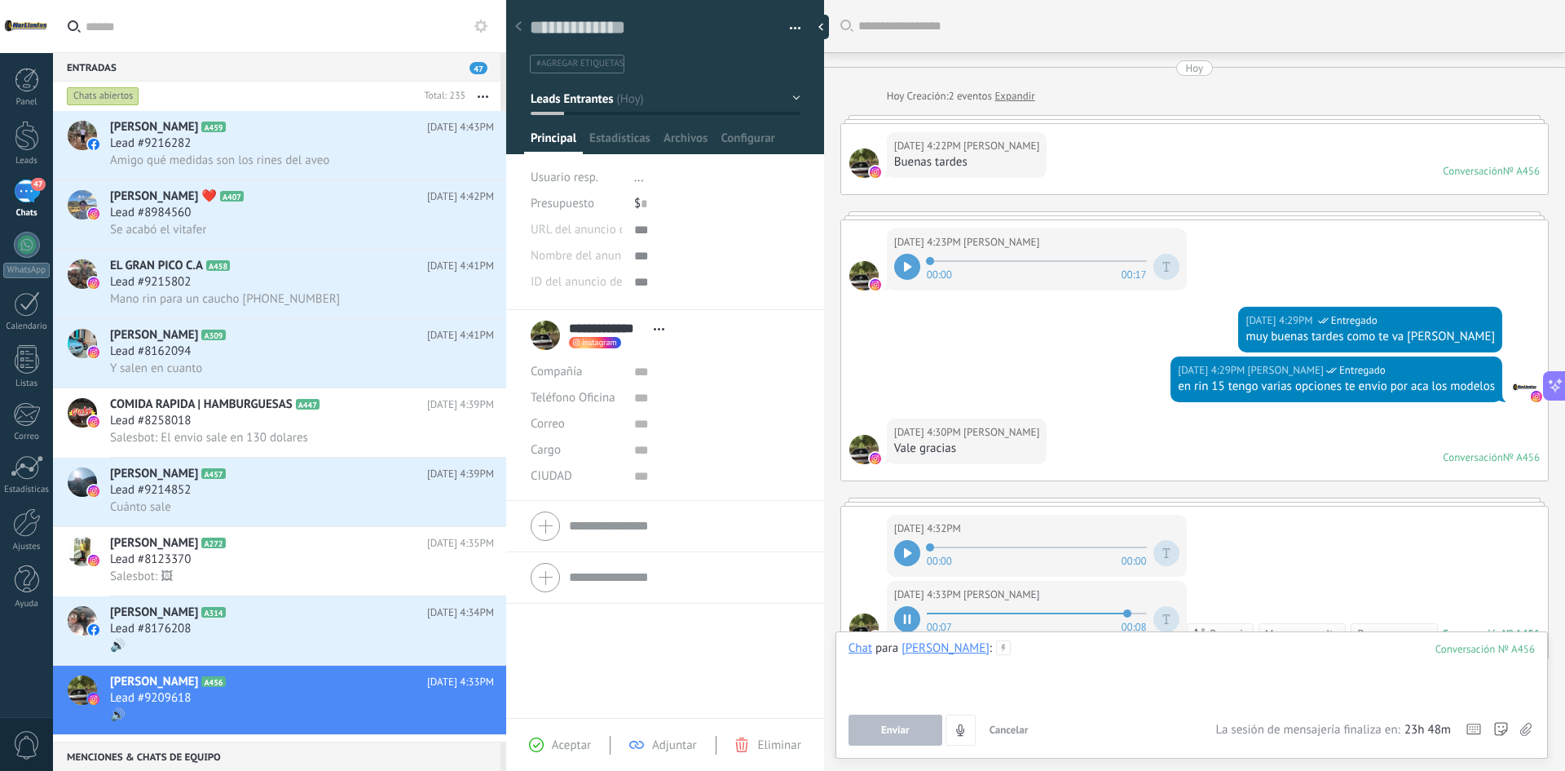
click at [1107, 653] on div at bounding box center [1192, 671] width 687 height 62
